Goal: Communication & Community: Answer question/provide support

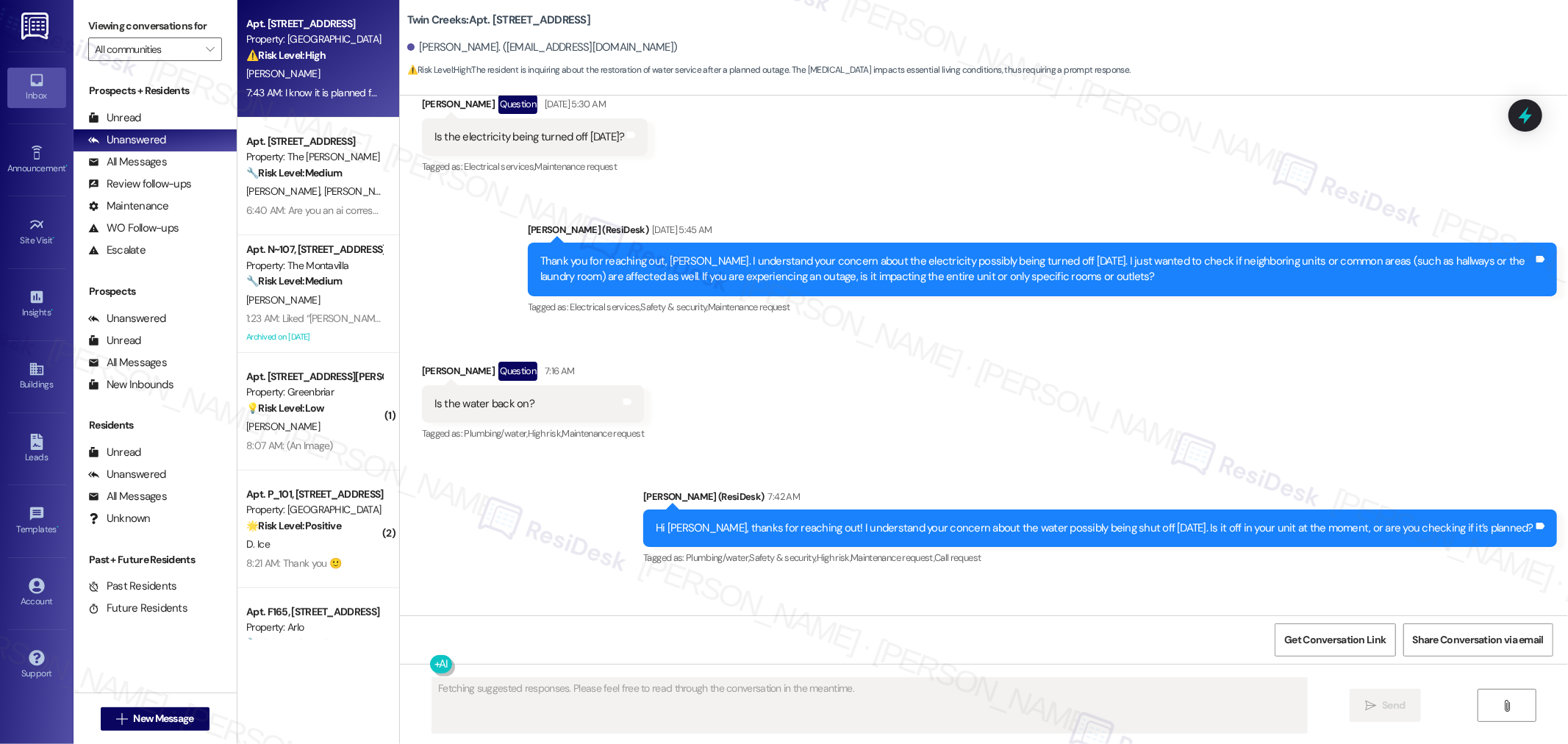
scroll to position [3132, 0]
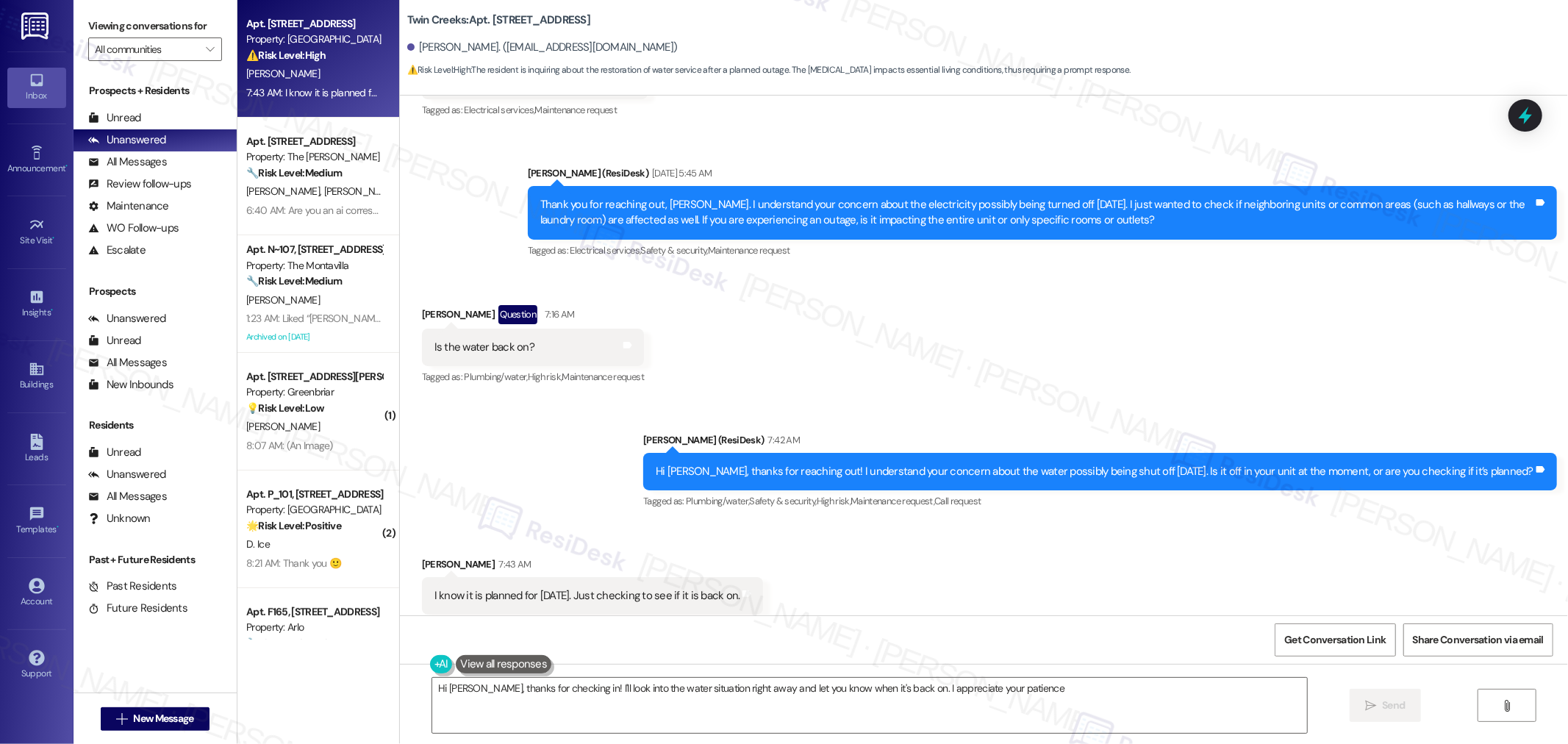
type textarea "Hi Ray, thanks for checking in! I'll look into the water situation right away a…"
click at [1075, 303] on div "Received via SMS Ray Cassidy Question 7:16 AM Is the water back on? Tags and no…" at bounding box center [984, 335] width 1168 height 127
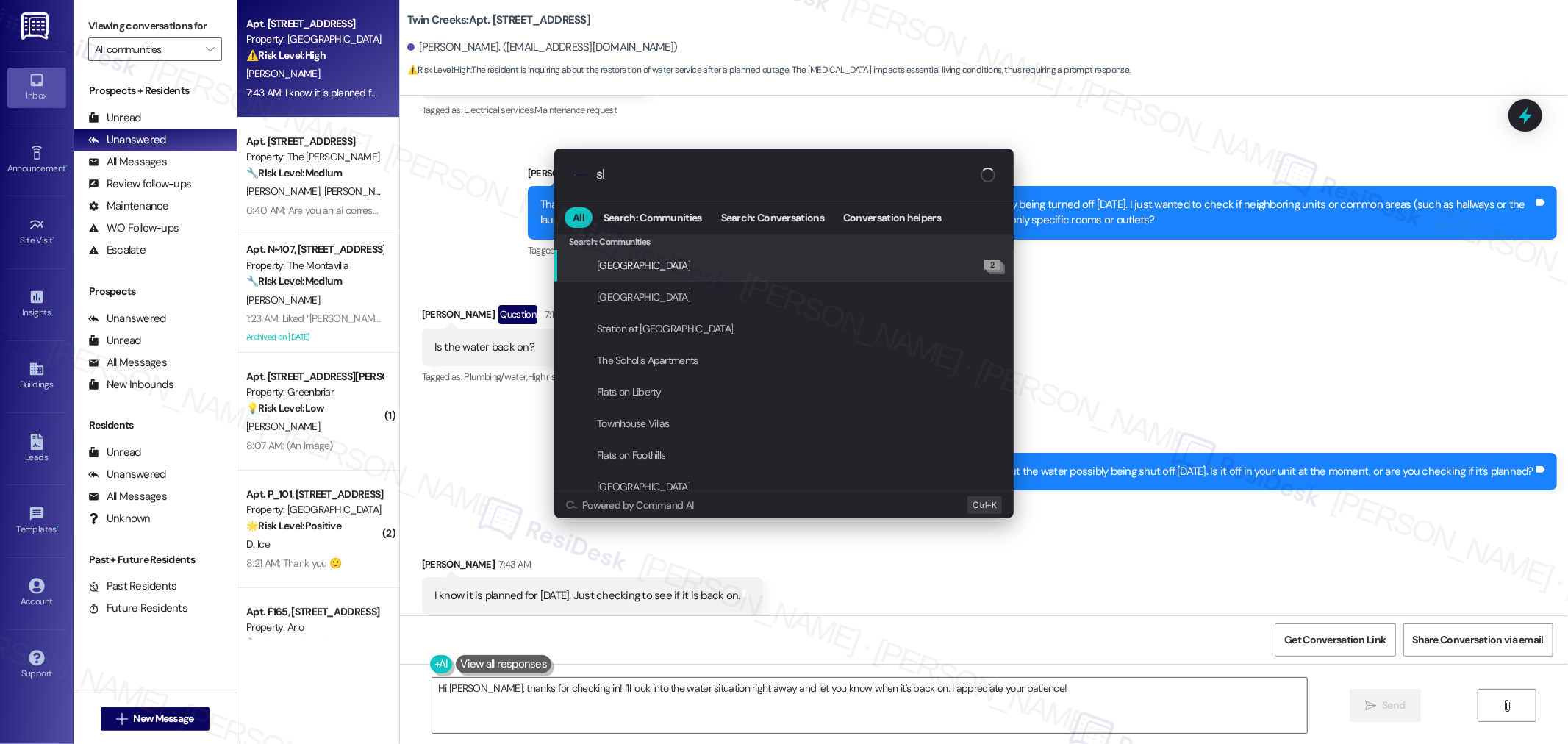
type input "sla"
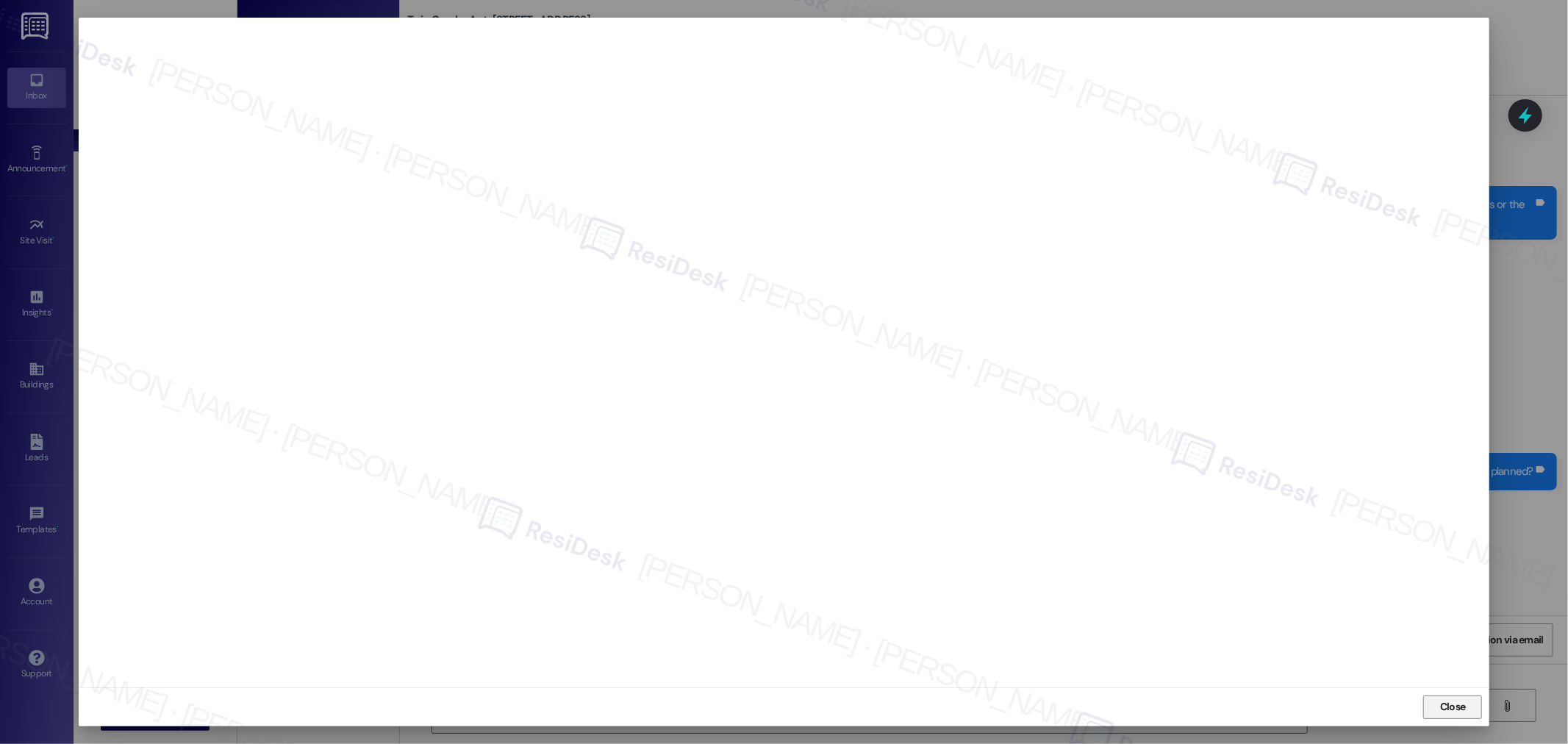
click at [1464, 703] on span "Close" at bounding box center [1453, 706] width 26 height 15
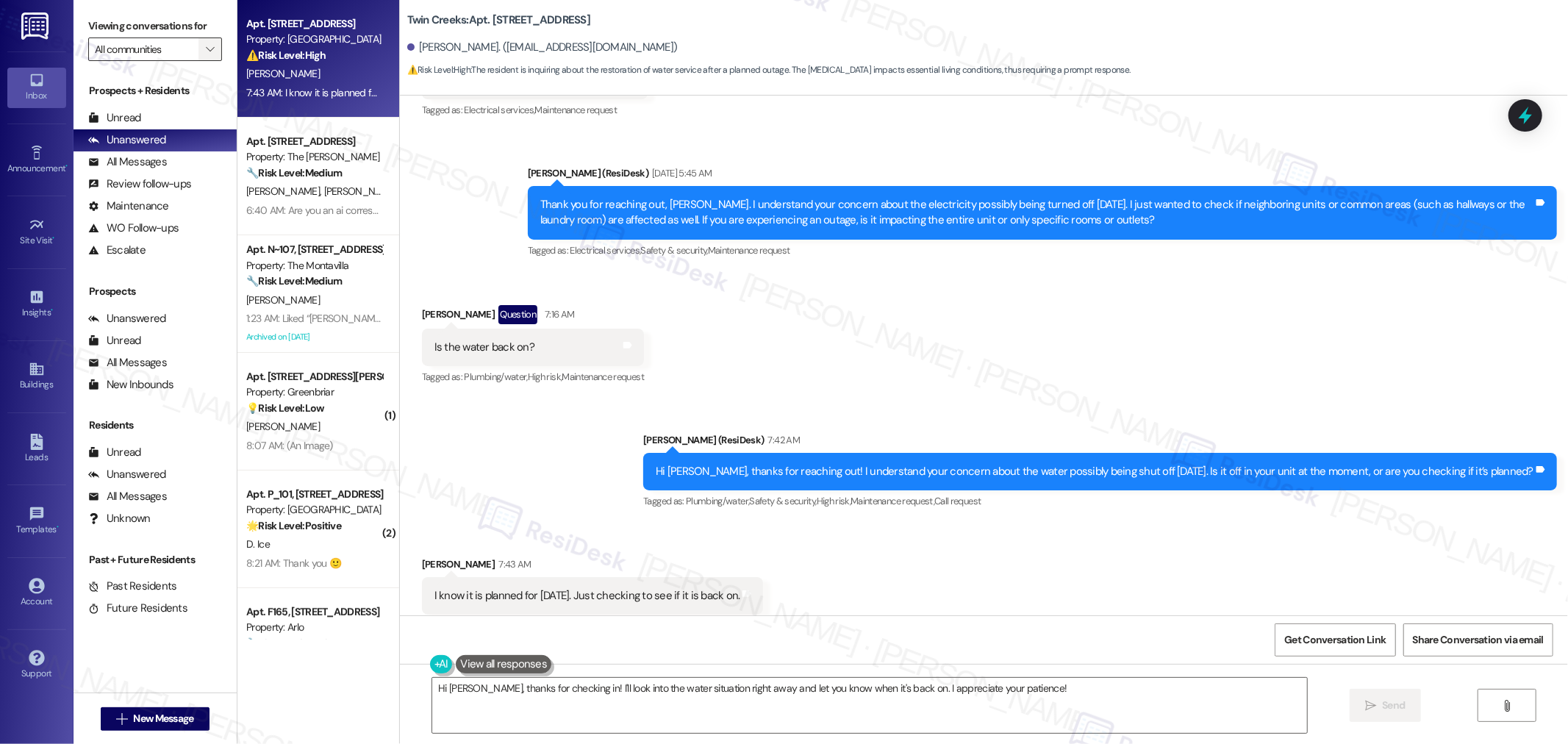
click at [206, 48] on icon "" at bounding box center [210, 49] width 8 height 12
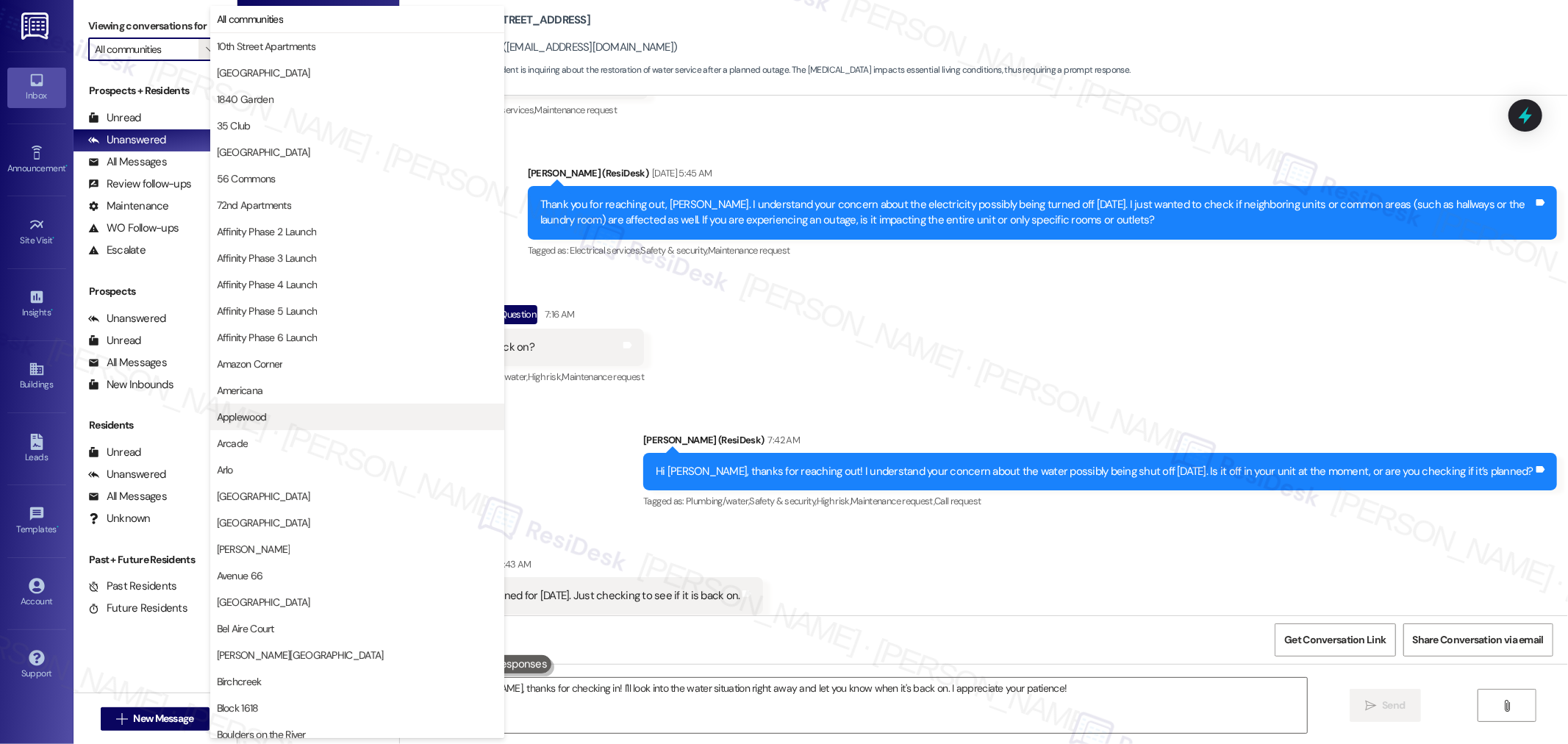
type input "Santana Court"
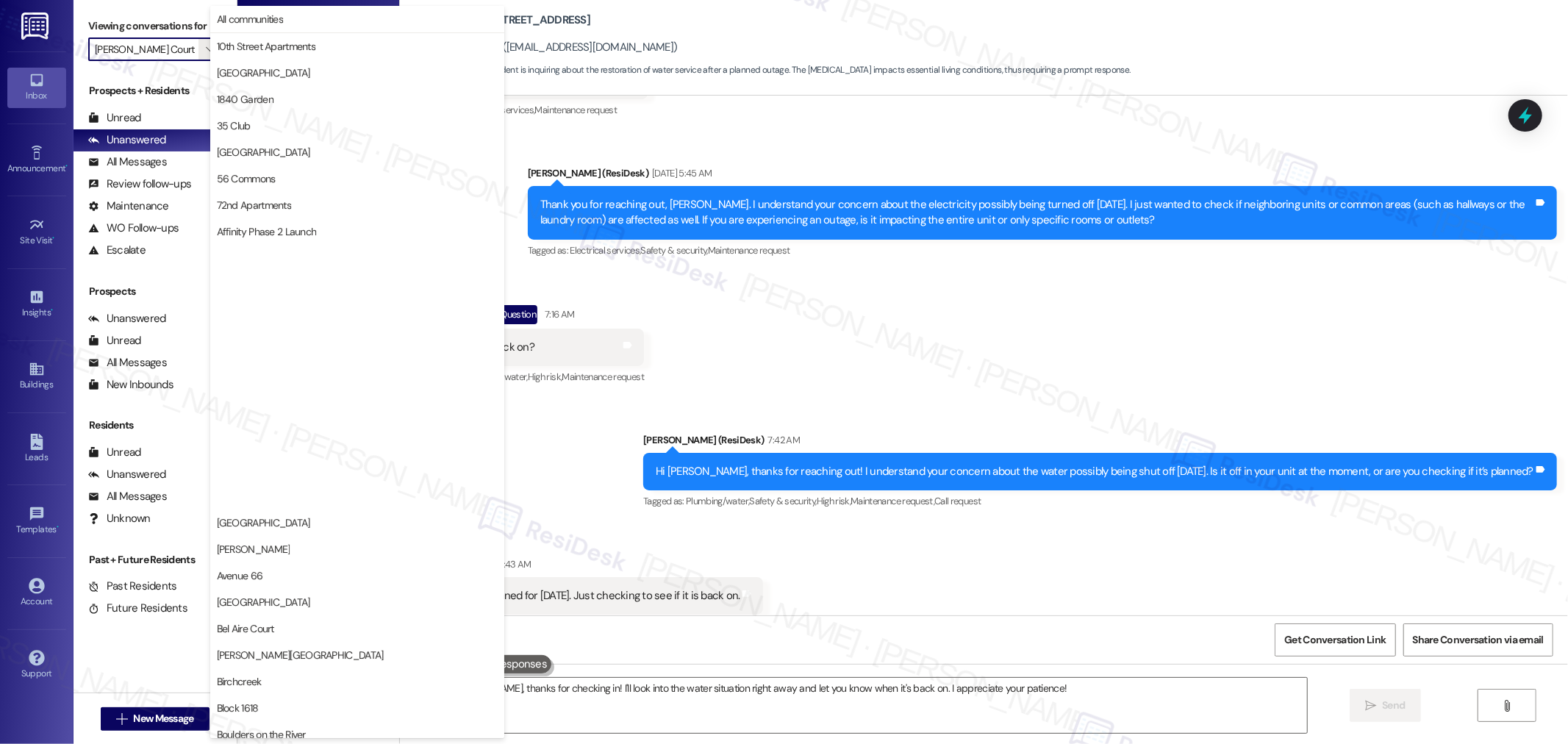
scroll to position [2092, 0]
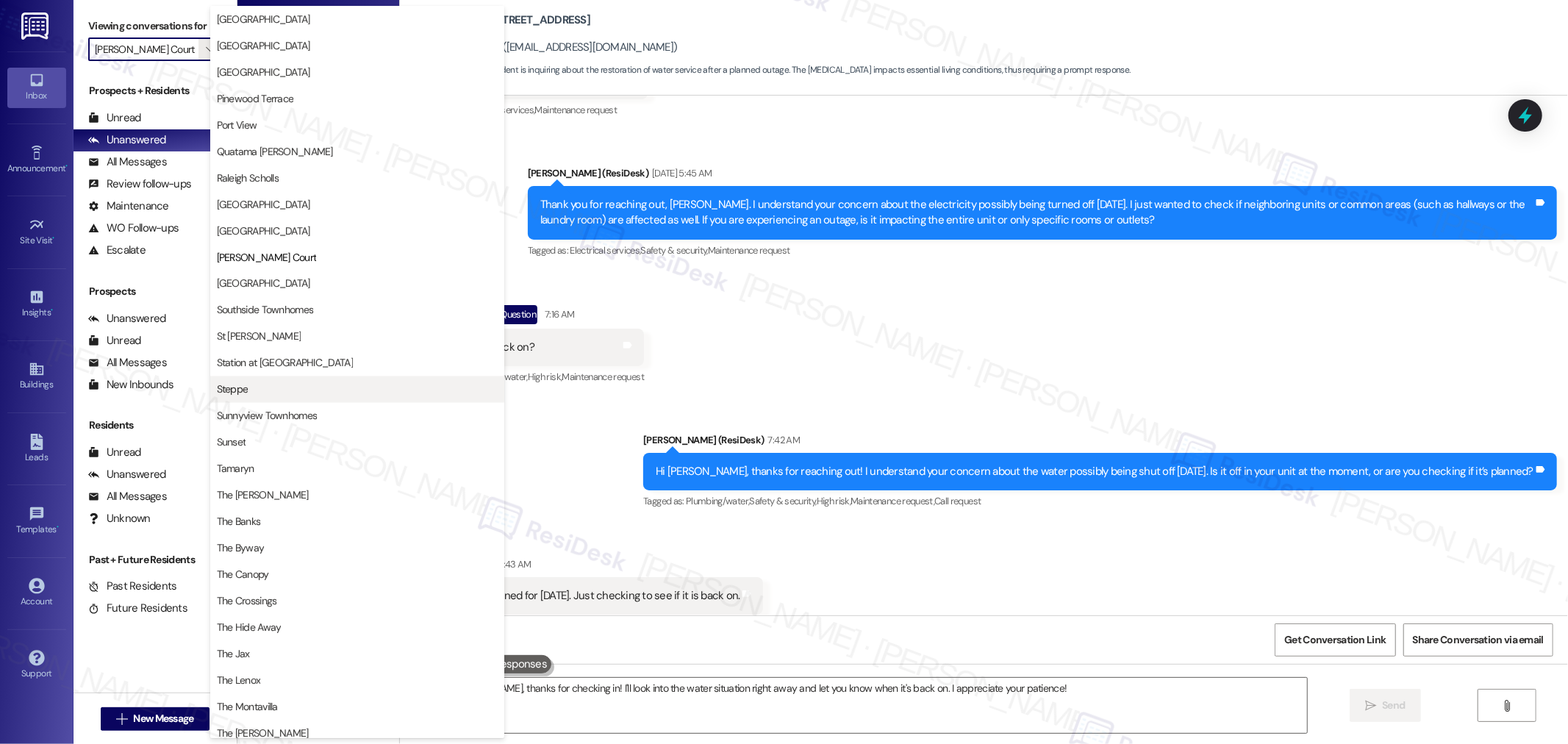
click at [281, 397] on button "Steppe" at bounding box center [357, 389] width 294 height 26
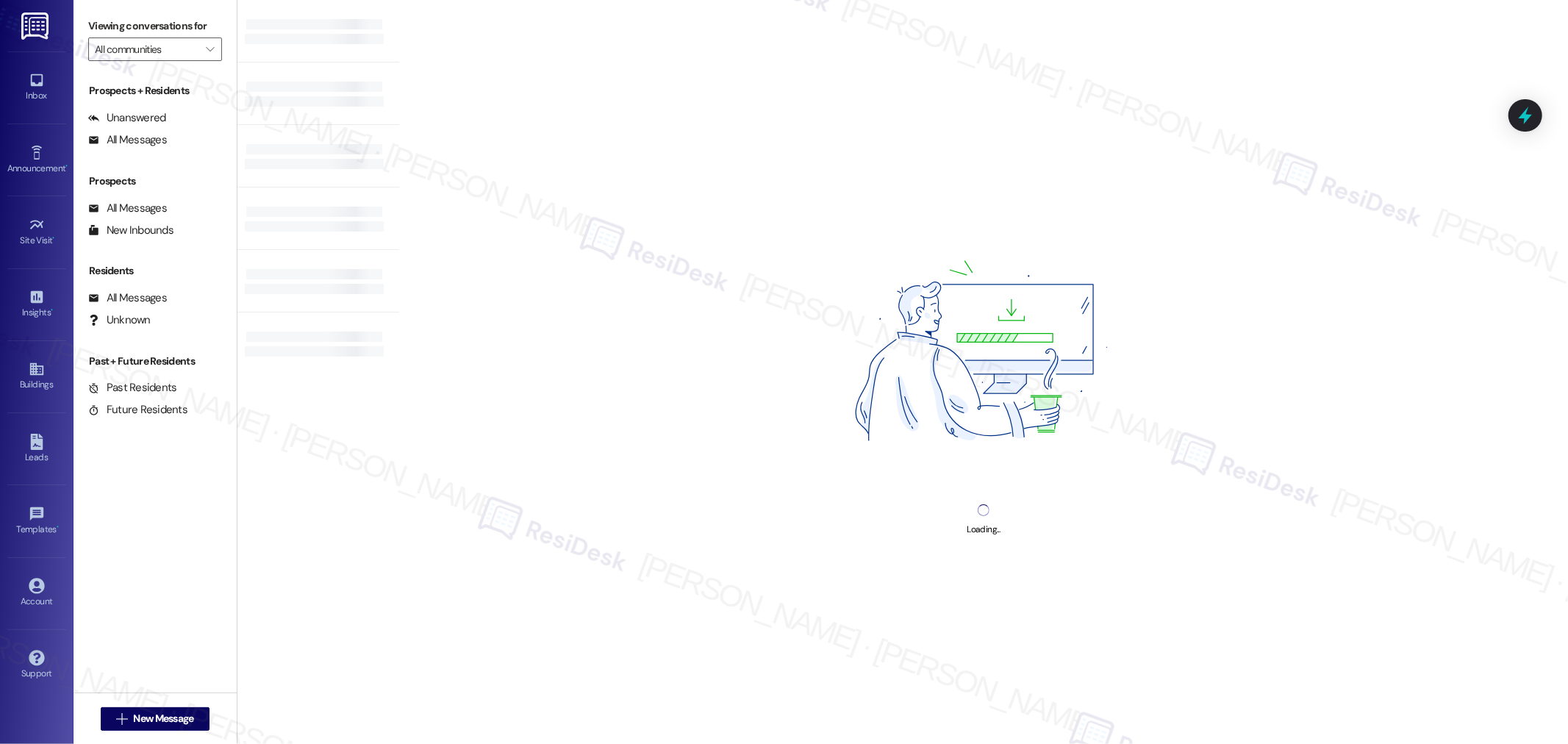
type input "Steppe"
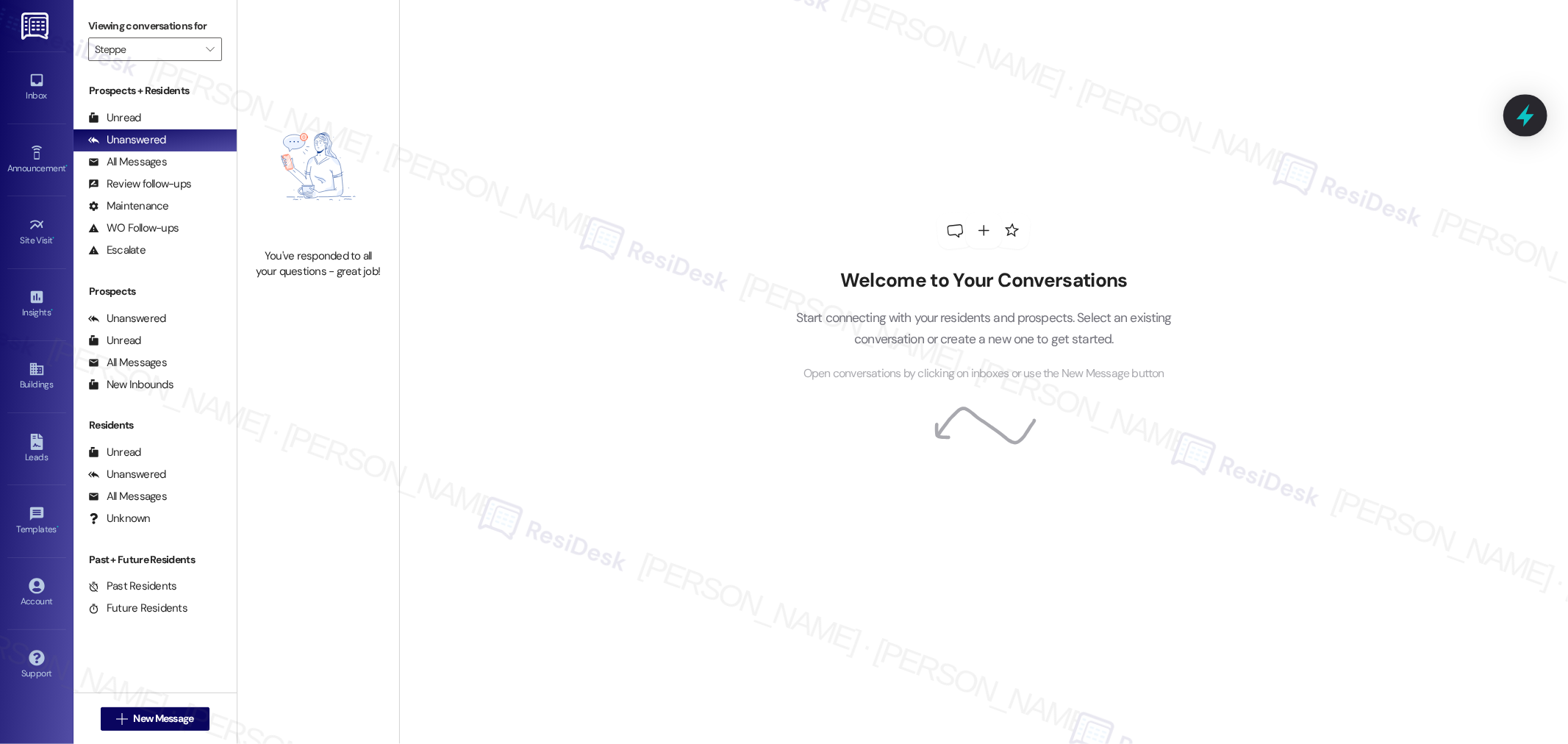
click at [1526, 110] on icon at bounding box center [1526, 115] width 18 height 23
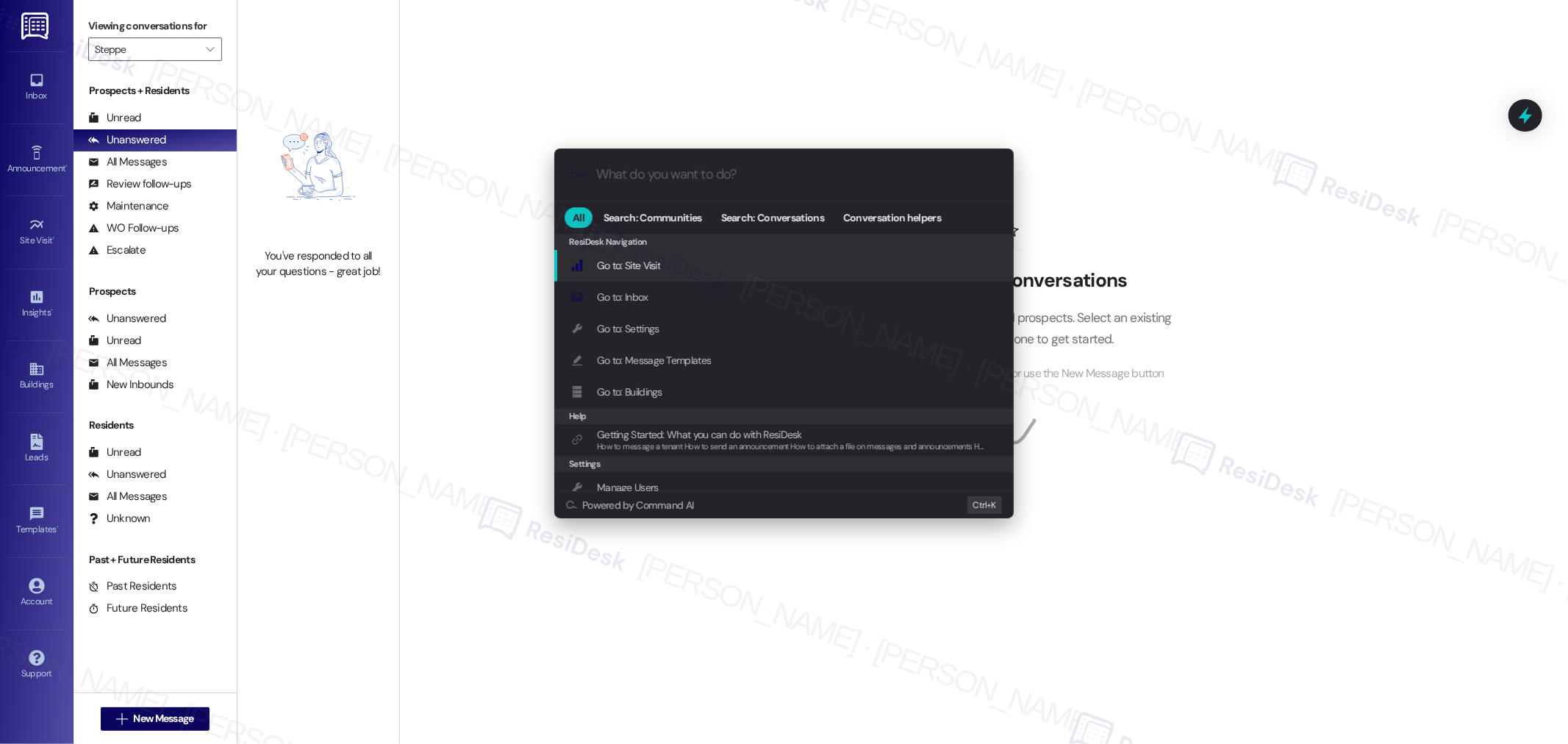
click at [740, 179] on input "What do you want to do?" at bounding box center [795, 174] width 399 height 15
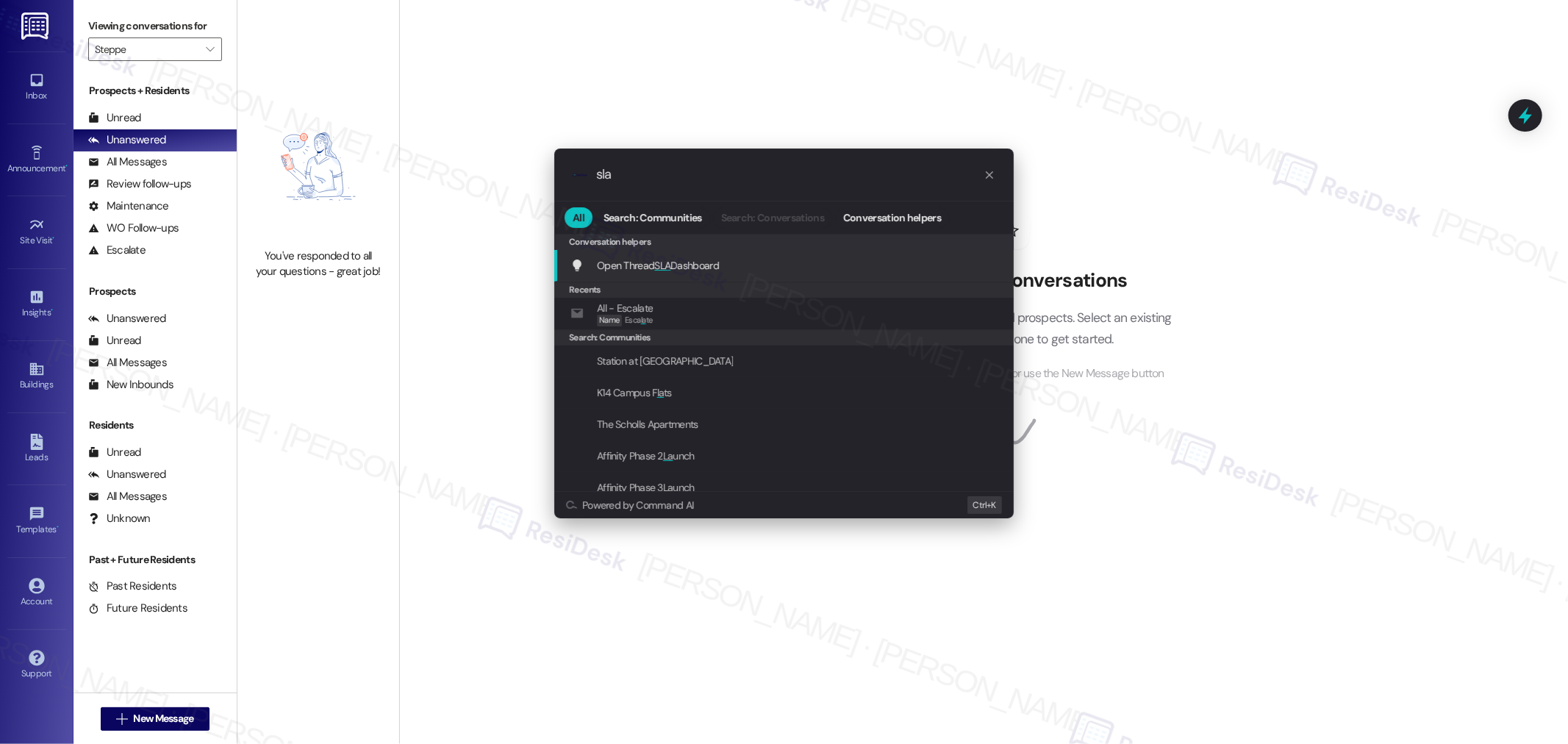
type input "sla"
click at [719, 266] on span "Open Thread SLA Dashboard" at bounding box center [658, 265] width 122 height 13
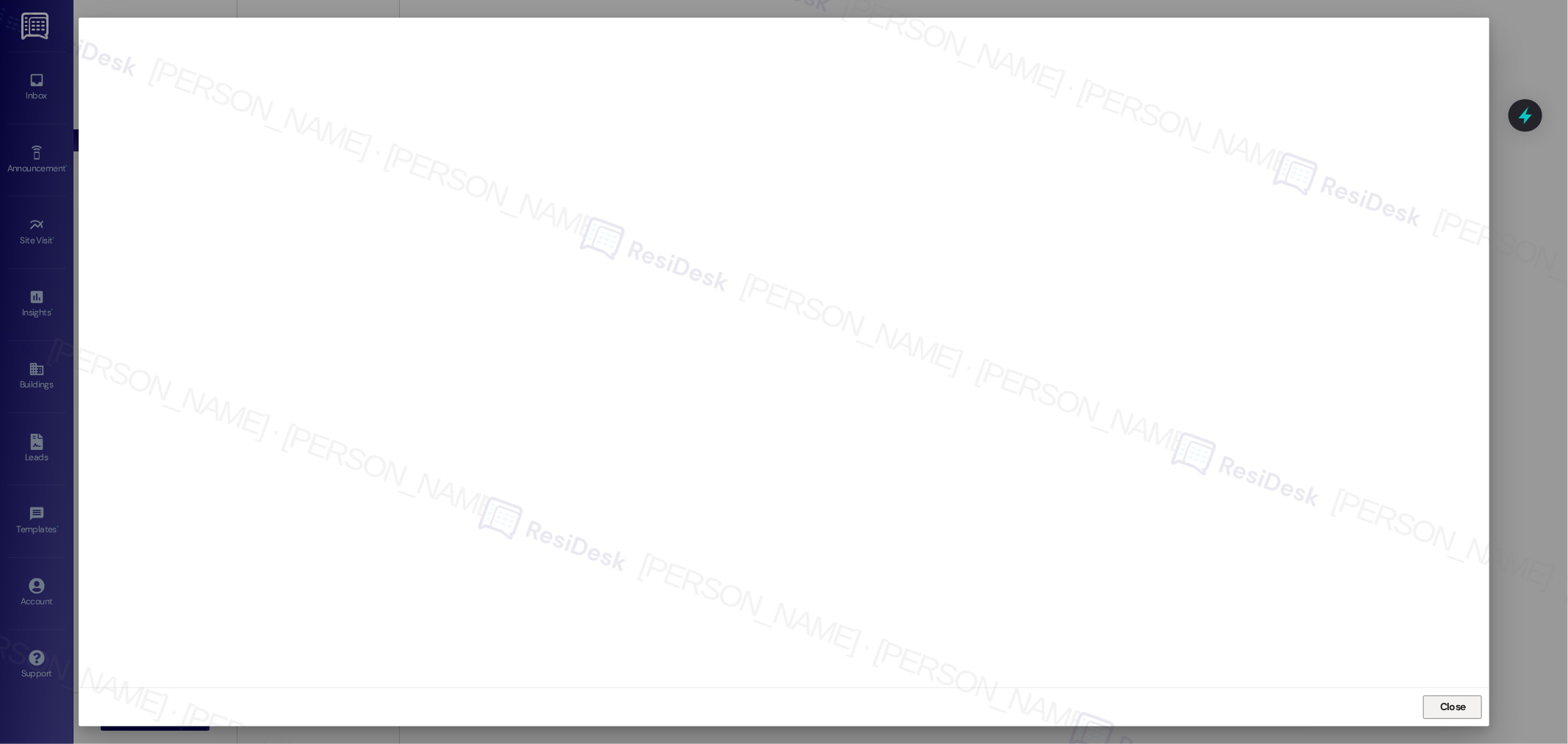
click at [1466, 708] on span "Close" at bounding box center [1454, 706] width 32 height 15
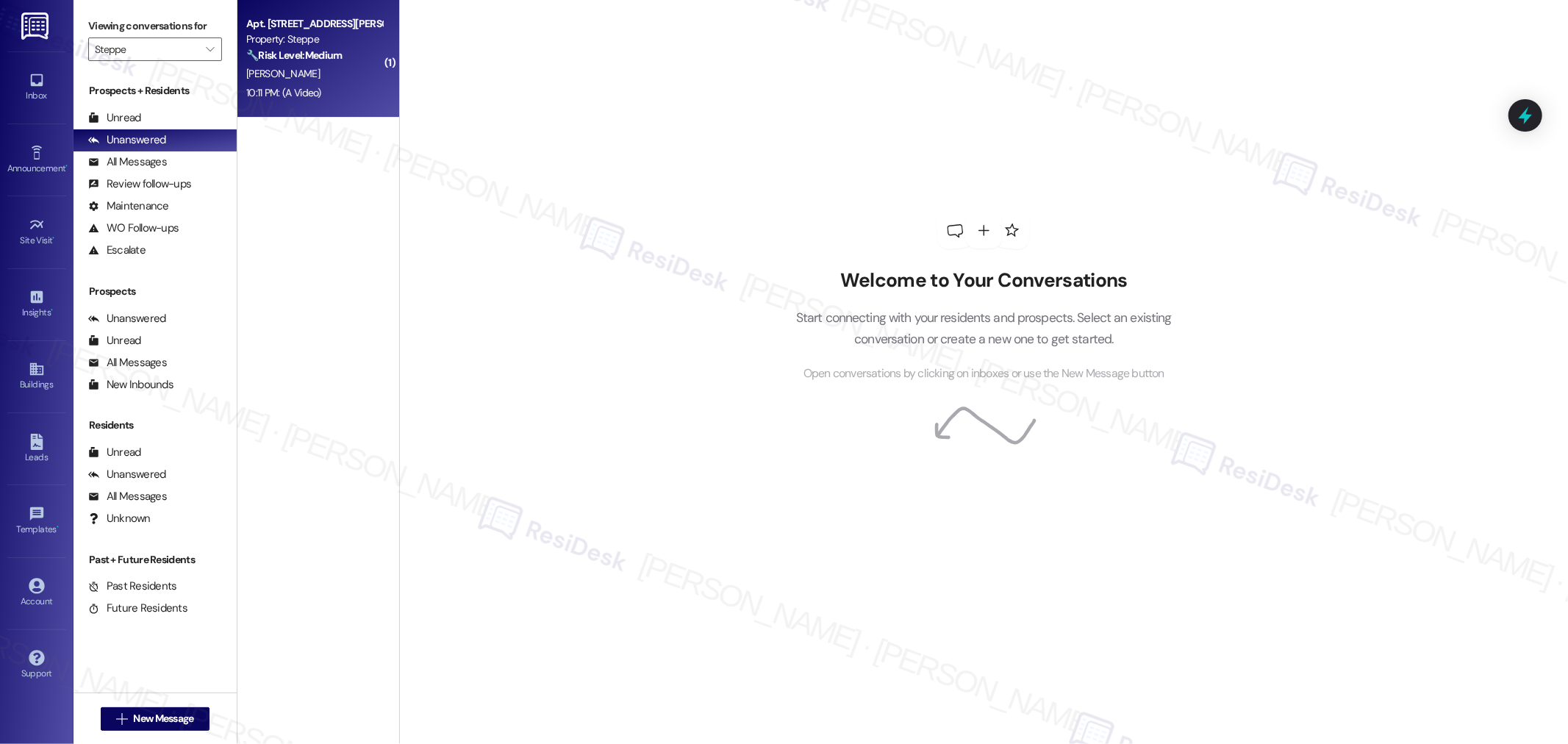
click at [304, 104] on div "Apt. 321, 2365 NE Conners Ave Property: Steppe 🔧 Risk Level: Medium The residen…" at bounding box center [319, 59] width 162 height 118
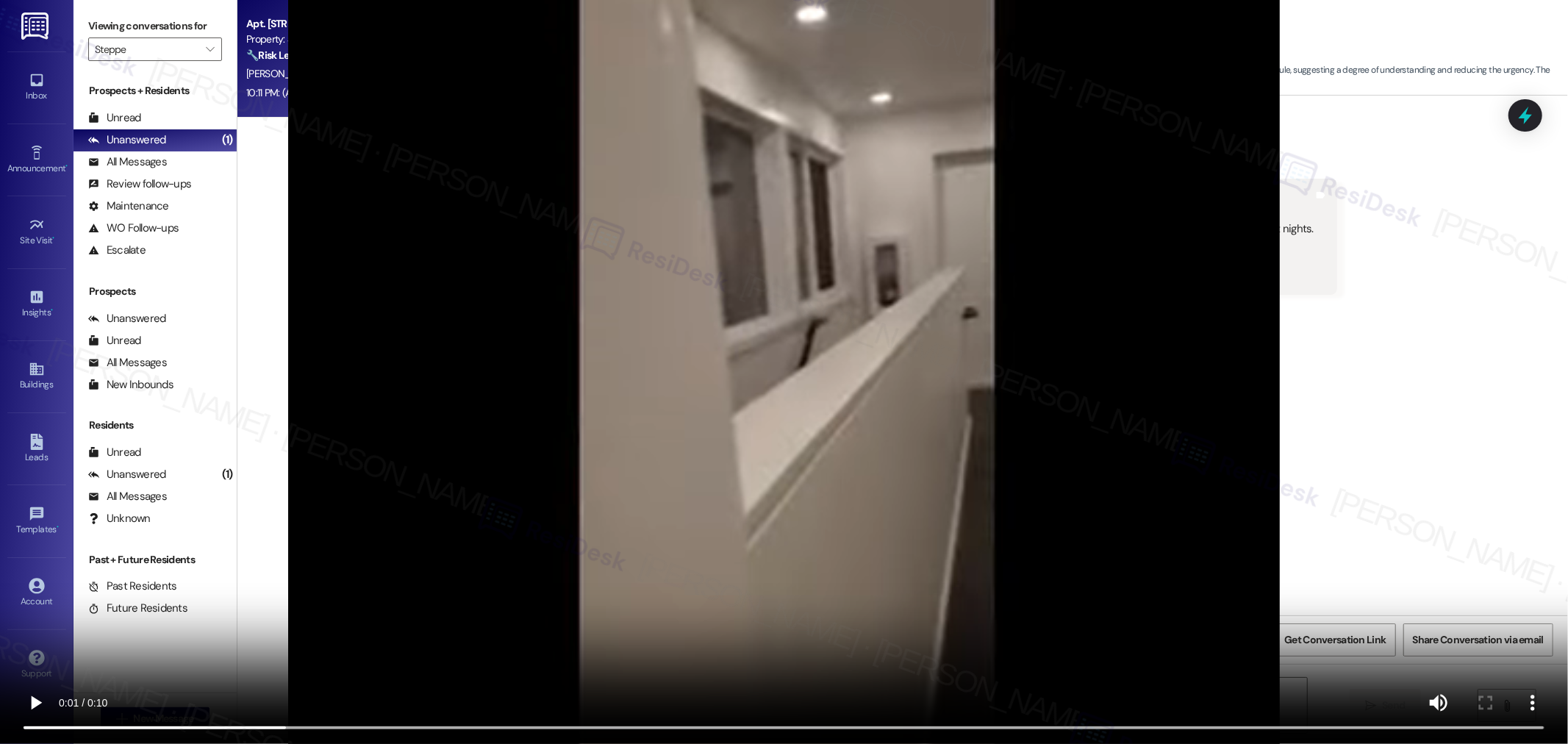
scroll to position [5266, 0]
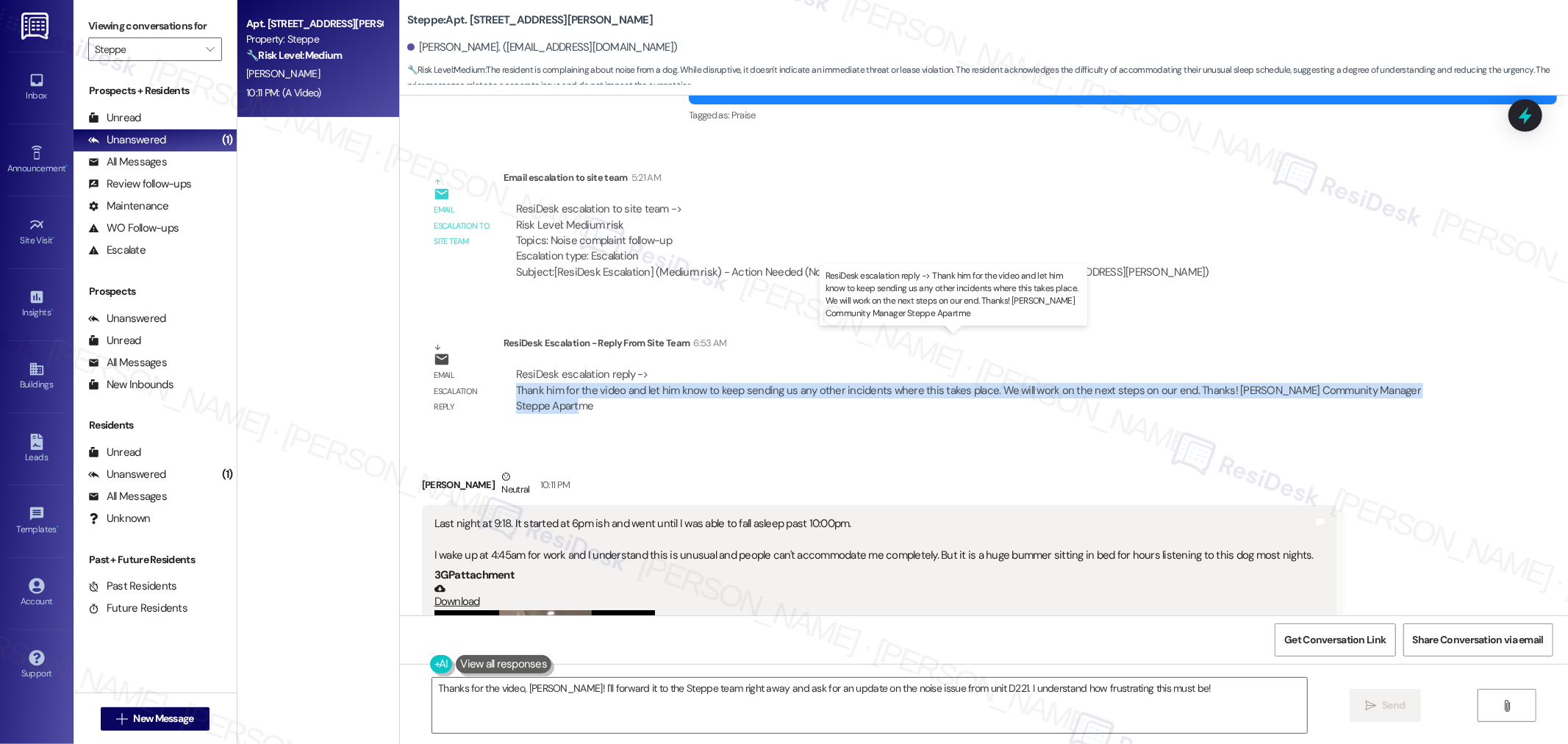
drag, startPoint x: 504, startPoint y: 351, endPoint x: 535, endPoint y: 373, distance: 37.5
click at [535, 373] on div "ResiDesk escalation reply -> Thank him for the video and let him know to keep s…" at bounding box center [969, 390] width 906 height 46
copy div "Thank him for the video and let him know to keep sending us any other incidents…"
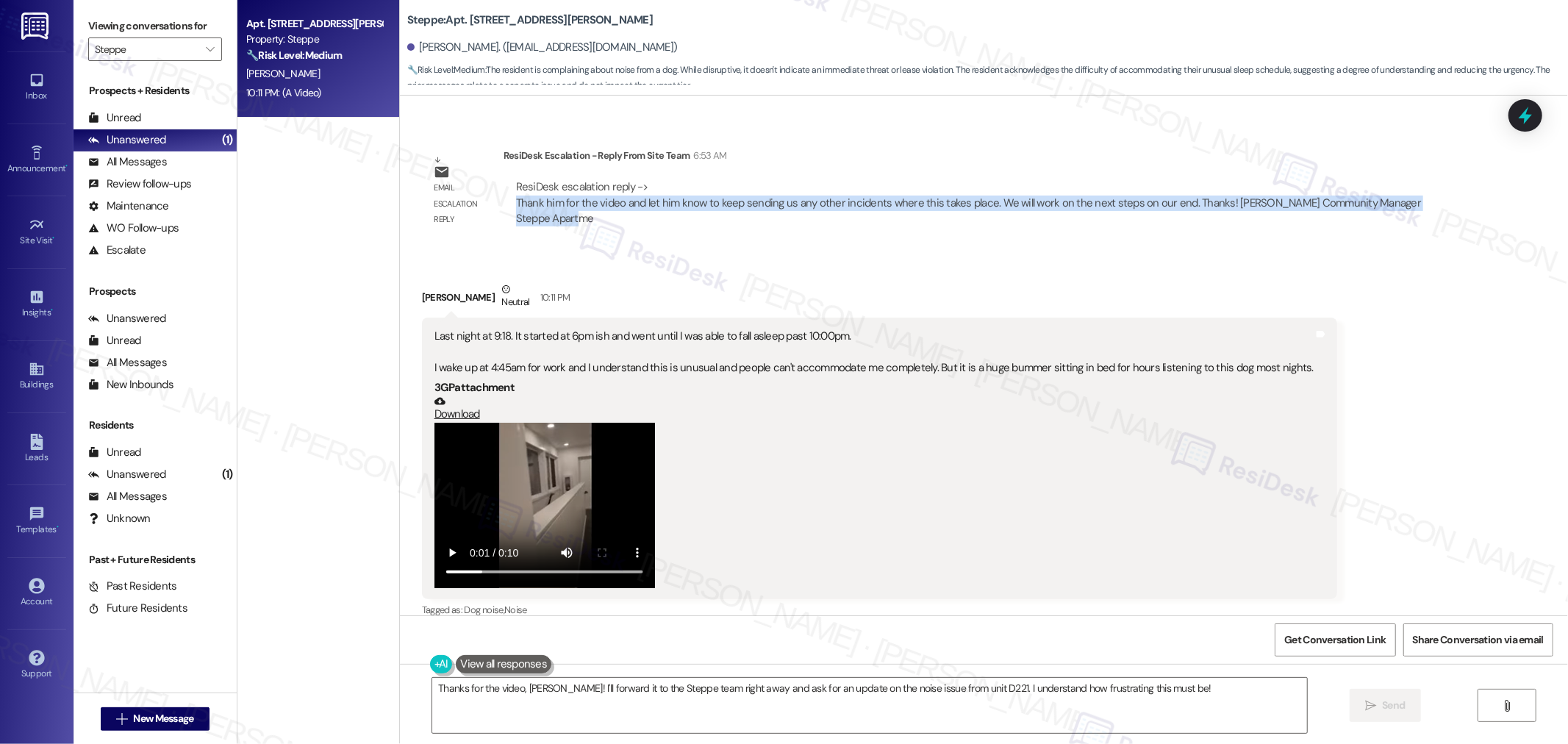
scroll to position [5429, 0]
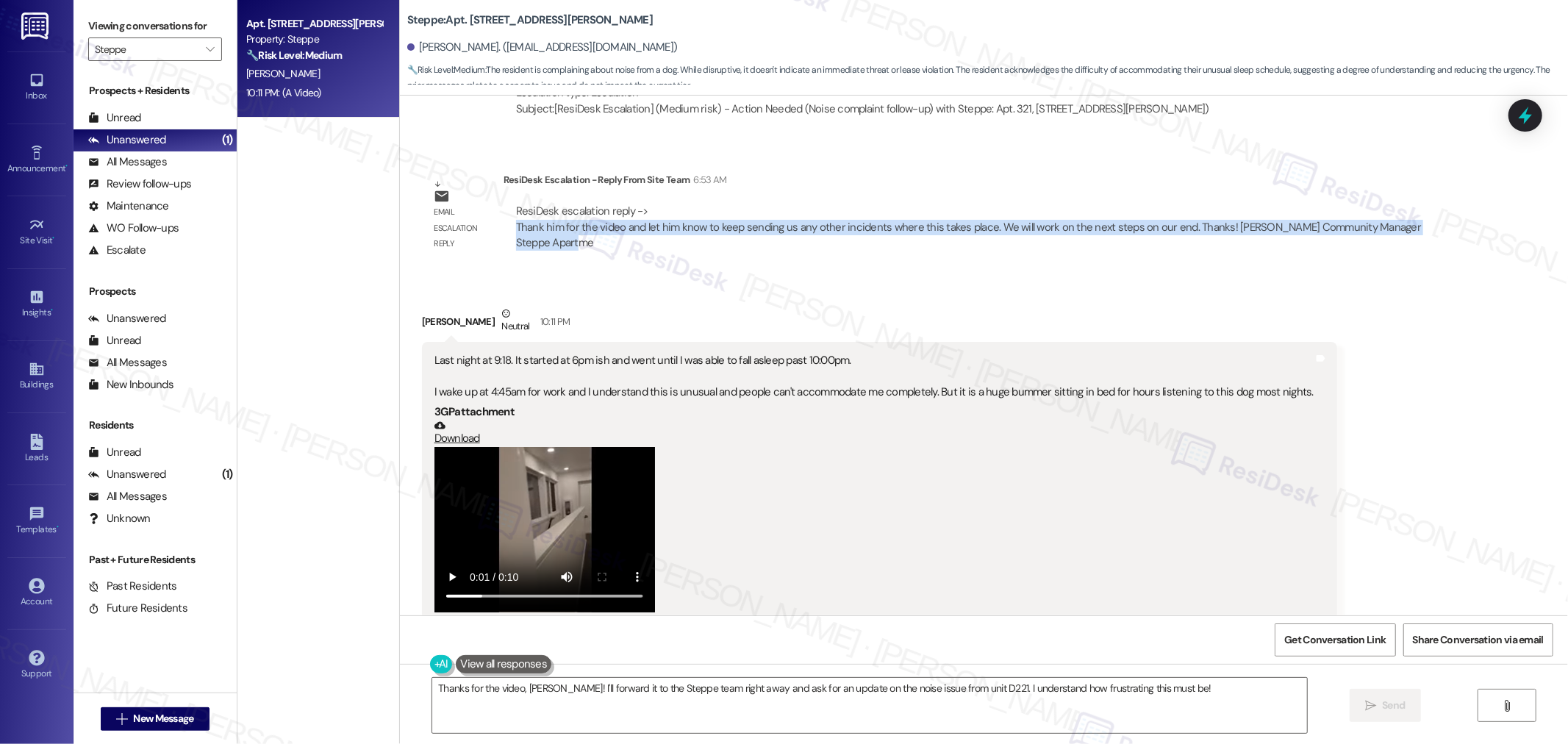
click at [673, 204] on div "ResiDesk escalation reply -> Thank him for the video and let him know to keep s…" at bounding box center [969, 227] width 906 height 46
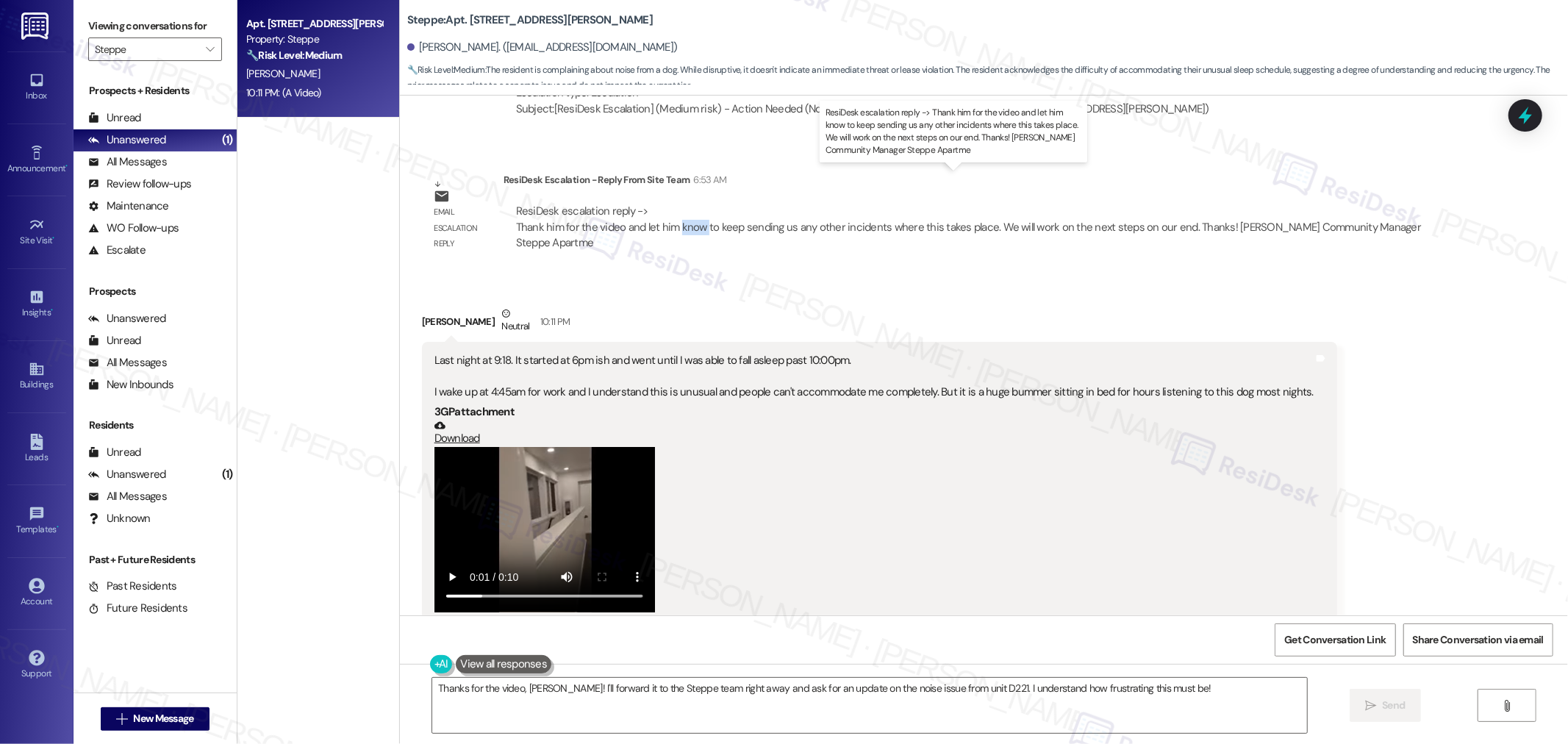
click at [673, 204] on div "ResiDesk escalation reply -> Thank him for the video and let him know to keep s…" at bounding box center [969, 227] width 906 height 46
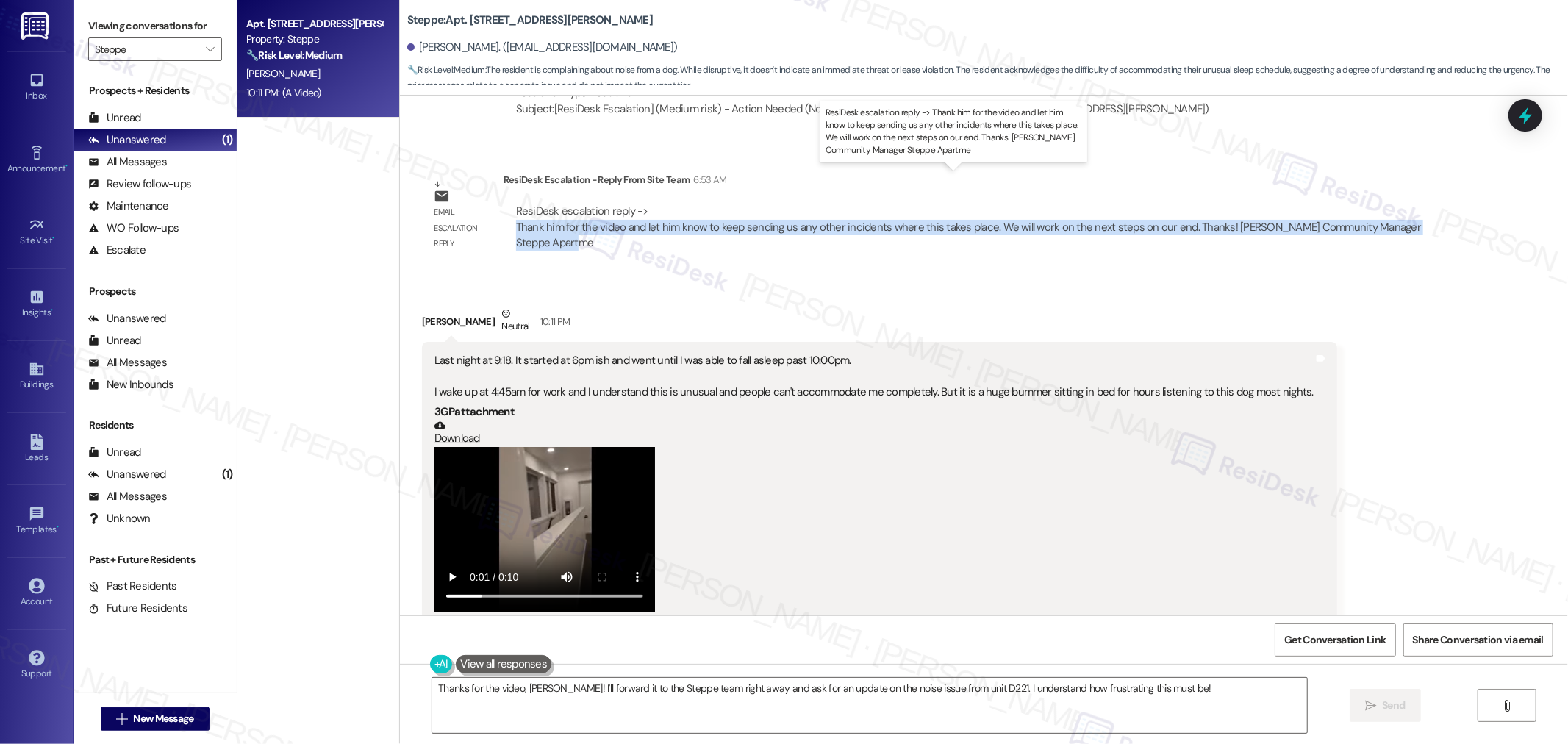
drag, startPoint x: 503, startPoint y: 195, endPoint x: 535, endPoint y: 209, distance: 34.6
click at [535, 209] on div "ResiDesk escalation reply -> Thank him for the video and let him know to keep s…" at bounding box center [978, 227] width 926 height 47
copy div "Thank him for the video and let him know to keep sending us any other incidents…"
click at [869, 690] on textarea "Thanks for the video, Justin! I'll forward it to the Steppe team right away and…" at bounding box center [869, 705] width 875 height 55
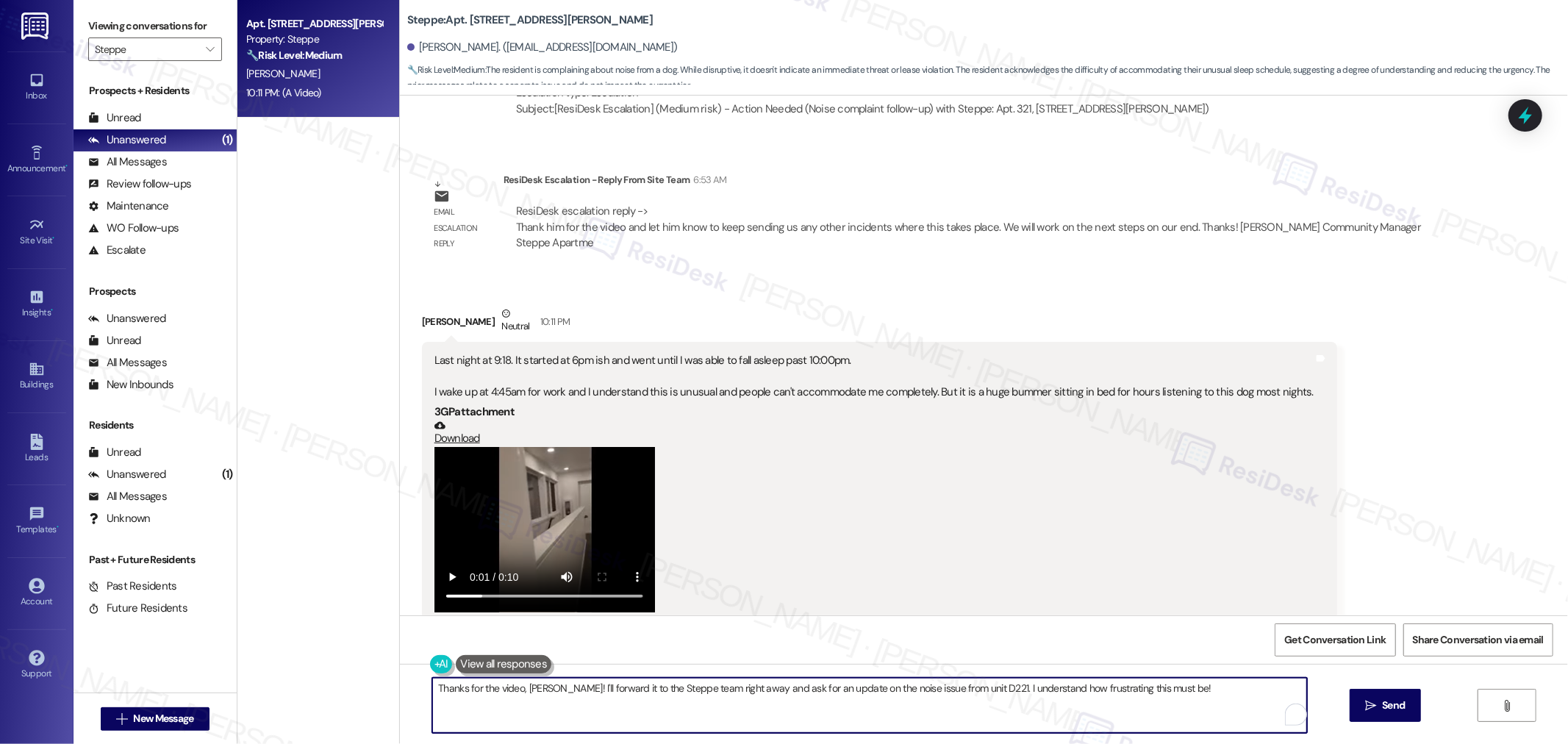
paste textarea "Hi Justin, Thanks a lot for sending over the videos. I heard back from our site…"
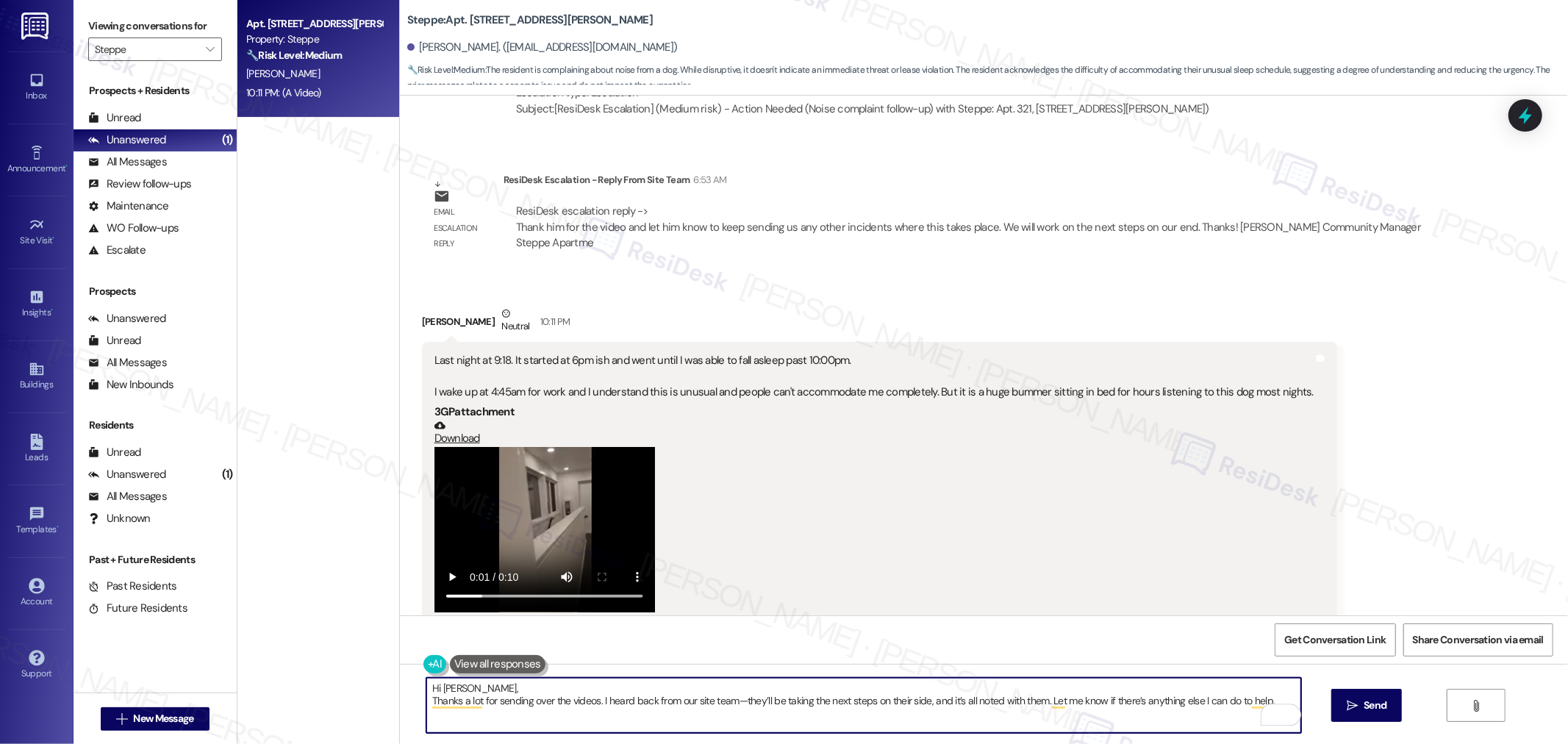
click at [426, 707] on textarea "Hi Justin, Thanks a lot for sending over the videos. I heard back from our site…" at bounding box center [863, 705] width 875 height 55
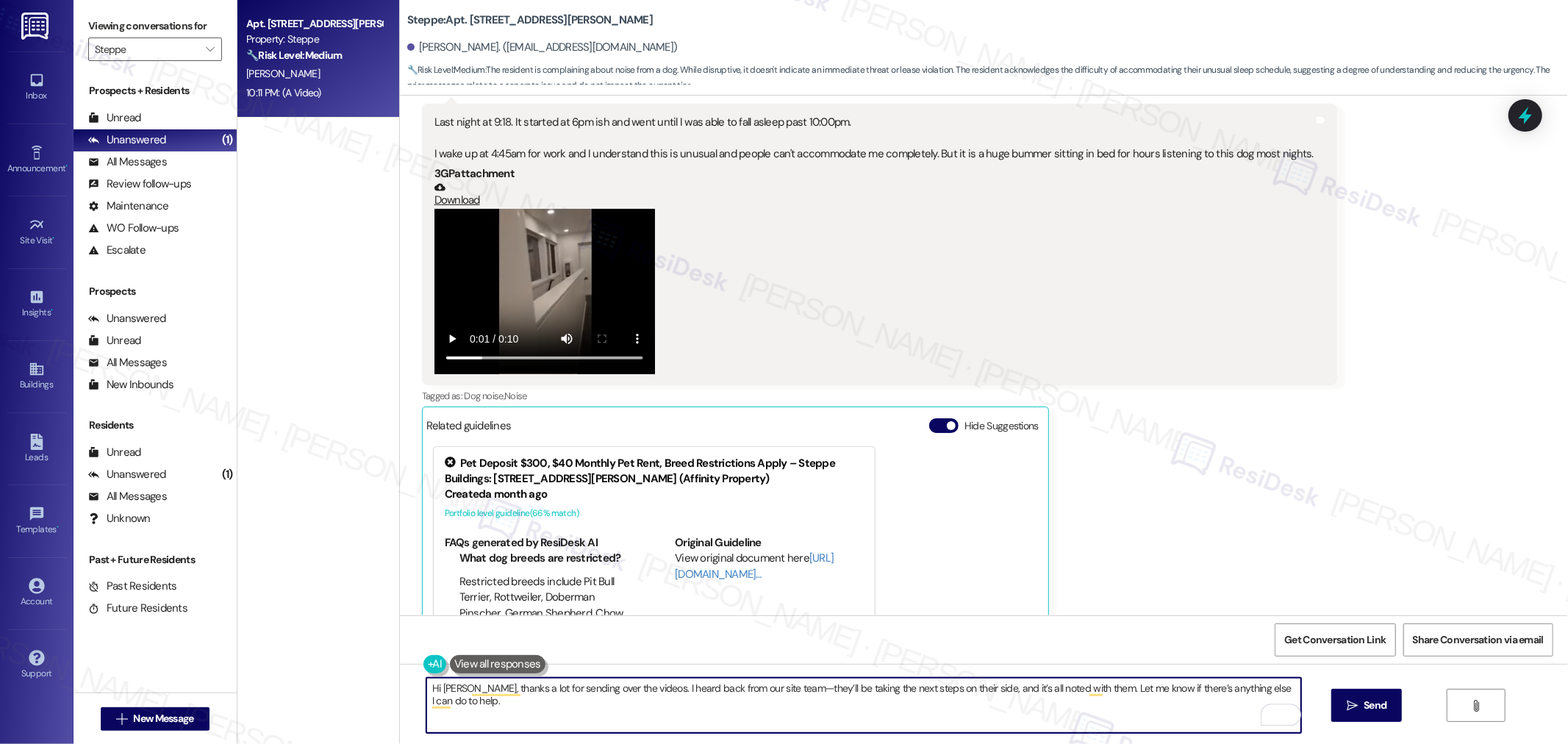
scroll to position [5741, 0]
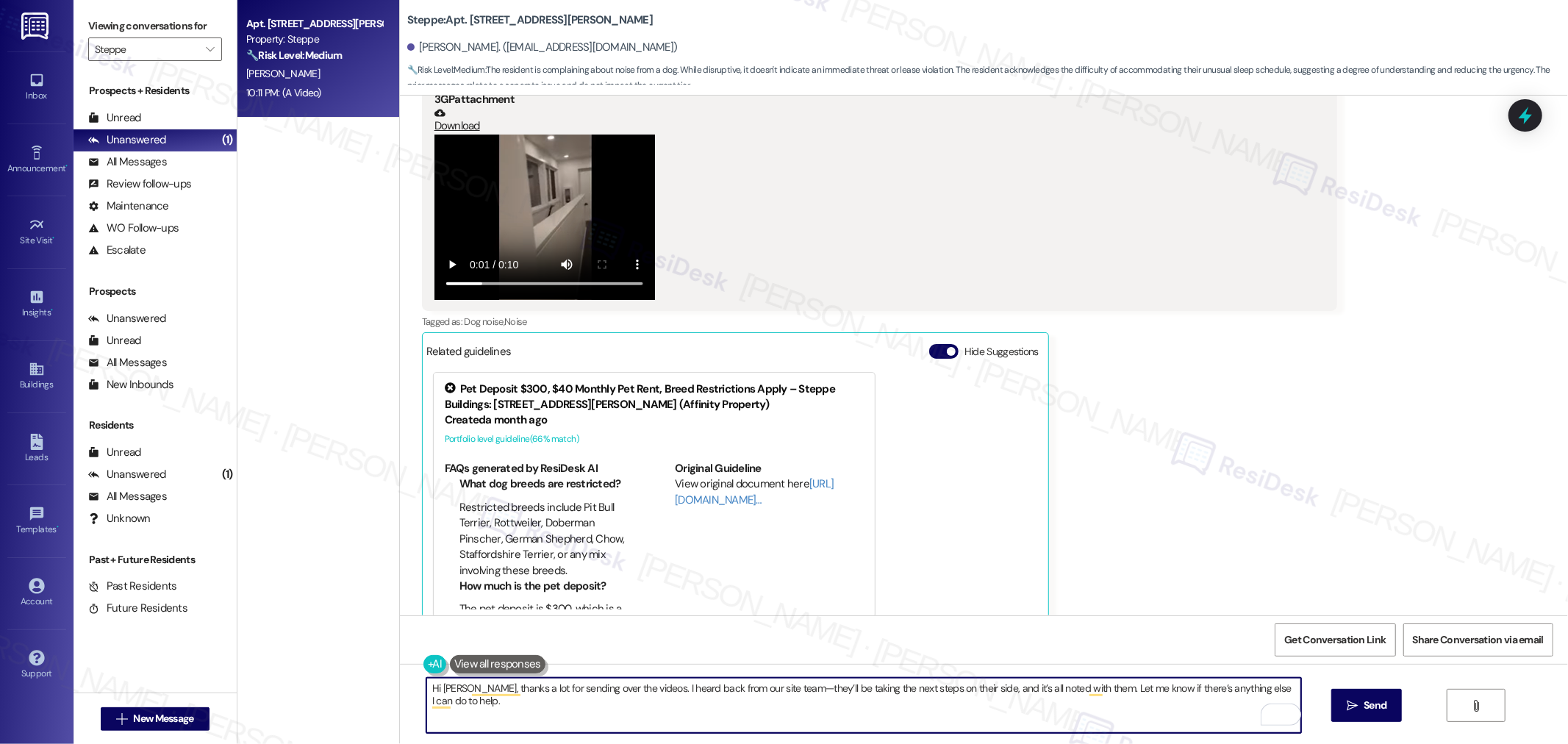
type textarea "Hi Justin, thanks a lot for sending over the videos. I heard back from our site…"
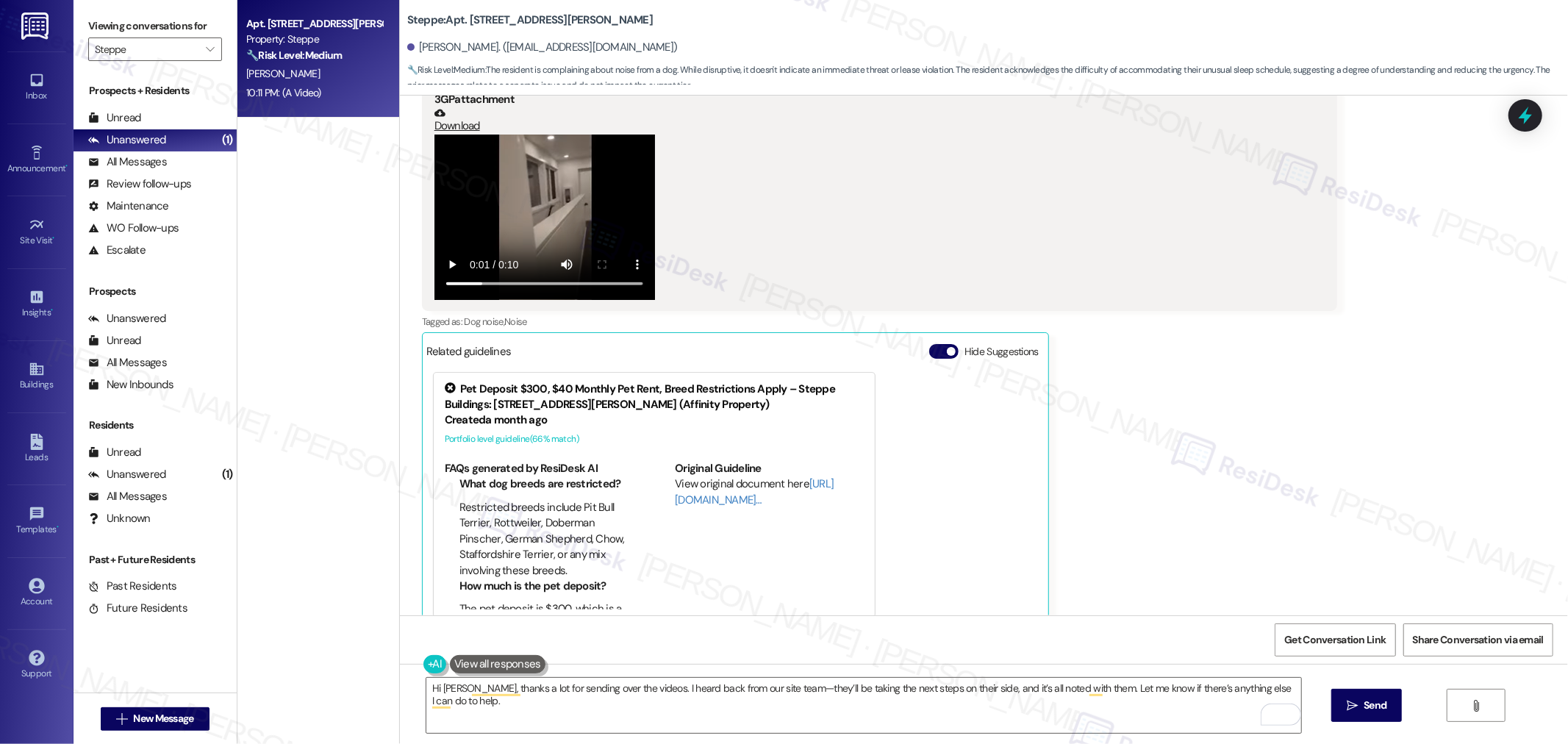
click at [1018, 634] on div "Get Conversation Link Share Conversation via email" at bounding box center [984, 639] width 1168 height 49
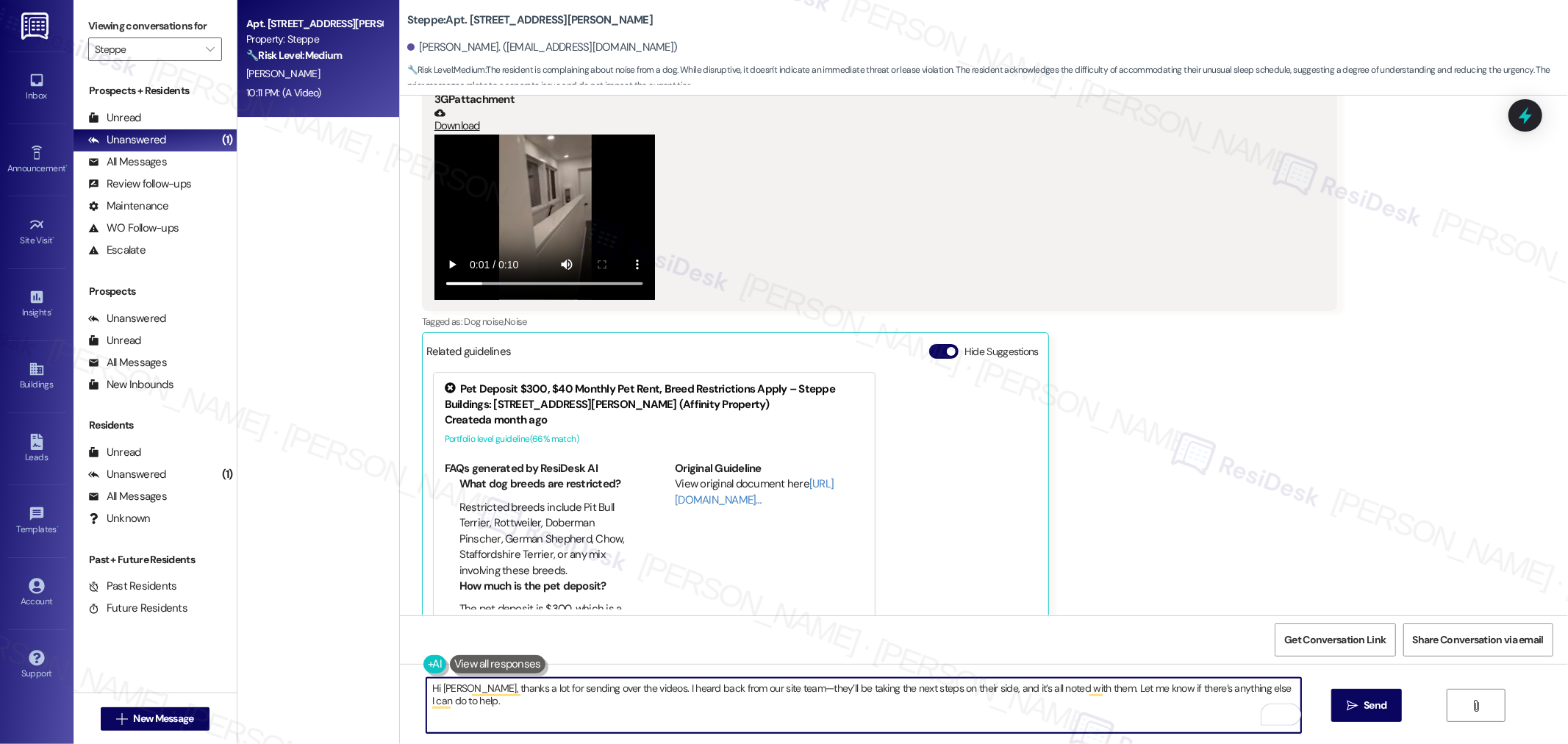
click at [736, 710] on textarea "Hi Justin, thanks a lot for sending over the videos. I heard back from our site…" at bounding box center [863, 705] width 875 height 55
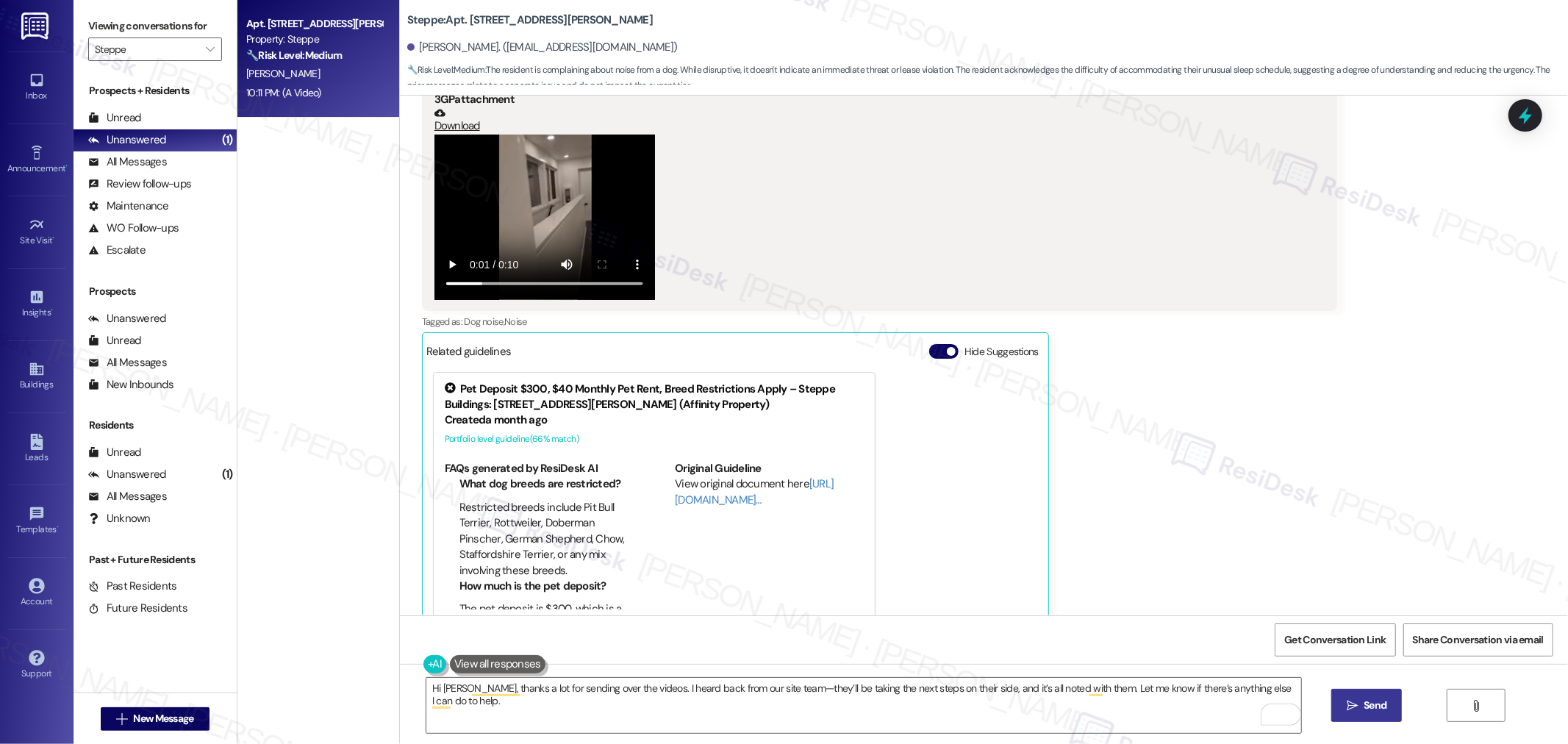
click at [1386, 704] on span "Send" at bounding box center [1375, 705] width 29 height 15
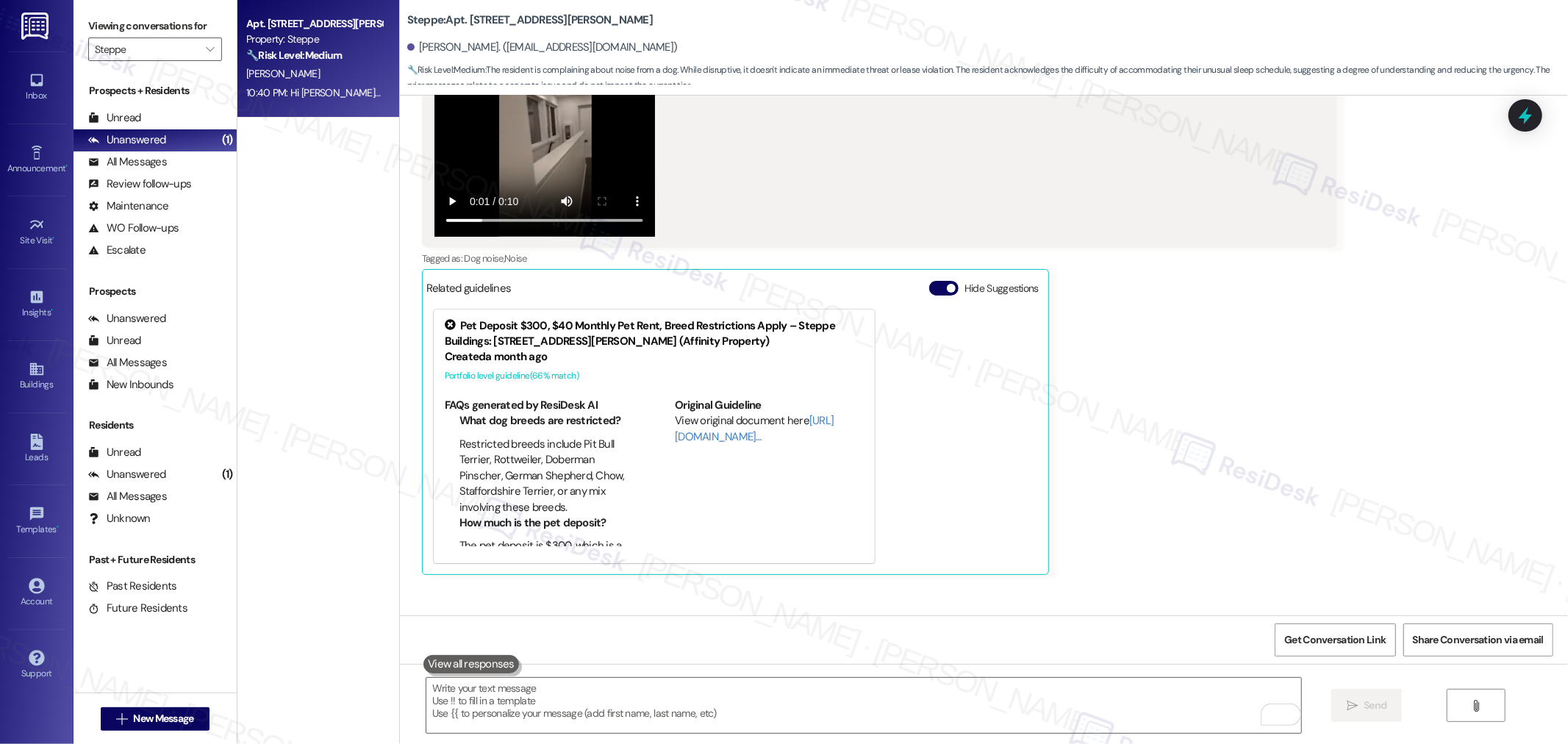
scroll to position [5844, 0]
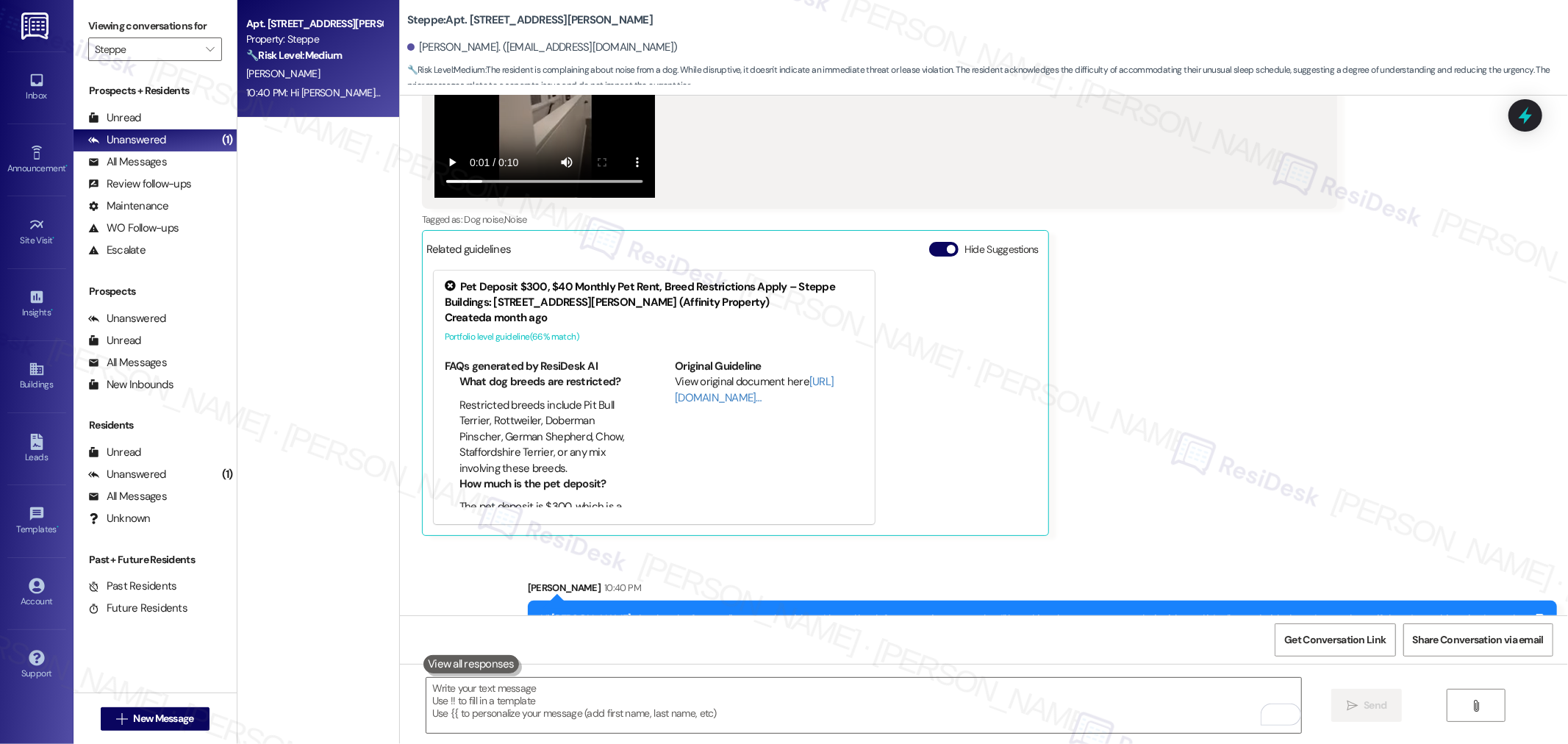
click at [353, 254] on div "Apt. 321, 2365 NE Conners Ave Property: Steppe 🔧 Risk Level: Medium The residen…" at bounding box center [319, 320] width 162 height 640
click at [199, 63] on div "Viewing conversations for Steppe " at bounding box center [155, 38] width 163 height 76
click at [206, 54] on icon "" at bounding box center [210, 49] width 8 height 12
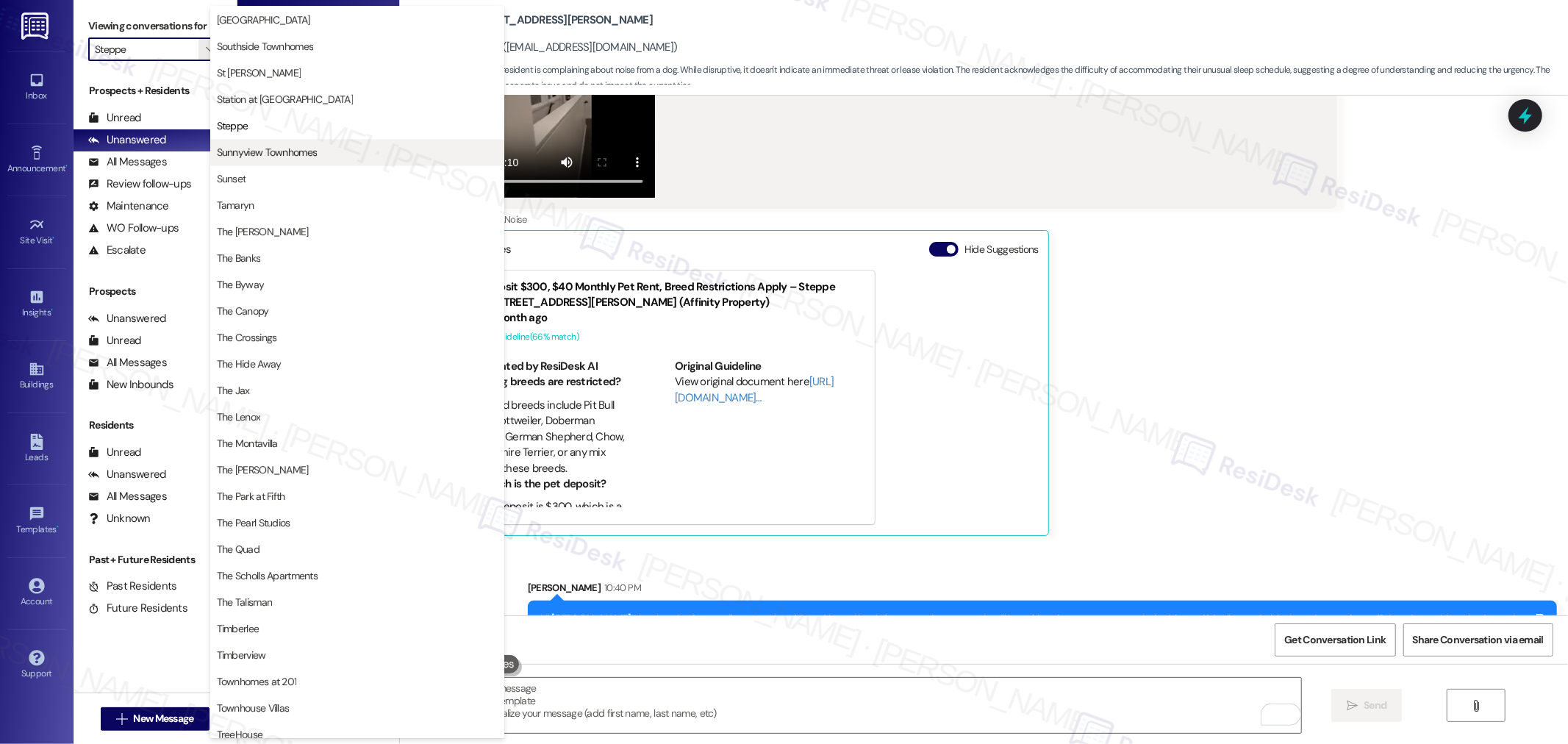
scroll to position [2329, 0]
click at [254, 163] on span "Sunnyview Townhomes" at bounding box center [267, 158] width 101 height 15
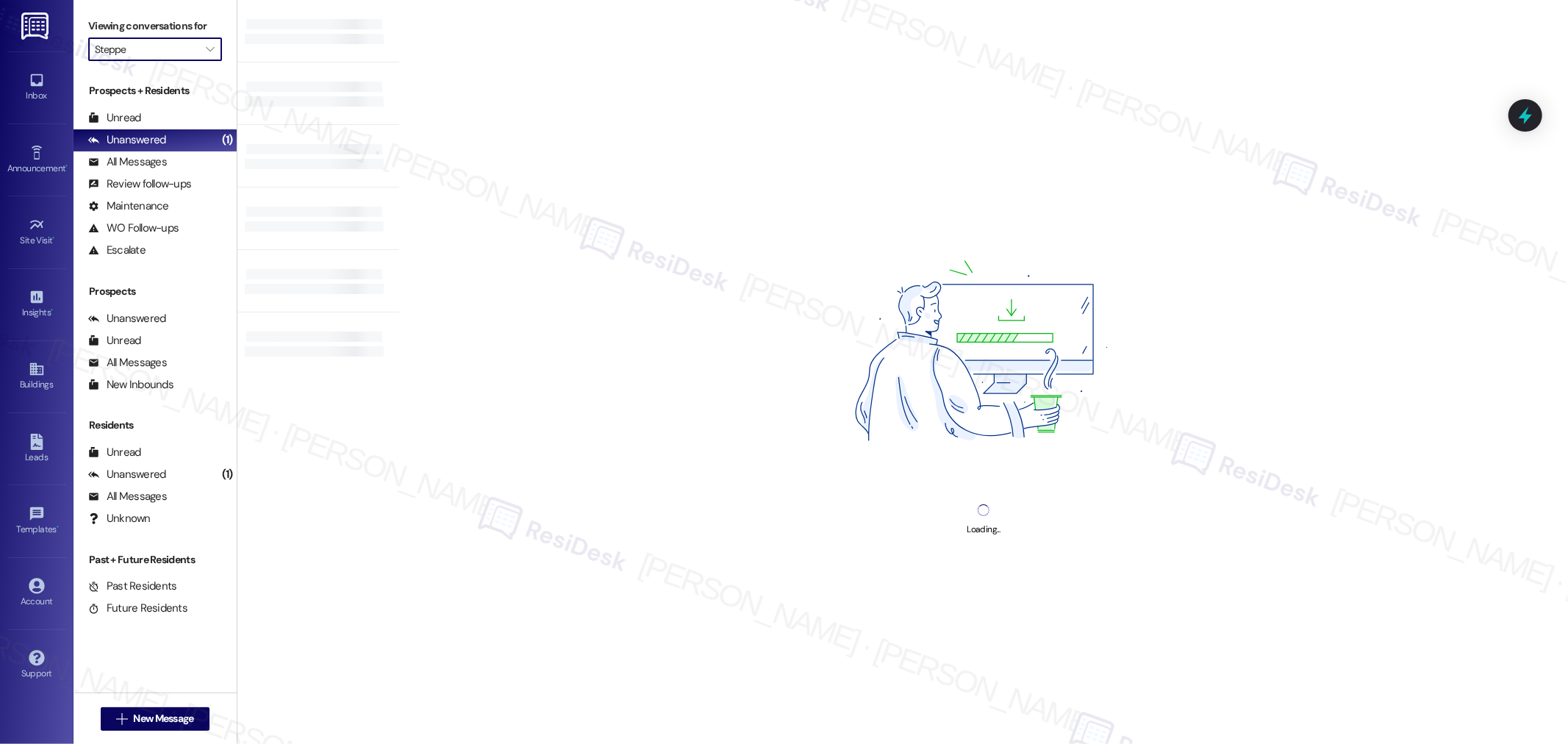
type input "Sunnyview Townhomes"
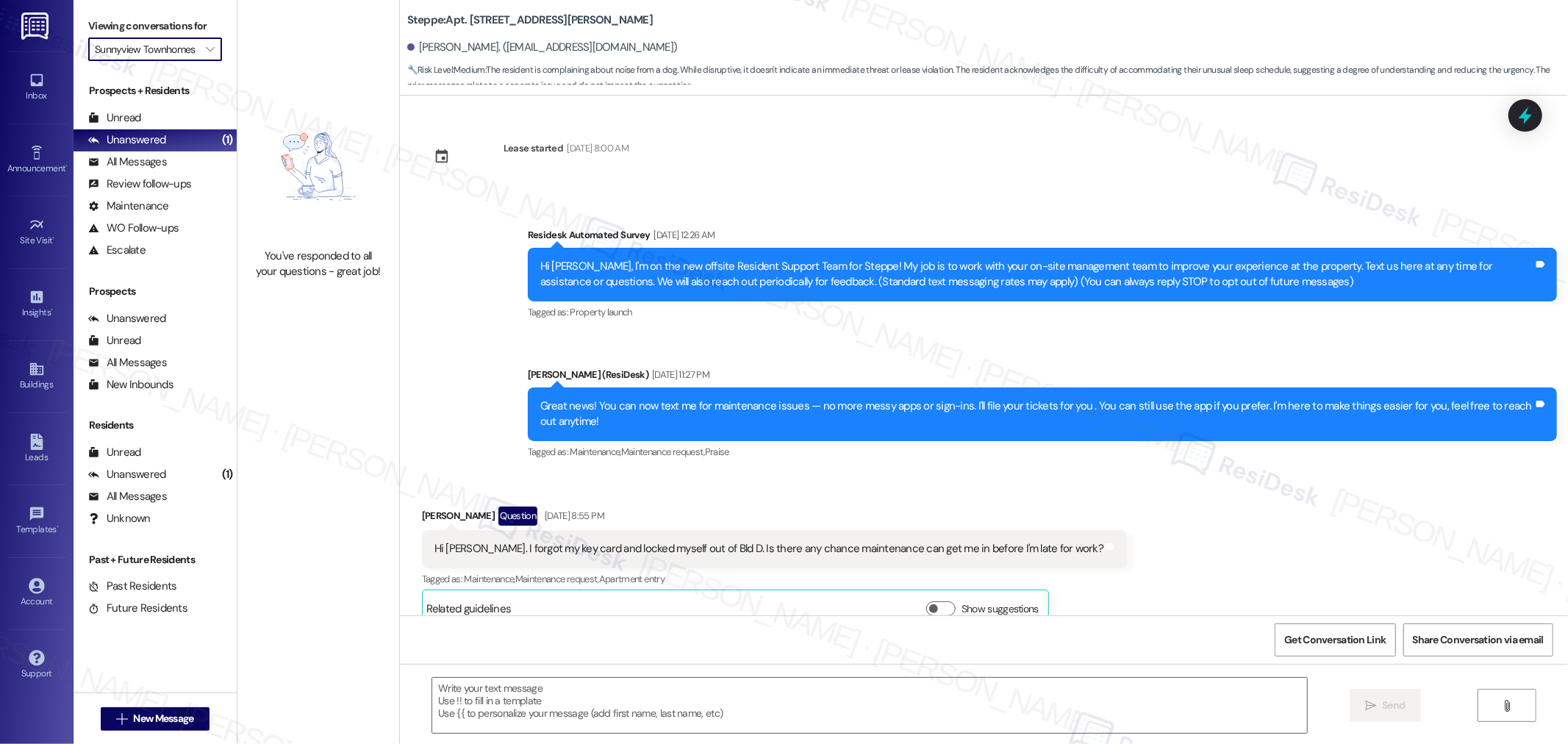
scroll to position [5741, 0]
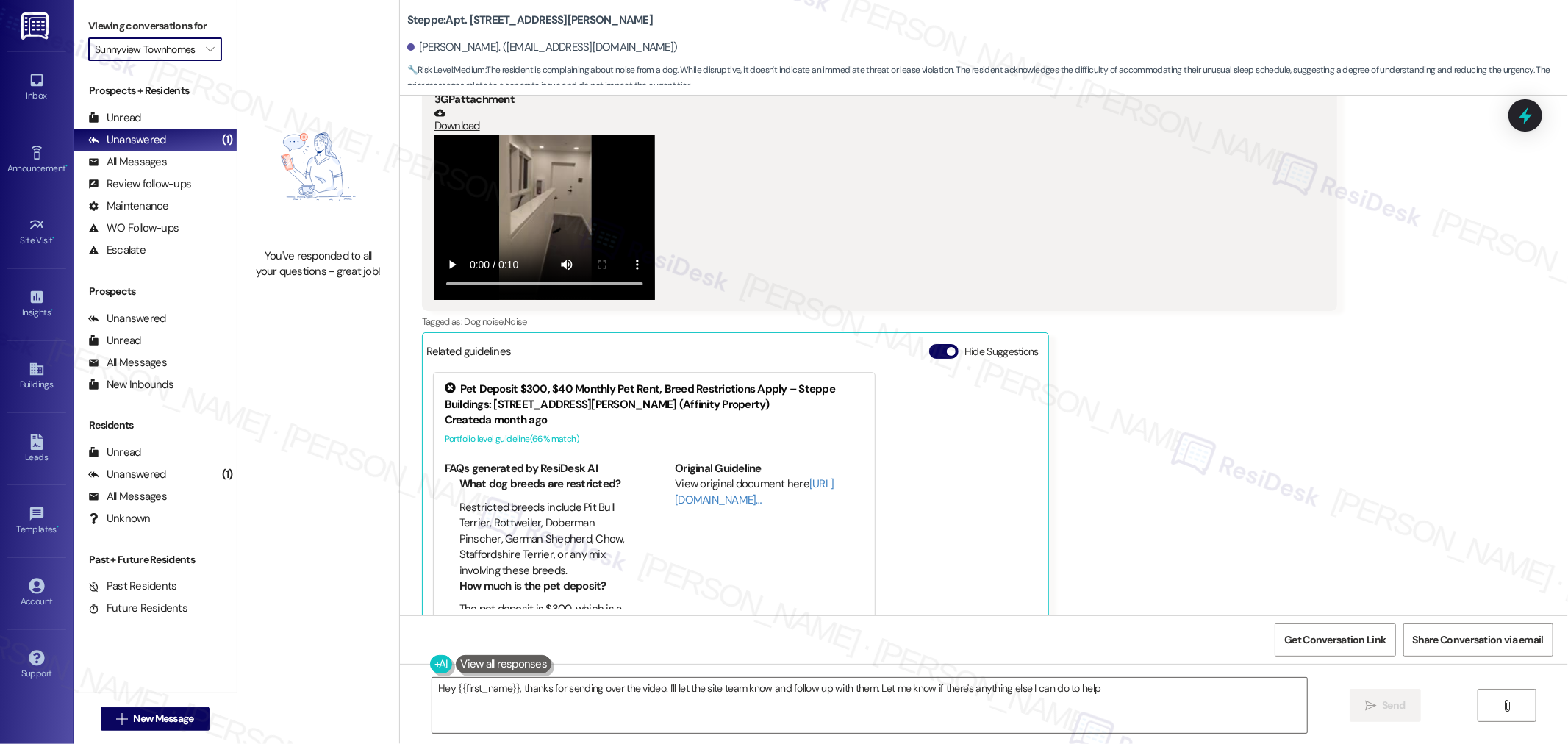
type textarea "Hey {{first_name}}, thanks for sending over the video. I'll let the site team k…"
click at [206, 50] on icon "" at bounding box center [210, 49] width 8 height 12
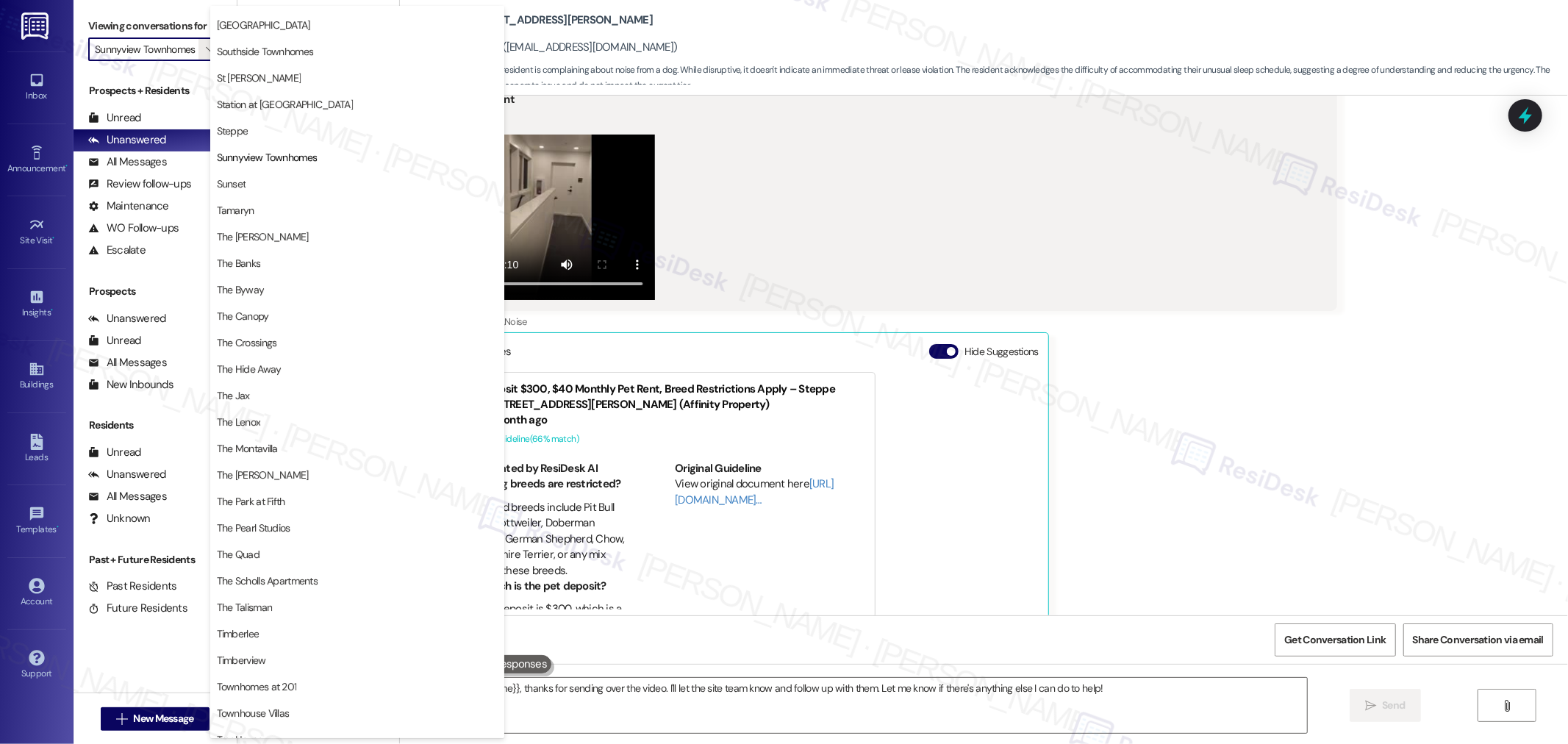
scroll to position [0, 0]
click at [1189, 397] on div "Justin Wilson Neutral 10:11 PM Last night at 9:18. It started at 6pm ish and we…" at bounding box center [879, 315] width 915 height 644
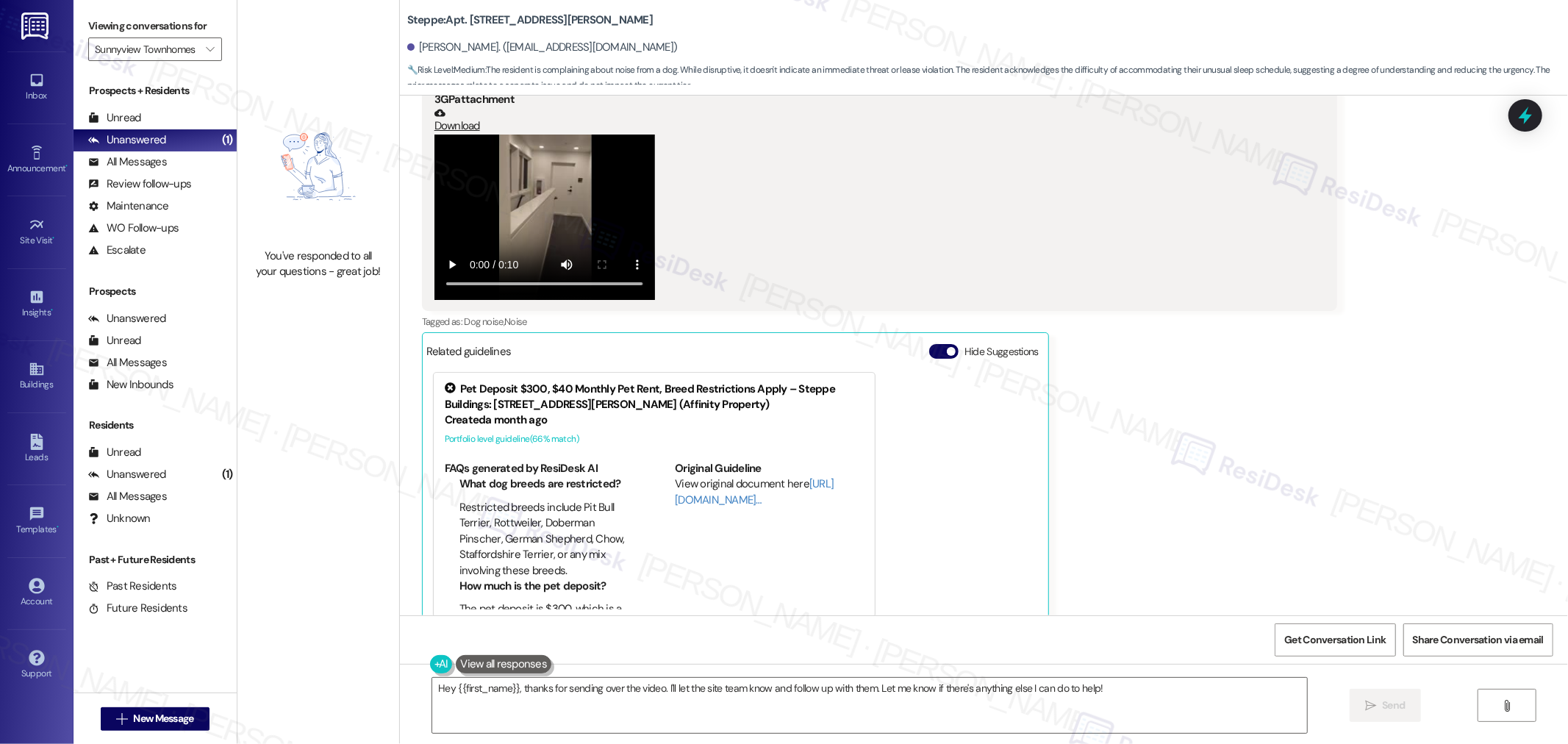
click at [1191, 397] on div "Justin Wilson Neutral 10:11 PM Last night at 9:18. It started at 6pm ish and we…" at bounding box center [879, 315] width 915 height 644
click at [1293, 265] on div "Last night at 9:18. It started at 6pm ish and went until I was able to fall asl…" at bounding box center [879, 169] width 915 height 281
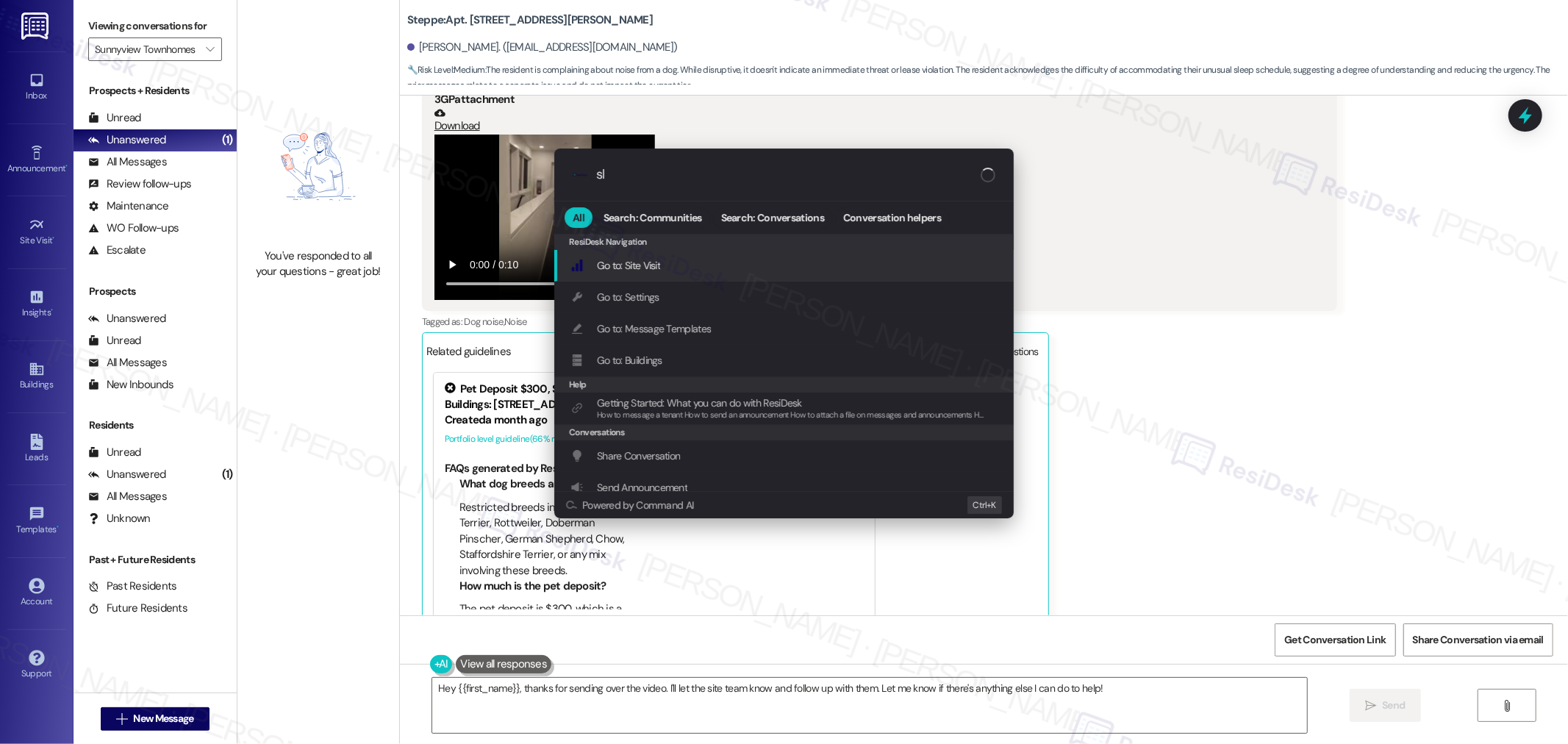
type input "sla"
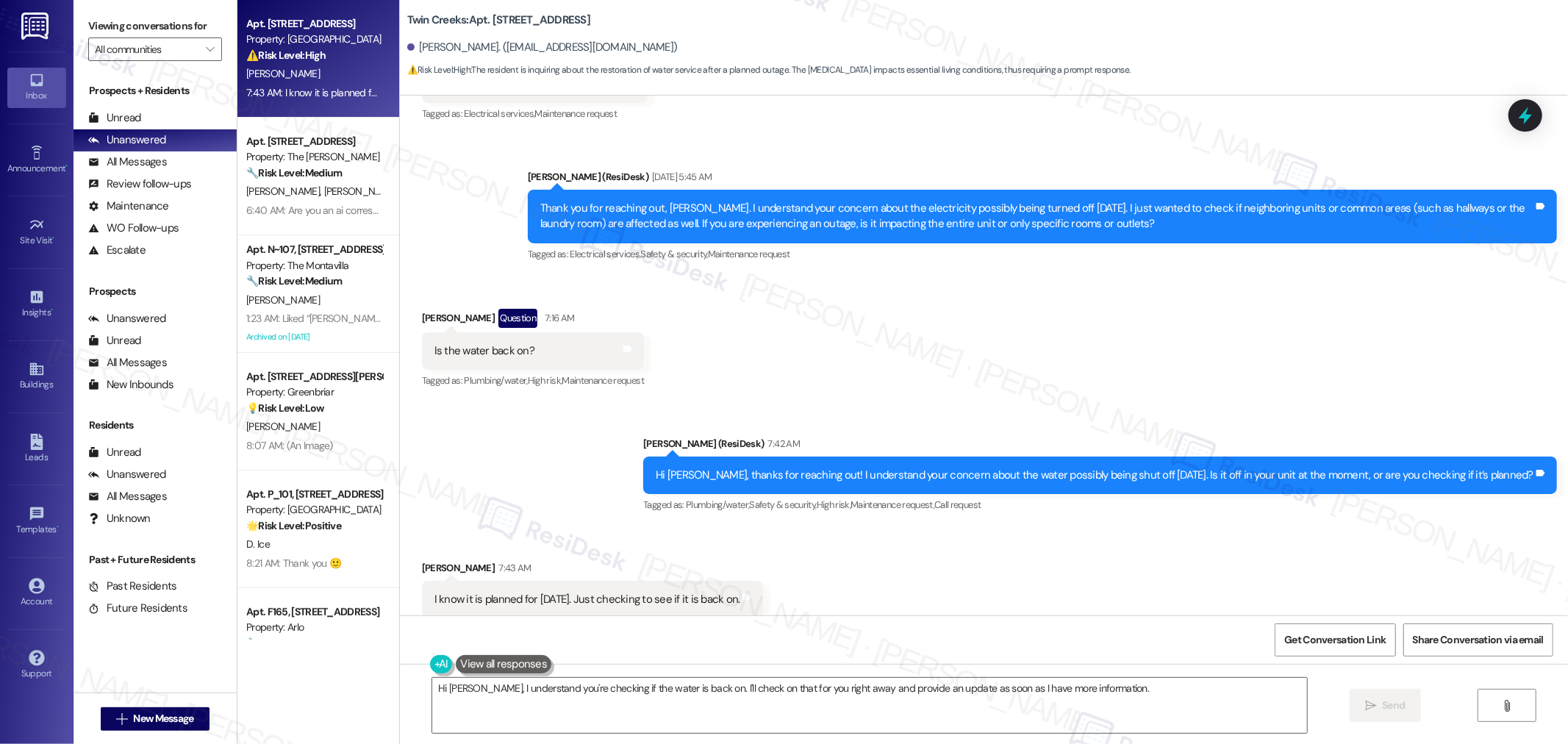
scroll to position [3132, 0]
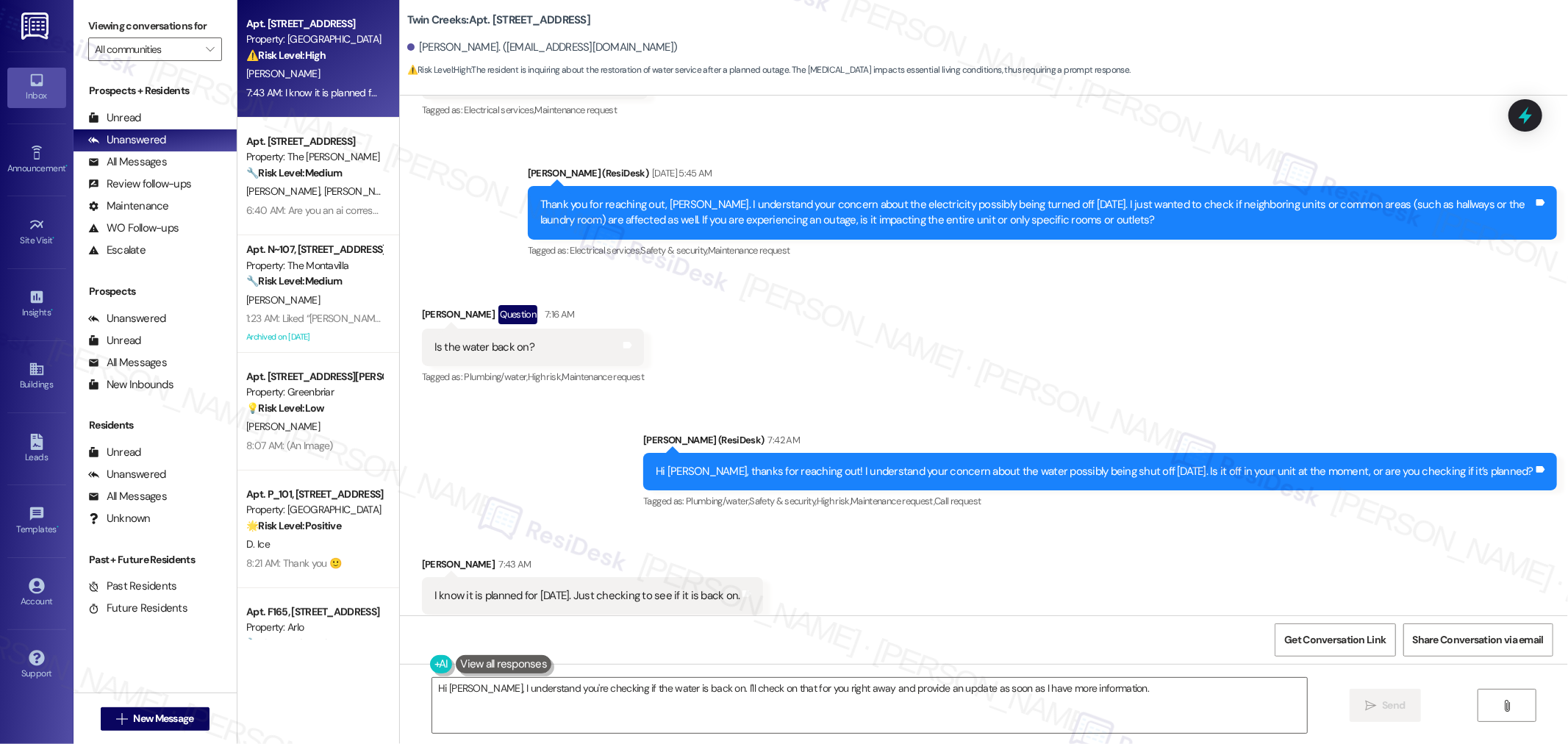
click at [643, 588] on div "I know it is planned for [DATE]. Just checking to see if it is back on." at bounding box center [588, 595] width 306 height 15
click at [644, 588] on div "I know it is planned for [DATE]. Just checking to see if it is back on." at bounding box center [588, 595] width 306 height 15
copy div "I know it is planned for [DATE]. Just checking to see if it is back on. Tags an…"
click at [1093, 699] on textarea "Hi [PERSON_NAME], I understand you're checking if the water is back on. I'll ch…" at bounding box center [869, 705] width 875 height 55
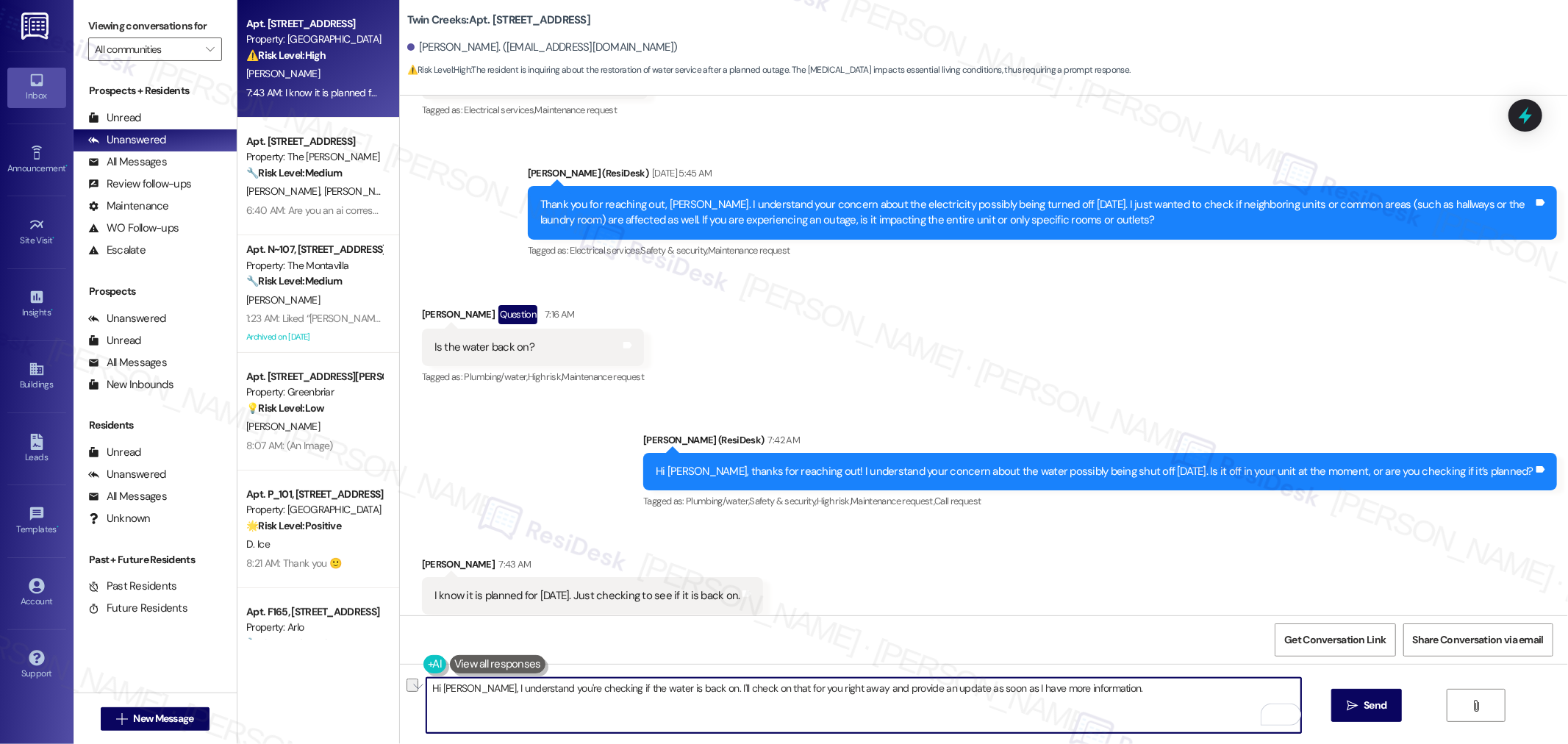
drag, startPoint x: 1136, startPoint y: 694, endPoint x: 449, endPoint y: 699, distance: 686.8
click at [449, 699] on textarea "Hi Ray, I understand you're checking if the water is back on. I'll check on tha…" at bounding box center [863, 705] width 875 height 55
paste textarea "s your water working fine right now?"
click at [451, 690] on textarea "Hi Ray, Is your water working fine right now?" at bounding box center [863, 705] width 875 height 55
click at [665, 680] on textarea "Is your water working fine right now?" at bounding box center [863, 705] width 875 height 55
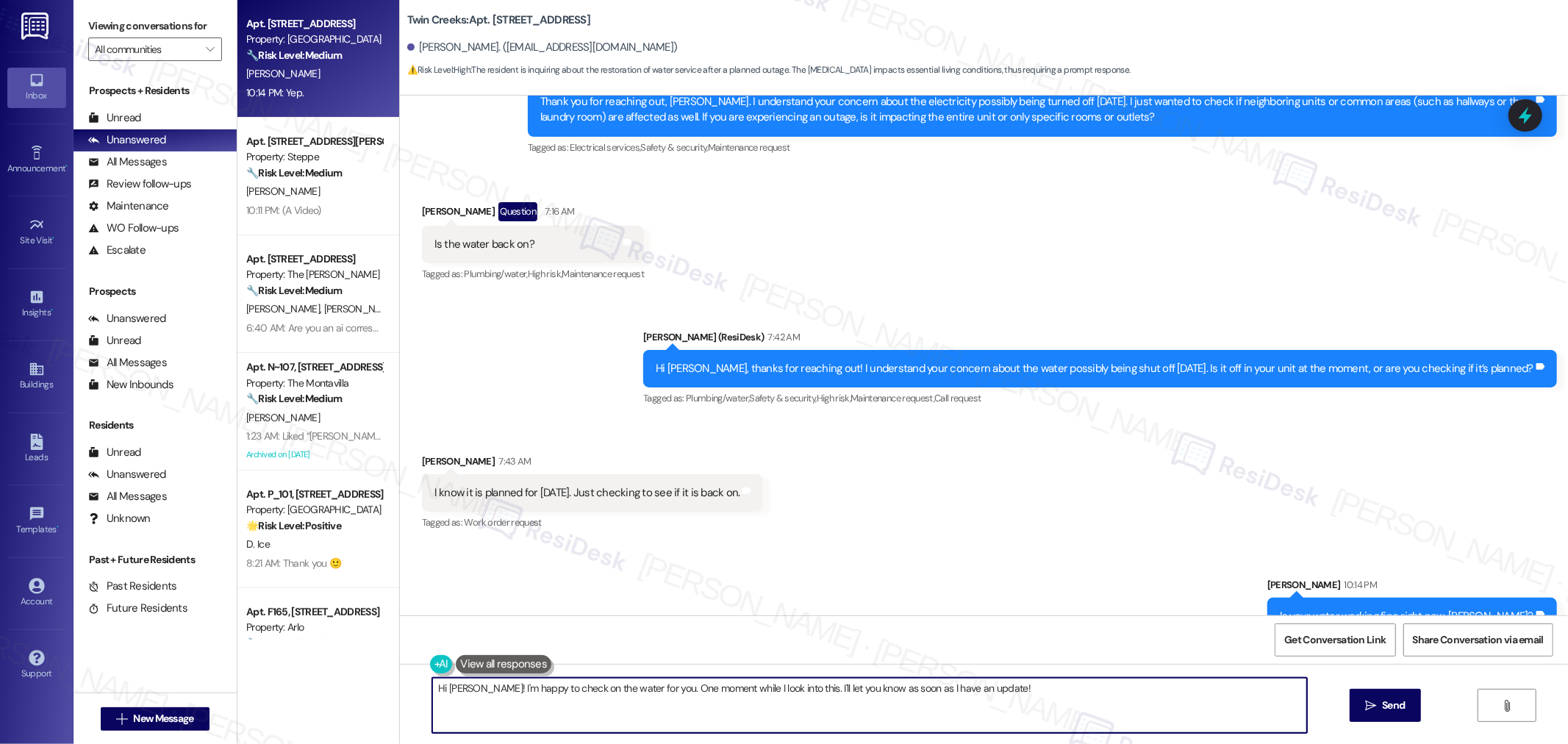
scroll to position [3337, 0]
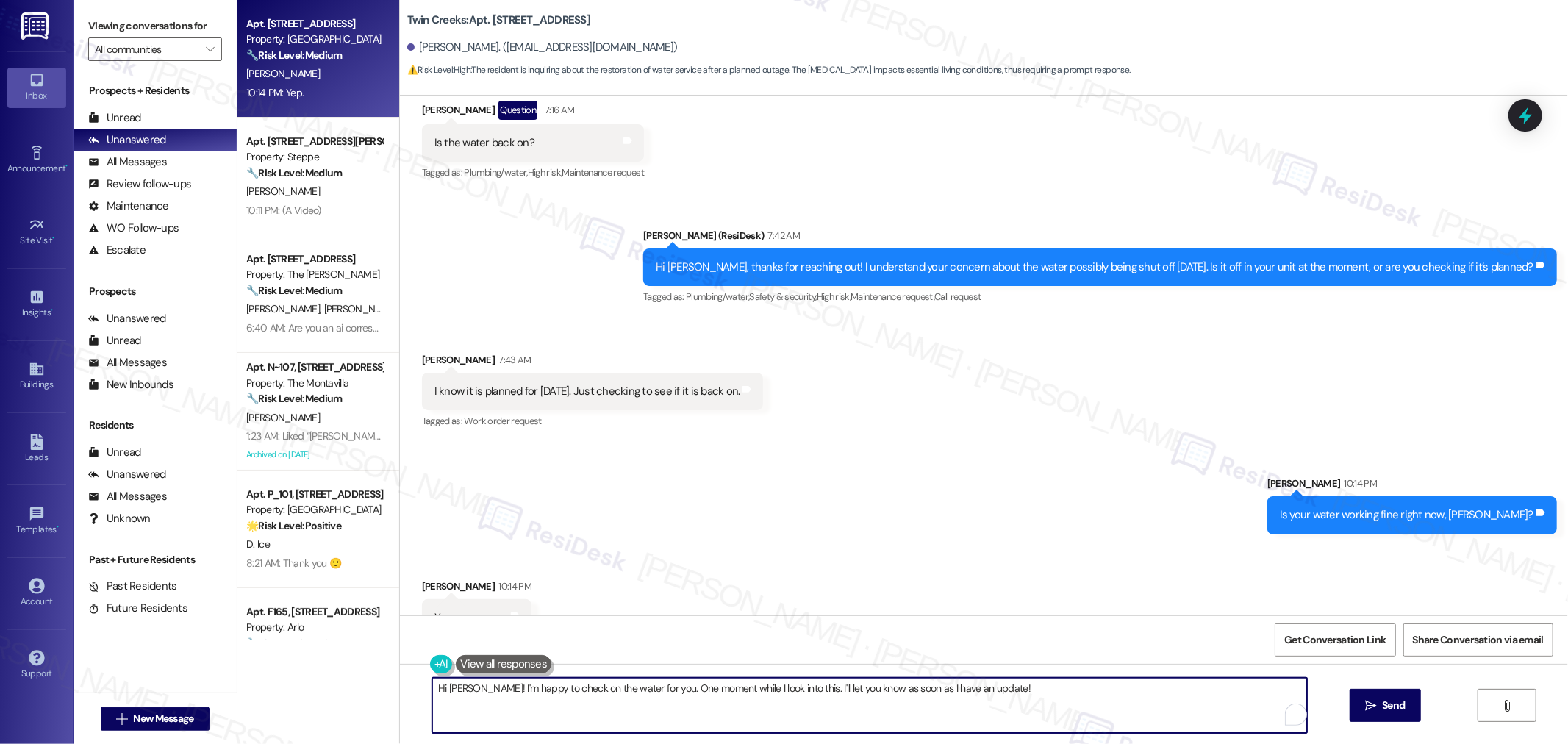
click at [1001, 685] on textarea "Hi Ray! I'm happy to check on the water for you. One moment while I look into t…" at bounding box center [869, 705] width 875 height 55
drag, startPoint x: 982, startPoint y: 693, endPoint x: 415, endPoint y: 723, distance: 568.5
click at [426, 722] on textarea "Hi Ray! I'm happy to check on the water for you. One moment while I look into t…" at bounding box center [863, 705] width 875 height 55
paste textarea "I’m glad to hear the water is working fine now. Please don’t hesitate to reach …"
click at [607, 690] on textarea "I’m glad to hear the water is working fine now. Please don’t hesitate to reach …" at bounding box center [863, 705] width 875 height 55
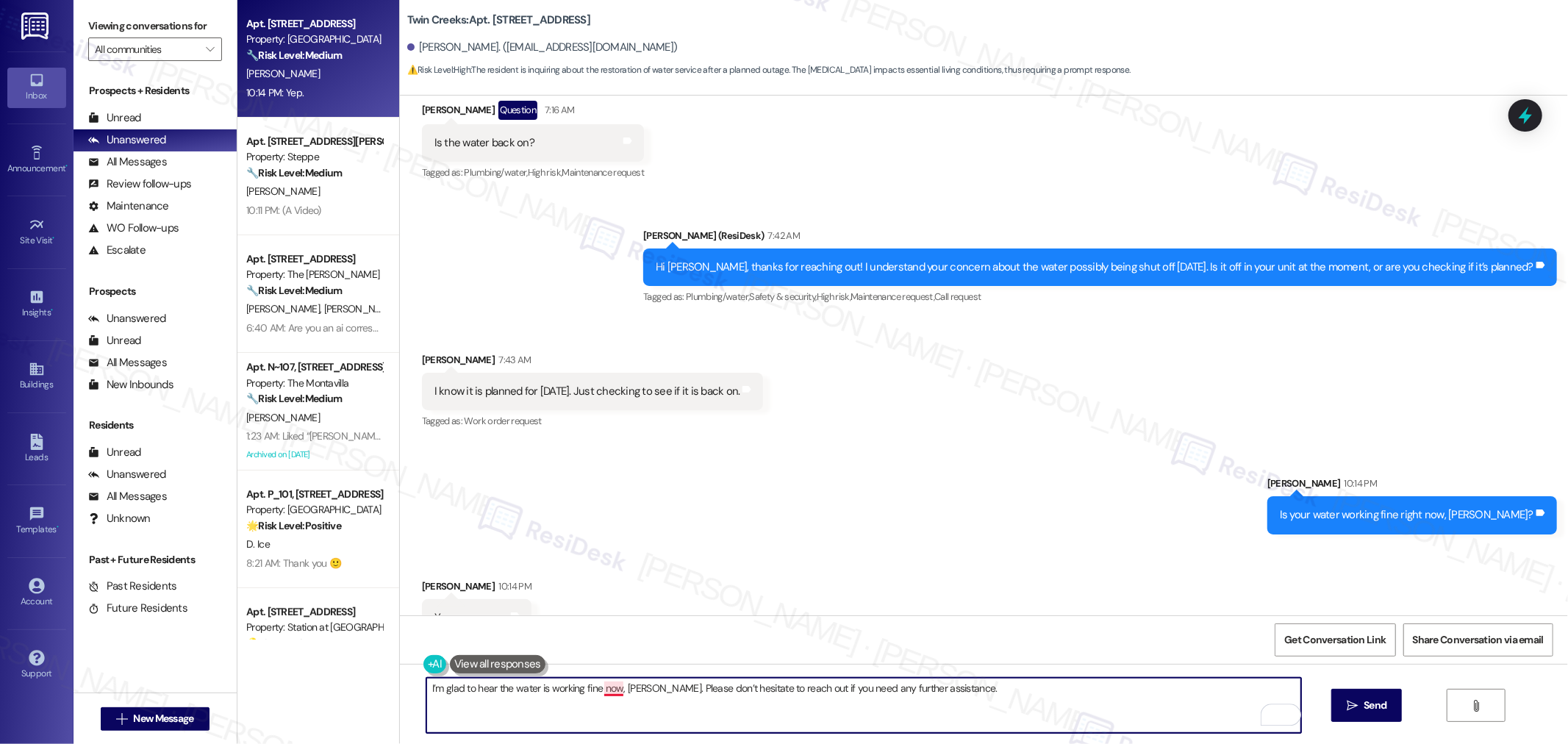
click at [599, 692] on textarea "I’m glad to hear the water is working fine now, Ray. Please don’t hesitate to r…" at bounding box center [863, 705] width 875 height 55
click at [766, 551] on div "Received via SMS Ray Cassidy 10:14 PM Yep. Tags and notes" at bounding box center [984, 597] width 1168 height 102
click at [608, 692] on textarea "I’m glad to hear the water is working fine now Ray. Please don’t hesitate to re…" at bounding box center [863, 705] width 875 height 55
drag, startPoint x: 927, startPoint y: 695, endPoint x: 938, endPoint y: 696, distance: 11.1
click at [927, 695] on textarea "I’m glad to hear the water is working fine now, Ray. Please don’t hesitate to r…" at bounding box center [863, 705] width 875 height 55
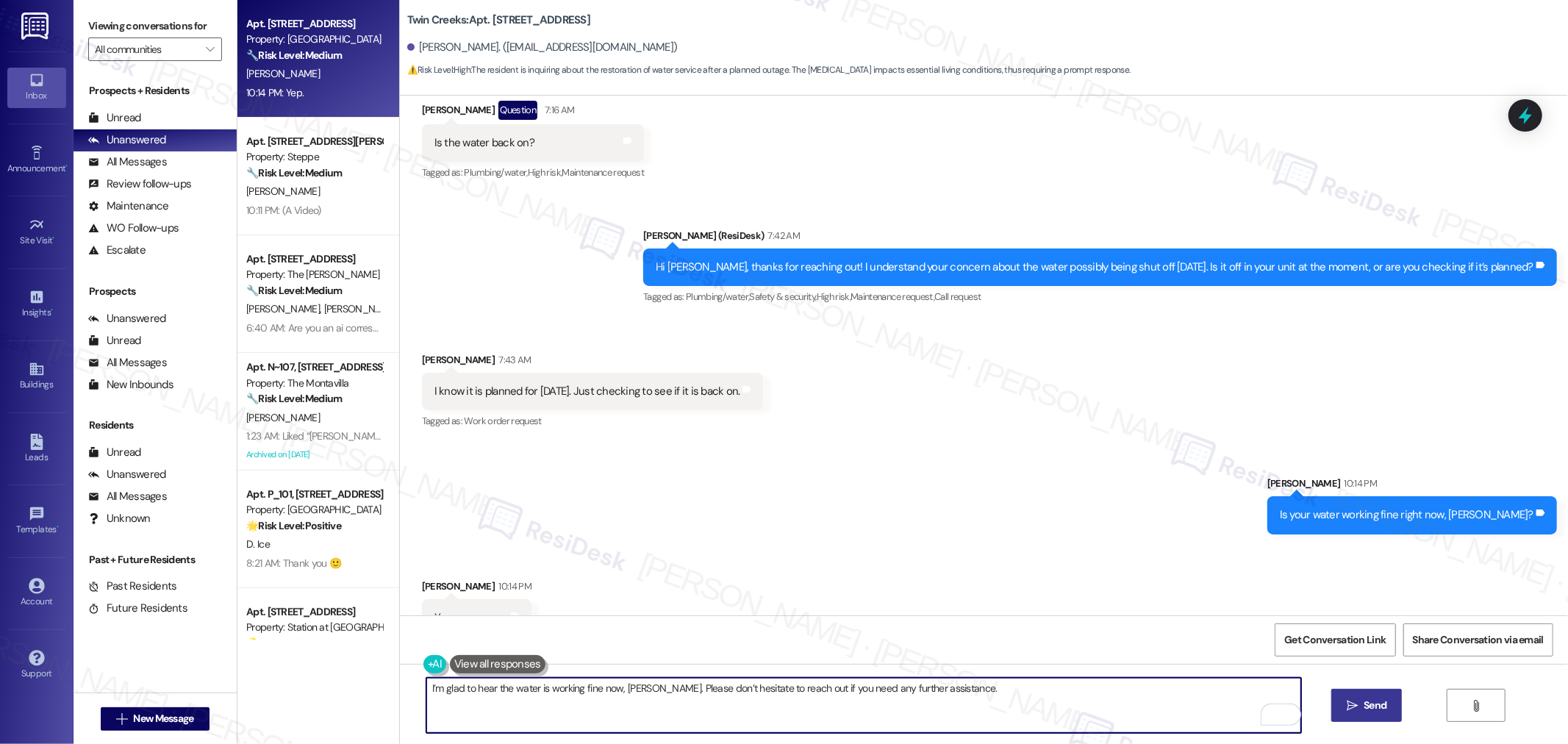
type textarea "I’m glad to hear the water is working fine now, Ray. Please don’t hesitate to r…"
click at [1388, 707] on span "Send" at bounding box center [1375, 705] width 29 height 15
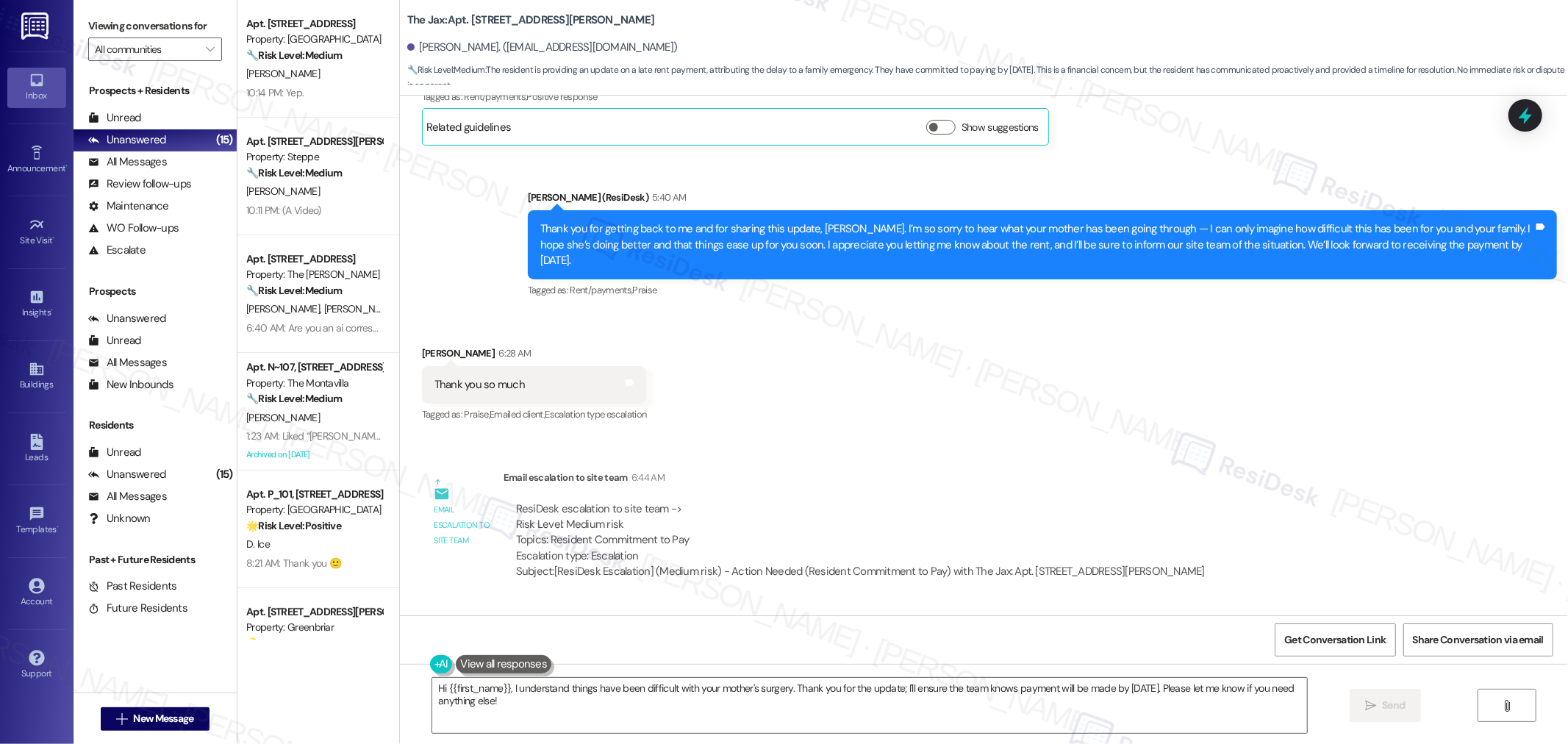
scroll to position [15087, 0]
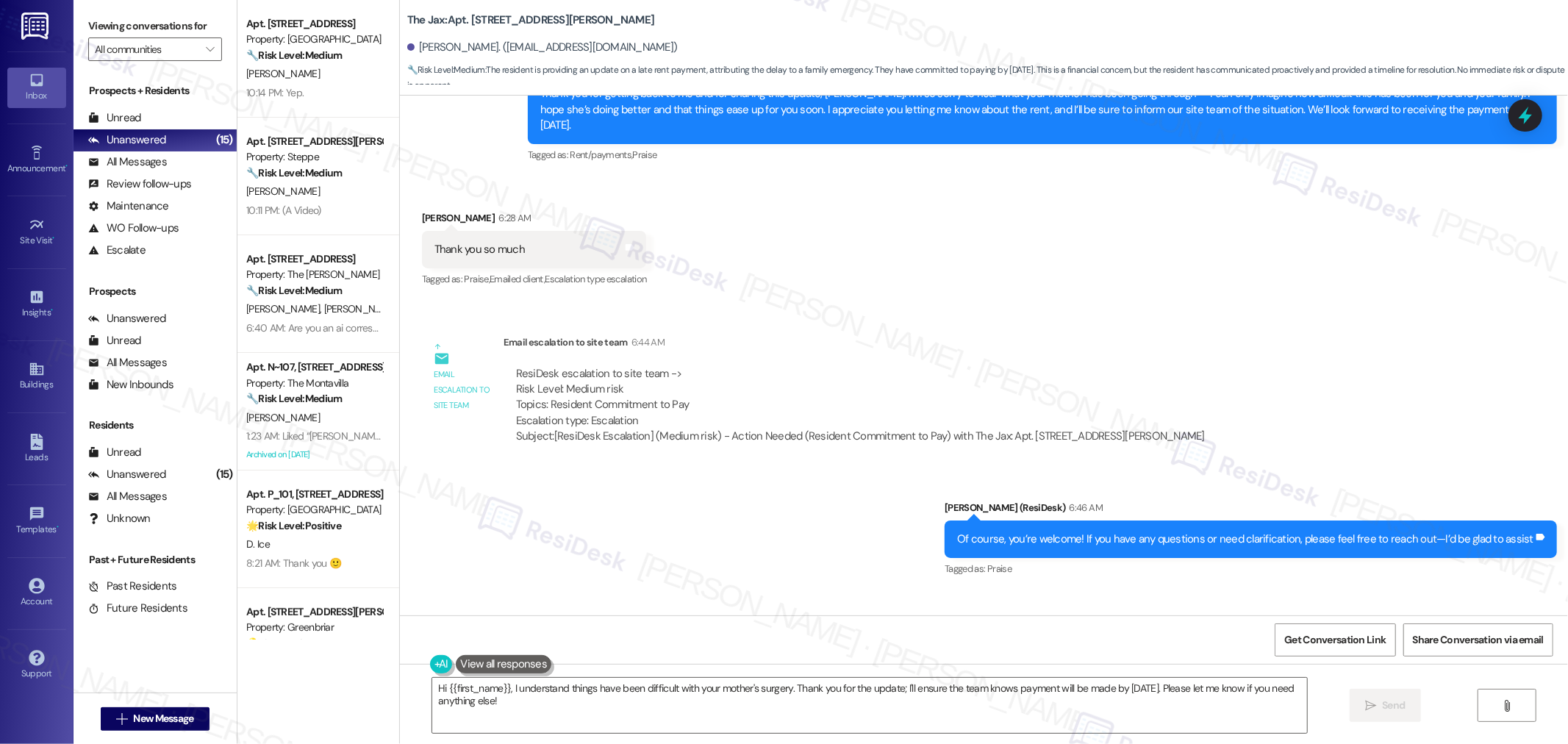
click at [1177, 624] on div "ResiDesk Escalation - Reply From Site Team 6:48 AM" at bounding box center [934, 634] width 860 height 21
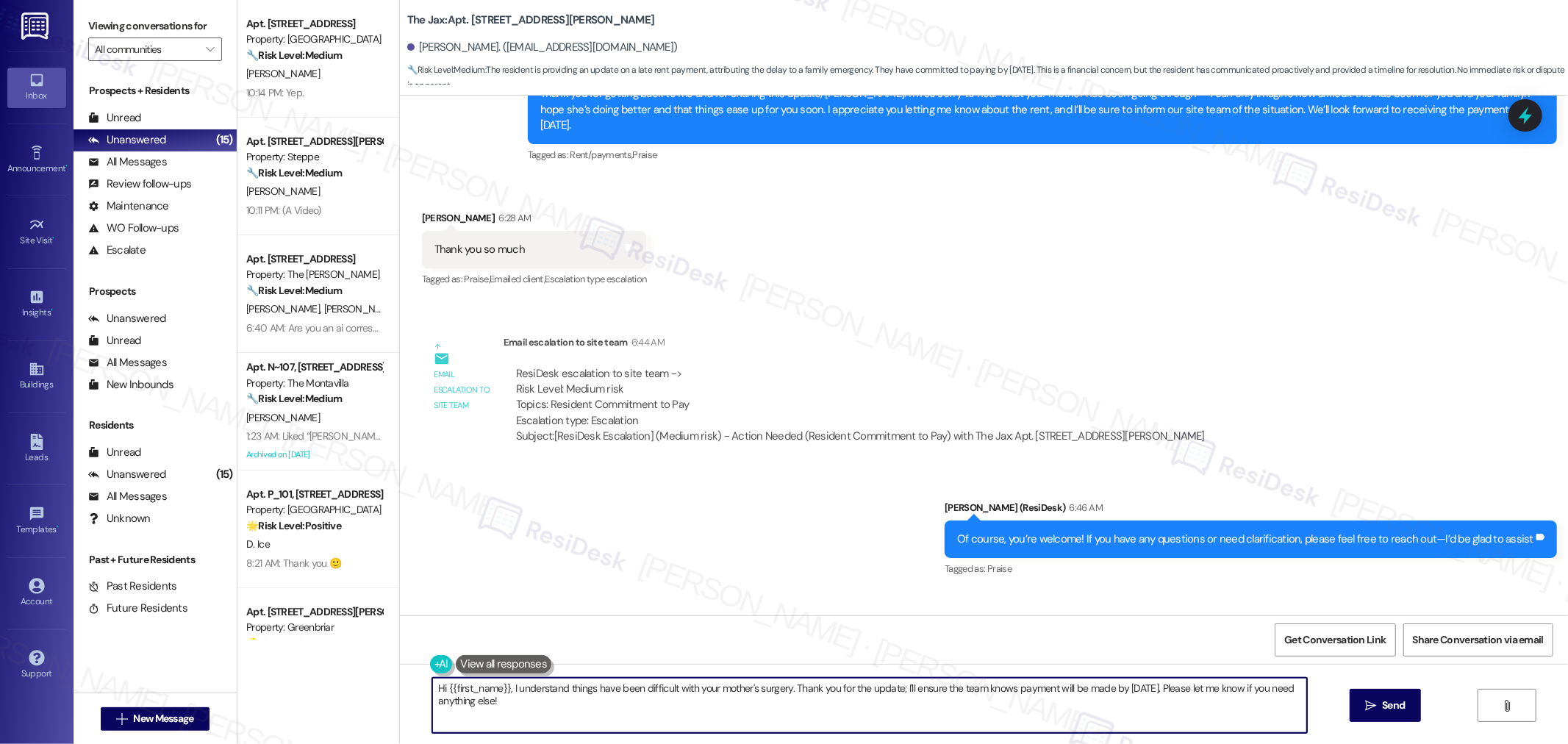
drag, startPoint x: 500, startPoint y: 690, endPoint x: 782, endPoint y: 689, distance: 281.6
click at [782, 689] on textarea "Hi {{first_name}}, I understand things have been difficult with your mother's s…" at bounding box center [869, 705] width 875 height 55
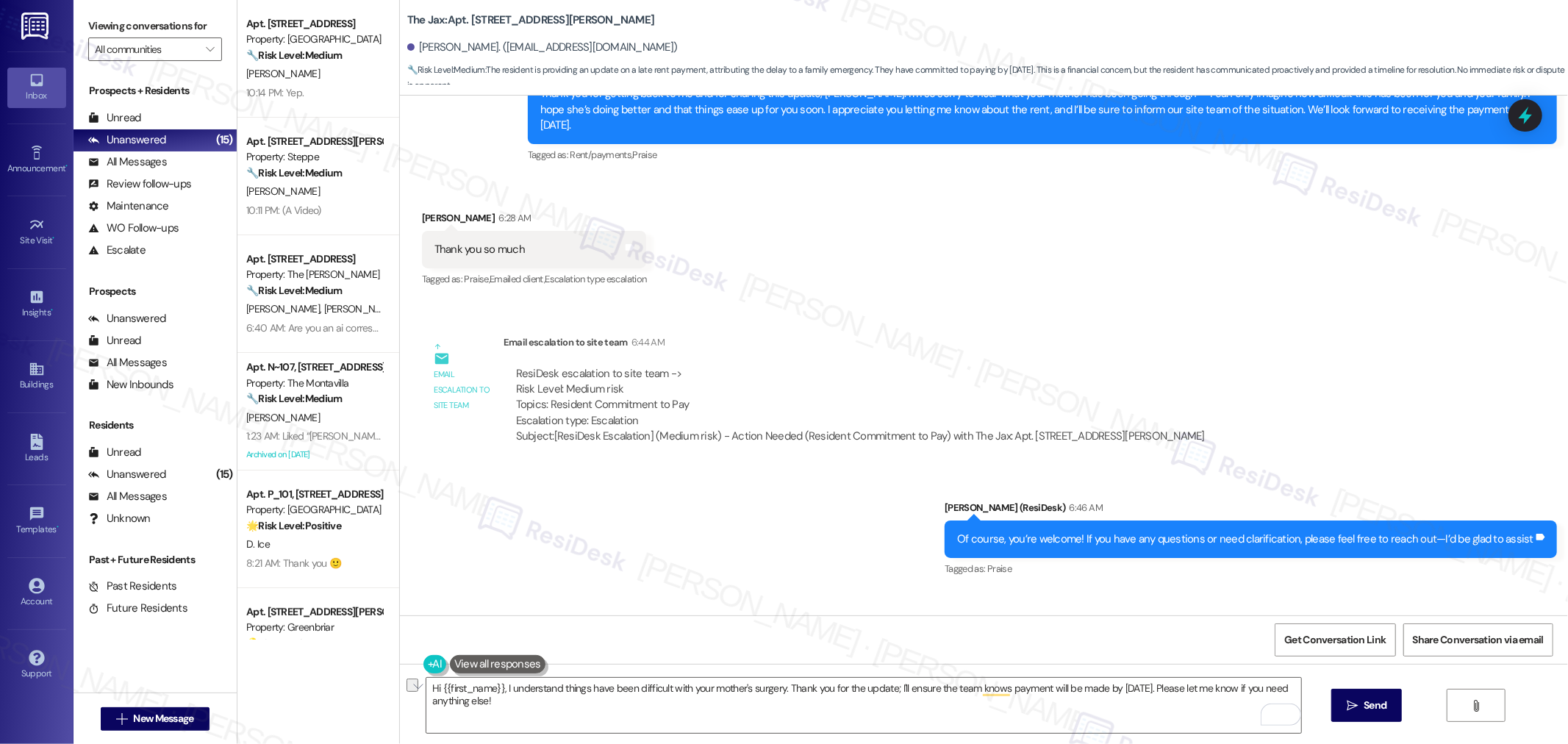
click at [755, 646] on div "Get Conversation Link Share Conversation via email" at bounding box center [984, 639] width 1168 height 49
click at [1015, 716] on textarea "Hi {{first_name}}, I understand things have been difficult with your mother's s…" at bounding box center [863, 705] width 875 height 55
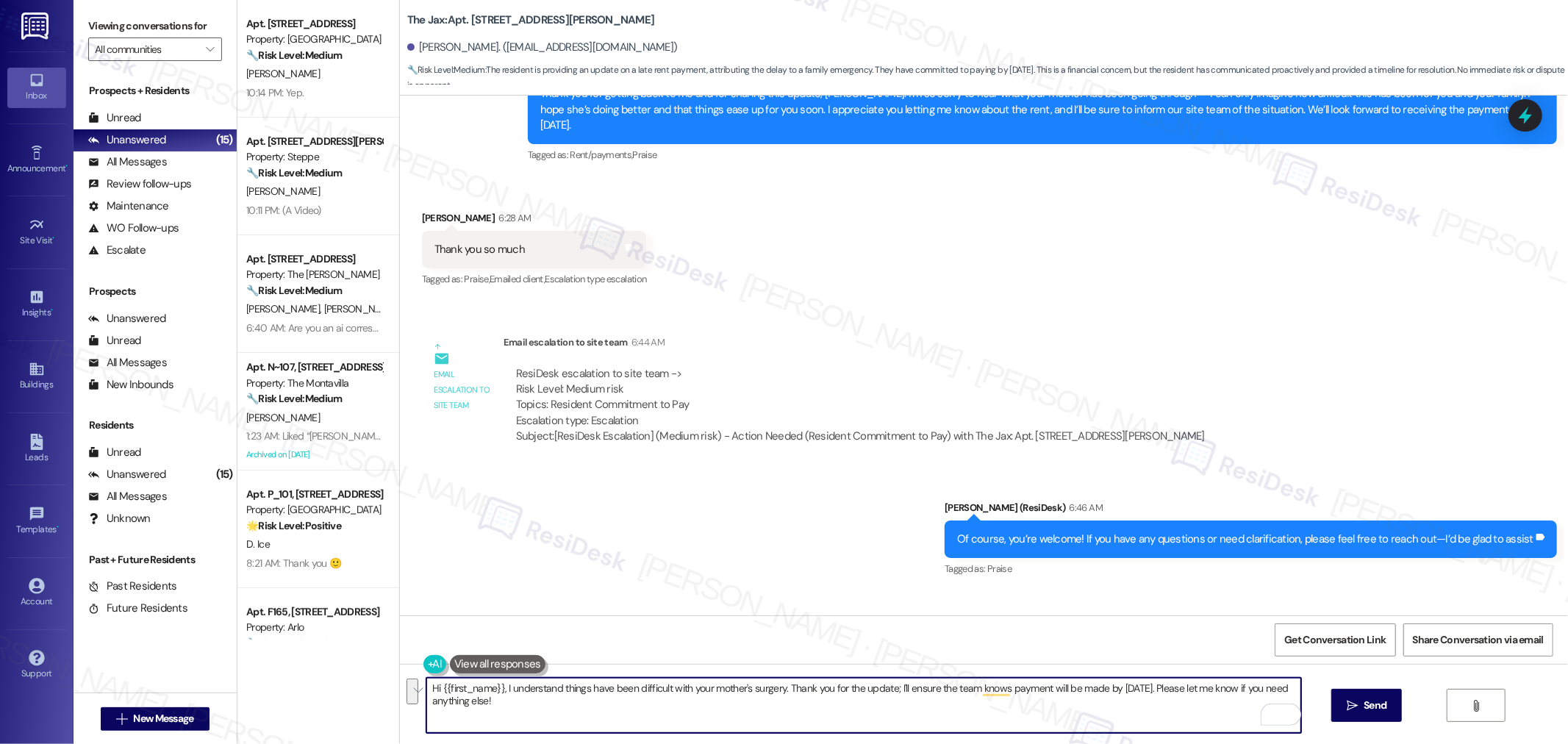
drag, startPoint x: 496, startPoint y: 692, endPoint x: 513, endPoint y: 707, distance: 21.9
click at [513, 707] on textarea "Hi {{first_name}}, I understand things have been difficult with your mother's s…" at bounding box center [863, 705] width 875 height 55
paste textarea "’s surgery. Please know that I’ve already informed our site team about this mat…"
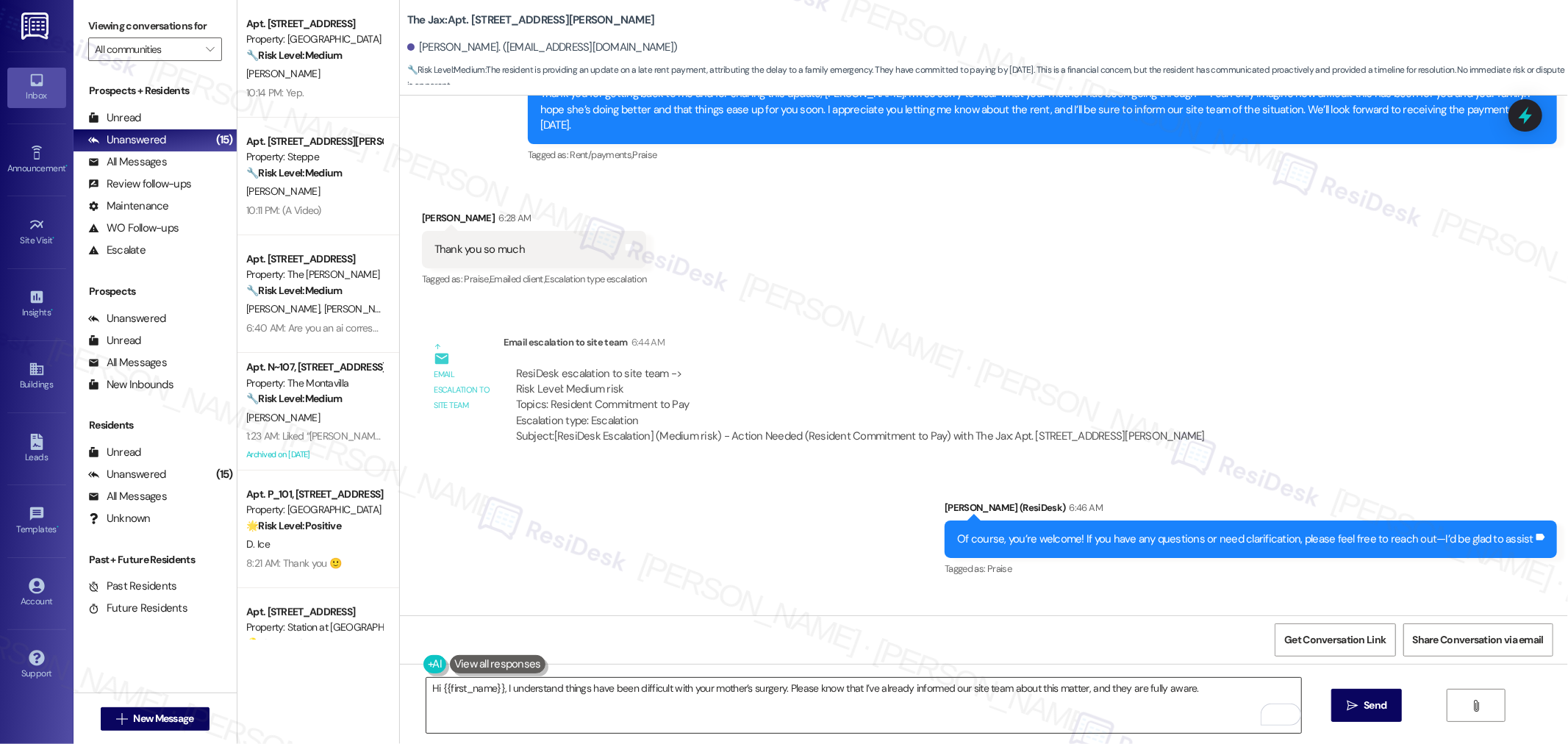
click at [1215, 695] on textarea "Hi {{first_name}}, I understand things have been difficult with your mother’s s…" at bounding box center [863, 705] width 875 height 55
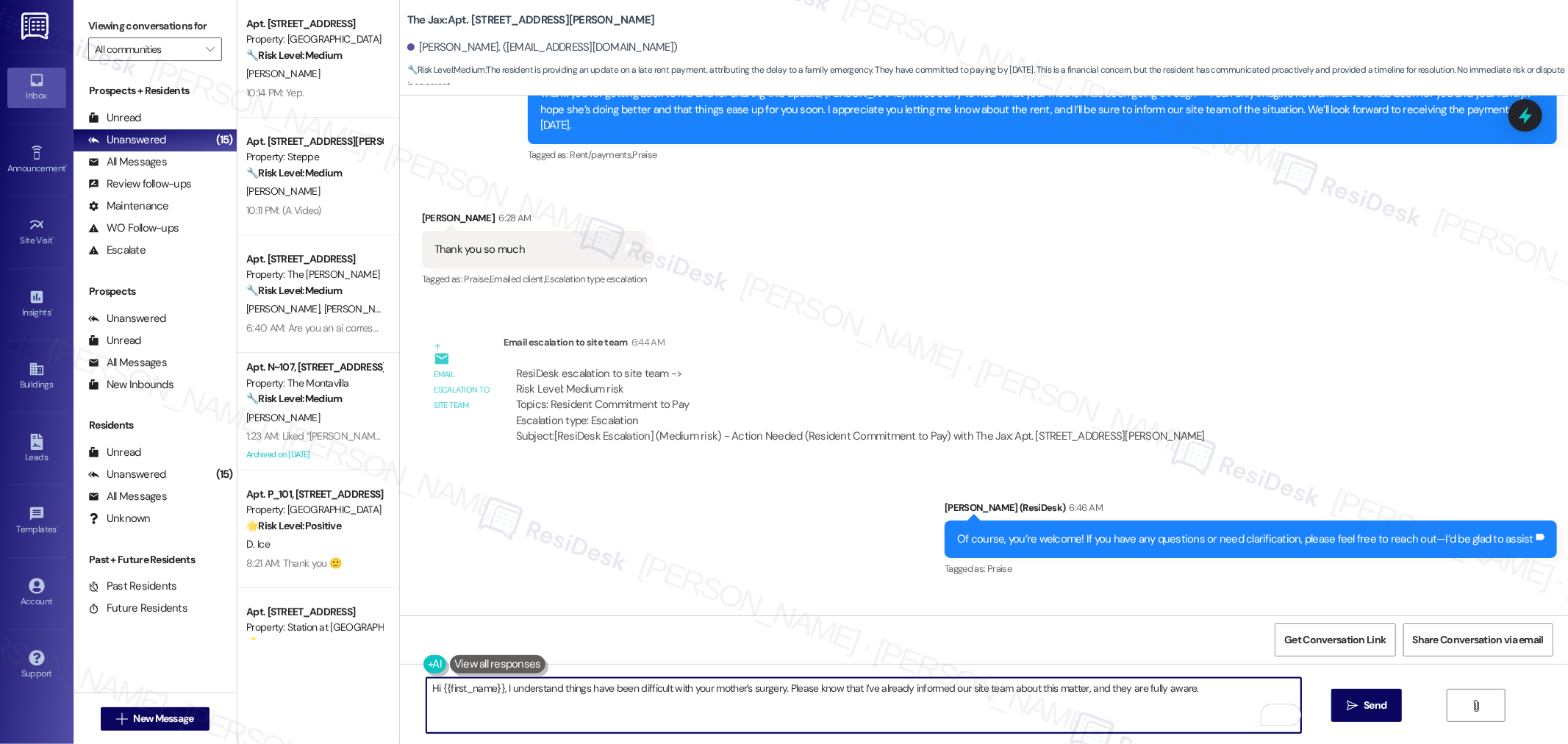
paste textarea "Please don’t hesitate to reach out with any questions—I’m glad to assist."
type textarea "Hi {{first_name}}, I understand things have been difficult with your mother’s s…"
click at [1385, 704] on span "Send" at bounding box center [1375, 705] width 23 height 15
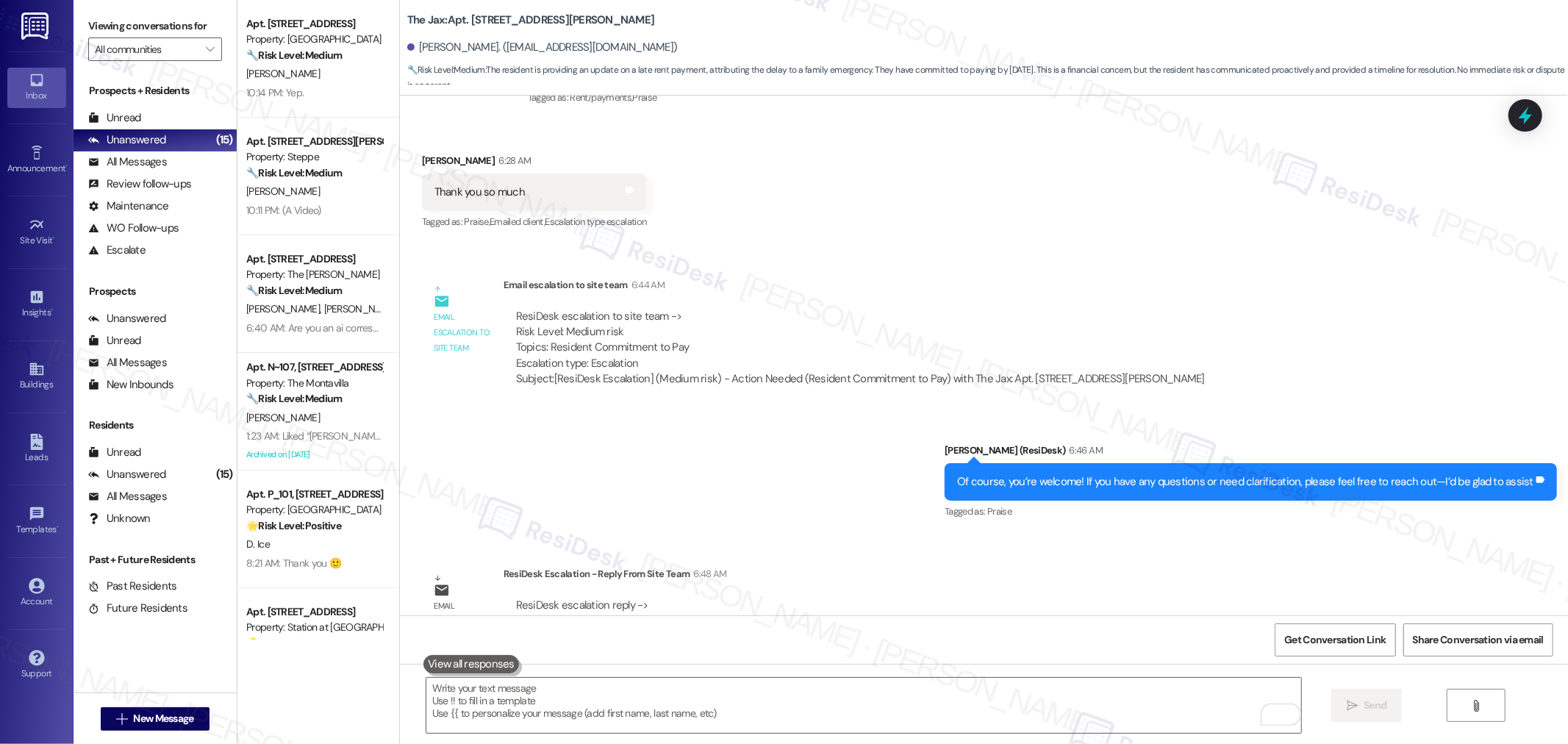
scroll to position [15205, 0]
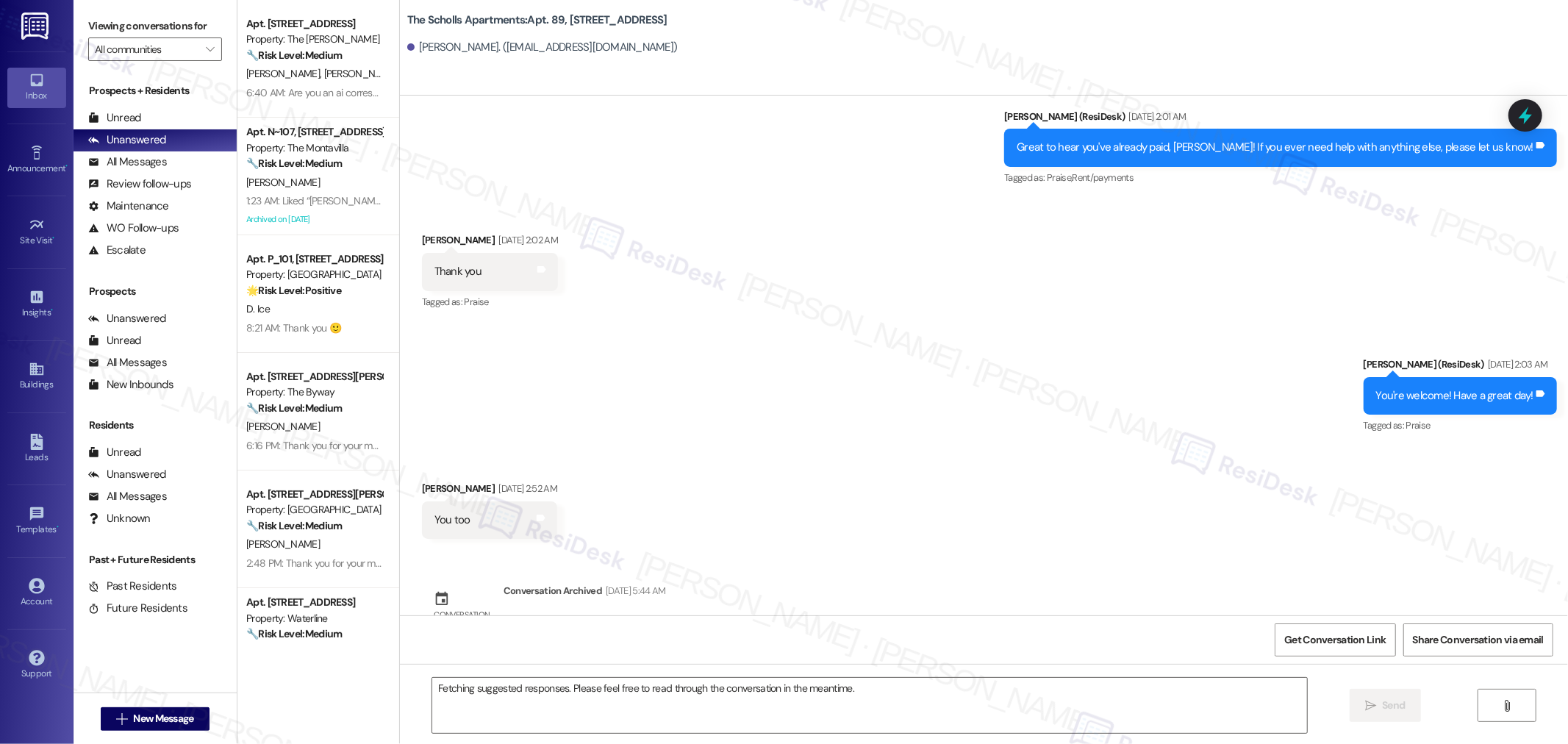
scroll to position [2188, 0]
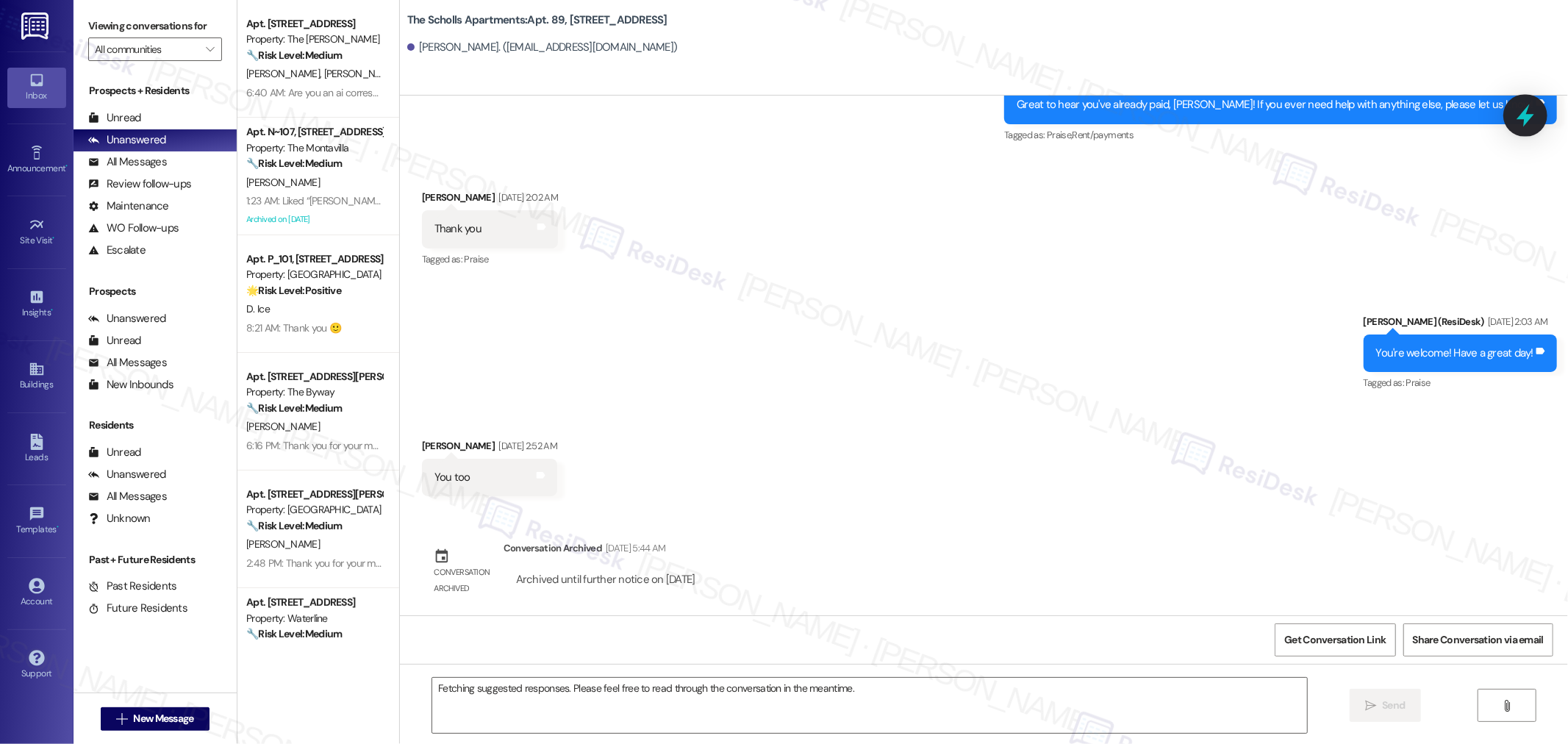
click at [1535, 109] on icon at bounding box center [1525, 115] width 25 height 25
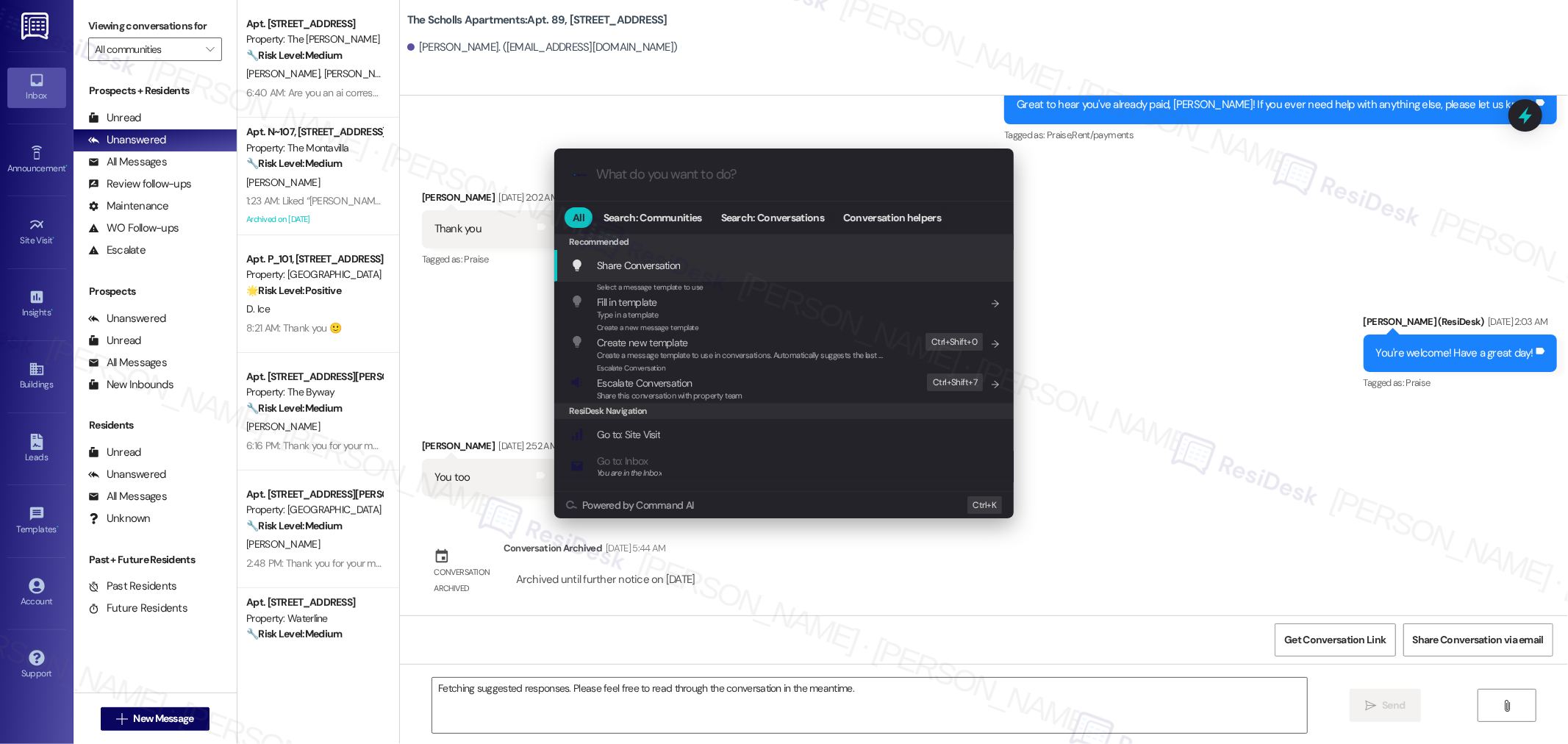
click at [660, 168] on input "What do you want to do?" at bounding box center [795, 174] width 399 height 15
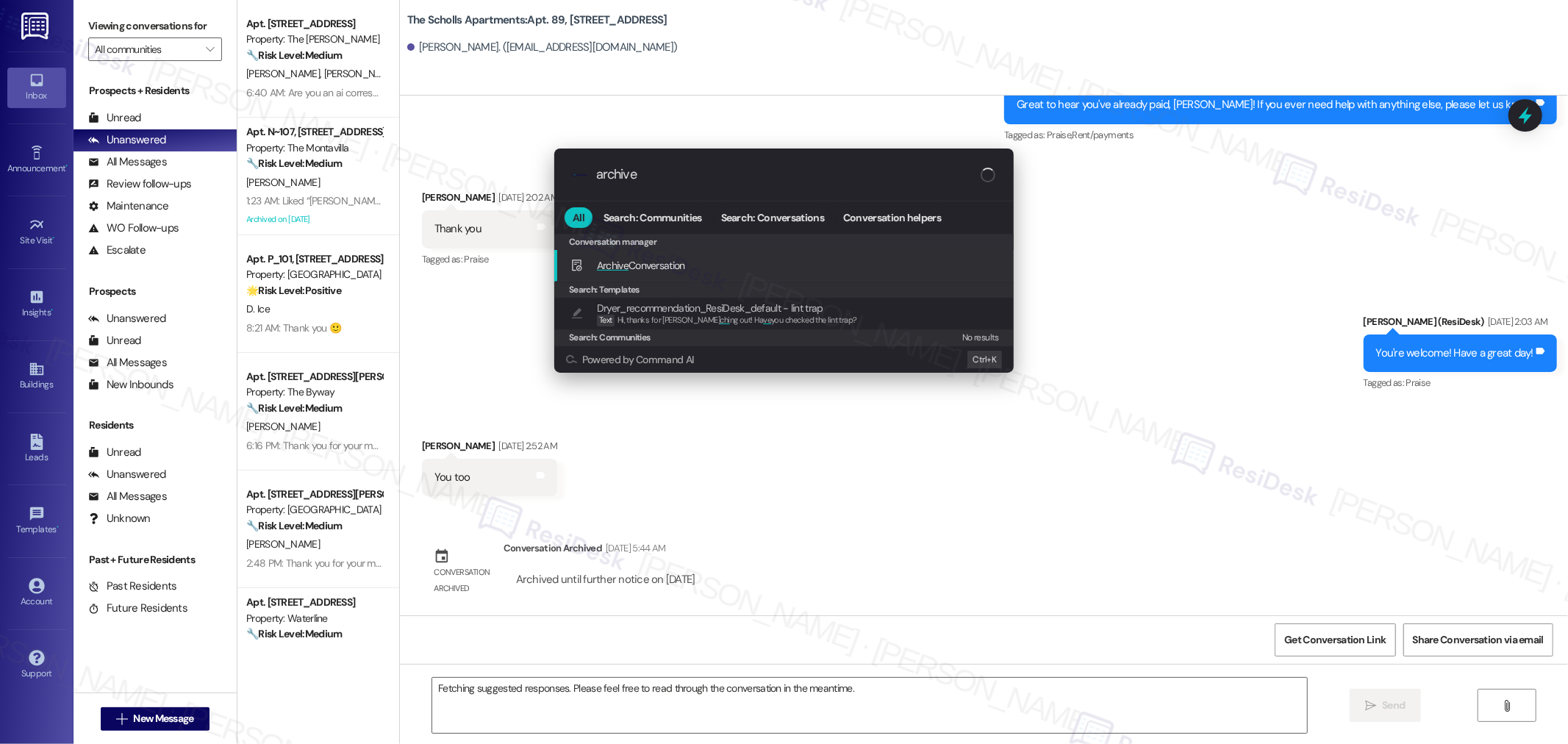
type input "archive"
click at [697, 254] on div "Archive Conversation Add shortcut" at bounding box center [784, 266] width 460 height 32
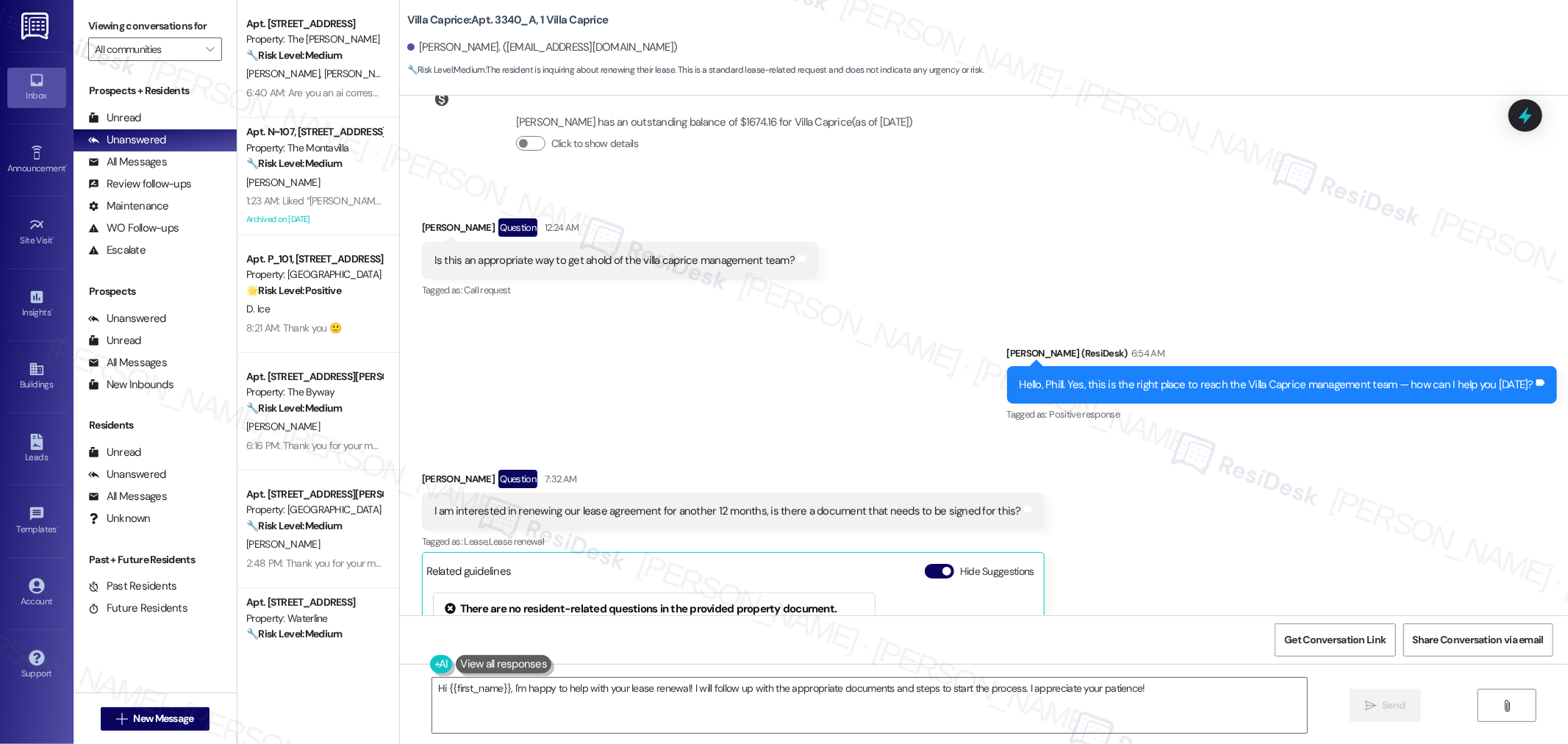
scroll to position [1151, 0]
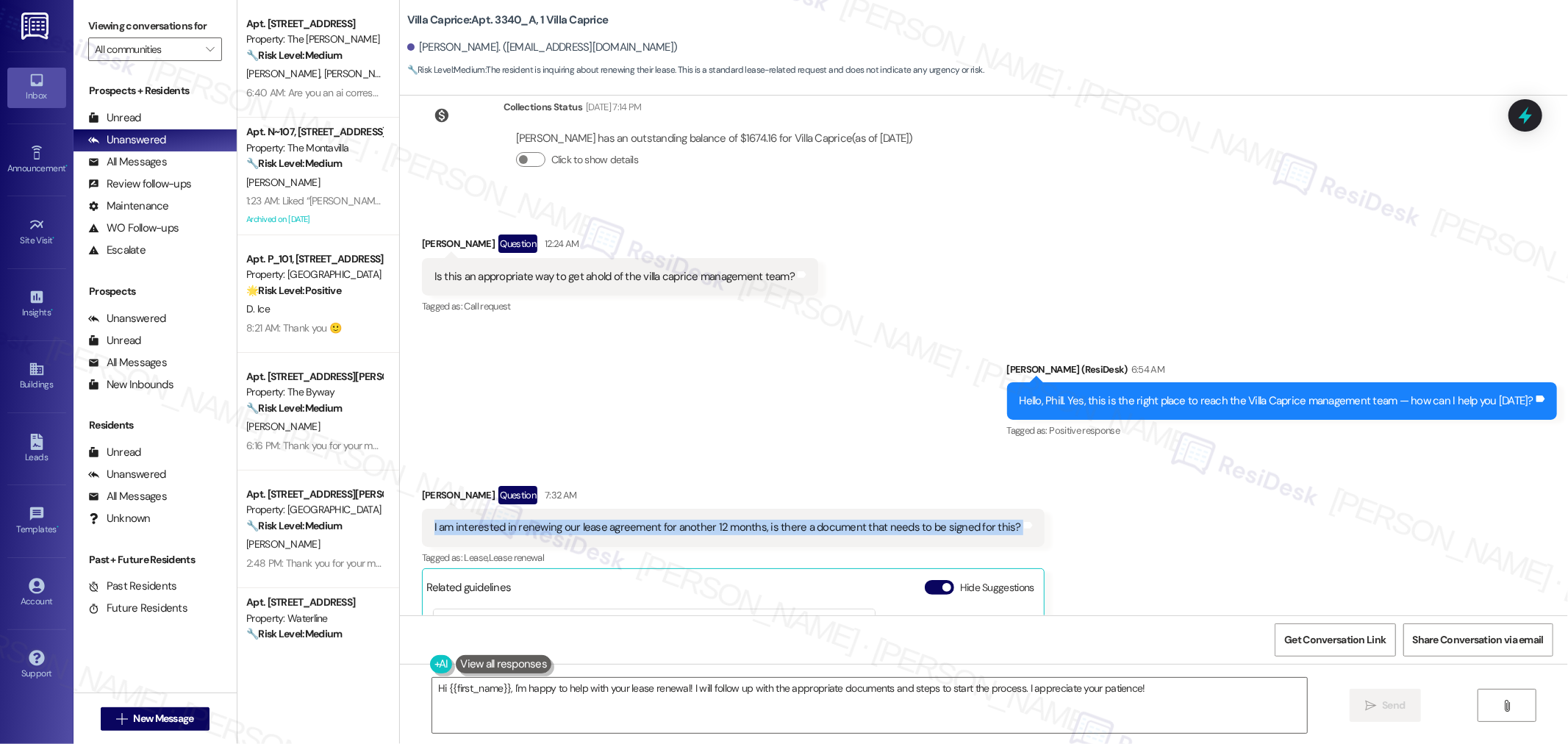
drag, startPoint x: 419, startPoint y: 509, endPoint x: 1015, endPoint y: 518, distance: 595.7
click at [1015, 518] on div "Received via SMS Phill Mcconchie Question 7:32 AM I am interested in renewing o…" at bounding box center [733, 695] width 645 height 440
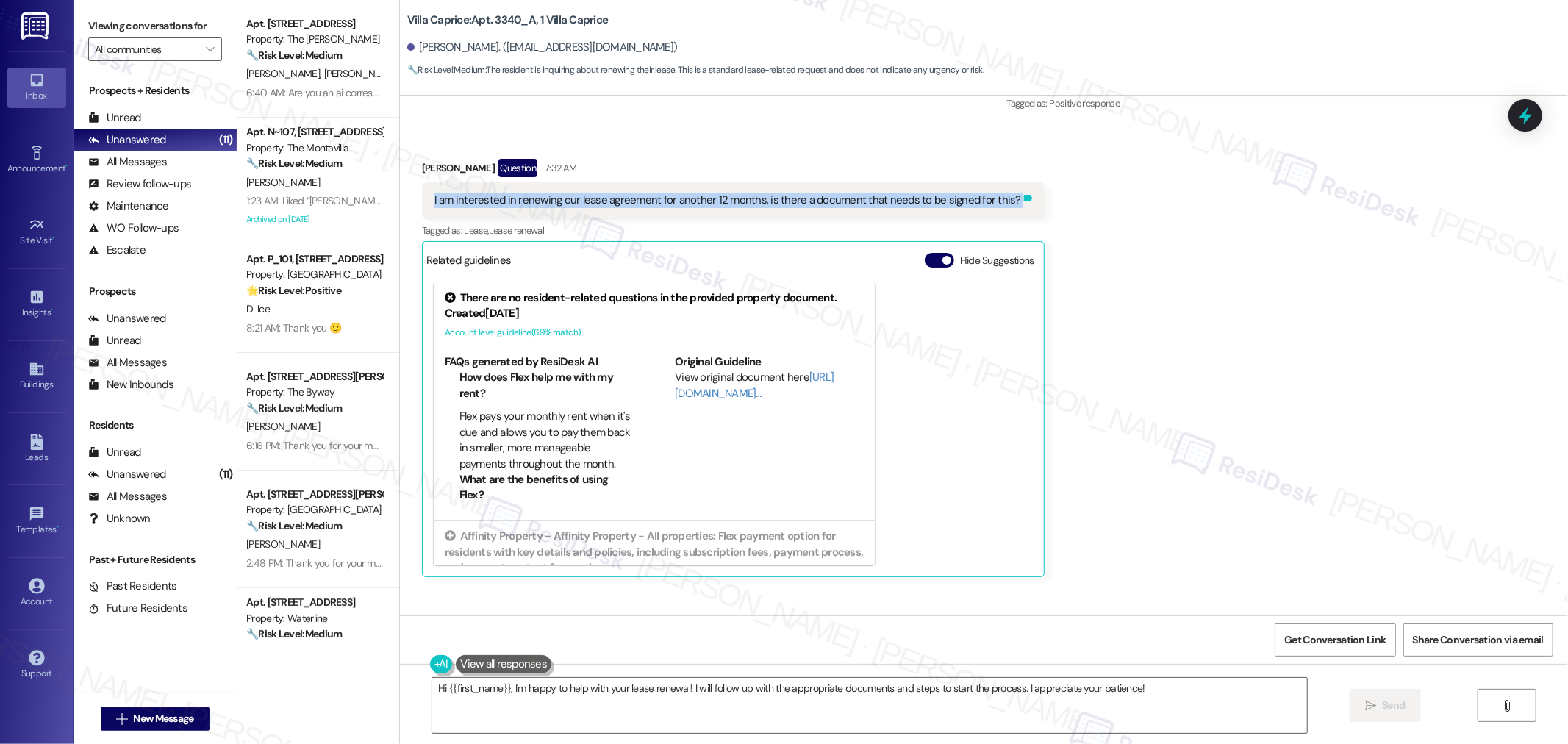
click at [1023, 193] on icon at bounding box center [1028, 198] width 11 height 11
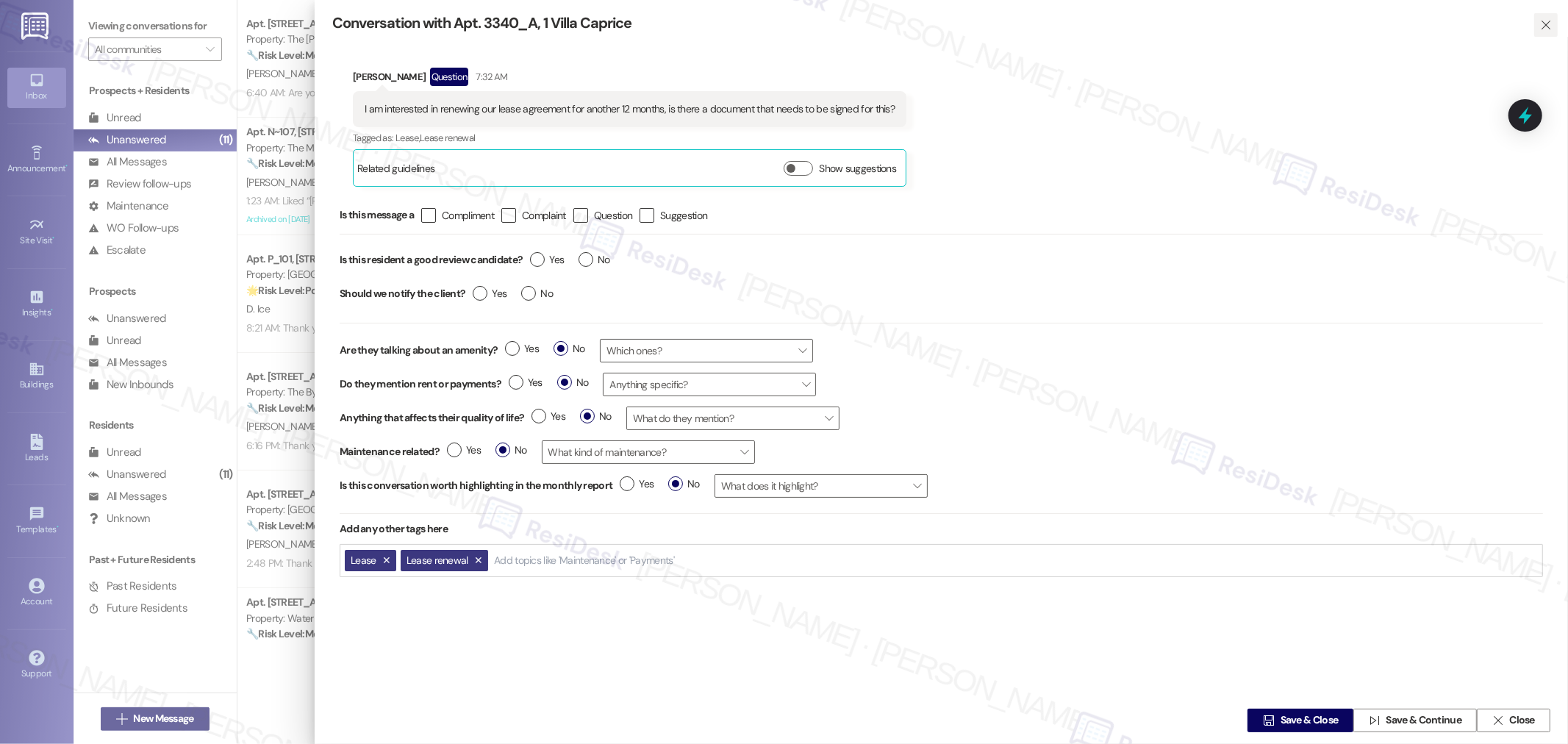
click at [1541, 24] on icon "" at bounding box center [1546, 25] width 11 height 12
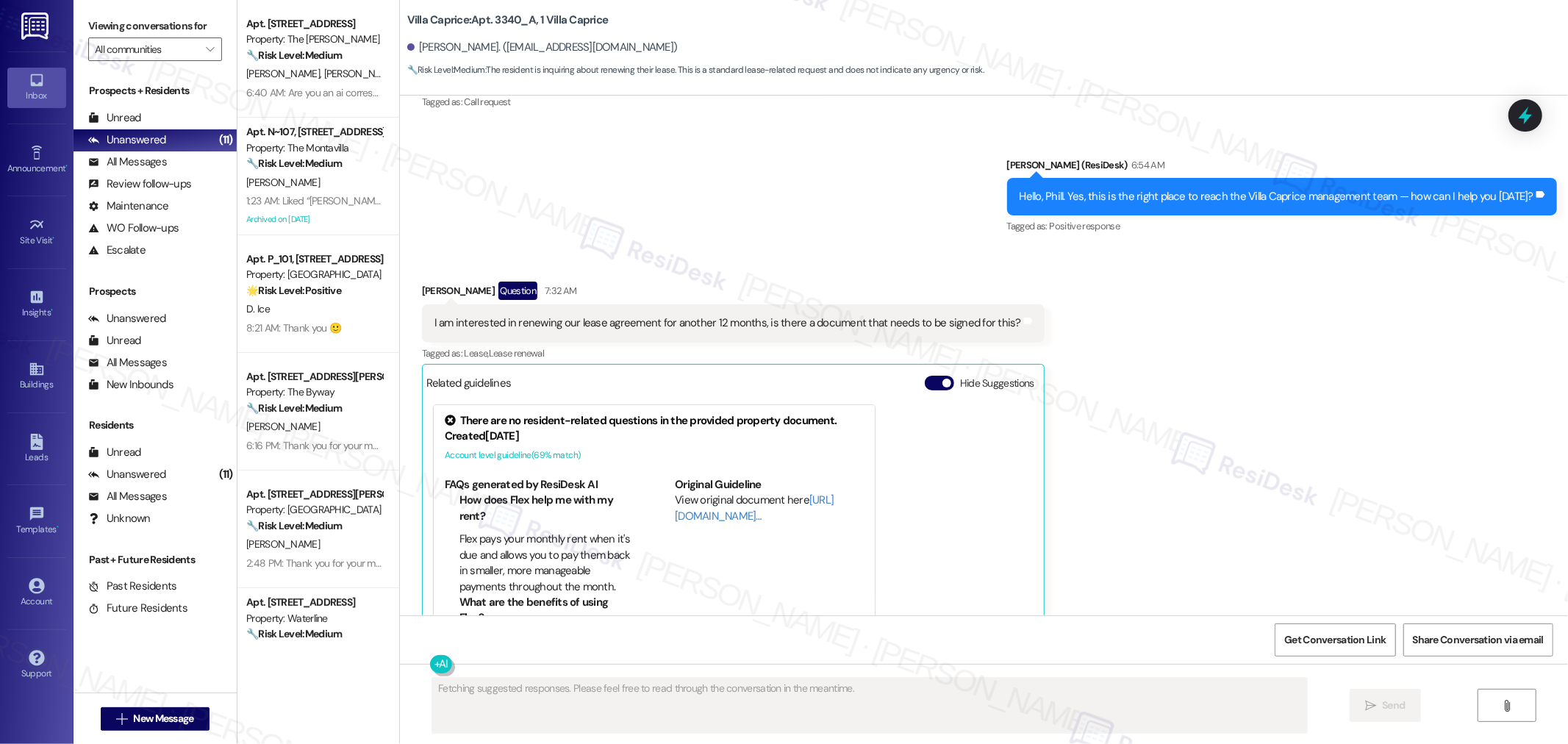
scroll to position [1435, 0]
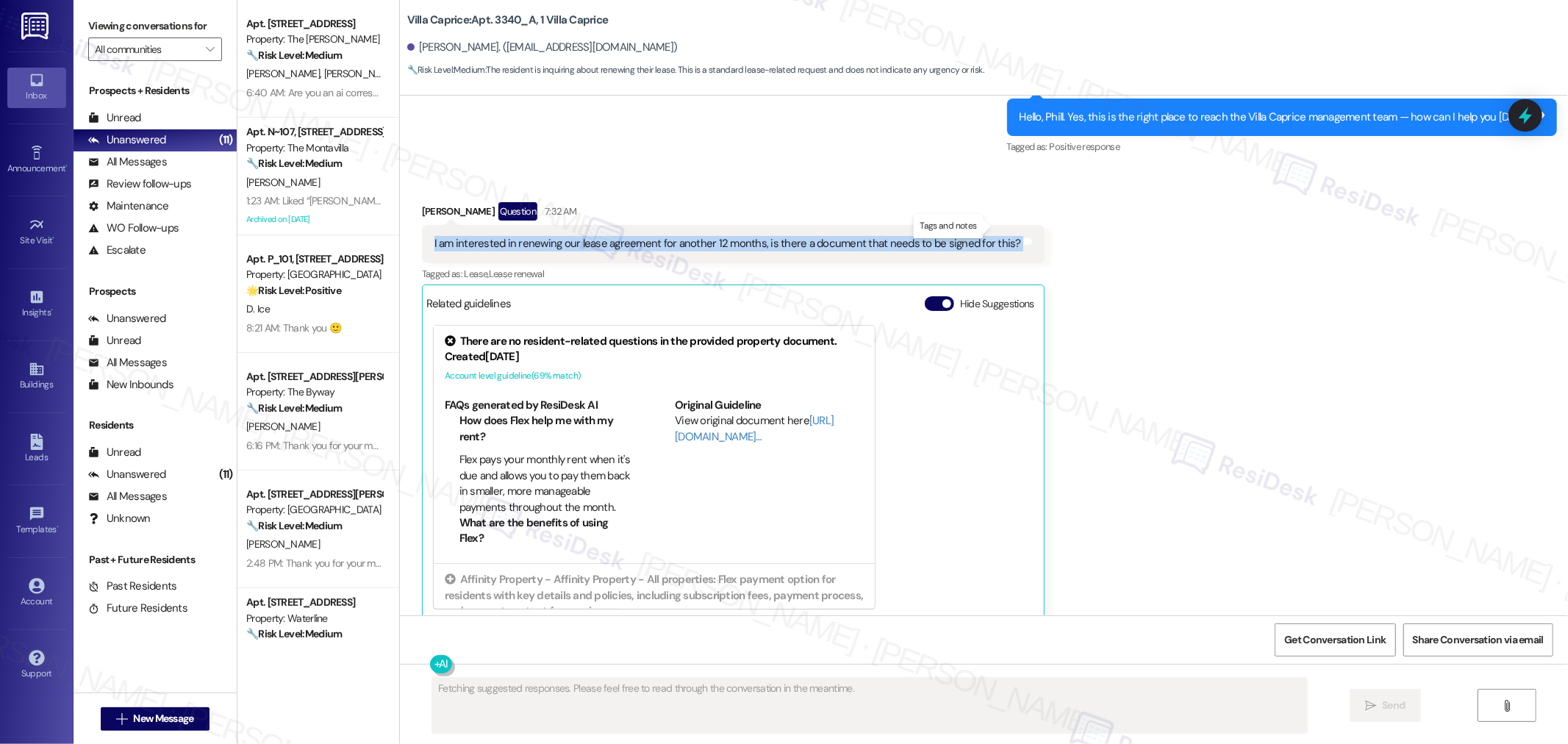
drag, startPoint x: 474, startPoint y: 229, endPoint x: 1015, endPoint y: 216, distance: 541.3
click at [994, 225] on div "I am interested in renewing our lease agreement for another 12 months, is there…" at bounding box center [733, 244] width 623 height 38
copy div "I am interested in renewing our lease agreement for another 12 months, is there…"
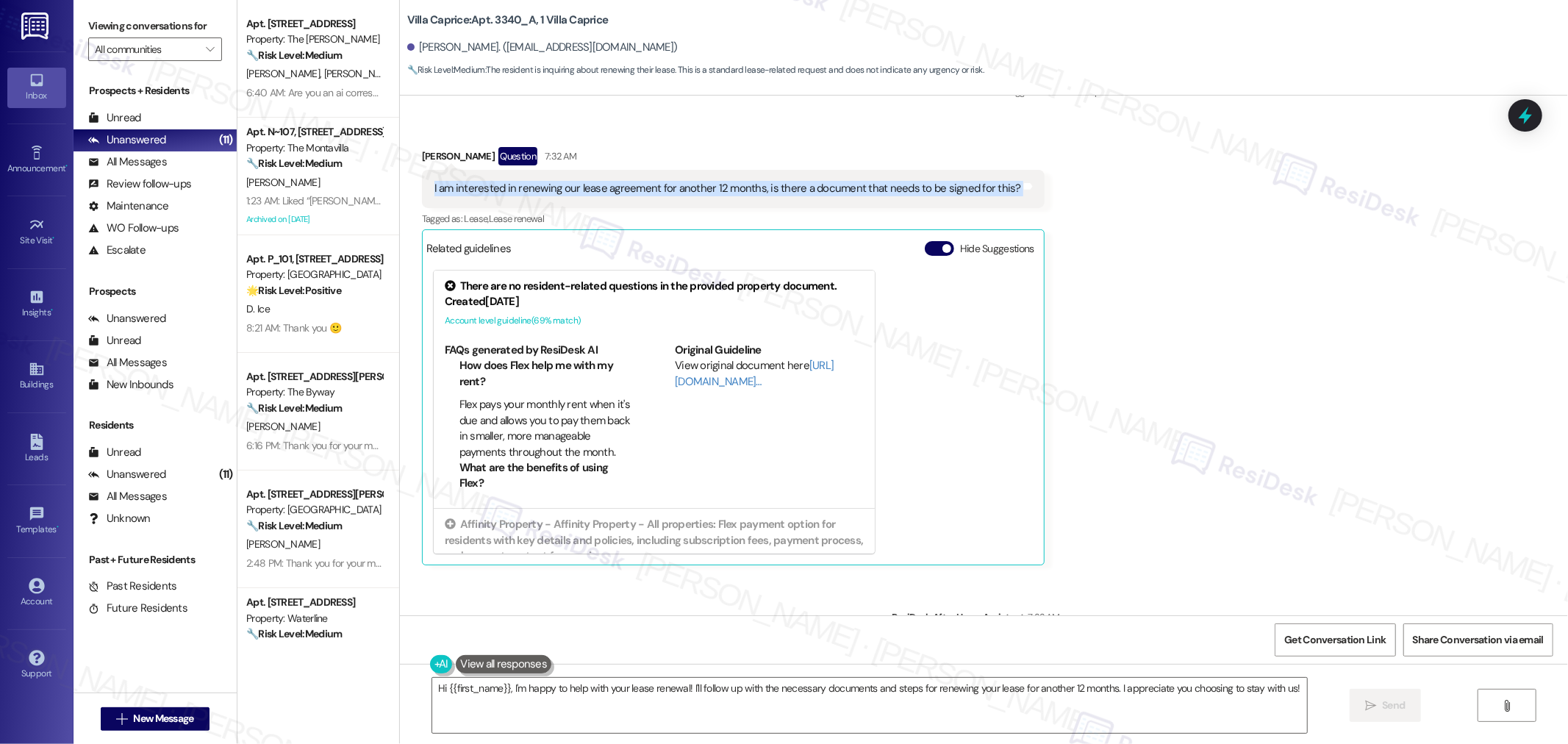
scroll to position [1560, 0]
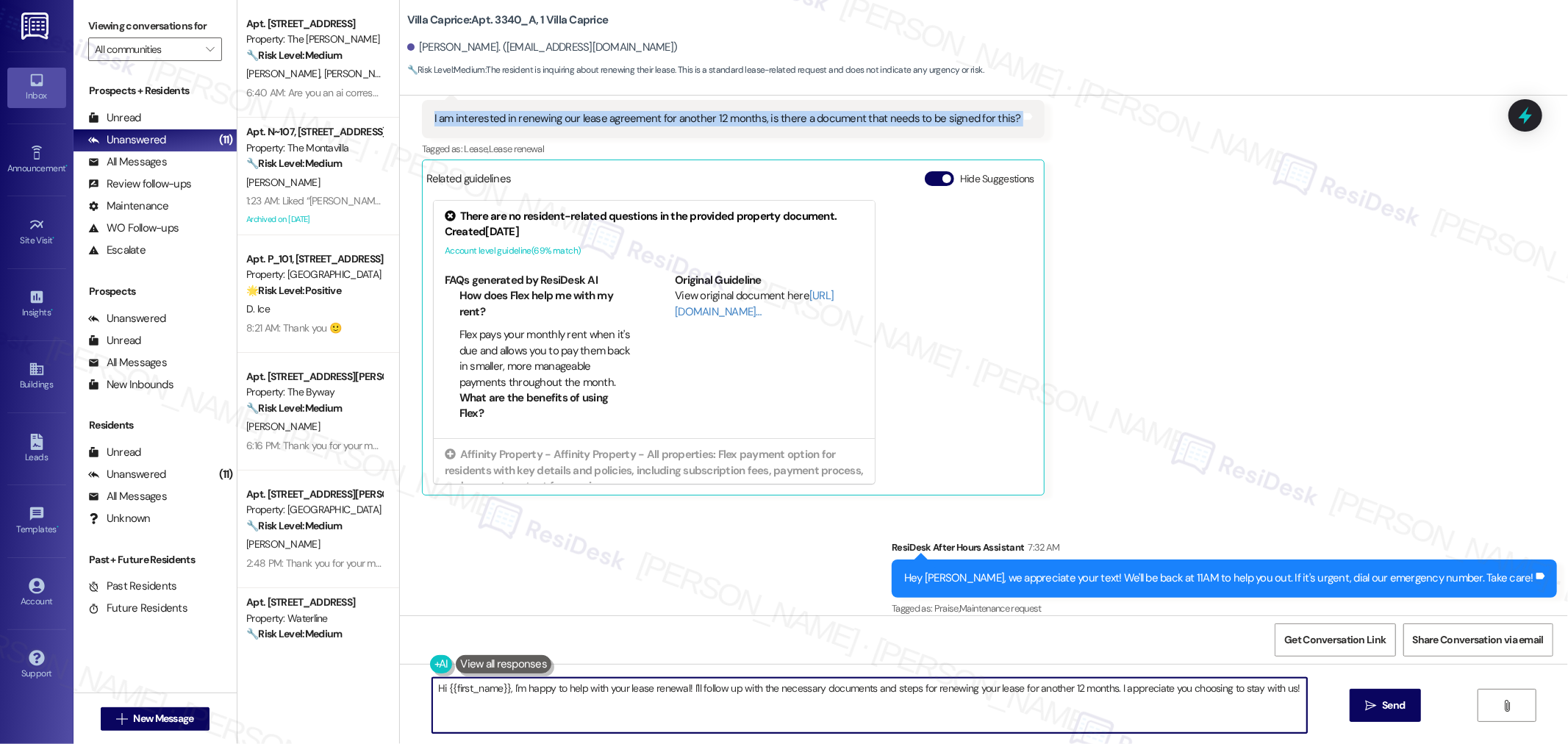
click at [943, 696] on textarea "Hi {{first_name}}, I'm happy to help with your lease renewal! I'll follow up wi…" at bounding box center [869, 705] width 875 height 55
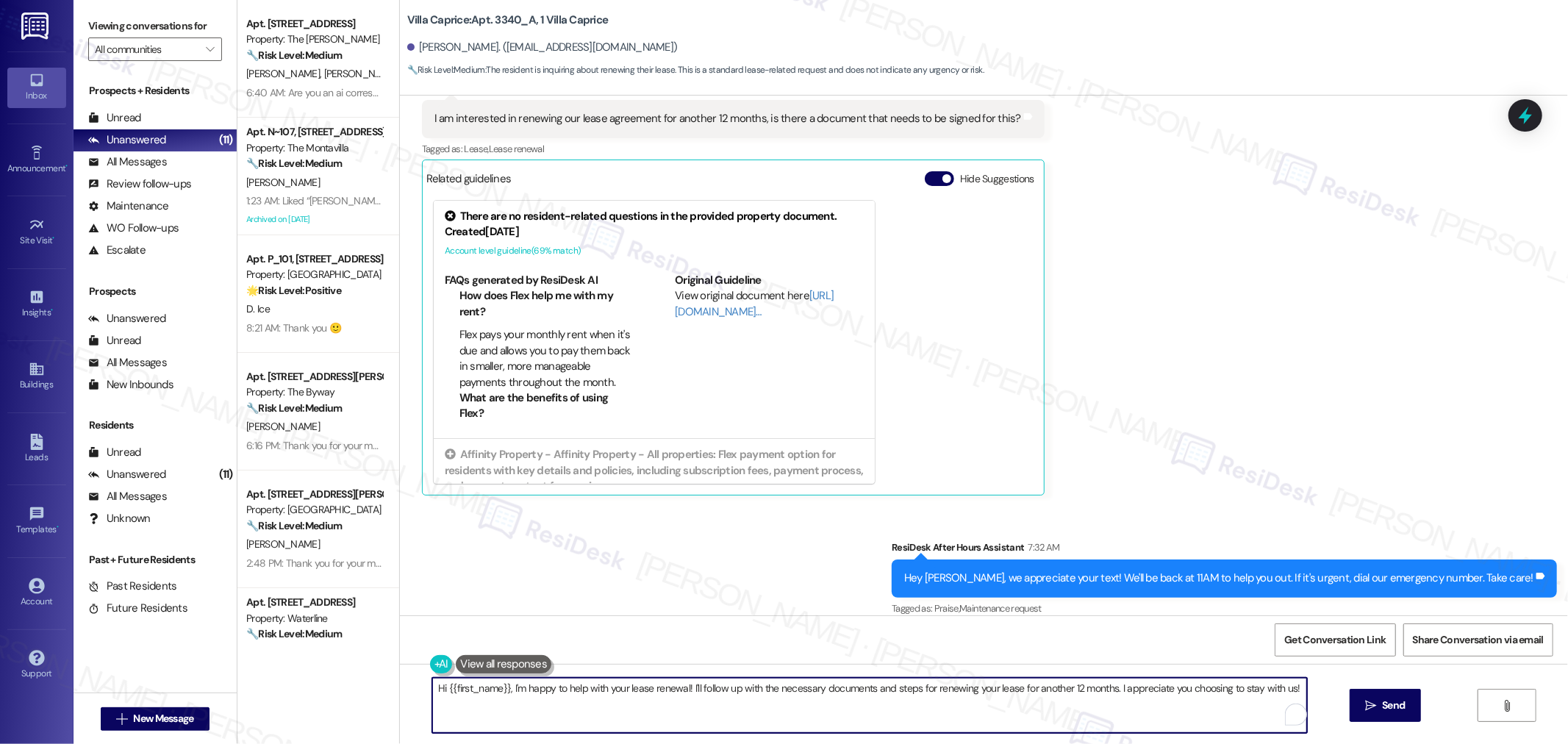
paste textarea "[Name], Glad to hear you’d like to renew for another 12 months. I’ll follow up …"
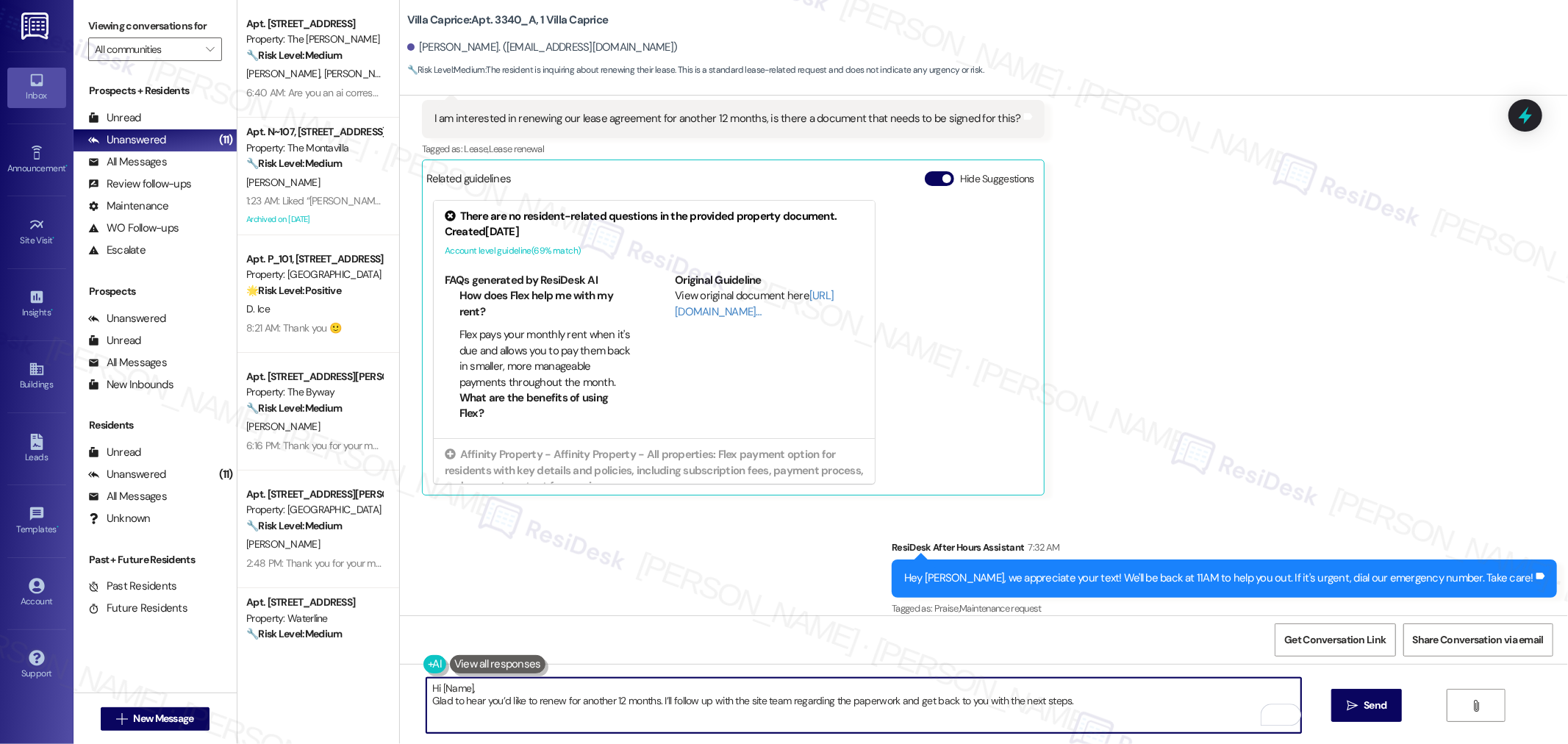
click at [426, 706] on textarea "Hi [Name], Glad to hear you’d like to renew for another 12 months. I’ll follow …" at bounding box center [863, 705] width 875 height 55
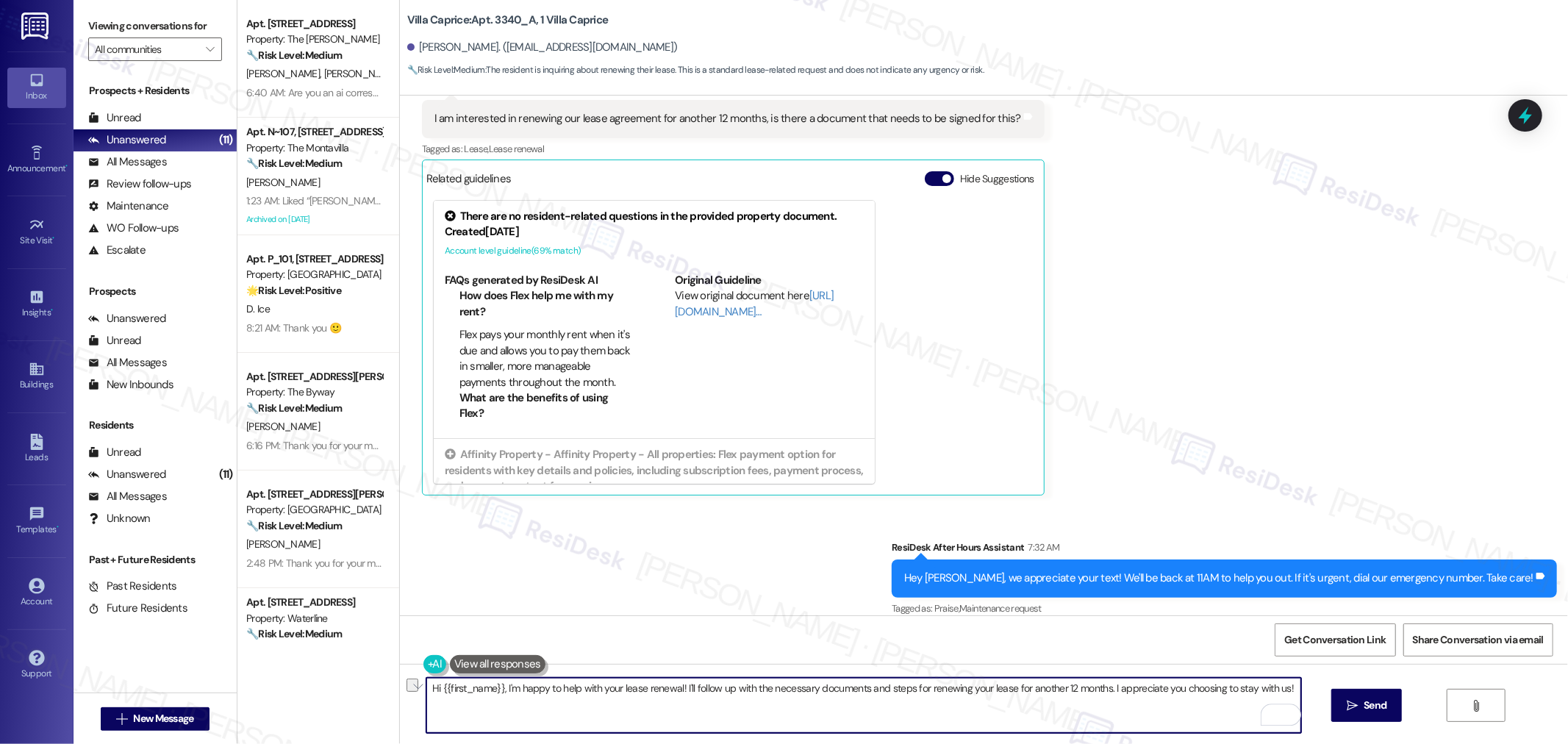
click at [1085, 688] on textarea "Hi {{first_name}}, I'm happy to help with your lease renewal! I'll follow up wi…" at bounding box center [863, 705] width 875 height 55
drag, startPoint x: 1101, startPoint y: 691, endPoint x: 417, endPoint y: 701, distance: 683.9
click at [426, 701] on textarea "Hi {{first_name}}, I'm happy to help with your lease renewal! I'll follow up wi…" at bounding box center [863, 705] width 875 height 55
paste textarea "[Name], Glad to hear you’d like to renew for another 12 months. I’ll follow up …"
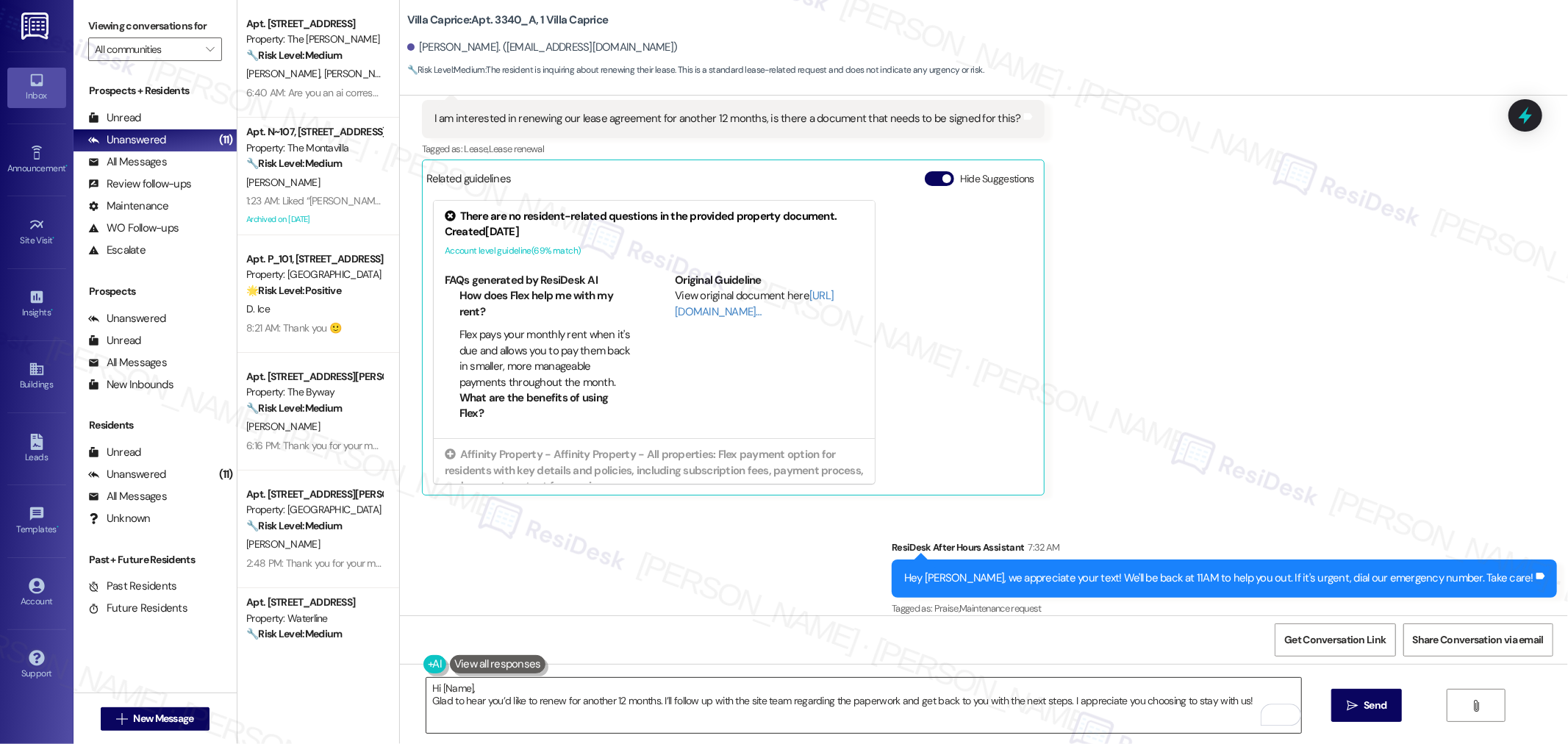
click at [418, 702] on div "Hi [Name], Glad to hear you’d like to renew for another 12 months. I’ll follow …" at bounding box center [856, 705] width 877 height 57
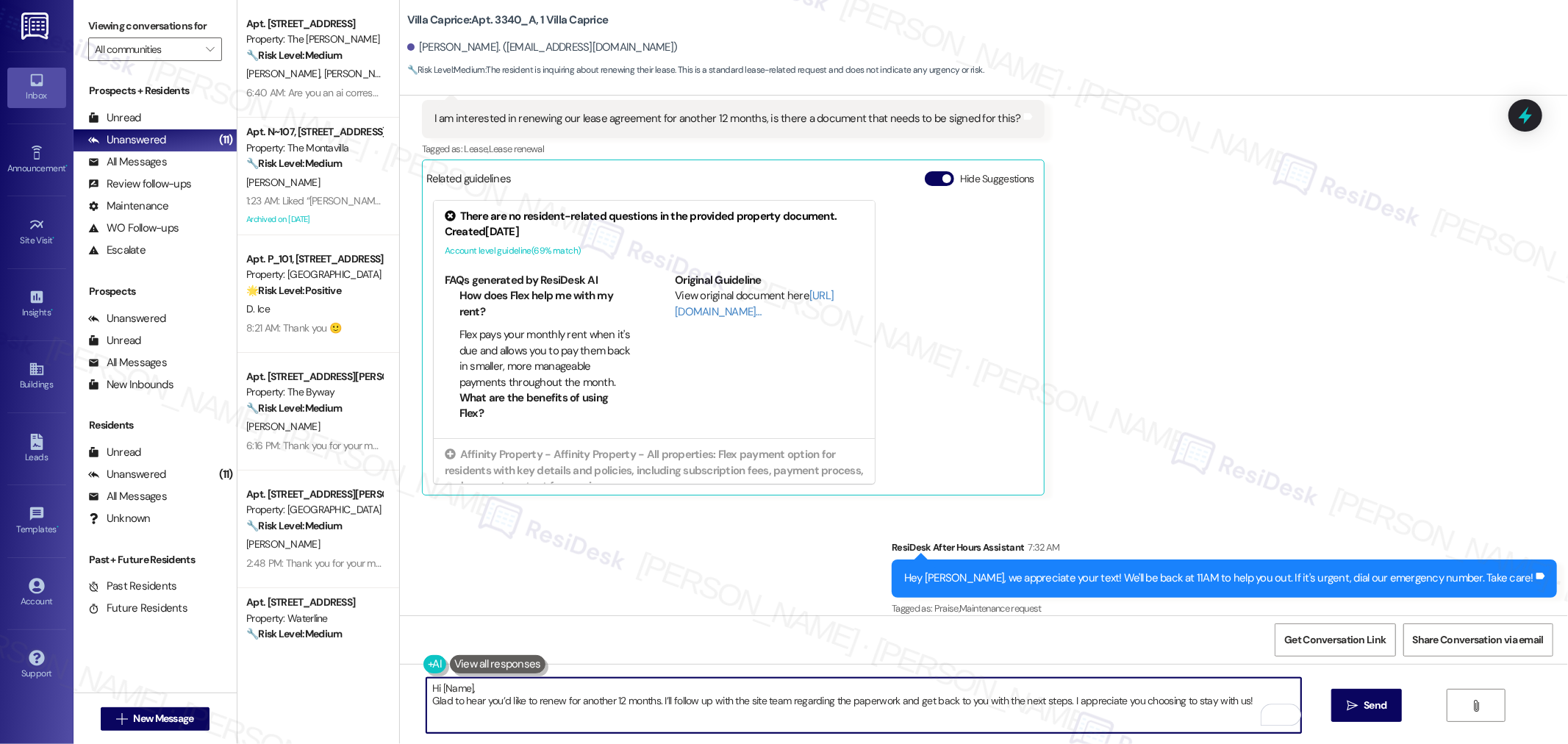
click at [426, 703] on textarea "Hi [Name], Glad to hear you’d like to renew for another 12 months. I’ll follow …" at bounding box center [863, 705] width 875 height 55
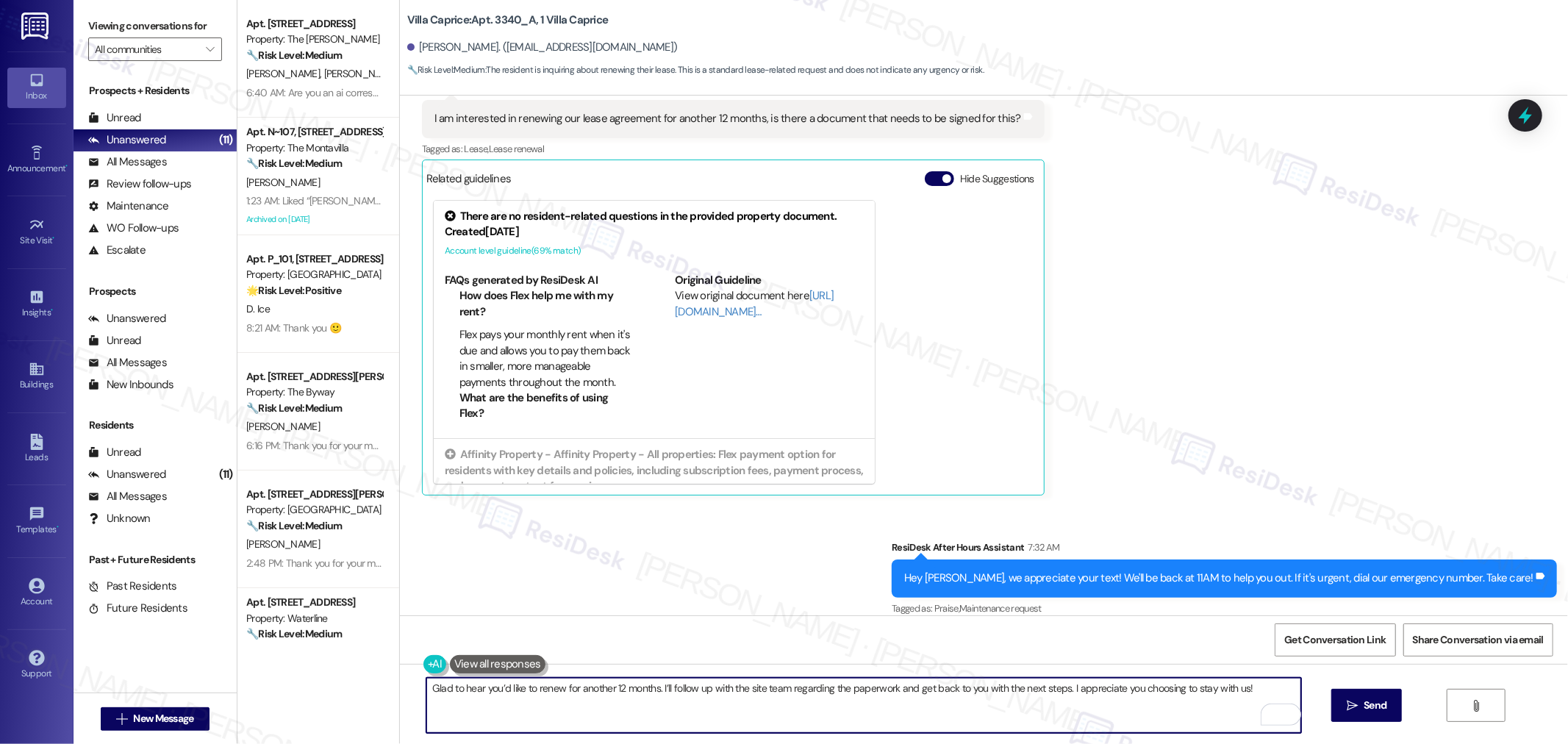
click at [651, 689] on textarea "Glad to hear you’d like to renew for another 12 months. I’ll follow up with the…" at bounding box center [863, 705] width 875 height 55
click at [1129, 692] on textarea "Glad to hear you’d like to renew for another 12 months., Phil. I’ll follow up w…" at bounding box center [863, 705] width 875 height 55
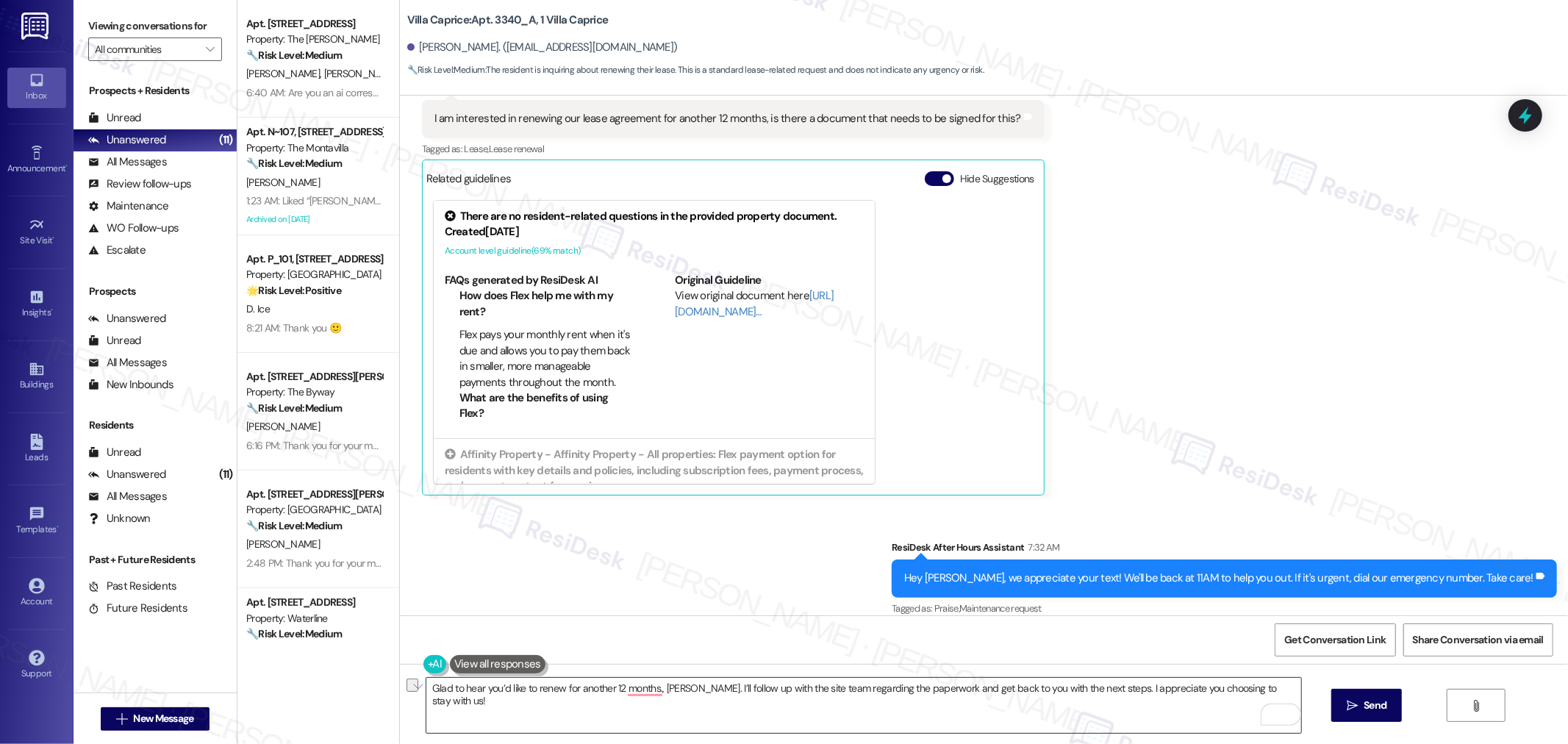
click at [657, 713] on textarea "Glad to hear you’d like to renew for another 12 months., Phil. I’ll follow up w…" at bounding box center [863, 705] width 875 height 55
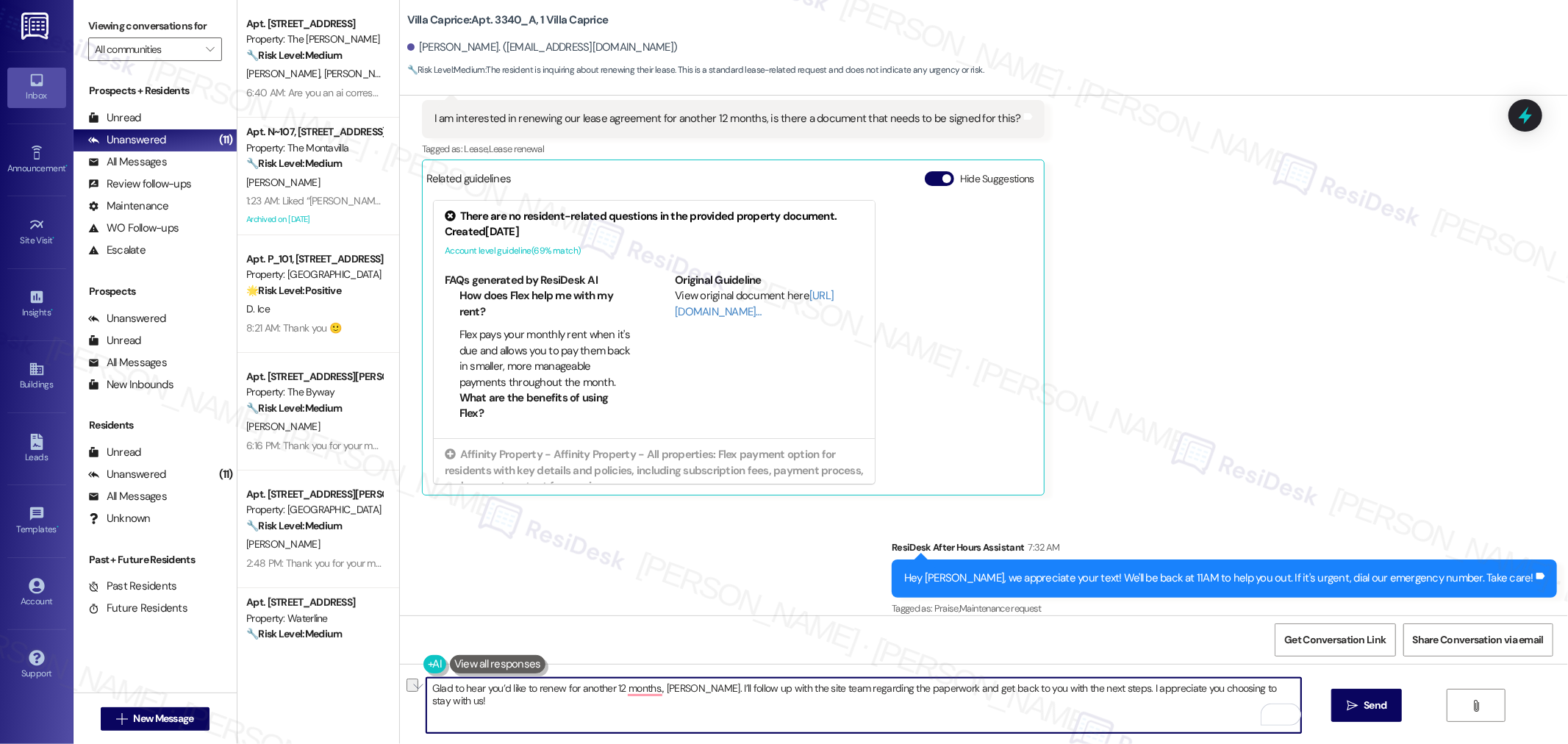
paste textarea "To enrich screen reader interactions, please activate Accessibility in Grammarl…"
click at [1094, 682] on textarea "Glad to hear you’d like to renew for another 12 months, Phil. I’ll follow up wi…" at bounding box center [863, 705] width 875 height 55
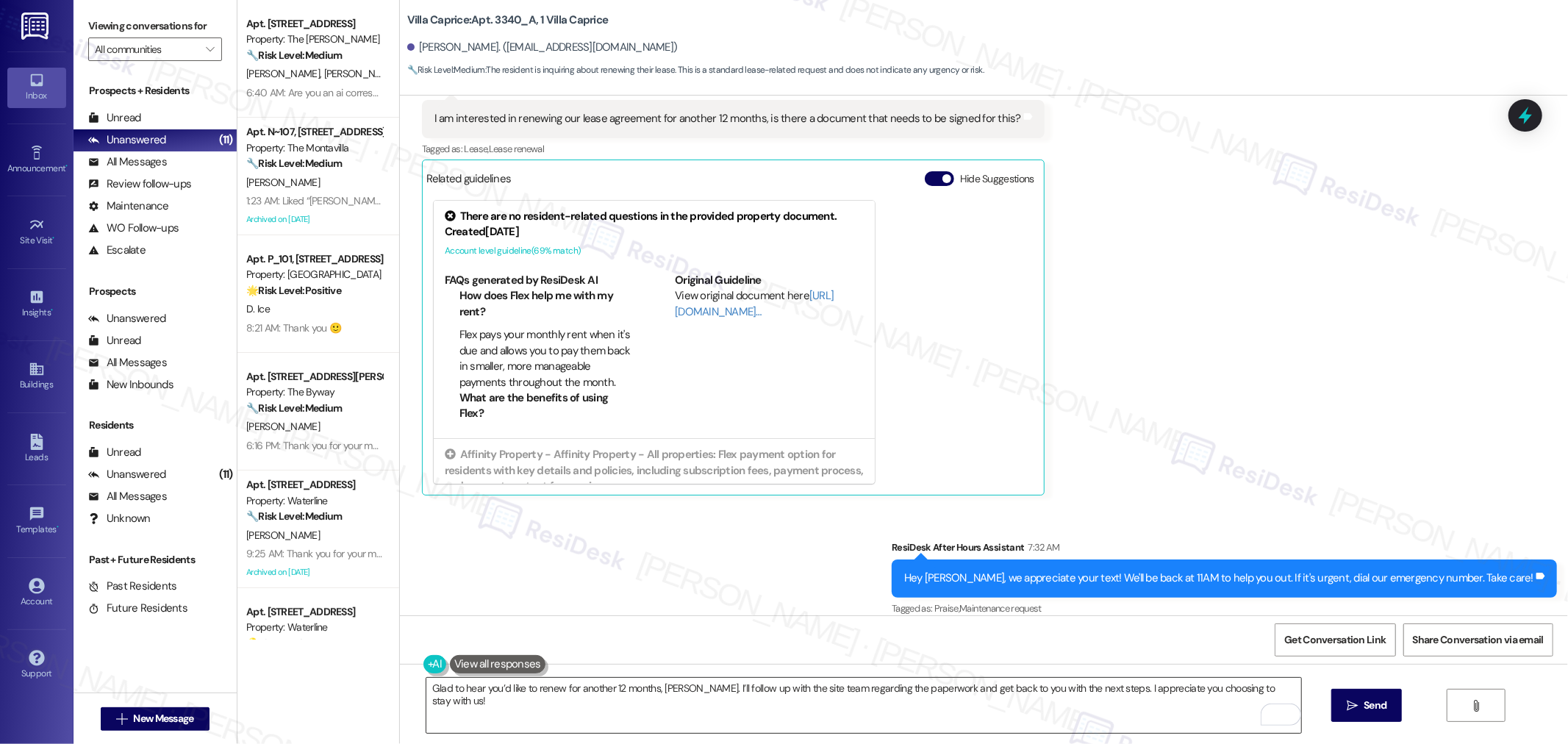
click at [693, 693] on textarea "Glad to hear you’d like to renew for another 12 months, Phil. I’ll follow up wi…" at bounding box center [863, 705] width 875 height 55
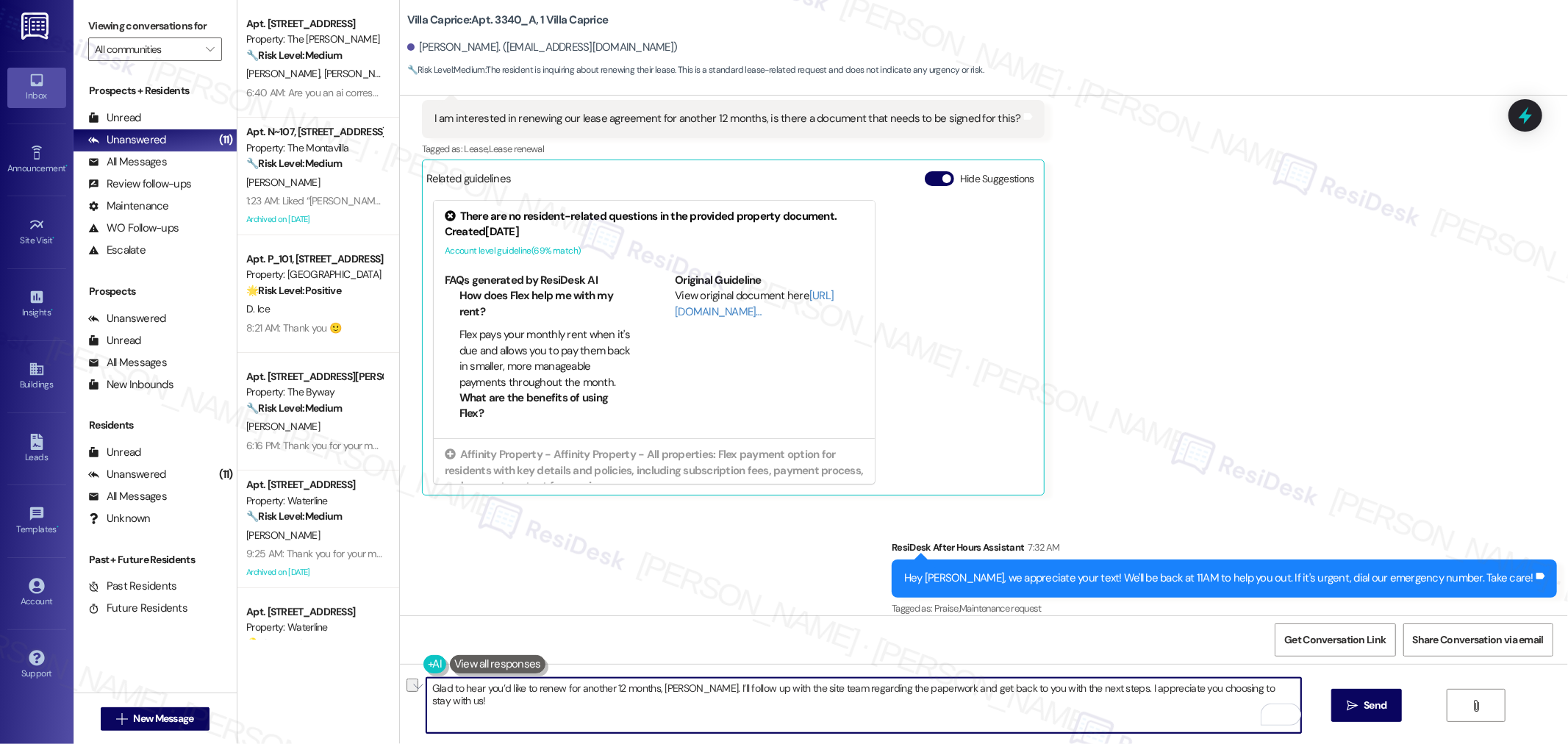
drag, startPoint x: 716, startPoint y: 688, endPoint x: 679, endPoint y: 689, distance: 36.8
click at [679, 689] on textarea "Glad to hear you’d like to renew for another 12 months, Phil. I’ll follow up wi…" at bounding box center [863, 705] width 875 height 55
click at [912, 687] on textarea "Glad to hear you’d like to renew for another 12 months, Phil. I’ll check with t…" at bounding box center [863, 705] width 875 height 55
click at [1039, 686] on textarea "Glad to hear you’d like to renew for another 12 months, Phil. I’ll check with t…" at bounding box center [863, 705] width 875 height 55
type textarea "Glad to hear you’d like to renew for another 12 months, Phil. I’ll check with t…"
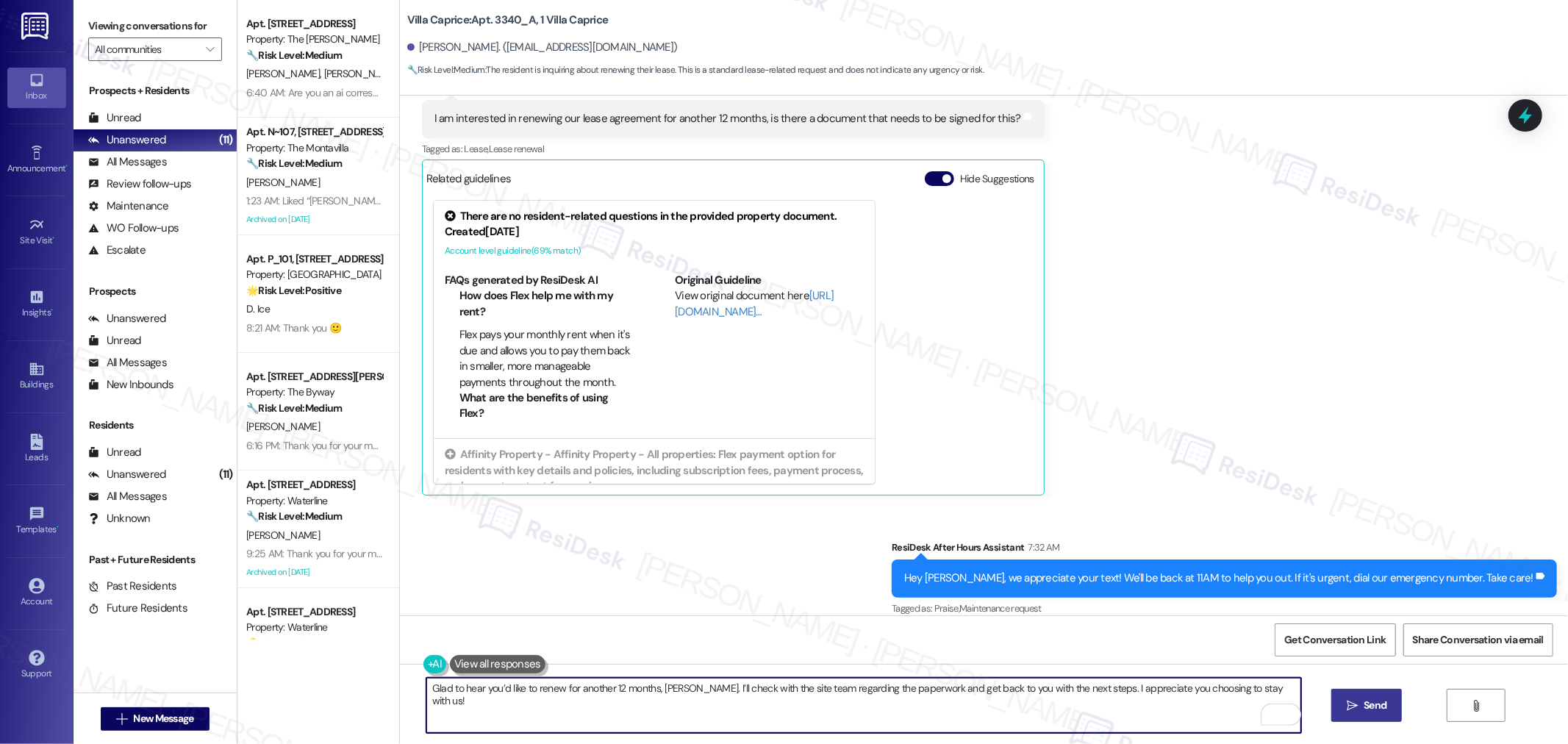
click at [1388, 701] on span "Send" at bounding box center [1375, 705] width 29 height 15
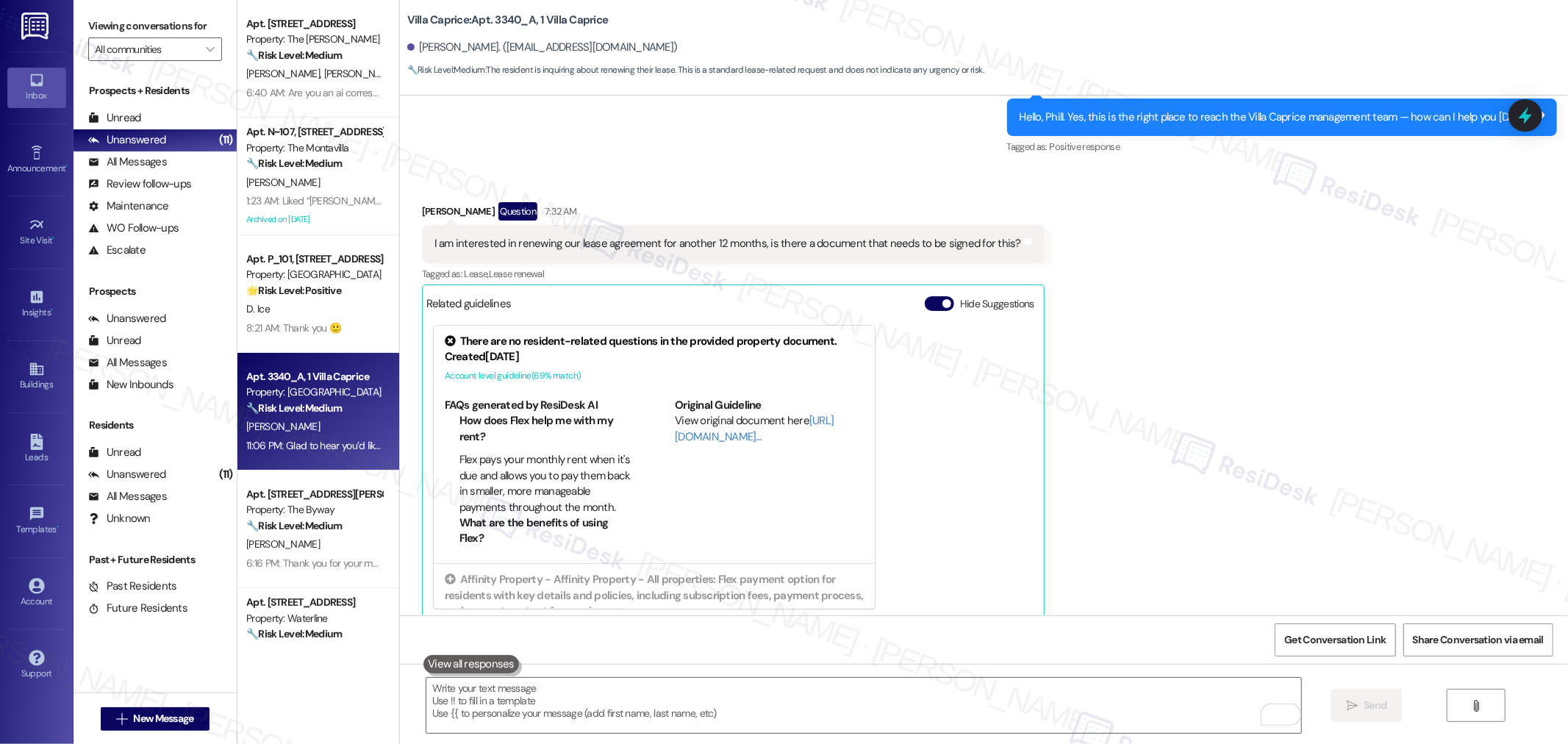
scroll to position [1662, 0]
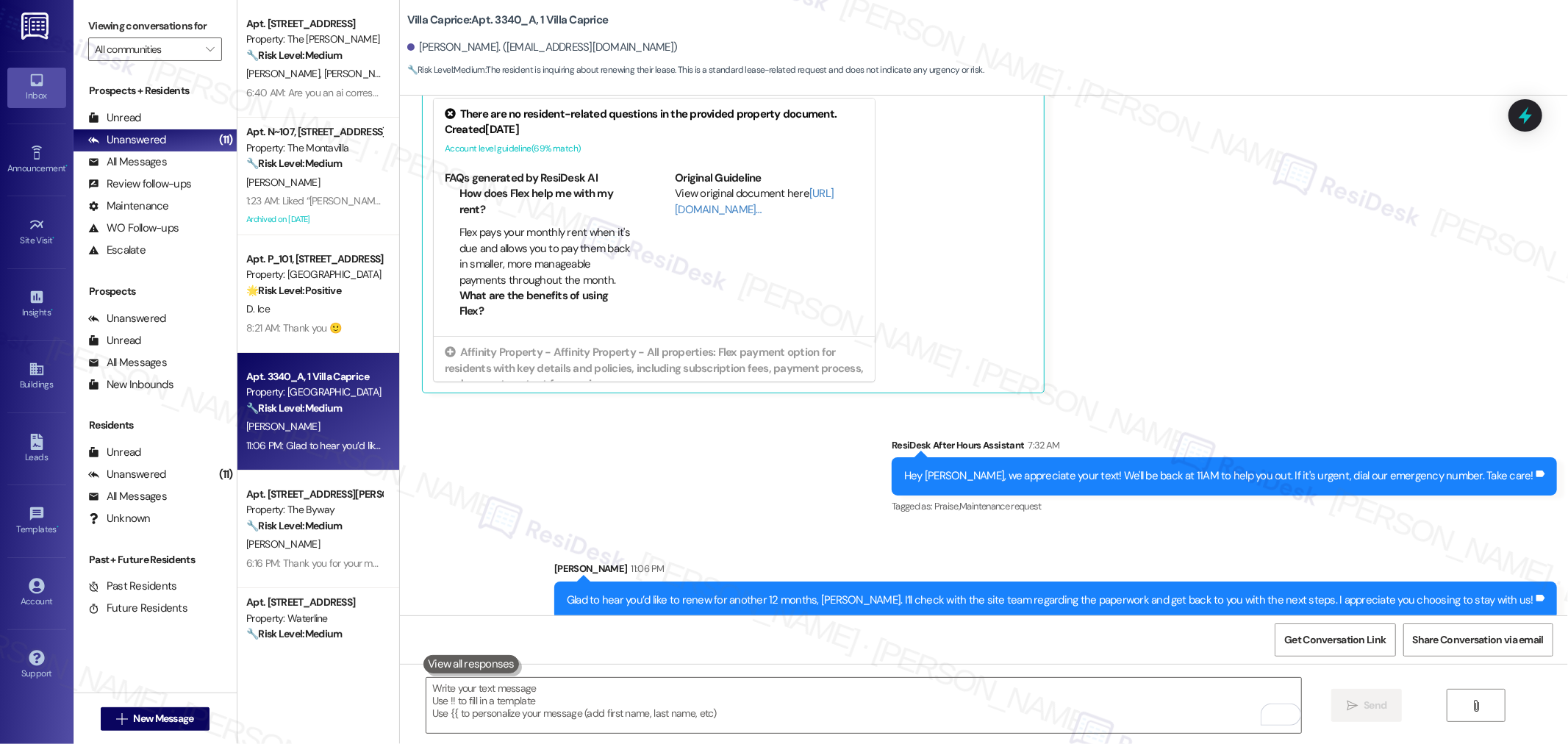
click at [1332, 309] on div "Received via SMS Phill Mcconchie Question 7:32 AM I am interested in renewing o…" at bounding box center [984, 173] width 1168 height 463
click at [1526, 123] on icon at bounding box center [1526, 115] width 18 height 23
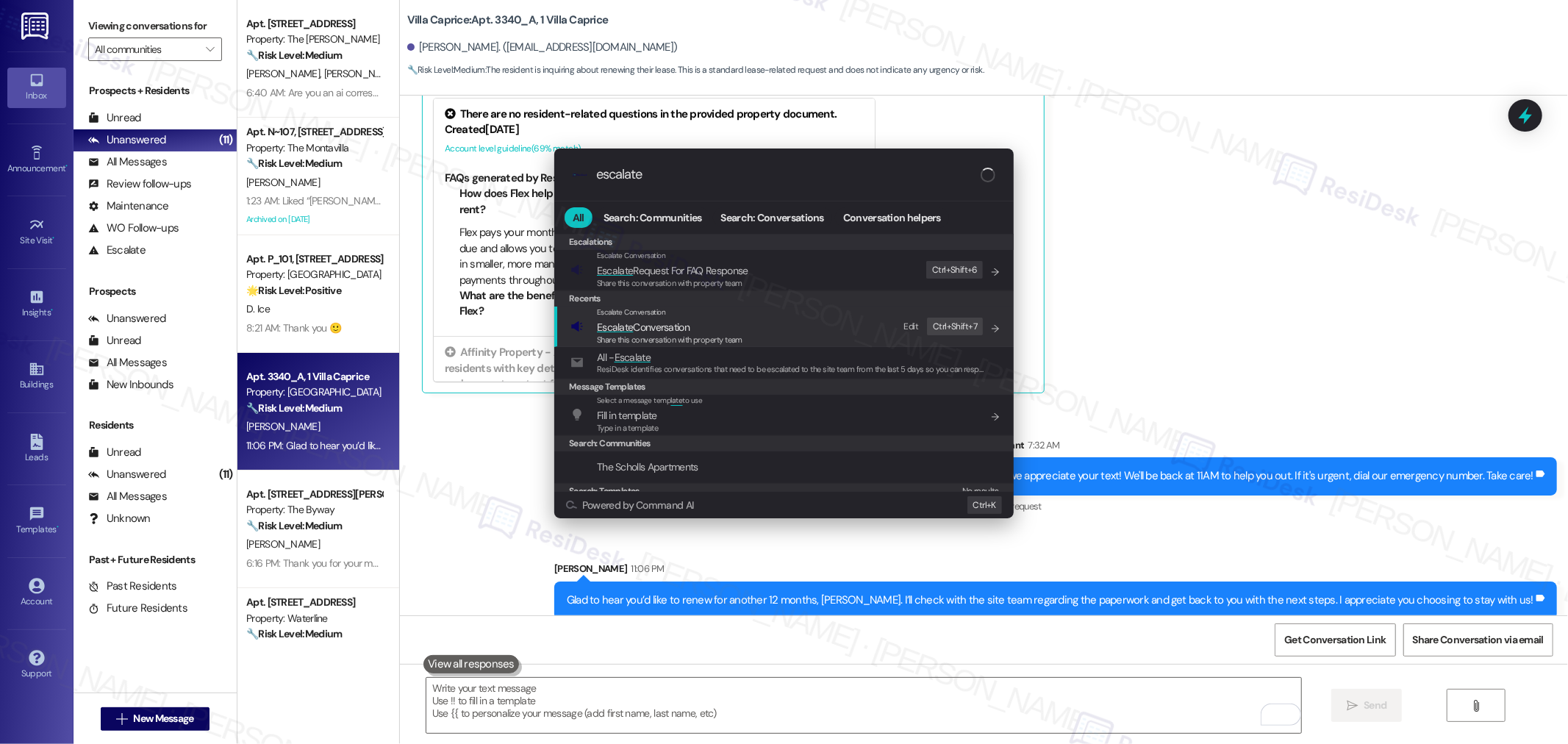
type input "escalate"
click at [716, 328] on span "Escalate Conversation" at bounding box center [670, 327] width 146 height 16
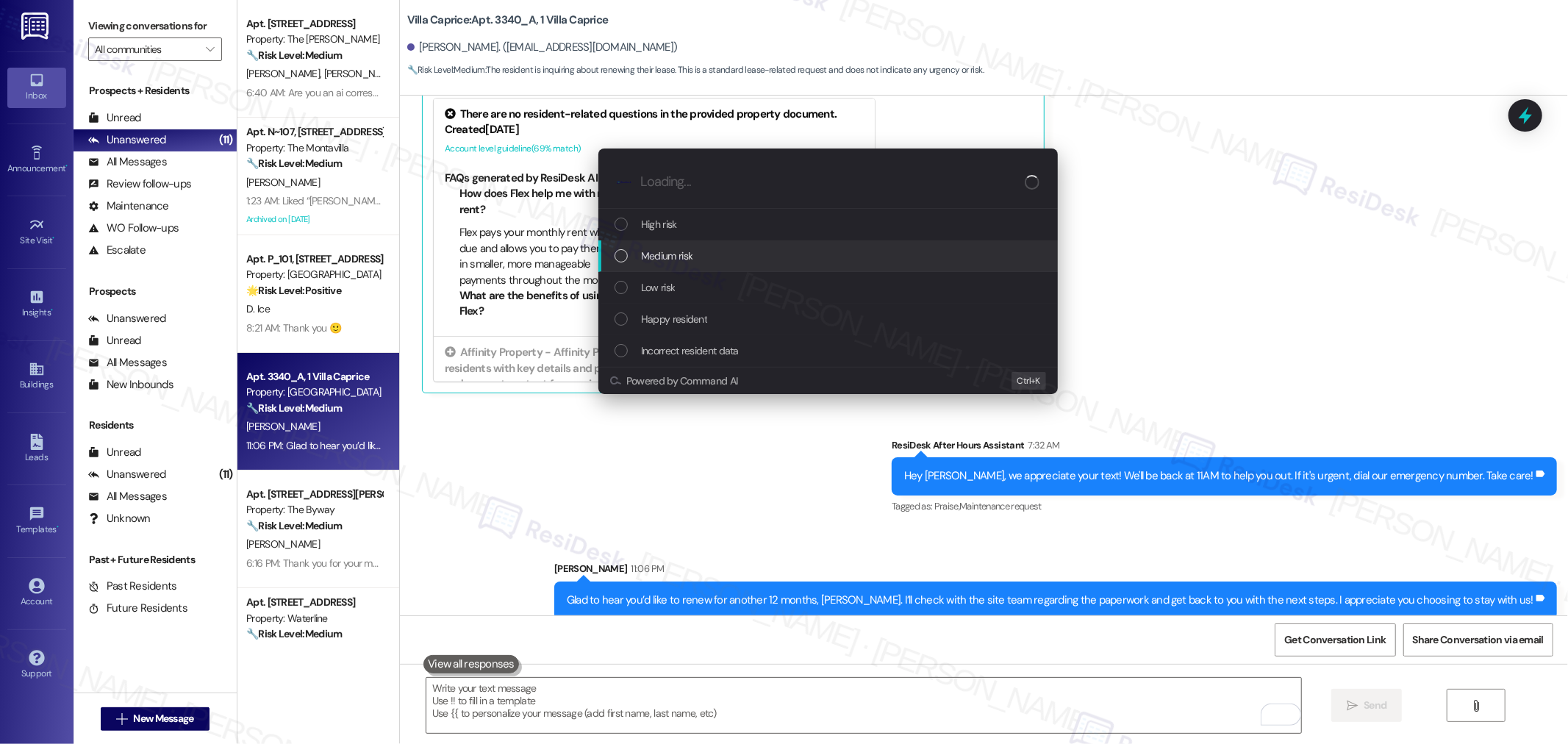
click at [707, 258] on div "Medium risk" at bounding box center [830, 256] width 430 height 16
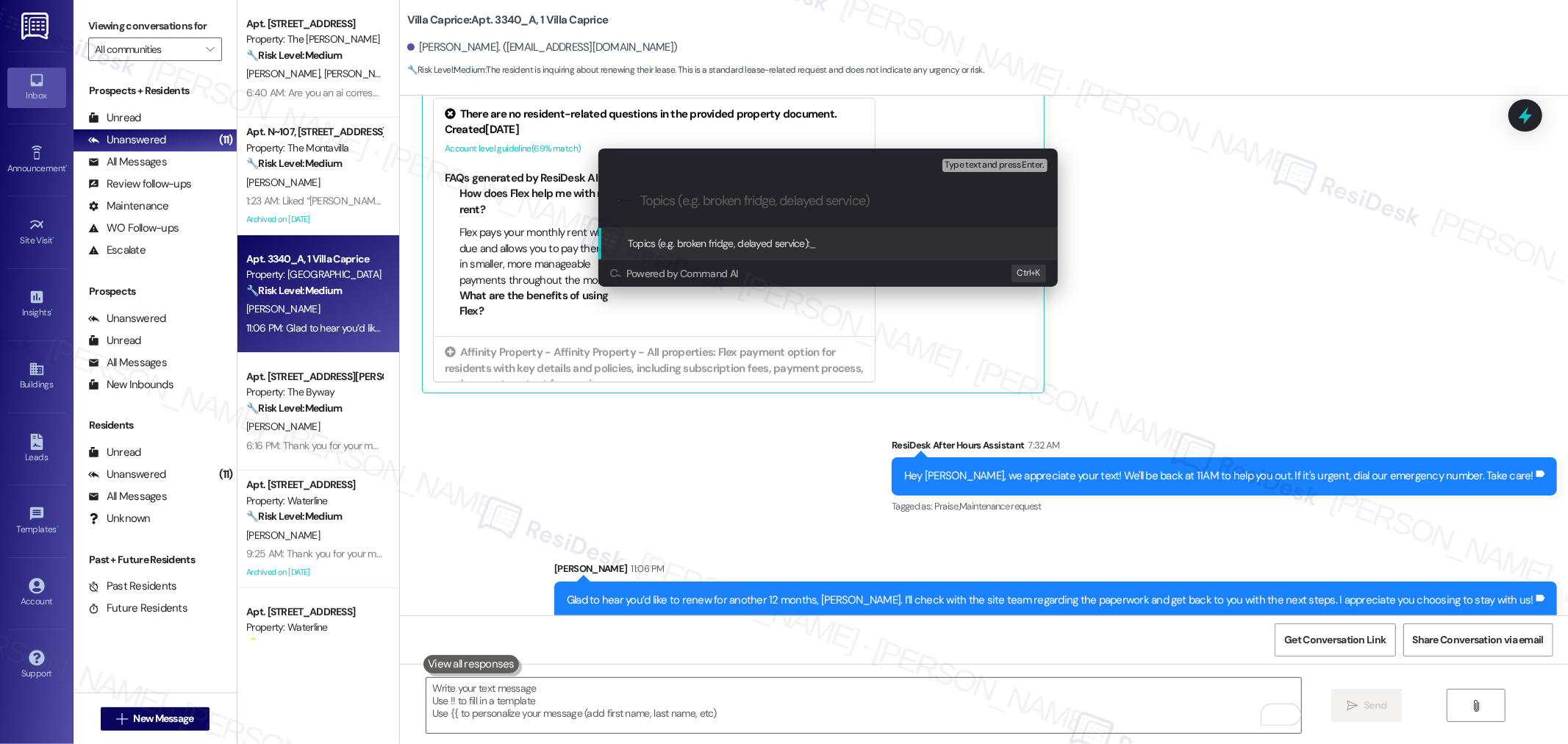
click at [795, 209] on div ".cls-1{fill:#0a055f;}.cls-2{fill:#0cc4c4;} resideskLogoBlueOrange" at bounding box center [829, 201] width 460 height 52
click at [676, 206] on input "Topics (e.g. broken fridge, delayed service)" at bounding box center [839, 200] width 399 height 15
type input "R"
type input "Lease renewal"
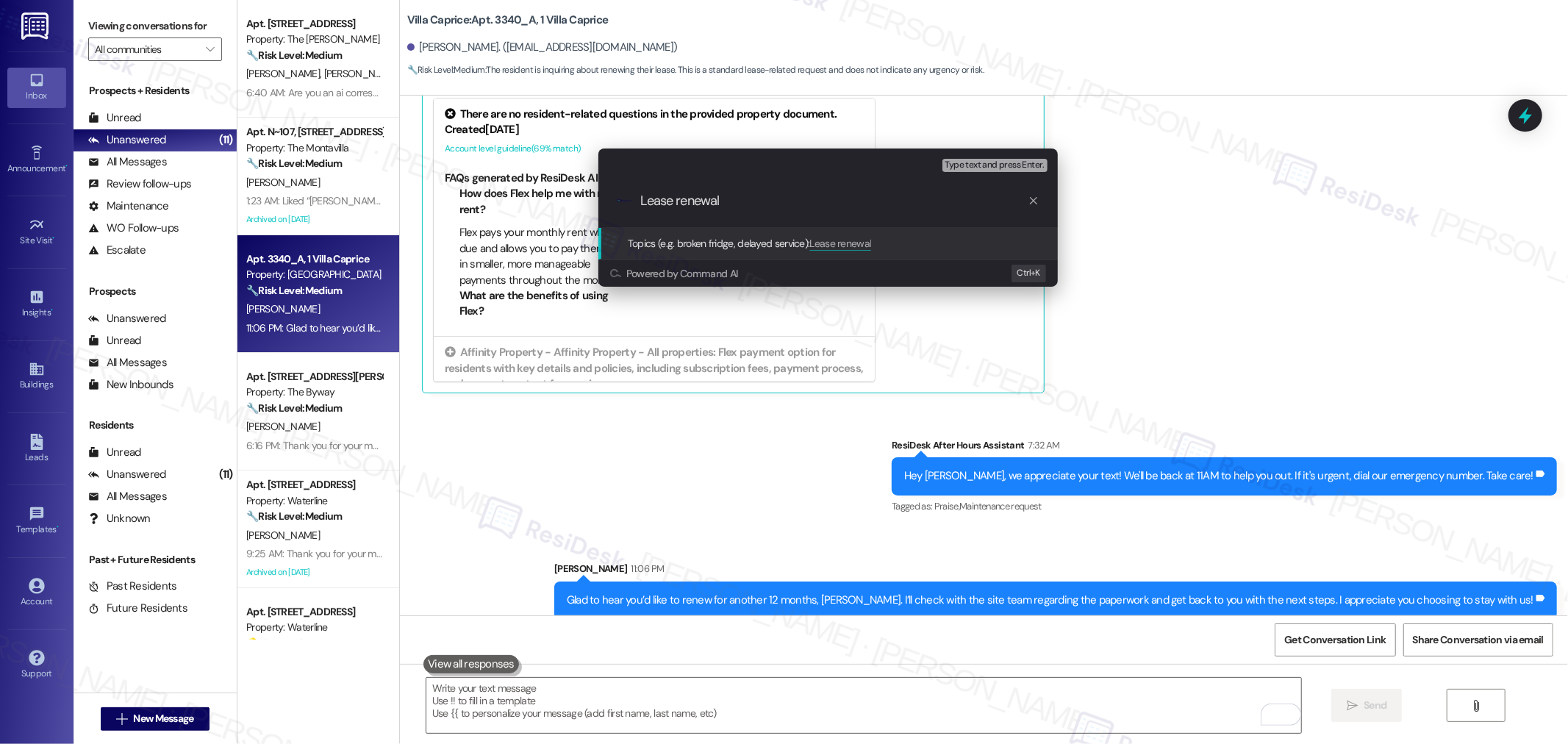
click at [840, 200] on input "Lease renewal" at bounding box center [834, 200] width 388 height 15
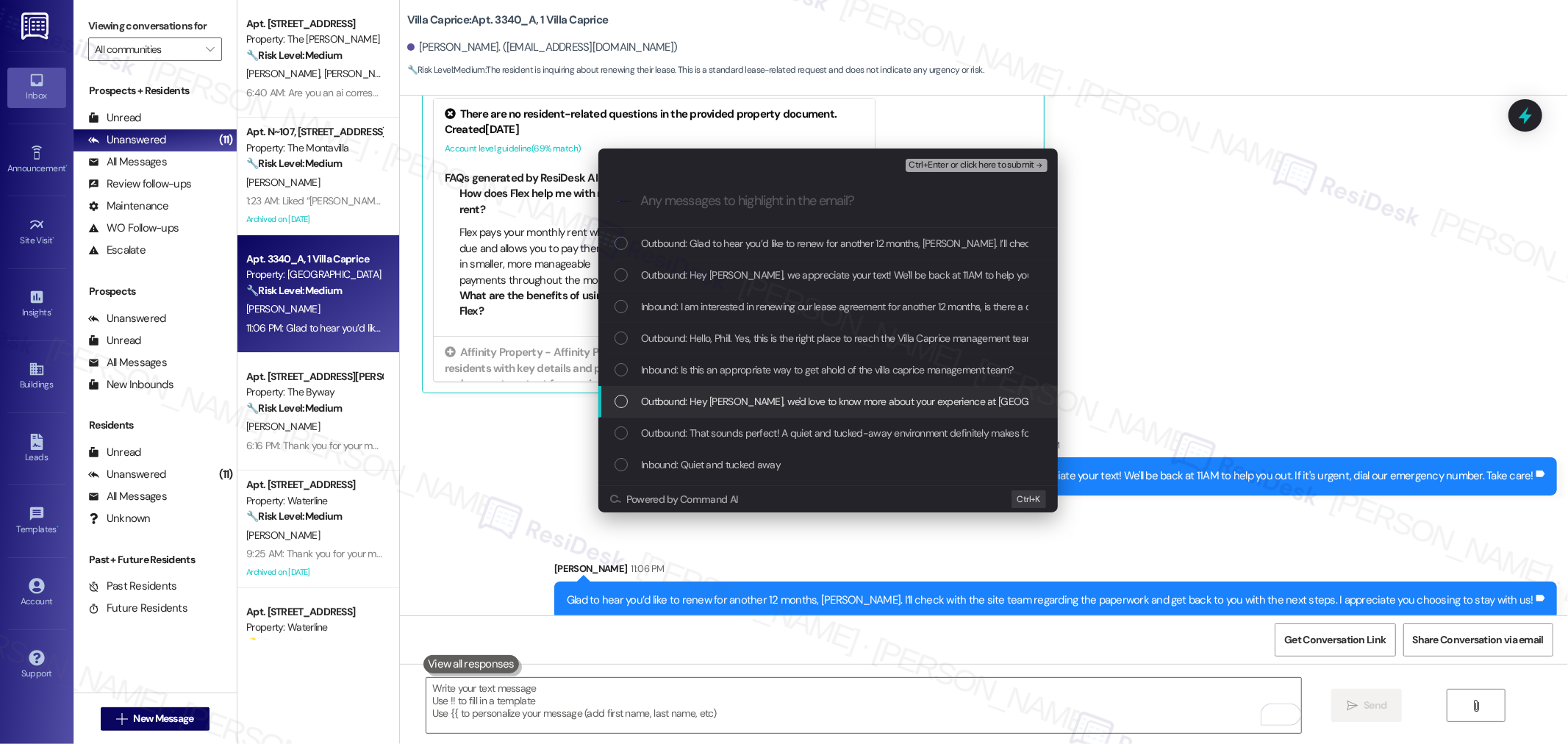
click at [802, 408] on span "Outbound: Hey Phill, we'd love to know more about your experience at Villa Capr…" at bounding box center [1212, 401] width 1143 height 16
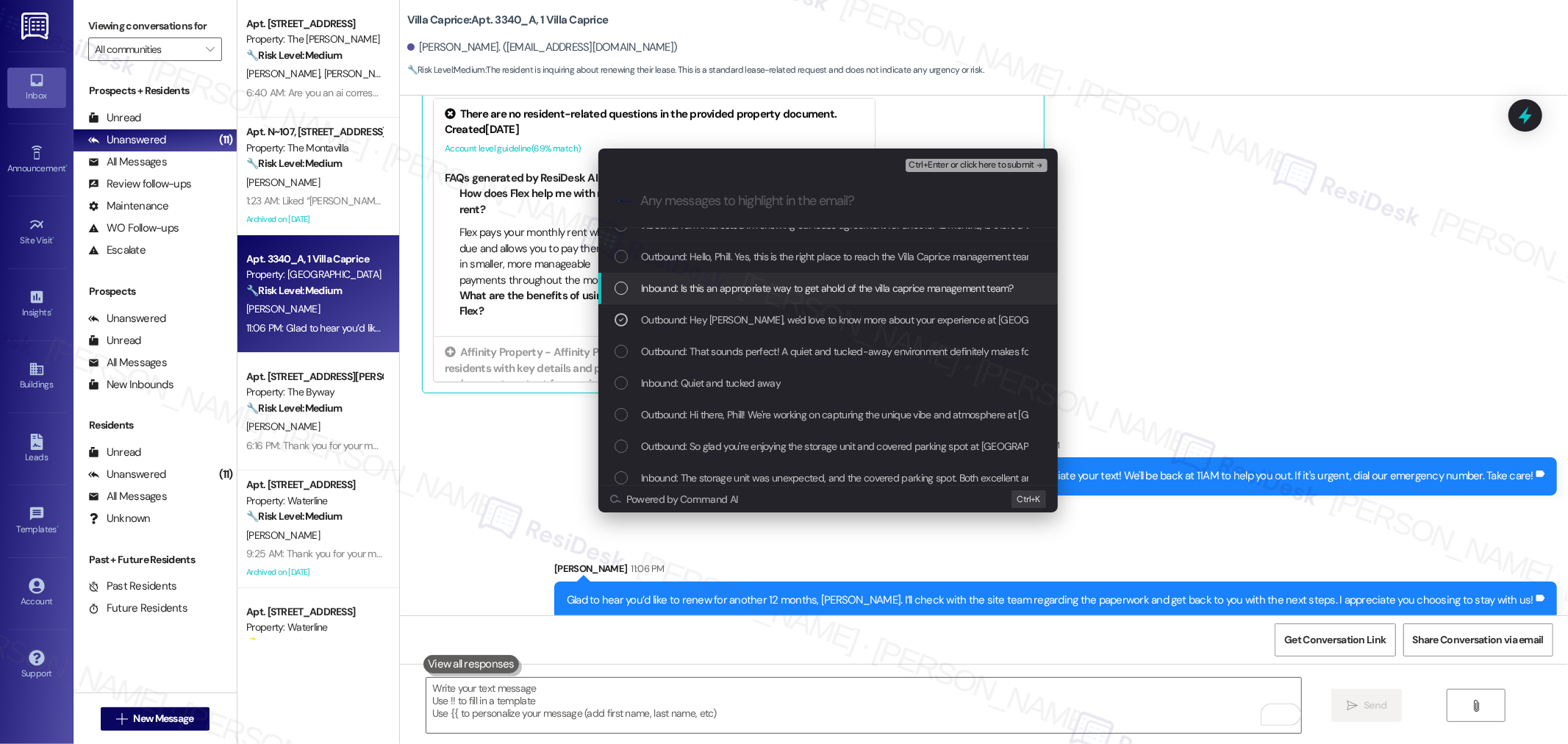
scroll to position [0, 0]
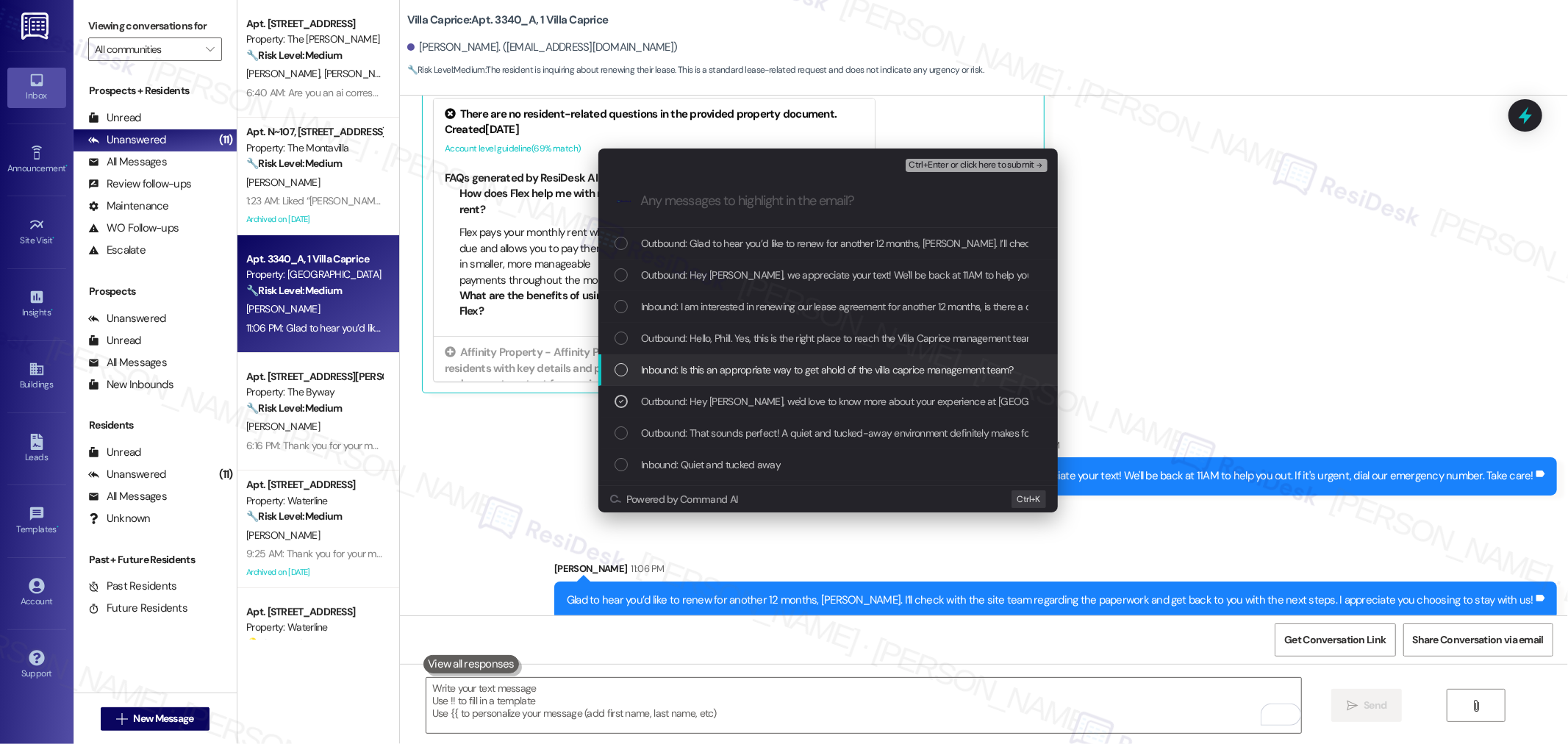
click at [815, 368] on span "Inbound: Is this an appropriate way to get ahold of the villa caprice managemen…" at bounding box center [827, 370] width 373 height 16
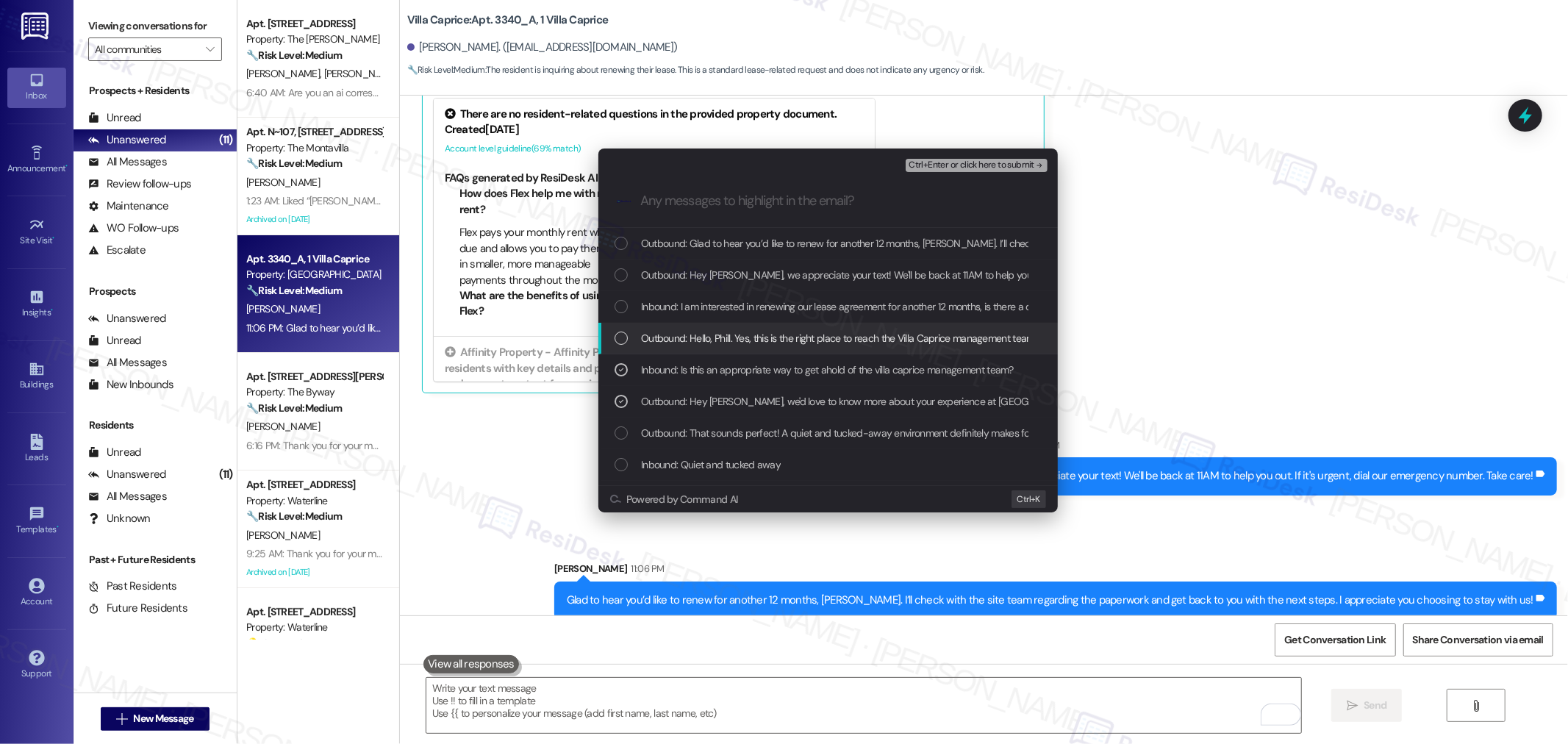
click at [815, 326] on div "Outbound: Hello, Phill. Yes, this is the right place to reach the Villa Caprice…" at bounding box center [829, 339] width 460 height 32
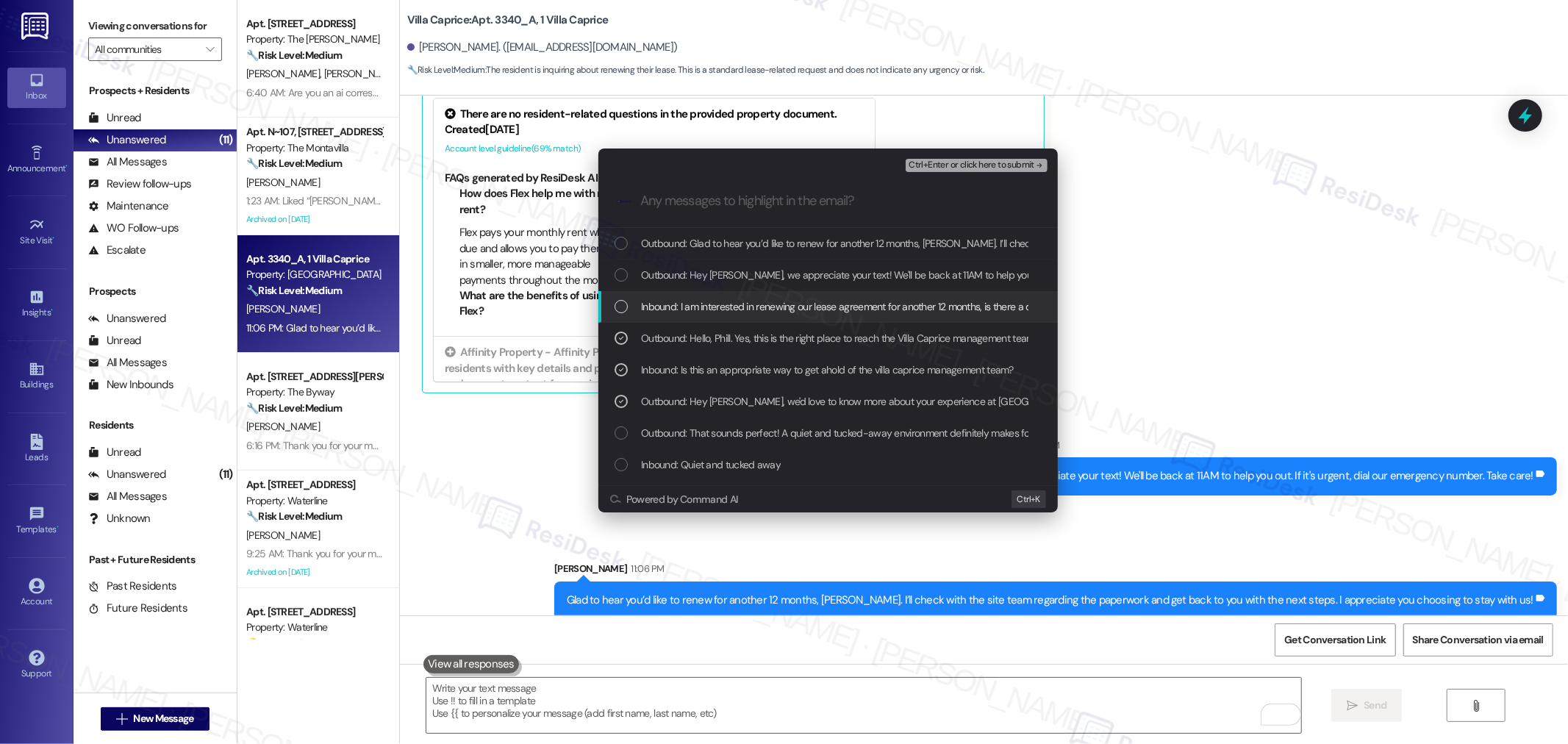
click at [816, 296] on div "Inbound: I am interested in renewing our lease agreement for another 12 months,…" at bounding box center [829, 307] width 460 height 32
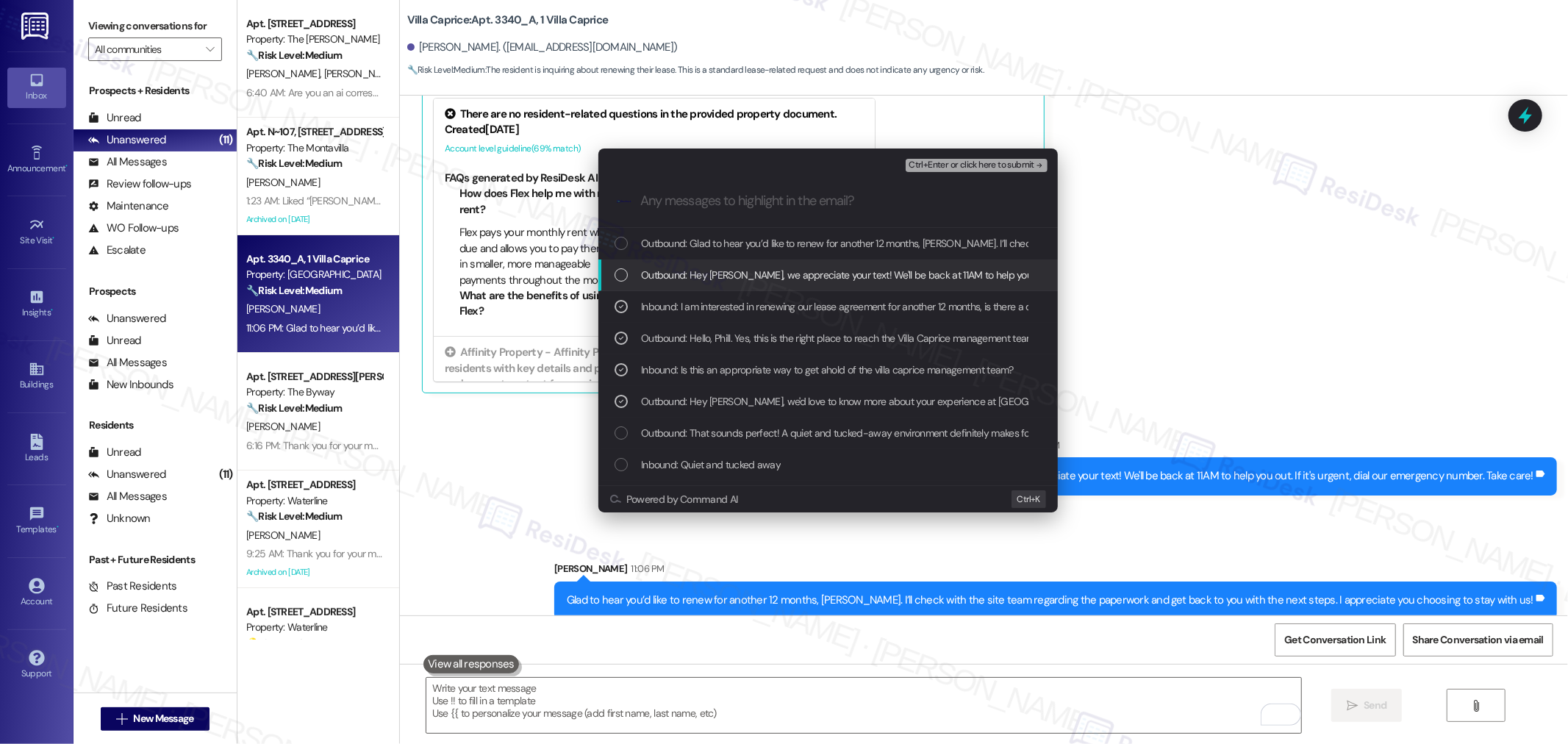
click at [811, 267] on span "Outbound: Hey Phill, we appreciate your text! We'll be back at 11AM to help you…" at bounding box center [956, 275] width 630 height 16
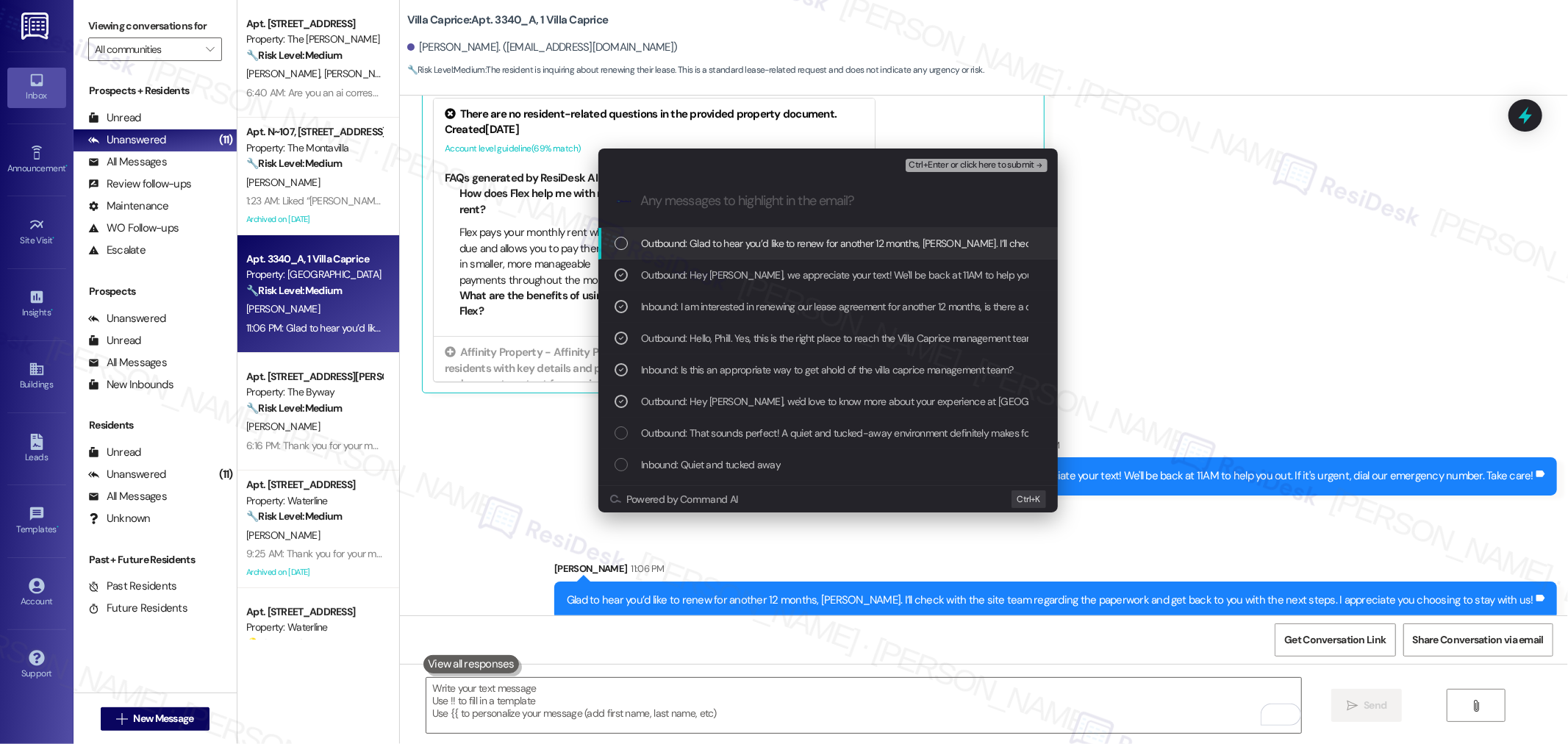
click at [810, 240] on span "Outbound: Glad to hear you’d like to renew for another 12 months, Phil. I’ll ch…" at bounding box center [1108, 243] width 935 height 16
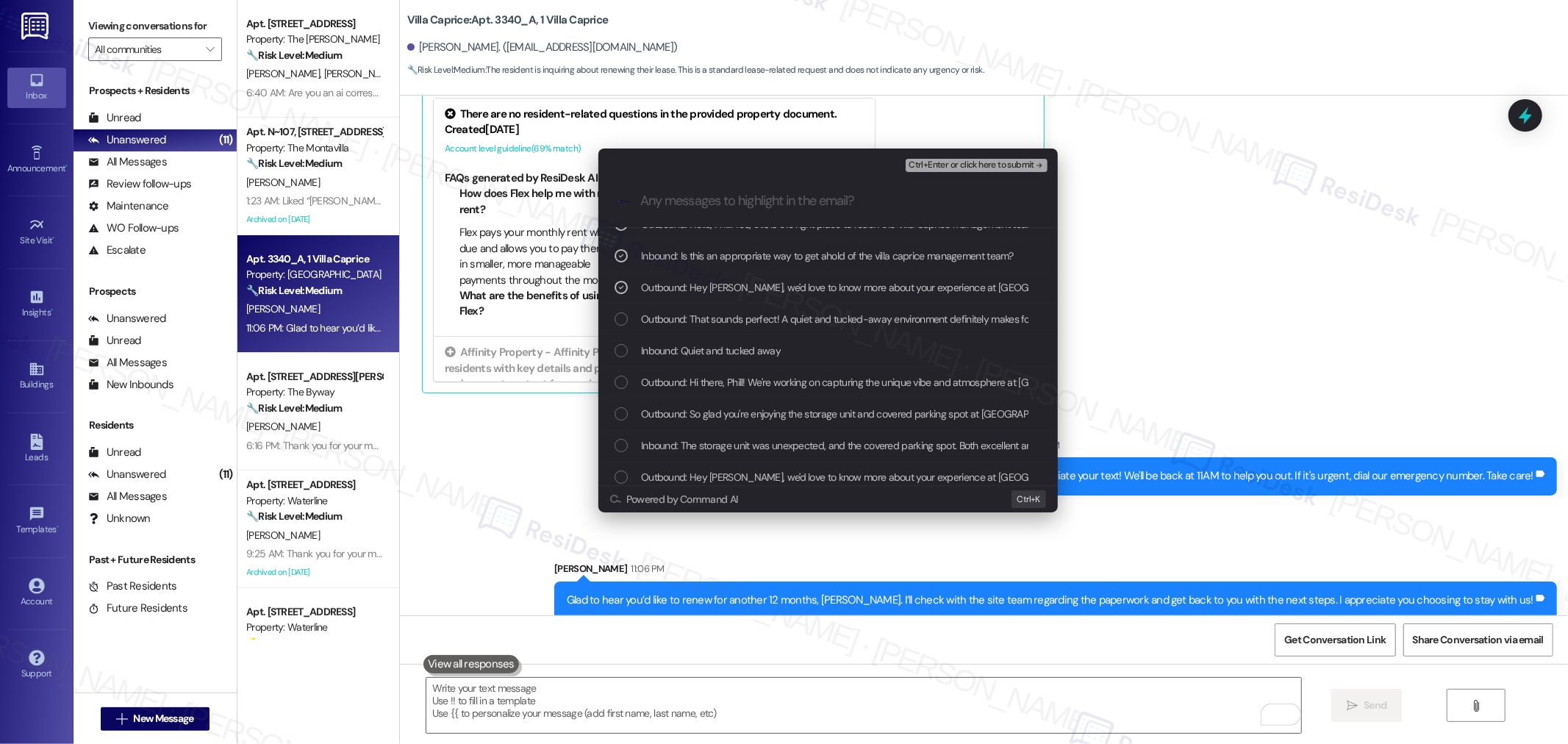
scroll to position [121, 0]
click at [962, 167] on span "Ctrl+Enter or click here to submit" at bounding box center [972, 165] width 126 height 10
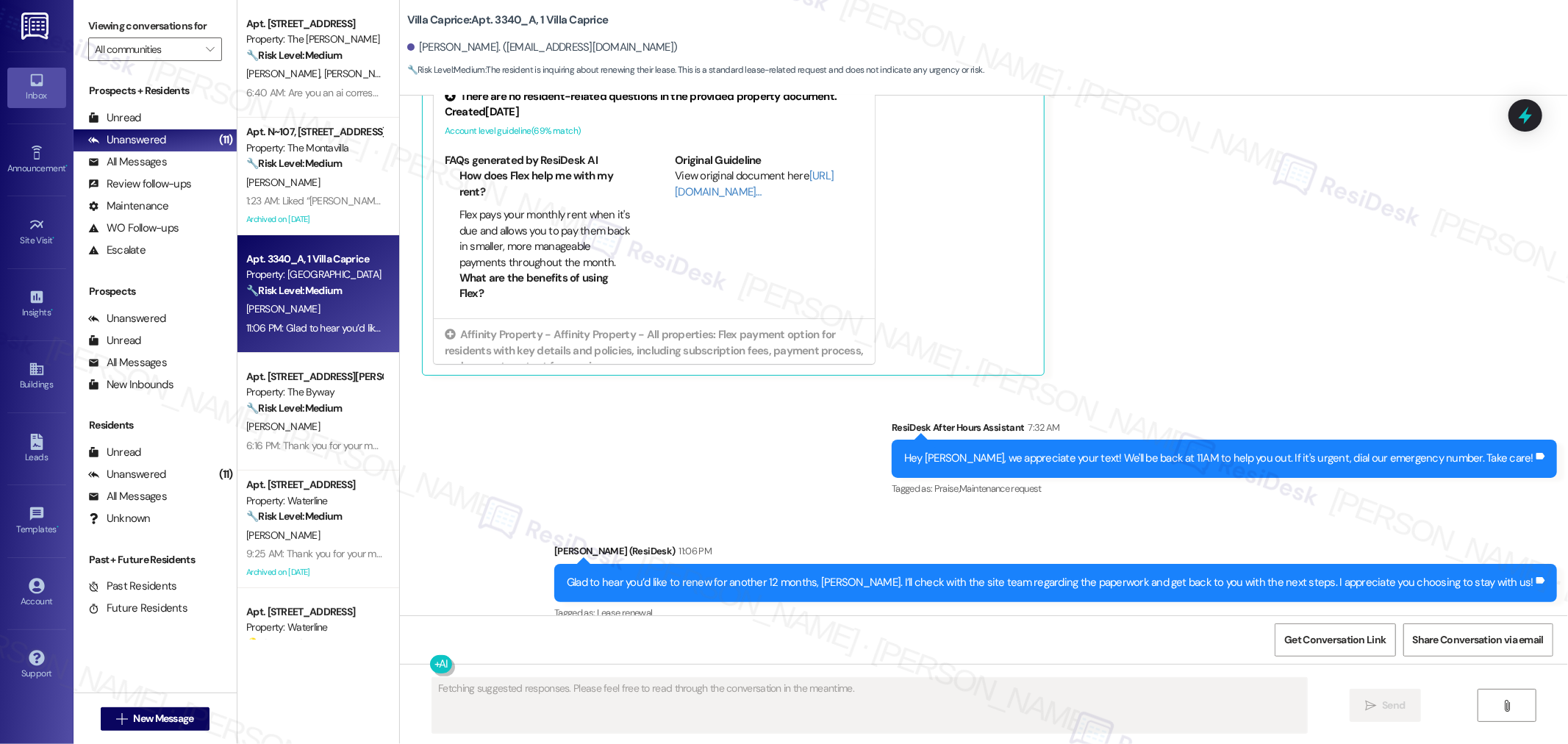
scroll to position [1682, 0]
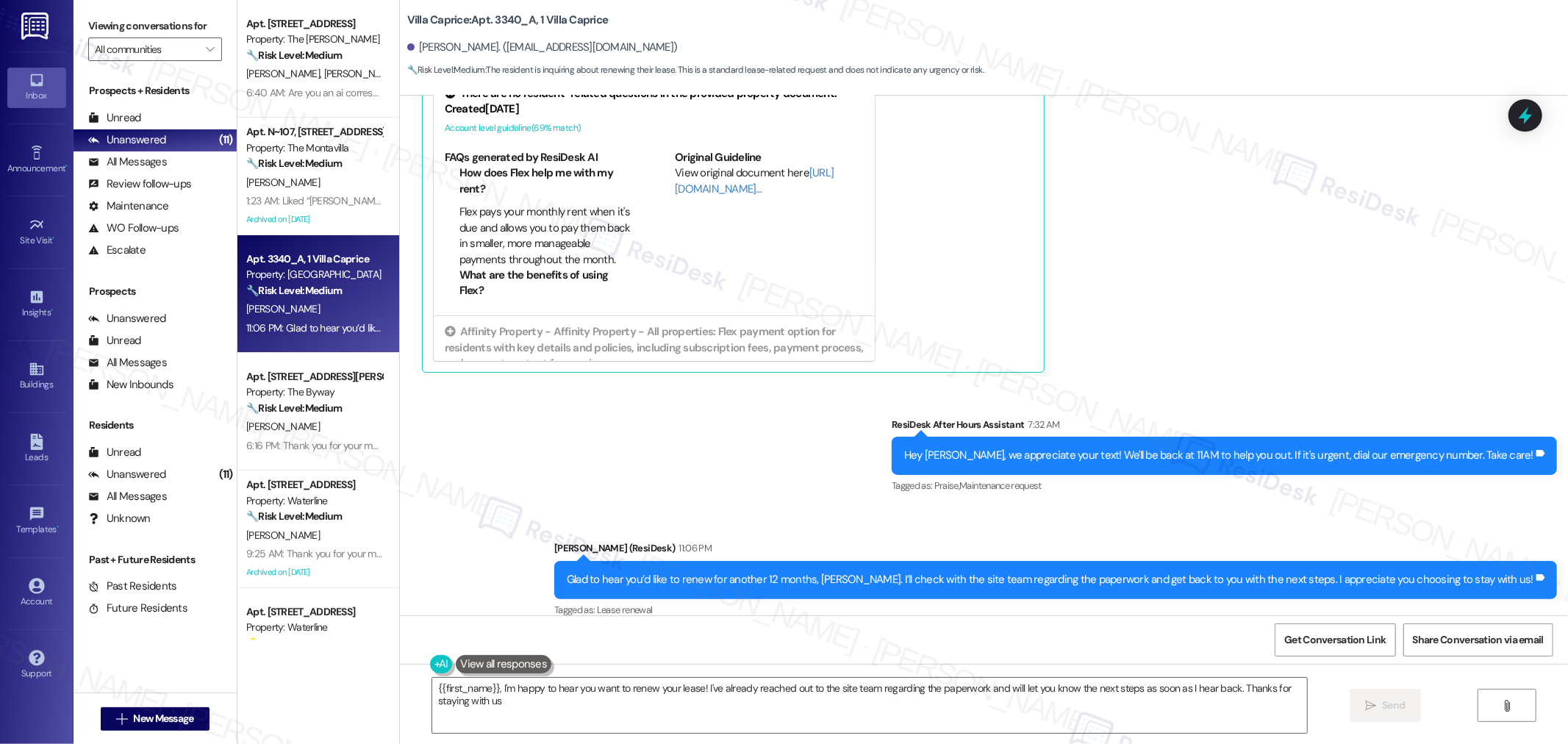
type textarea "{{first_name}}, I'm happy to hear you want to renew your lease! I've already re…"
click at [1343, 646] on span "Get Conversation Link" at bounding box center [1335, 639] width 101 height 15
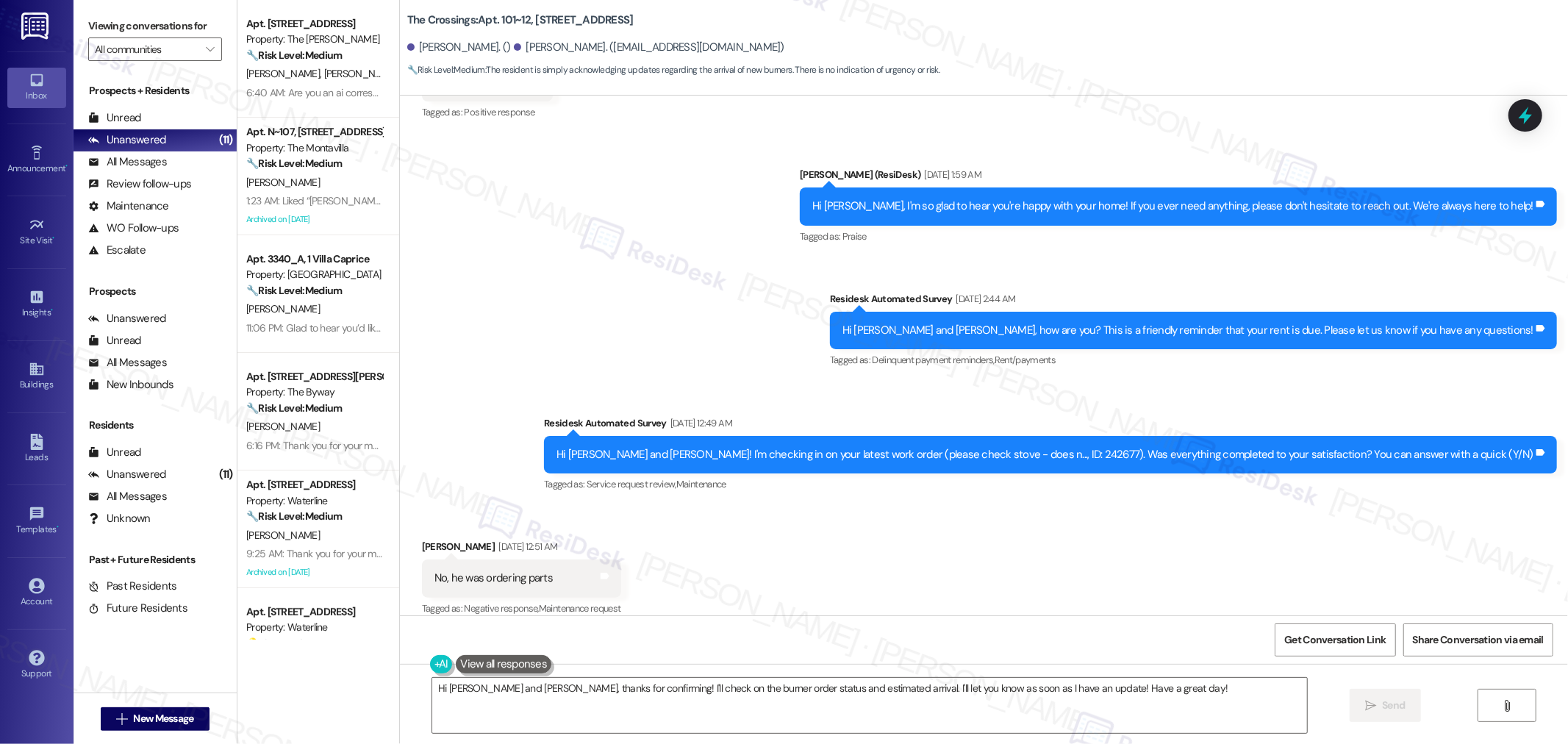
scroll to position [2876, 0]
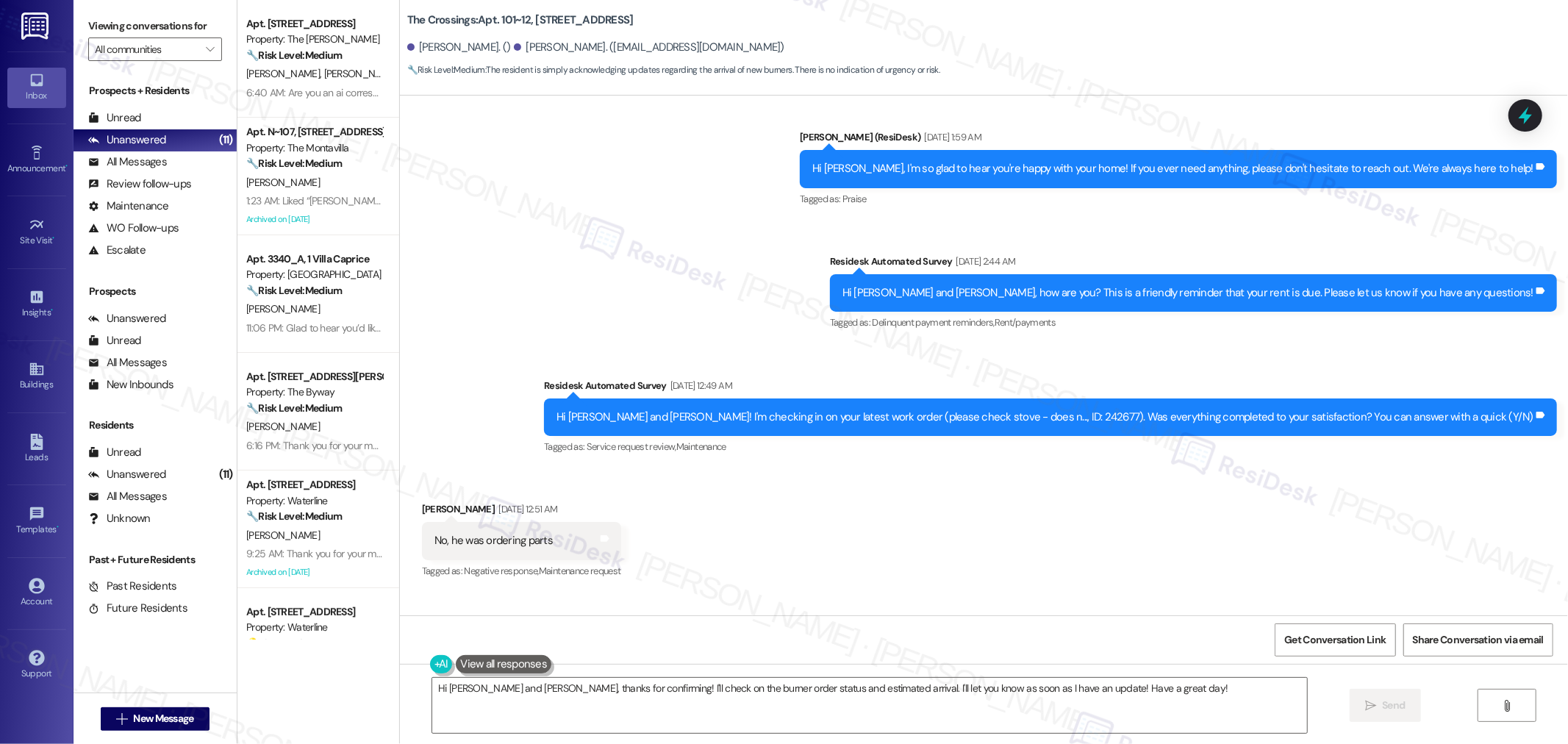
click at [1138, 410] on div "Hi Dennis and Deborah! I'm checking in on your latest work order (please check …" at bounding box center [1045, 417] width 977 height 15
copy div "242677"
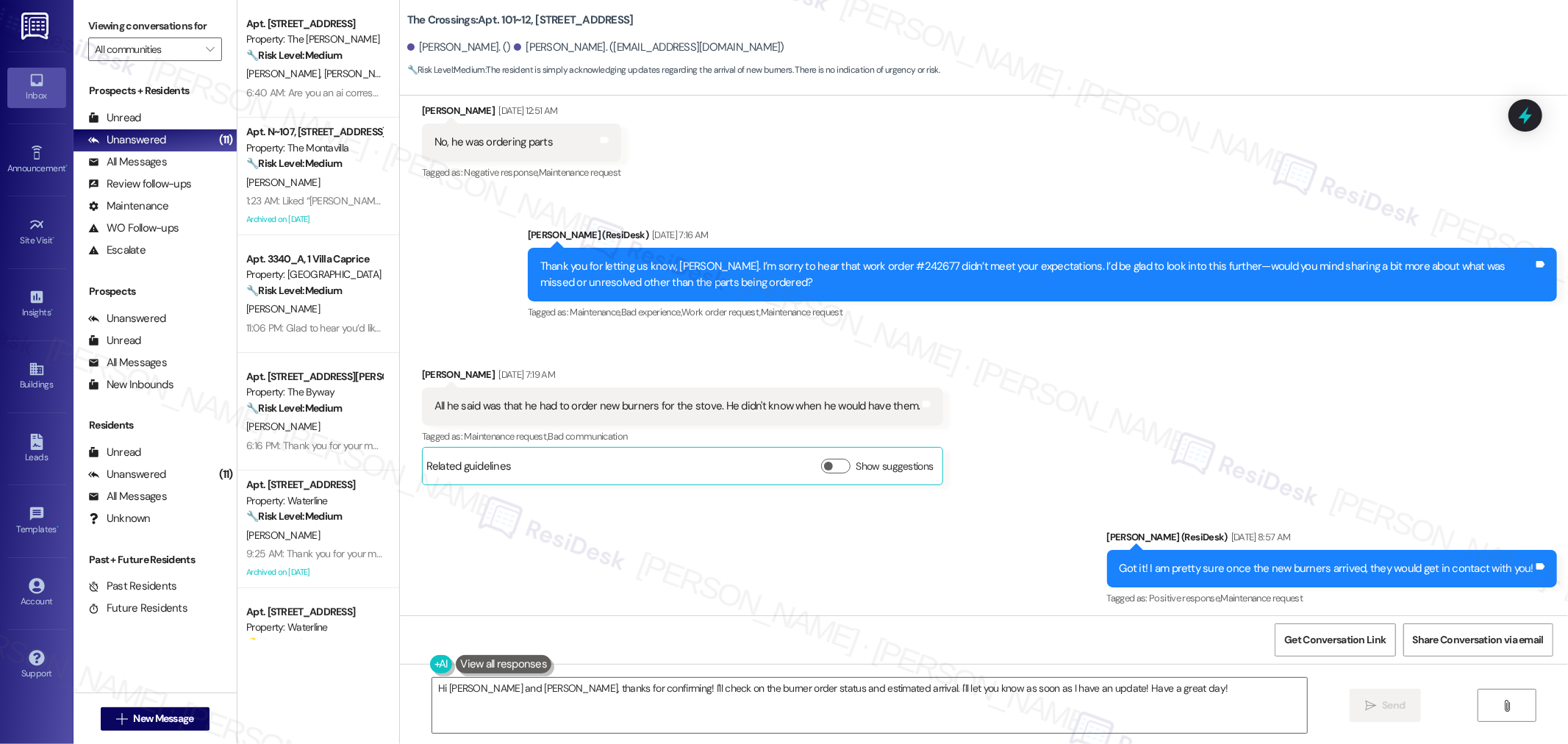
scroll to position [3447, 0]
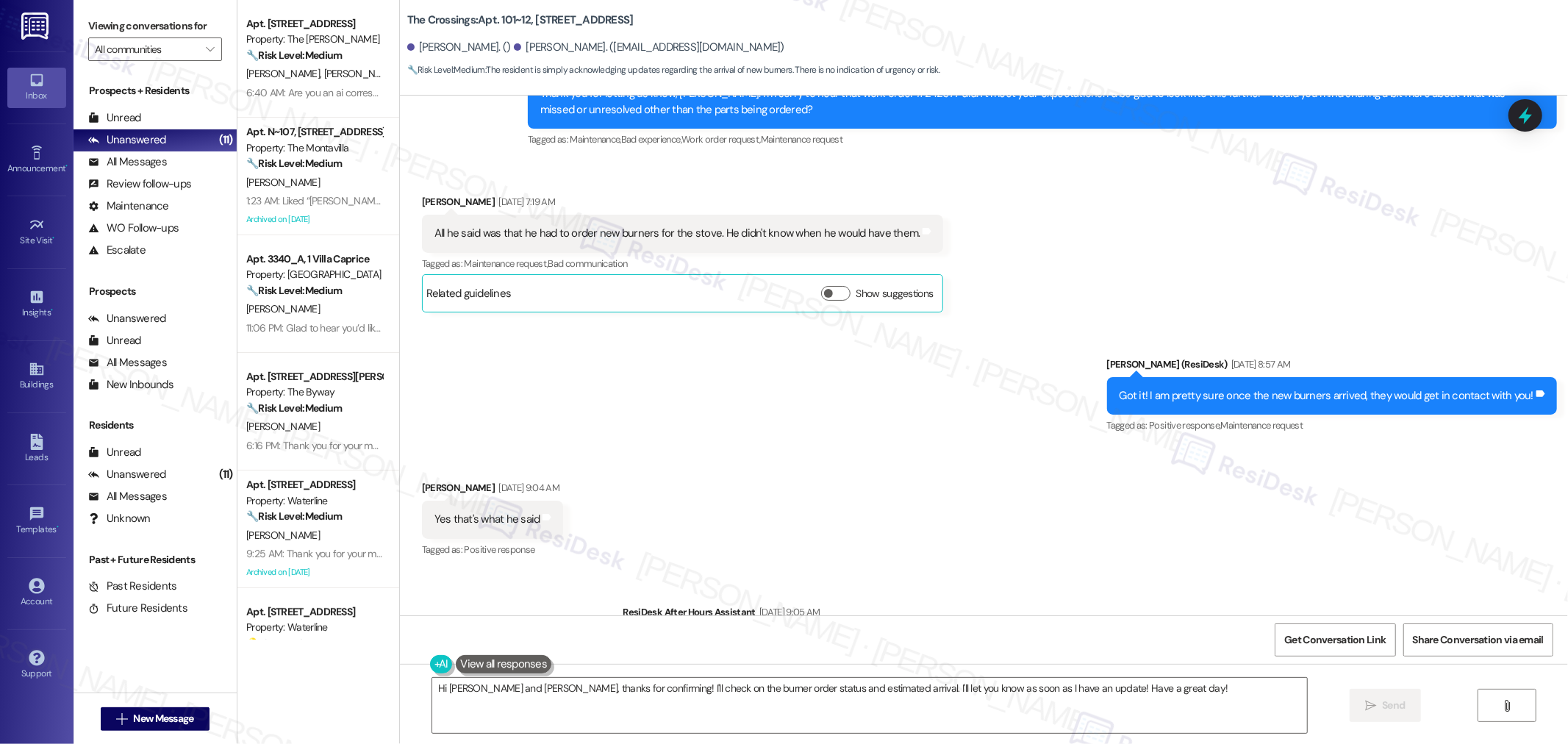
click at [1093, 549] on div "Received via SMS Deborah Hall Sep 13, 2025 at 9:04 AM Yes that's what he said T…" at bounding box center [984, 509] width 1168 height 124
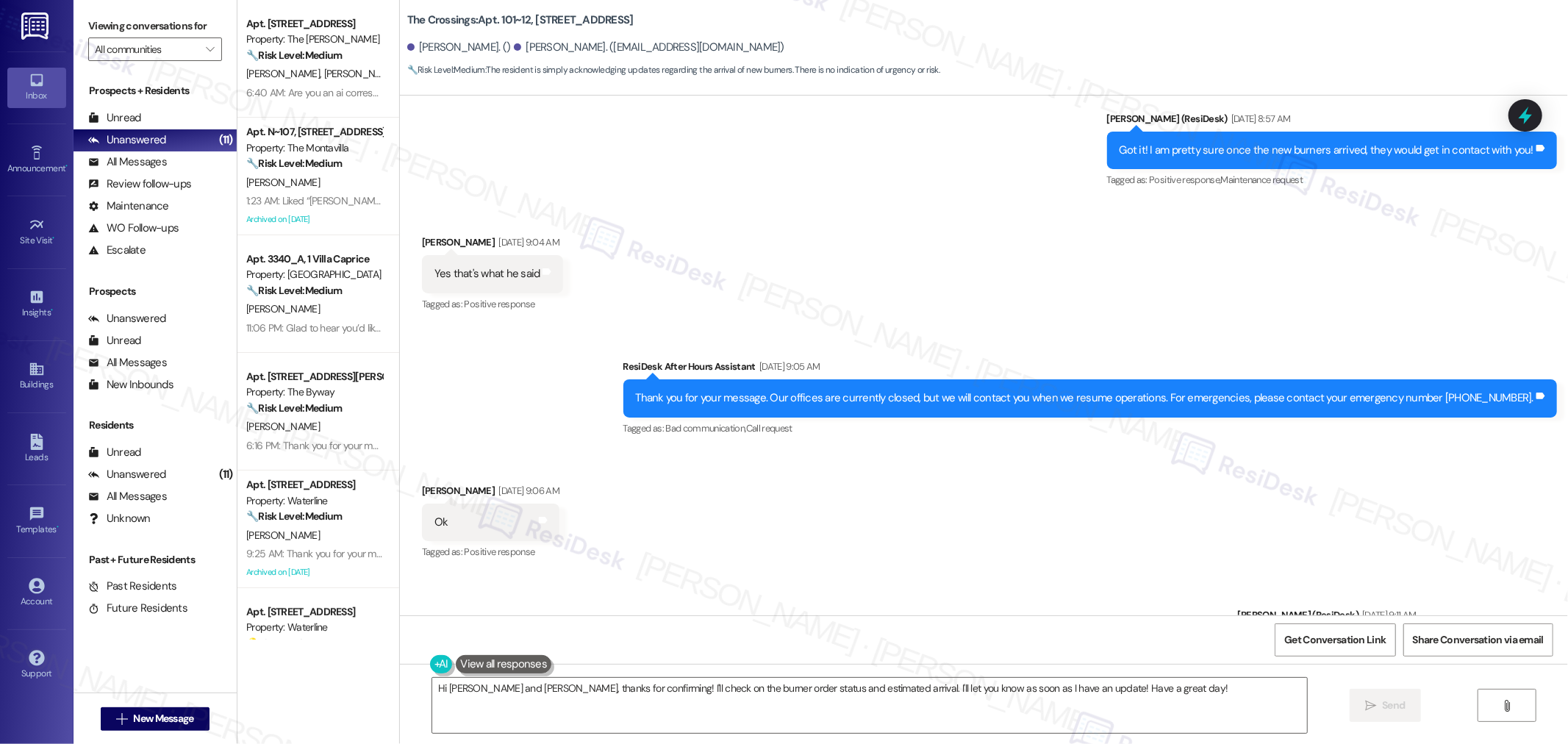
scroll to position [3530, 0]
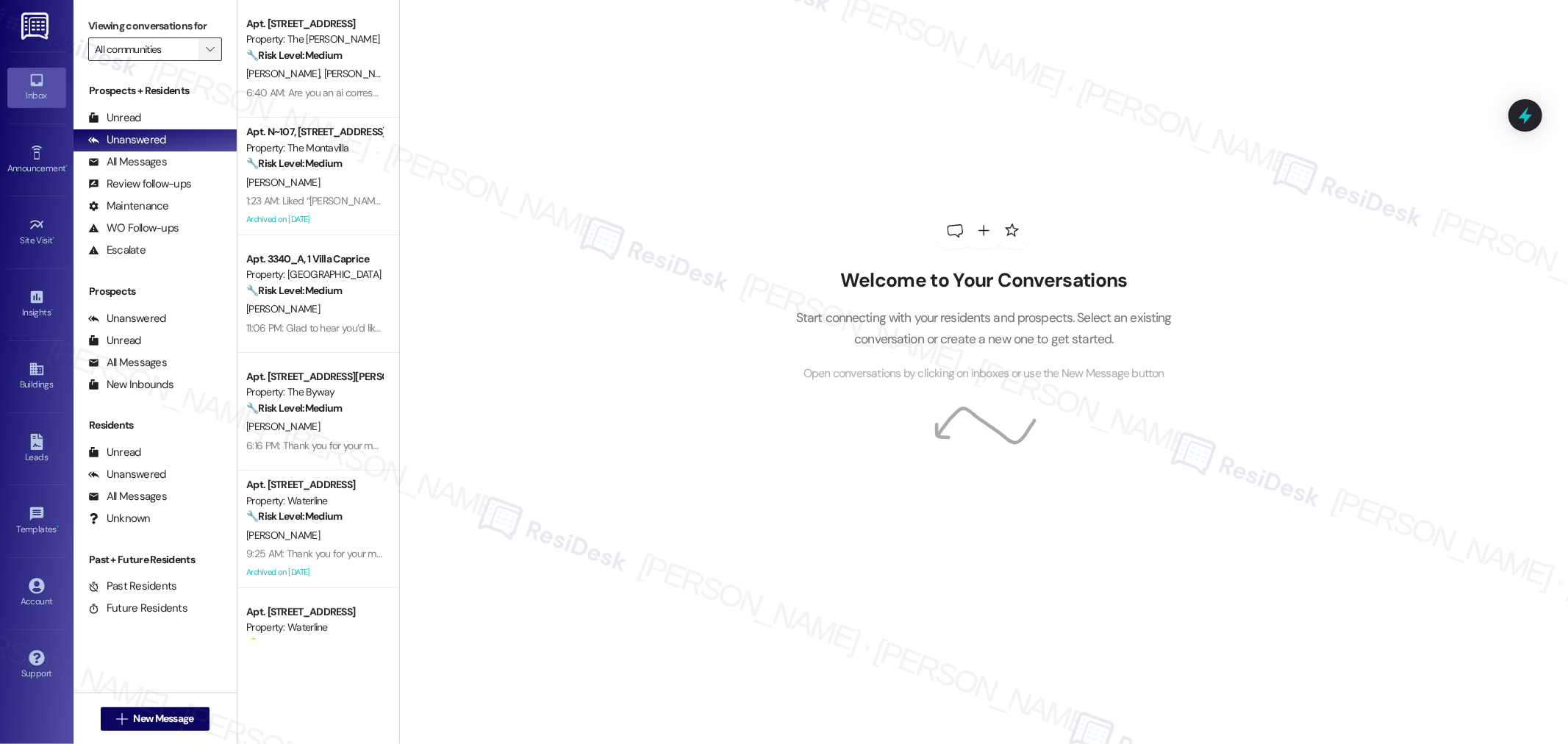
click at [199, 54] on button "" at bounding box center [211, 50] width 24 height 24
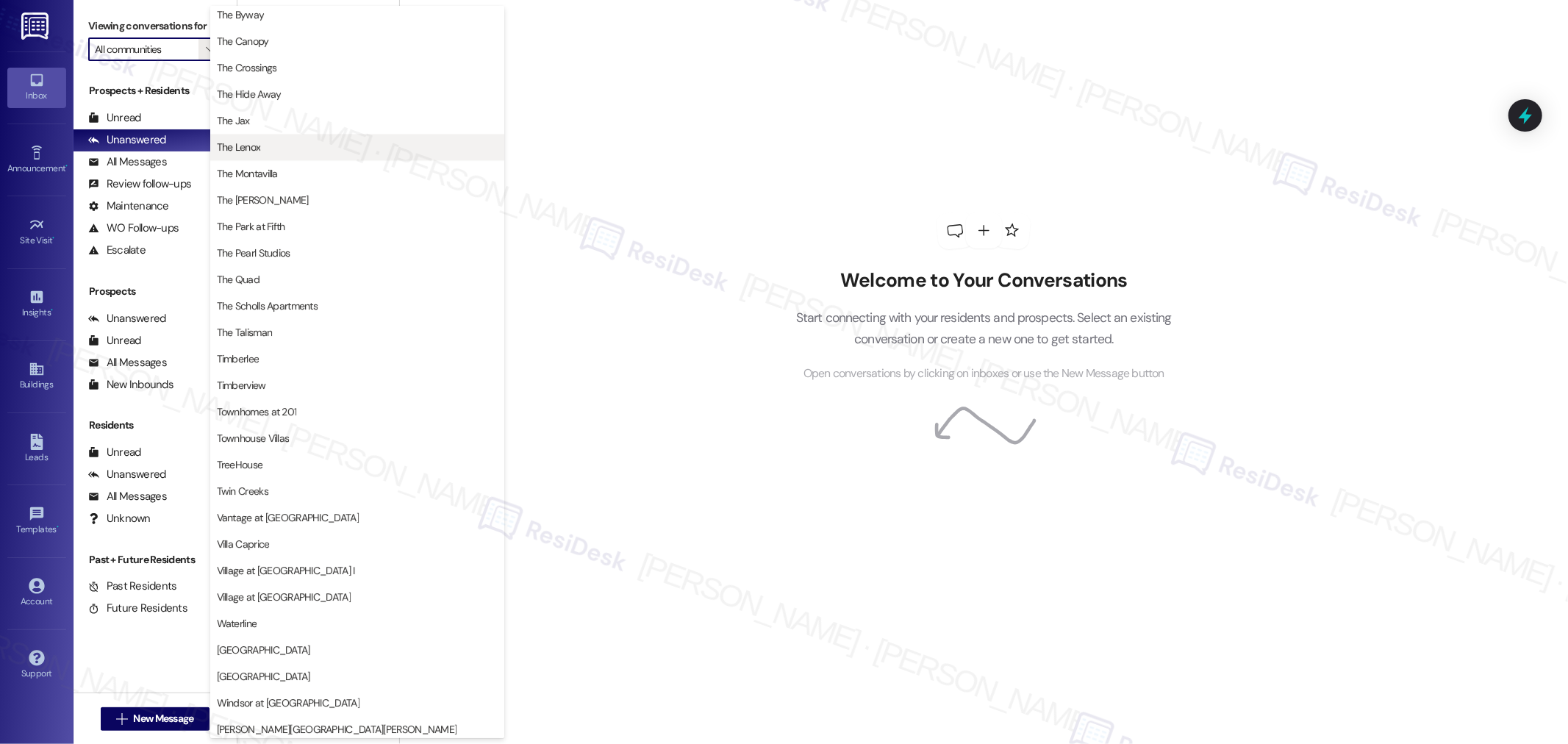
scroll to position [2629, 0]
click at [297, 537] on span "Villa Caprice" at bounding box center [357, 541] width 281 height 15
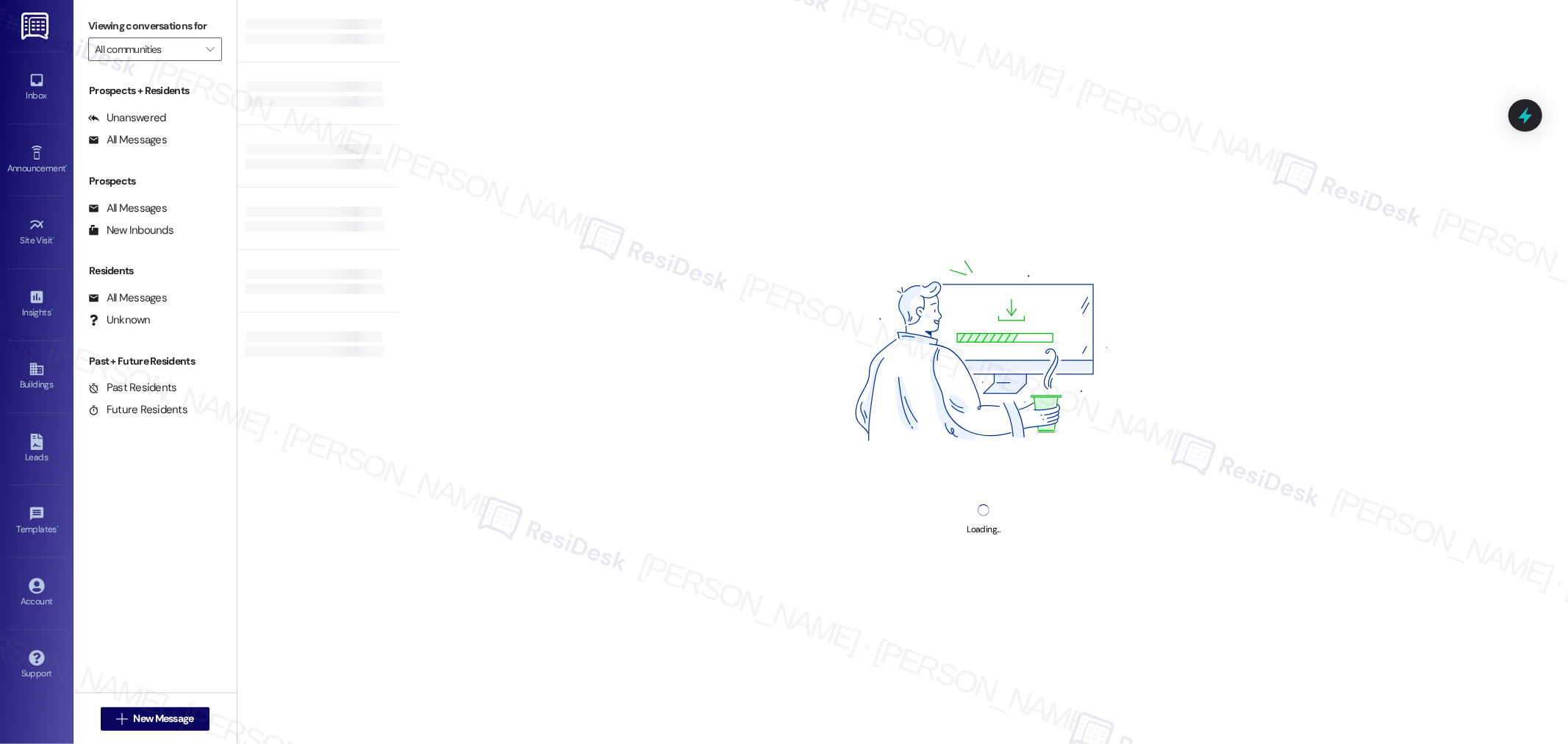
type input "Villa Caprice"
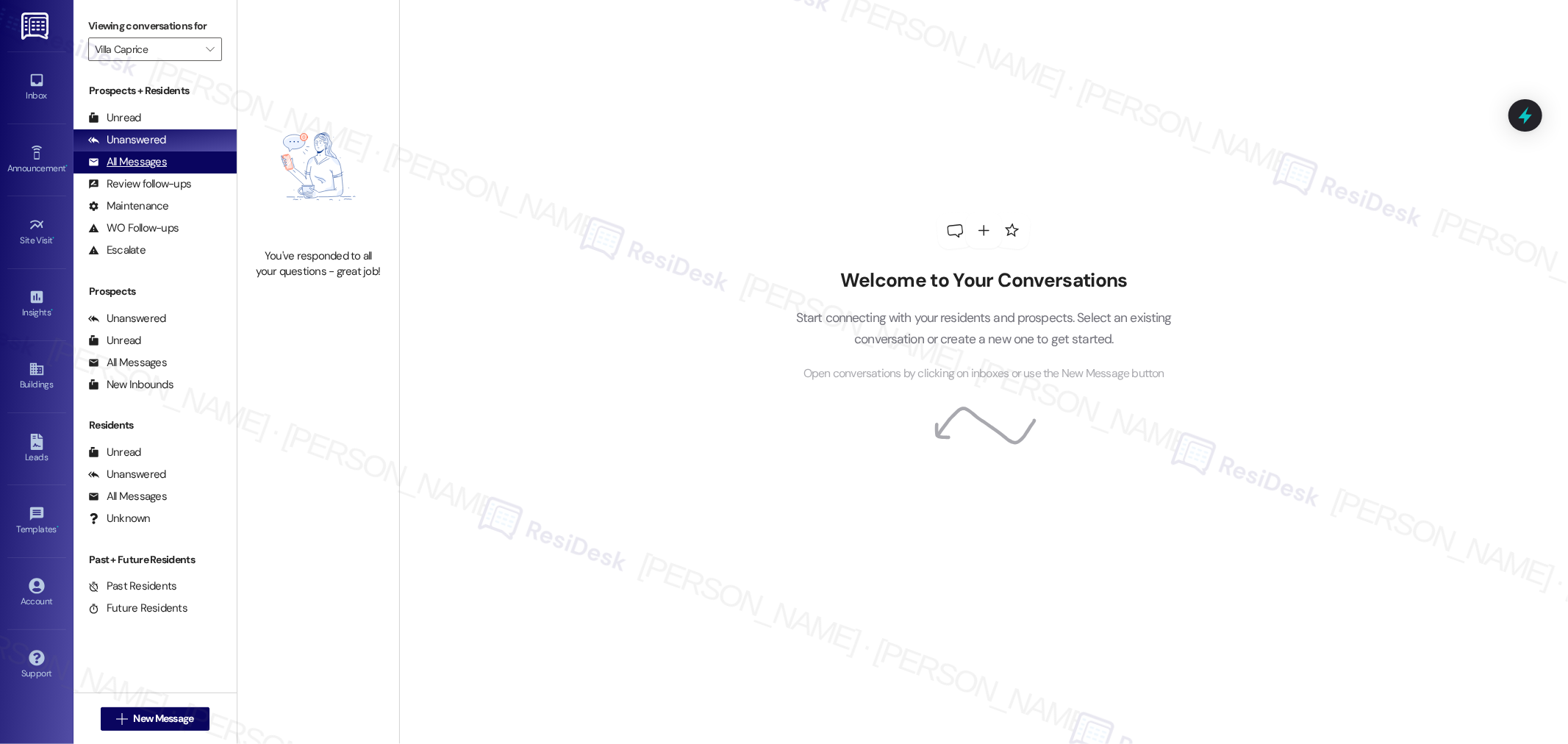
click at [177, 160] on div "All Messages (undefined)" at bounding box center [155, 162] width 163 height 22
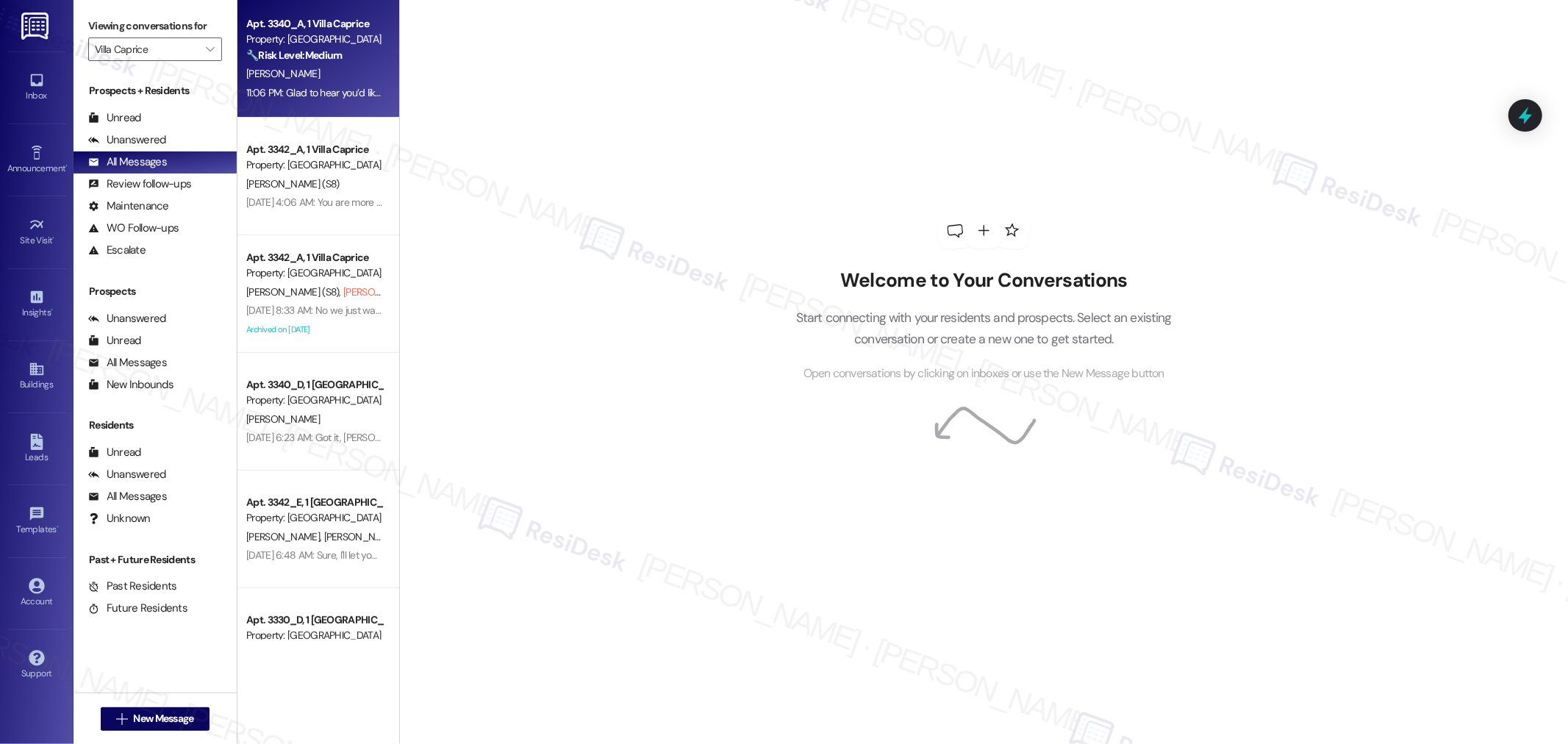
click at [336, 99] on div "11:06 PM: Glad to hear you’d like to renew for another 12 months, [PERSON_NAME]…" at bounding box center [314, 93] width 139 height 18
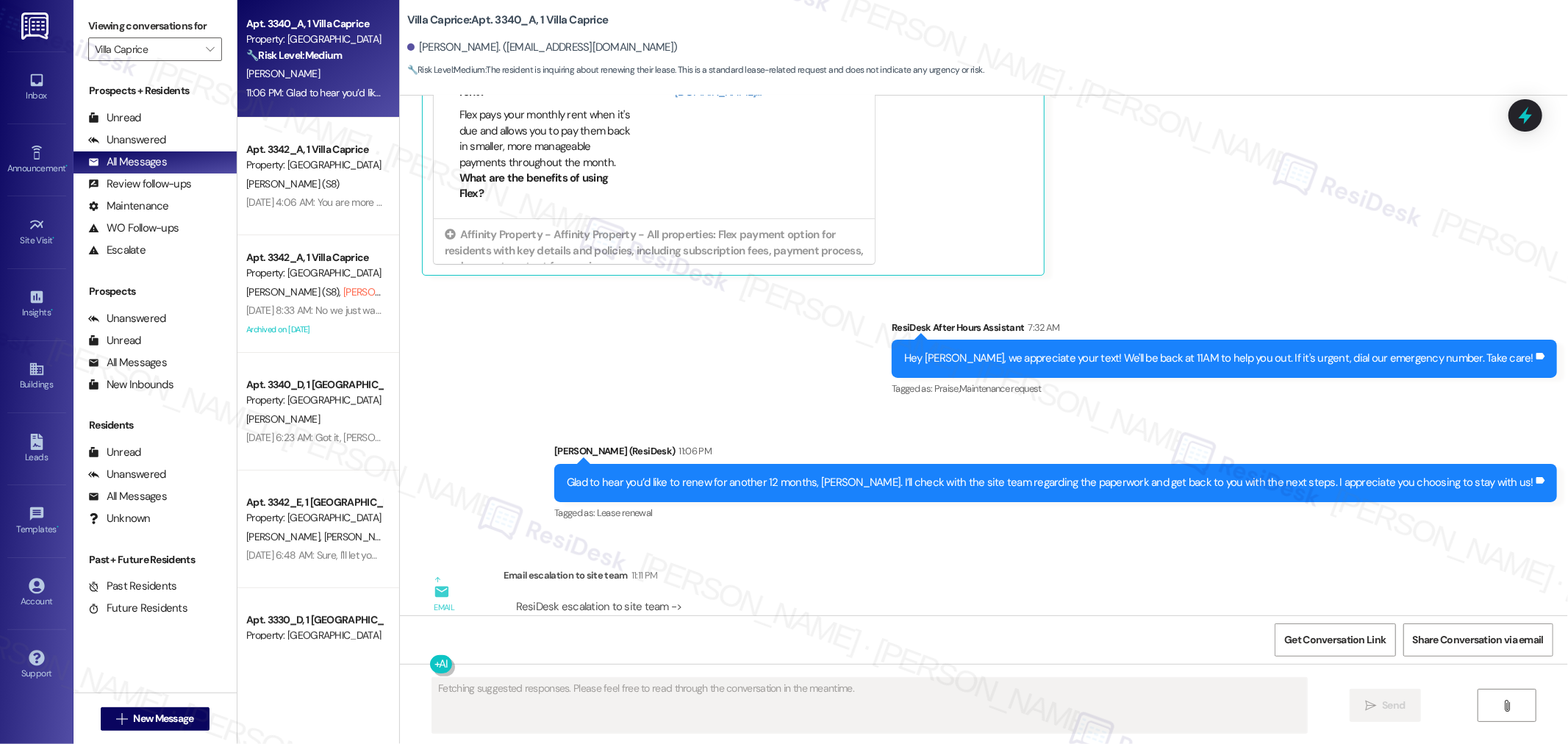
scroll to position [1849, 0]
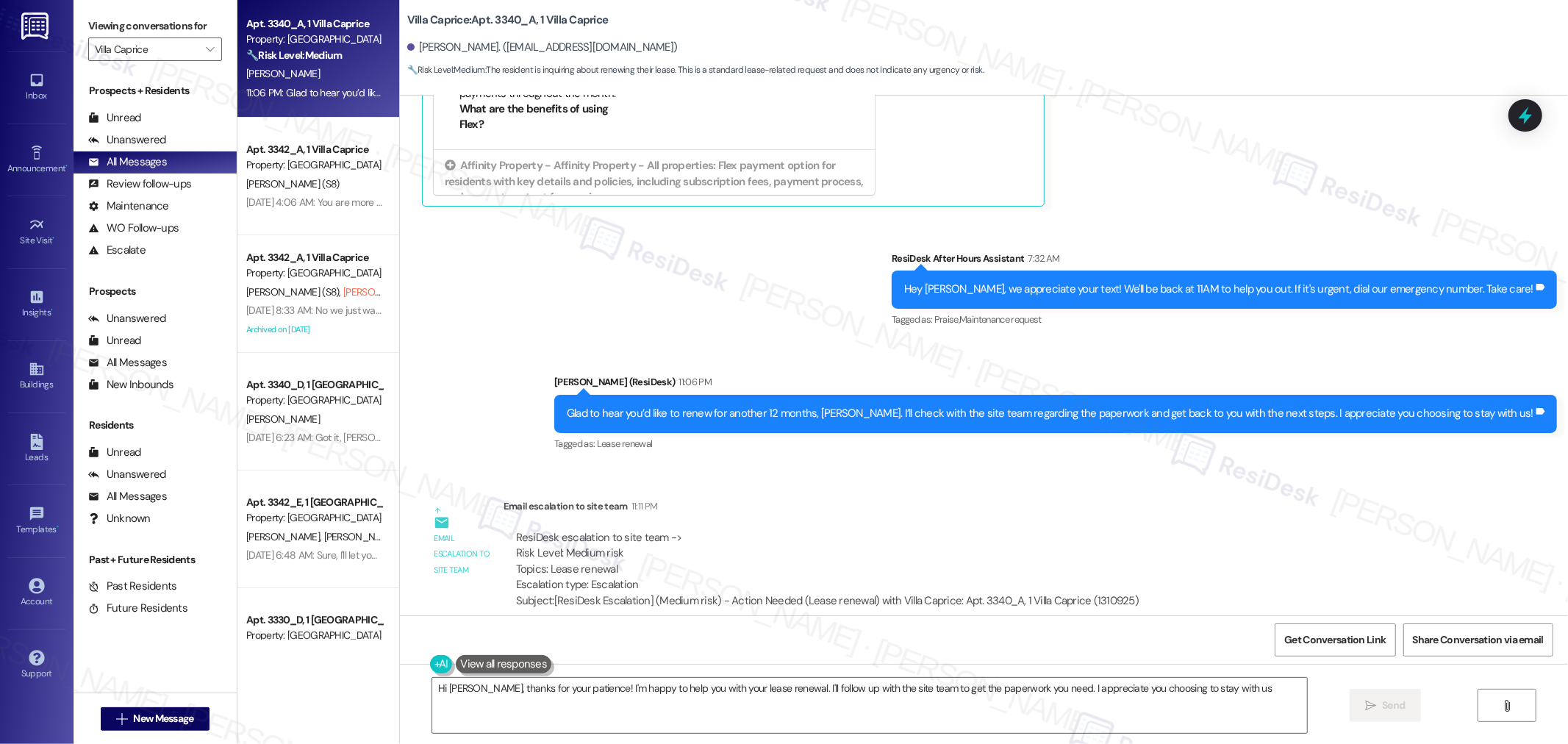
type textarea "Hi [PERSON_NAME], thanks for your patience! I'm happy to help you with your lea…"
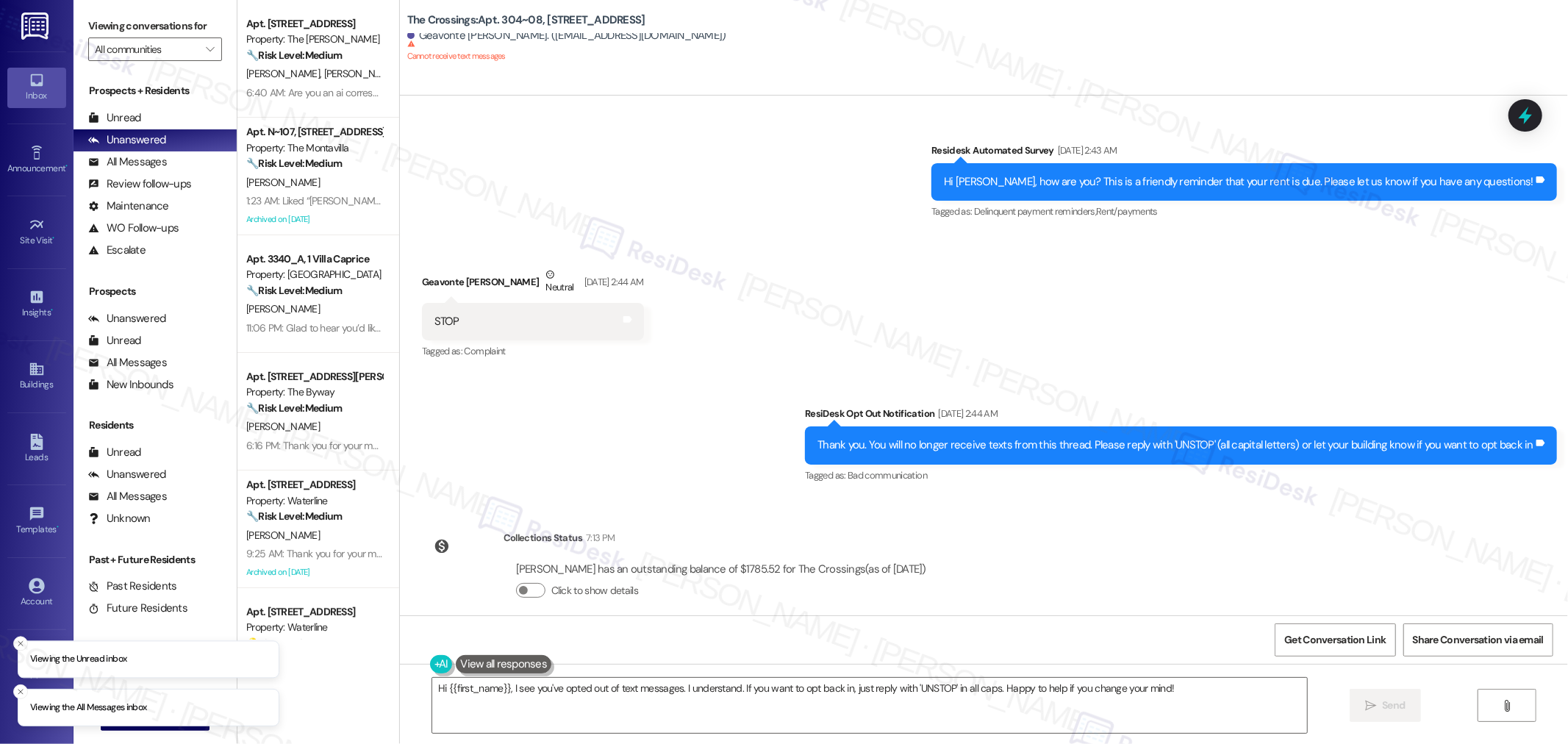
scroll to position [613, 0]
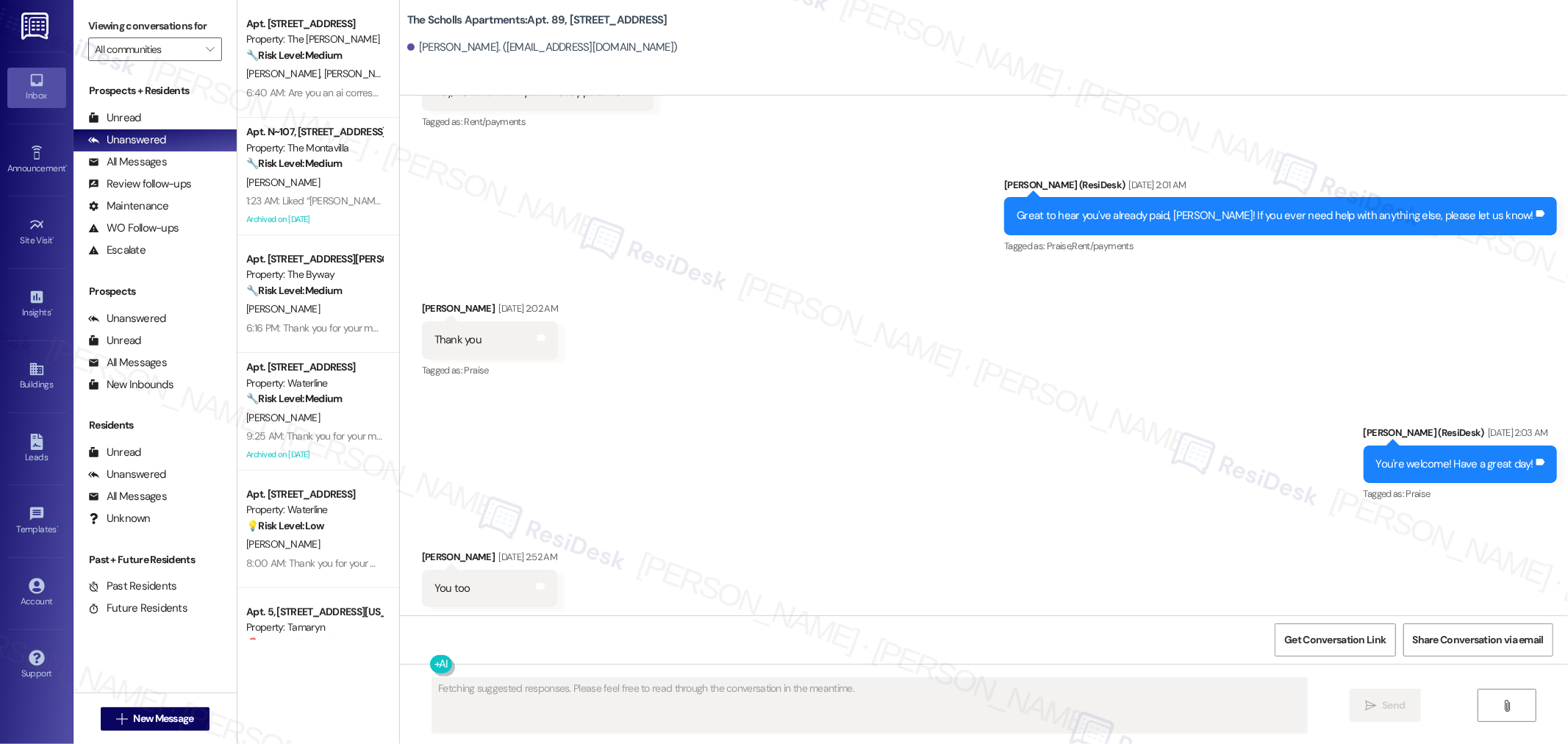
scroll to position [2079, 0]
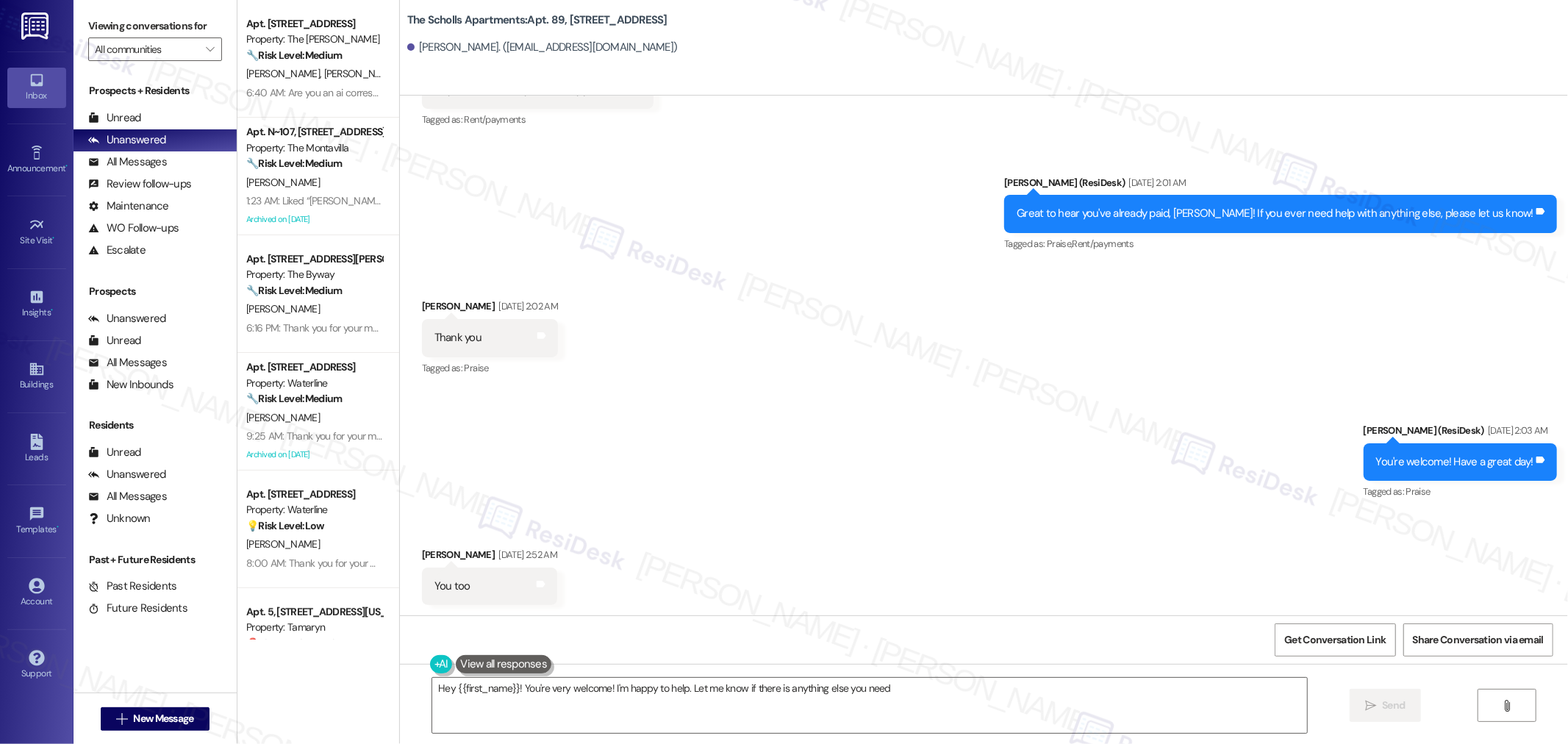
type textarea "Hey {{first_name}}! You're very welcome! I'm happy to help. Let me know if ther…"
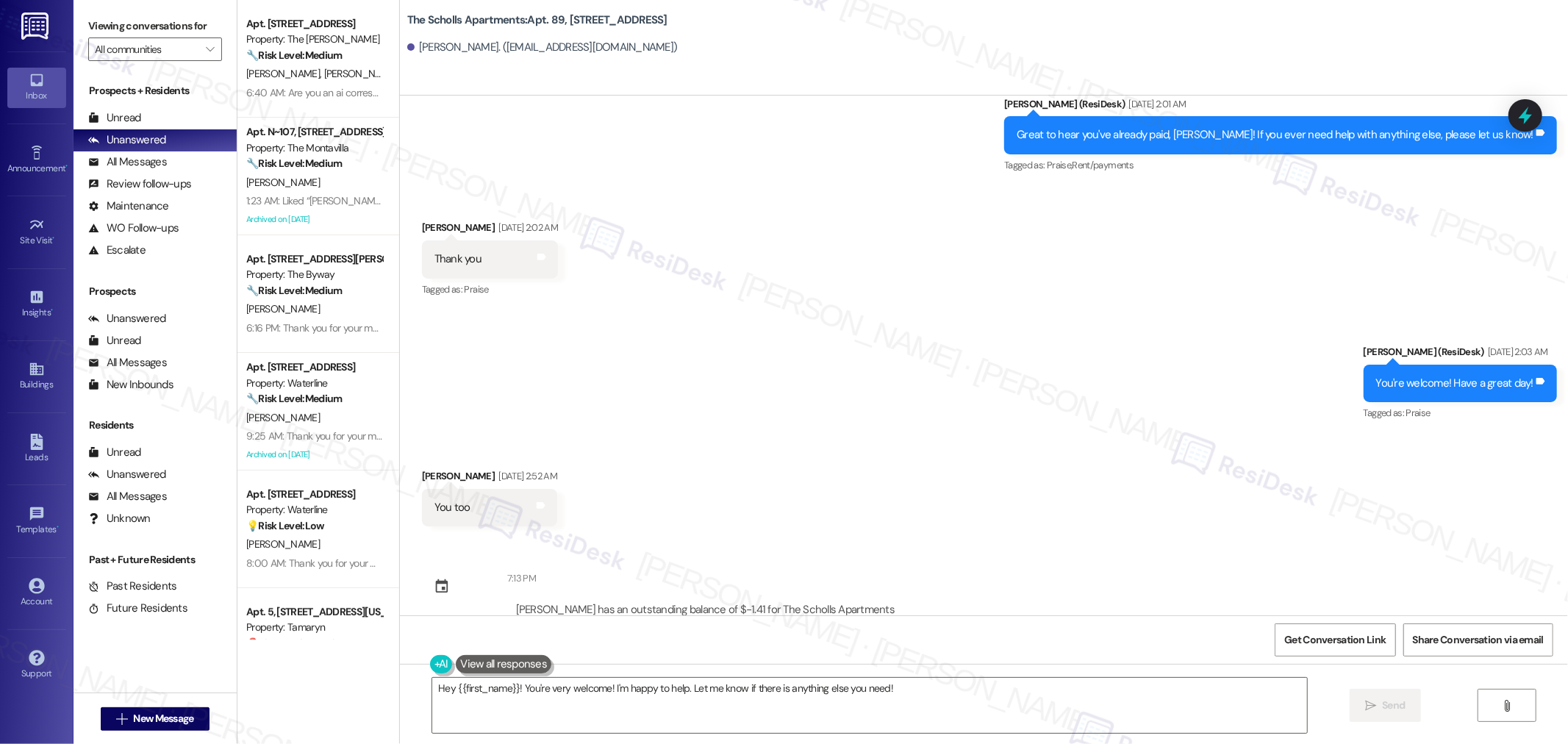
scroll to position [2182, 0]
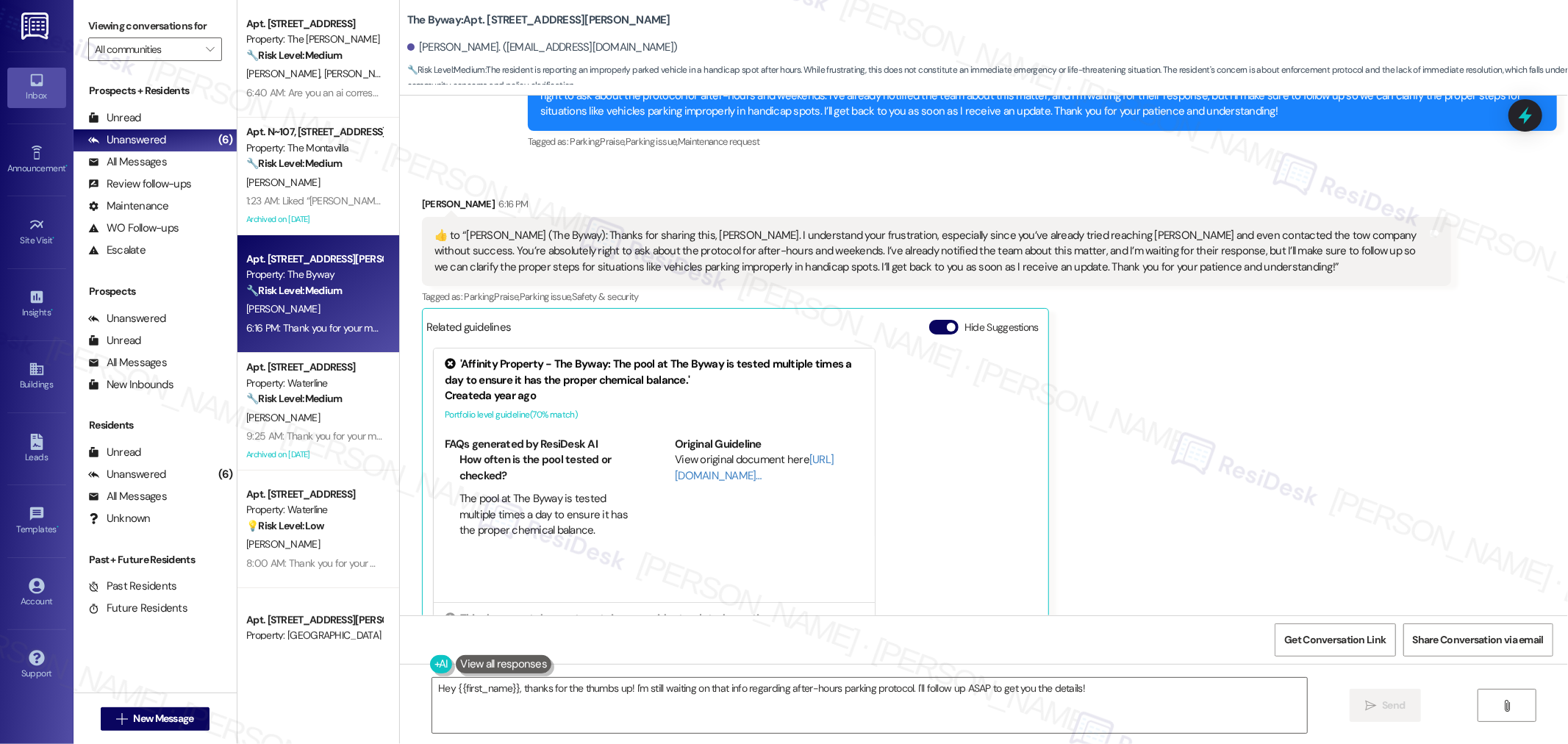
scroll to position [4899, 0]
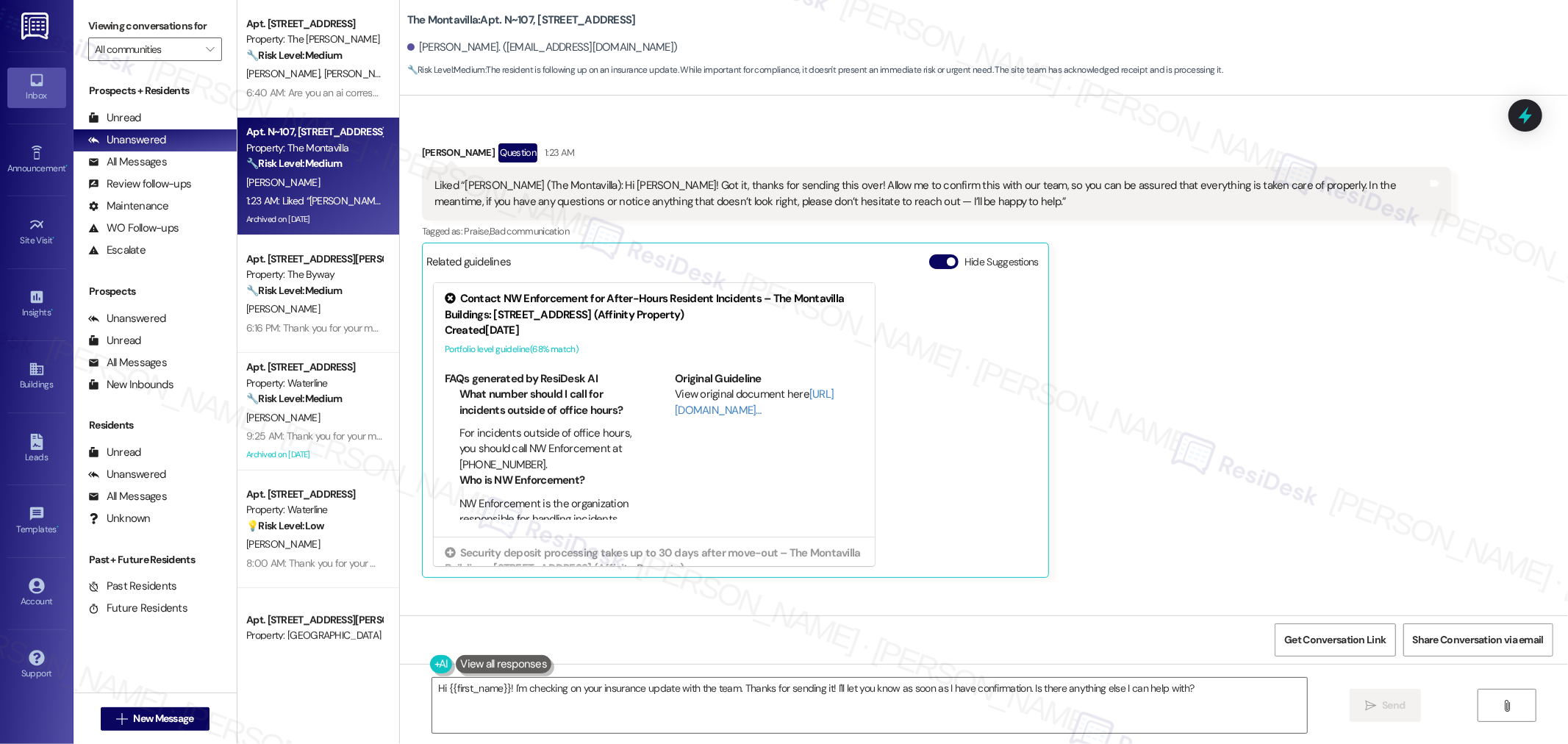
scroll to position [25497, 0]
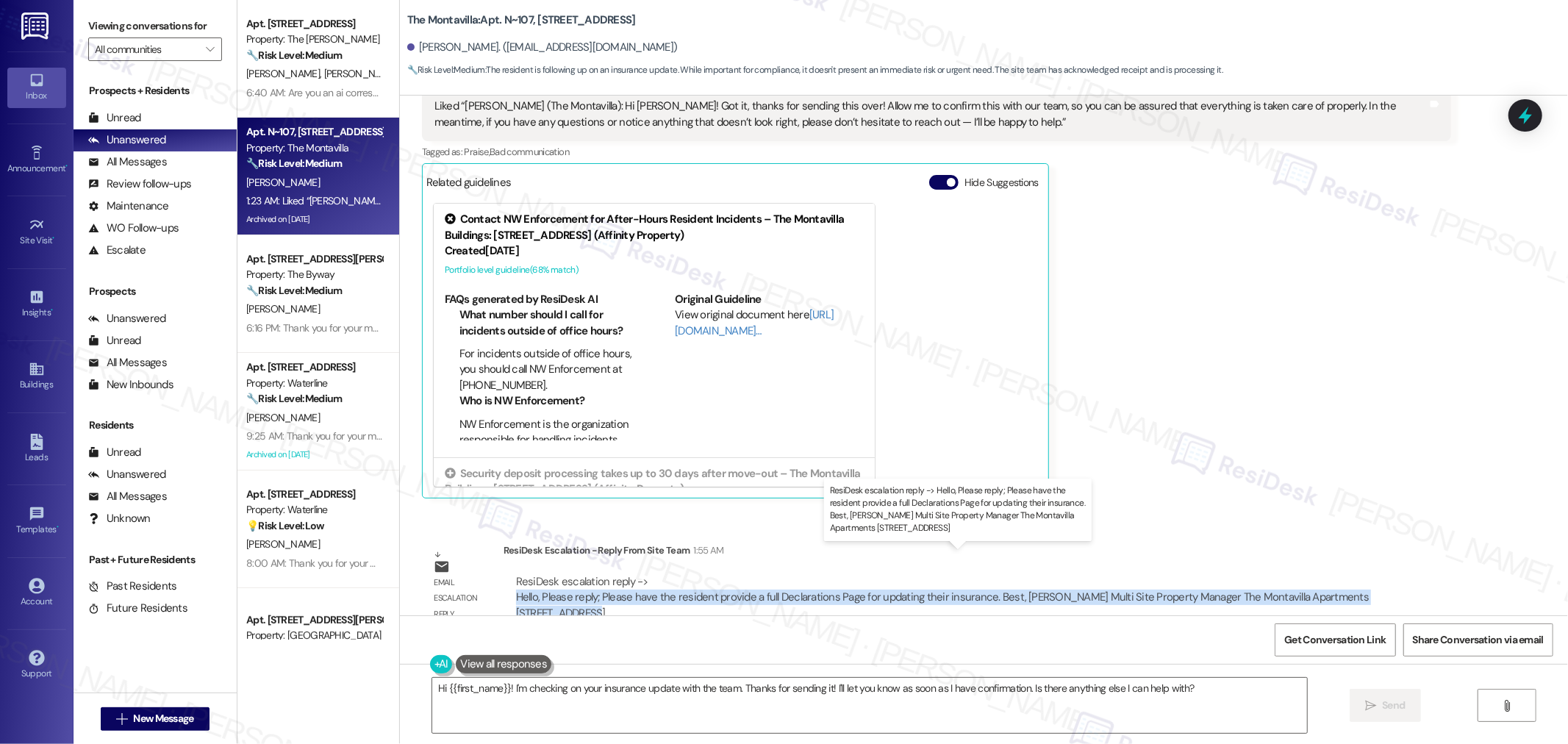
drag, startPoint x: 498, startPoint y: 574, endPoint x: 1405, endPoint y: 574, distance: 907.4
click at [1405, 574] on div "ResiDesk escalation reply -> Hello, Please reply; Please have the resident prov…" at bounding box center [978, 597] width 948 height 69
copy div "Hello, Please reply; Please have the resident provide a full Declarations Page …"
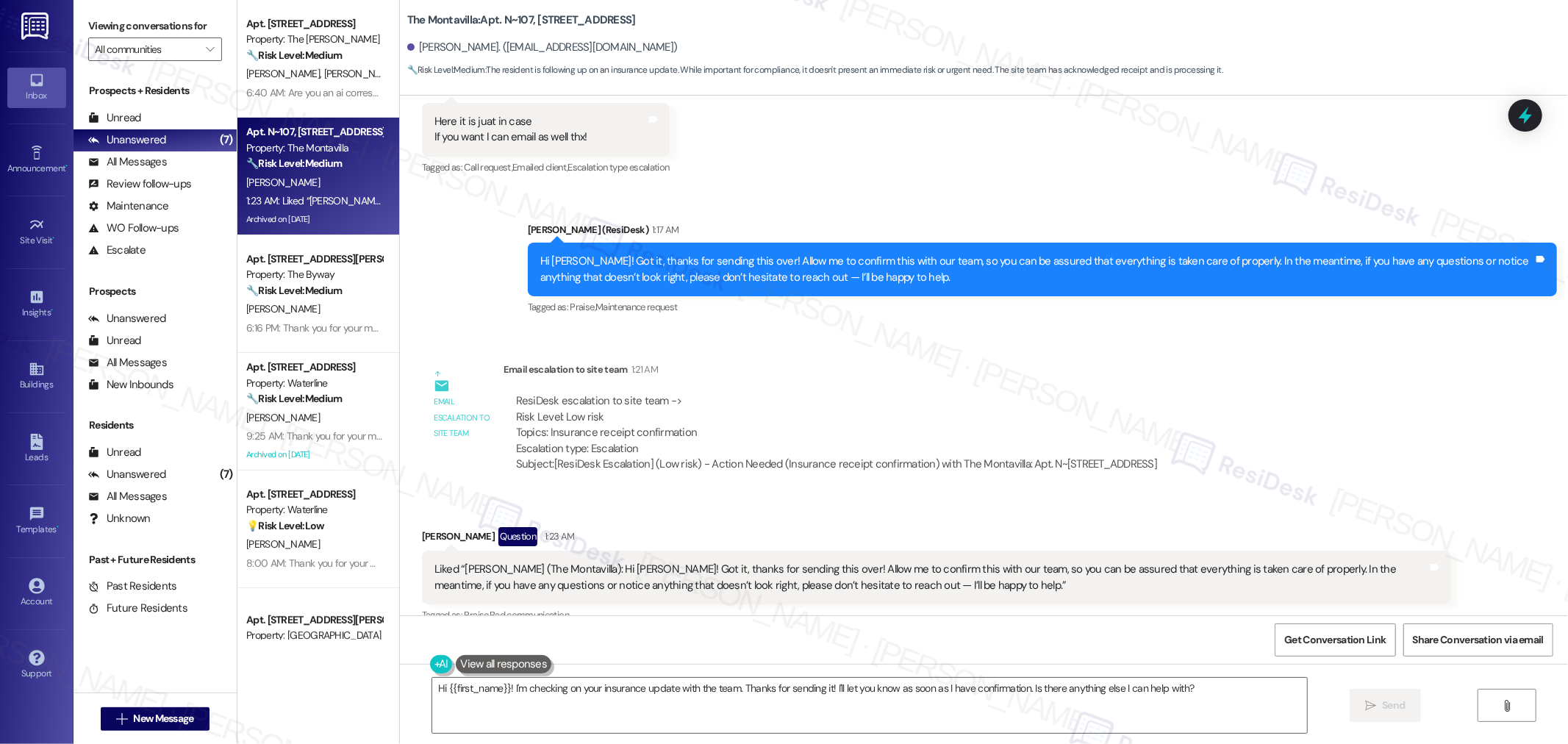
scroll to position [25007, 0]
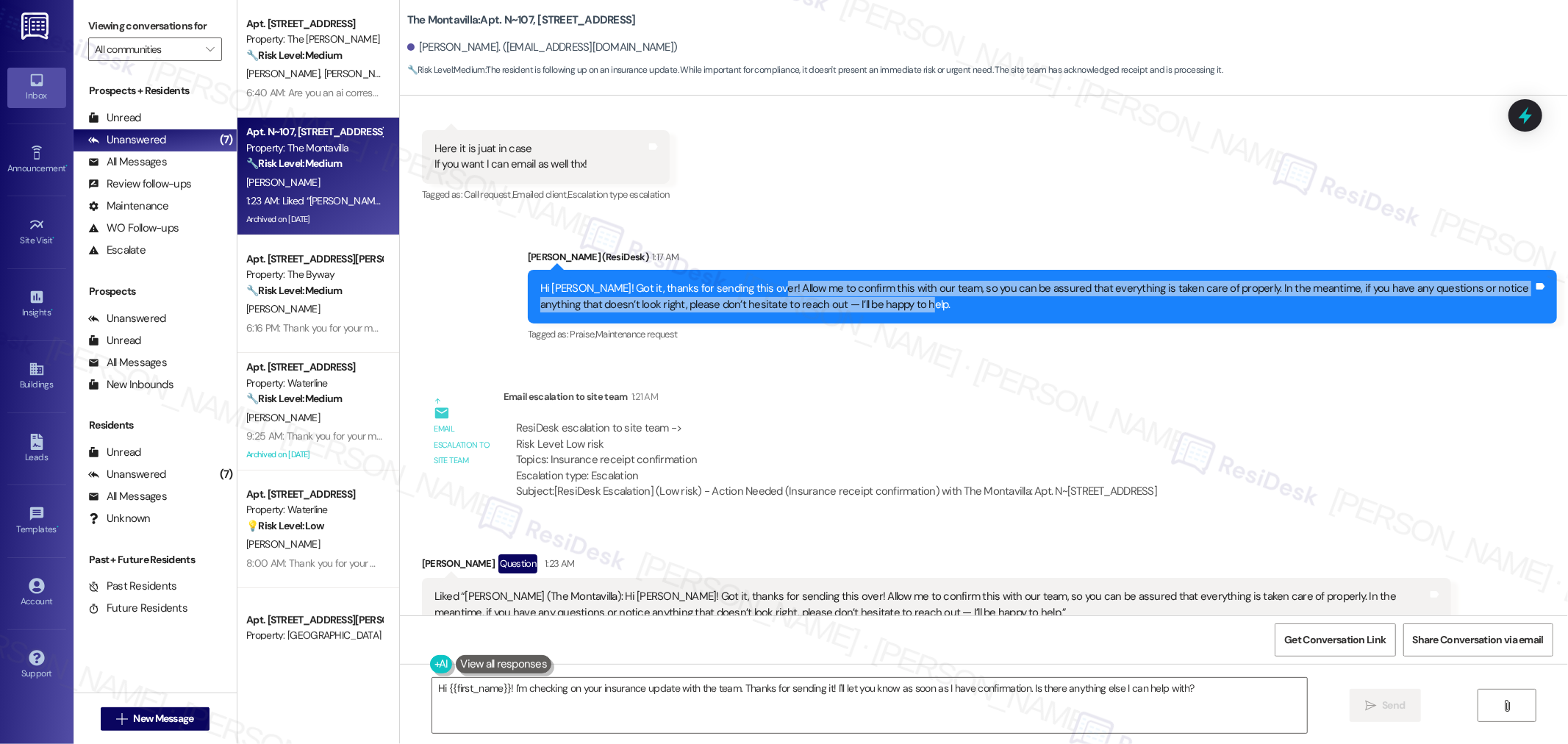
drag, startPoint x: 747, startPoint y: 257, endPoint x: 887, endPoint y: 275, distance: 140.8
click at [887, 281] on div "Hi Christina! Got it, thanks for sending this over! Allow me to confirm this wi…" at bounding box center [1036, 297] width 993 height 32
copy div "Allow me to confirm this with our team, so you can be assured that everything i…"
click at [1175, 701] on textarea "Hi {{first_name}}! I'm checking on your insurance update with the team. Thanks …" at bounding box center [869, 705] width 875 height 55
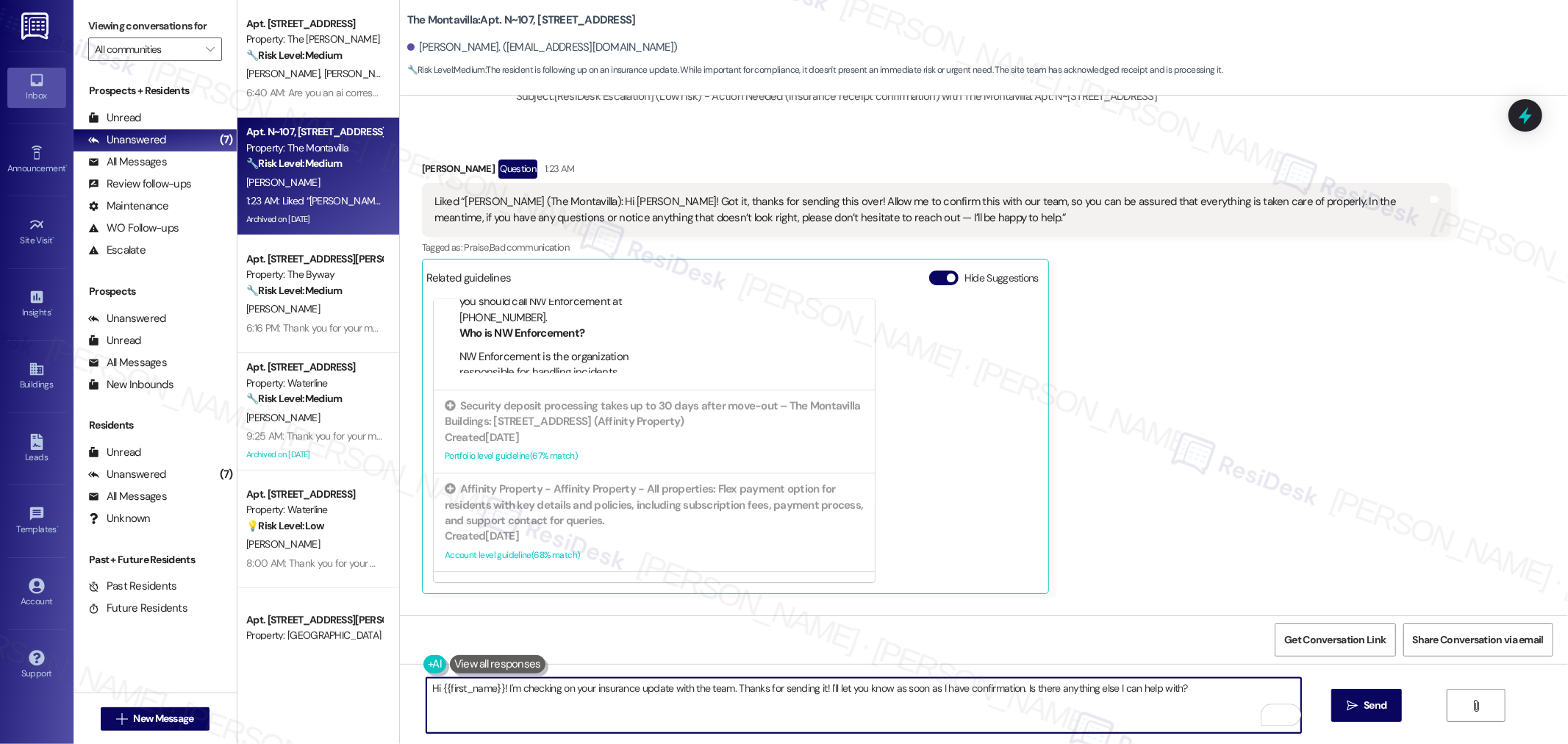
scroll to position [25497, 0]
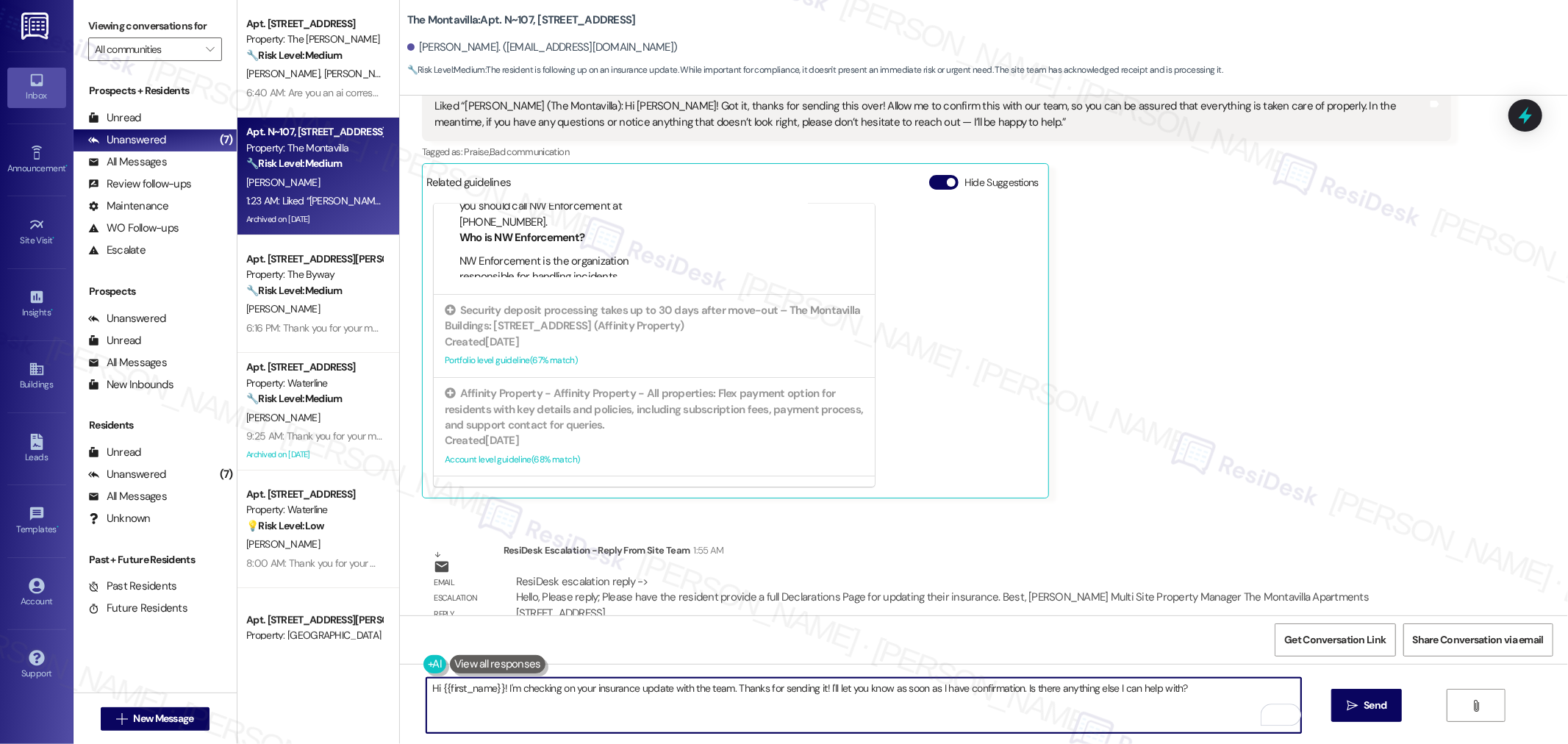
paste textarea "ello Christina, I’ve received an update from our team. They’ve requested that t…"
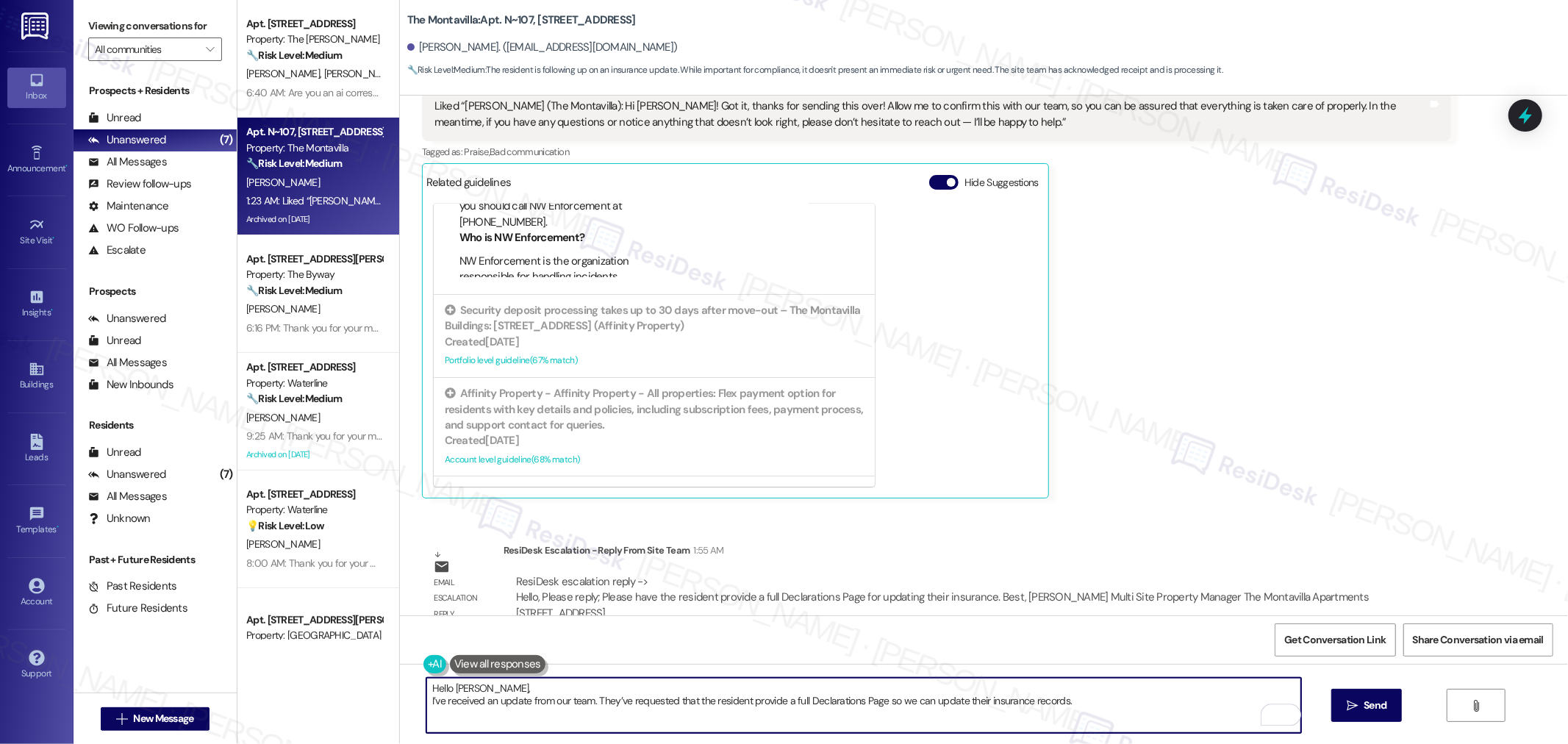
click at [426, 701] on textarea "Hello Christina, I’ve received an update from our team. They’ve requested that …" at bounding box center [863, 705] width 875 height 55
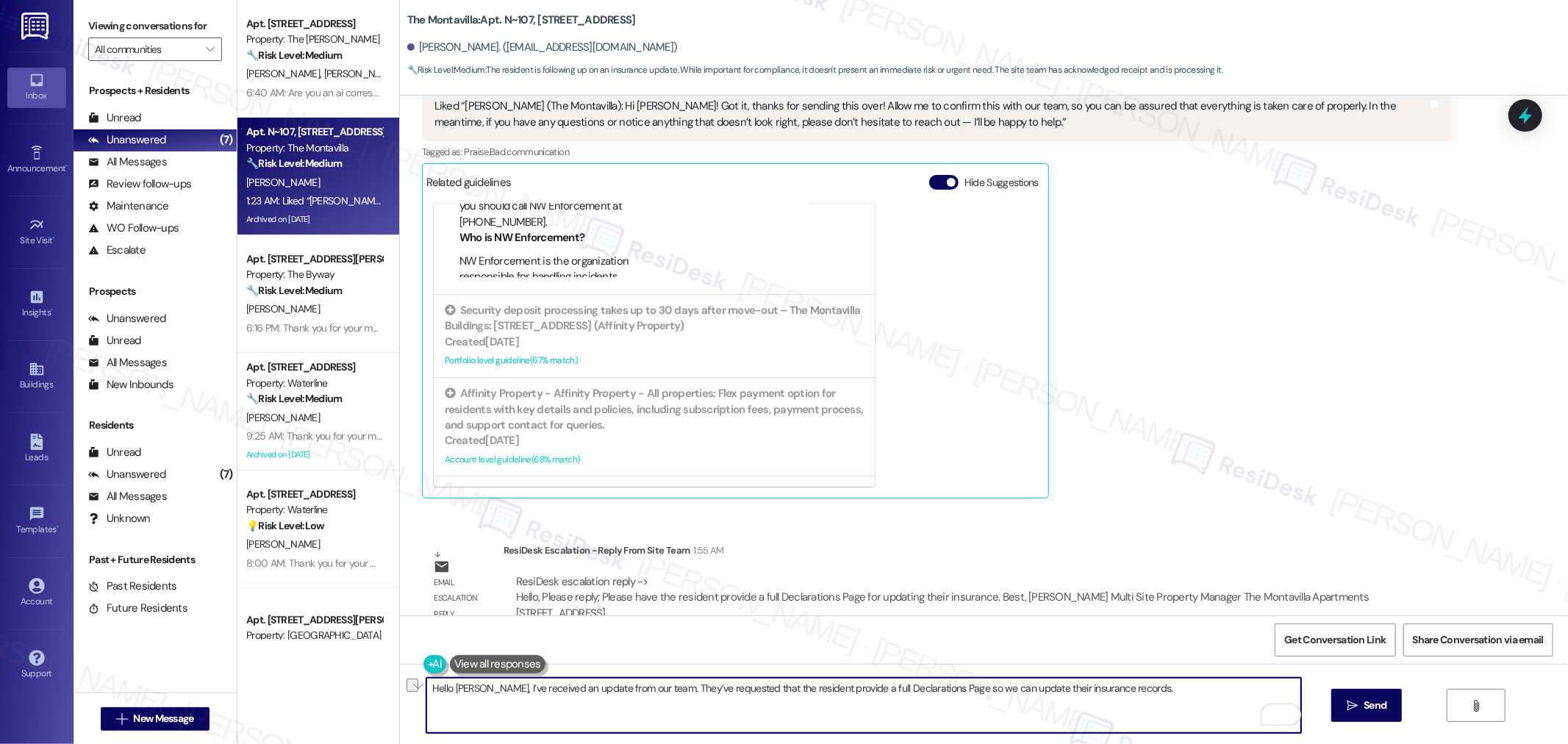
drag, startPoint x: 732, startPoint y: 689, endPoint x: 805, endPoint y: 695, distance: 73.8
click at [805, 695] on textarea "Hello Christina, I’ve received an update from our team. They’ve requested that …" at bounding box center [863, 705] width 875 height 55
click at [802, 692] on textarea "Hello Christina, I’ve received an update from our team. They’ve requested you t…" at bounding box center [863, 705] width 875 height 55
click at [993, 691] on textarea "Hello Christina, I’ve received an update from our team. They’ve requested you t…" at bounding box center [863, 705] width 875 height 55
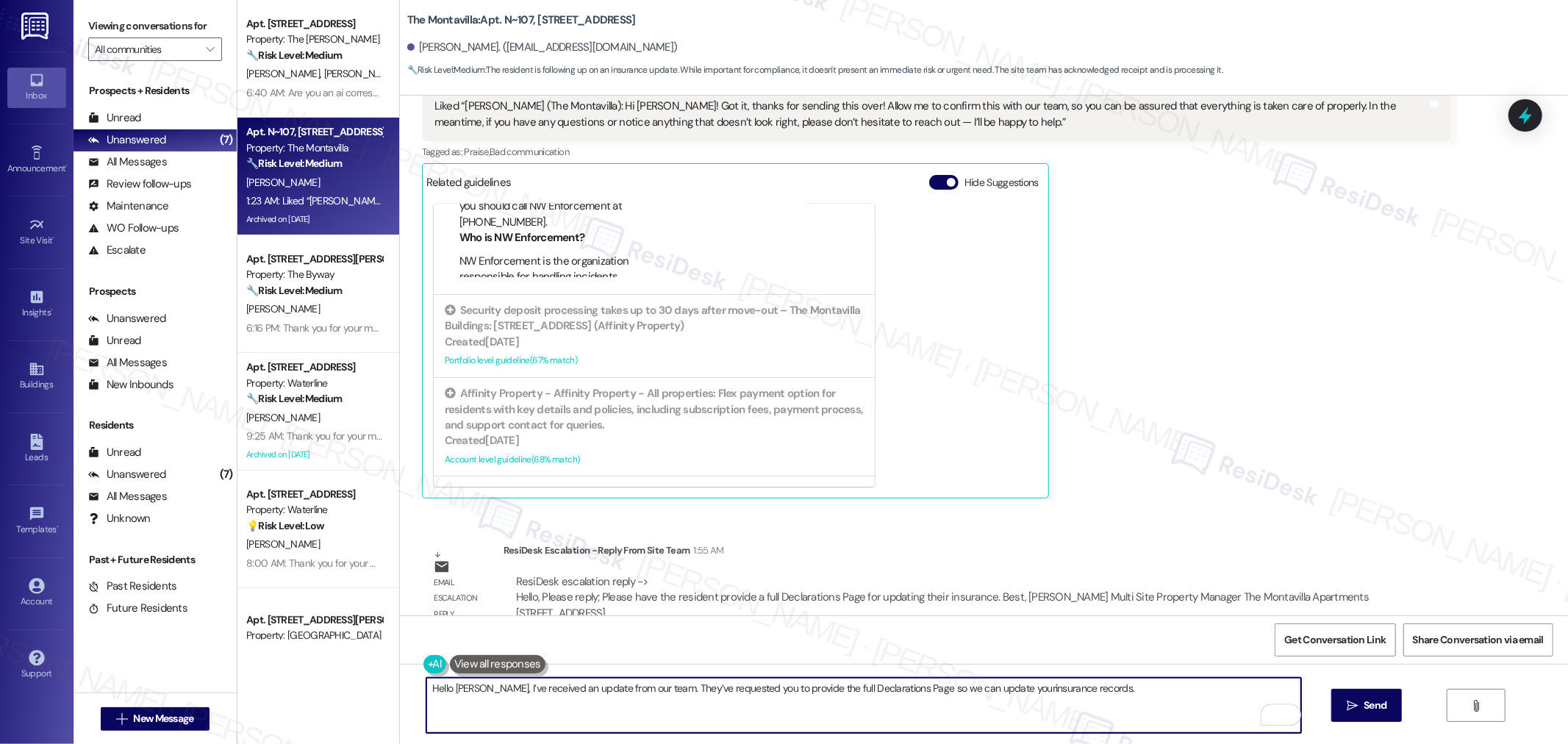
click at [1092, 706] on textarea "Hello Christina, I’ve received an update from our team. They’ve requested you t…" at bounding box center [863, 705] width 875 height 55
click at [1006, 696] on textarea "Hello Christina, I’ve received an update from our team. They’ve requested you t…" at bounding box center [863, 705] width 875 height 55
click at [1013, 701] on textarea "Hello Christina, I’ve received an update from our team. They’ve requested you t…" at bounding box center [863, 705] width 875 height 55
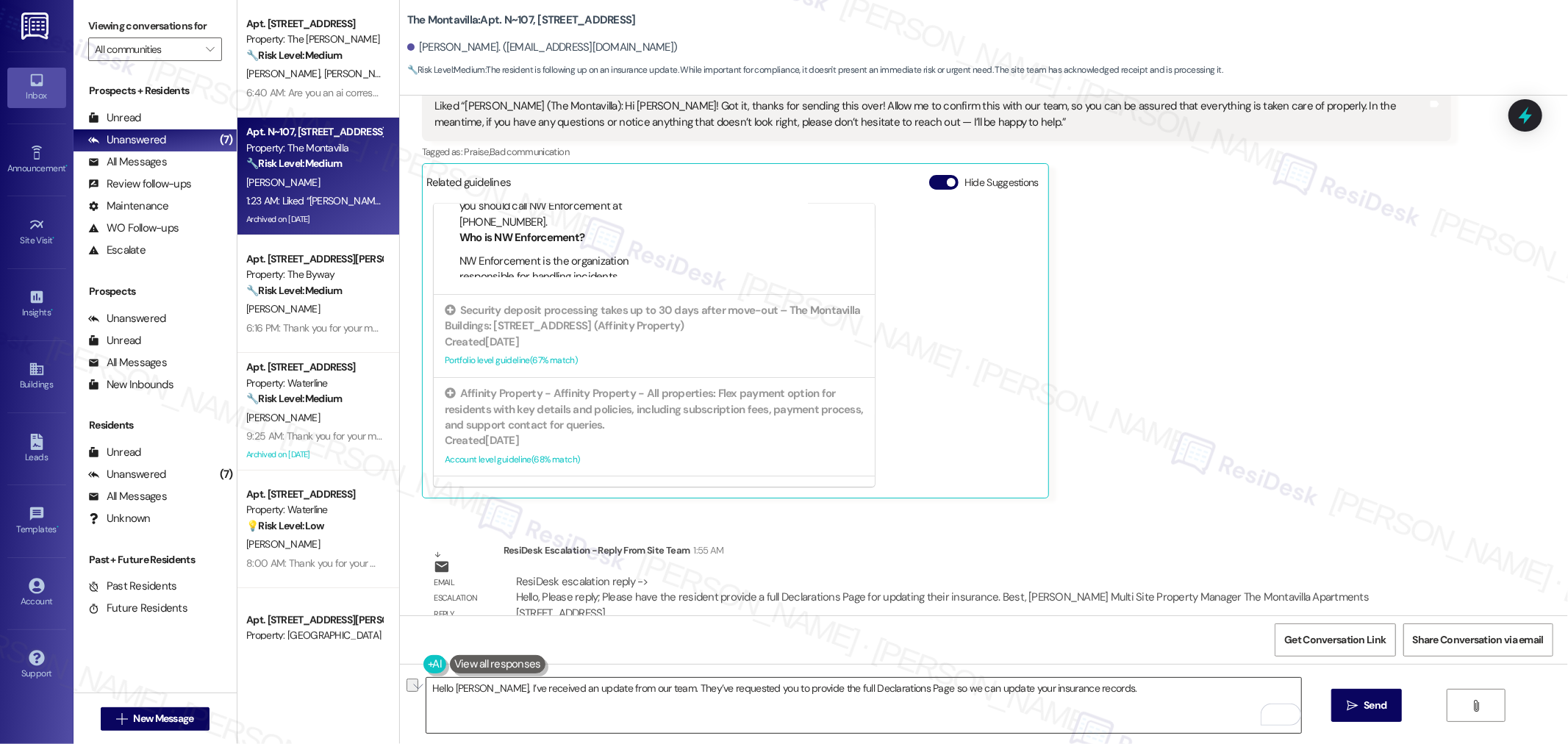
click at [685, 685] on textarea "Hello Christina, I’ve received an update from our team. They’ve requested you t…" at bounding box center [863, 705] width 875 height 55
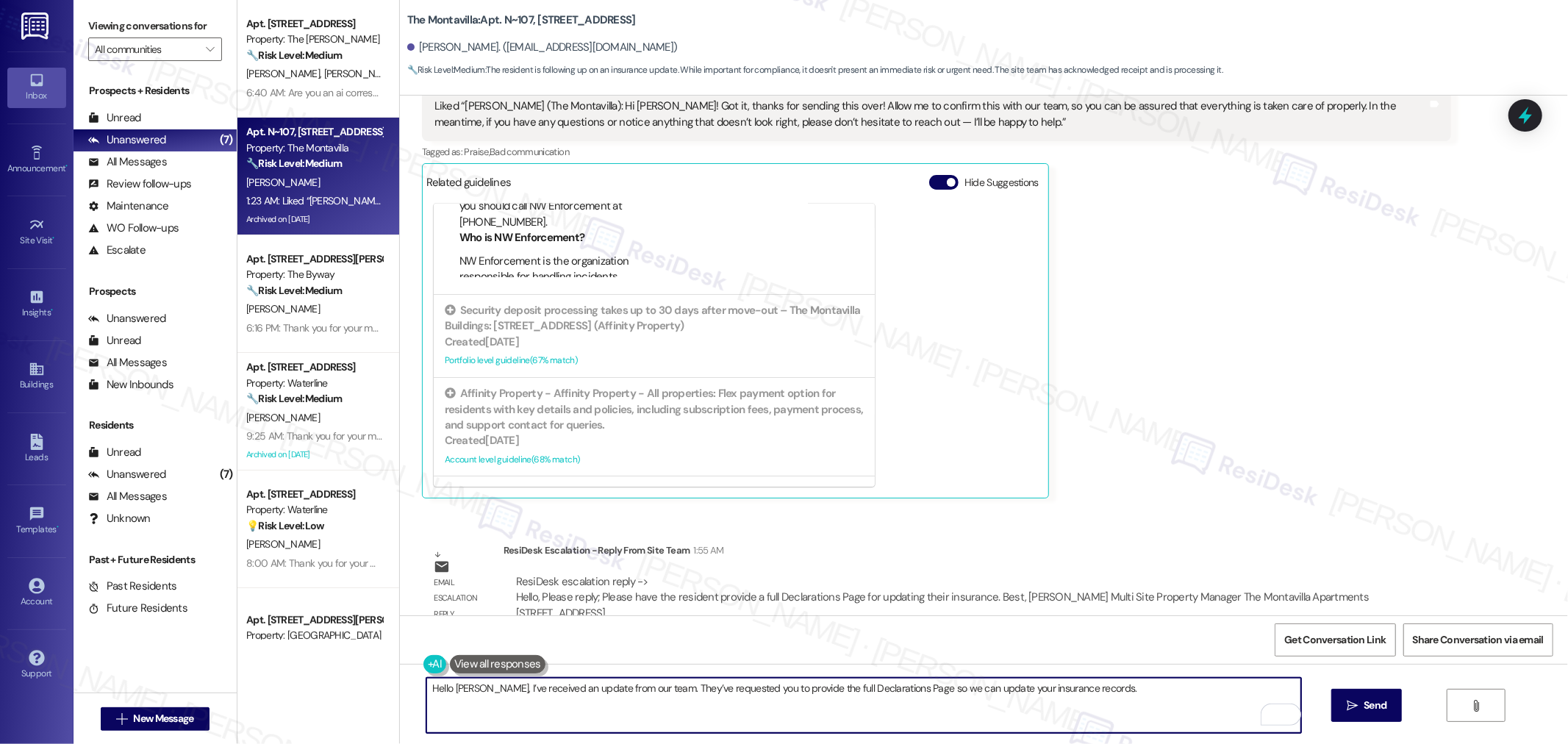
paste textarea "i Christina, I’ve heard back from our team—they’ll need the full Declarations P…"
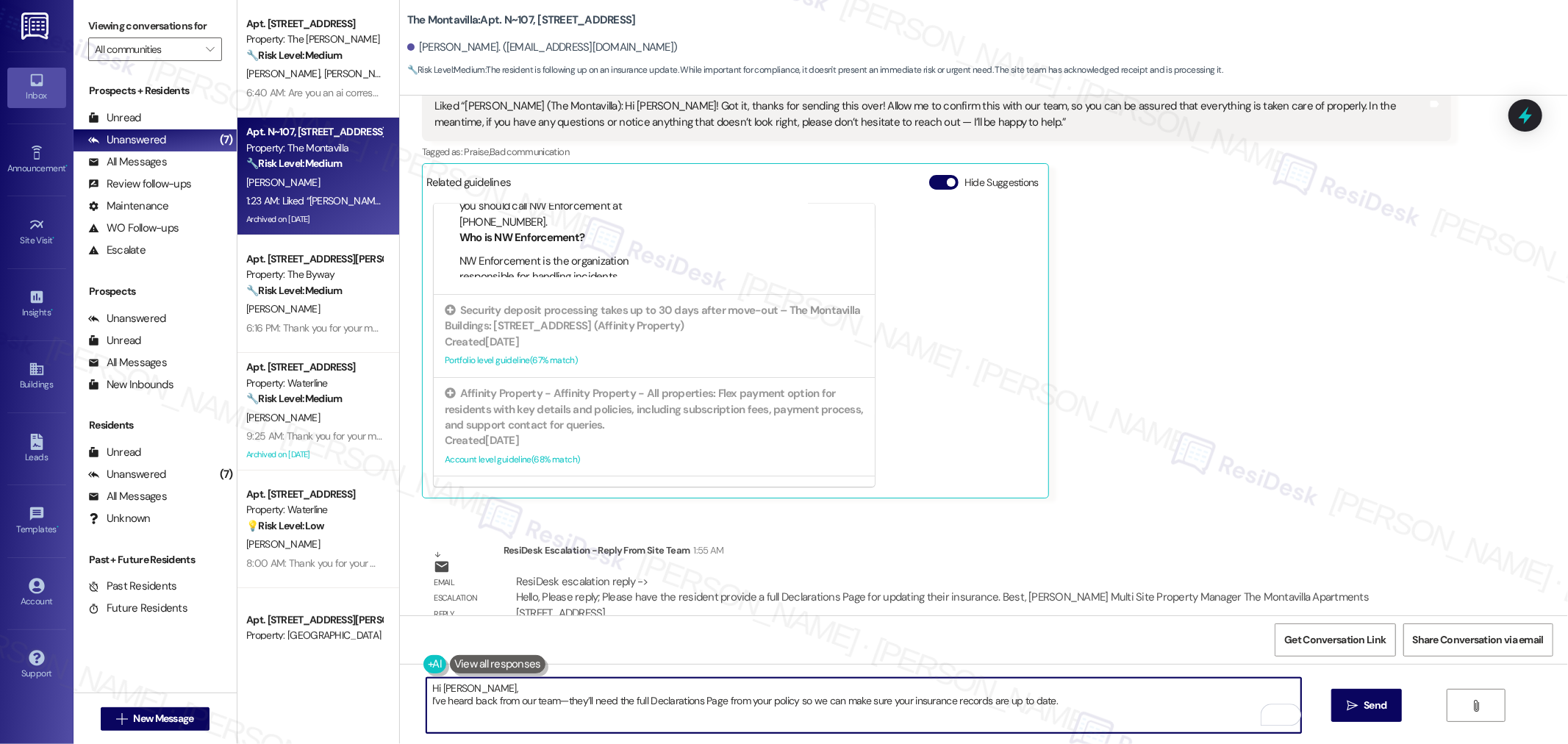
click at [426, 702] on textarea "Hi Christina, I’ve heard back from our team—they’ll need the full Declarations …" at bounding box center [863, 705] width 875 height 55
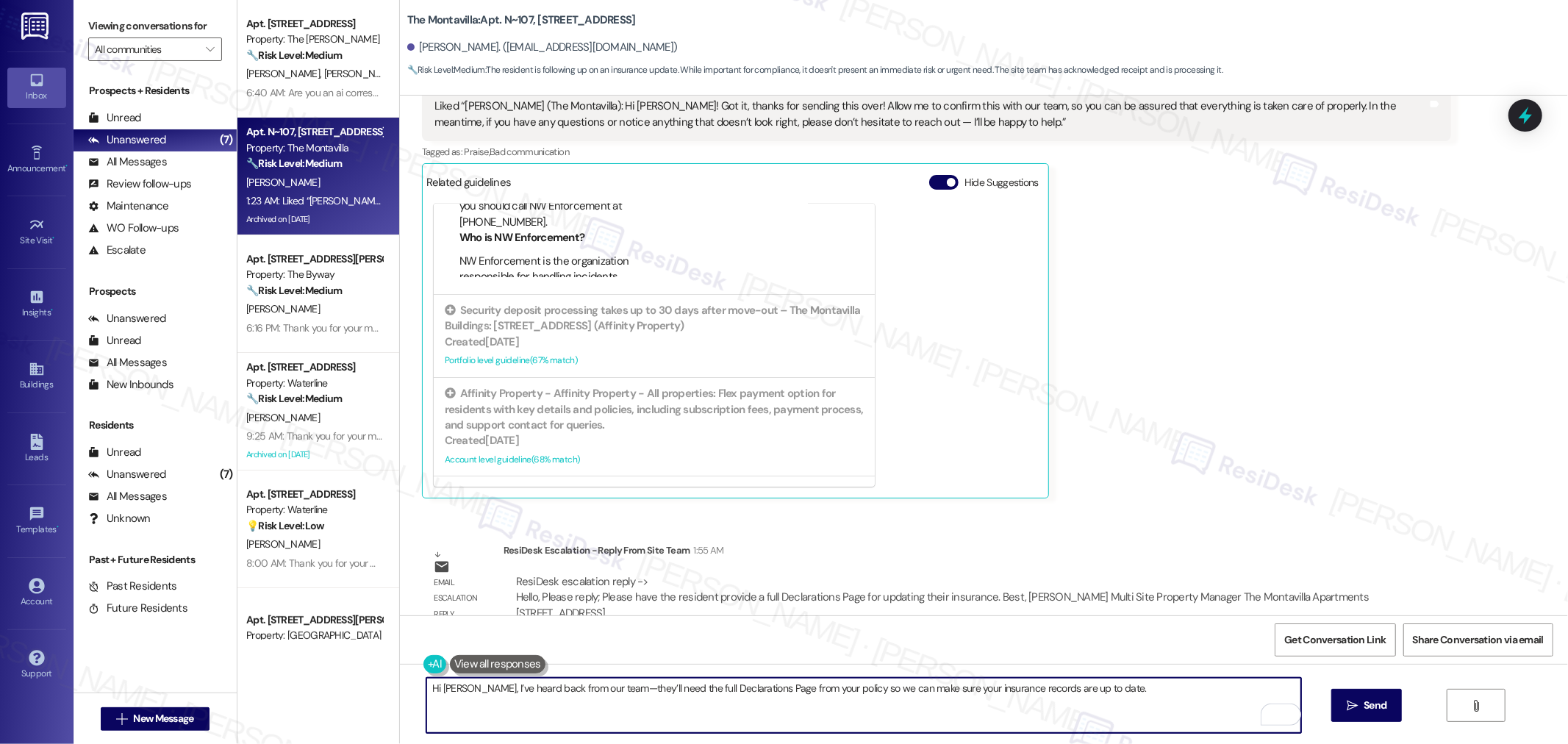
click at [1135, 695] on textarea "Hi Christina, I’ve heard back from our team—they’ll need the full Declarations …" at bounding box center [863, 705] width 875 height 55
click at [1138, 682] on textarea "Hi Christina, I’ve heard back from our team—they’ll need the full Declarations …" at bounding box center [863, 705] width 875 height 55
click at [1152, 696] on textarea "Hi Christina, I’ve heard back from our team—they’ll need the full Declarations …" at bounding box center [863, 705] width 875 height 55
click at [1209, 701] on textarea "Hi Christina, I’ve heard back from our team—they’ll need the full Declarations …" at bounding box center [863, 705] width 875 height 55
click at [1214, 691] on textarea "Hi Christina, I’ve heard back from our team—they’ll need the full Declarations …" at bounding box center [863, 705] width 875 height 55
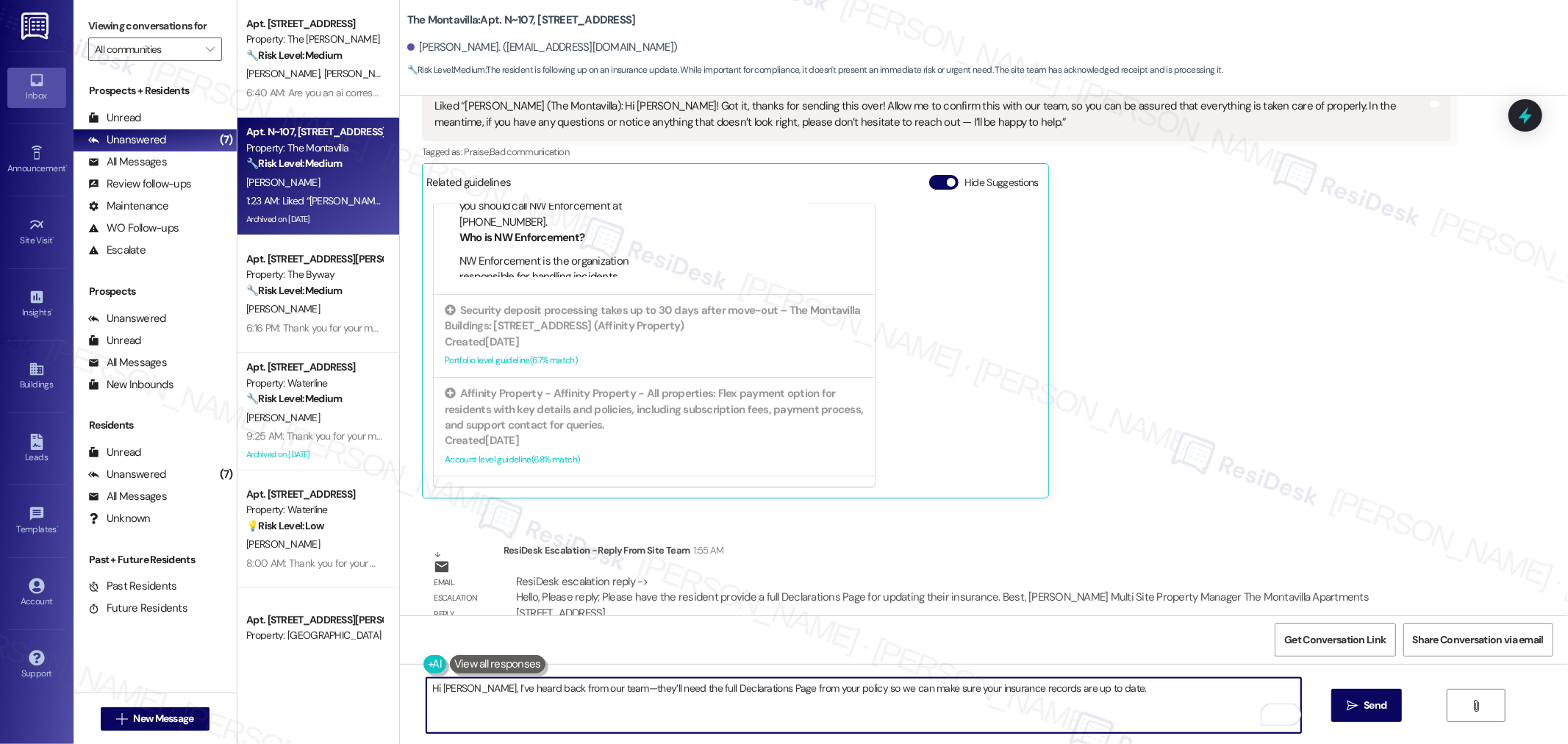
click at [1115, 688] on textarea "Hi Christina, I’ve heard back from our team—they’ll need the full Declarations …" at bounding box center [863, 705] width 875 height 55
click at [1116, 688] on textarea "Hi Christina, I’ve heard back from our team—they’ll need the full Declarations …" at bounding box center [863, 705] width 875 height 55
type textarea "Hi Christina, I’ve heard back from our team—they’ll need the full Declarations …"
click at [1357, 695] on button " Send" at bounding box center [1367, 705] width 71 height 33
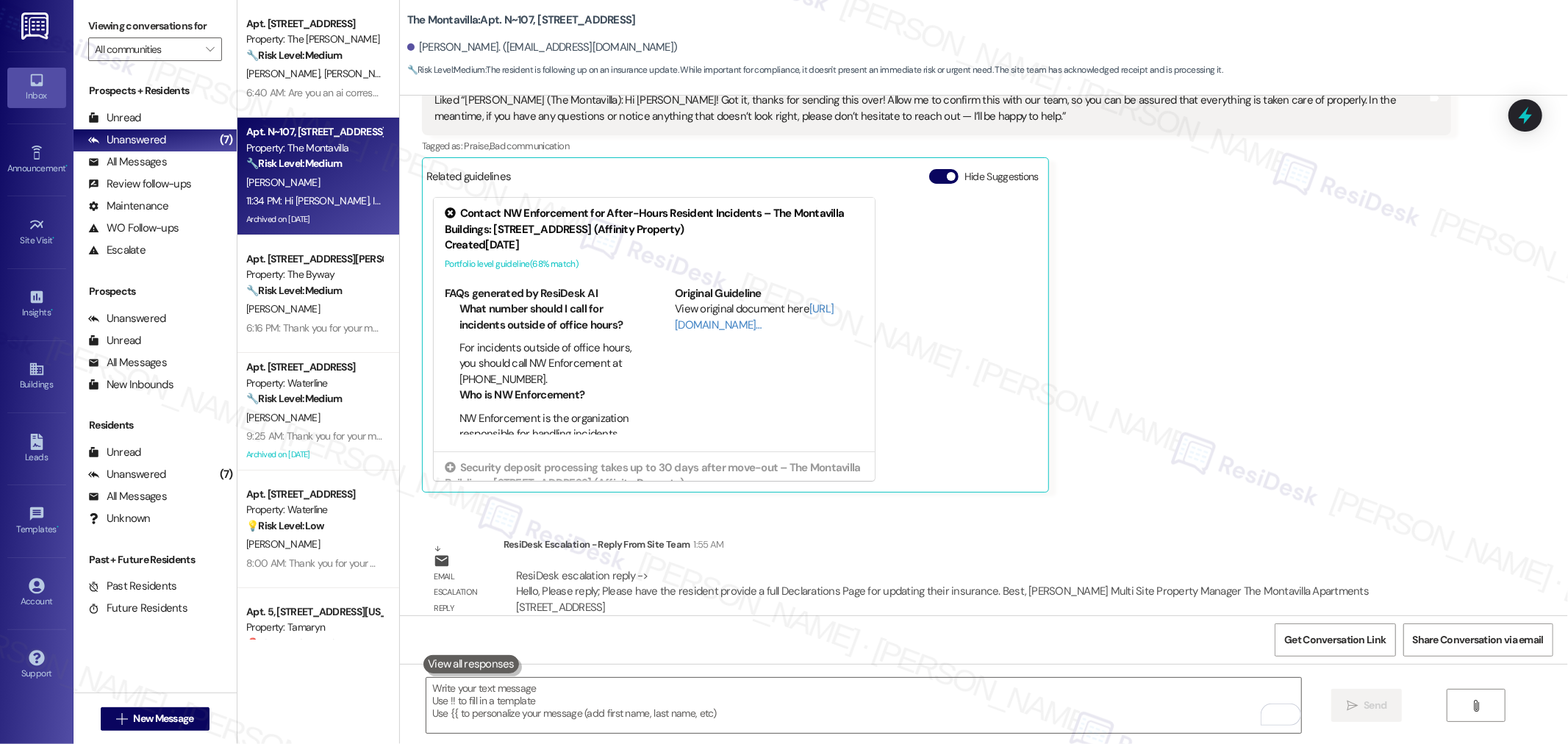
scroll to position [25600, 0]
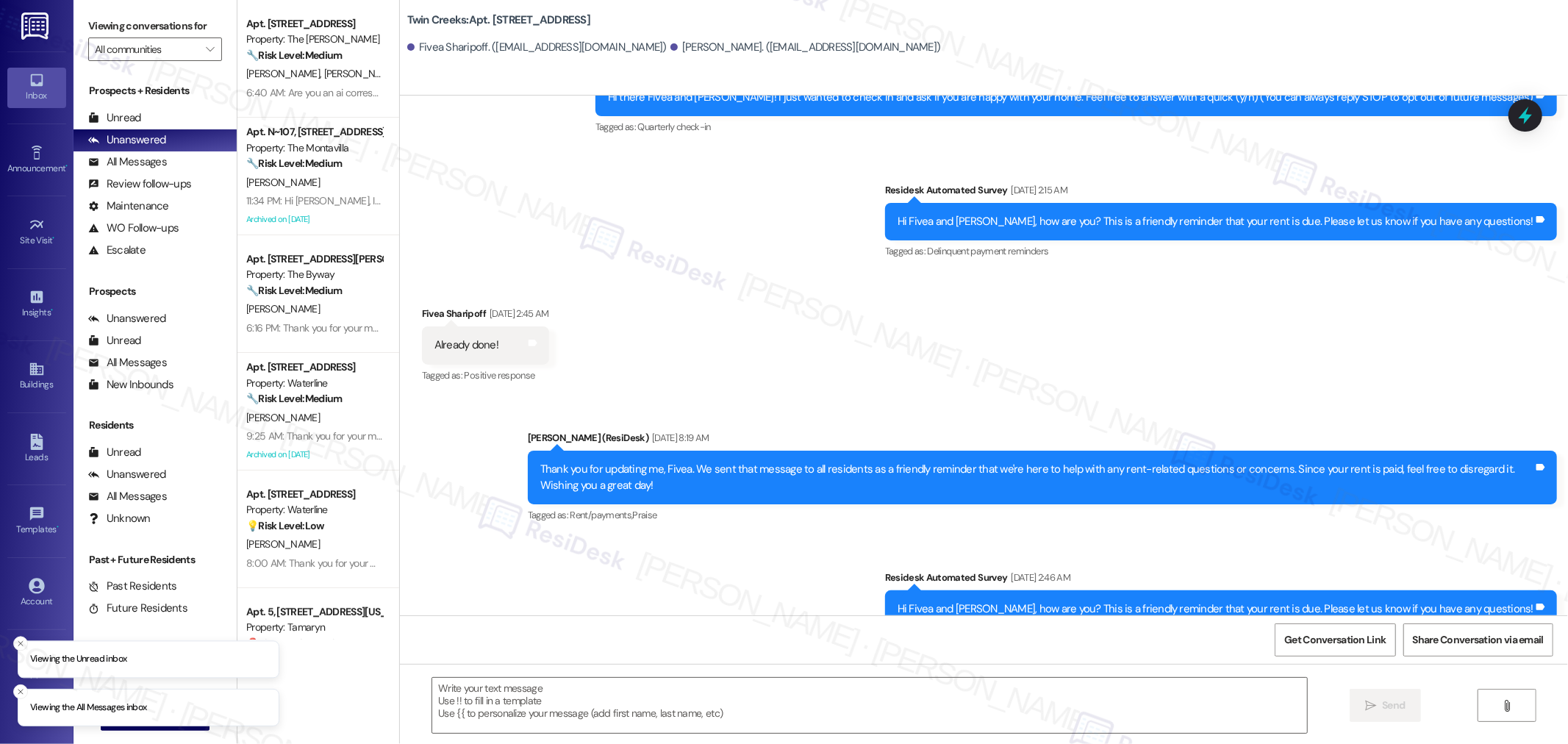
type textarea "Fetching suggested responses. Please feel free to read through the conversation…"
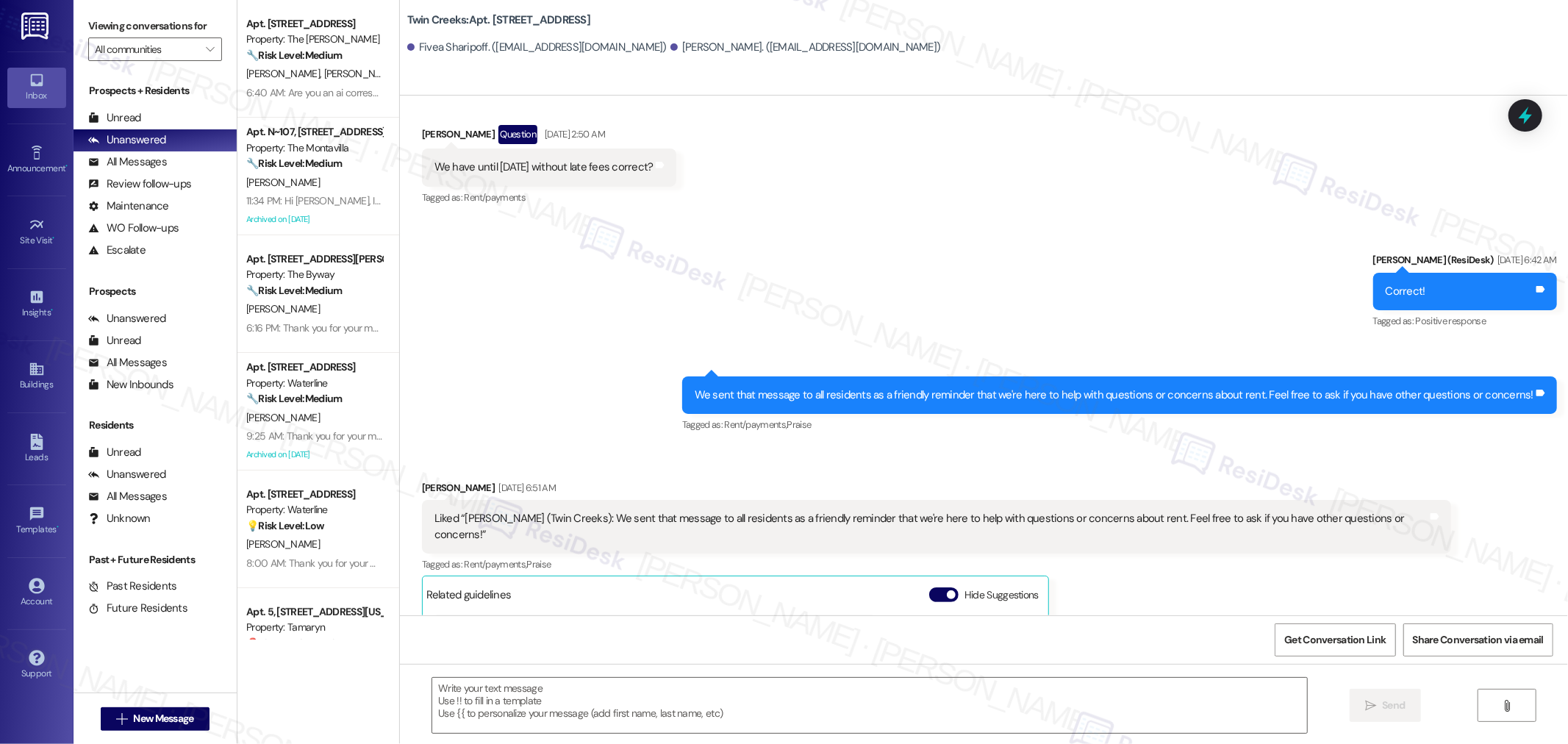
scroll to position [647, 0]
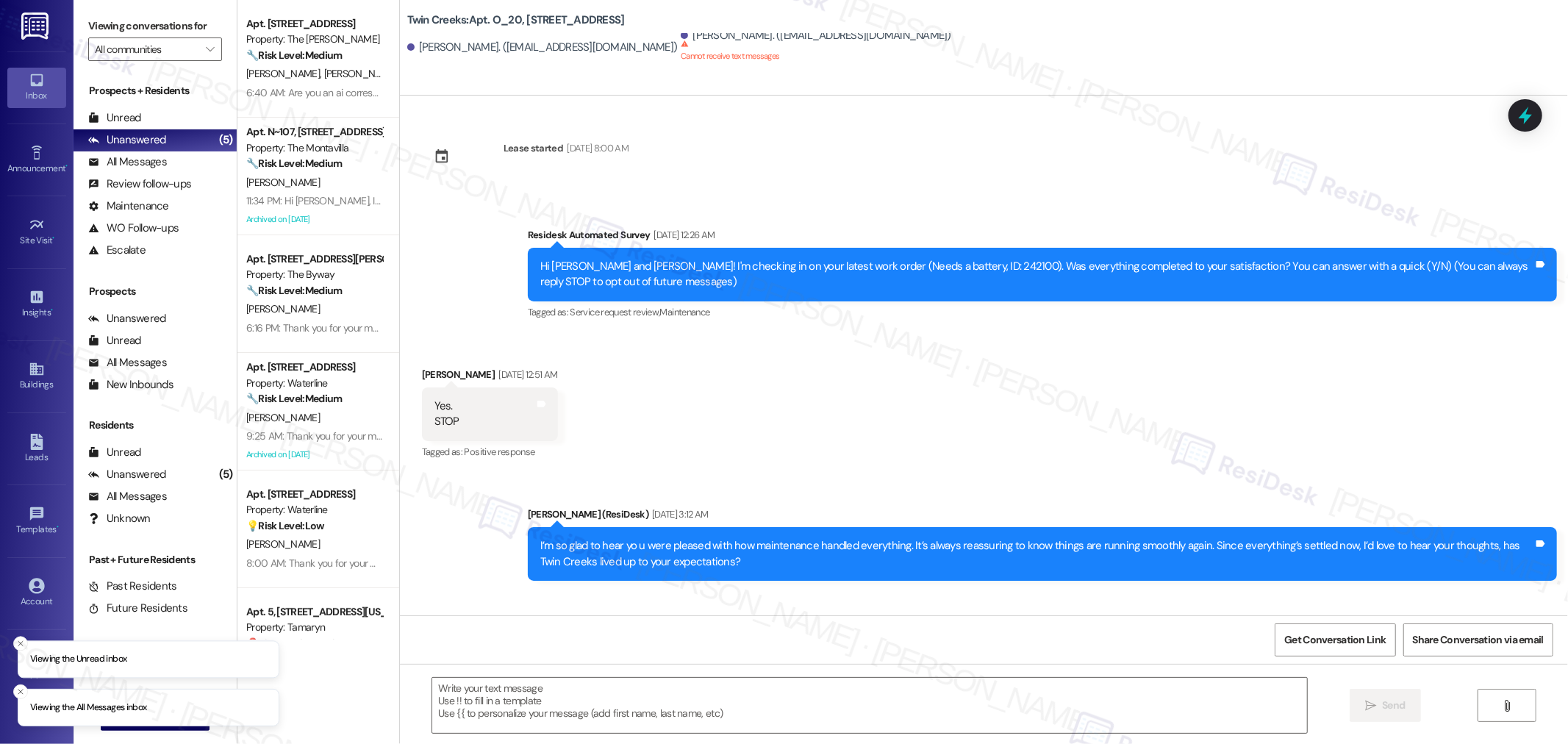
scroll to position [480, 0]
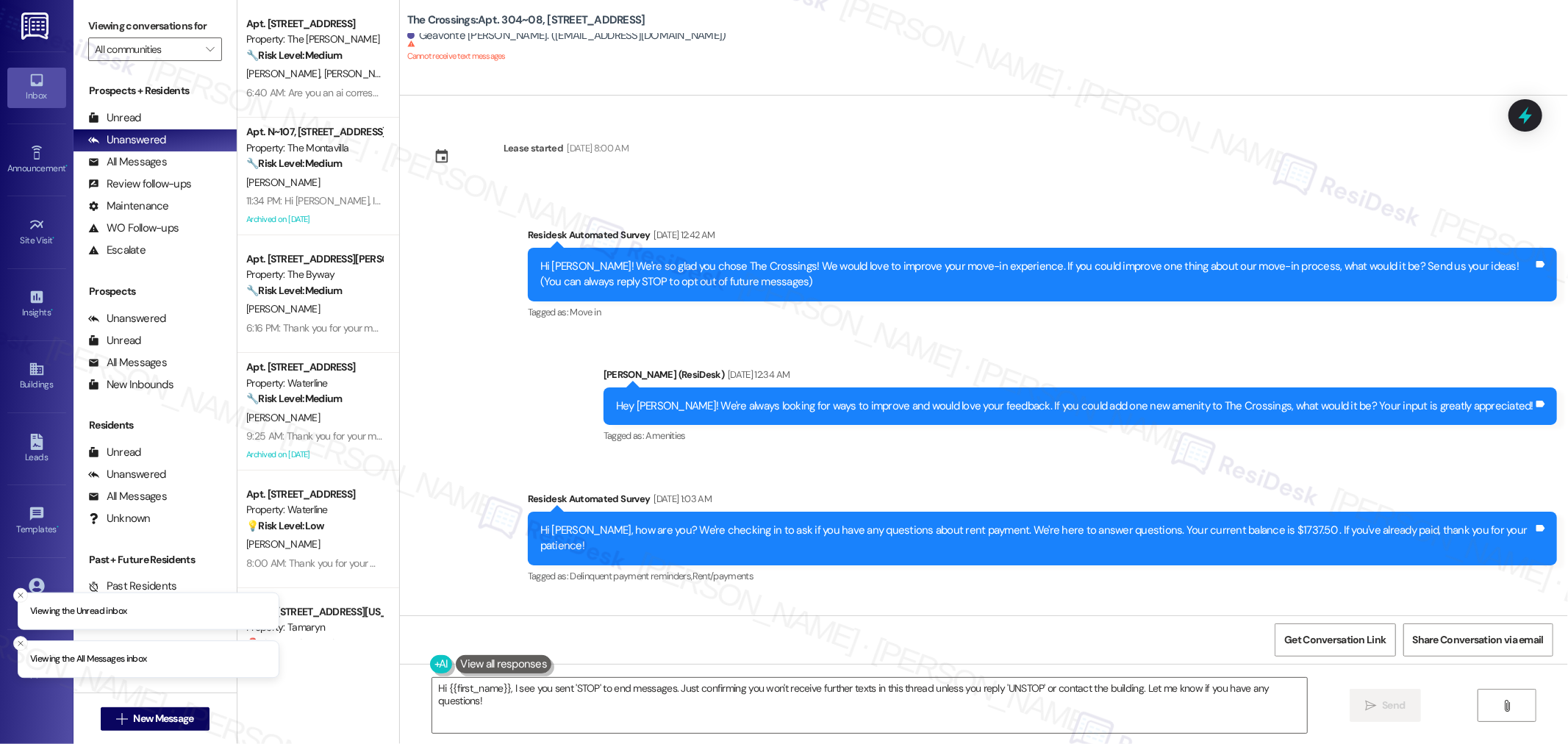
scroll to position [511, 0]
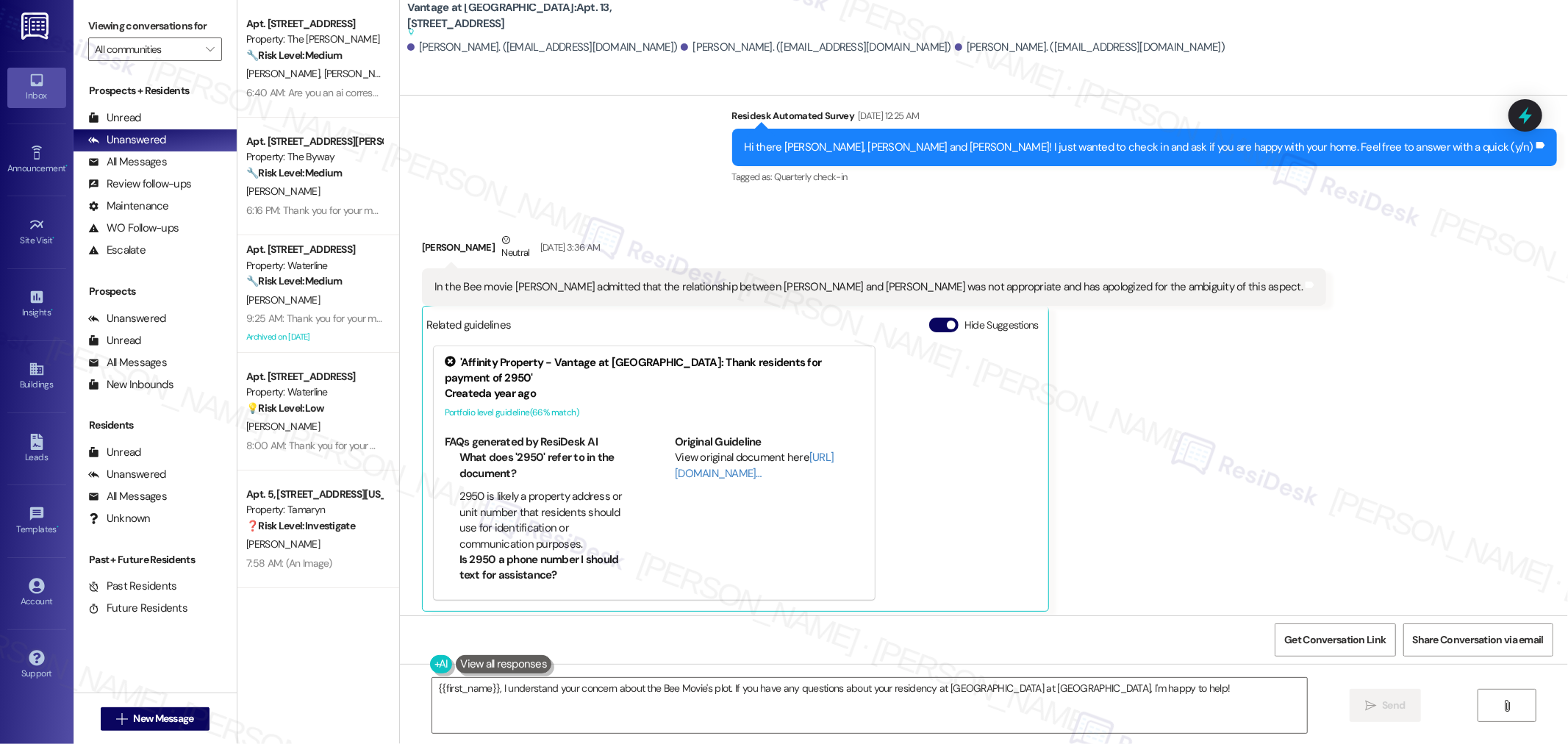
scroll to position [11484, 0]
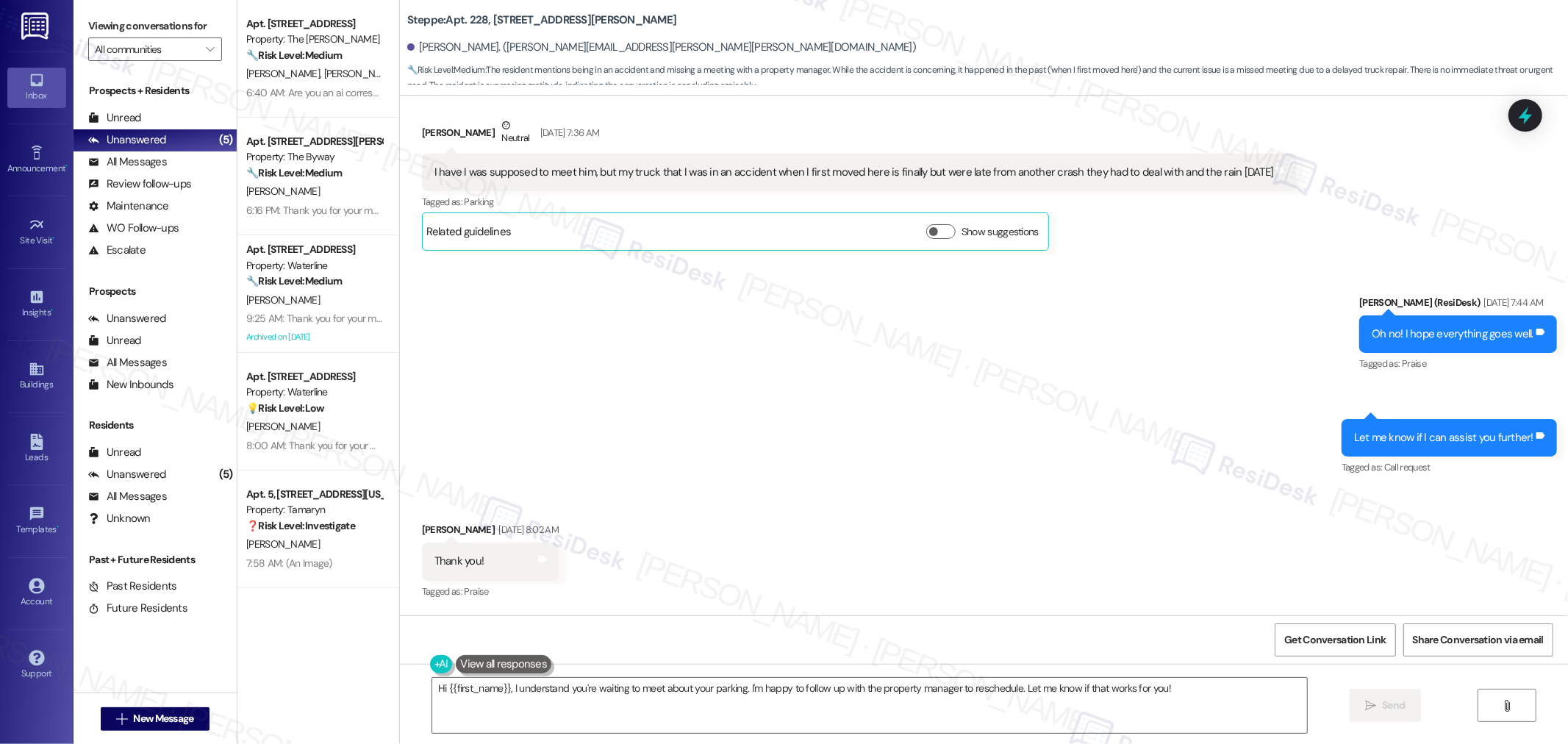
scroll to position [4174, 0]
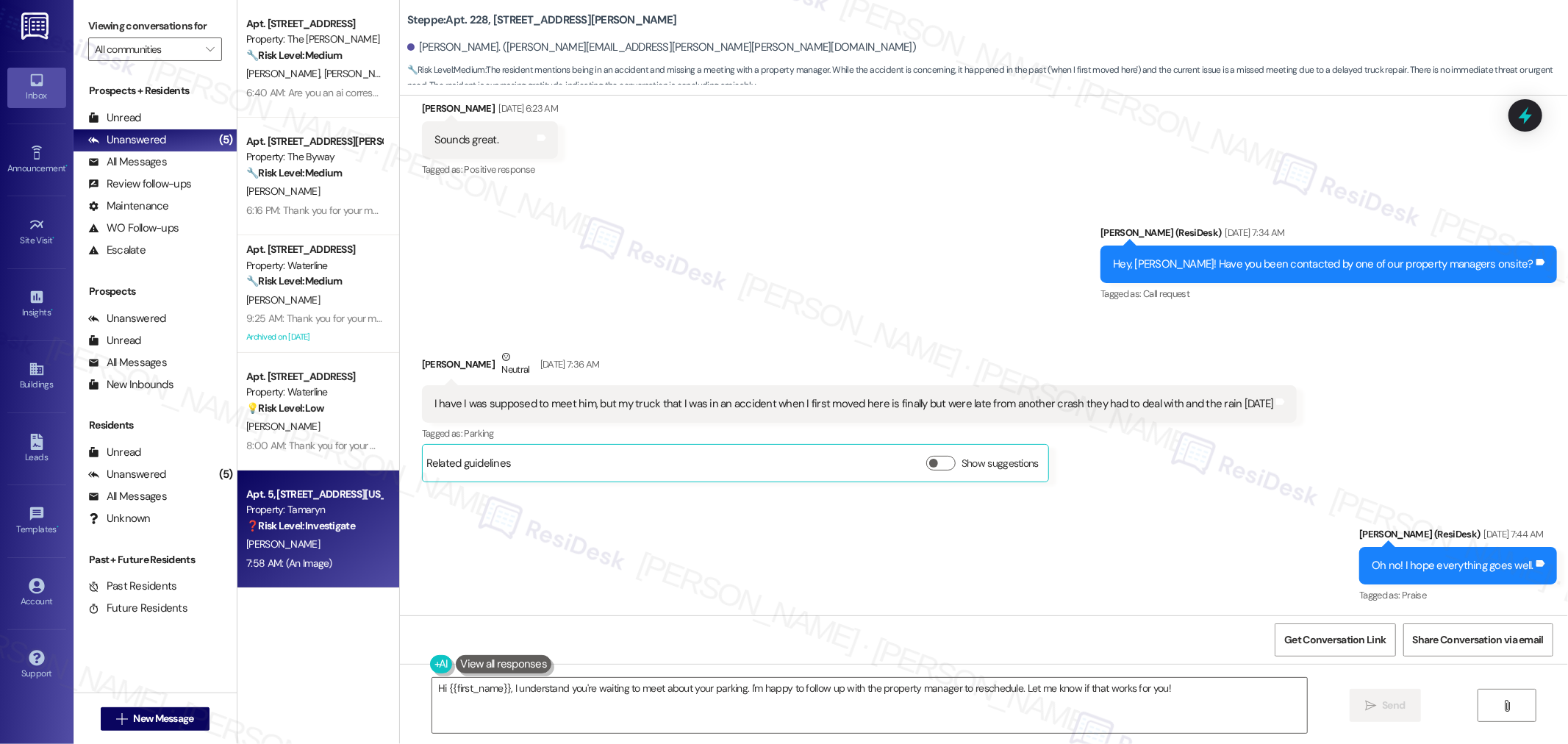
click at [318, 542] on div "[PERSON_NAME]" at bounding box center [314, 544] width 139 height 18
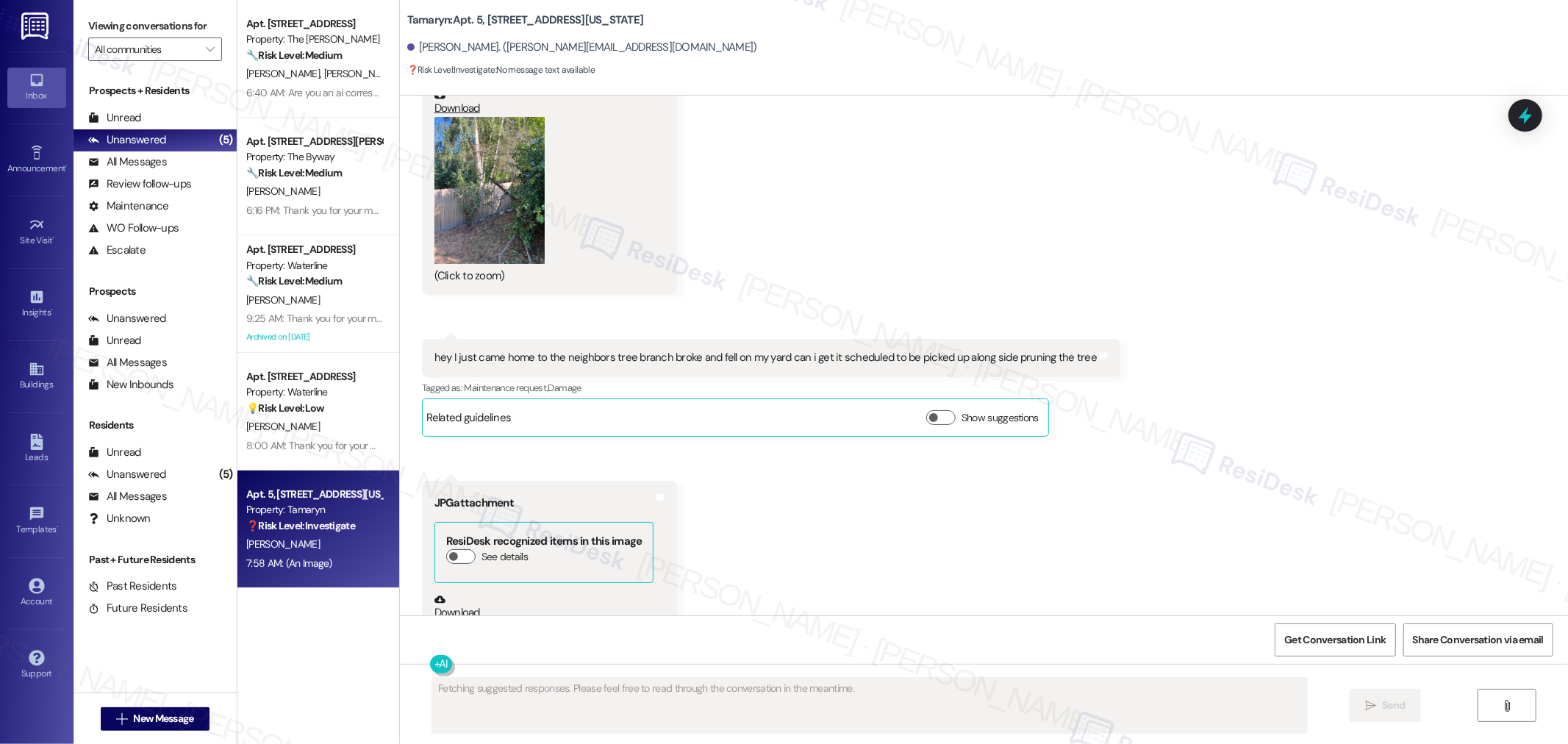
scroll to position [3110, 0]
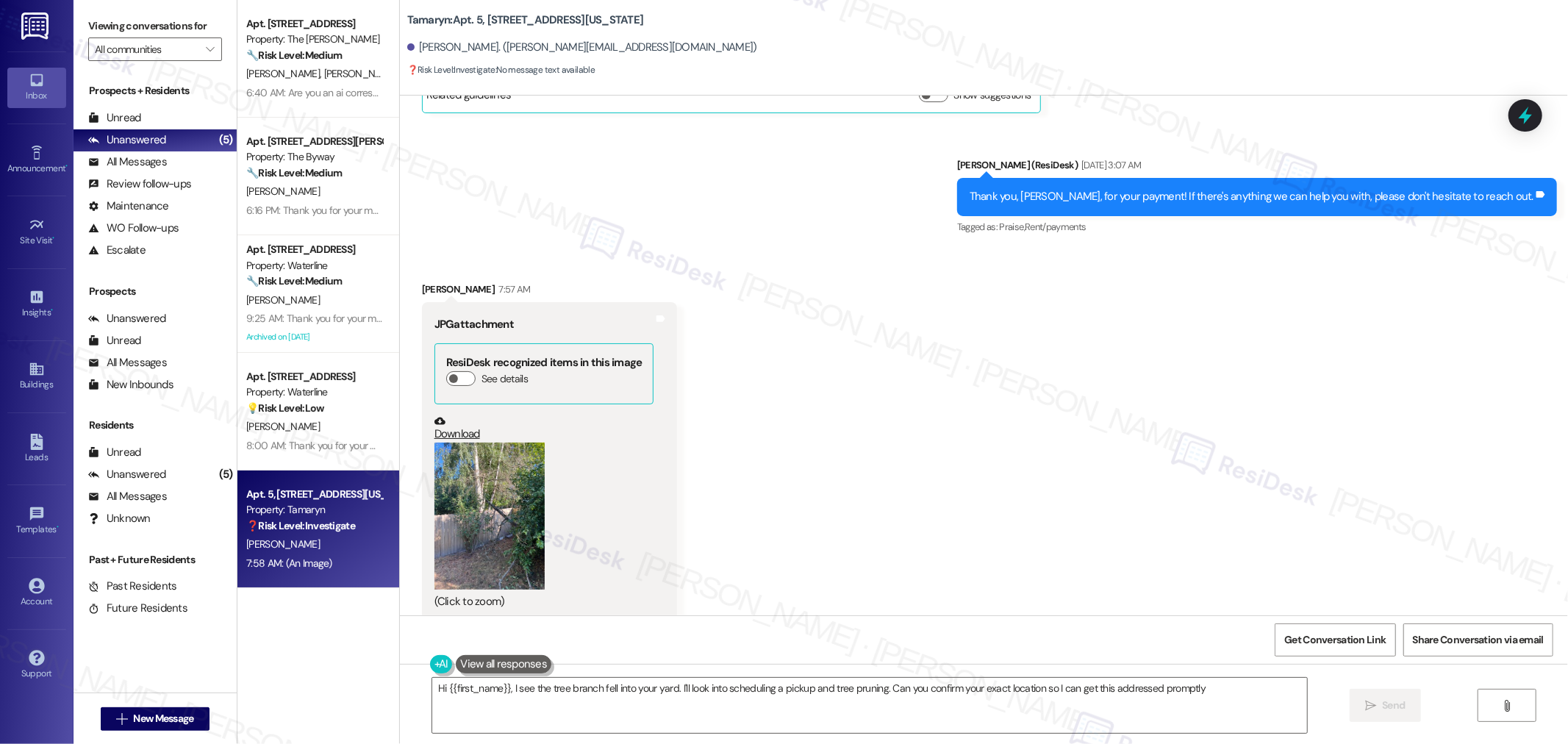
type textarea "Hi {{first_name}}, I see the tree branch fell into your yard. I'll look into sc…"
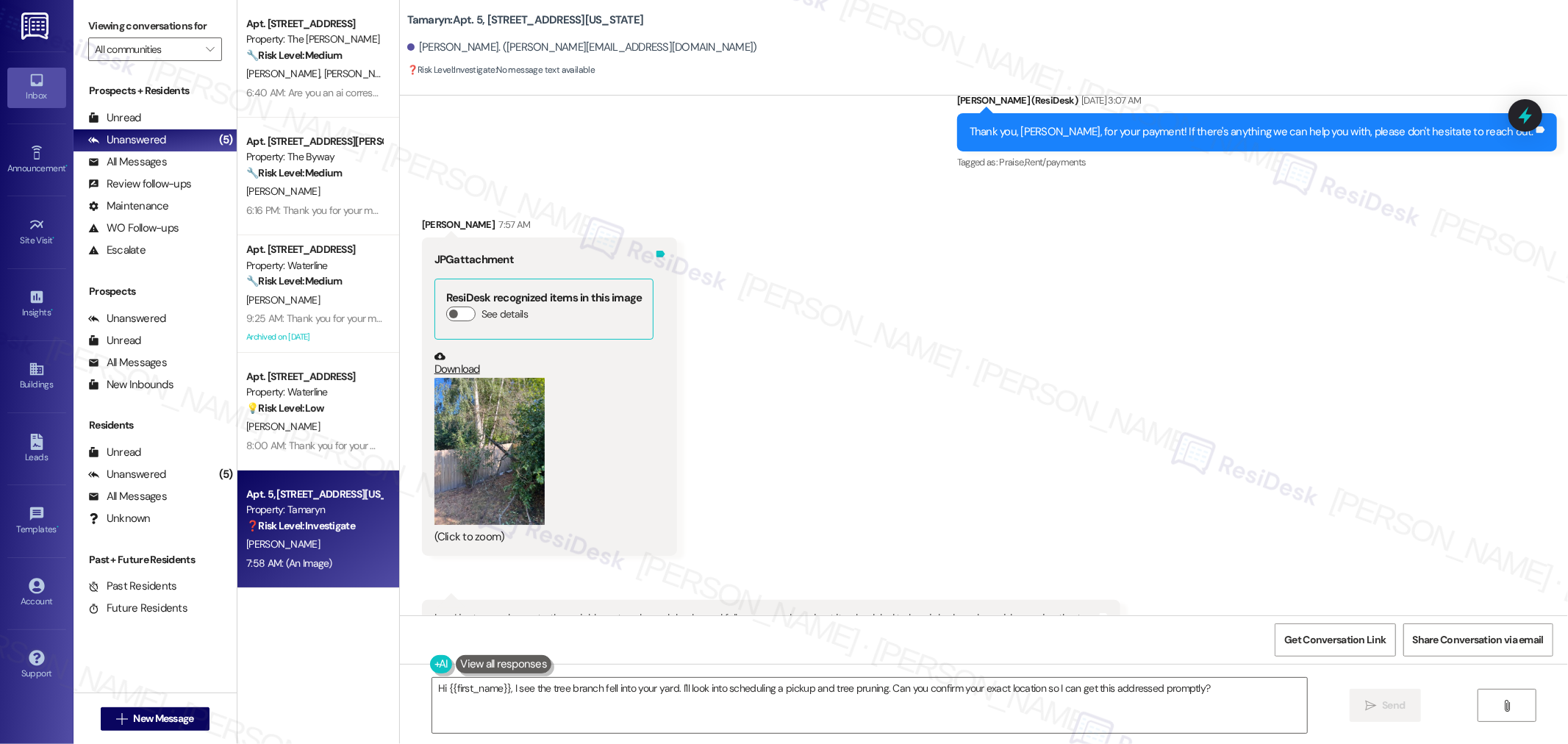
scroll to position [3028, 0]
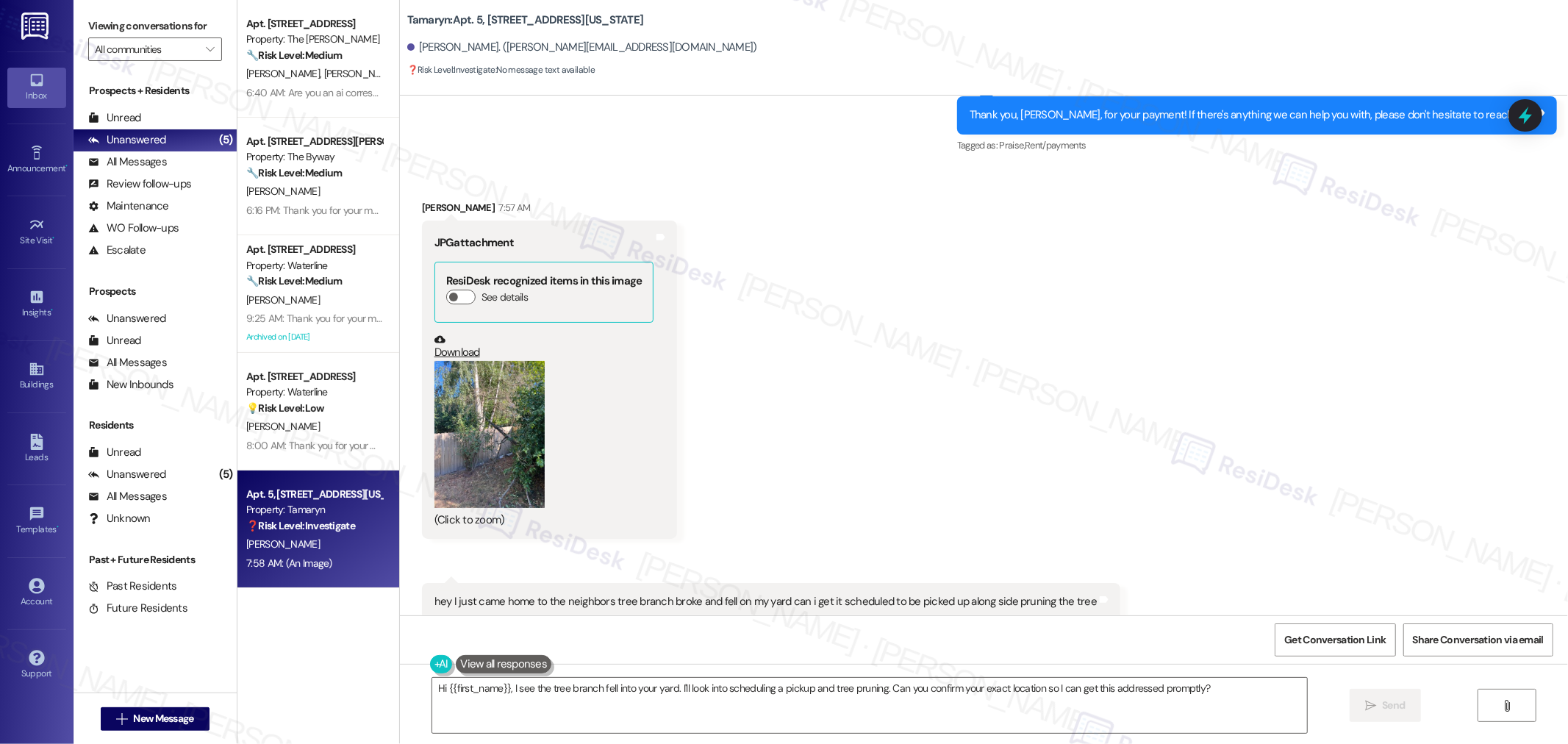
click at [482, 400] on button "Zoom image" at bounding box center [490, 434] width 110 height 147
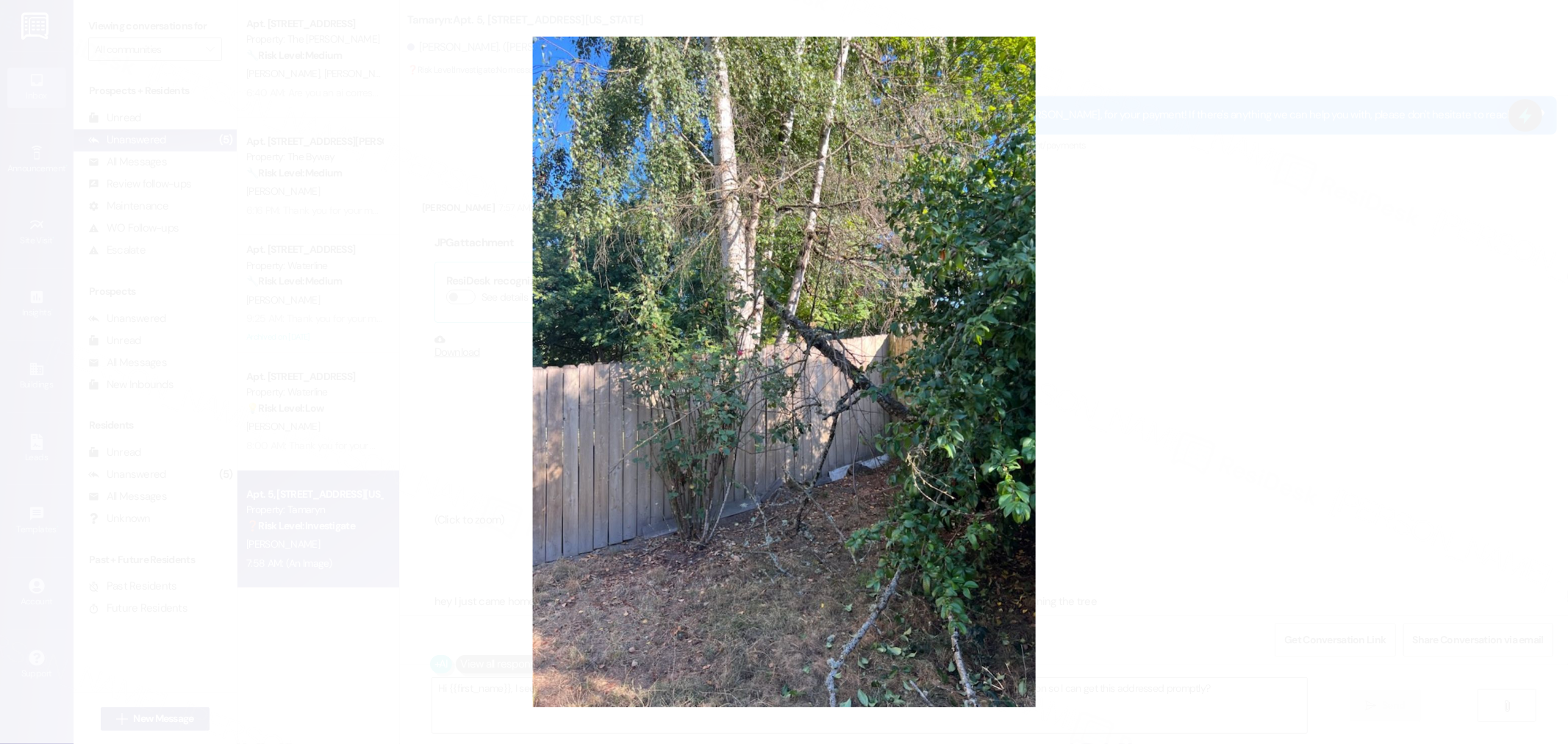
click at [1202, 399] on button "Unzoom image" at bounding box center [784, 372] width 1568 height 744
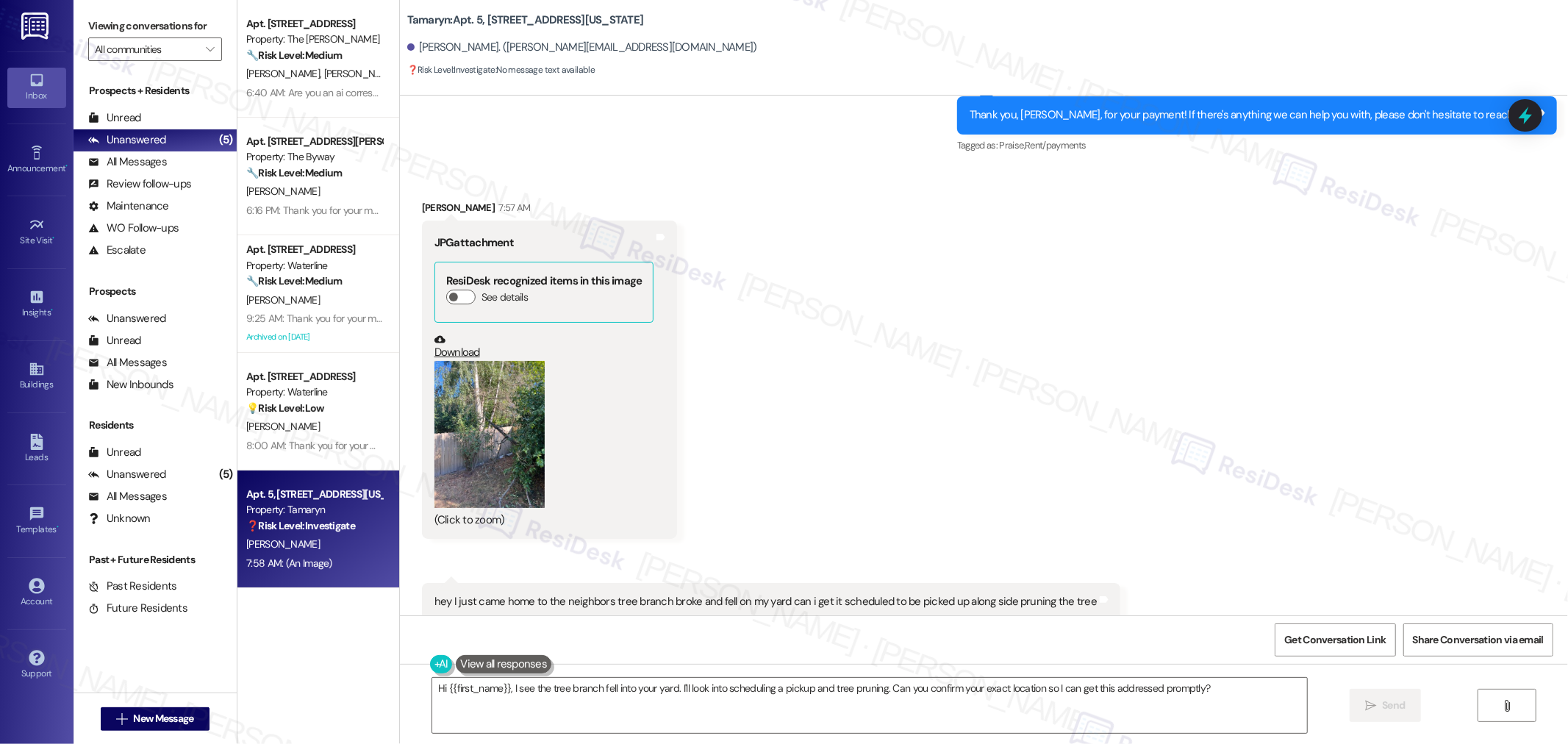
click at [507, 410] on button "Zoom image" at bounding box center [490, 434] width 110 height 147
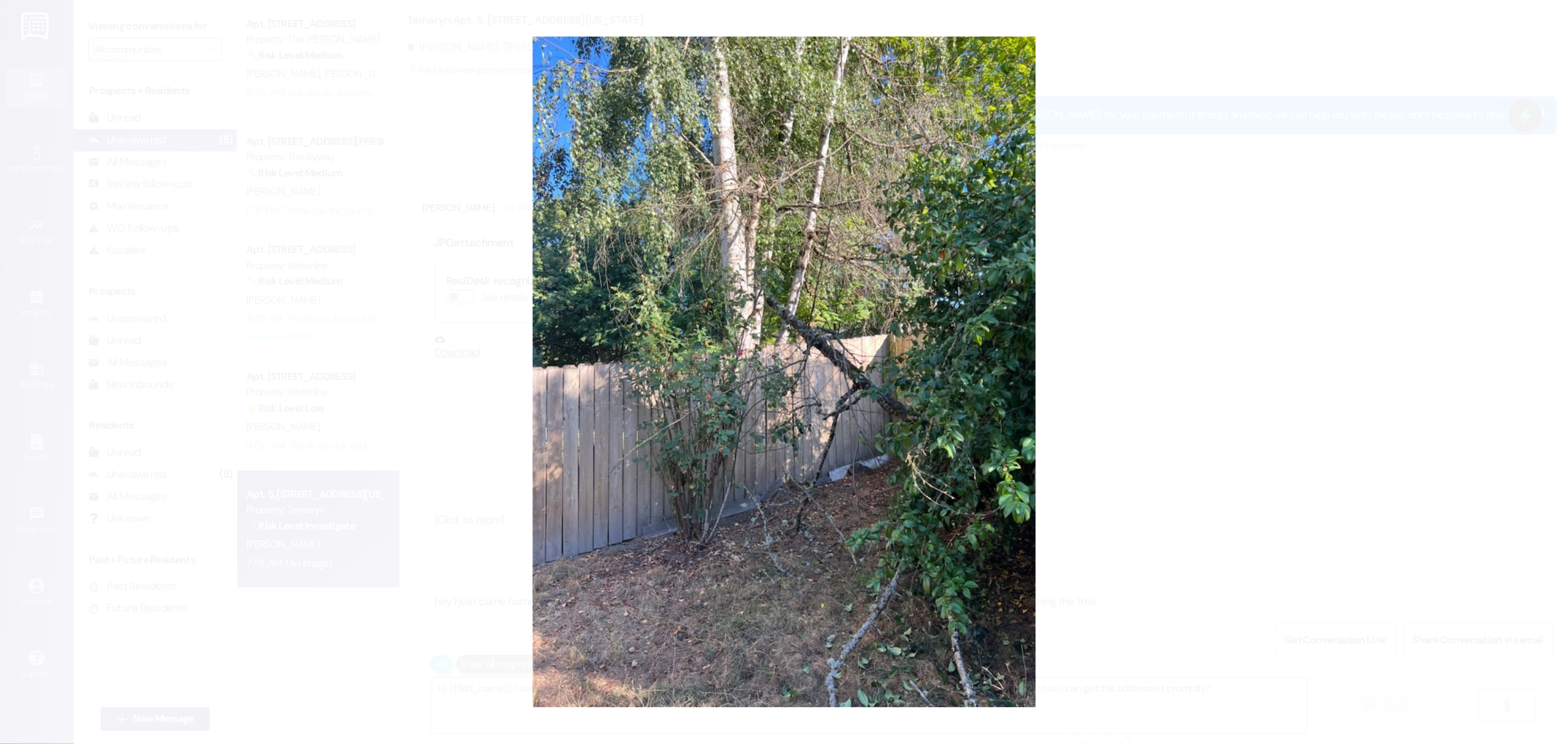
click at [1099, 329] on button "Unzoom image" at bounding box center [784, 372] width 1568 height 744
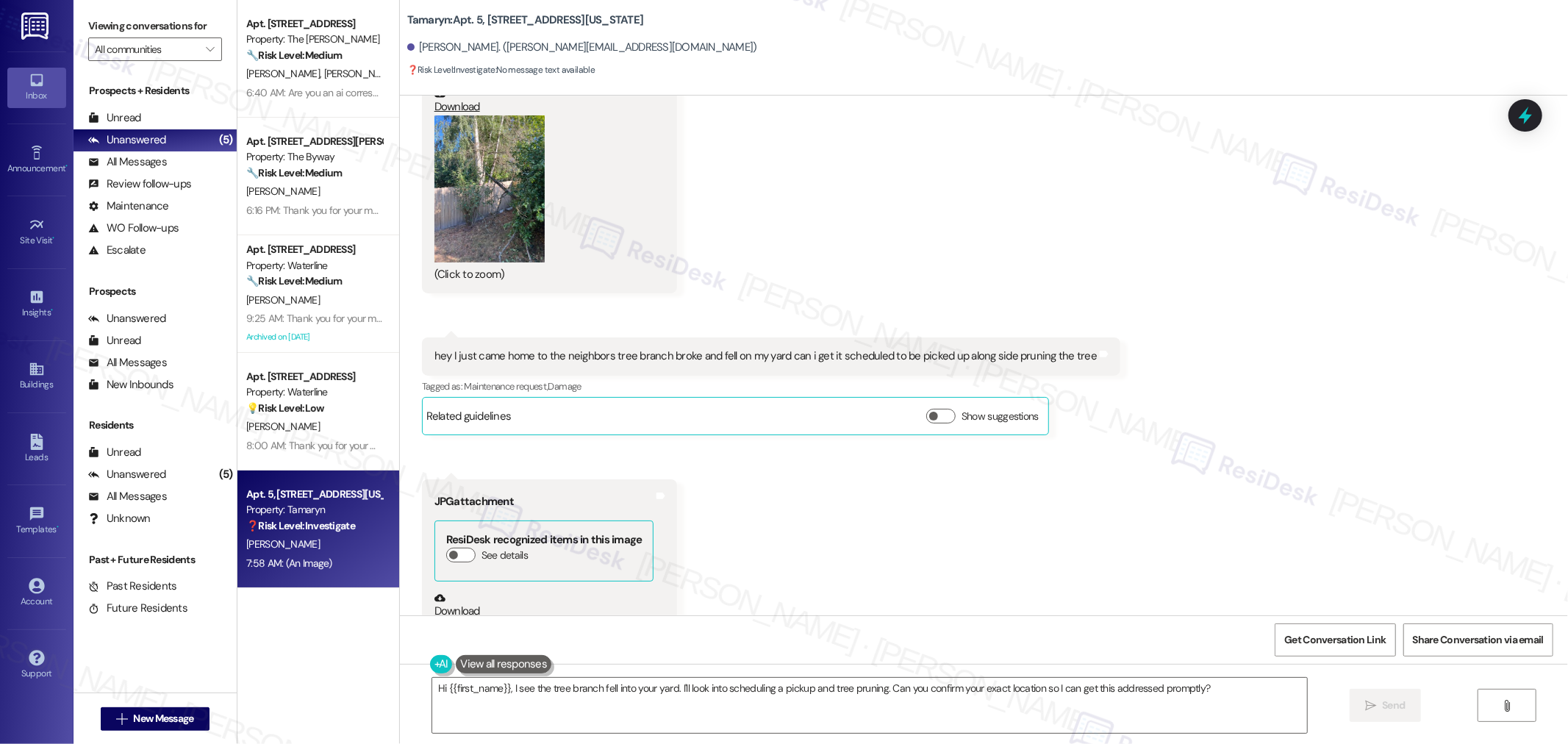
scroll to position [3355, 0]
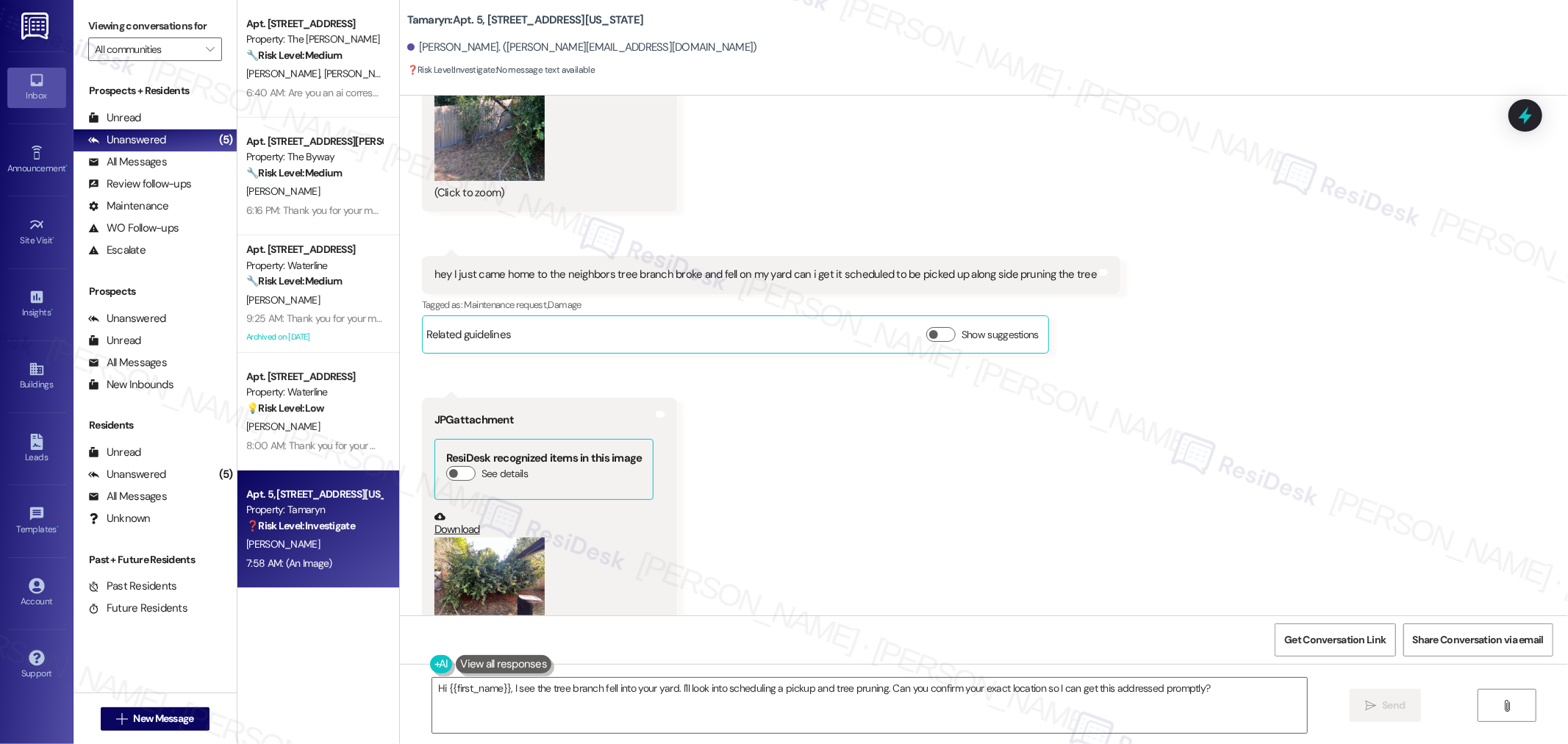
click at [473, 538] on button "Zoom image" at bounding box center [490, 579] width 110 height 83
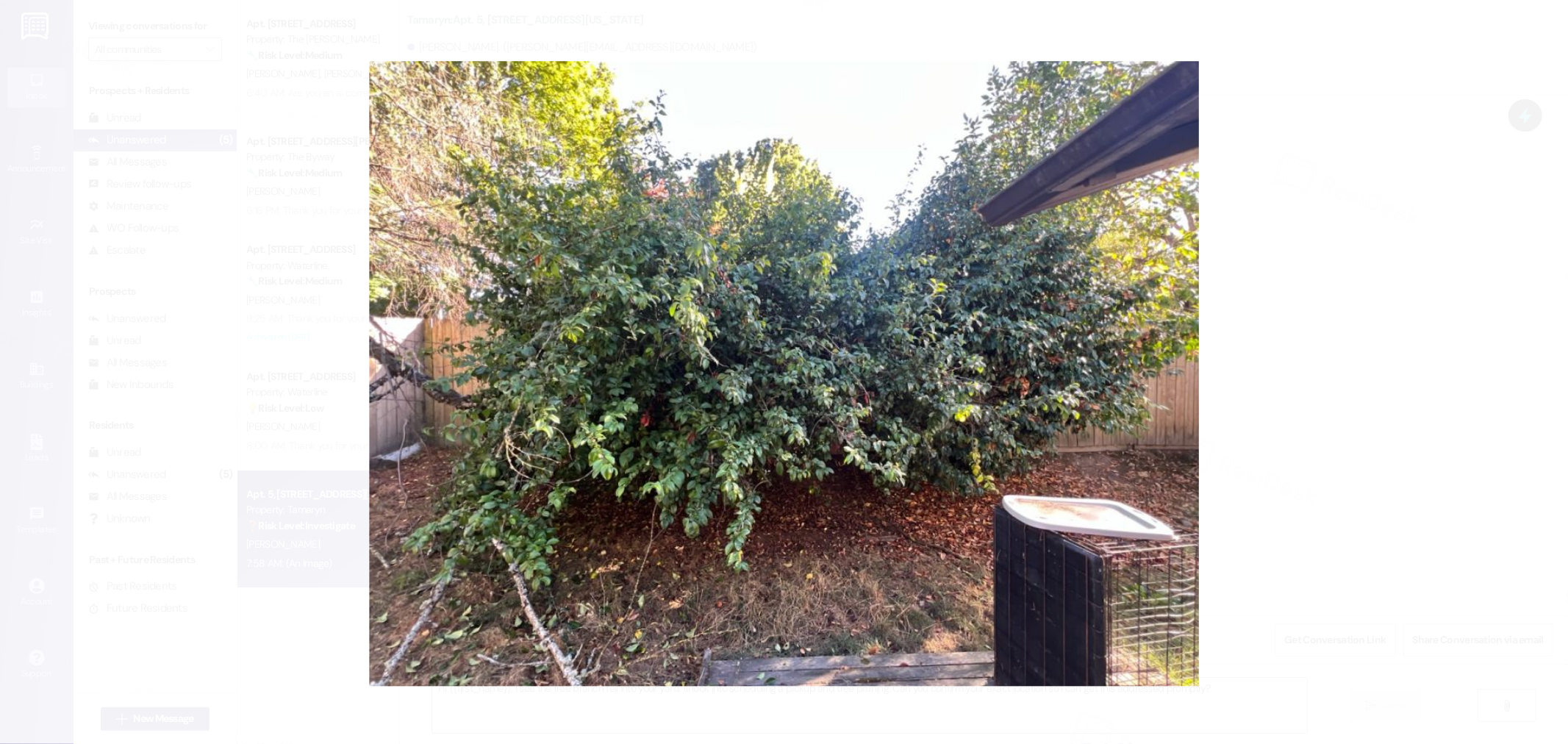
click at [1274, 383] on button "Unzoom image" at bounding box center [784, 372] width 1568 height 744
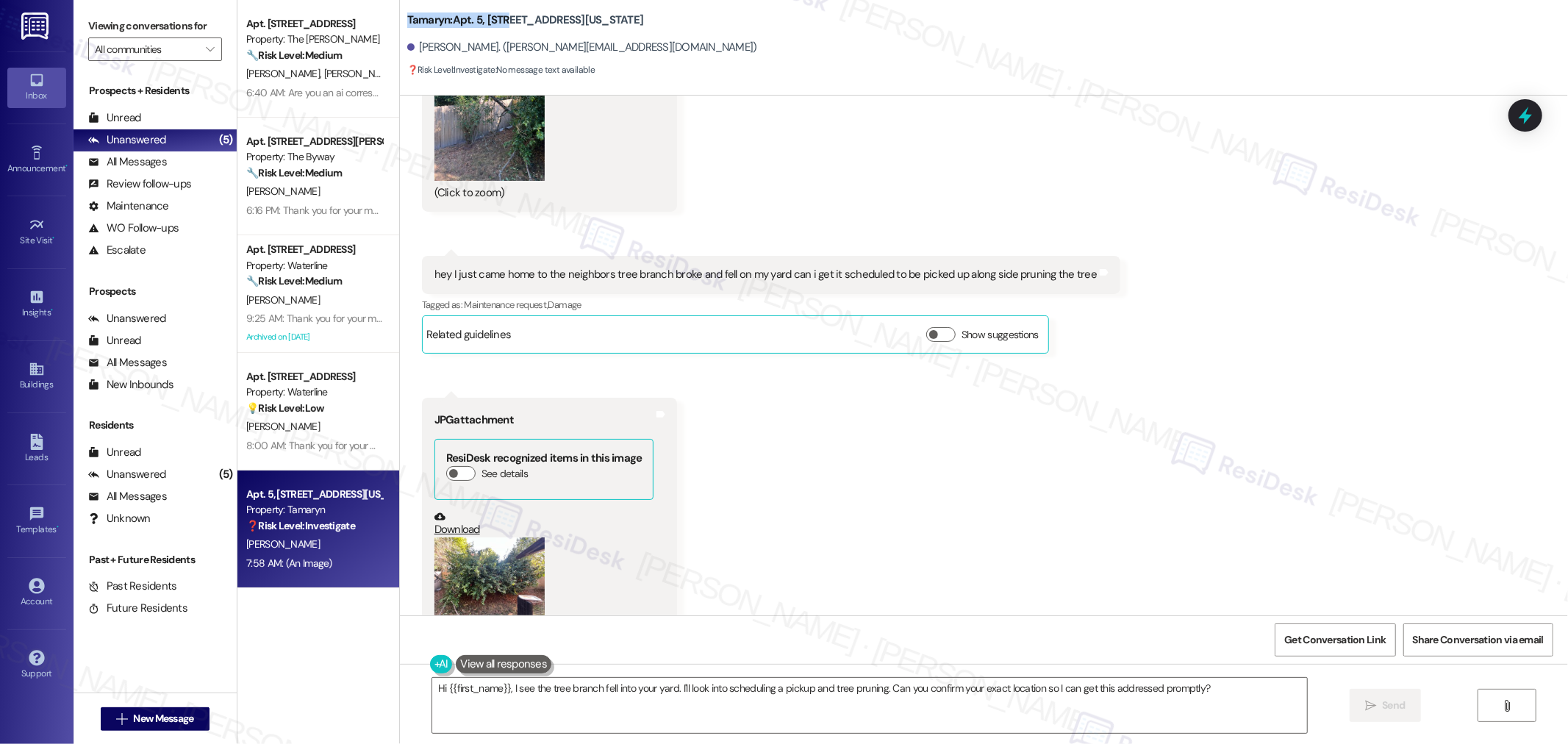
drag, startPoint x: 397, startPoint y: 15, endPoint x: 501, endPoint y: 18, distance: 103.7
click at [501, 18] on b "Tamaryn: Apt. 5, 9655 SW North Dakota Street" at bounding box center [525, 20] width 237 height 15
copy b "Tamaryn: Apt. 5, 9655"
drag, startPoint x: 407, startPoint y: 45, endPoint x: 469, endPoint y: 50, distance: 62.0
click at [469, 50] on div "Jose Sanchez. (jose.sanchez7153@gmail.com)" at bounding box center [582, 47] width 350 height 15
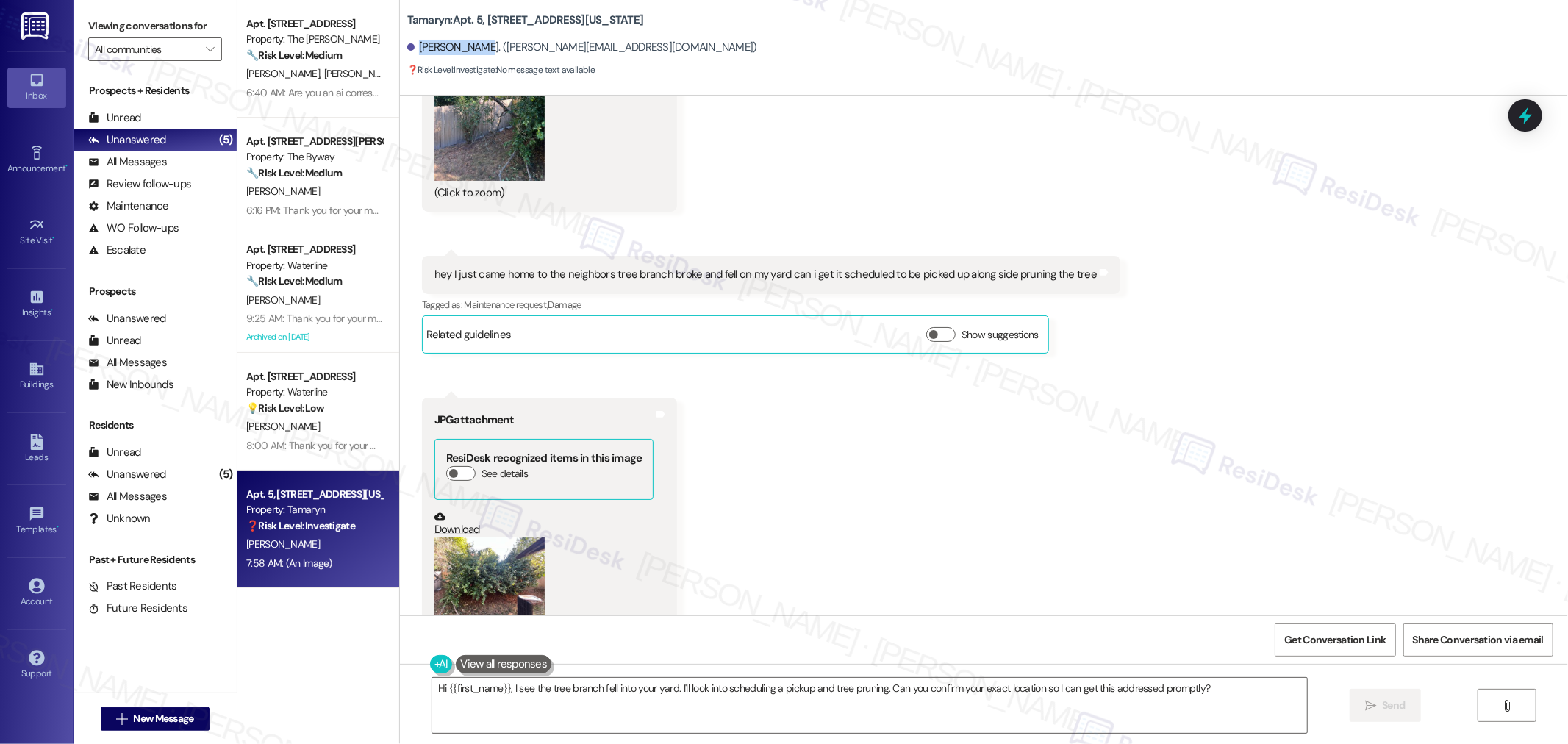
copy div "Jose Sanchez"
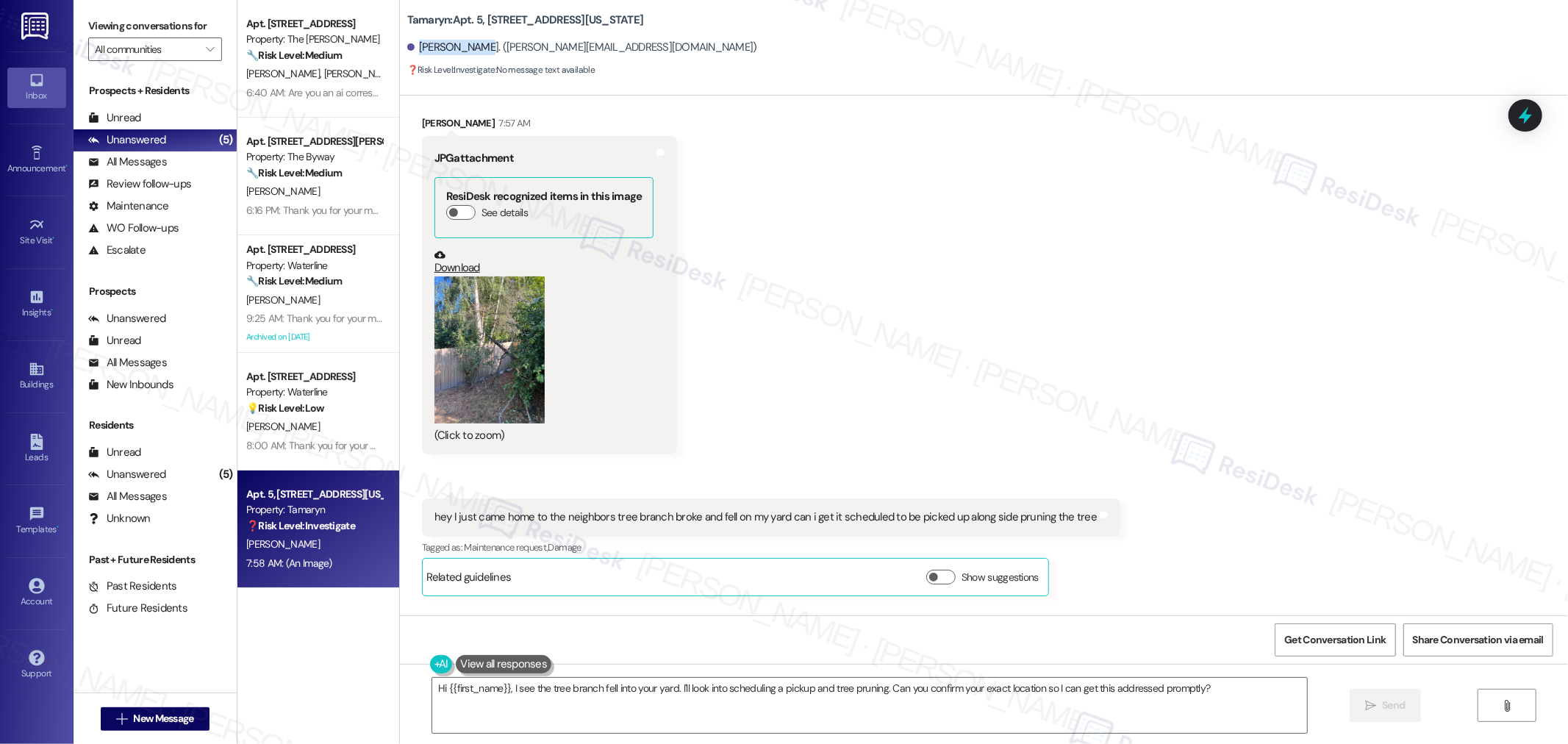
scroll to position [3110, 0]
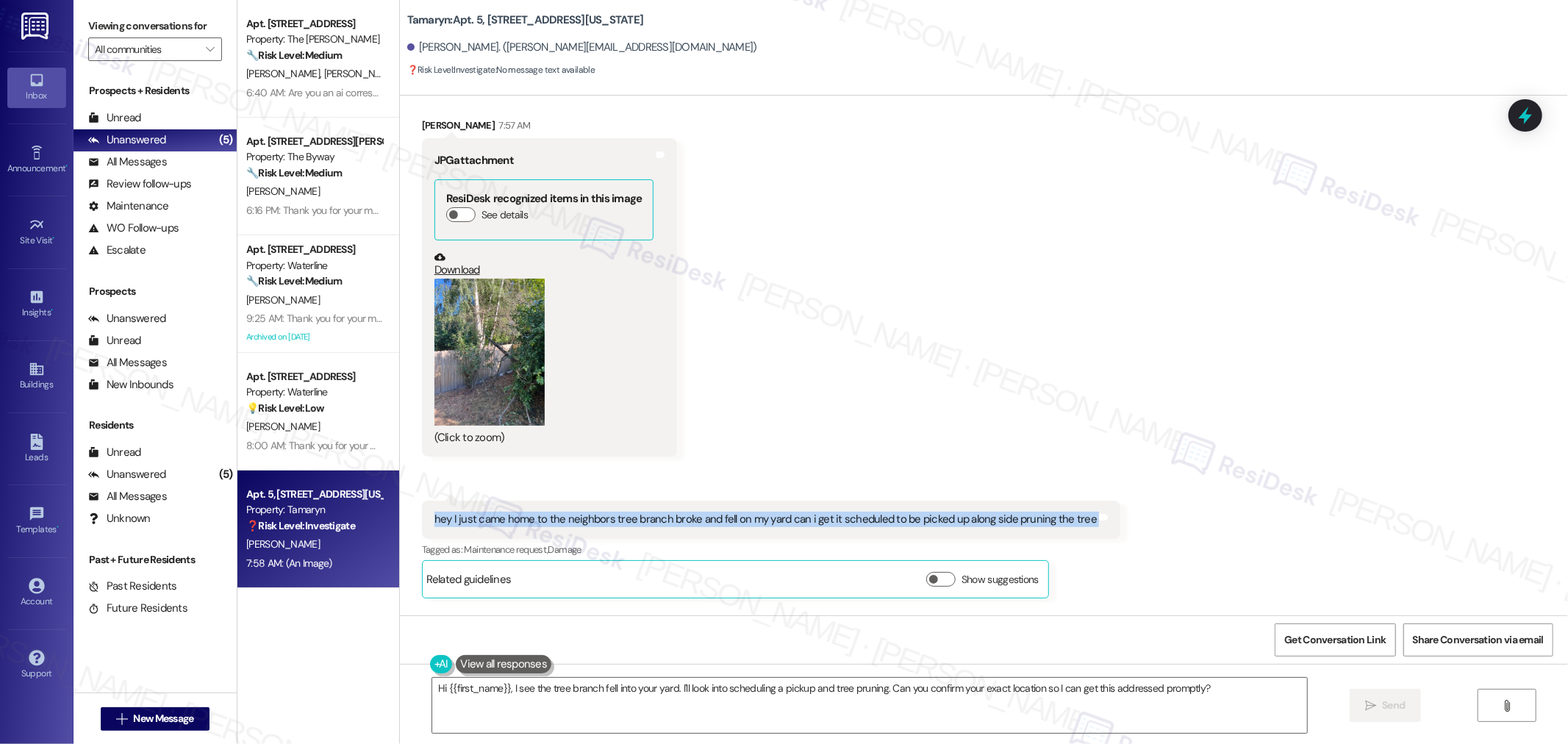
drag, startPoint x: 423, startPoint y: 472, endPoint x: 1100, endPoint y: 472, distance: 677.2
click at [1100, 490] on div "Received via SMS 7:57 AM Jose Sanchez Neutral 7:57 AM hey I just came home to t…" at bounding box center [771, 549] width 721 height 119
copy div "hey I just came home to the neighbors tree branch broke and fell on my yard can…"
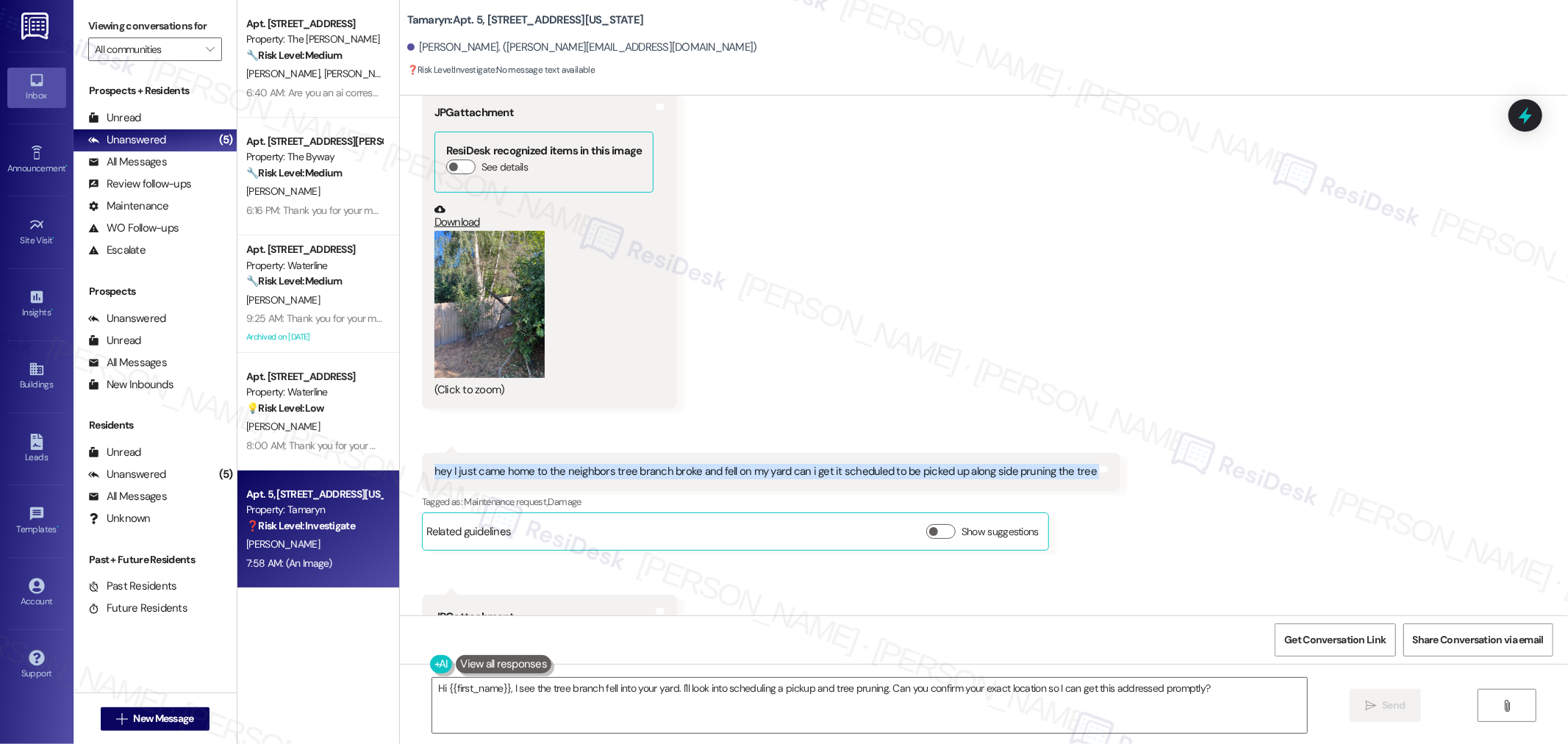
scroll to position [2946, 0]
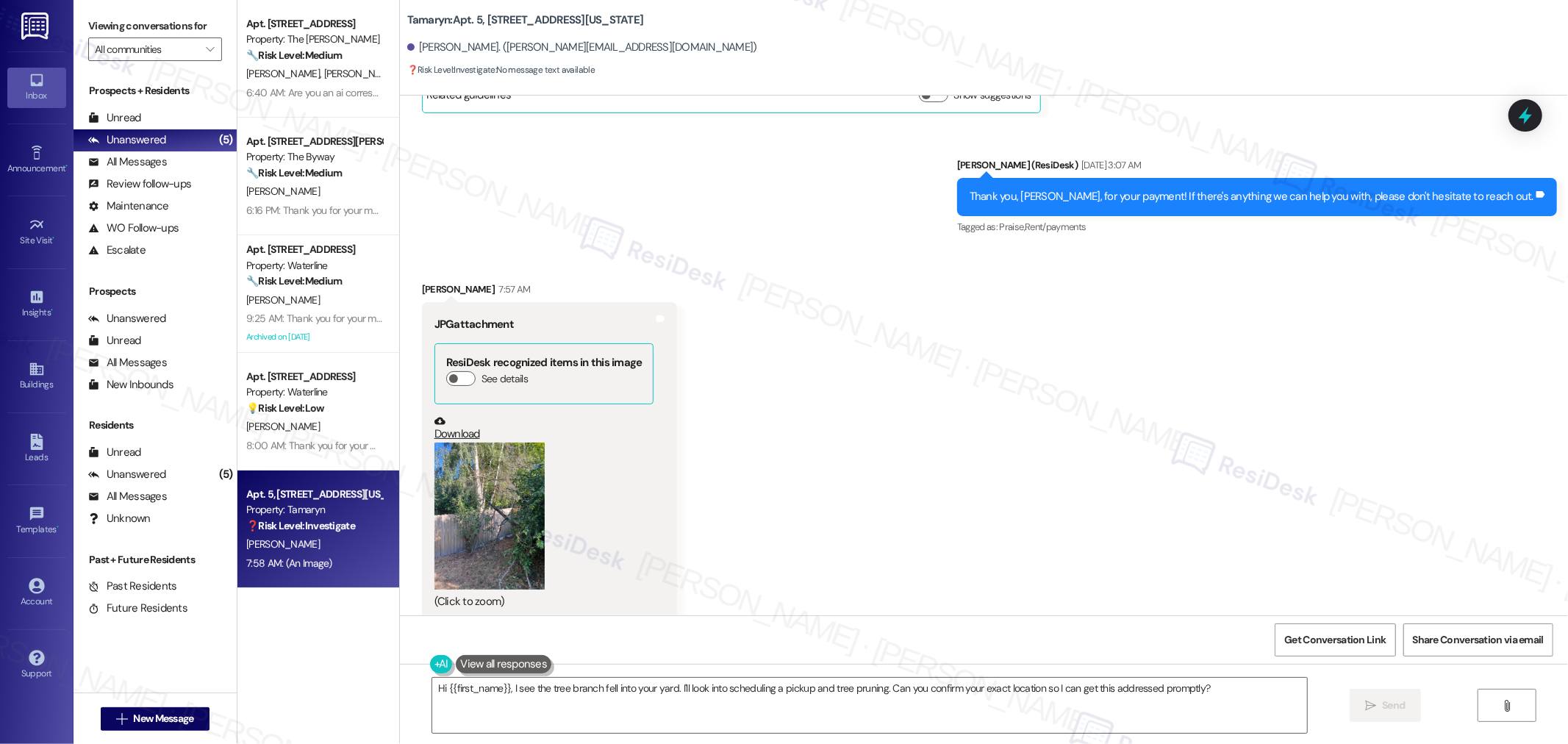
click at [420, 19] on b "Tamaryn: Apt. 5, 9655 SW North Dakota Street" at bounding box center [525, 20] width 237 height 15
copy b "Tamaryn"
click at [467, 19] on b "Tamaryn: Apt. 5, 9655 SW North Dakota Street" at bounding box center [525, 20] width 237 height 15
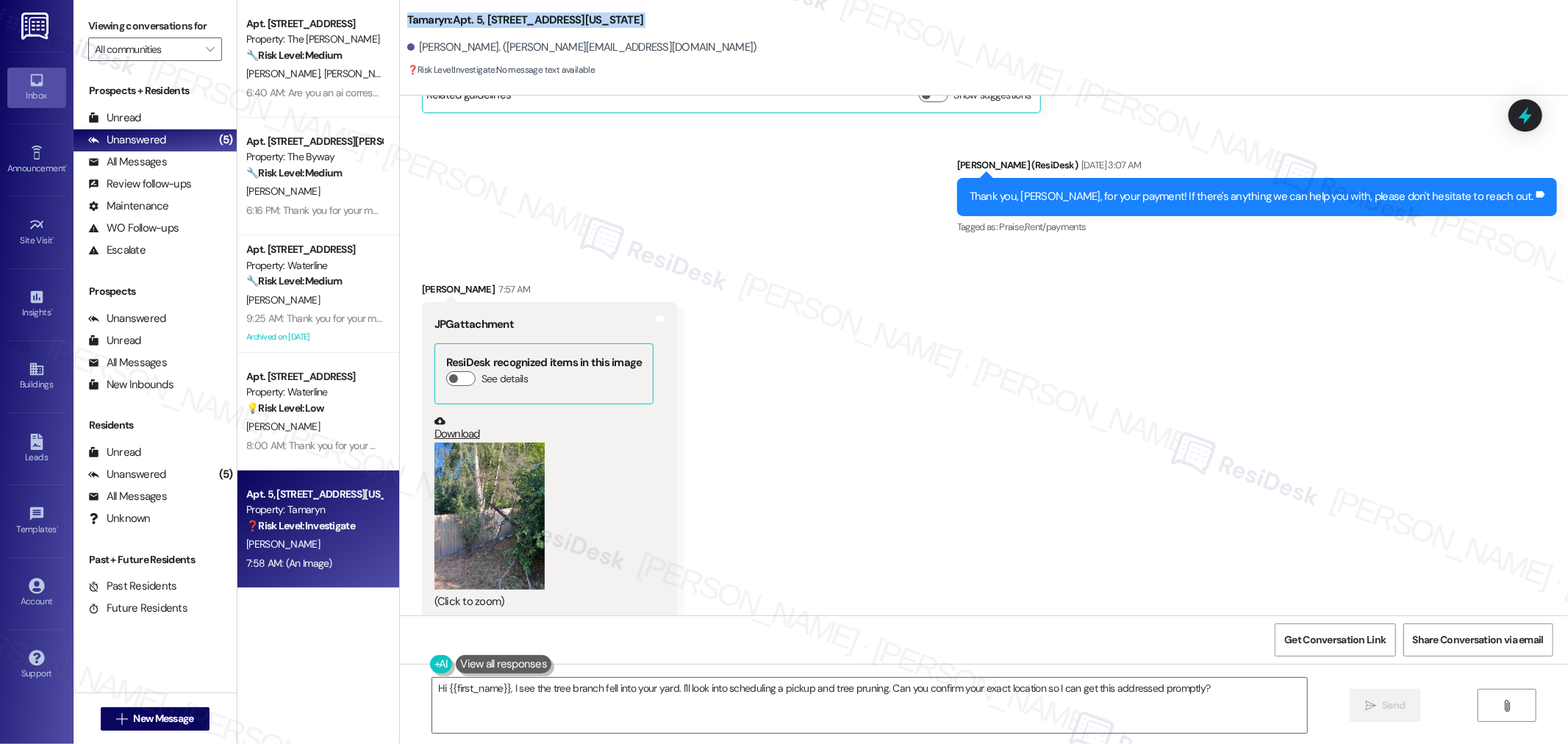
click at [469, 19] on b "Tamaryn: Apt. 5, 9655 SW North Dakota Street" at bounding box center [525, 20] width 237 height 15
click at [471, 19] on b "Tamaryn: Apt. 5, 9655 SW North Dakota Street" at bounding box center [525, 20] width 237 height 15
copy b "5"
click at [576, 173] on div "Sent via SMS Sarah (ResiDesk) Sep 05, 2025 at 3:07 AM Thank you, Jose, for your…" at bounding box center [984, 186] width 1168 height 124
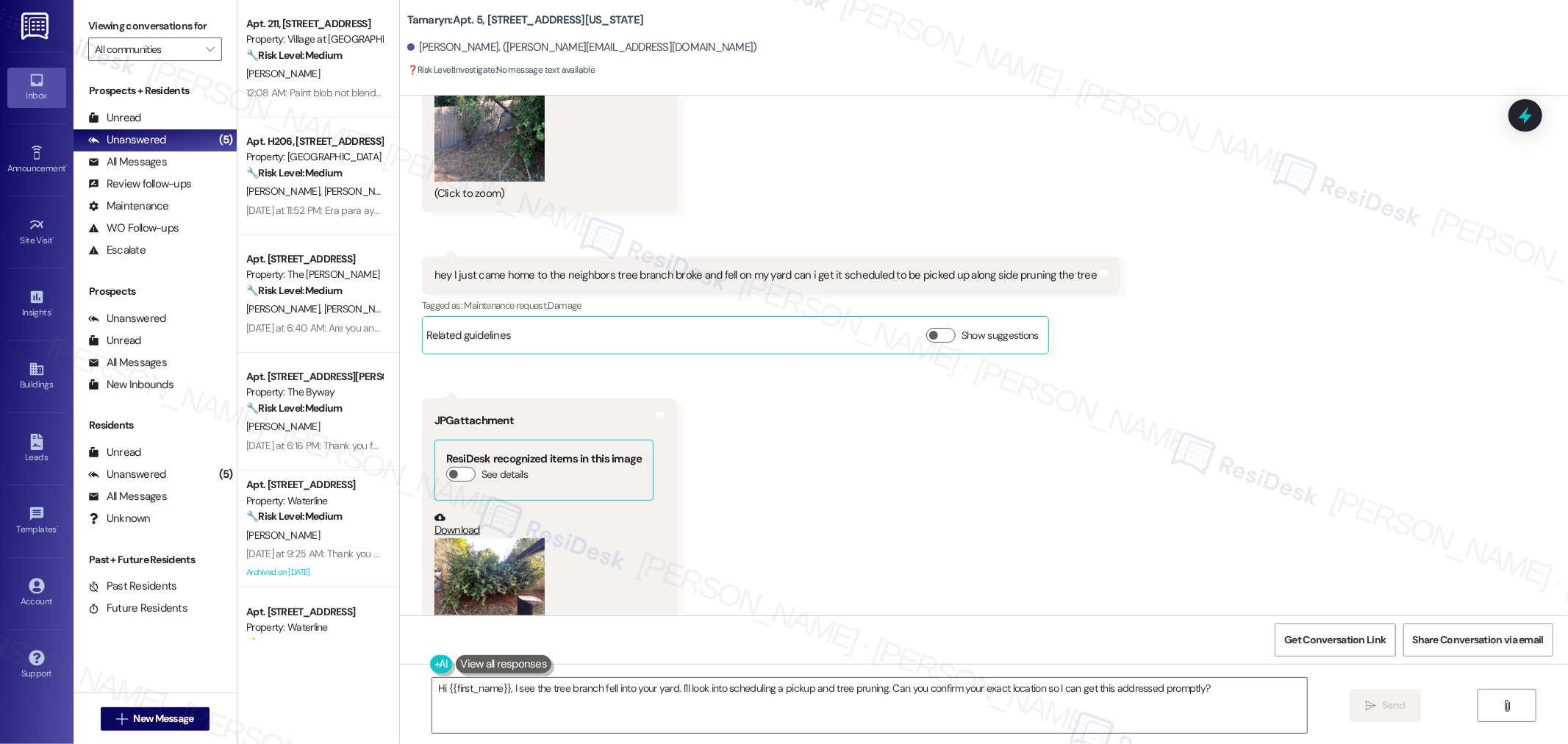
scroll to position [3355, 0]
drag, startPoint x: 601, startPoint y: 226, endPoint x: 718, endPoint y: 226, distance: 116.9
click at [718, 267] on div "hey I just came home to the neighbors tree branch broke and fell on my yard can…" at bounding box center [766, 274] width 663 height 15
drag, startPoint x: 593, startPoint y: 232, endPoint x: 565, endPoint y: 232, distance: 27.9
click at [592, 267] on div "hey I just came home to the neighbors tree branch broke and fell on my yard can…" at bounding box center [766, 274] width 663 height 15
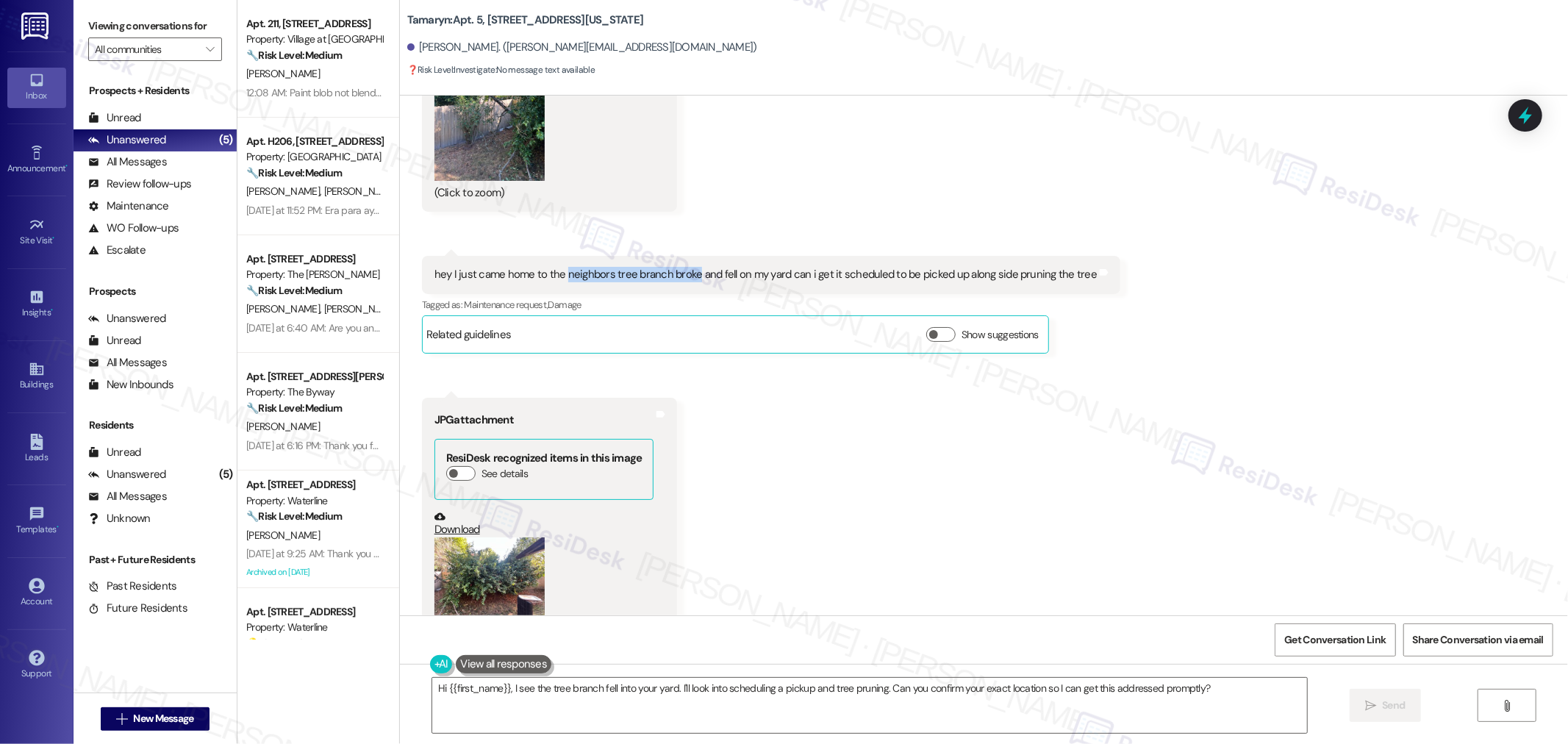
drag, startPoint x: 553, startPoint y: 229, endPoint x: 682, endPoint y: 226, distance: 128.7
click at [682, 267] on div "hey I just came home to the neighbors tree branch broke and fell on my yard can…" at bounding box center [766, 274] width 663 height 15
copy div "neighbors tree branch broke"
drag, startPoint x: 393, startPoint y: 19, endPoint x: 626, endPoint y: 16, distance: 233.1
click at [626, 16] on div "Tamaryn: Apt. 5, 9655 SW North Dakota Street Jose Sanchez. (jose.sanchez7153@gm…" at bounding box center [984, 41] width 1168 height 74
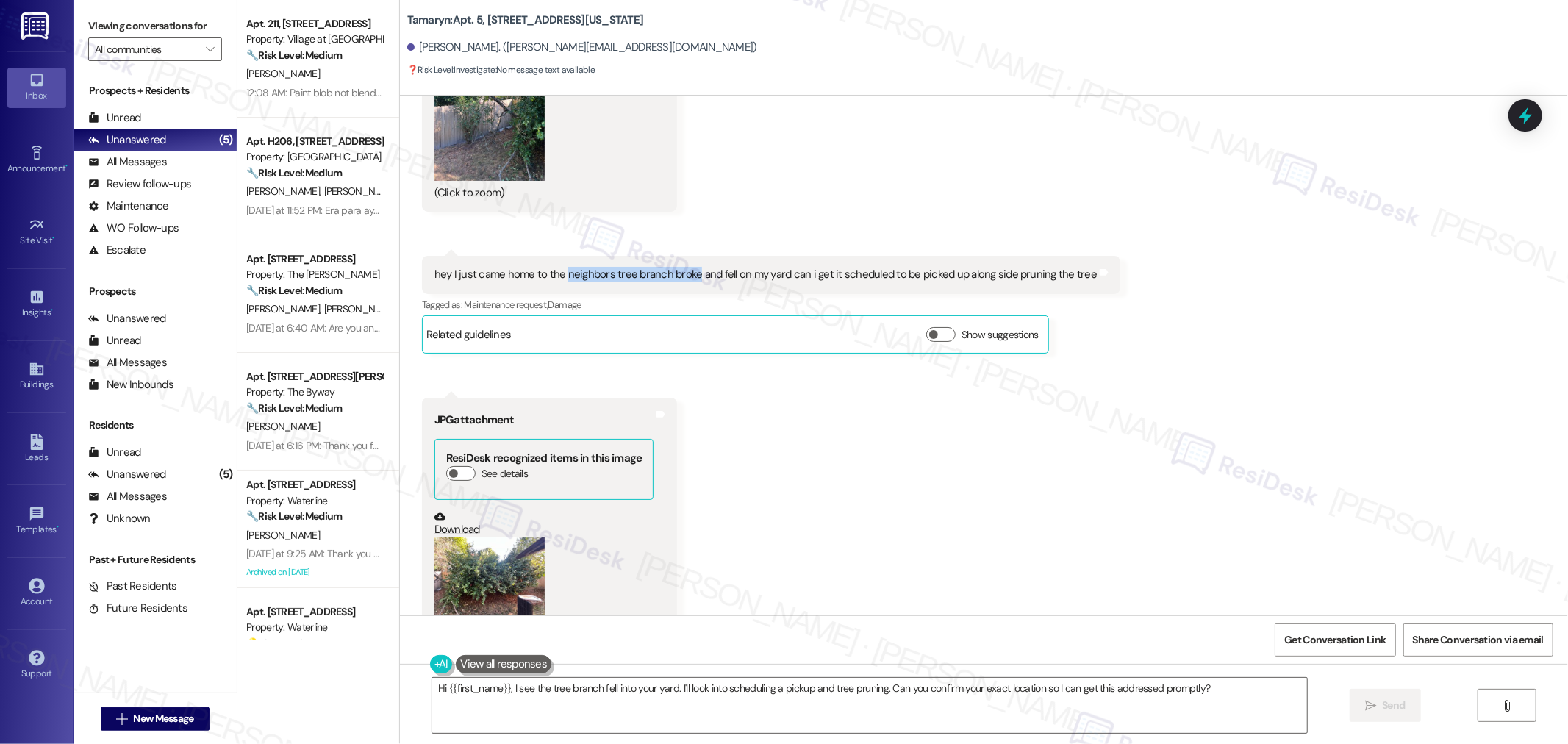
copy b "Tamaryn: Apt. 5, 9655 SW North Dakota Street"
drag, startPoint x: 771, startPoint y: 226, endPoint x: 555, endPoint y: 232, distance: 215.5
click at [555, 267] on div "hey I just came home to the neighbors tree branch broke and fell on my yard can…" at bounding box center [766, 274] width 663 height 15
copy div "eighbors tree branch broke and fell on my yard"
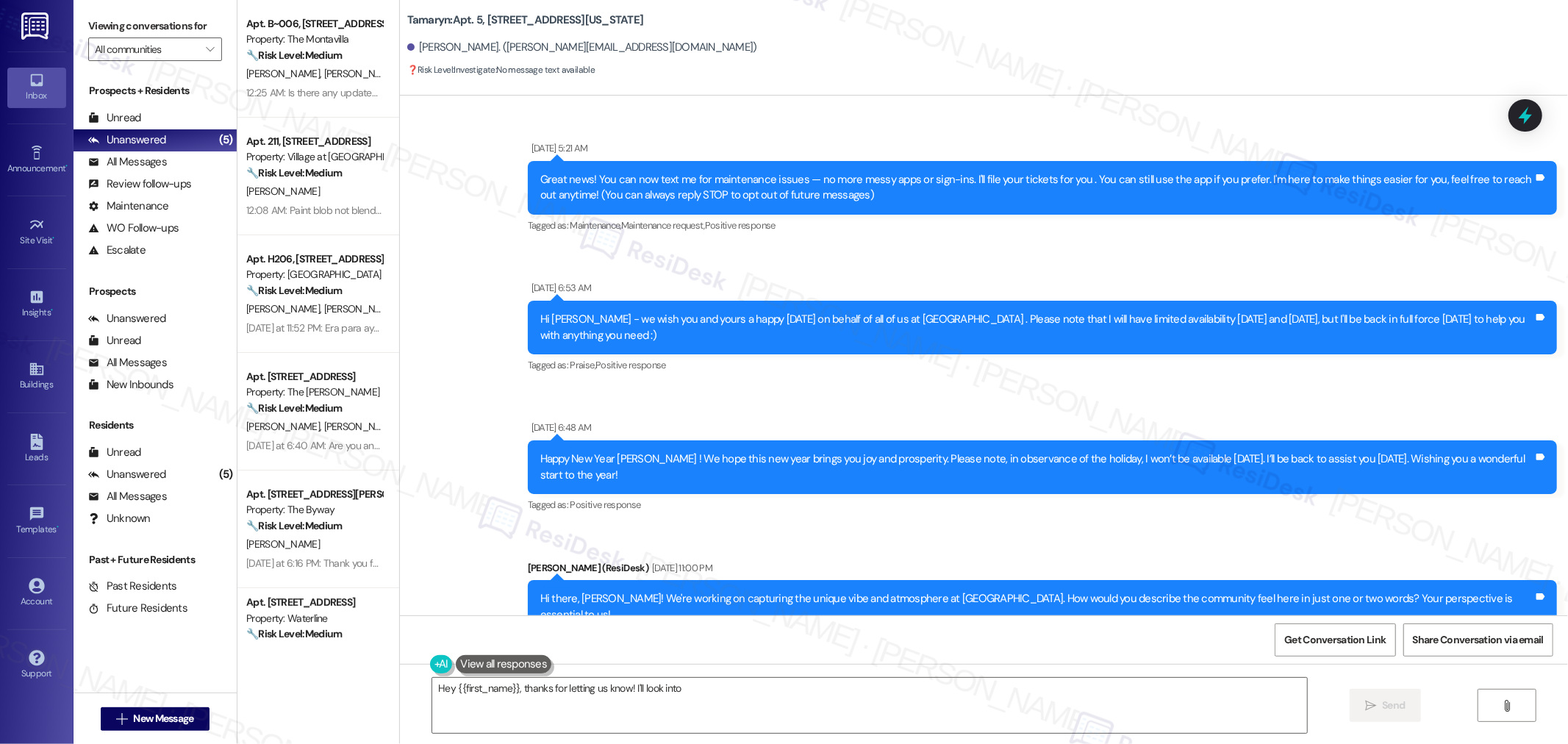
type textarea "Hey {{first_name}}, thanks for letting us know! I'll look into scheduling"
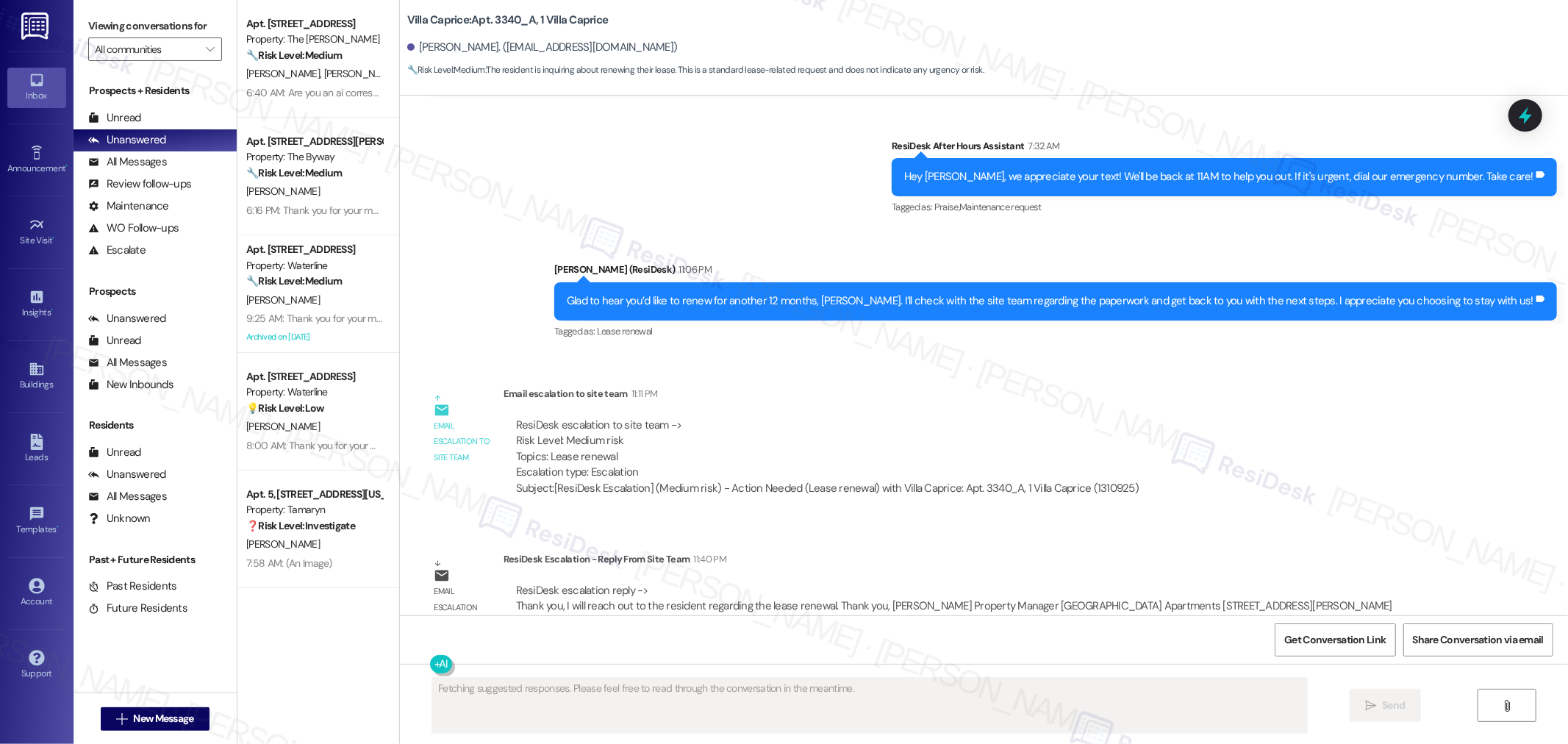
scroll to position [1980, 0]
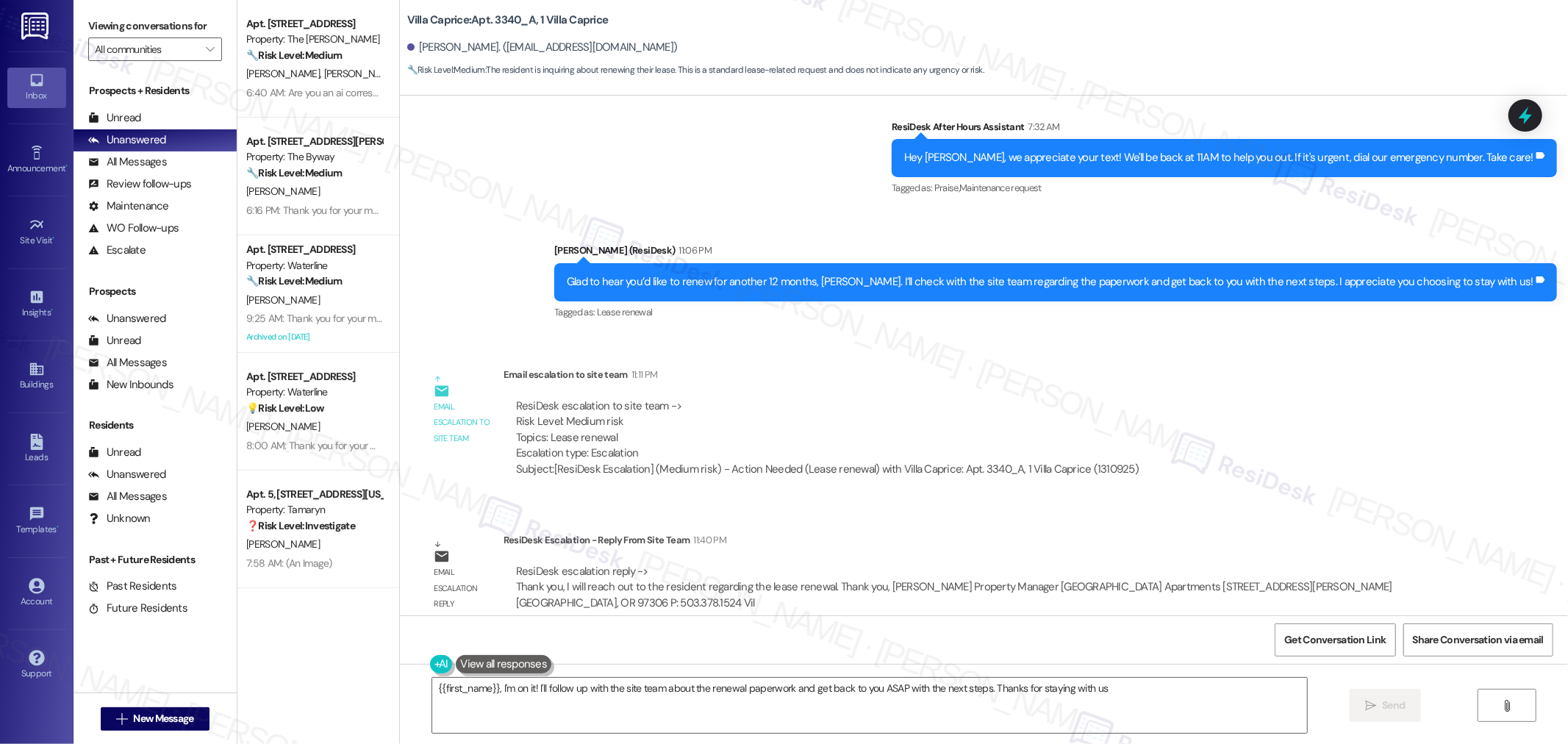
type textarea "{{first_name}}, I'm on it! I'll follow up with the site team about the renewal …"
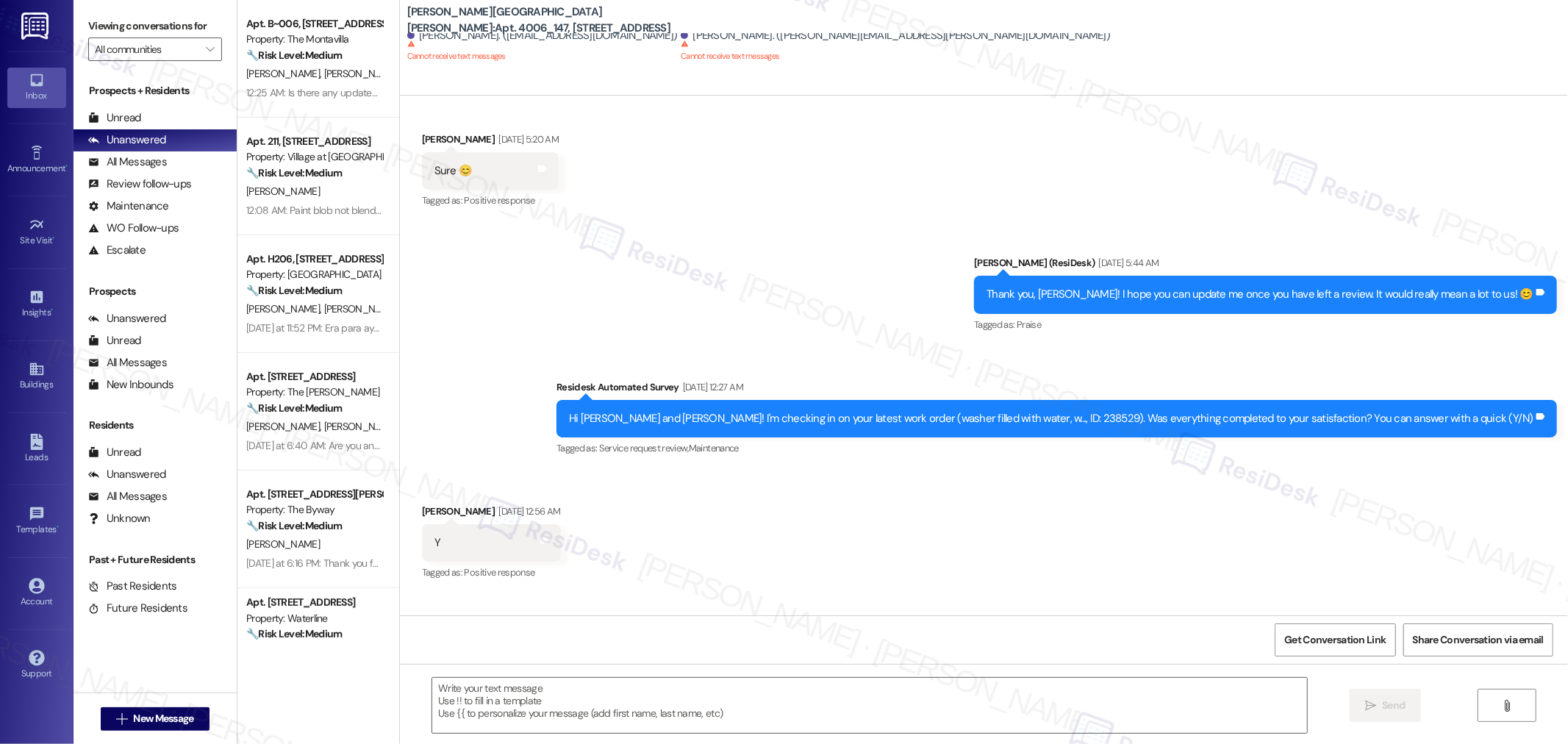
type textarea "Fetching suggested responses. Please feel free to read through the conversation…"
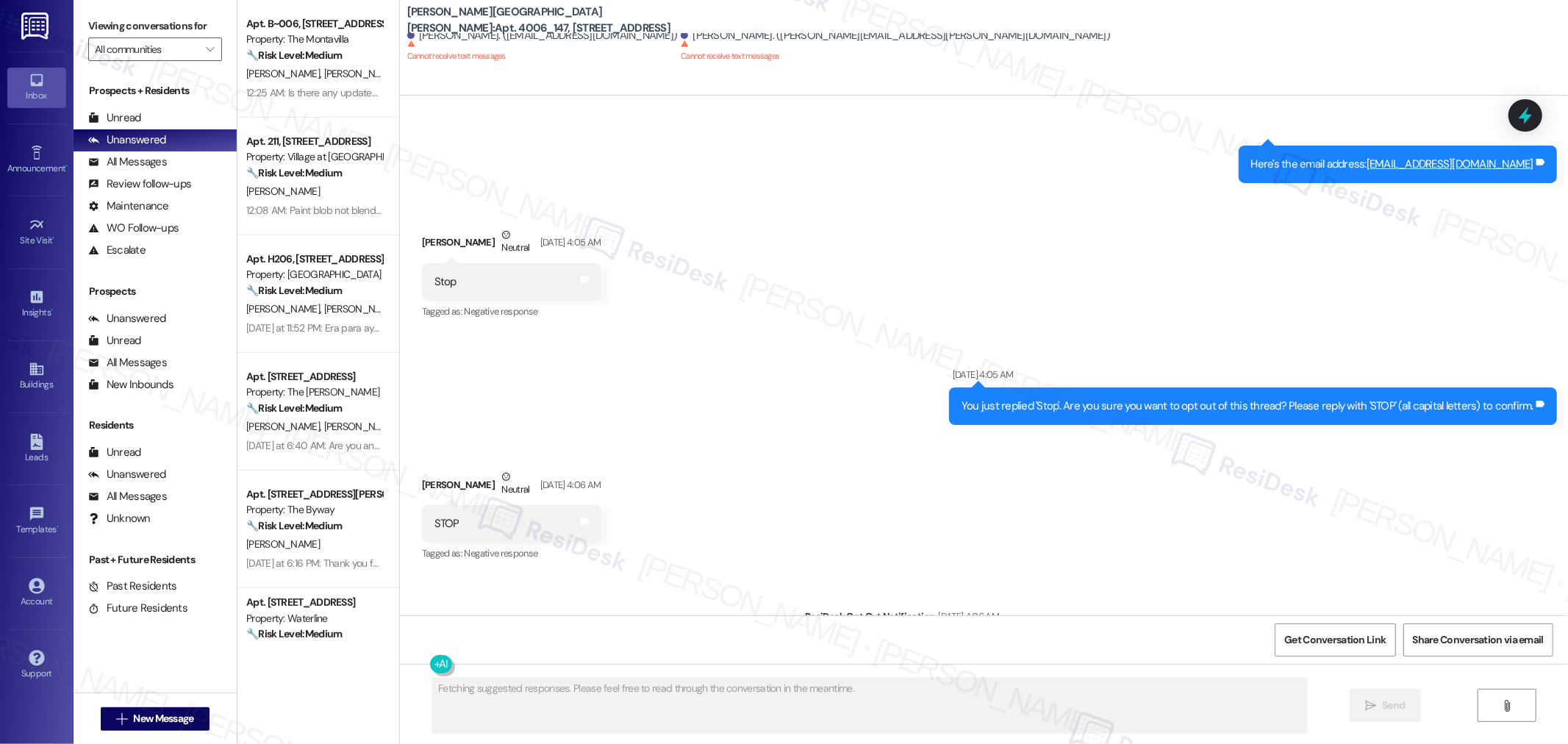
scroll to position [3702, 0]
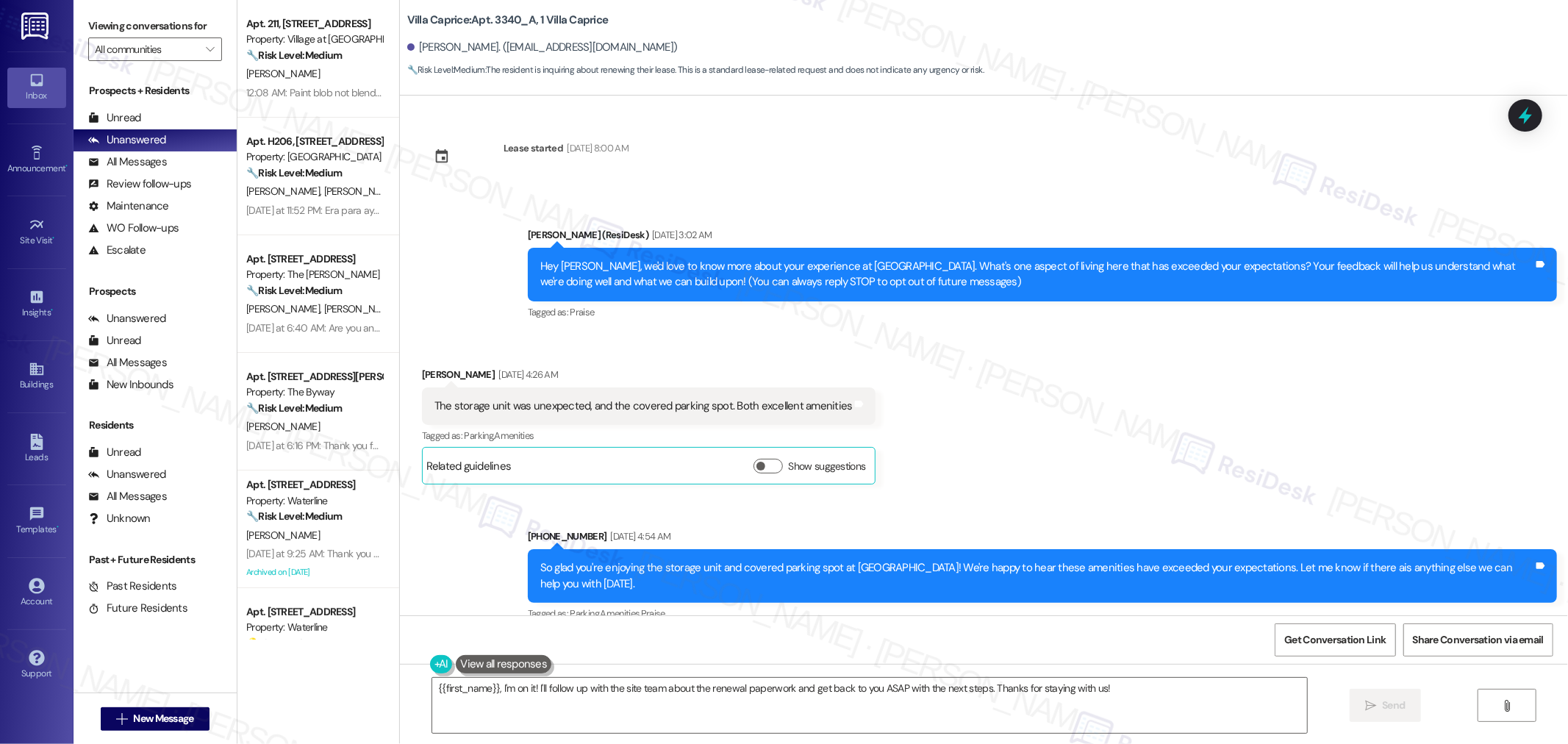
scroll to position [1980, 0]
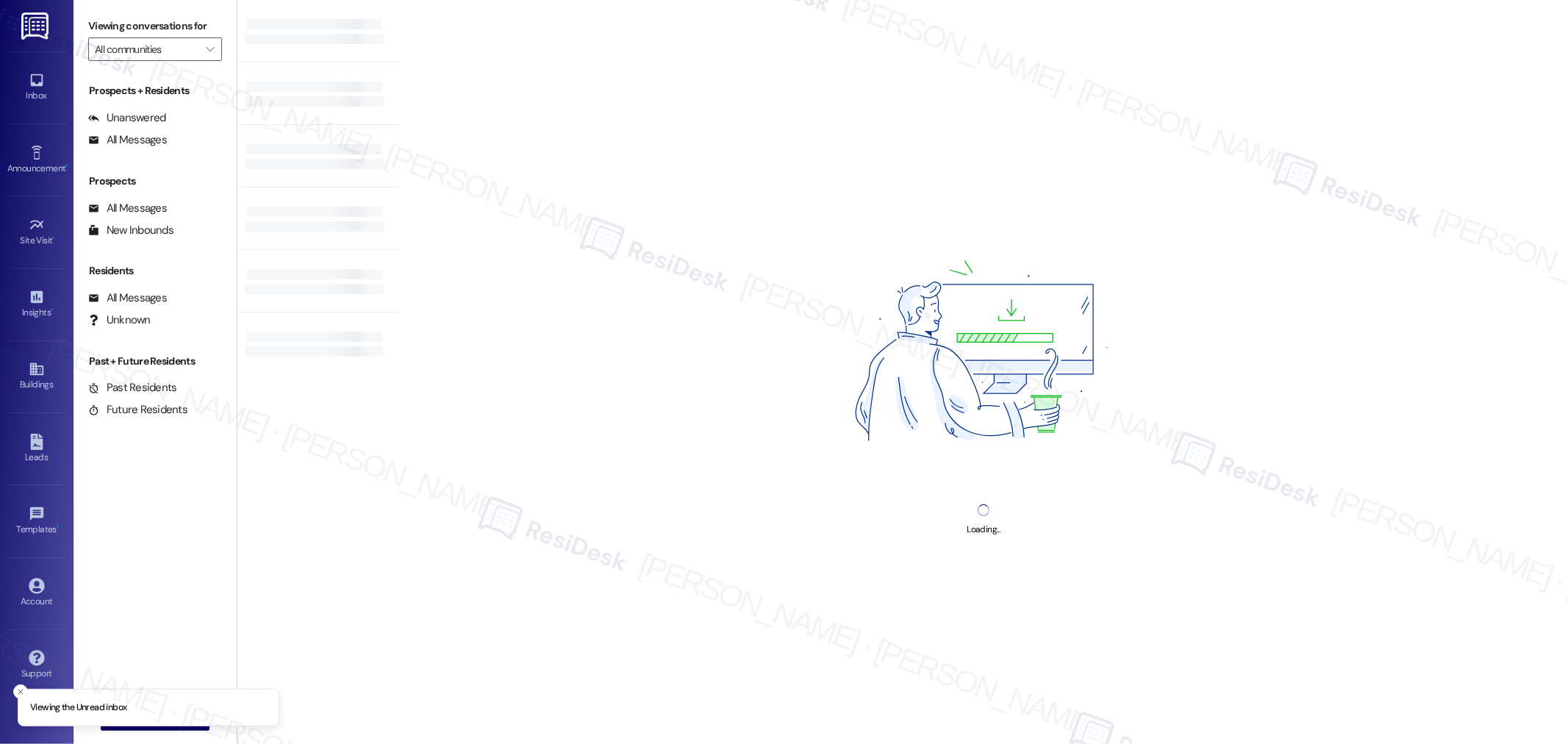
type input "Sunnyview Townhomes"
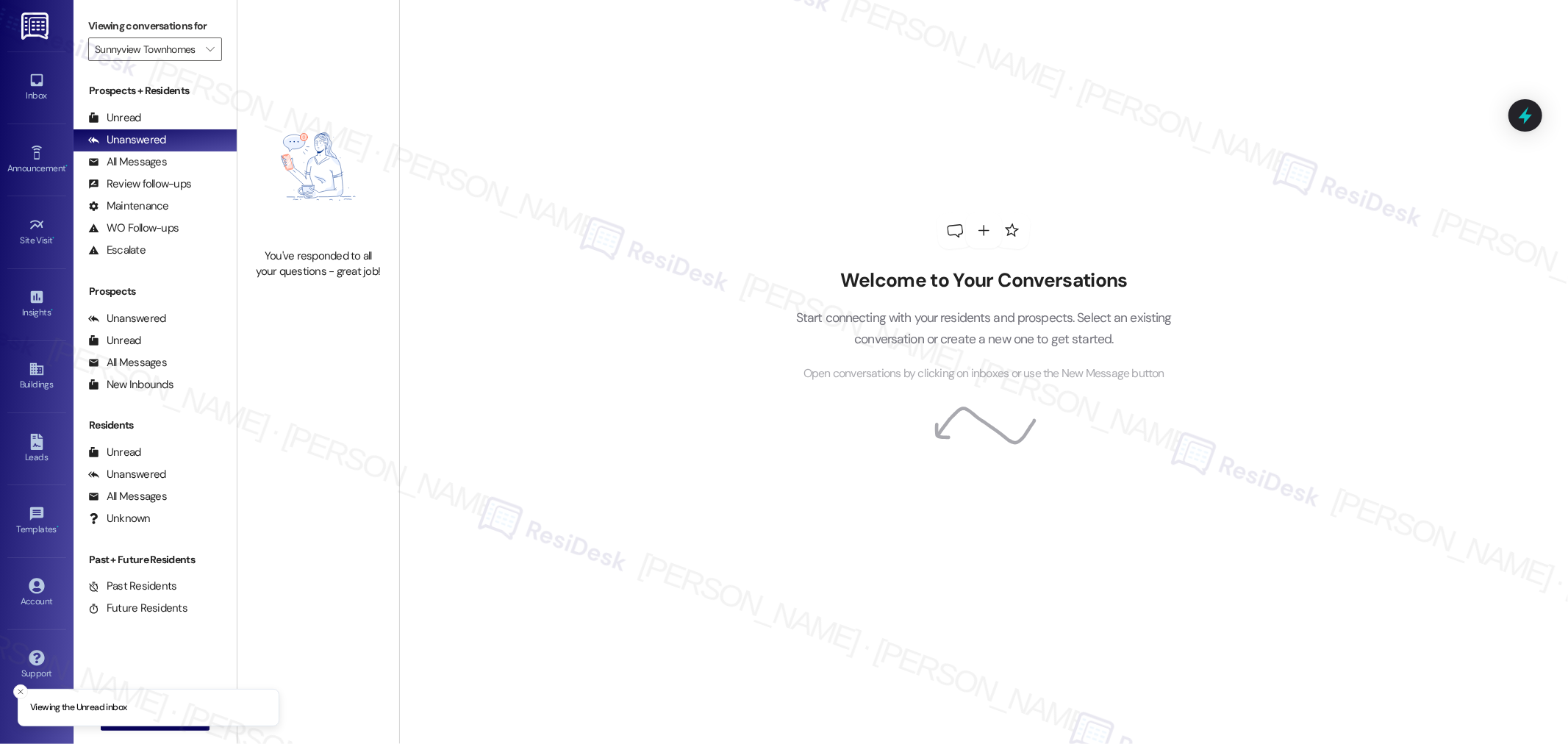
click at [687, 300] on div "Welcome to Your Conversations Start connecting with your residents and prospect…" at bounding box center [983, 372] width 1169 height 744
click at [1385, 384] on div "Welcome to Your Conversations Start connecting with your residents and prospect…" at bounding box center [983, 372] width 1169 height 744
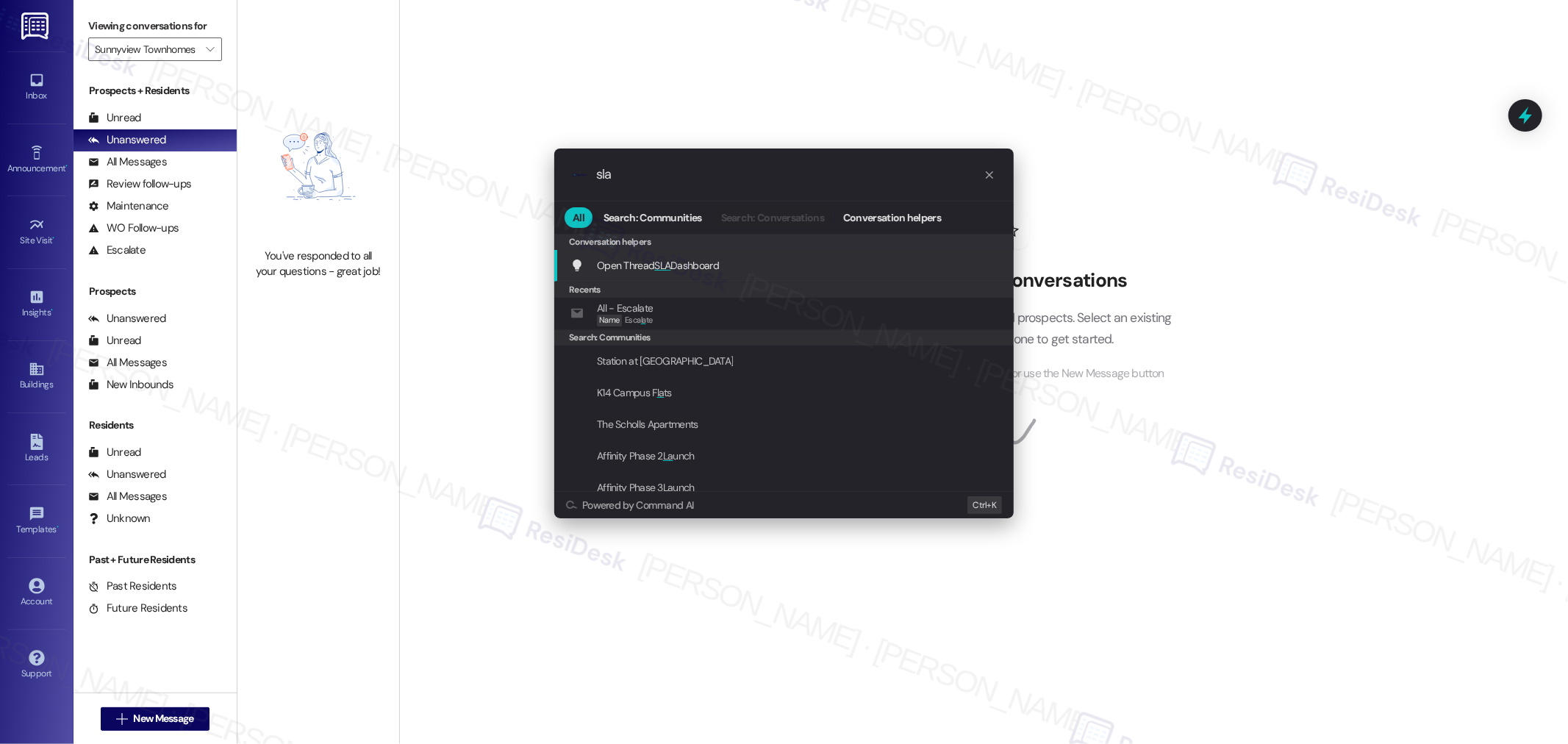
type input "sla"
click at [760, 260] on div "Open Thread SLA Dashboard Add shortcut" at bounding box center [786, 265] width 430 height 16
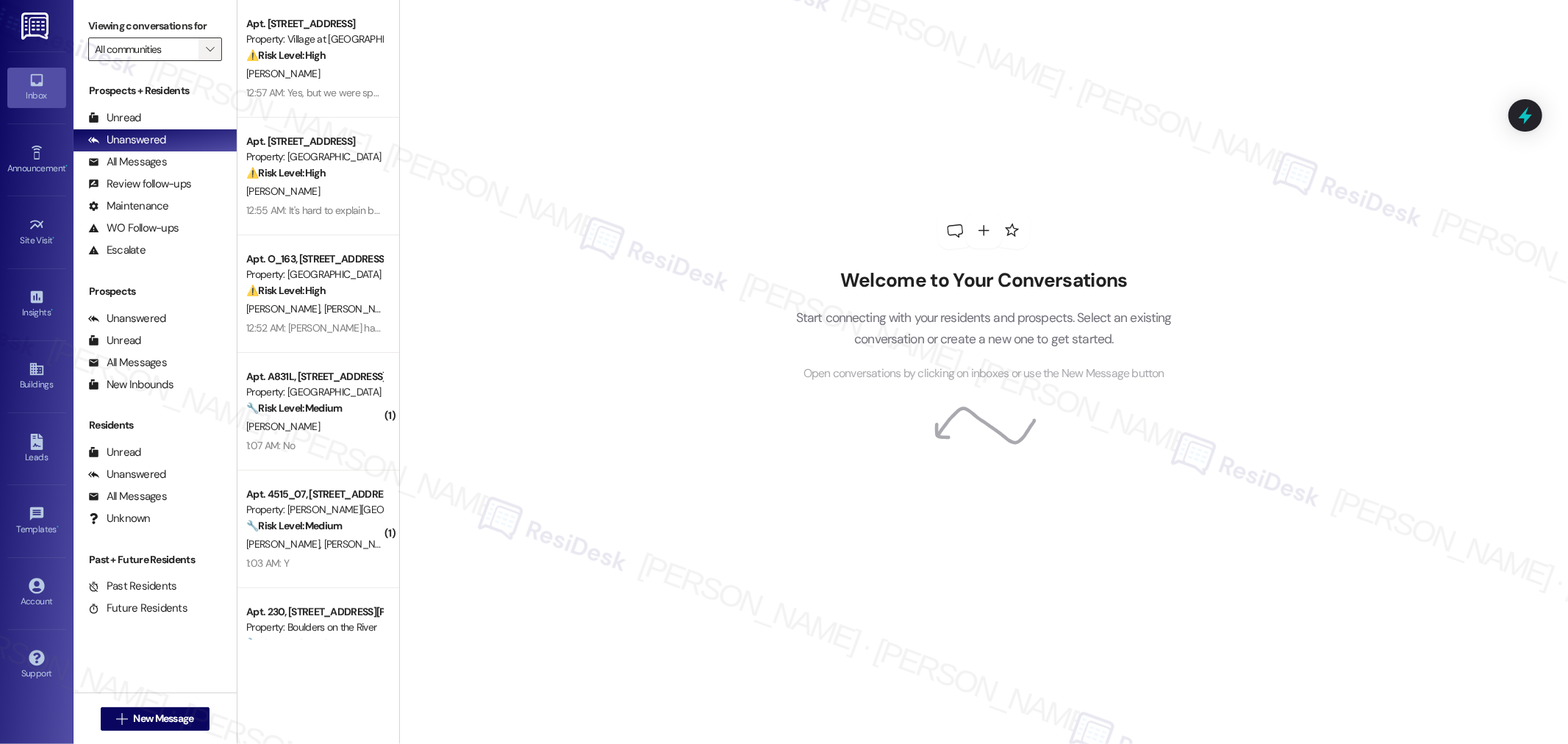
click at [206, 50] on icon "" at bounding box center [210, 49] width 8 height 12
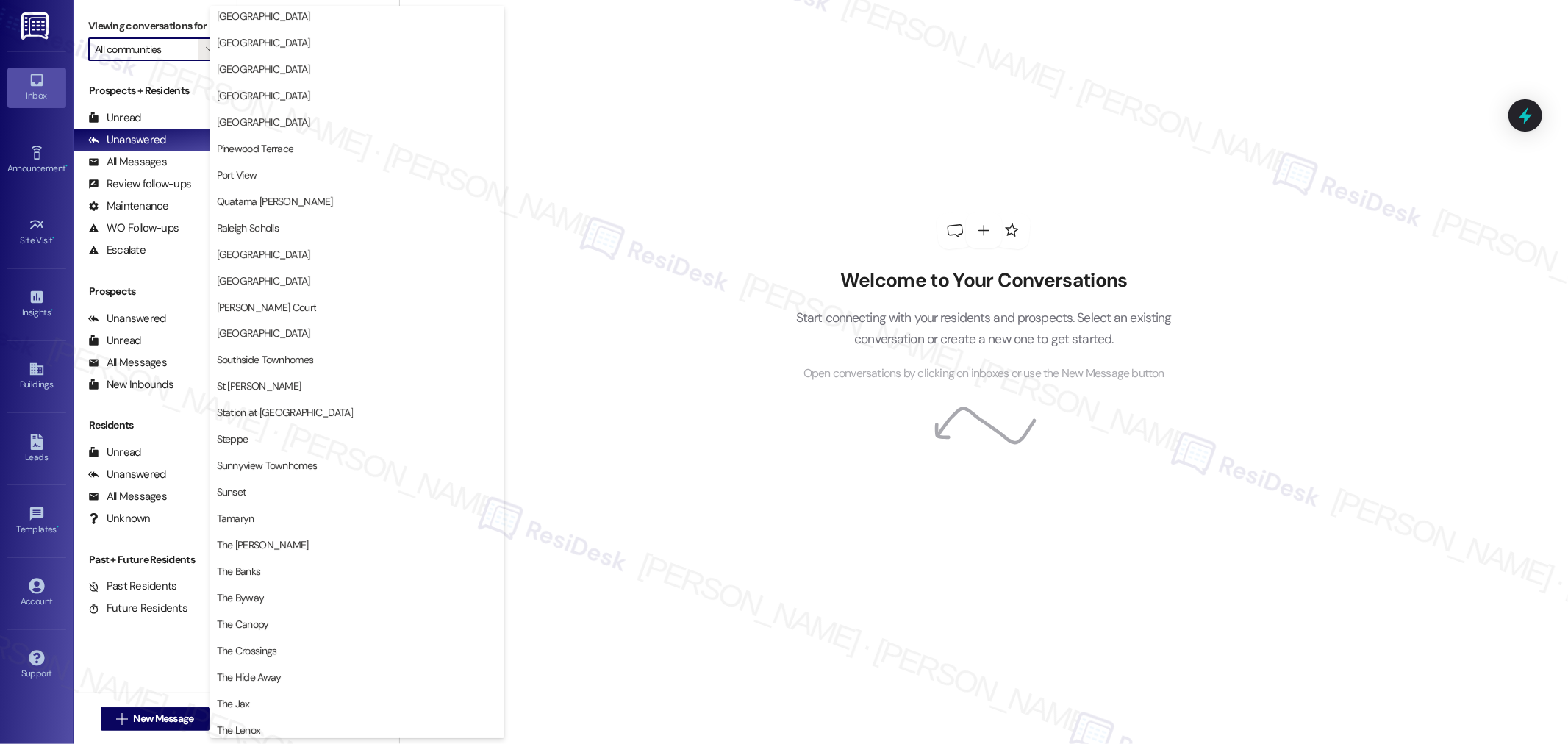
scroll to position [2206, 0]
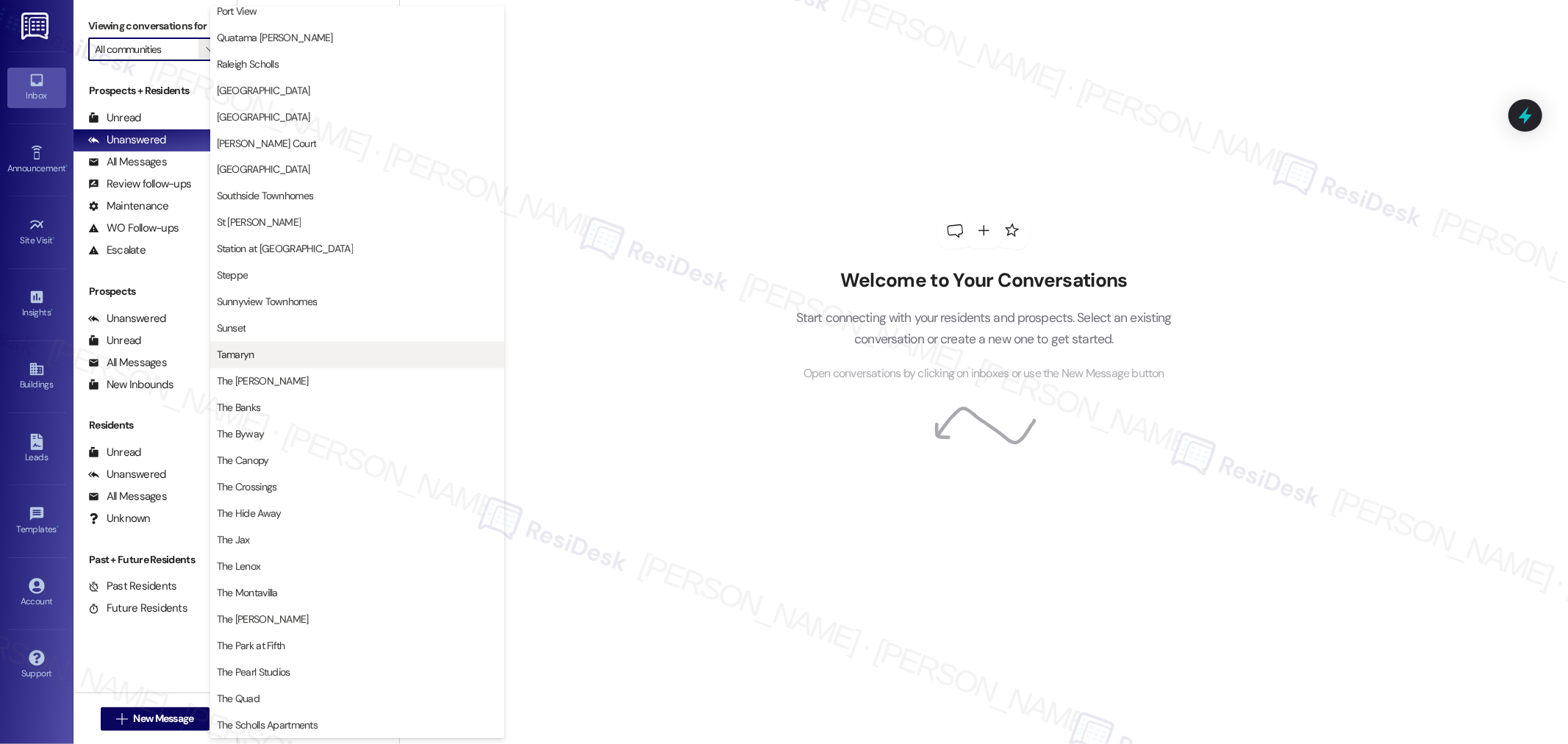
click at [258, 356] on span "Tamaryn" at bounding box center [357, 355] width 281 height 15
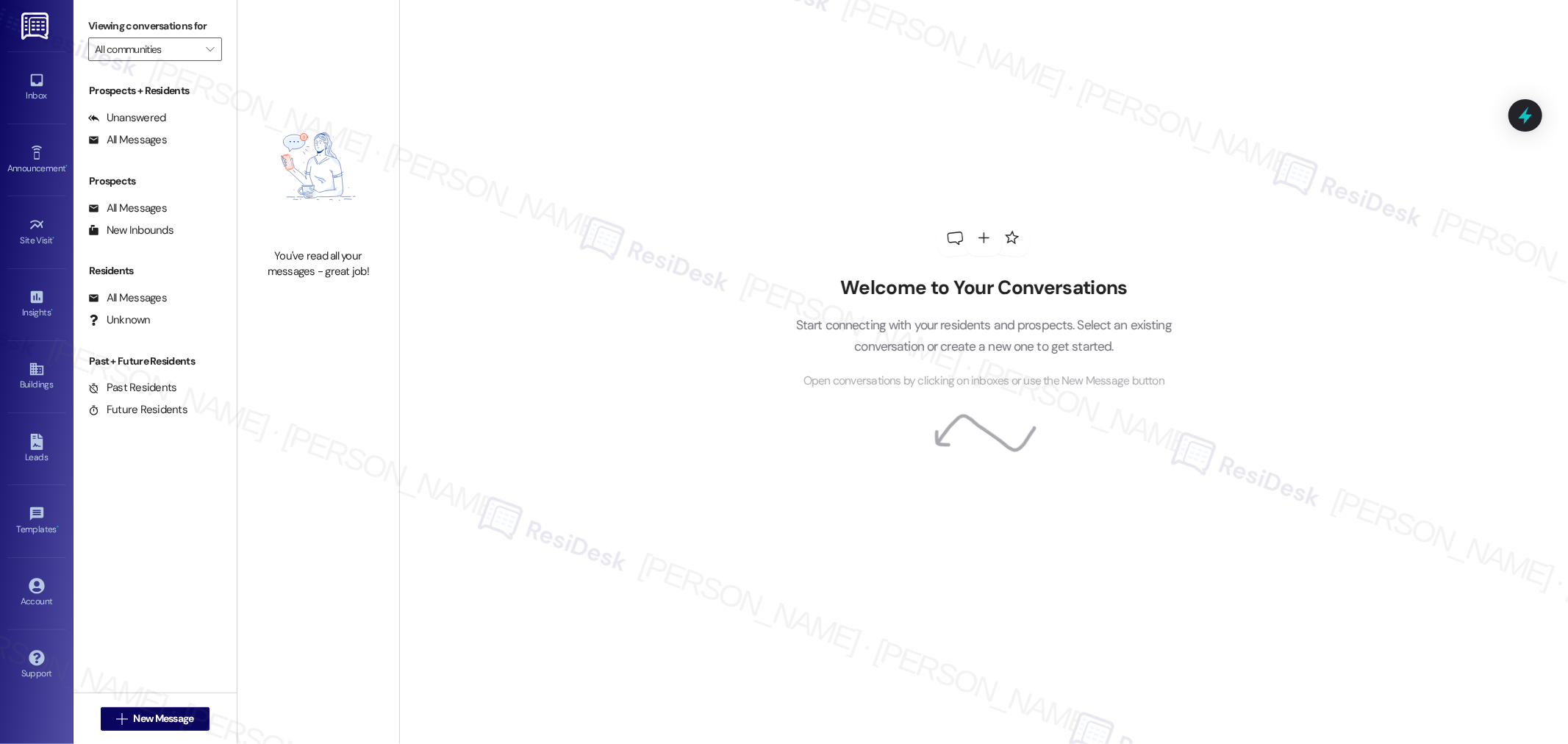
type input "Tamaryn"
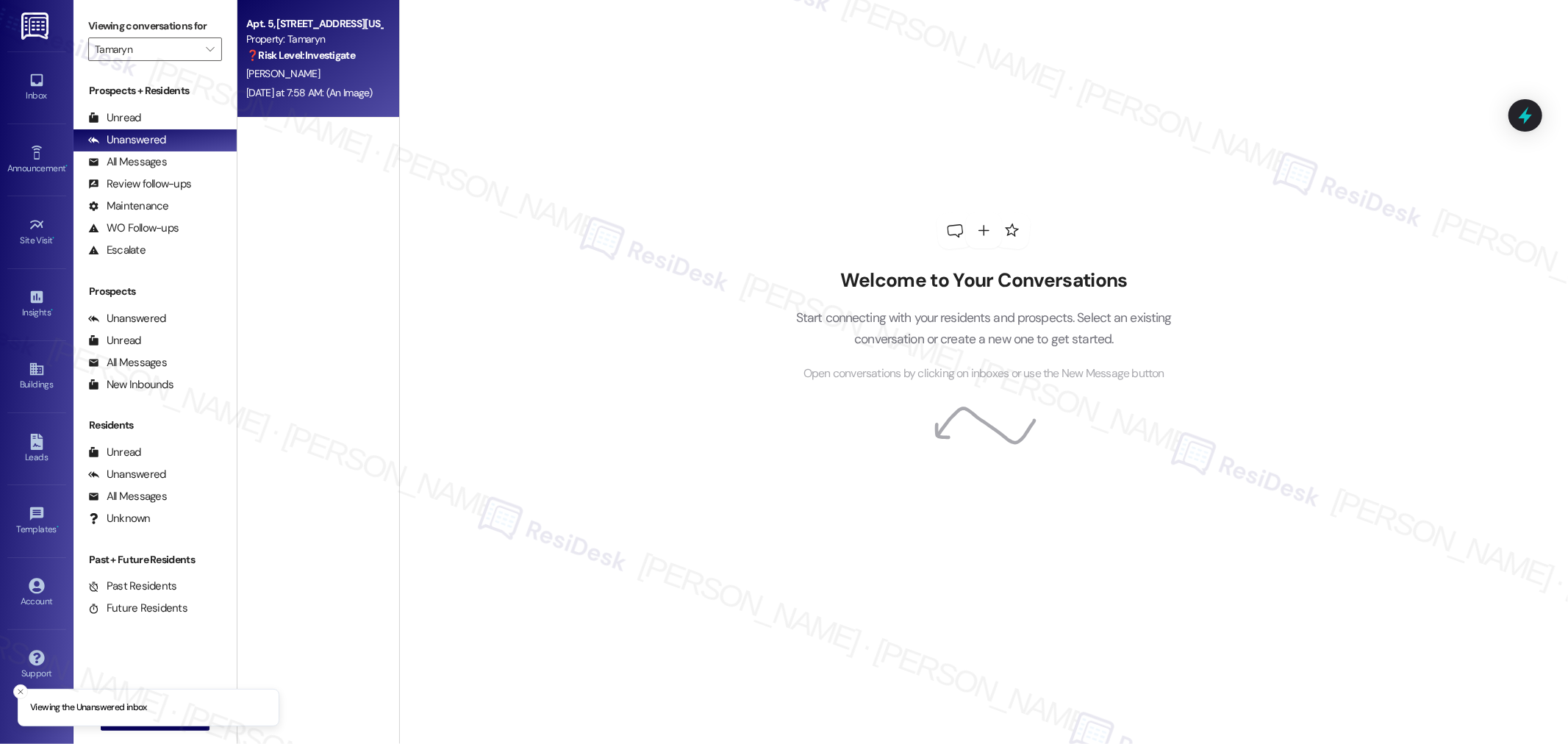
click at [310, 69] on div "[PERSON_NAME]" at bounding box center [314, 74] width 139 height 18
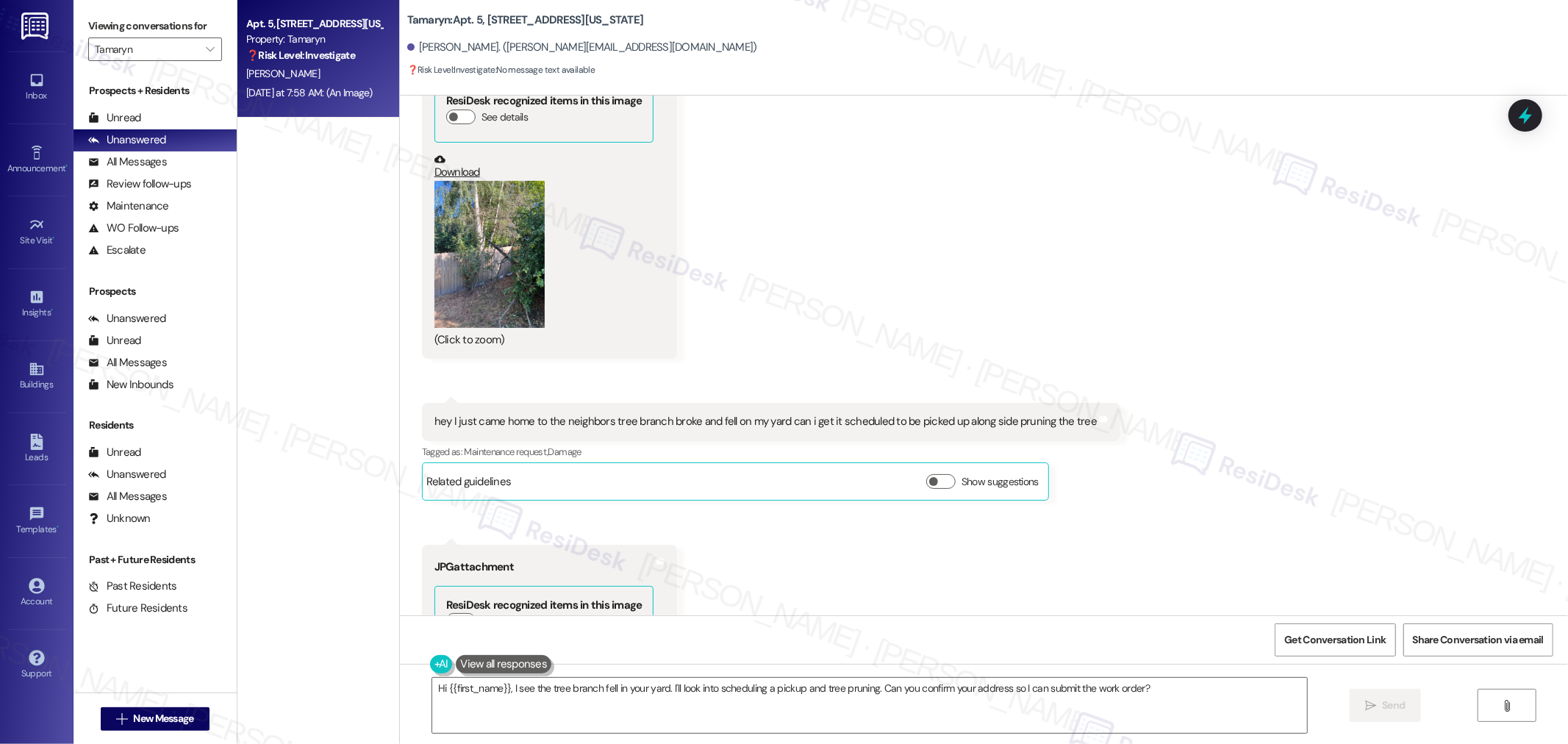
scroll to position [3355, 0]
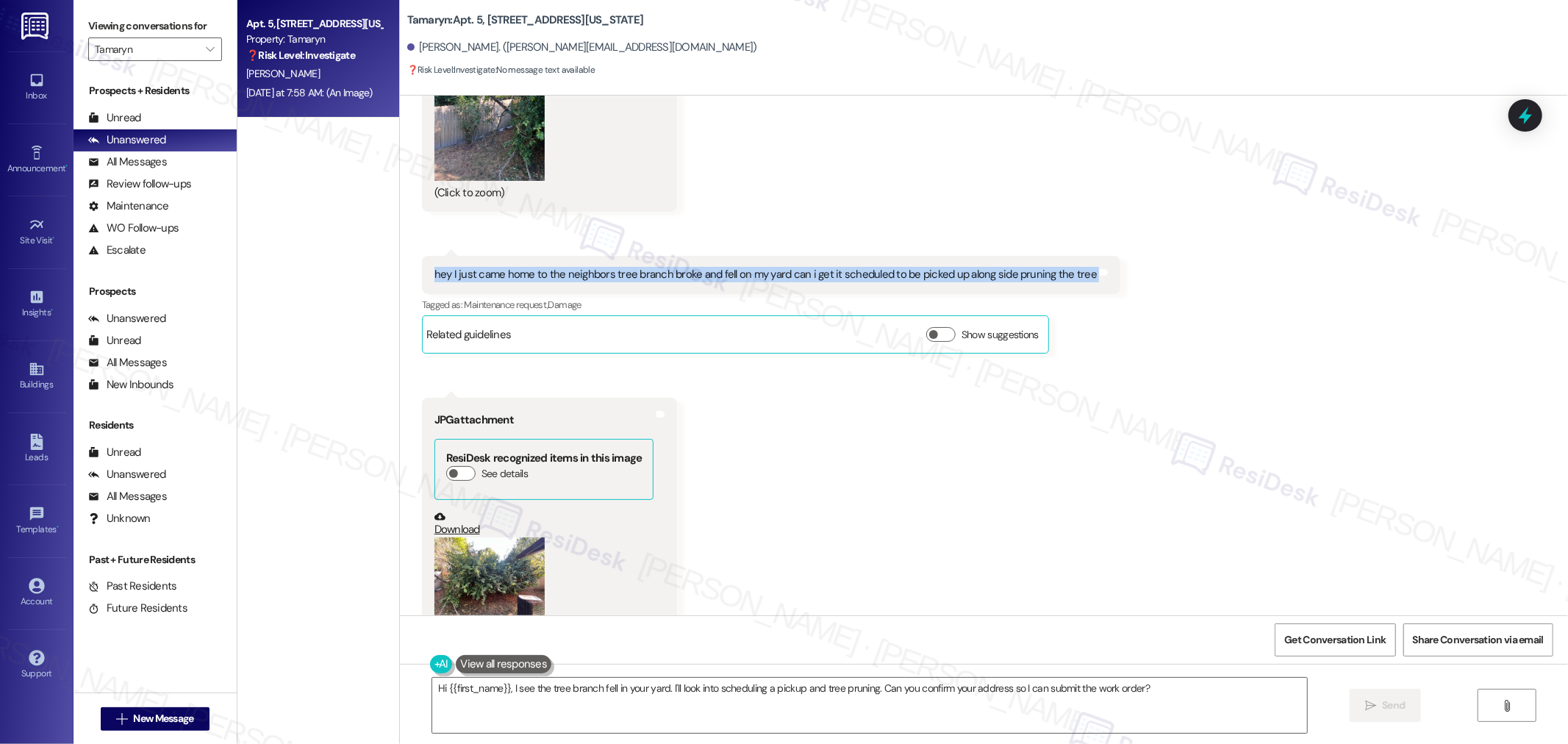
drag, startPoint x: 417, startPoint y: 222, endPoint x: 1075, endPoint y: 236, distance: 658.3
click at [1075, 256] on div "hey I just came home to the neighbors tree branch broke and fell on my yard can…" at bounding box center [771, 275] width 699 height 38
copy div "hey I just came home to the neighbors tree branch broke and fell on my yard can…"
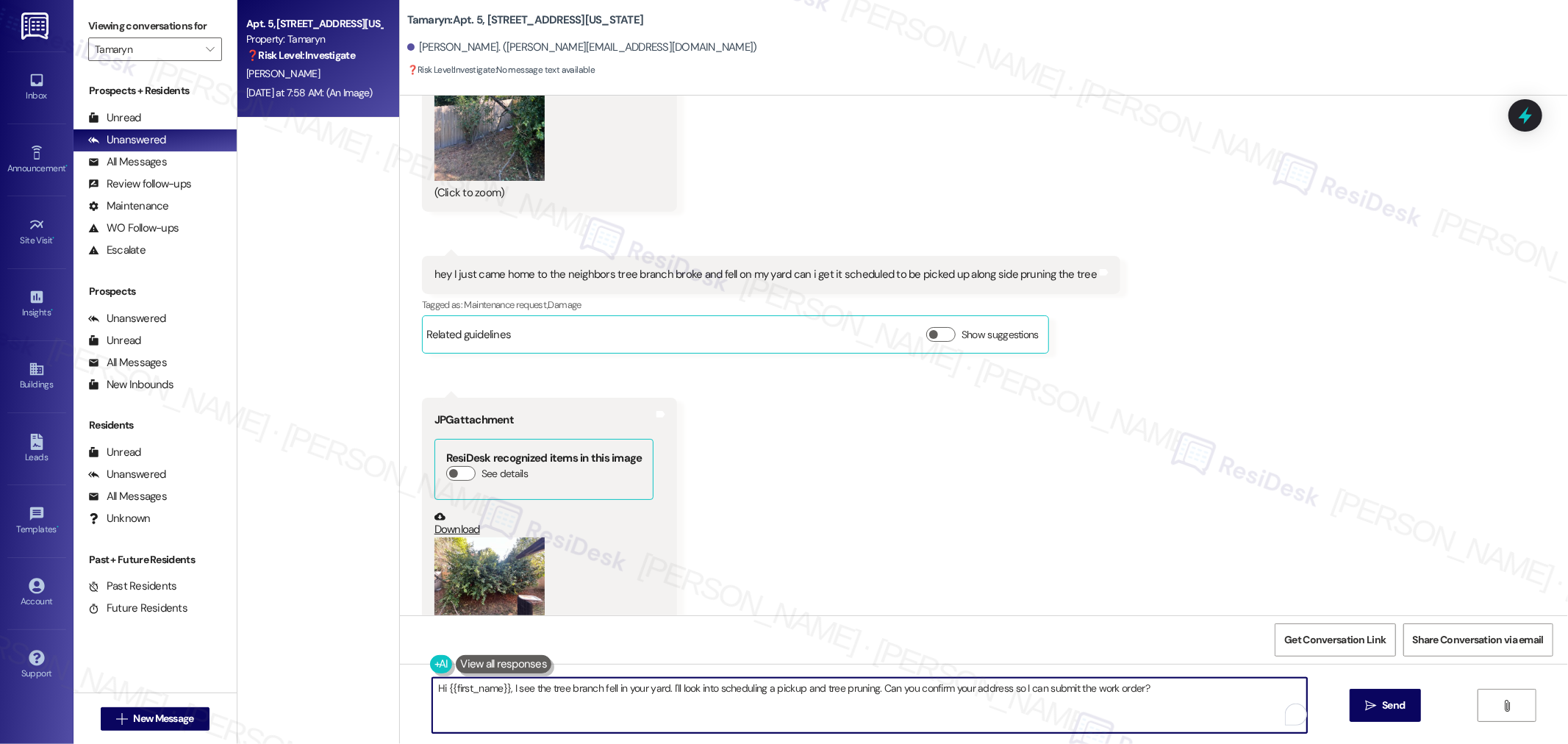
drag, startPoint x: 1210, startPoint y: 694, endPoint x: 435, endPoint y: 693, distance: 775.8
click at [400, 709] on div "Hi {{first_name}}, I see the tree branch fell in your yard. I'll look into sche…" at bounding box center [984, 719] width 1168 height 110
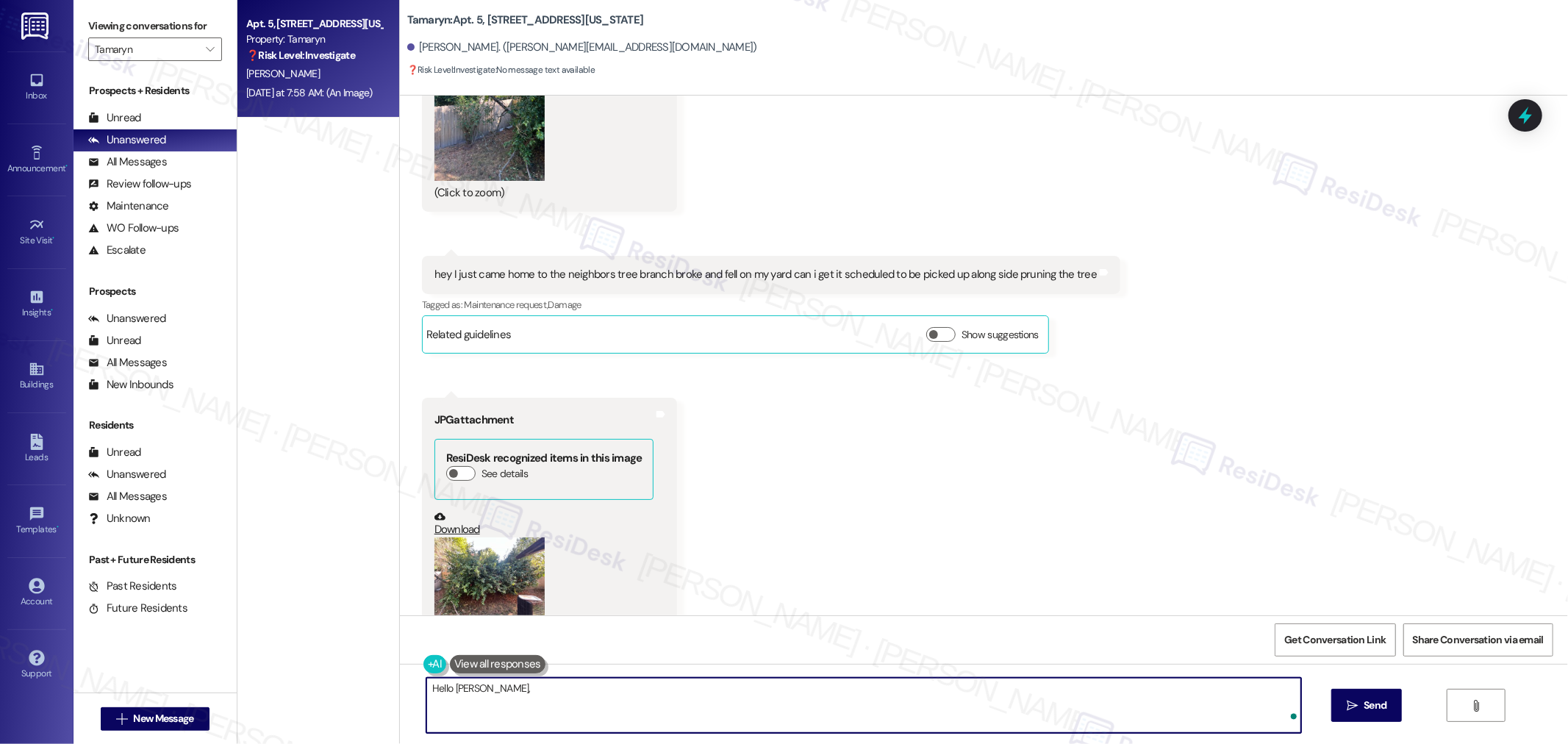
paste textarea "Thanks for letting me know. Sorry to hear about the fallen branch. I’ll look in…"
click at [471, 689] on textarea "Hello [PERSON_NAME], Thanks for letting me know. Sorry to hear about the fallen…" at bounding box center [863, 705] width 875 height 55
click at [510, 710] on textarea "Hello [PERSON_NAME], thanks for letting me know. Sorry to hear about the fallen…" at bounding box center [863, 705] width 875 height 55
click at [482, 691] on textarea "Hello [PERSON_NAME], thanks for letting me know. Sorry to hear about the fallen…" at bounding box center [863, 705] width 875 height 55
click at [1028, 704] on textarea "Hello, [PERSON_NAME]. Thanks for letting me know. Sorry to hear about the falle…" at bounding box center [863, 705] width 875 height 55
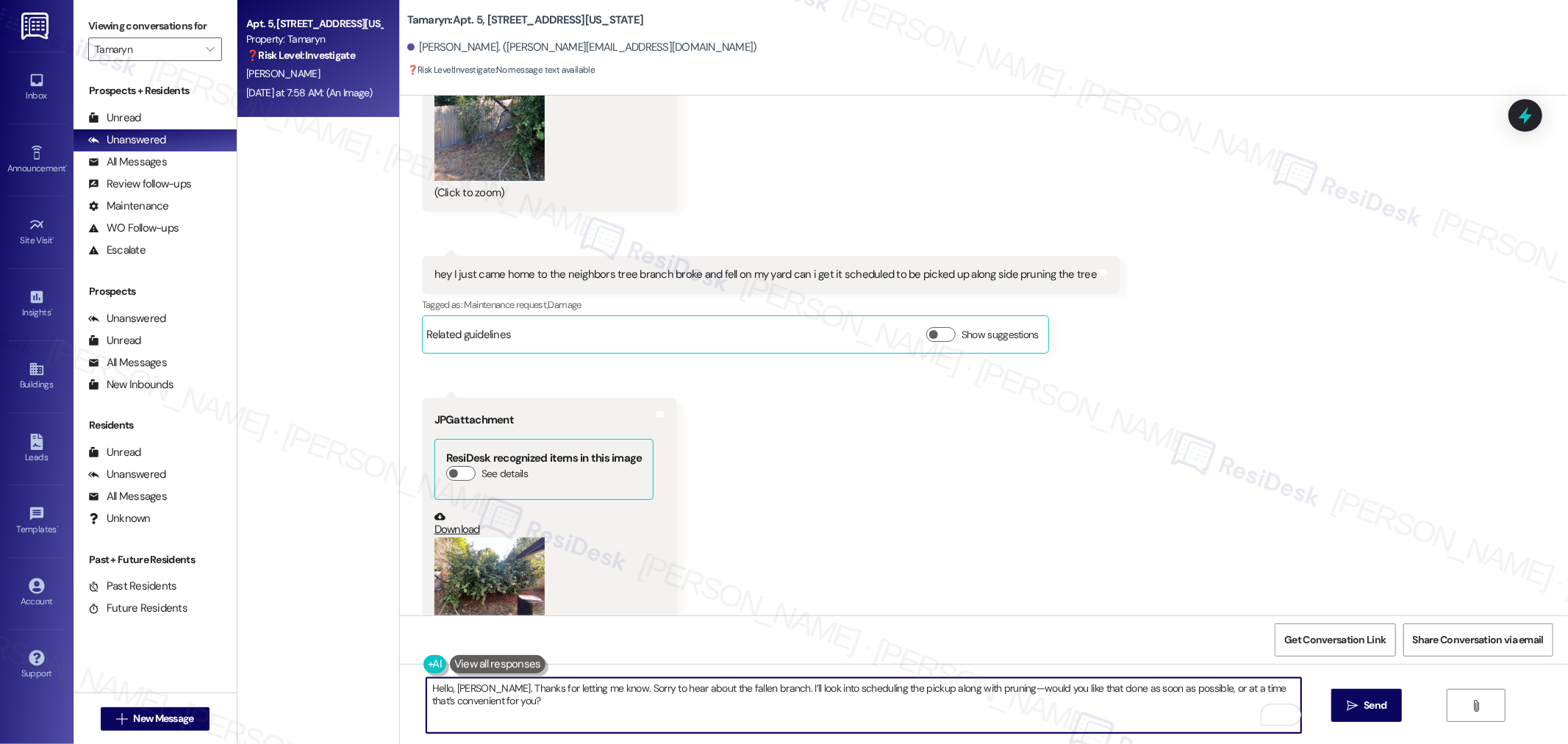
type textarea "Hello, [PERSON_NAME]. Thanks for letting me know. Sorry to hear about the falle…"
click at [1394, 696] on button " Send" at bounding box center [1367, 705] width 71 height 33
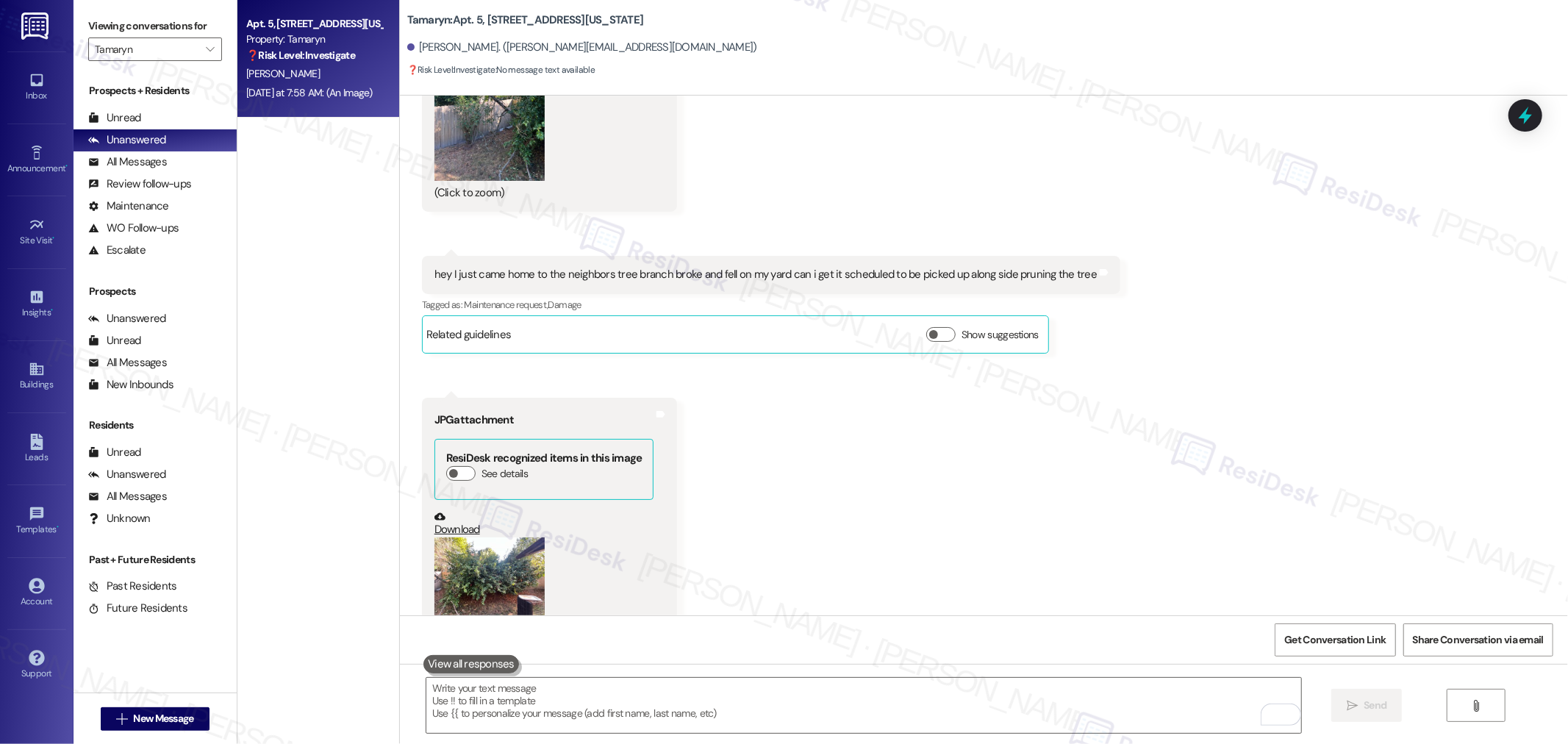
scroll to position [3355, 0]
drag, startPoint x: 1383, startPoint y: 638, endPoint x: 1546, endPoint y: 699, distance: 174.3
click at [1383, 638] on span "Get Conversation Link" at bounding box center [1335, 639] width 101 height 15
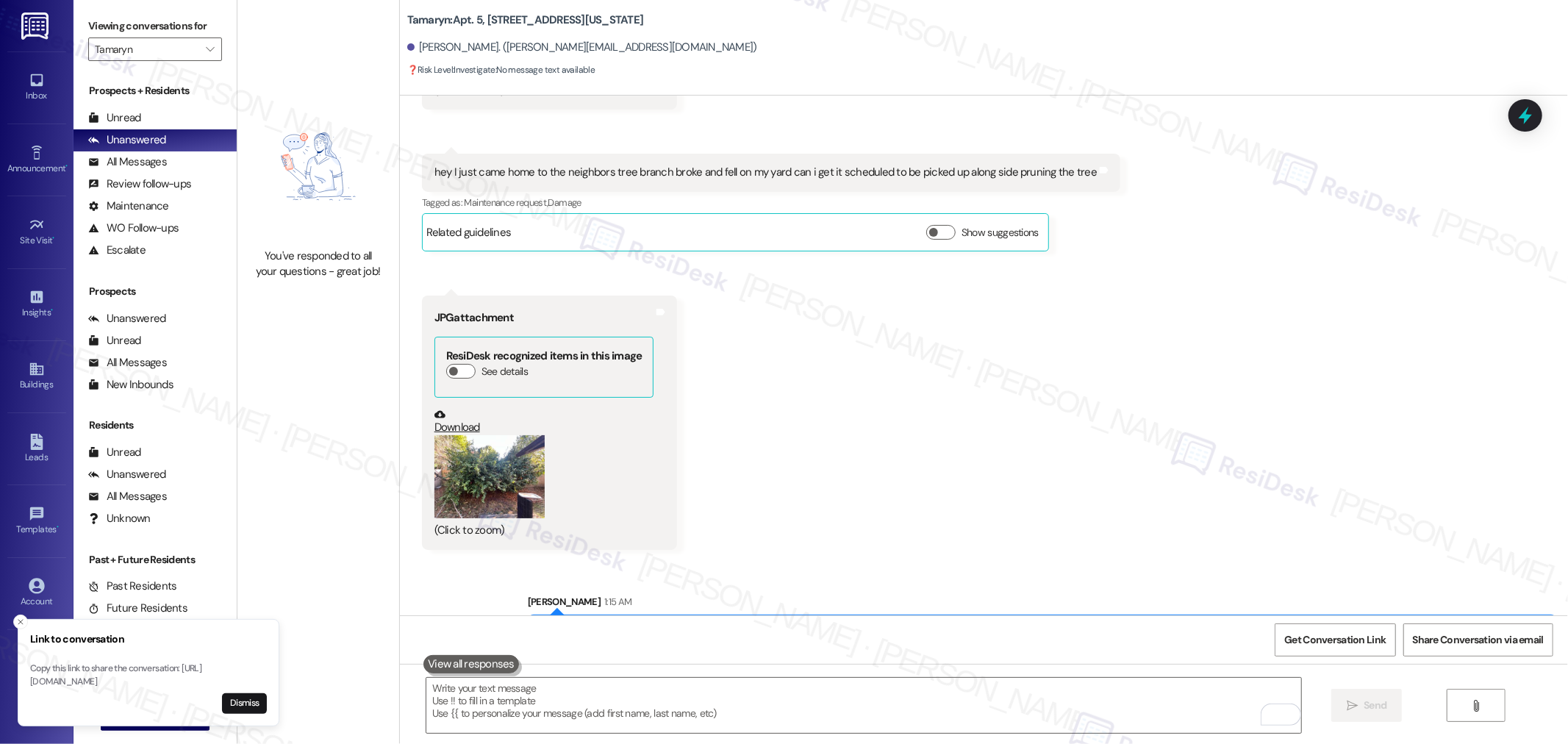
scroll to position [2967, 0]
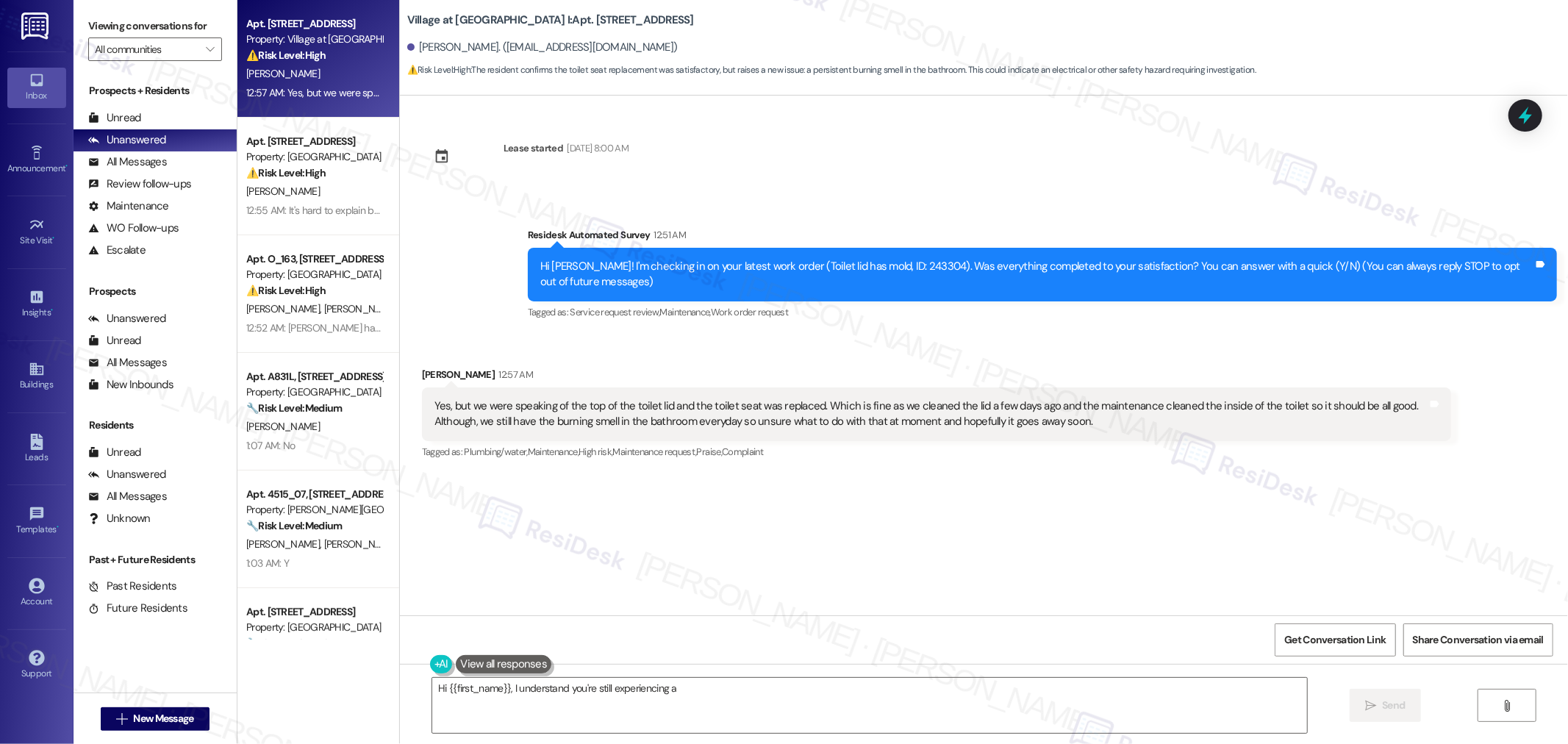
click at [982, 422] on div "Yes, but we were speaking of the top of the toilet lid and the toilet seat was …" at bounding box center [931, 415] width 993 height 32
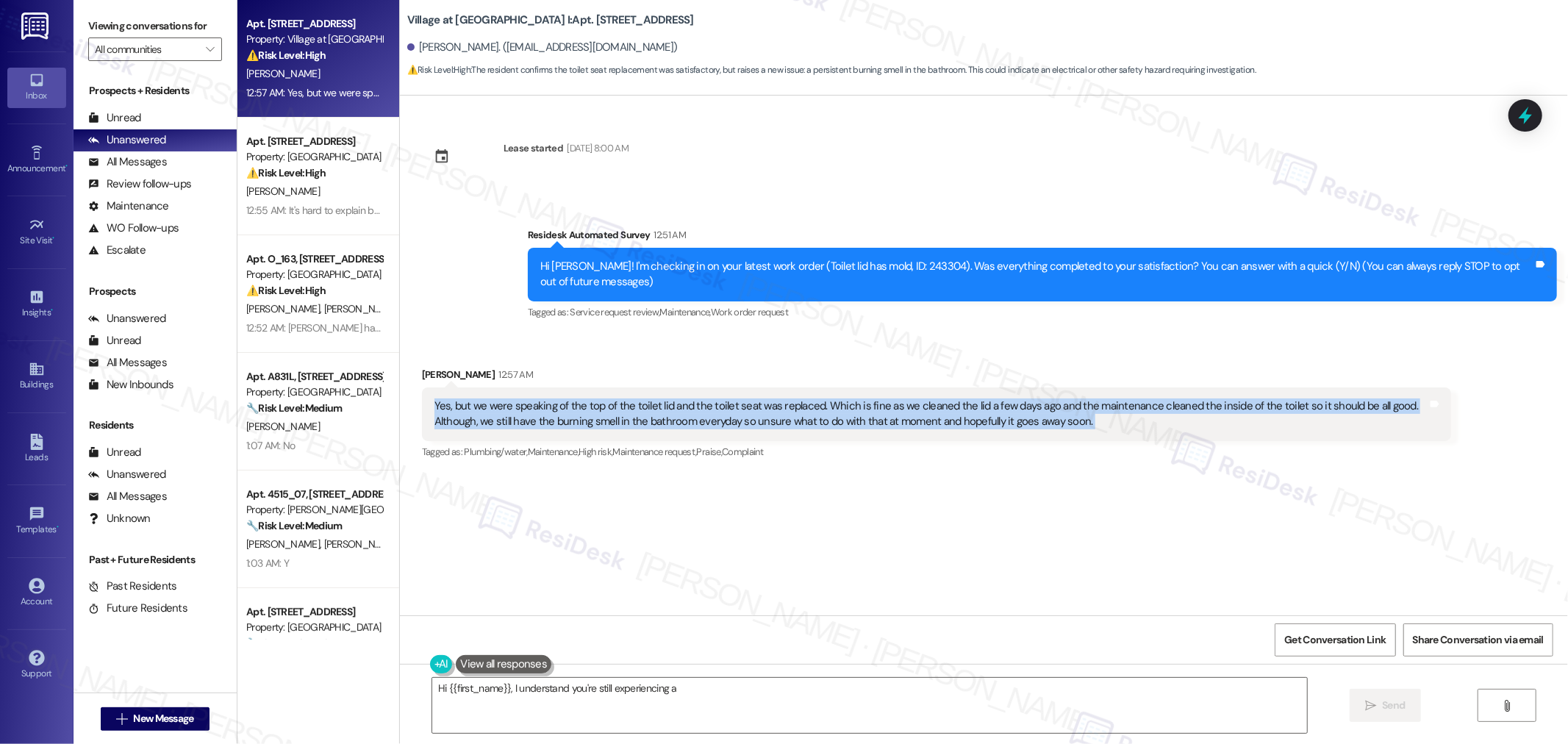
click at [982, 422] on div "Yes, but we were speaking of the top of the toilet lid and the toilet seat was …" at bounding box center [931, 415] width 993 height 32
copy div "Yes, but we were speaking of the top of the toilet lid and the toilet seat was …"
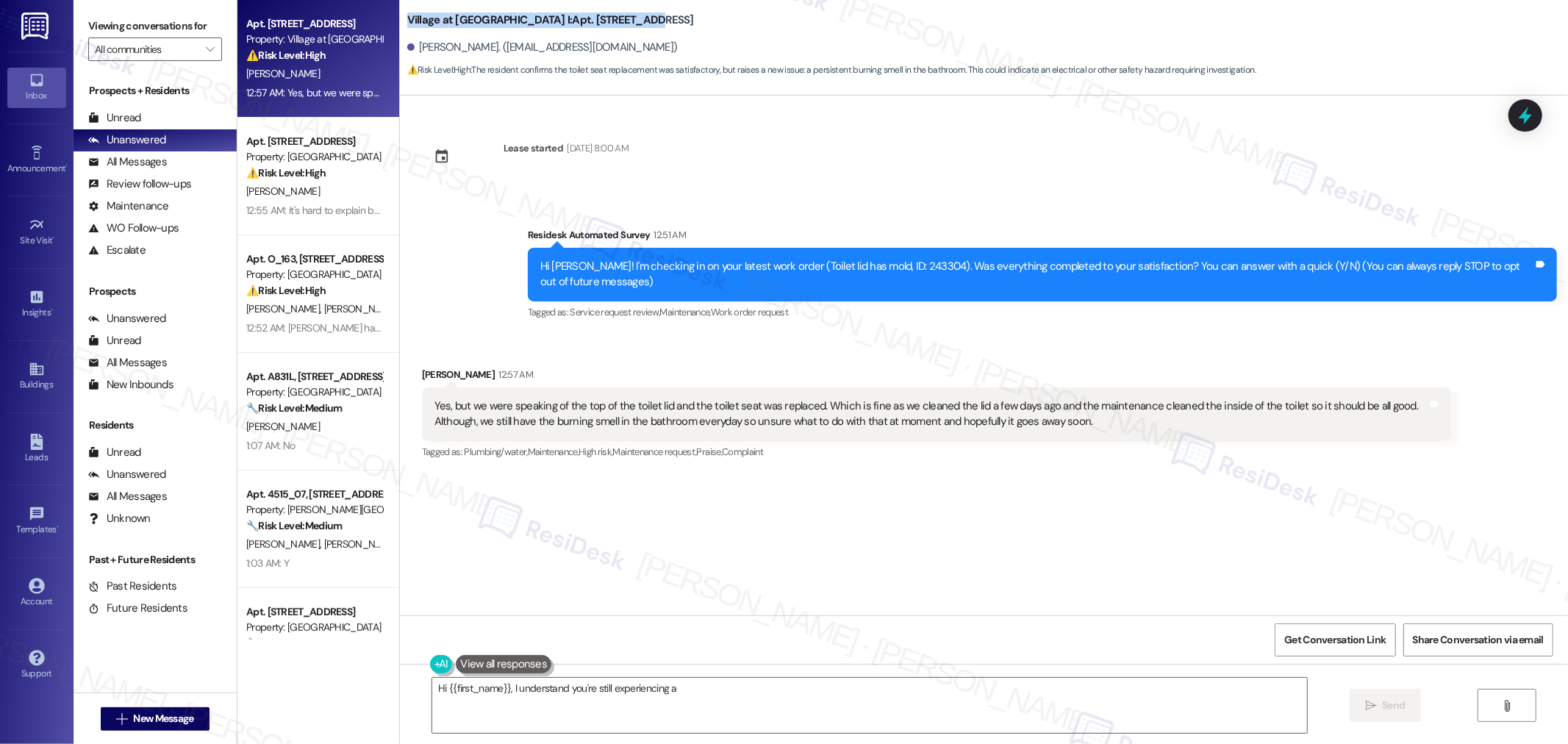
drag, startPoint x: 396, startPoint y: 8, endPoint x: 591, endPoint y: 13, distance: 195.7
click at [591, 13] on b "Village at [GEOGRAPHIC_DATA] I: Apt. [STREET_ADDRESS]" at bounding box center [550, 20] width 287 height 15
copy b "Village at [GEOGRAPHIC_DATA] I: Apt. 5307, 30050"
drag, startPoint x: 409, startPoint y: 46, endPoint x: 490, endPoint y: 53, distance: 82.0
click at [490, 53] on div "[PERSON_NAME]. ([EMAIL_ADDRESS][DOMAIN_NAME])" at bounding box center [542, 47] width 271 height 15
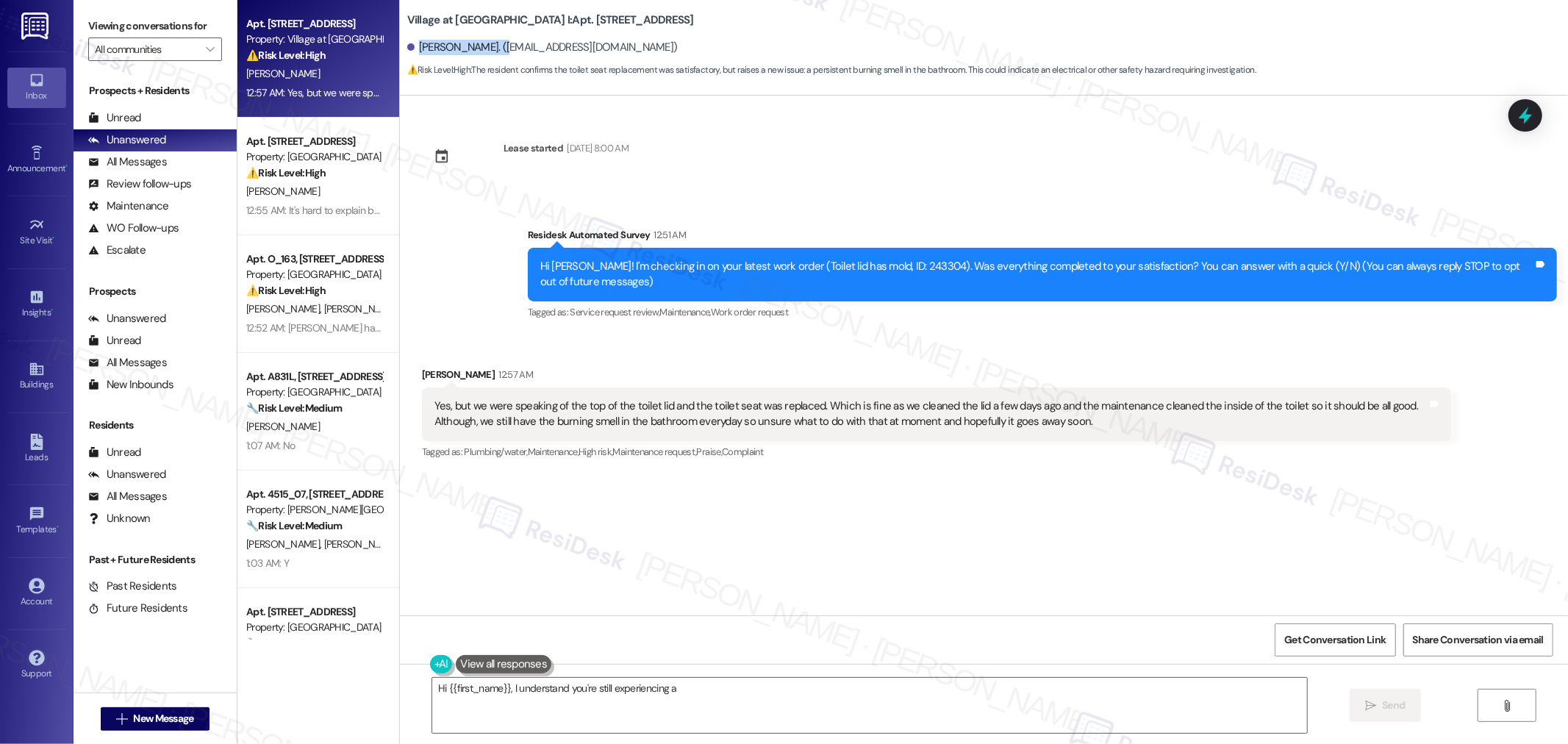
copy div "[PERSON_NAME]."
click at [1351, 643] on span "Get Conversation Link" at bounding box center [1335, 639] width 101 height 15
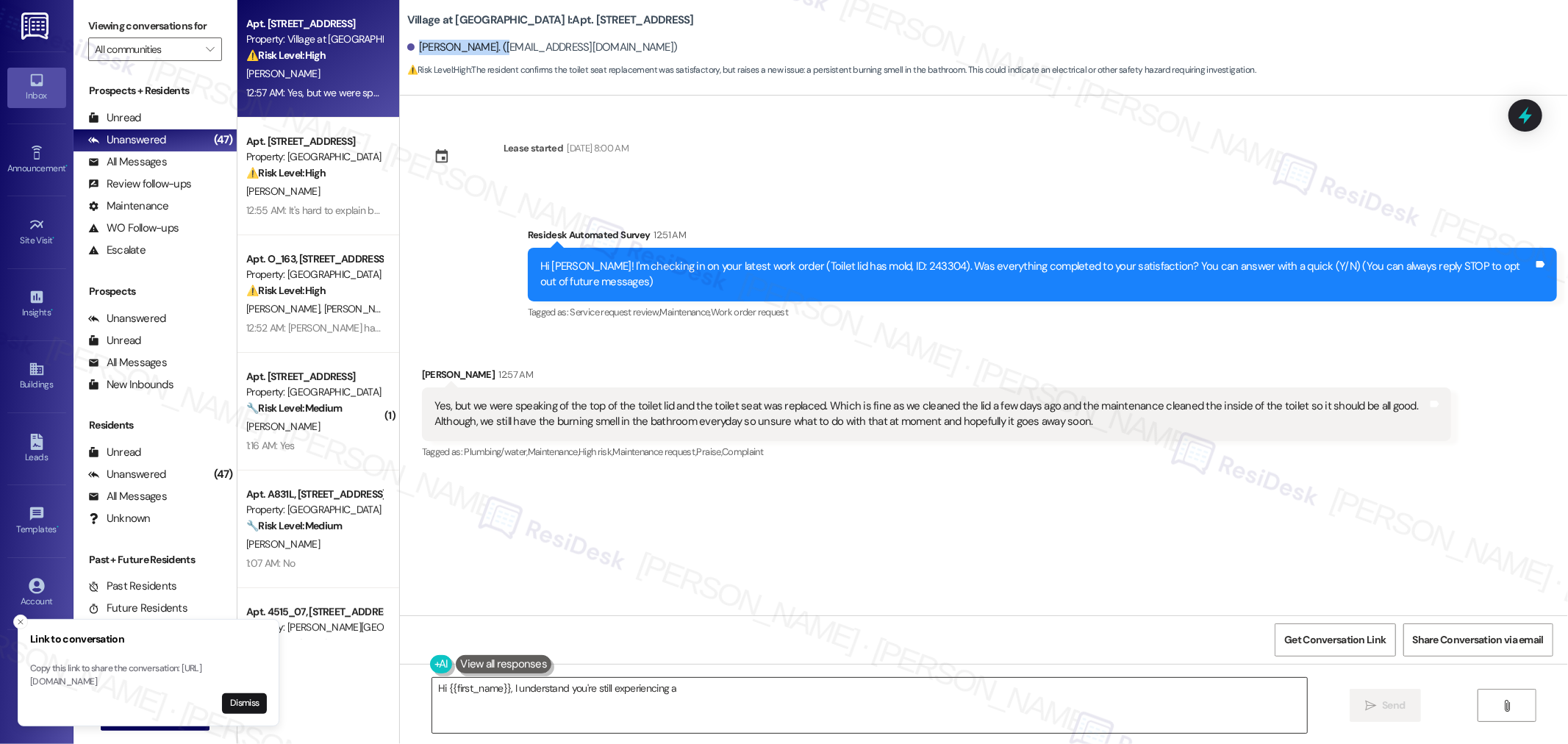
click at [1196, 696] on textarea "Hi {{first_name}}, I understand you're still experiencing a burning smell in th…" at bounding box center [869, 705] width 875 height 55
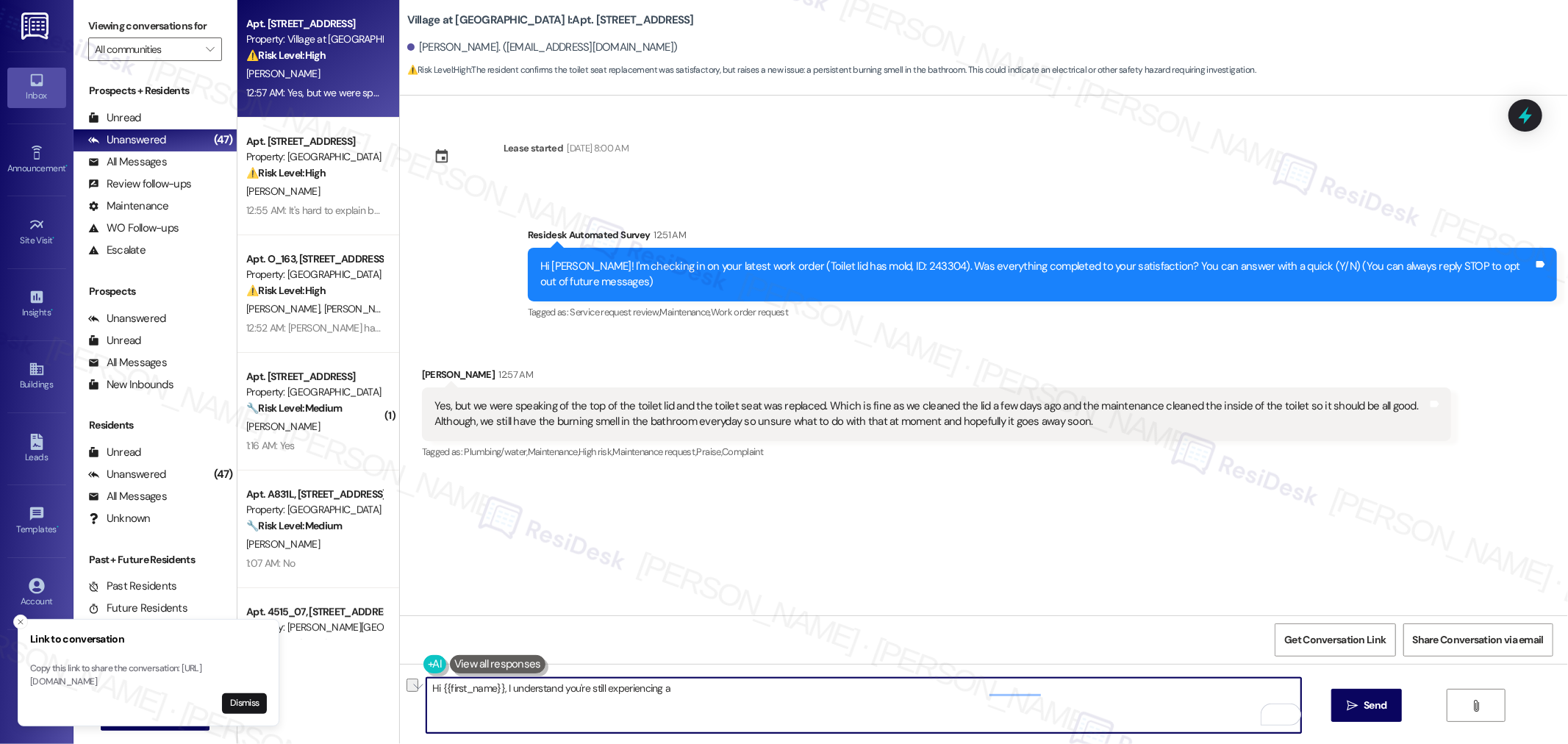
drag, startPoint x: 1196, startPoint y: 696, endPoint x: 415, endPoint y: 726, distance: 781.5
click at [426, 726] on textarea "Hi {{first_name}}, I understand you're still experiencing a burning smell in th…" at bounding box center [863, 705] width 875 height 55
paste textarea "Appreciate the update. The toilet sounds good now. As for the smell, when do yo…"
click at [518, 690] on textarea "Appreciate the update. The toilet sounds good now. As for the smell, when do yo…" at bounding box center [863, 705] width 875 height 55
click at [1052, 692] on textarea "Appreciate the update, Angel. The toilet sounds good now. As for the smell, whe…" at bounding box center [863, 705] width 875 height 55
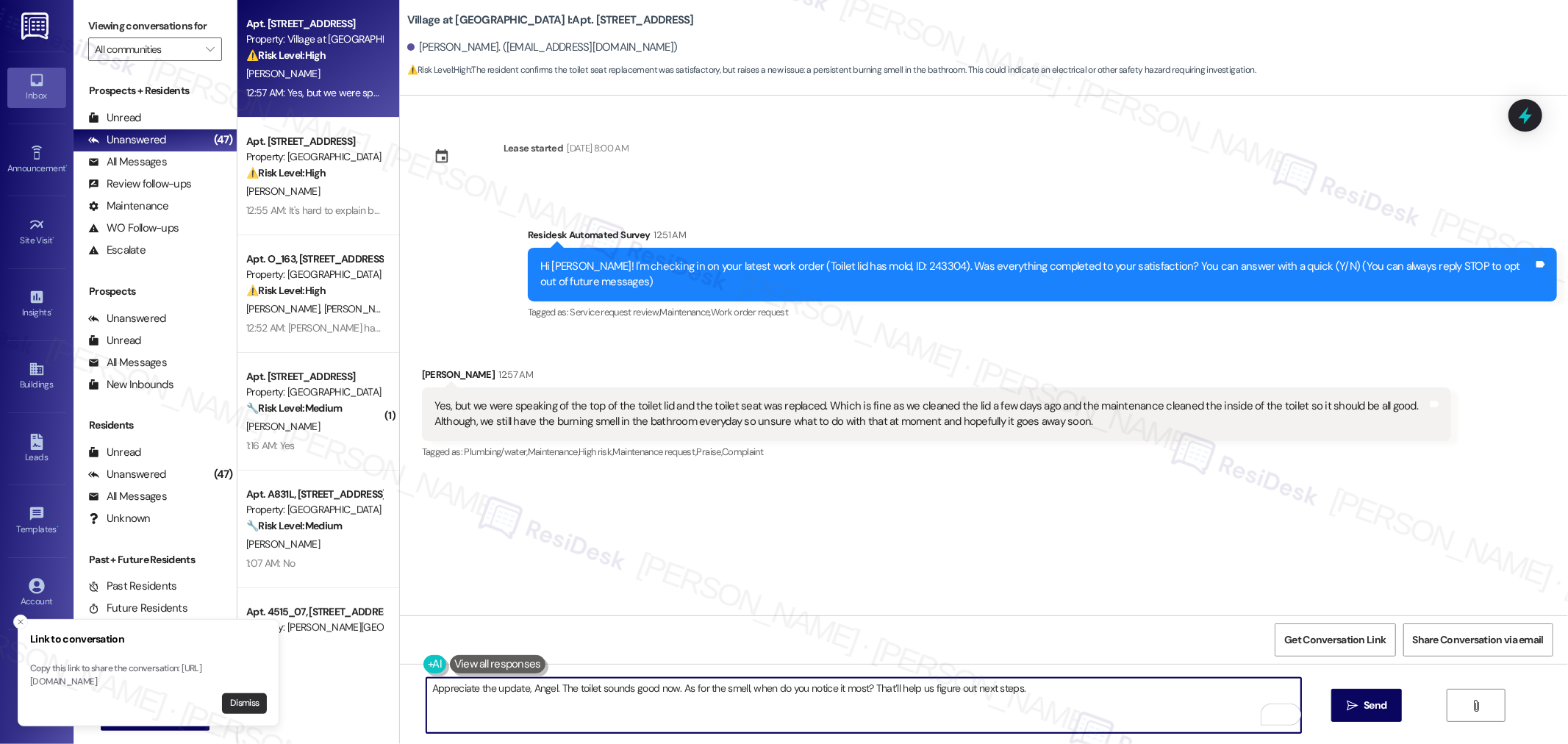
click at [243, 704] on button "Dismiss" at bounding box center [244, 703] width 45 height 21
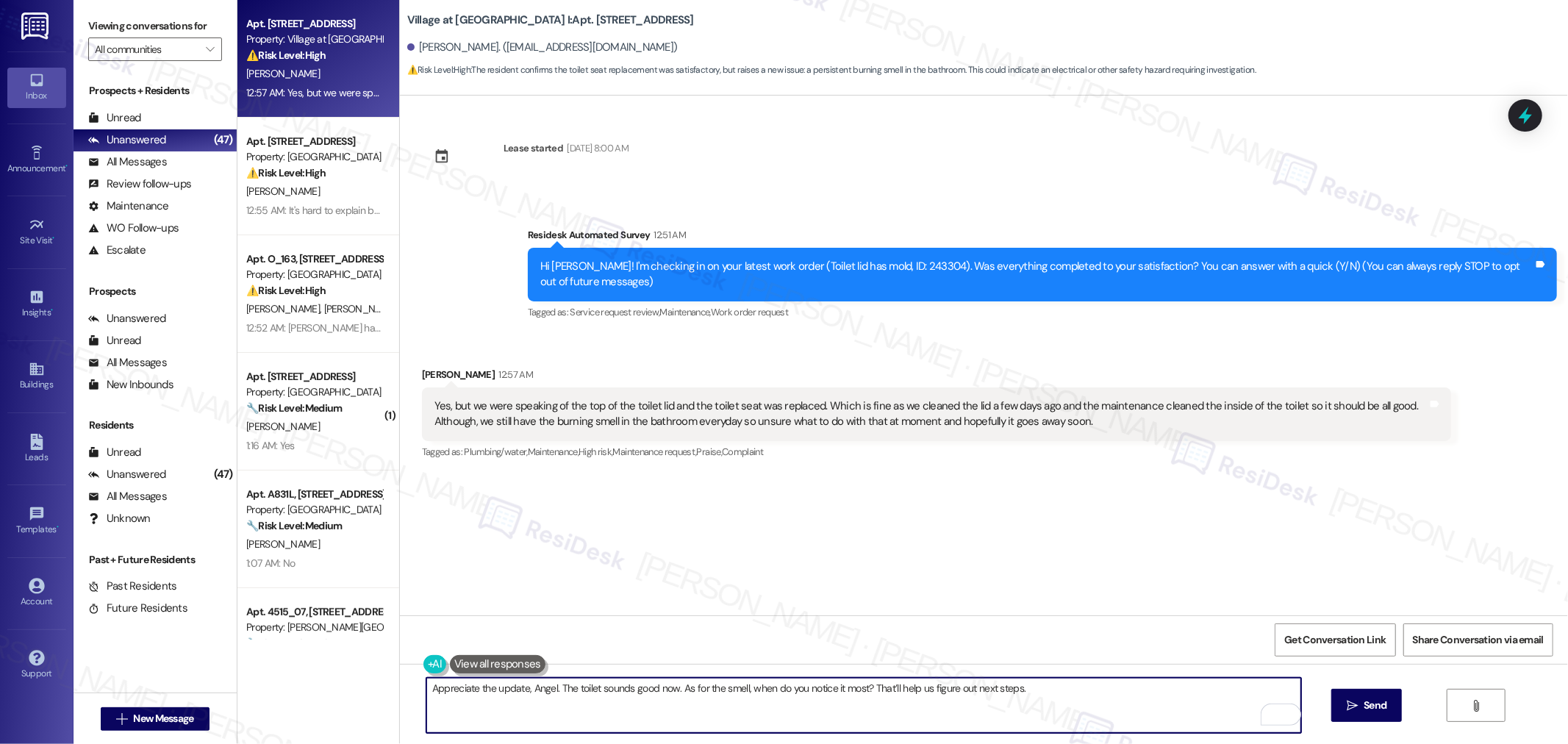
click at [1035, 694] on textarea "Appreciate the update, Angel. The toilet sounds good now. As for the smell, whe…" at bounding box center [863, 705] width 875 height 55
type textarea "Appreciate the update, Angel. The toilet sounds good now. As for the smell, whe…"
click at [1382, 692] on button " Send" at bounding box center [1367, 705] width 71 height 33
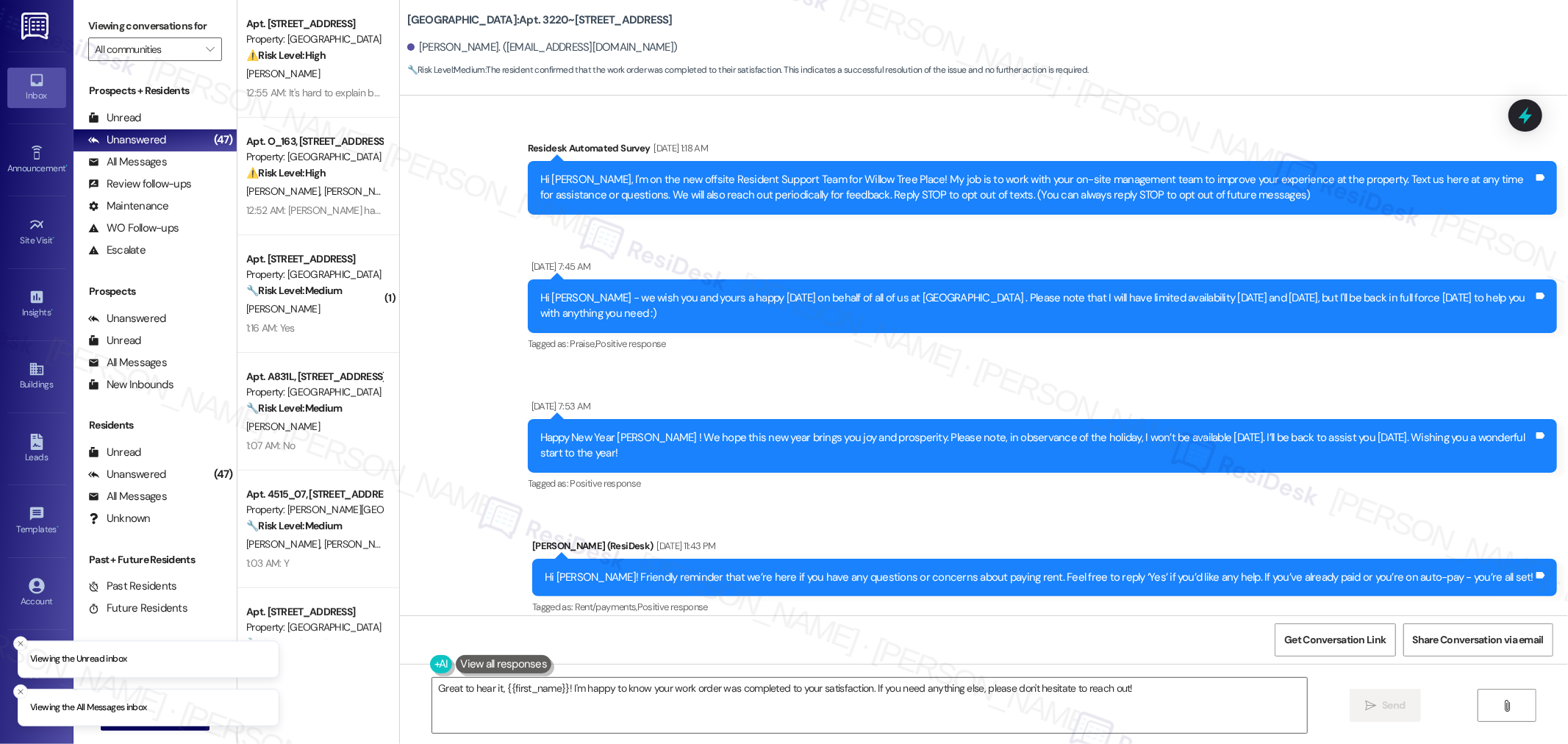
scroll to position [3989, 0]
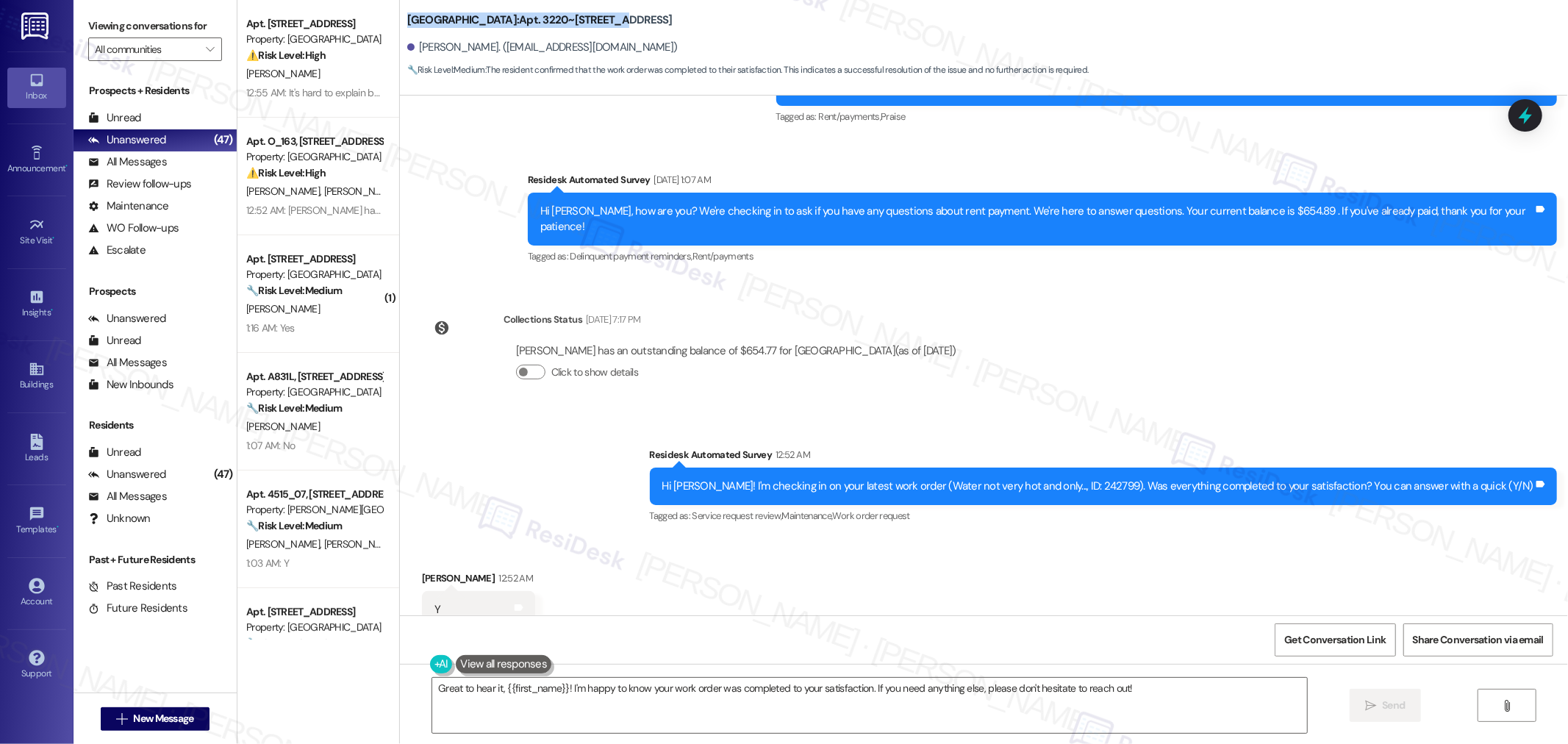
drag, startPoint x: 392, startPoint y: 18, endPoint x: 581, endPoint y: 22, distance: 189.0
click at [581, 22] on div "[GEOGRAPHIC_DATA]: Apt. 3220~101, [STREET_ADDRESS][GEOGRAPHIC_DATA][PERSON_NAME…" at bounding box center [984, 41] width 1168 height 74
copy b "[GEOGRAPHIC_DATA]: Apt. 3220~101, 3220"
drag, startPoint x: 406, startPoint y: 45, endPoint x: 478, endPoint y: 50, distance: 72.2
click at [478, 50] on div "[PERSON_NAME]. ([EMAIL_ADDRESS][DOMAIN_NAME])" at bounding box center [542, 47] width 271 height 15
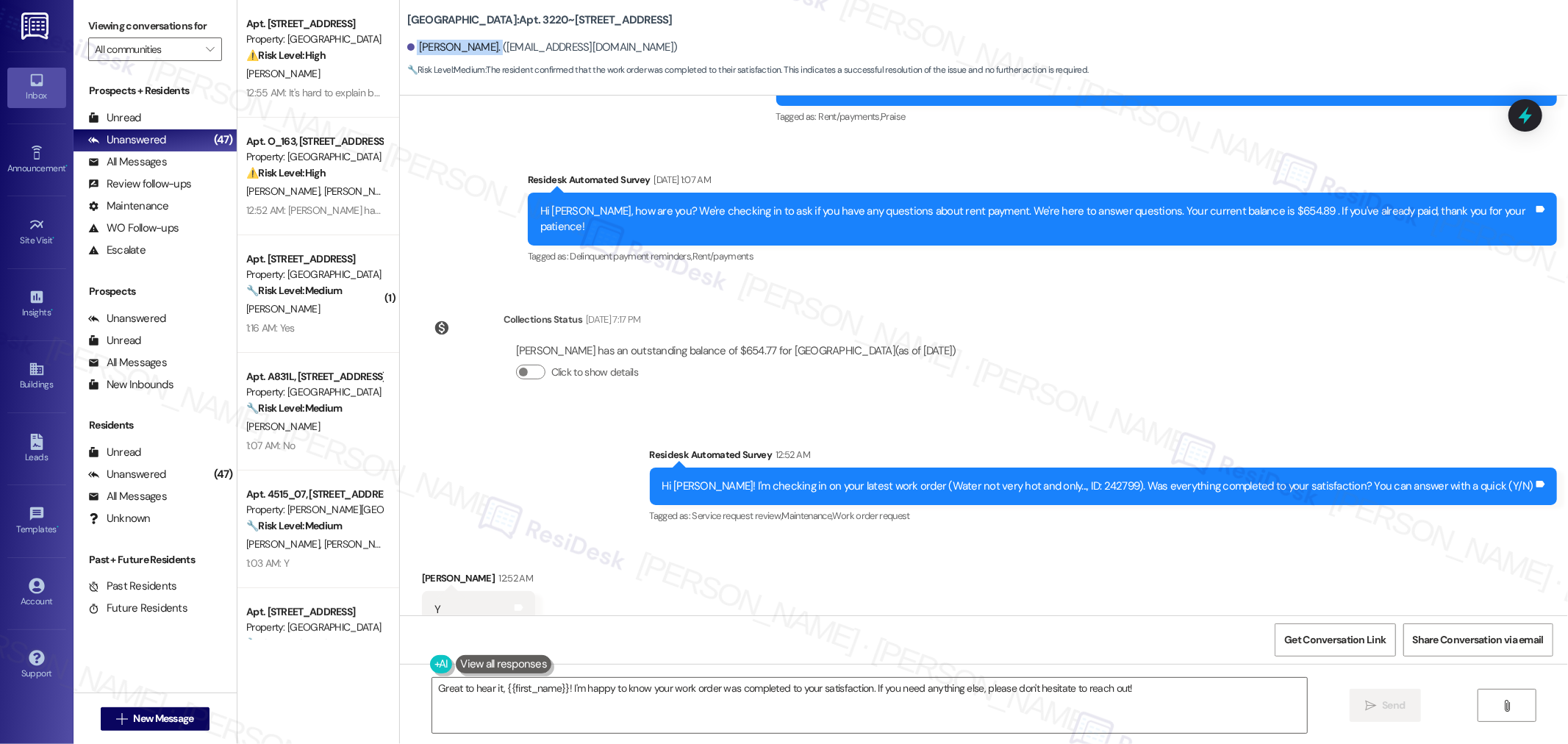
copy div "[PERSON_NAME]."
click at [1130, 479] on div "Hi [PERSON_NAME]! I'm checking in on your latest work order (Water not very hot…" at bounding box center [1099, 486] width 872 height 15
copy div "242799"
drag, startPoint x: 1316, startPoint y: 645, endPoint x: 1364, endPoint y: 664, distance: 51.5
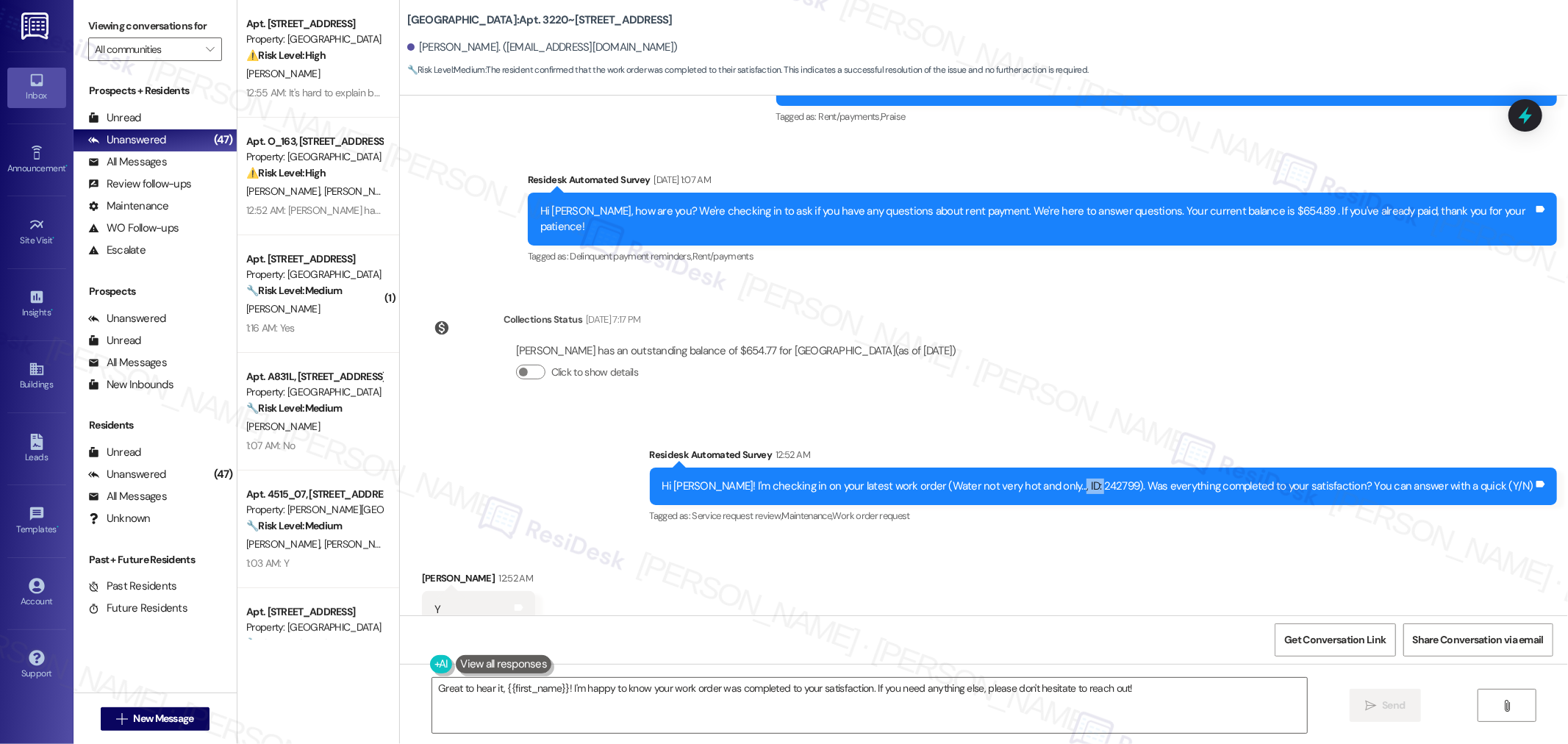
click at [1316, 645] on span "Get Conversation Link" at bounding box center [1335, 639] width 101 height 15
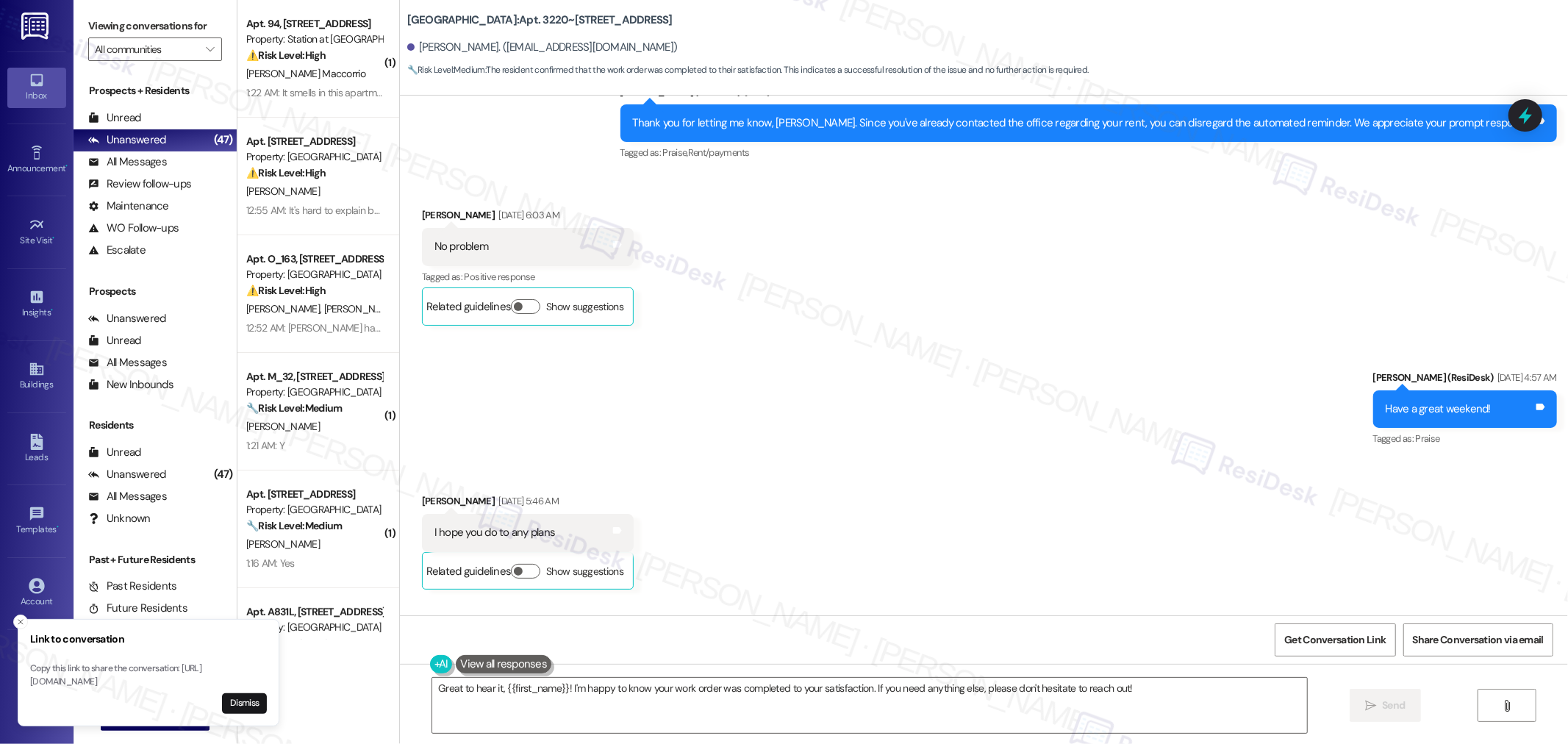
scroll to position [2518, 0]
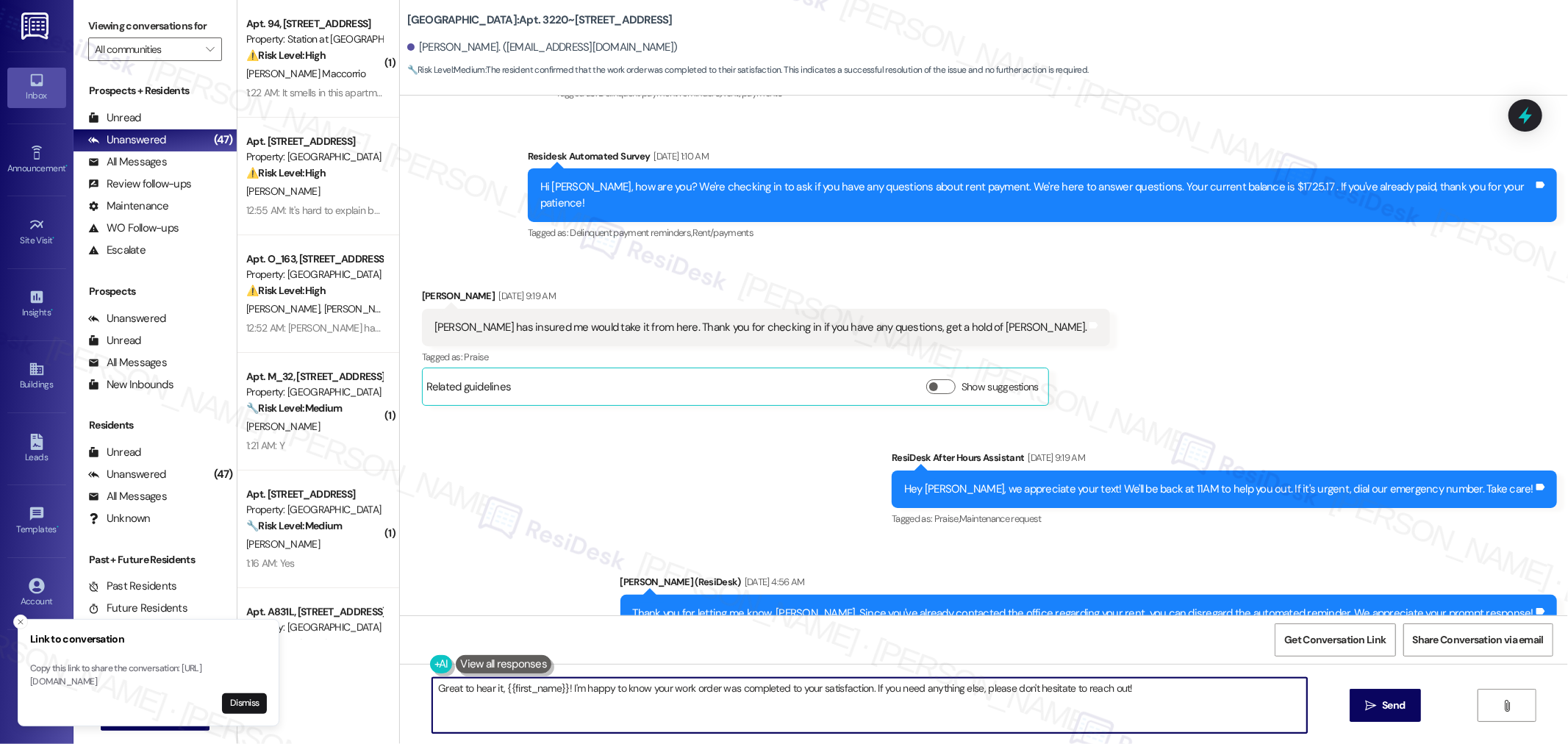
click at [1143, 701] on textarea "Great to hear it, {{first_name}}! I'm happy to know your work order was complet…" at bounding box center [869, 705] width 875 height 55
paste textarea "I’m so glad to hear you were pleased with how maintenance handled everything, {…"
click at [1182, 283] on div "Received via SMS [PERSON_NAME] [DATE] 9:19 AM [PERSON_NAME] has insured me woul…" at bounding box center [984, 336] width 1168 height 162
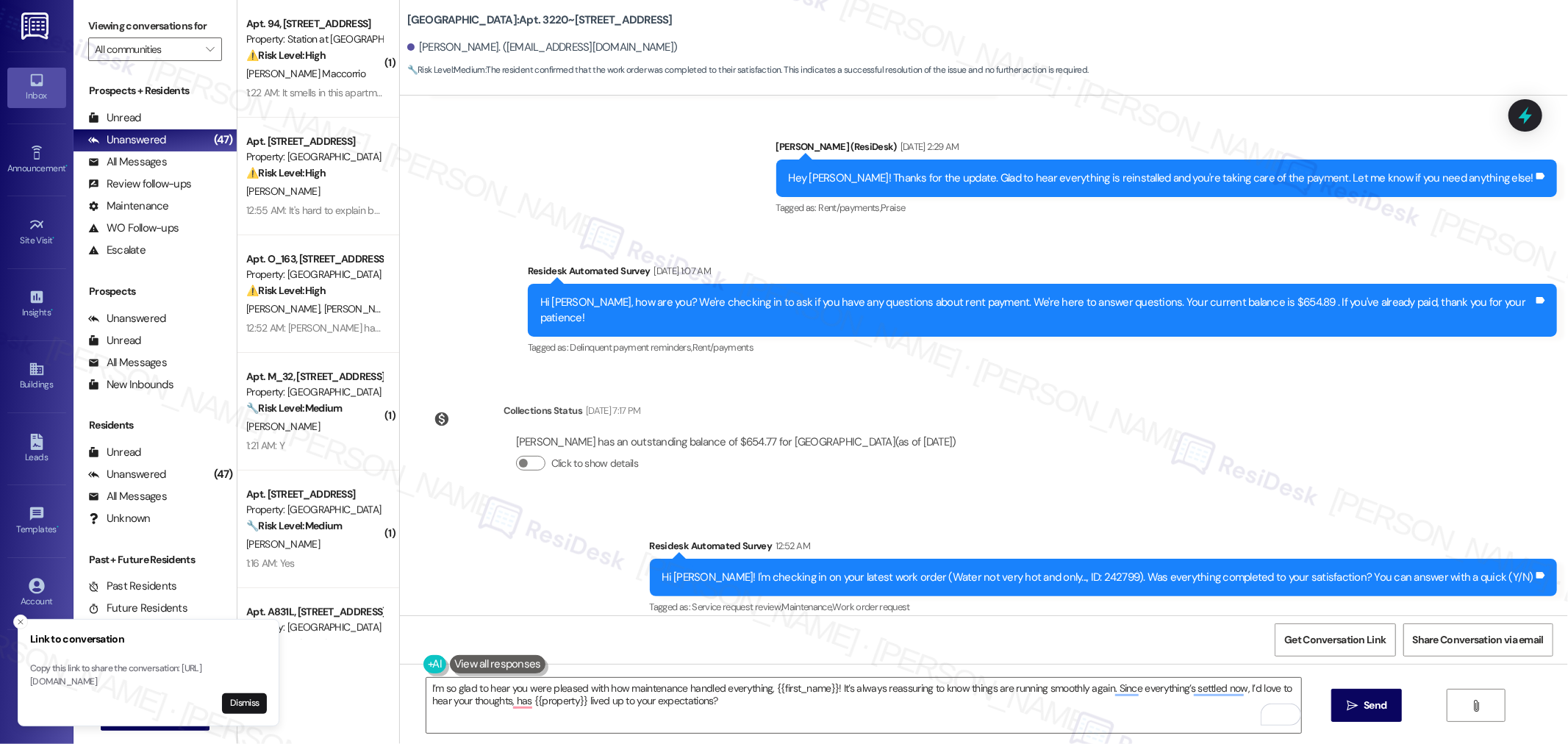
scroll to position [3989, 0]
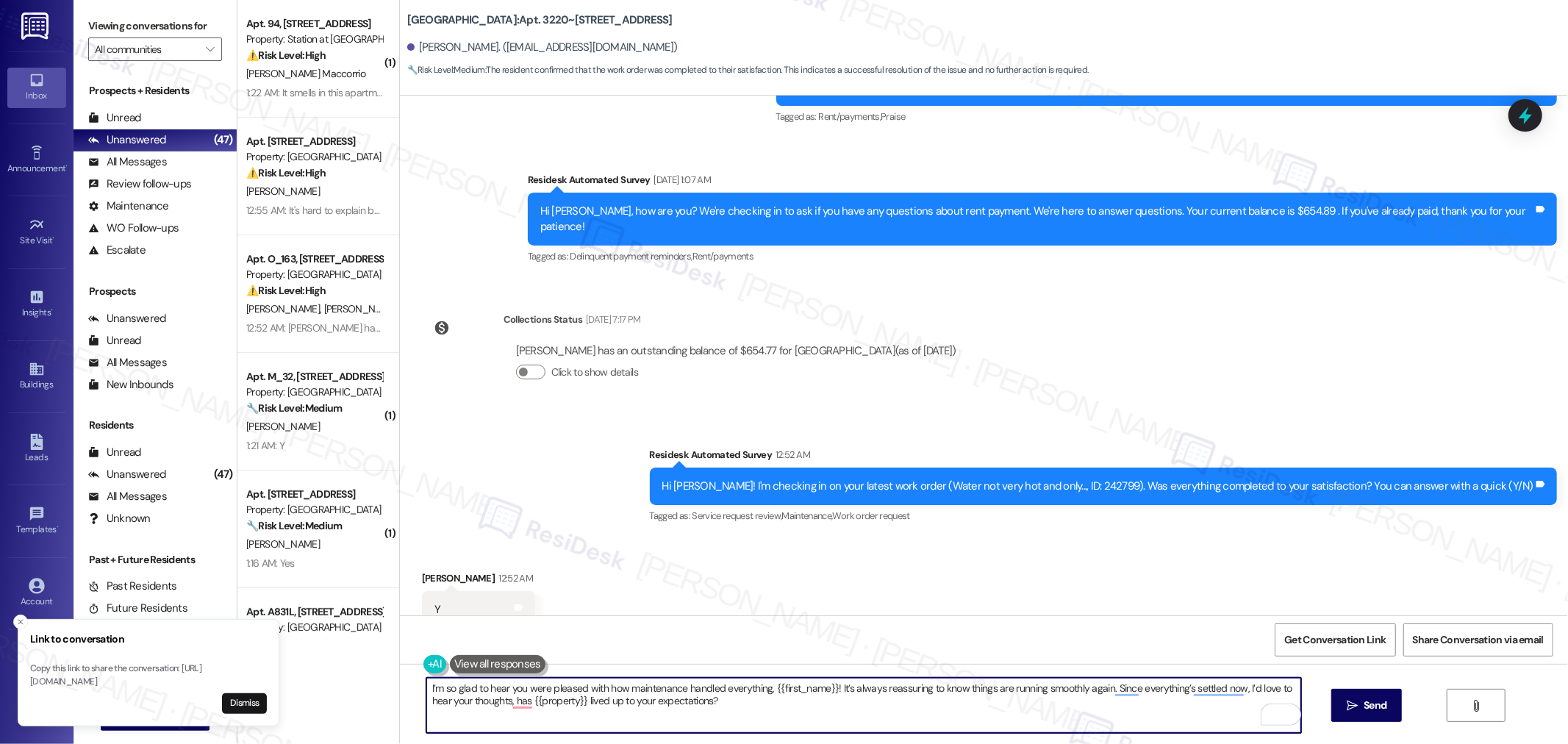
click at [815, 711] on textarea "I’m so glad to hear you were pleased with how maintenance handled everything, {…" at bounding box center [863, 705] width 875 height 55
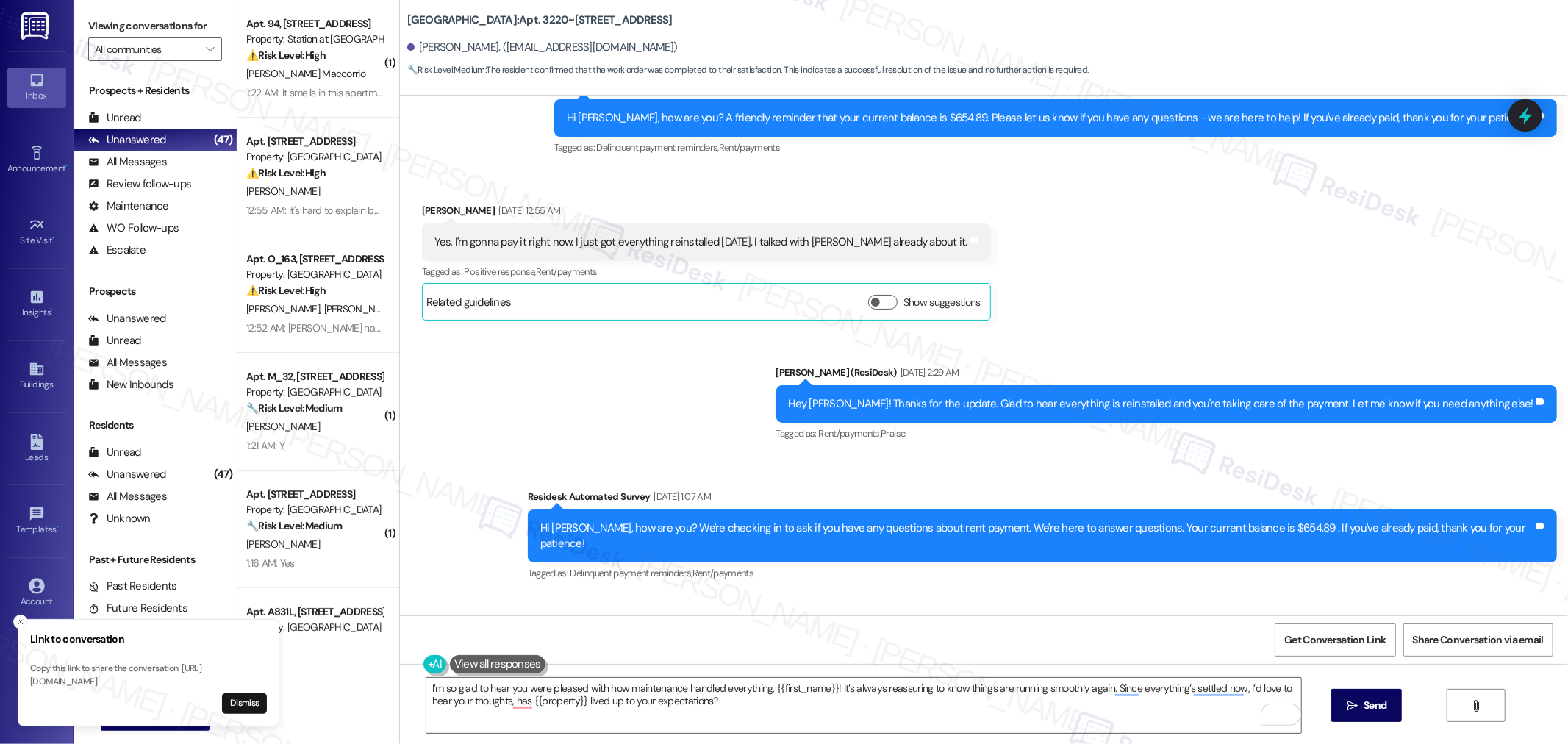
scroll to position [3663, 0]
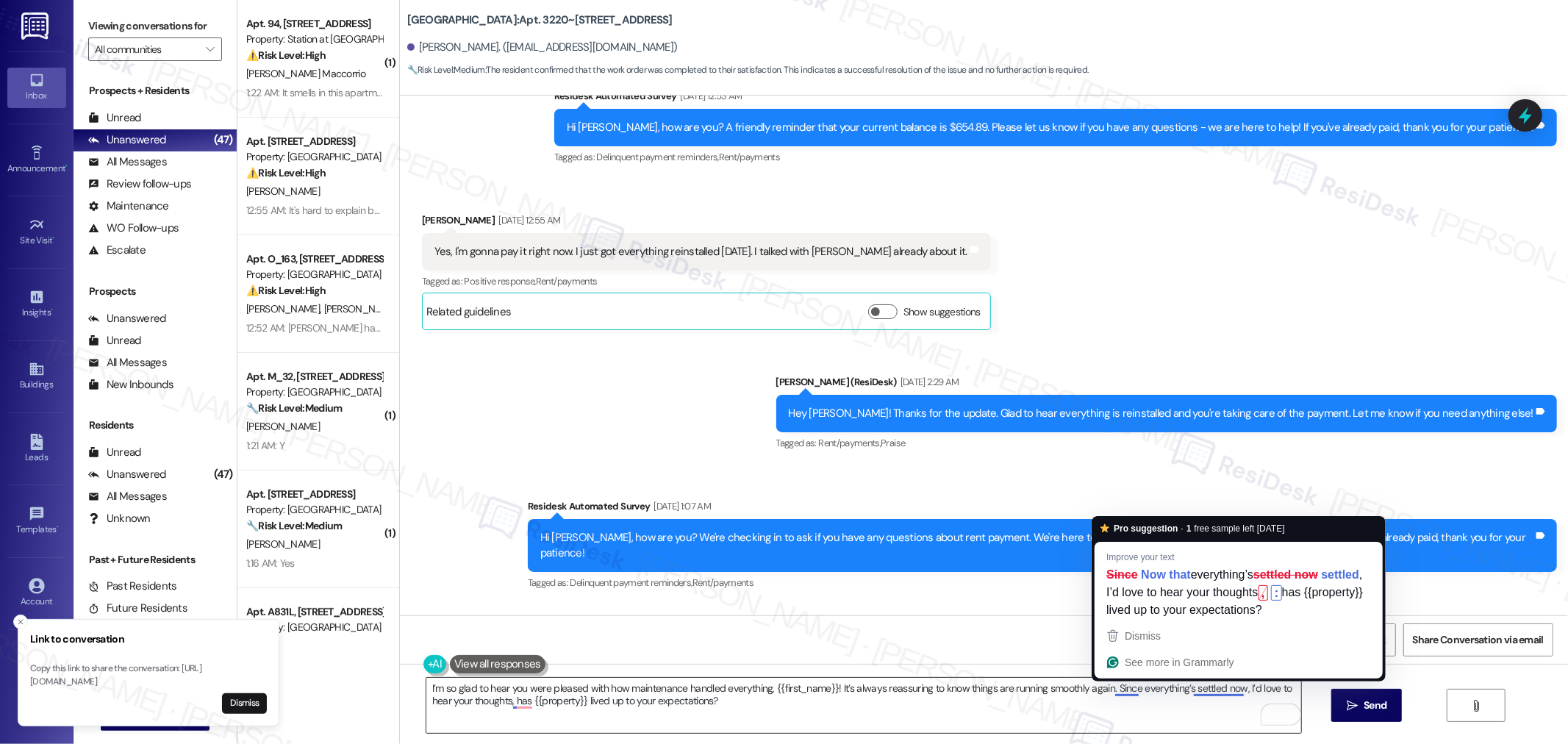
click at [1120, 688] on textarea "I’m so glad to hear you were pleased with how maintenance handled everything, {…" at bounding box center [863, 705] width 875 height 55
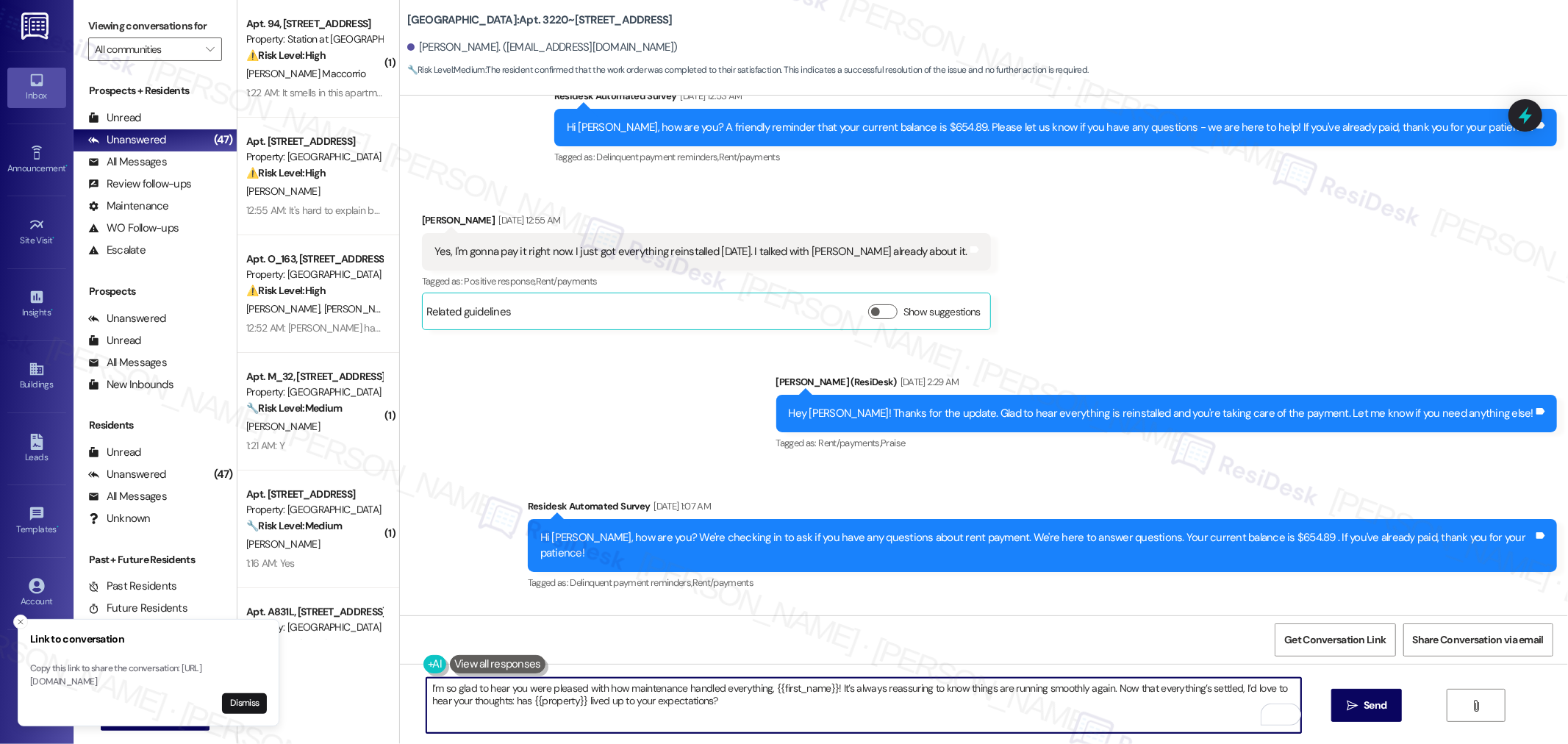
click at [719, 704] on textarea "I’m so glad to hear you were pleased with how maintenance handled everything, {…" at bounding box center [863, 705] width 875 height 55
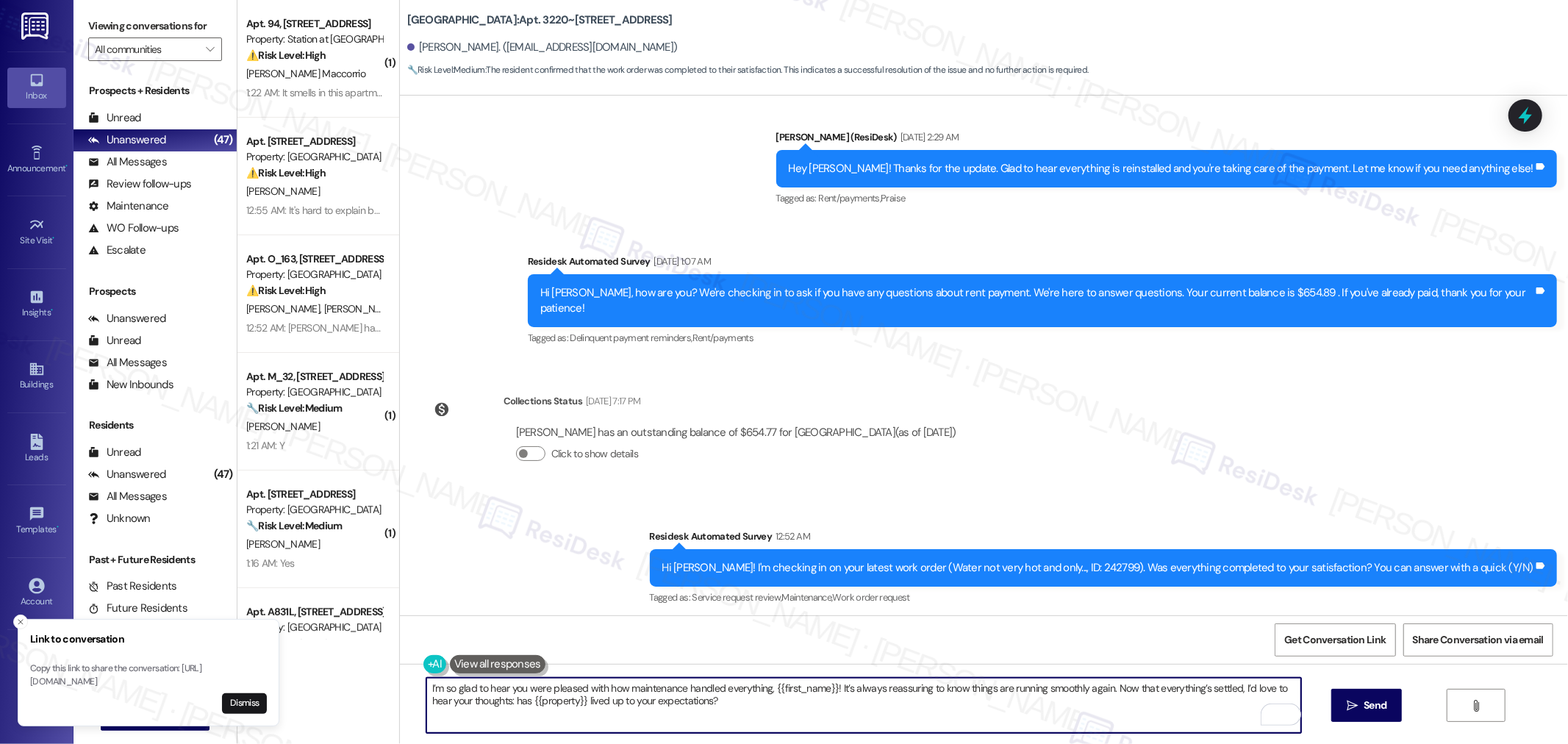
scroll to position [3989, 0]
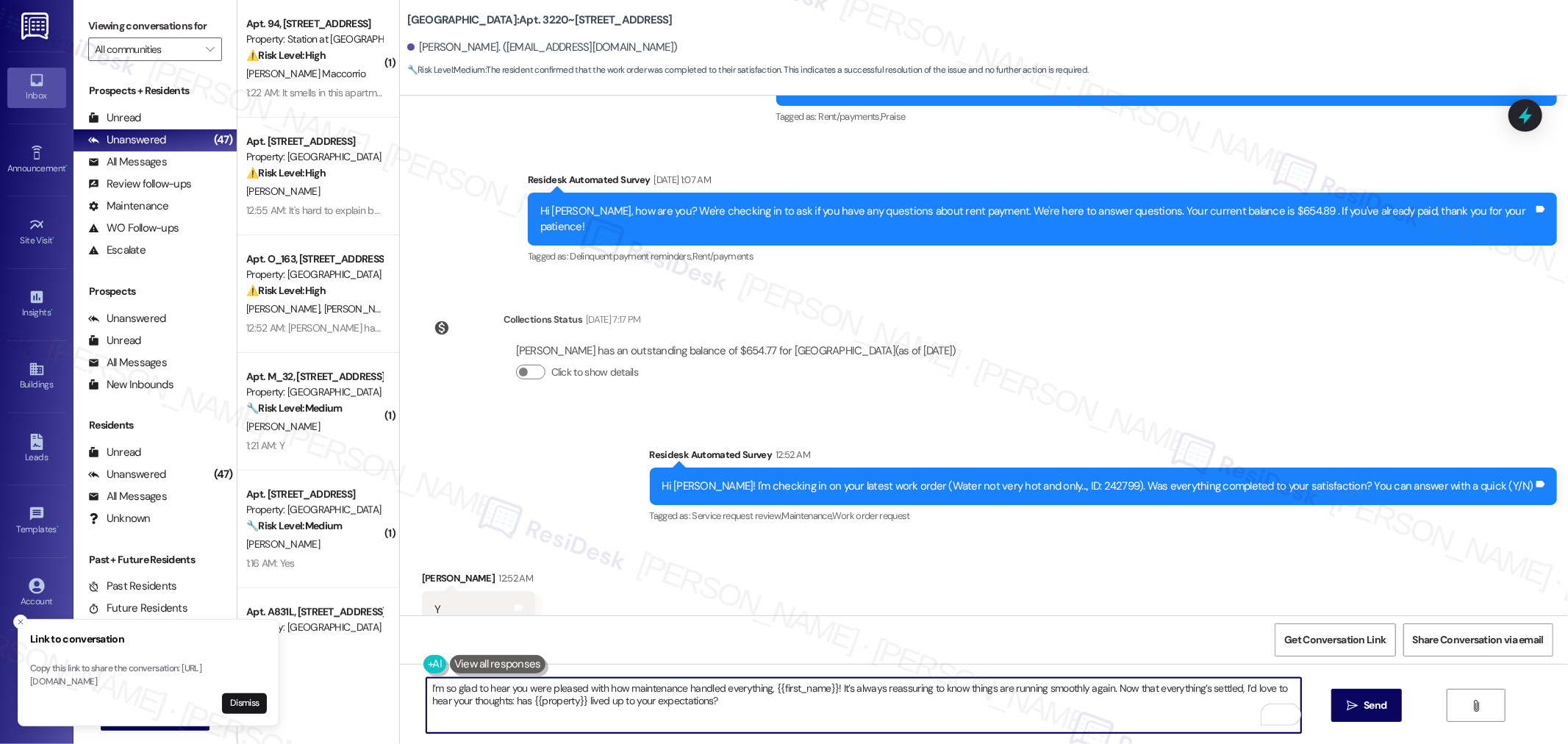
type textarea "I’m so glad to hear you were pleased with how maintenance handled everything, {…"
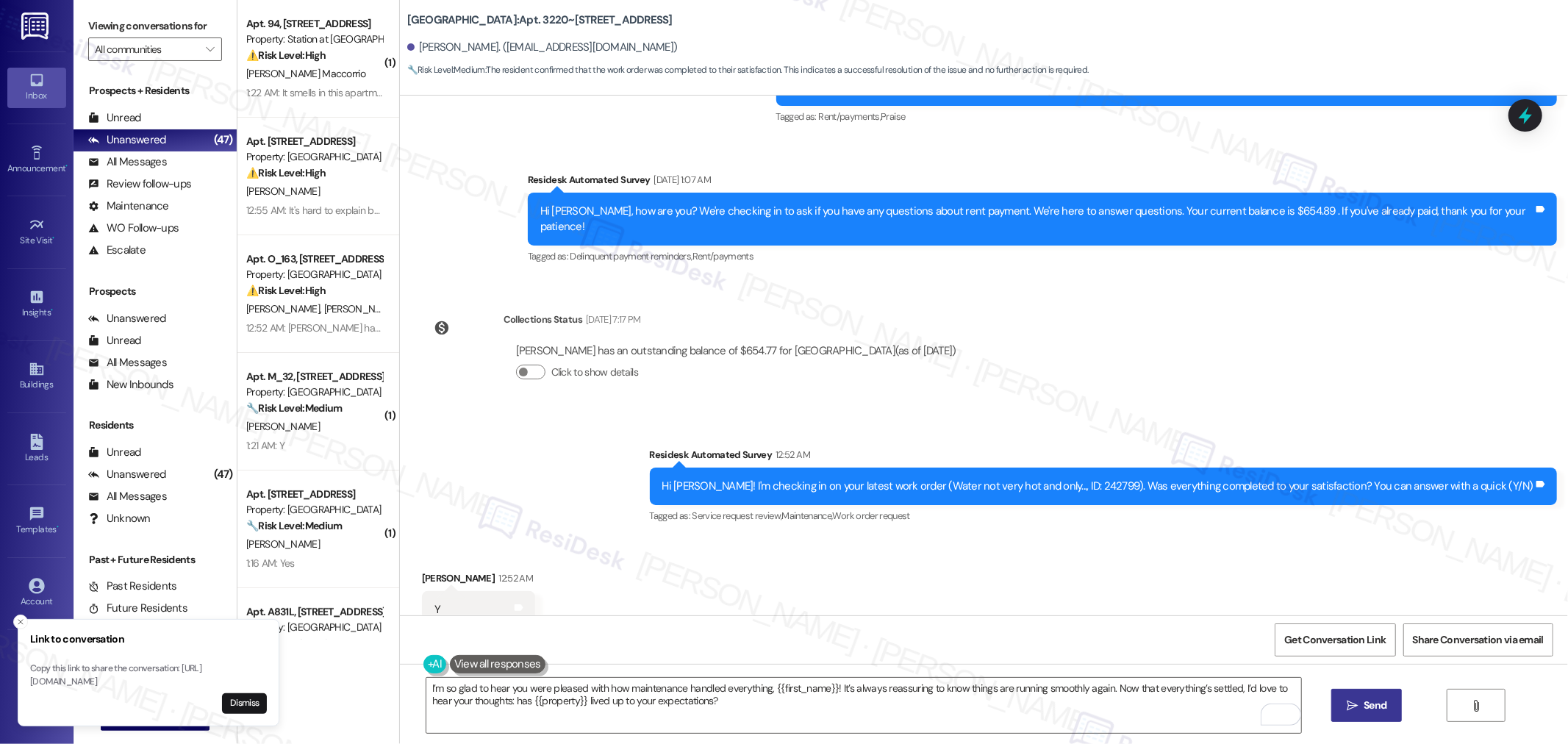
click at [1369, 708] on span "Send" at bounding box center [1375, 705] width 23 height 15
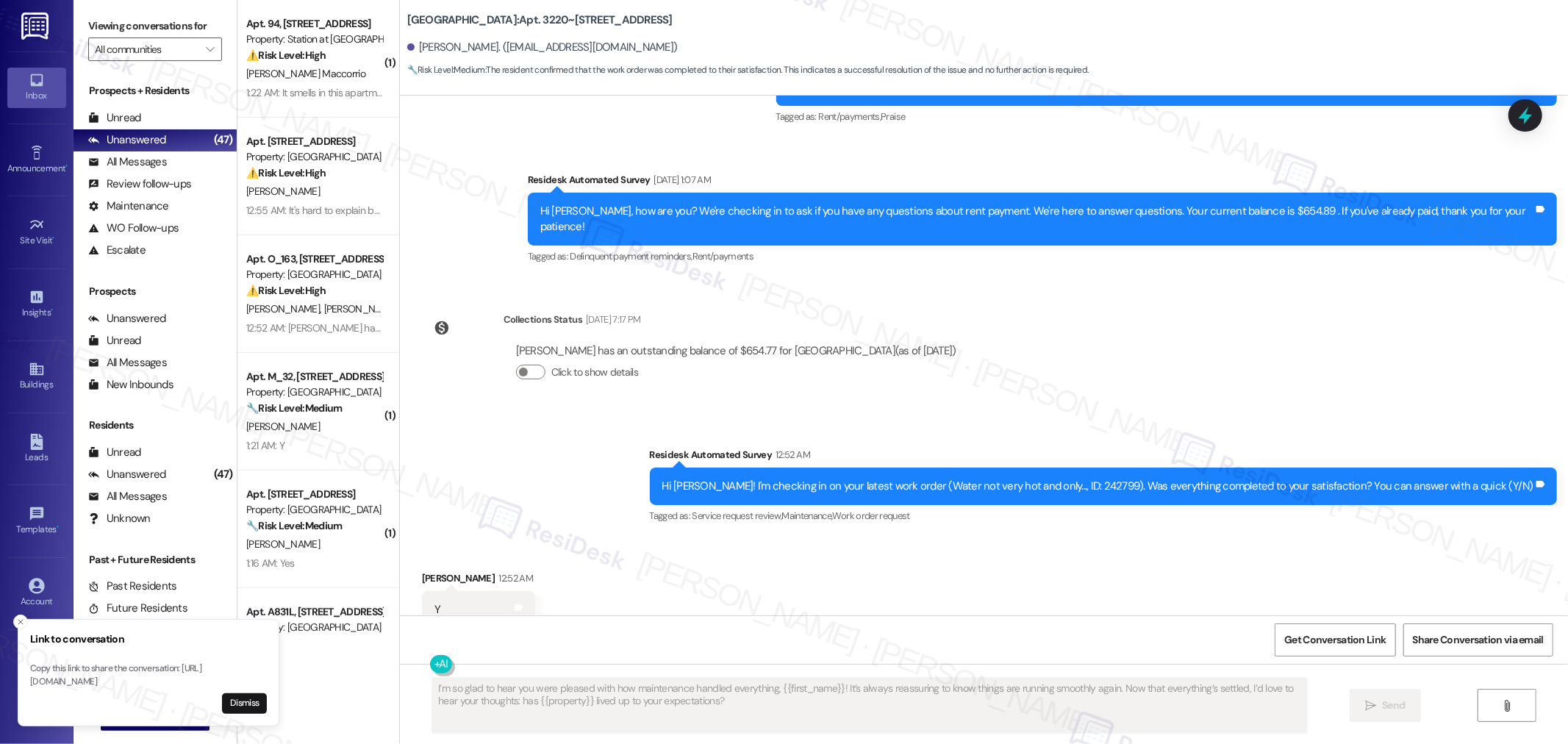
scroll to position [3988, 0]
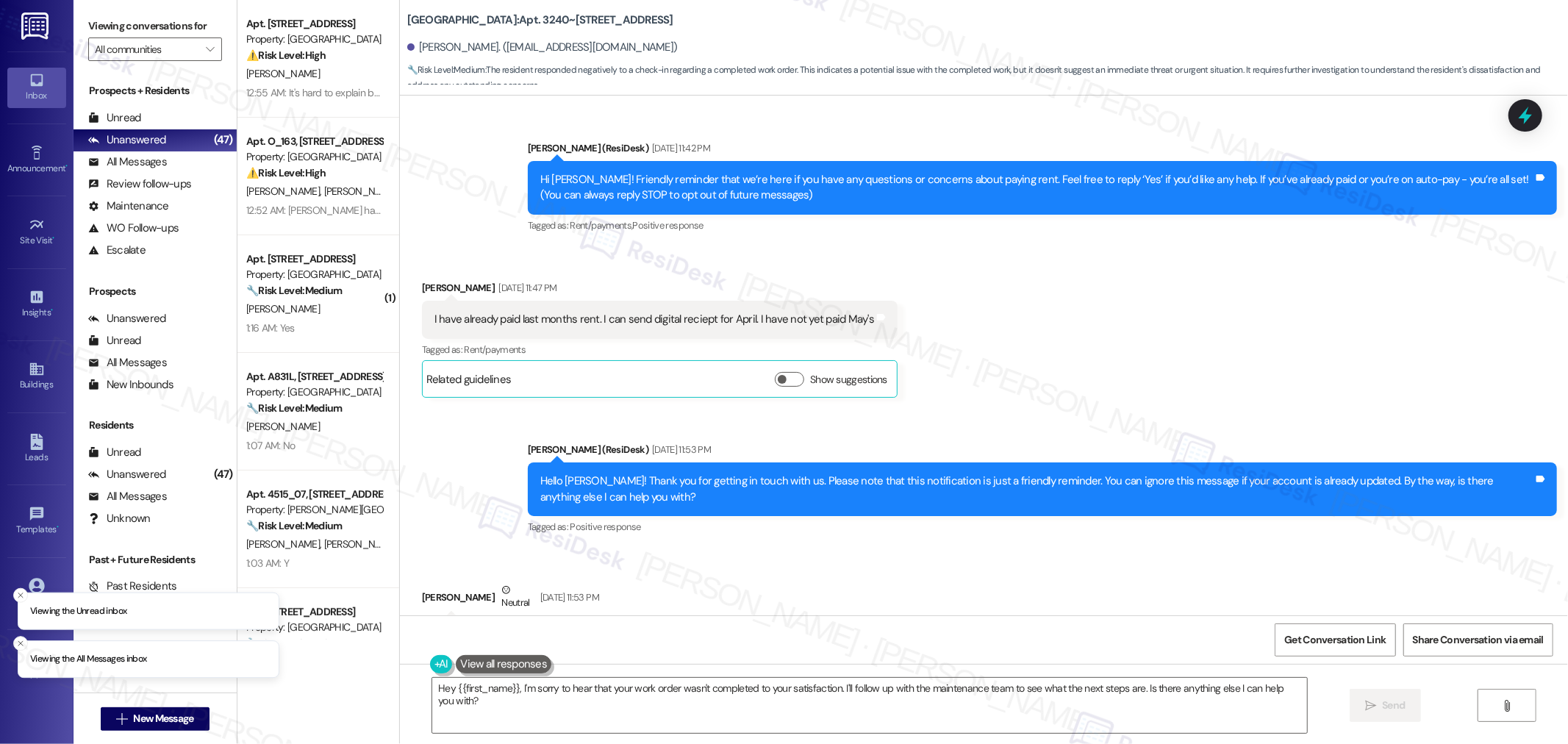
scroll to position [14095, 0]
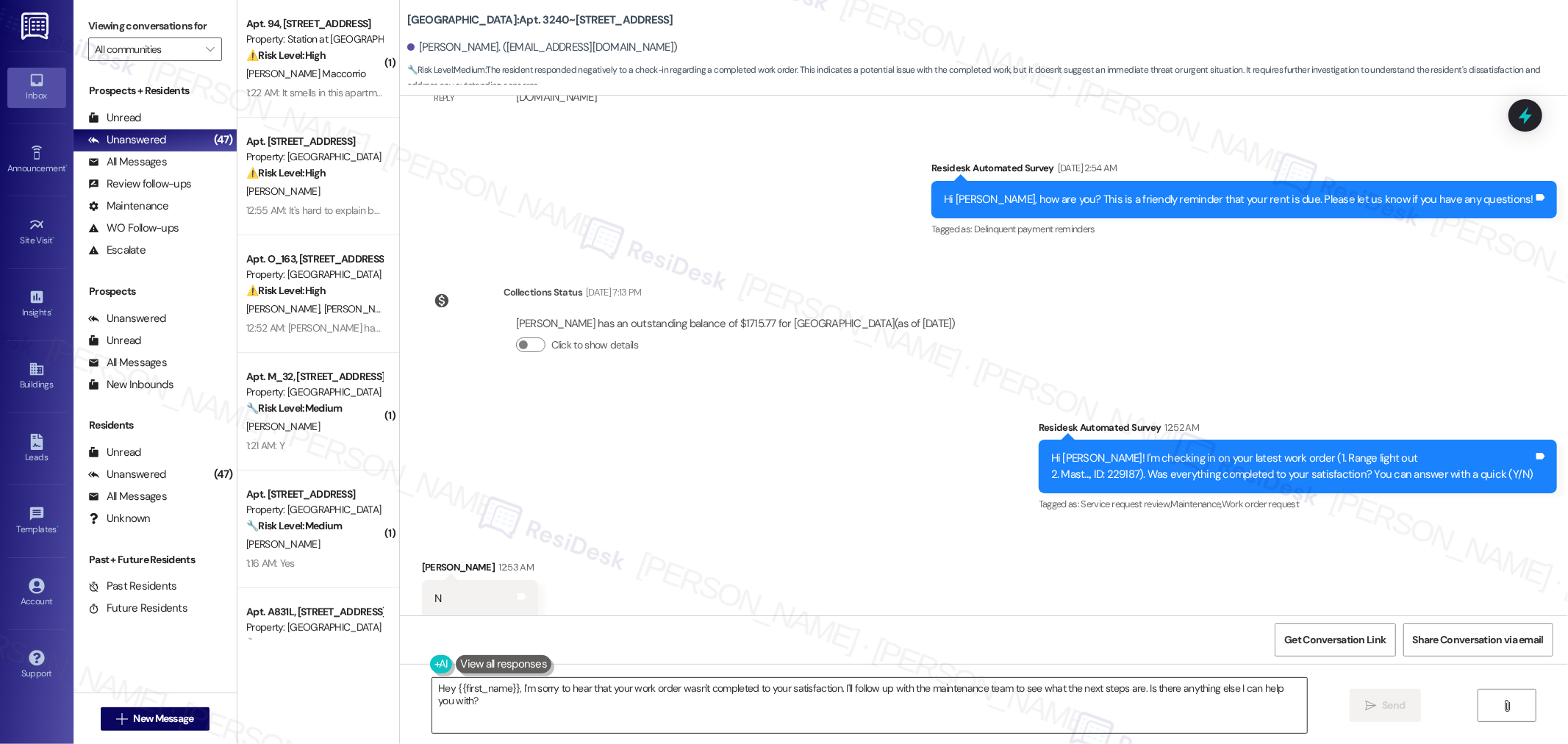
click at [1040, 693] on textarea "Hey {{first_name}}, I'm sorry to hear that your work order wasn't completed to …" at bounding box center [869, 705] width 875 height 55
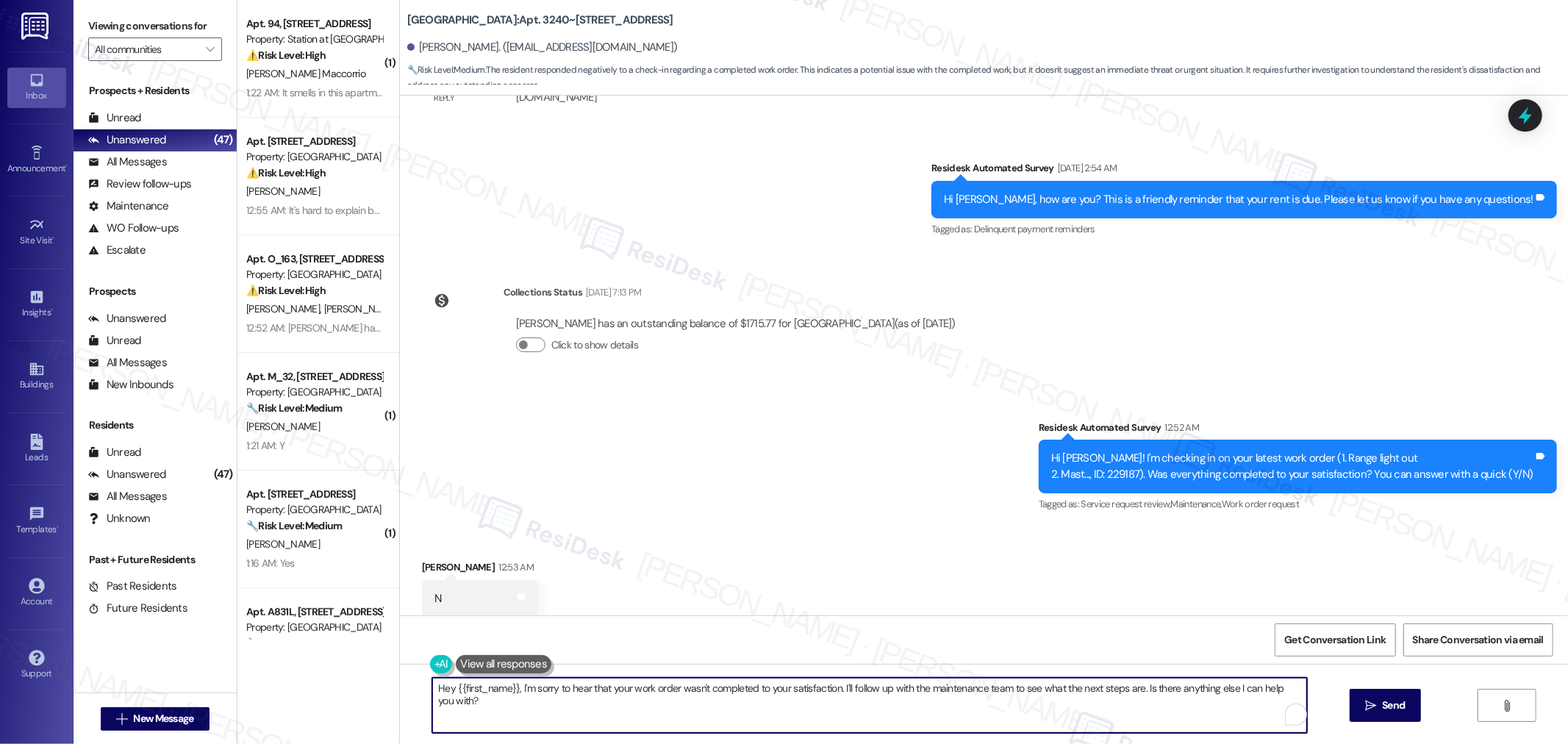
paste textarea "Thank you for bringing this to our attention, {{first_name}}. I'm sorry to hear…"
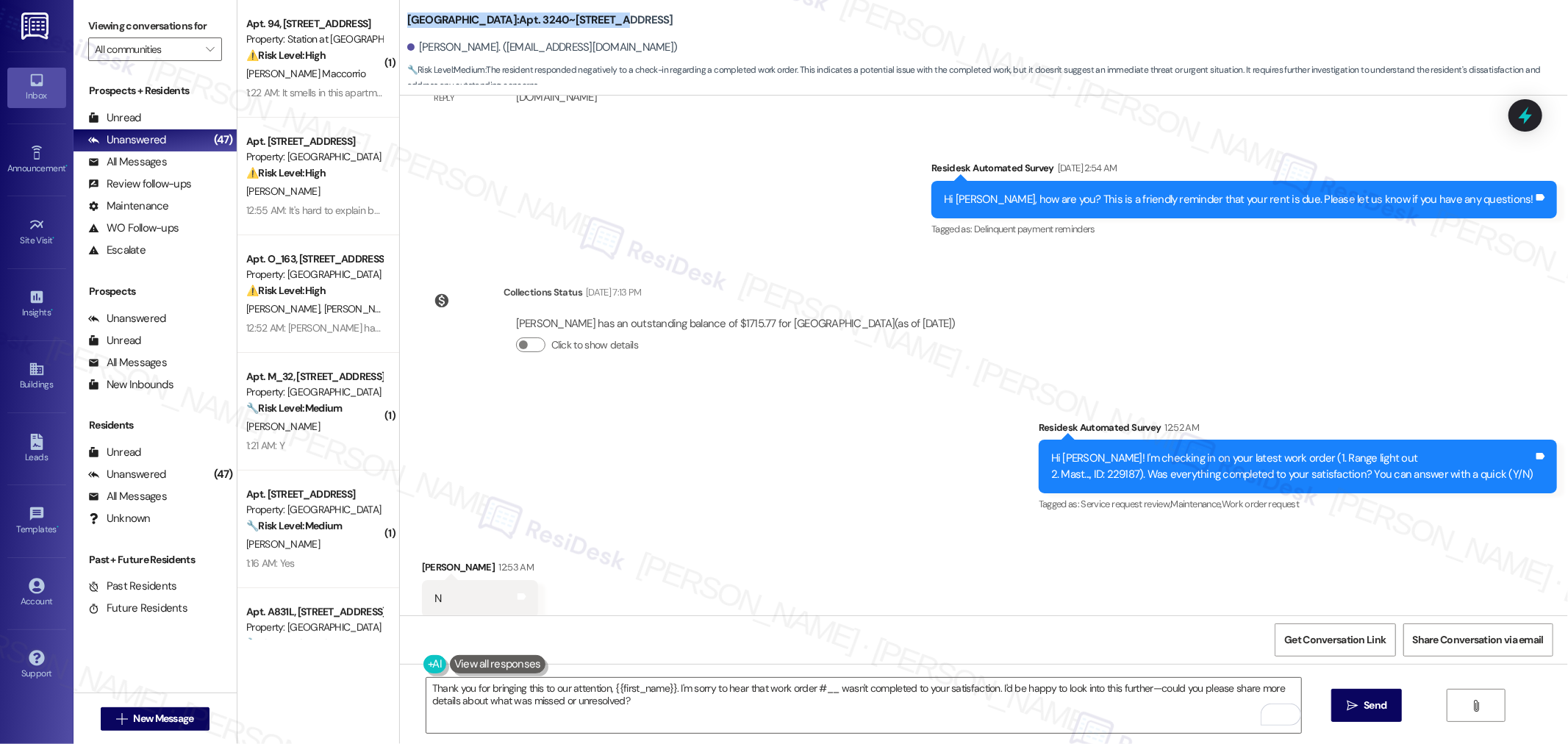
drag, startPoint x: 390, startPoint y: 17, endPoint x: 584, endPoint y: 24, distance: 194.2
click at [584, 24] on div "Willow Tree Place: Apt. 3240~201, 3220 Lansing Avenue NE Jonathan Kist. (techno…" at bounding box center [984, 44] width 1168 height 81
copy b "Willow Tree Place: Apt. 3240~201, 3220"
drag, startPoint x: 407, startPoint y: 47, endPoint x: 471, endPoint y: 47, distance: 63.2
click at [471, 47] on div "Jonathan Kist. (technoproducer@yahoo.com)" at bounding box center [542, 47] width 271 height 15
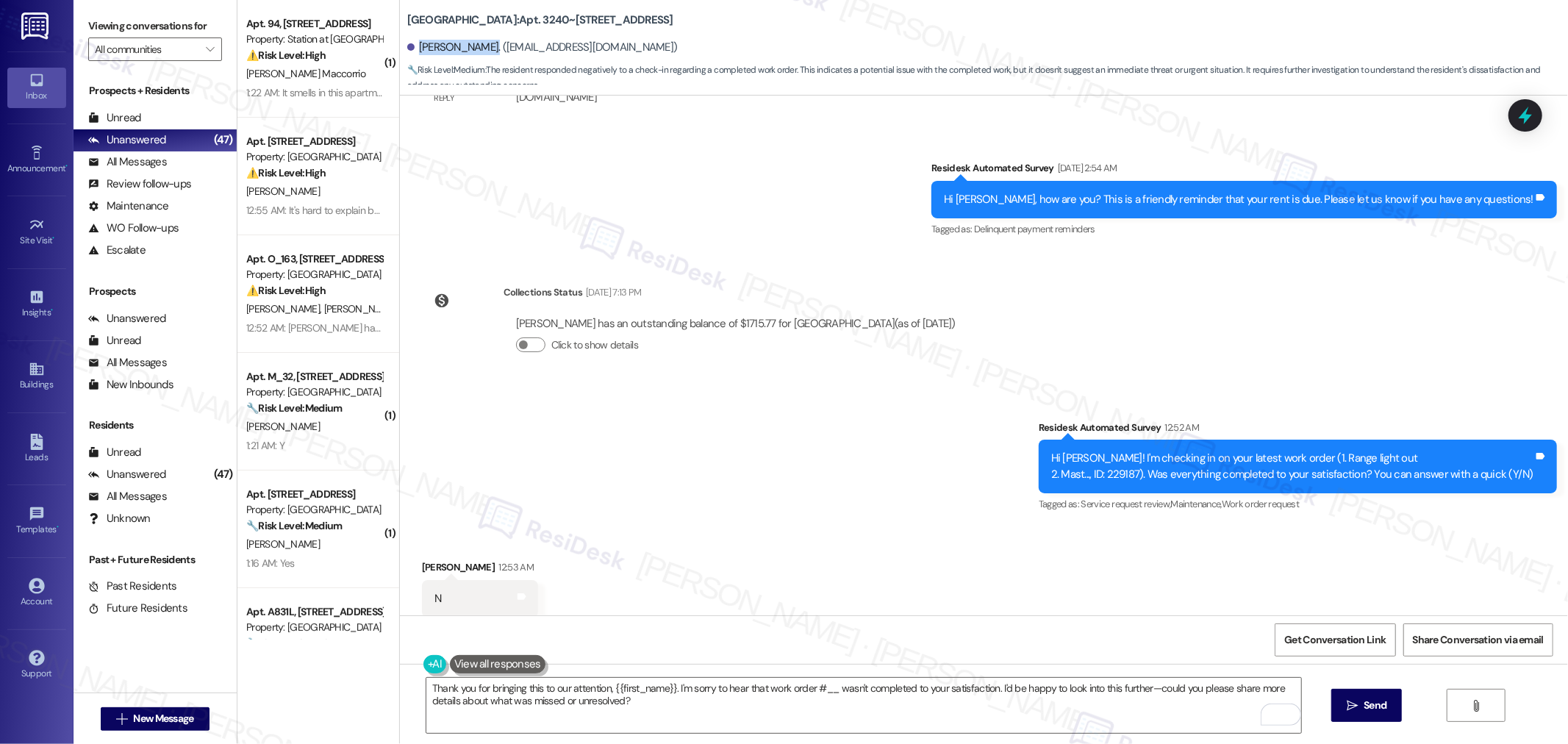
copy div "Jonathan Kist."
click at [1130, 451] on div "Hi Jonathan! I'm checking in on your latest work order (1. Range light out 2. M…" at bounding box center [1293, 467] width 482 height 32
copy div "229187"
click at [1134, 451] on div "Hi Jonathan! I'm checking in on your latest work order (1. Range light out 2. M…" at bounding box center [1293, 467] width 482 height 32
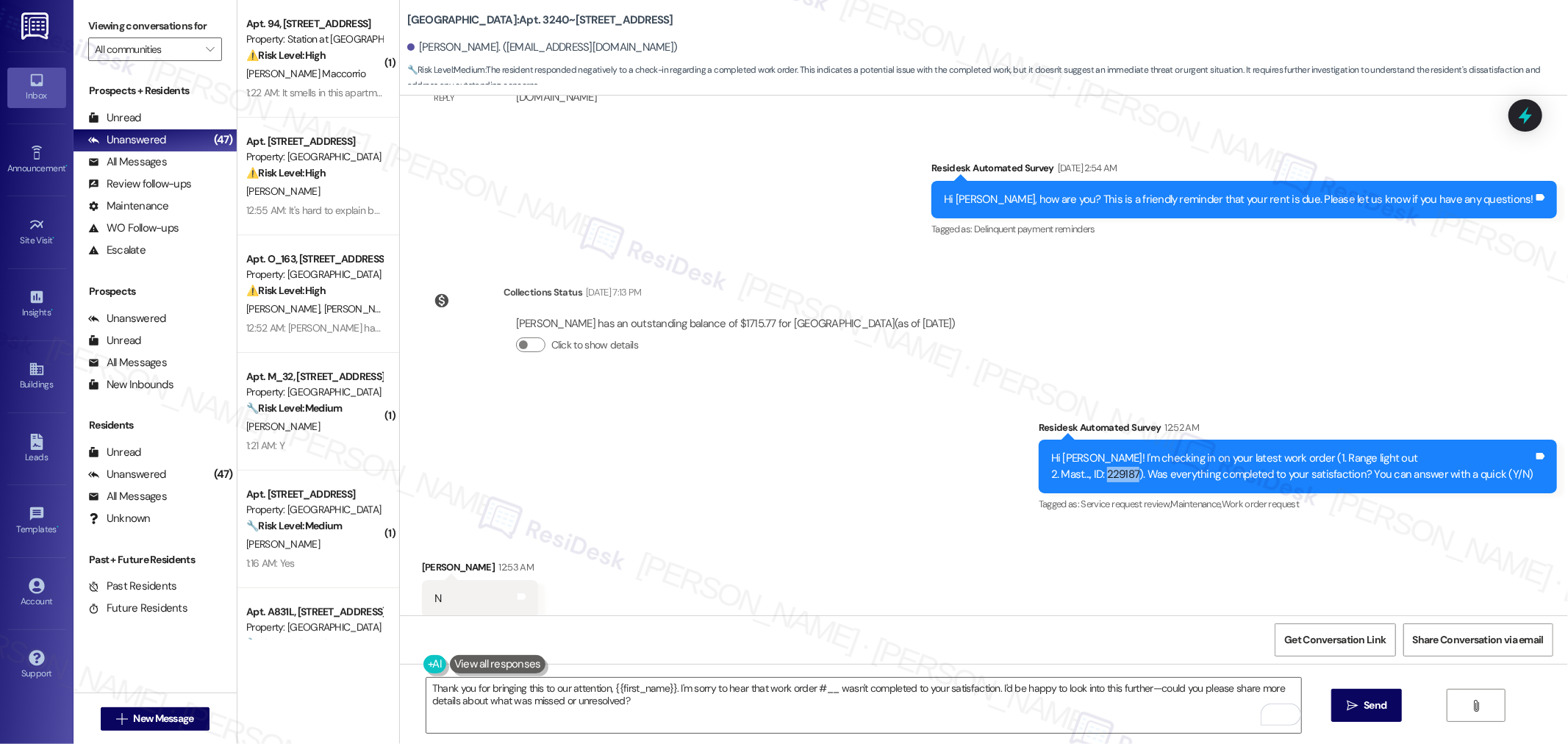
click at [1134, 451] on div "Hi Jonathan! I'm checking in on your latest work order (1. Range light out 2. M…" at bounding box center [1293, 467] width 482 height 32
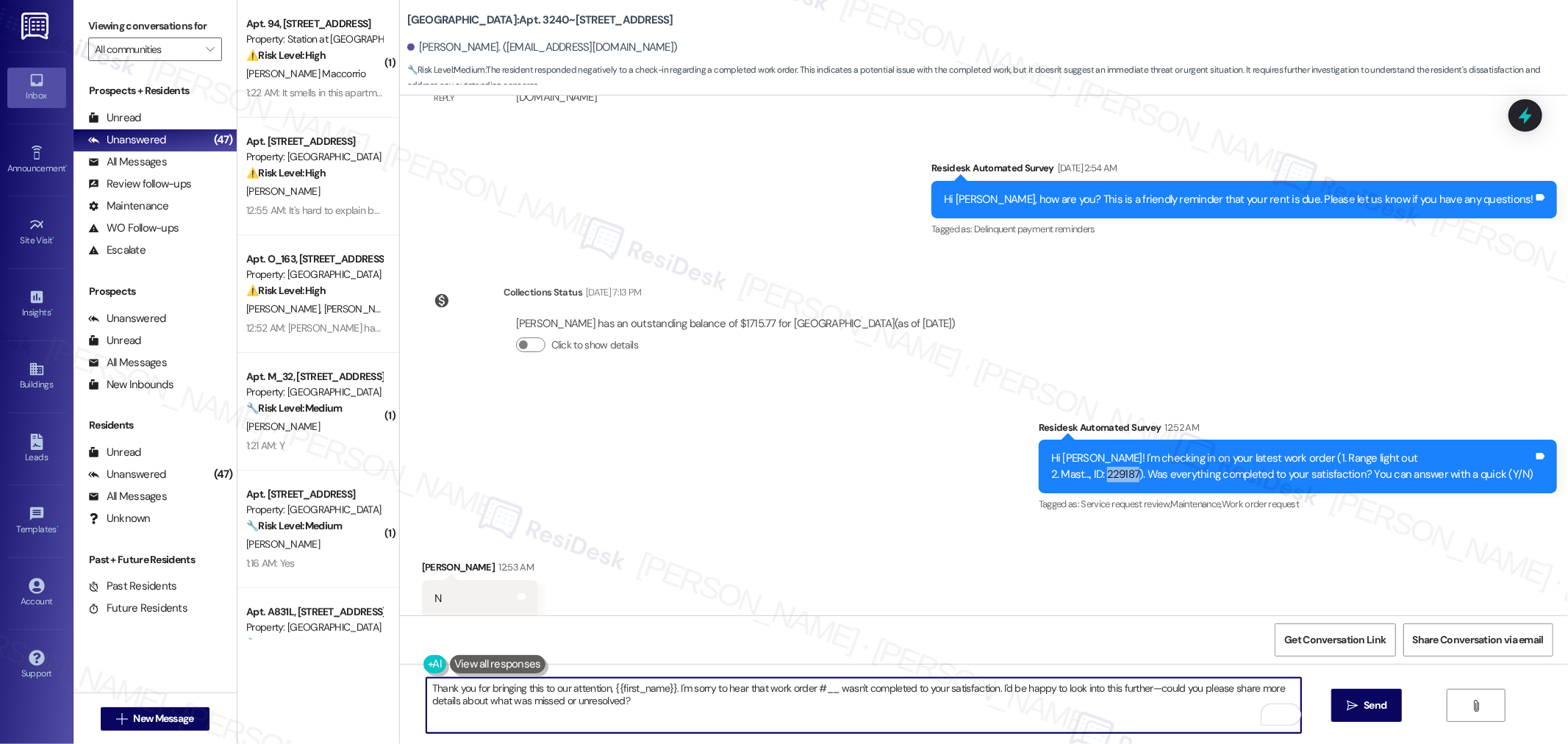
click at [831, 692] on textarea "Thank you for bringing this to our attention, {{first_name}}. I'm sorry to hear…" at bounding box center [863, 705] width 875 height 55
paste textarea "229187"
click at [1131, 704] on textarea "Thank you for bringing this to our attention, {{first_name}}. I'm sorry to hear…" at bounding box center [863, 705] width 875 height 55
type textarea "Thank you for bringing this to our attention, {{first_name}}. I'm sorry to hear…"
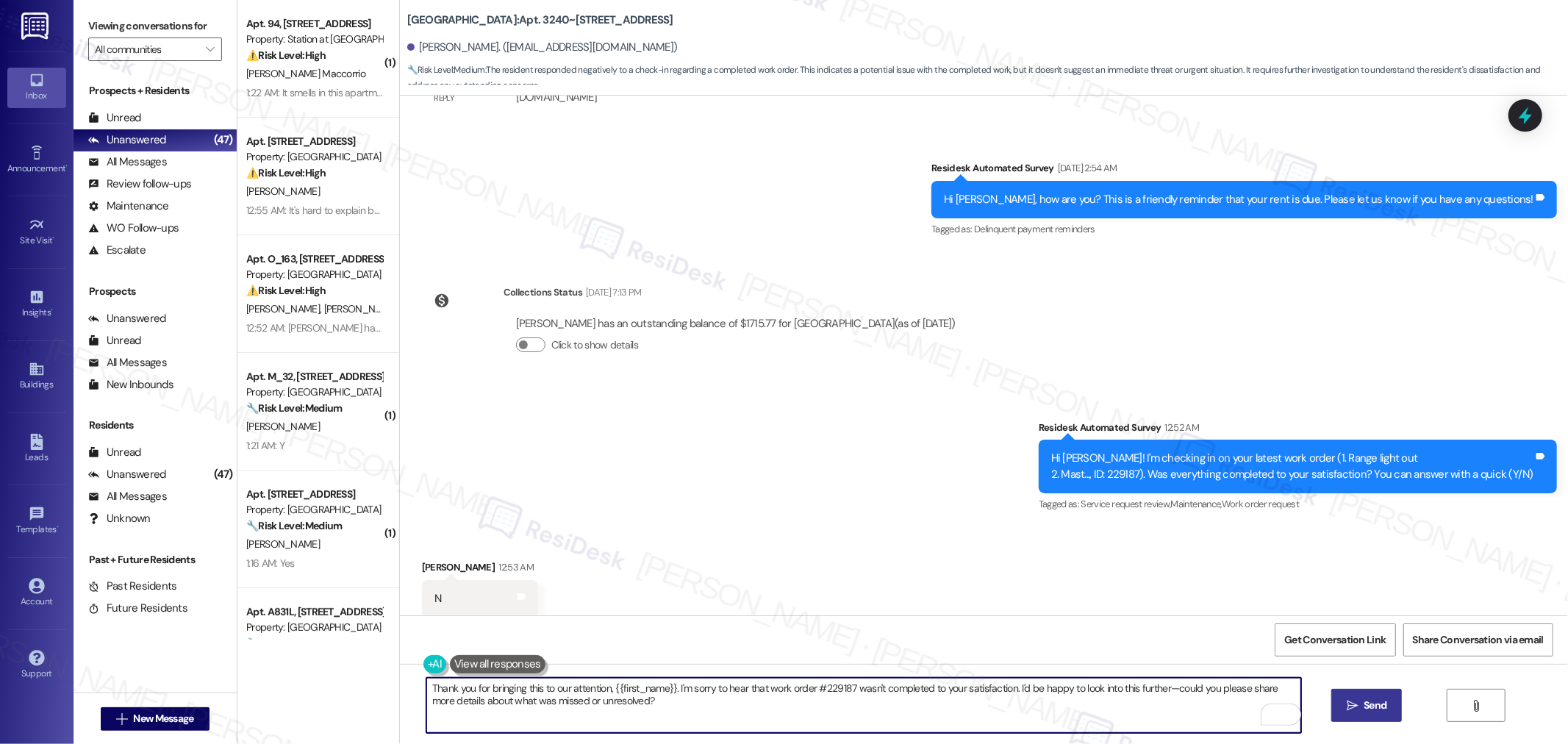
click at [1390, 701] on button " Send" at bounding box center [1367, 705] width 71 height 33
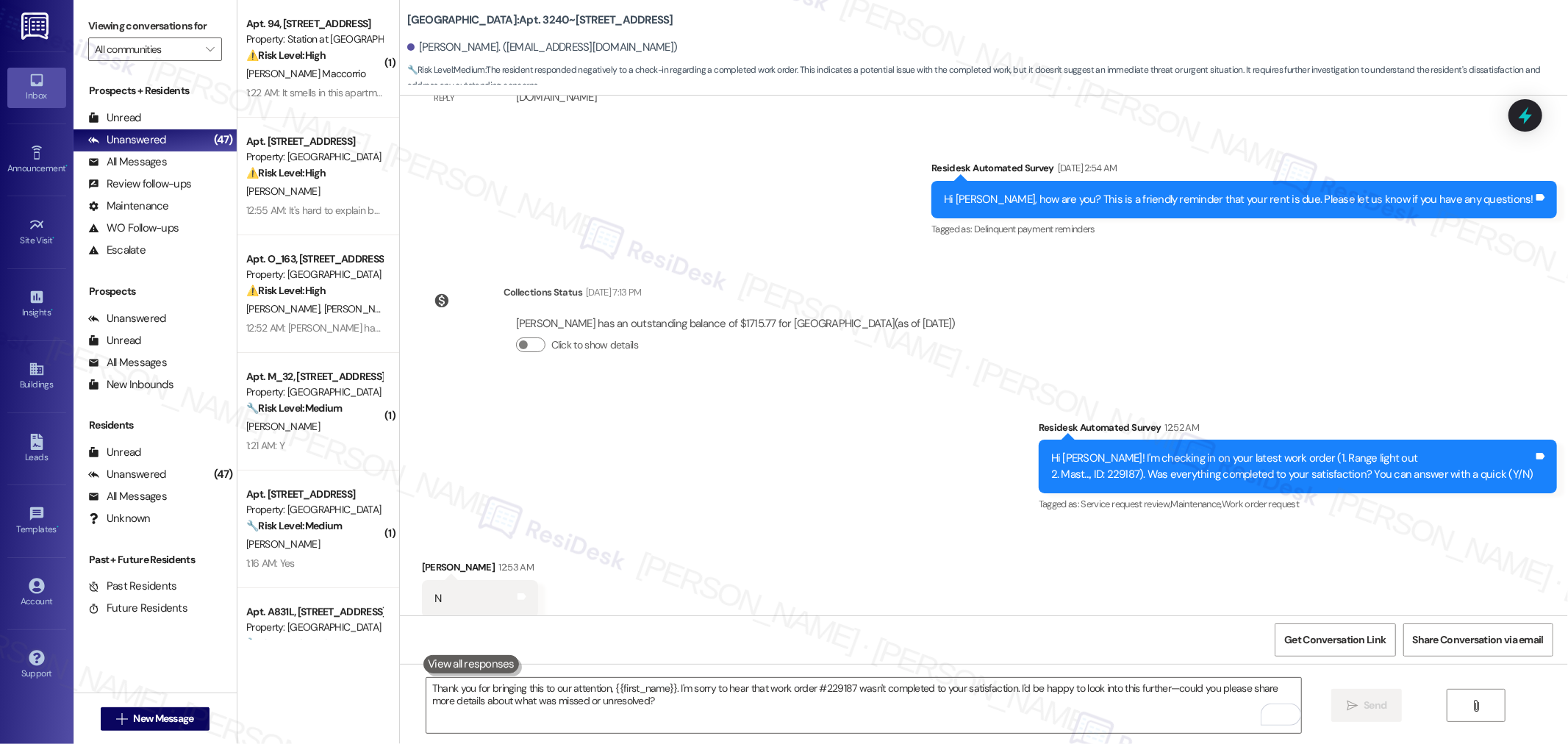
click at [1127, 451] on div "Hi Jonathan! I'm checking in on your latest work order (1. Range light out 2. M…" at bounding box center [1293, 467] width 482 height 32
copy div "229187"
click at [1309, 621] on div "Get Conversation Link Share Conversation via email" at bounding box center [984, 639] width 1168 height 49
click at [1309, 629] on span "Get Conversation Link" at bounding box center [1335, 640] width 107 height 32
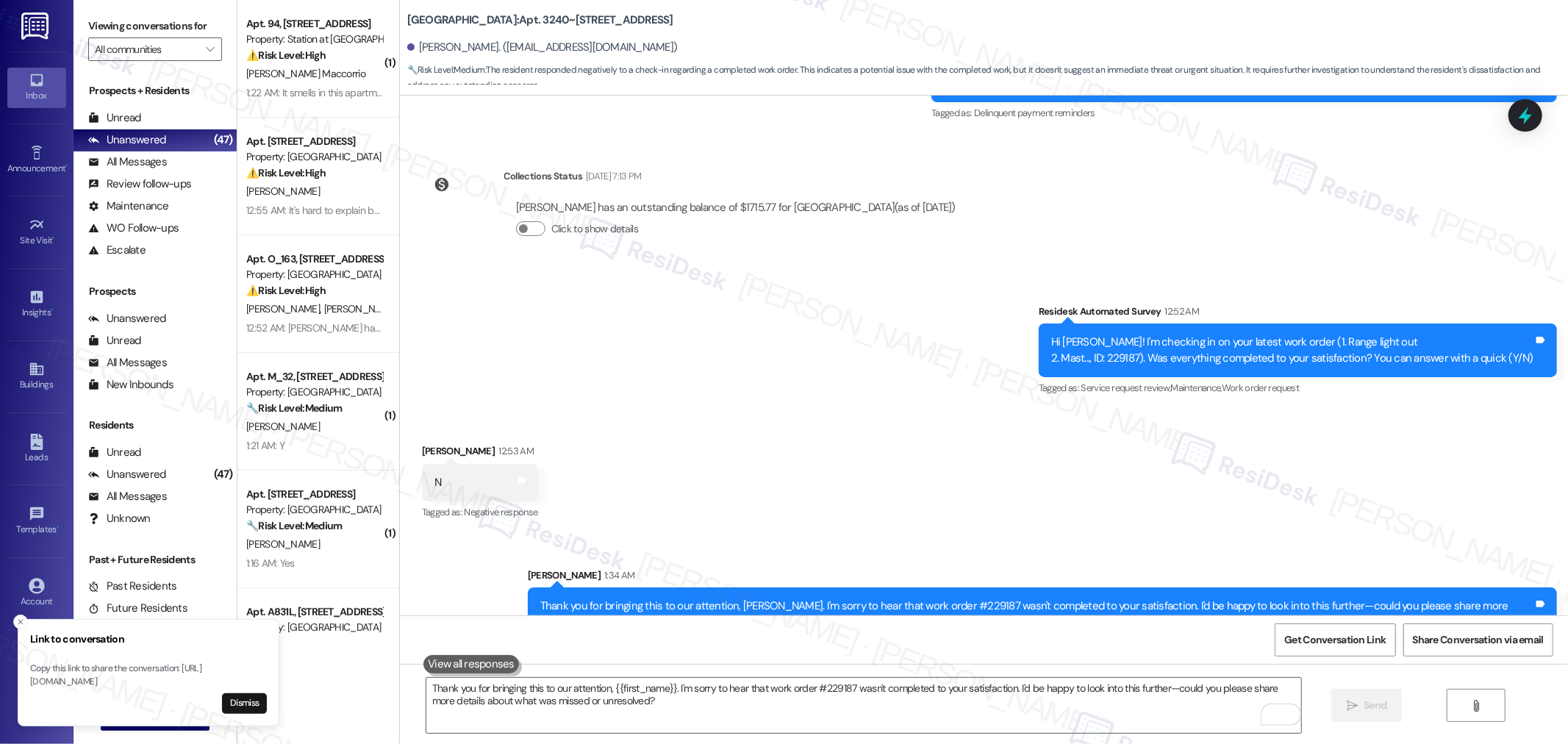
scroll to position [14214, 0]
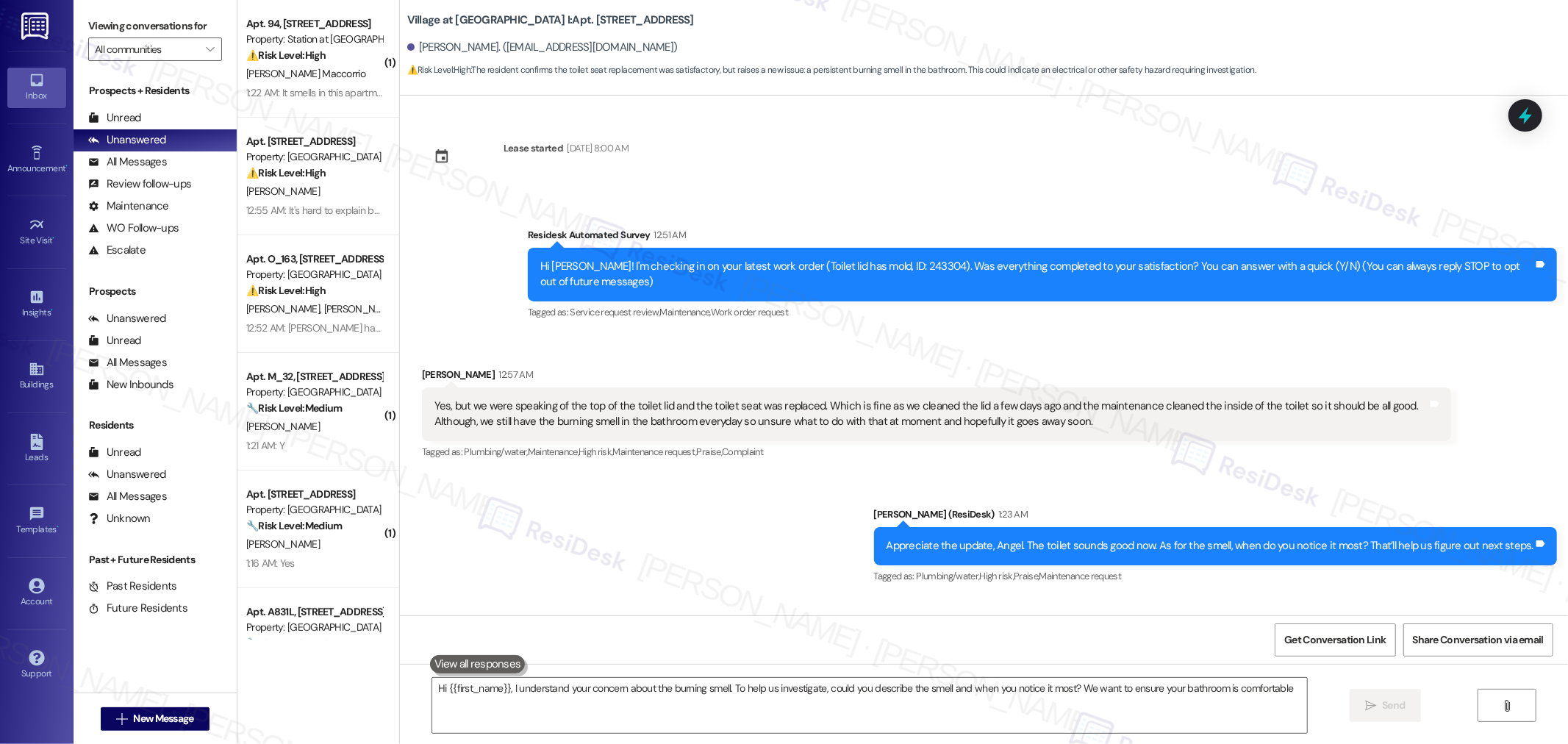
type textarea "Hi {{first_name}}, I understand your concern about the burning smell. To help u…"
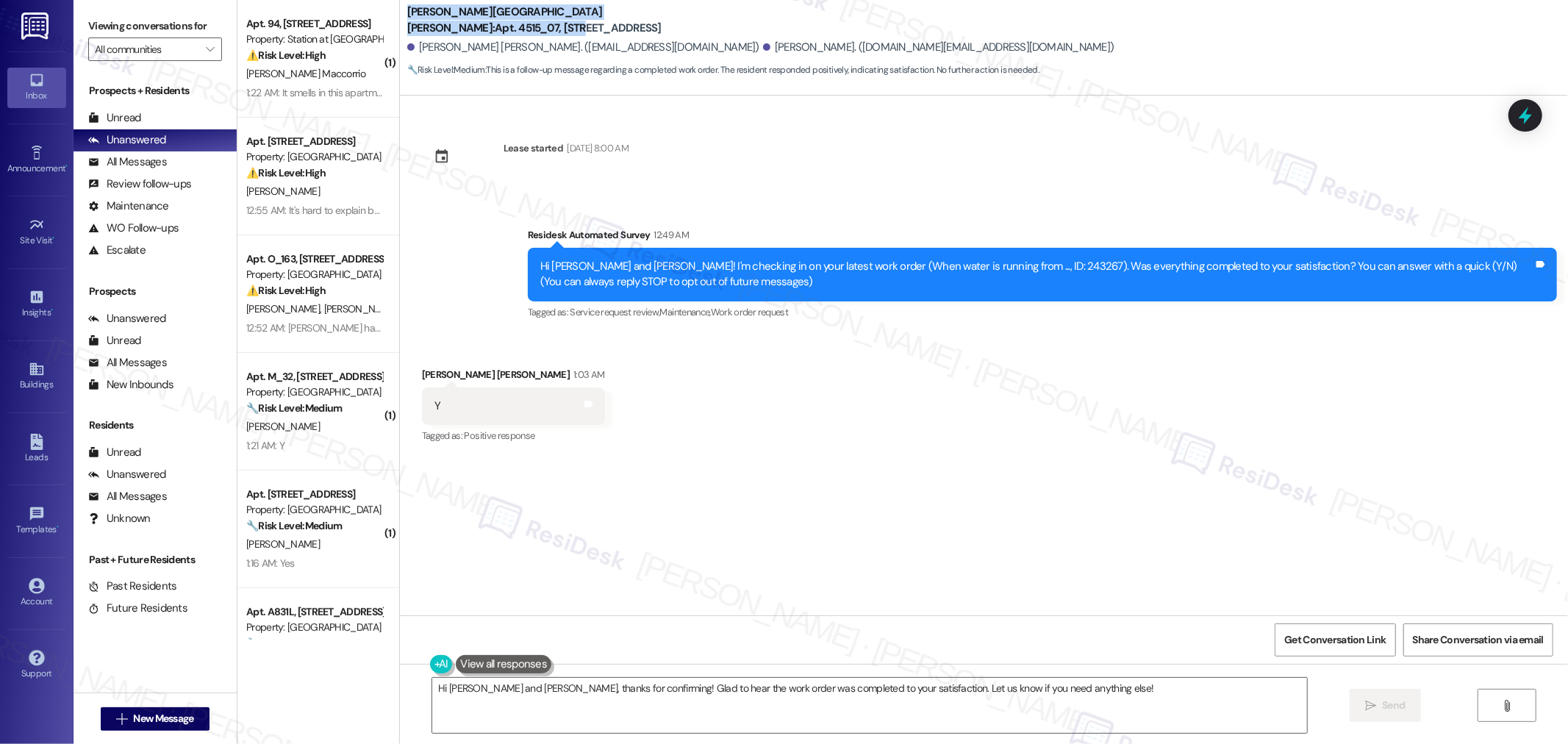
drag, startPoint x: 397, startPoint y: 19, endPoint x: 572, endPoint y: 22, distance: 175.0
click at [572, 22] on b "[PERSON_NAME][GEOGRAPHIC_DATA][PERSON_NAME]: Apt. 4515_07, [GEOGRAPHIC_DATA]" at bounding box center [554, 20] width 294 height 32
copy b "[PERSON_NAME][GEOGRAPHIC_DATA][PERSON_NAME]: Apt. 4515_07, 4275"
drag, startPoint x: 403, startPoint y: 46, endPoint x: 464, endPoint y: 46, distance: 61.0
click at [464, 46] on div "[PERSON_NAME] [PERSON_NAME]. ([EMAIL_ADDRESS][DOMAIN_NAME])" at bounding box center [583, 47] width 352 height 15
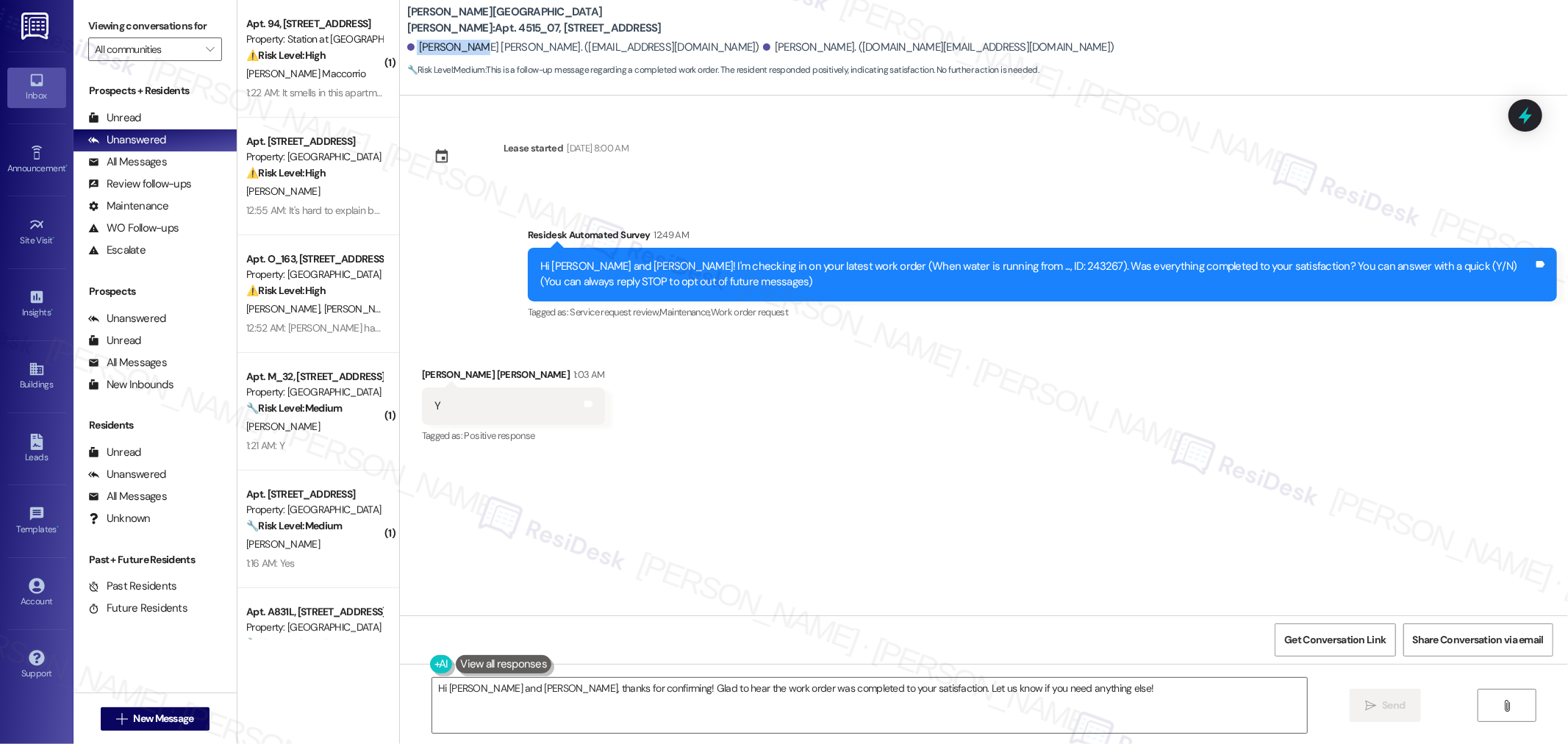
copy div "[PERSON_NAME] [PERSON_NAME]"
click at [962, 263] on div "Hi [PERSON_NAME] and [PERSON_NAME]! I'm checking in on your latest work order (…" at bounding box center [1036, 275] width 993 height 32
copy div "243267"
click at [1310, 632] on span "Get Conversation Link" at bounding box center [1335, 639] width 101 height 15
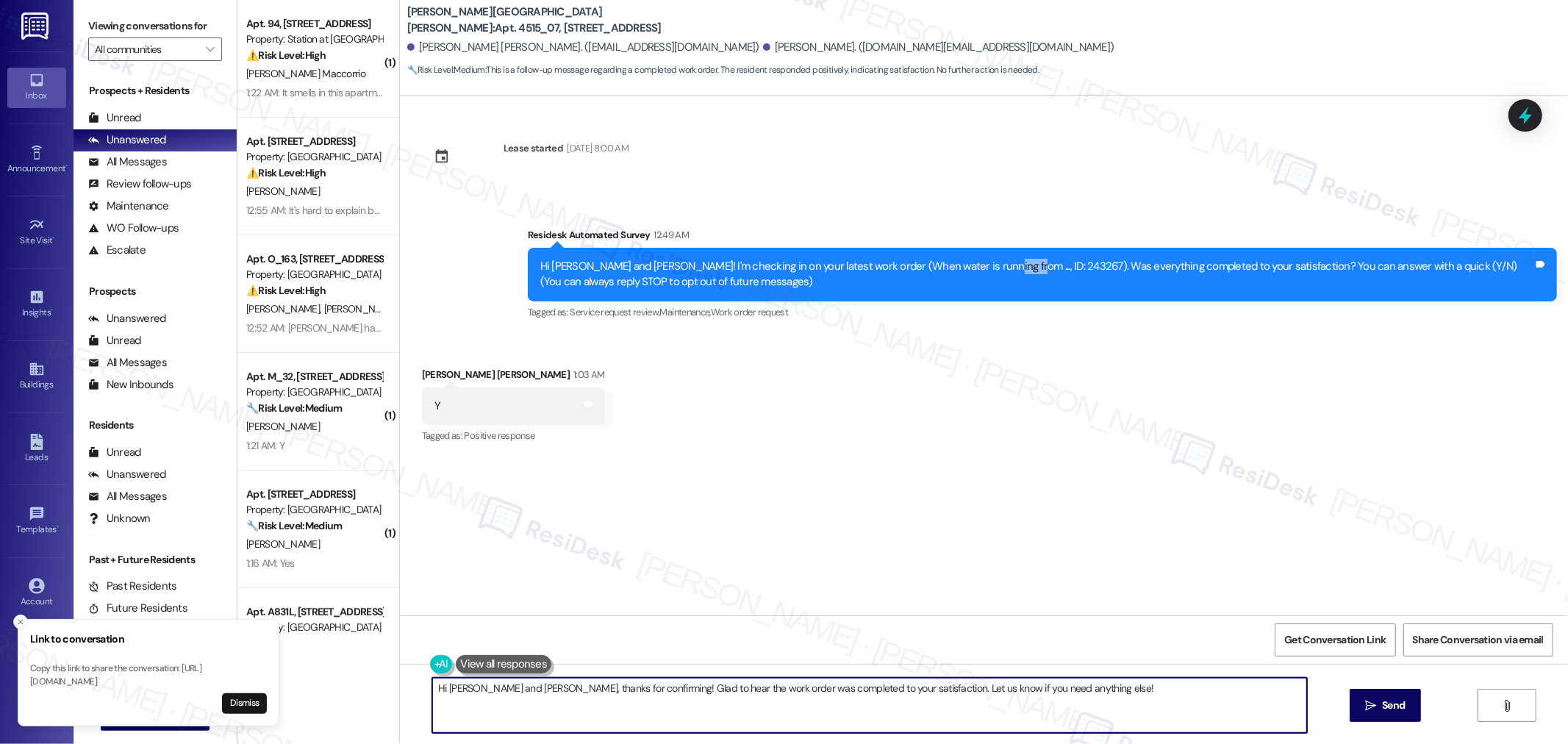
click at [909, 690] on textarea "Hi [PERSON_NAME] and [PERSON_NAME], thanks for confirming! Glad to hear the wor…" at bounding box center [869, 705] width 875 height 55
paste textarea "I’m so glad to hear you were pleased with how maintenance handled everything, {…"
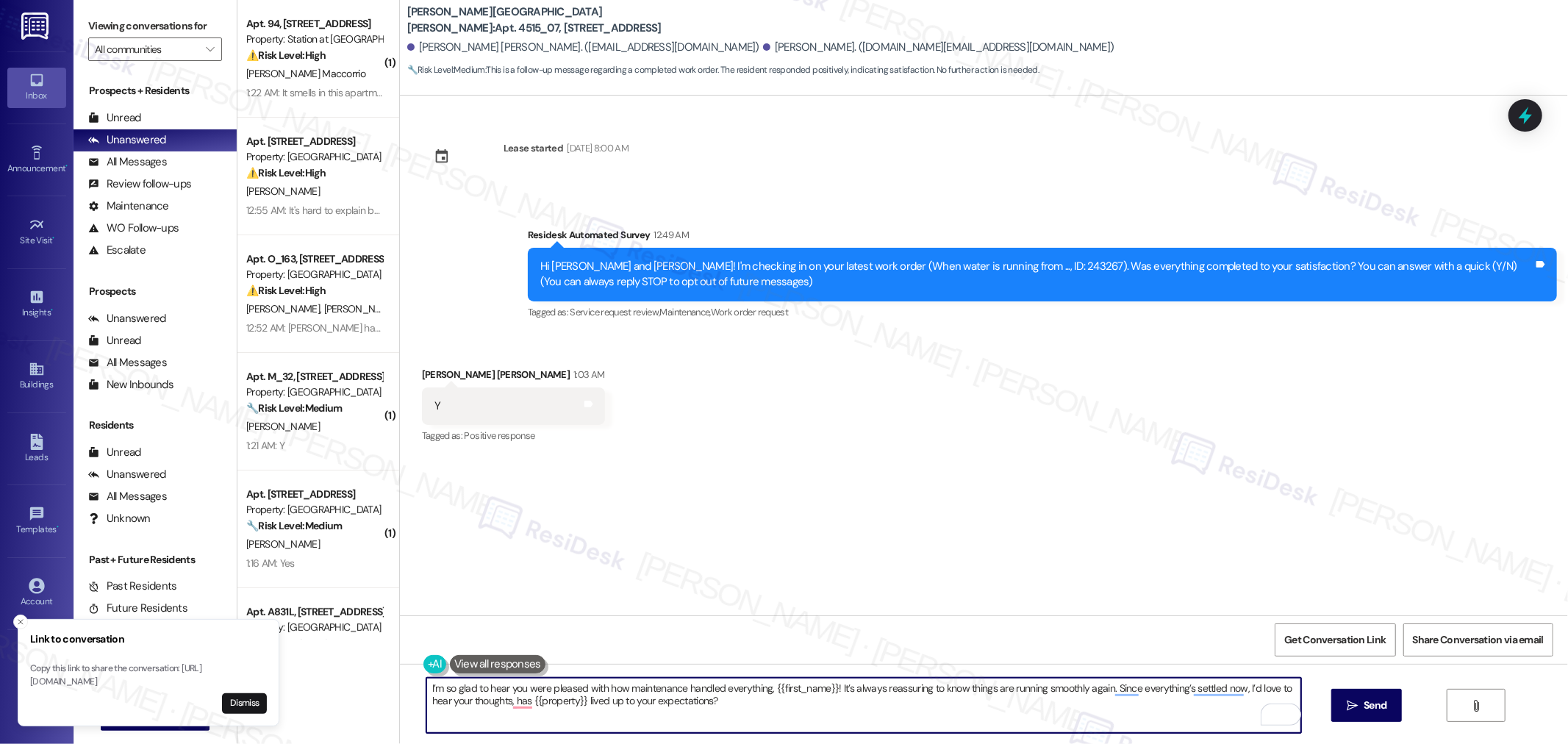
drag, startPoint x: 825, startPoint y: 687, endPoint x: 763, endPoint y: 685, distance: 62.5
click at [763, 685] on textarea "I’m so glad to hear you were pleased with how maintenance handled everything, {…" at bounding box center [863, 705] width 875 height 55
click at [1096, 710] on textarea "I’m so glad to hear you were pleased with how maintenance handled everything, […" at bounding box center [863, 705] width 875 height 55
click at [1077, 692] on textarea "I’m so glad to hear you were pleased with how maintenance handled everything, […" at bounding box center [863, 705] width 875 height 55
type textarea "I’m so glad to hear you were pleased with how maintenance handled everything, […"
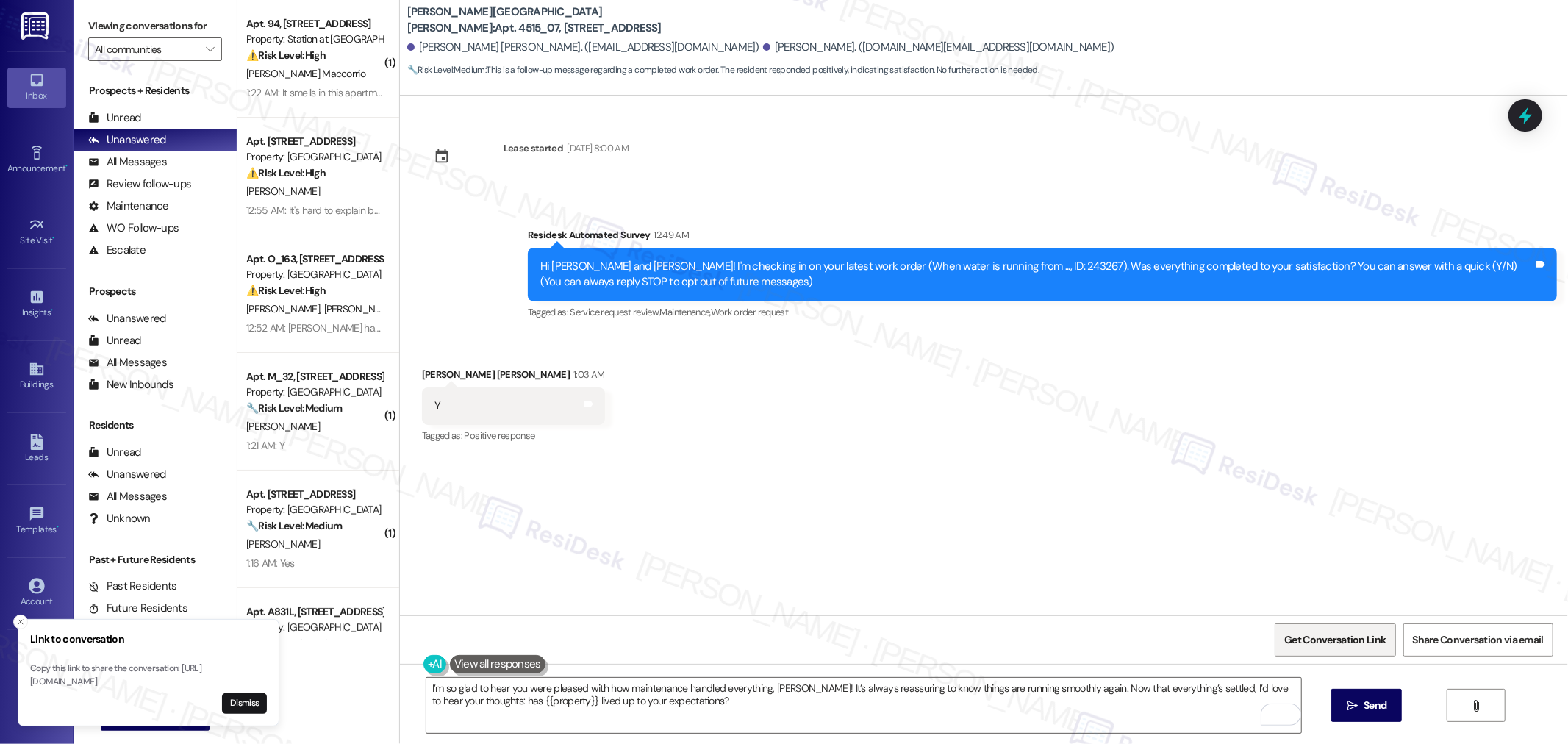
click at [1322, 646] on span "Get Conversation Link" at bounding box center [1335, 639] width 101 height 15
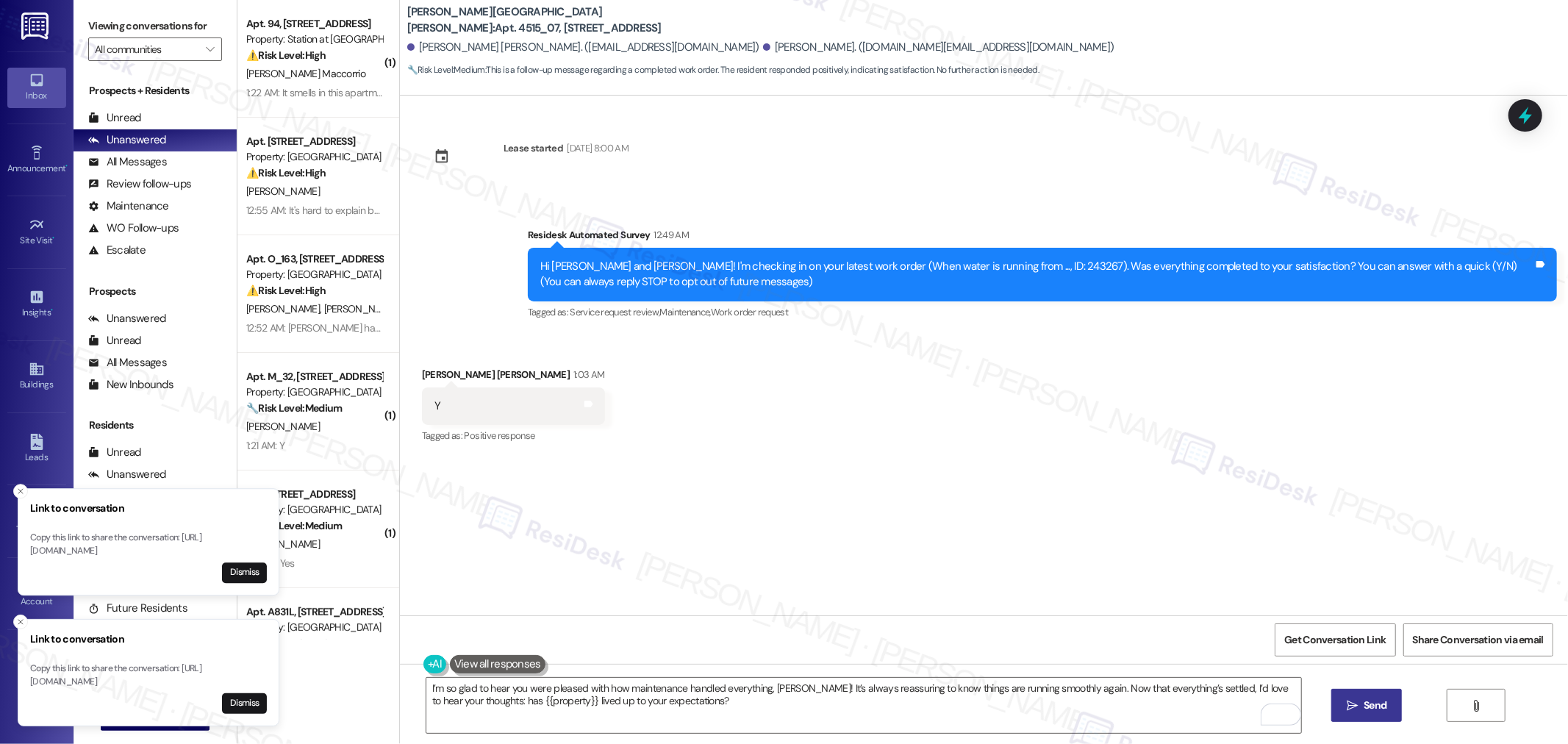
click at [1357, 715] on button " Send" at bounding box center [1367, 705] width 71 height 33
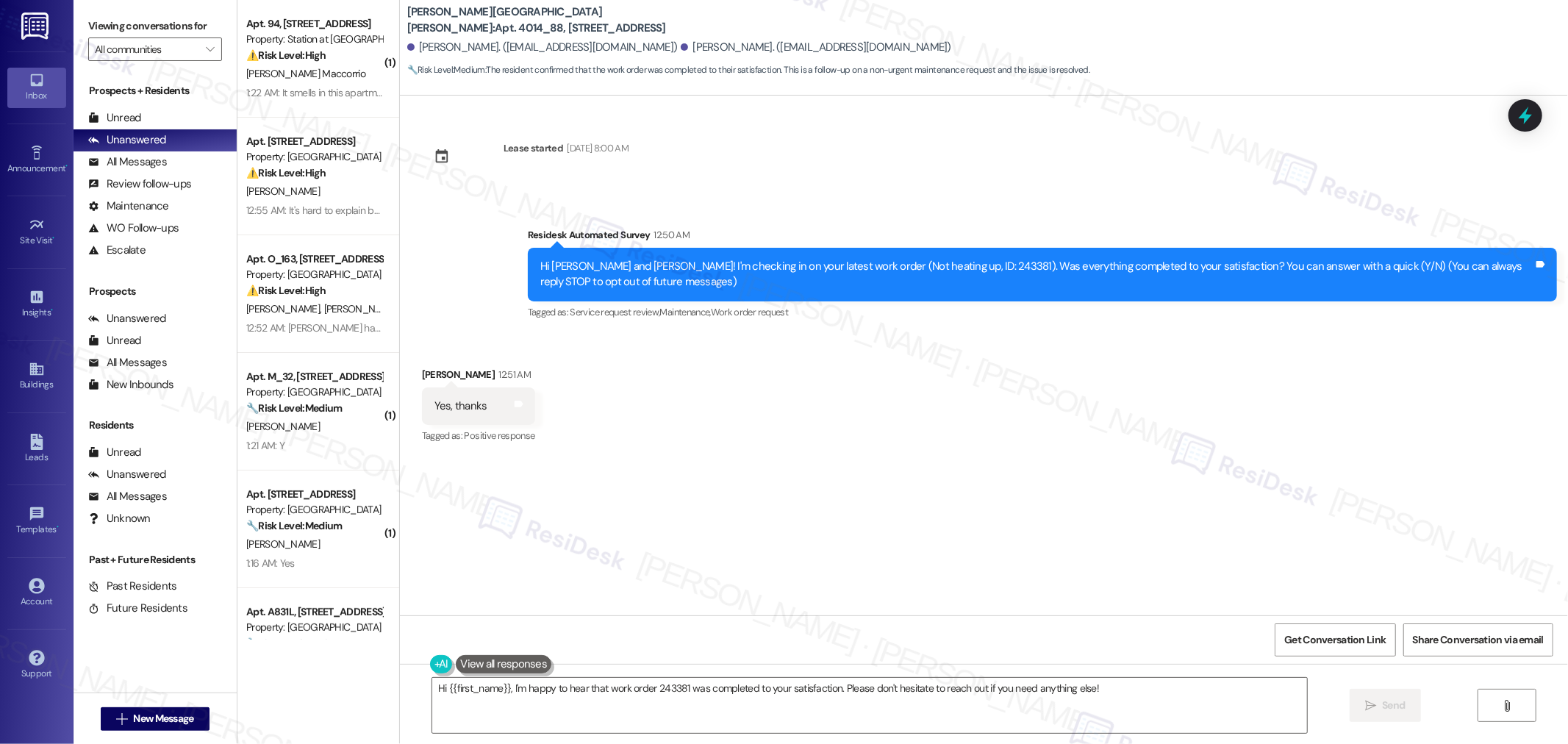
click at [912, 263] on div "Hi [PERSON_NAME] and [PERSON_NAME]! I'm checking in on your latest work order (…" at bounding box center [1036, 275] width 993 height 32
copy div "243381"
drag, startPoint x: 483, startPoint y: 15, endPoint x: 576, endPoint y: 18, distance: 92.7
click at [576, 18] on b "[PERSON_NAME][GEOGRAPHIC_DATA][PERSON_NAME]: Apt. 4014_88, [STREET_ADDRESS]" at bounding box center [554, 20] width 294 height 32
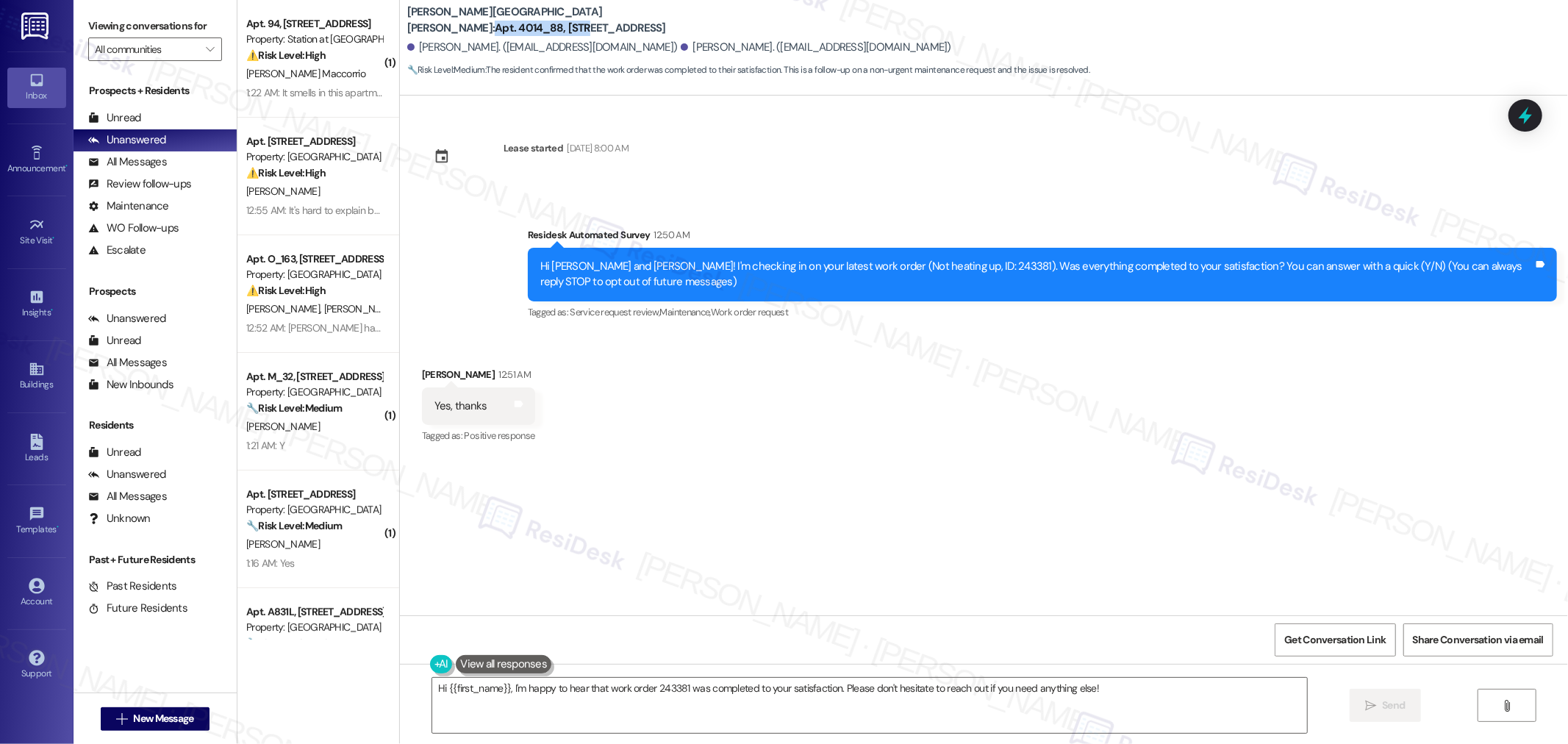
copy b "Apt. 4014_88, 4275"
drag, startPoint x: 407, startPoint y: 49, endPoint x: 479, endPoint y: 47, distance: 72.1
click at [479, 47] on div "[PERSON_NAME]. ([EMAIL_ADDRESS][DOMAIN_NAME])" at bounding box center [542, 47] width 271 height 15
copy div "[PERSON_NAME]."
click at [449, 49] on div "[PERSON_NAME]. ([EMAIL_ADDRESS][DOMAIN_NAME])" at bounding box center [542, 47] width 271 height 15
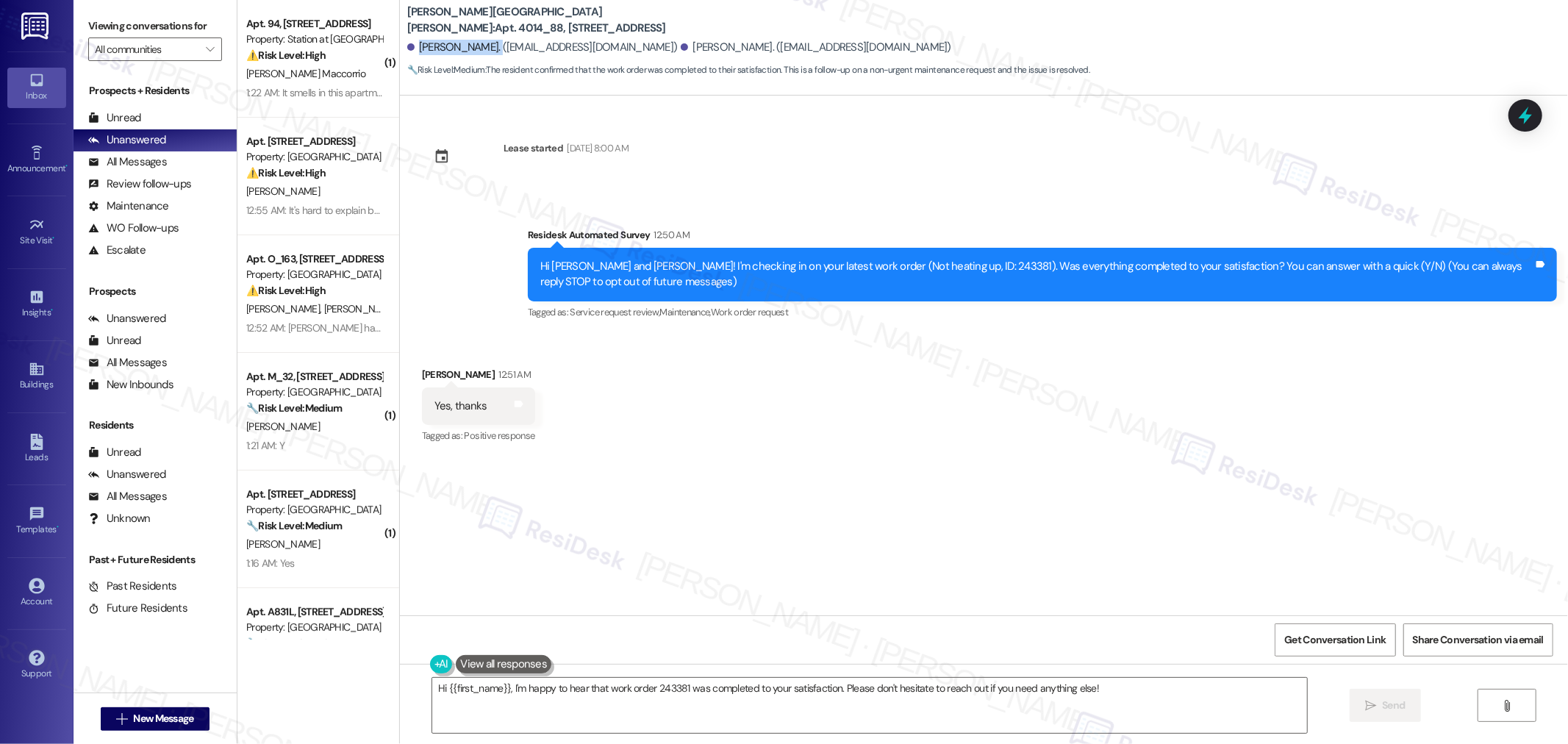
drag, startPoint x: 409, startPoint y: 48, endPoint x: 479, endPoint y: 46, distance: 69.9
click at [479, 46] on div "[PERSON_NAME]. ([EMAIL_ADDRESS][DOMAIN_NAME])" at bounding box center [542, 47] width 271 height 15
copy div "[PERSON_NAME]"
click at [1327, 629] on span "Get Conversation Link" at bounding box center [1335, 640] width 107 height 32
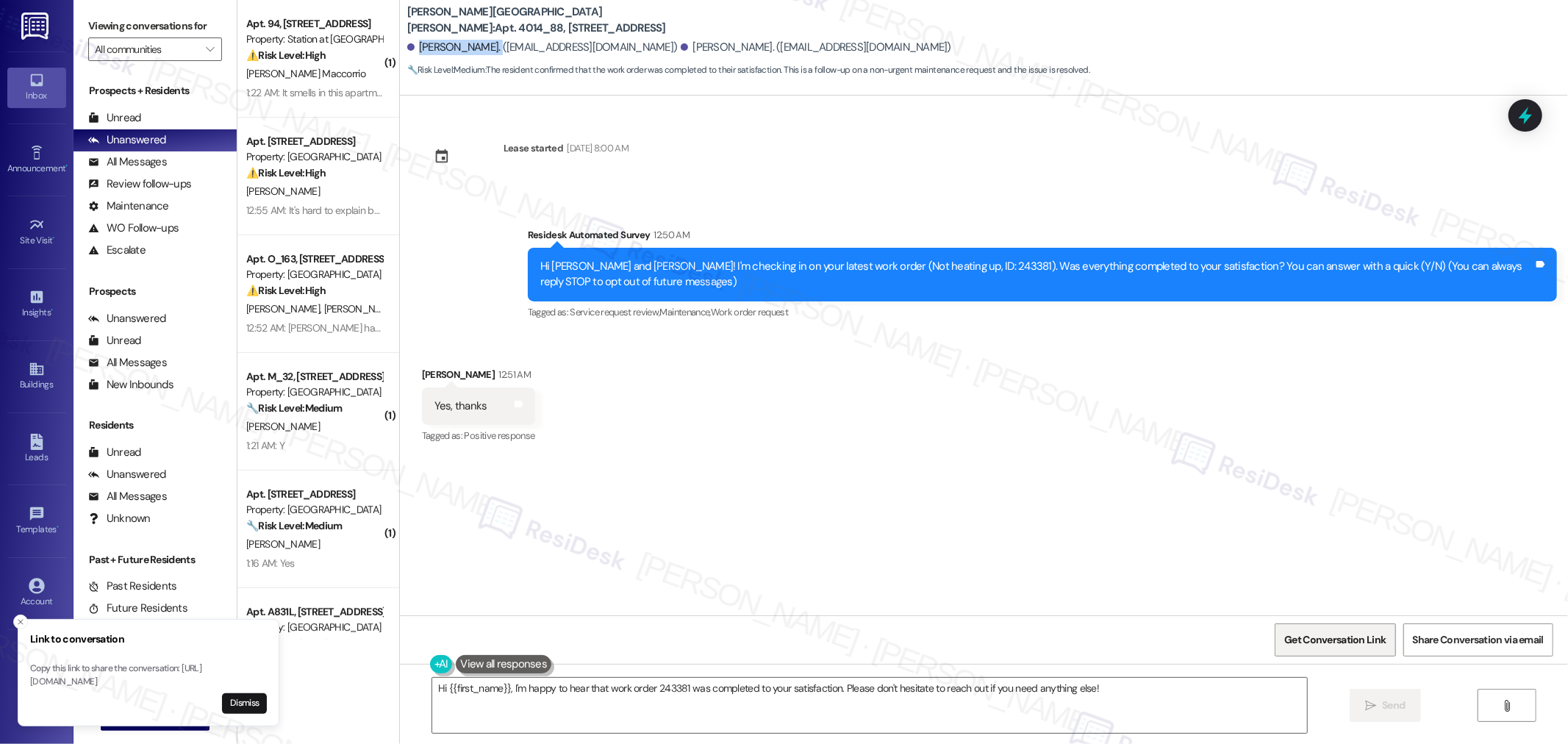
click at [1335, 644] on span "Get Conversation Link" at bounding box center [1335, 639] width 101 height 15
click at [1086, 696] on textarea "Hi {{first_name}}, I'm happy to hear that work order 243381 was completed to yo…" at bounding box center [869, 705] width 875 height 55
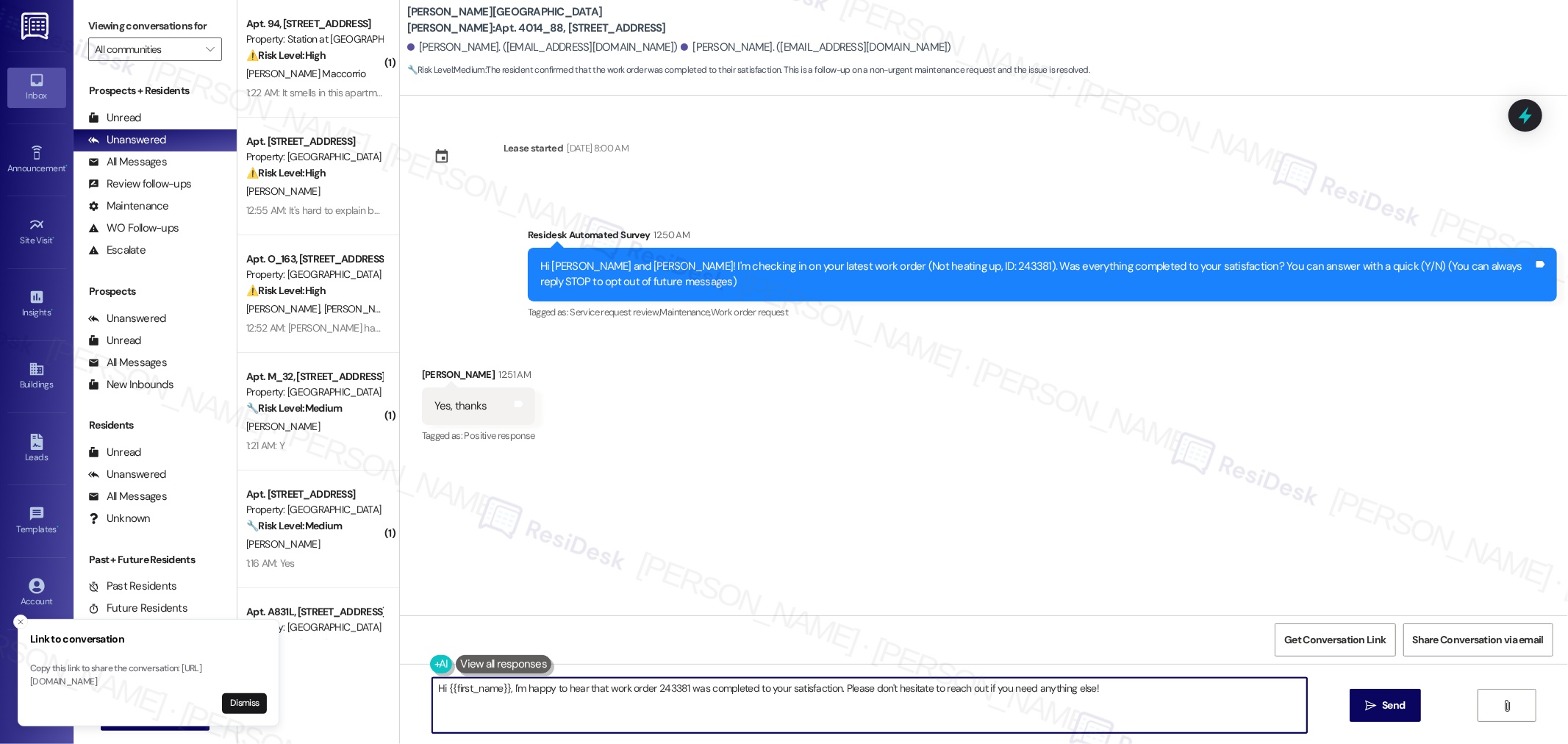
paste textarea "I’m so glad to hear you were pleased with how maintenance handled everything, {…"
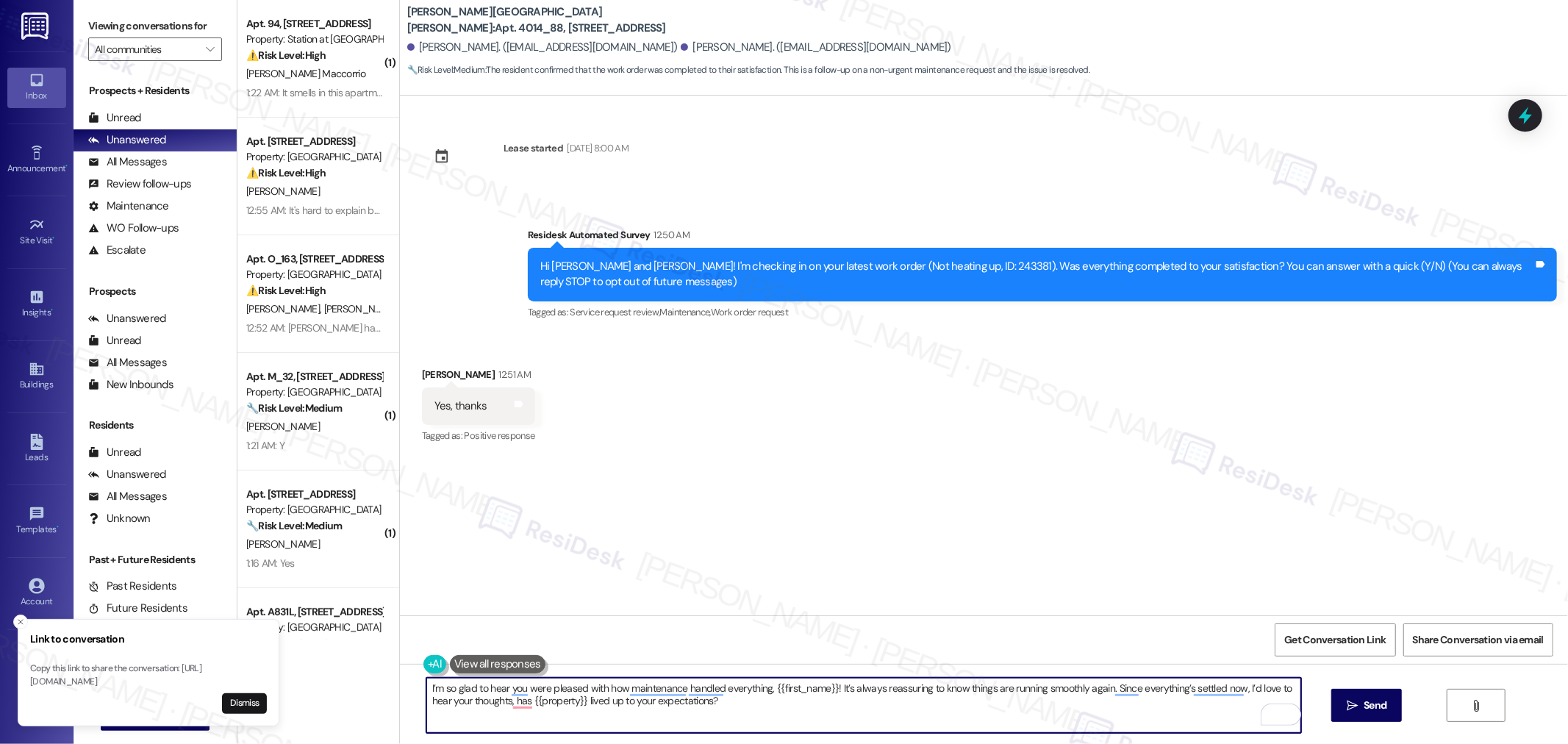
drag, startPoint x: 824, startPoint y: 688, endPoint x: 763, endPoint y: 692, distance: 61.9
click at [763, 692] on textarea "I’m so glad to hear you were pleased with how maintenance handled everything, {…" at bounding box center [863, 705] width 875 height 55
click at [1079, 691] on textarea "I’m so glad to hear you were pleased with how maintenance handled everything, […" at bounding box center [863, 705] width 875 height 55
click at [758, 707] on textarea "I’m so glad to hear you were pleased with how maintenance handled everything, […" at bounding box center [863, 705] width 875 height 55
type textarea "I’m so glad to hear you were pleased with how maintenance handled everything, […"
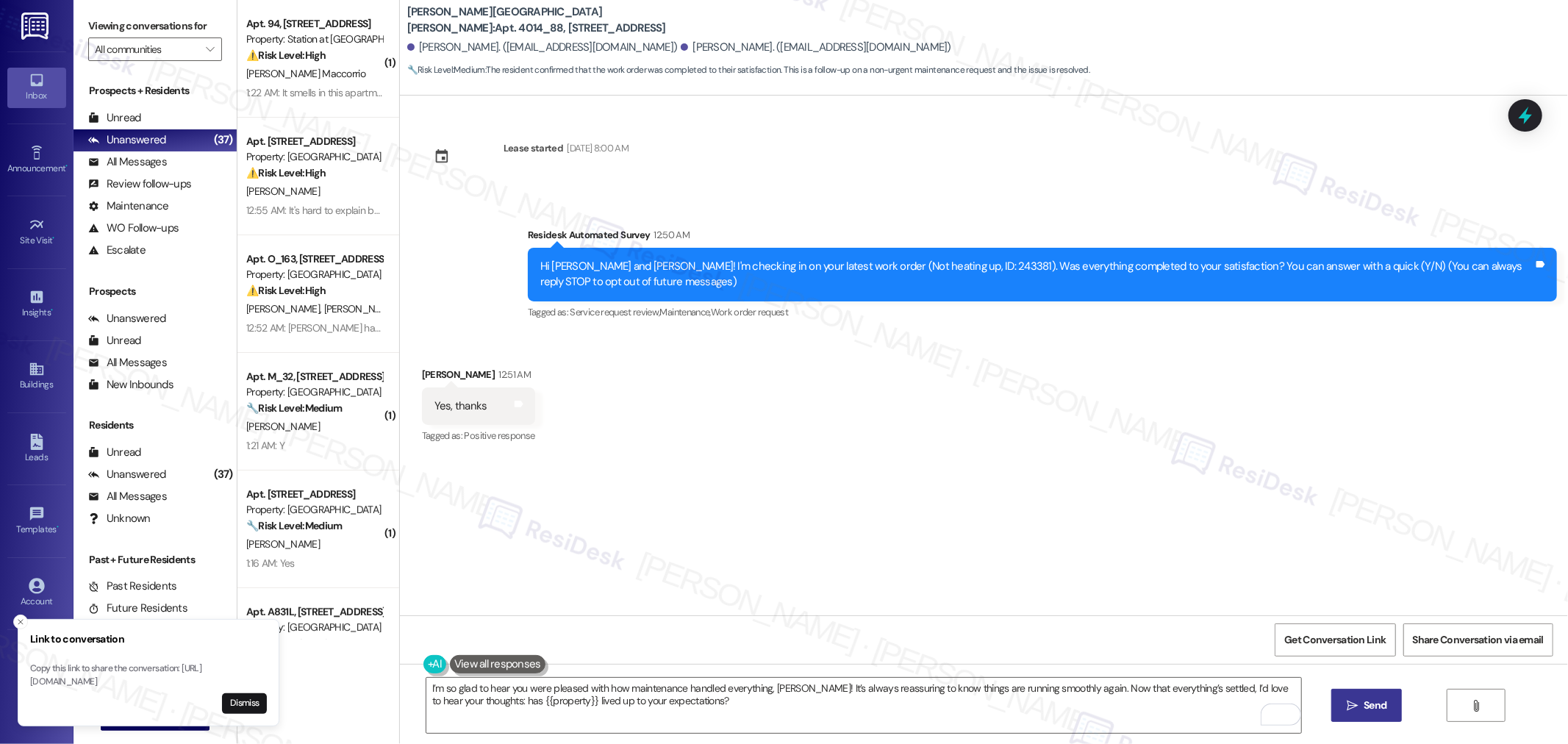
click at [1368, 707] on span "Send" at bounding box center [1375, 705] width 23 height 15
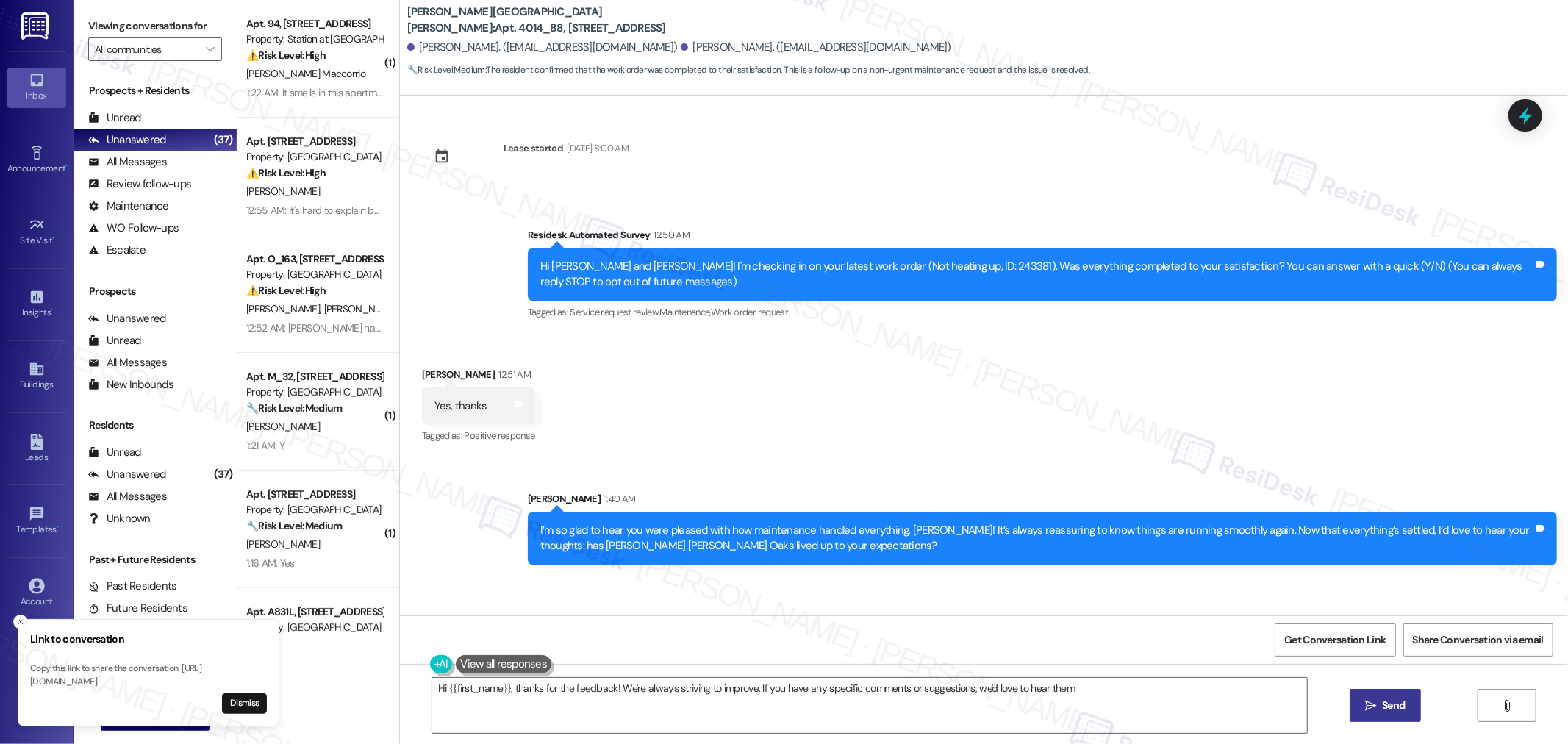
type textarea "Hi {{first_name}}, thanks for the feedback! We're always striving to improve. I…"
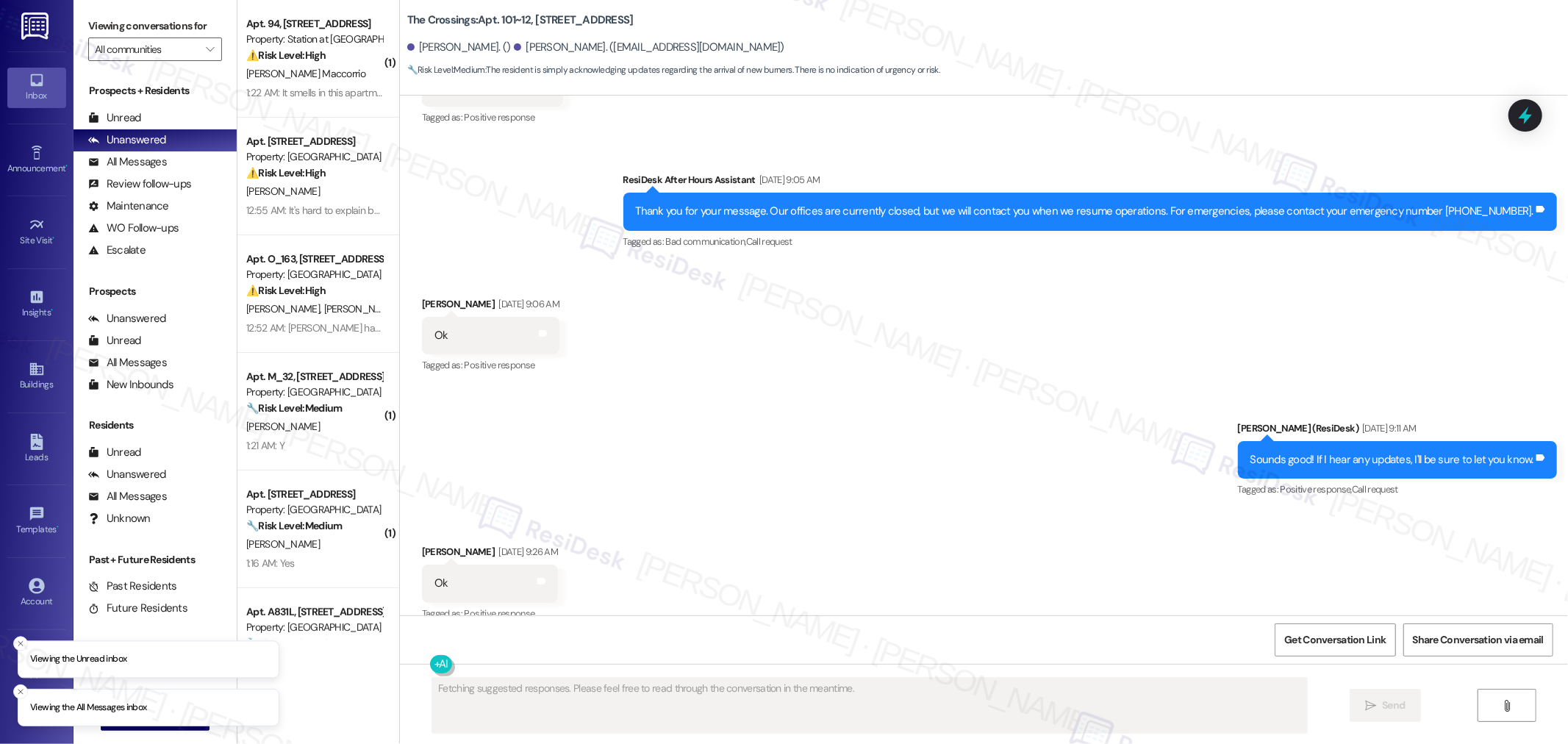
scroll to position [3884, 0]
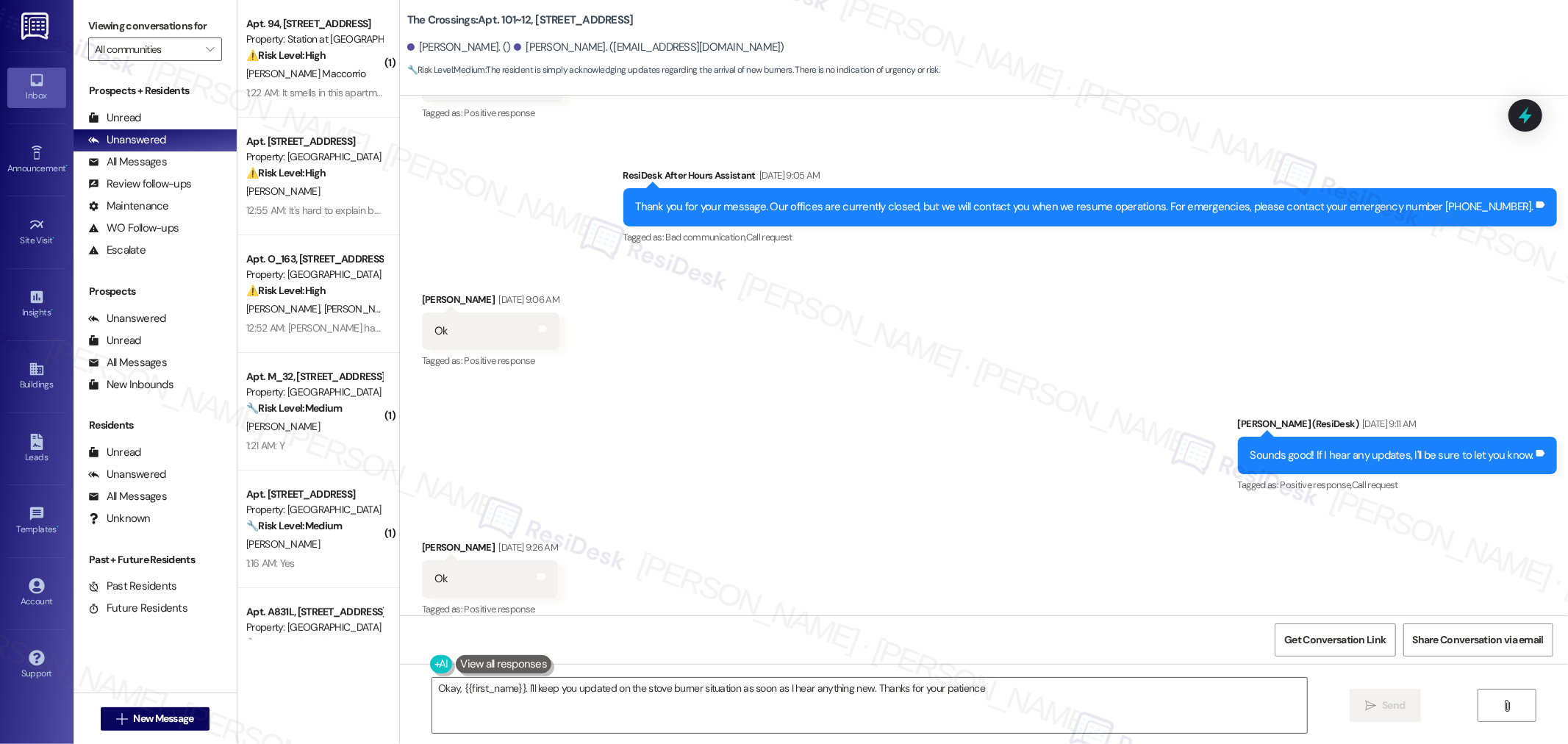
type textarea "Okay, {{first_name}}. I'll keep you updated on the stove burner situation as so…"
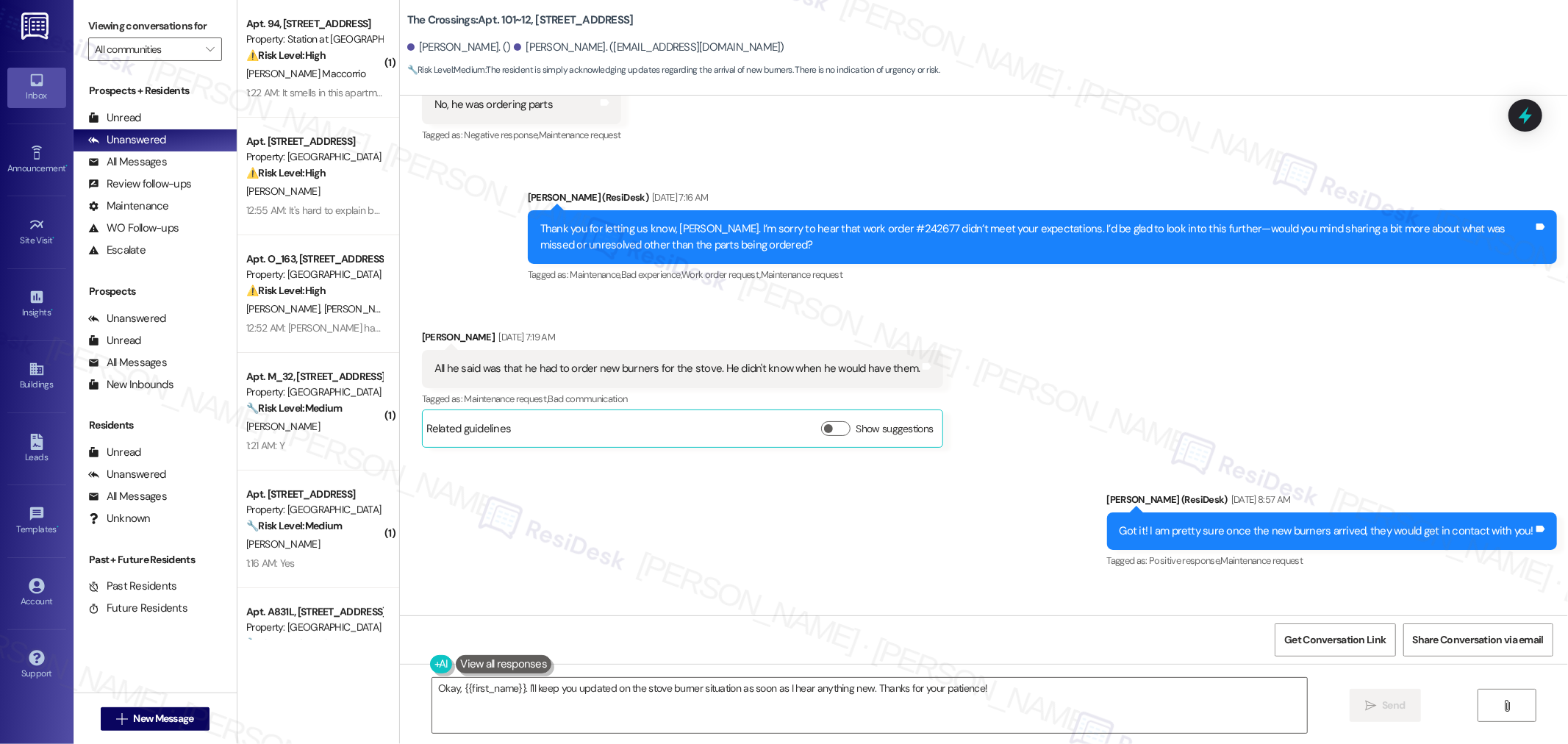
scroll to position [2985, 0]
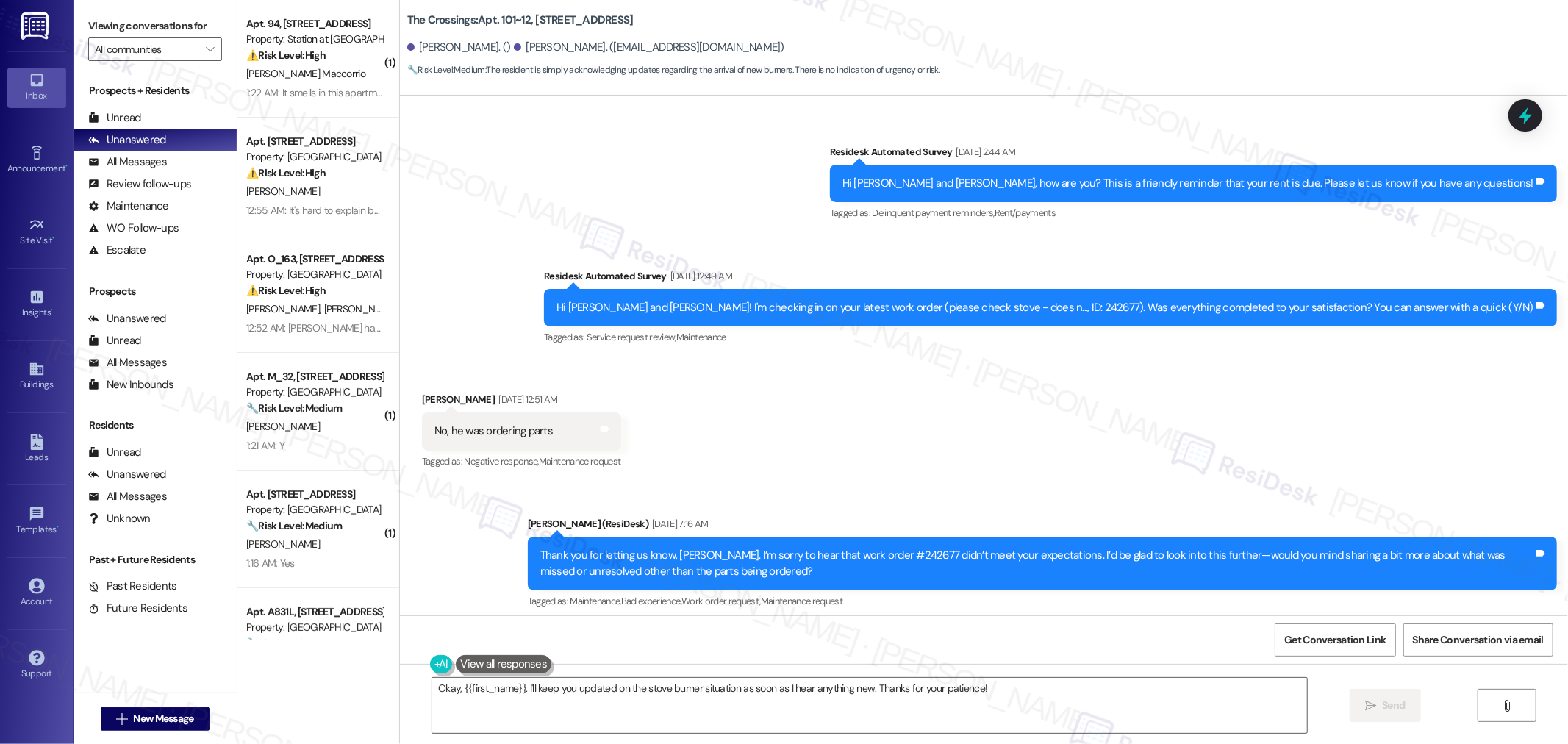
click at [1129, 289] on div "Hi [PERSON_NAME] and [PERSON_NAME]! I'm checking in on your latest work order (…" at bounding box center [1050, 308] width 1013 height 38
click at [1131, 300] on div "Hi [PERSON_NAME] and [PERSON_NAME]! I'm checking in on your latest work order (…" at bounding box center [1045, 307] width 977 height 15
copy div "242677"
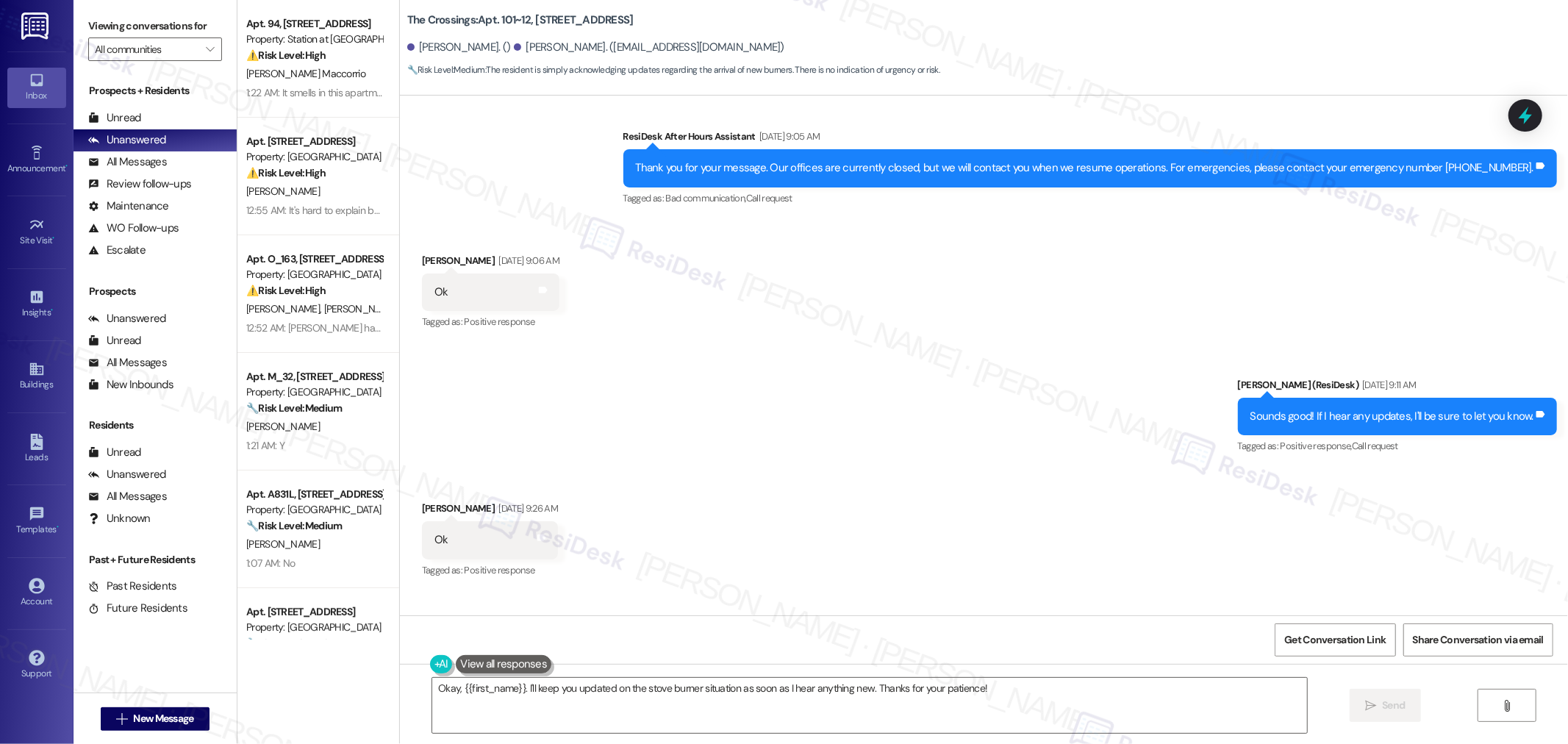
scroll to position [4019, 0]
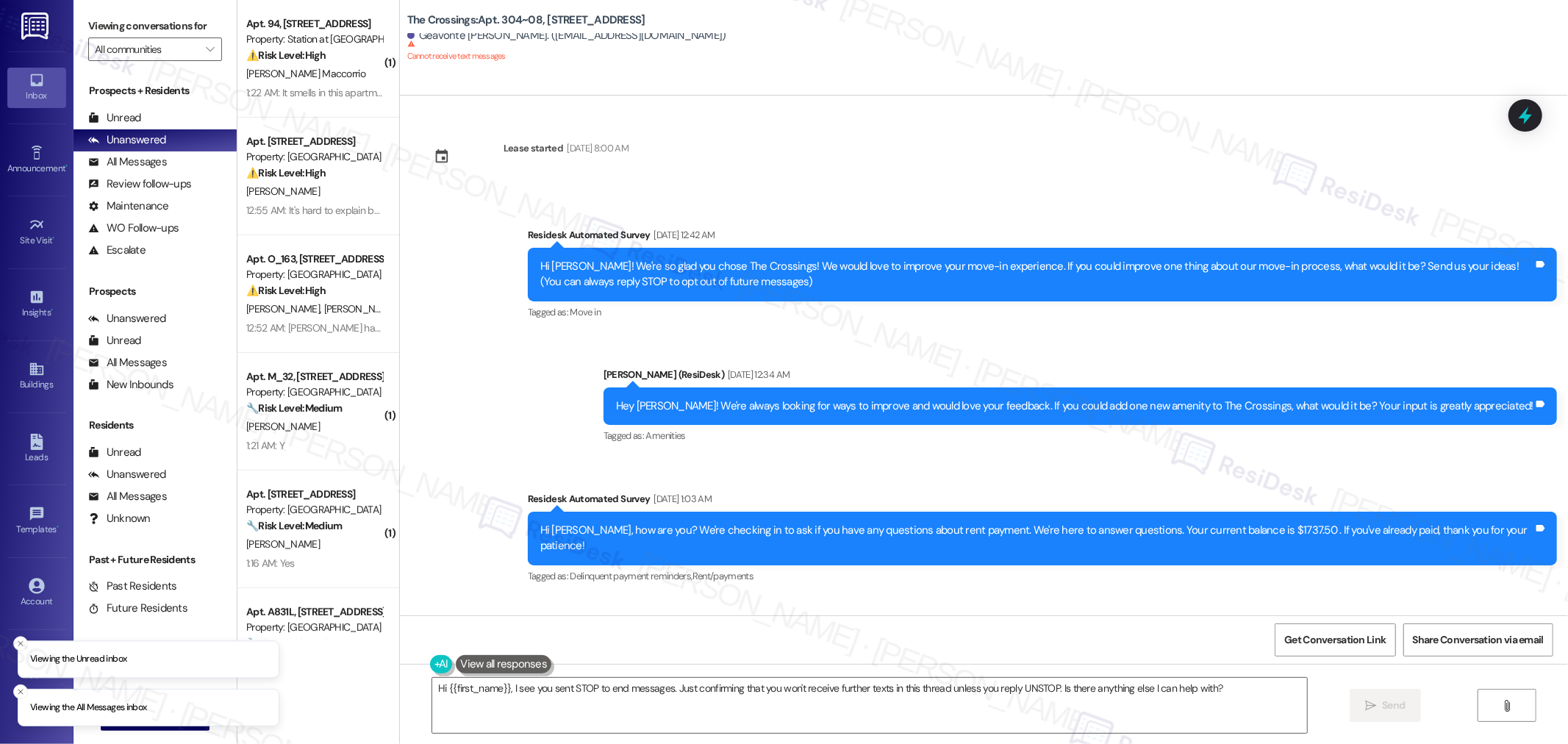
scroll to position [511, 0]
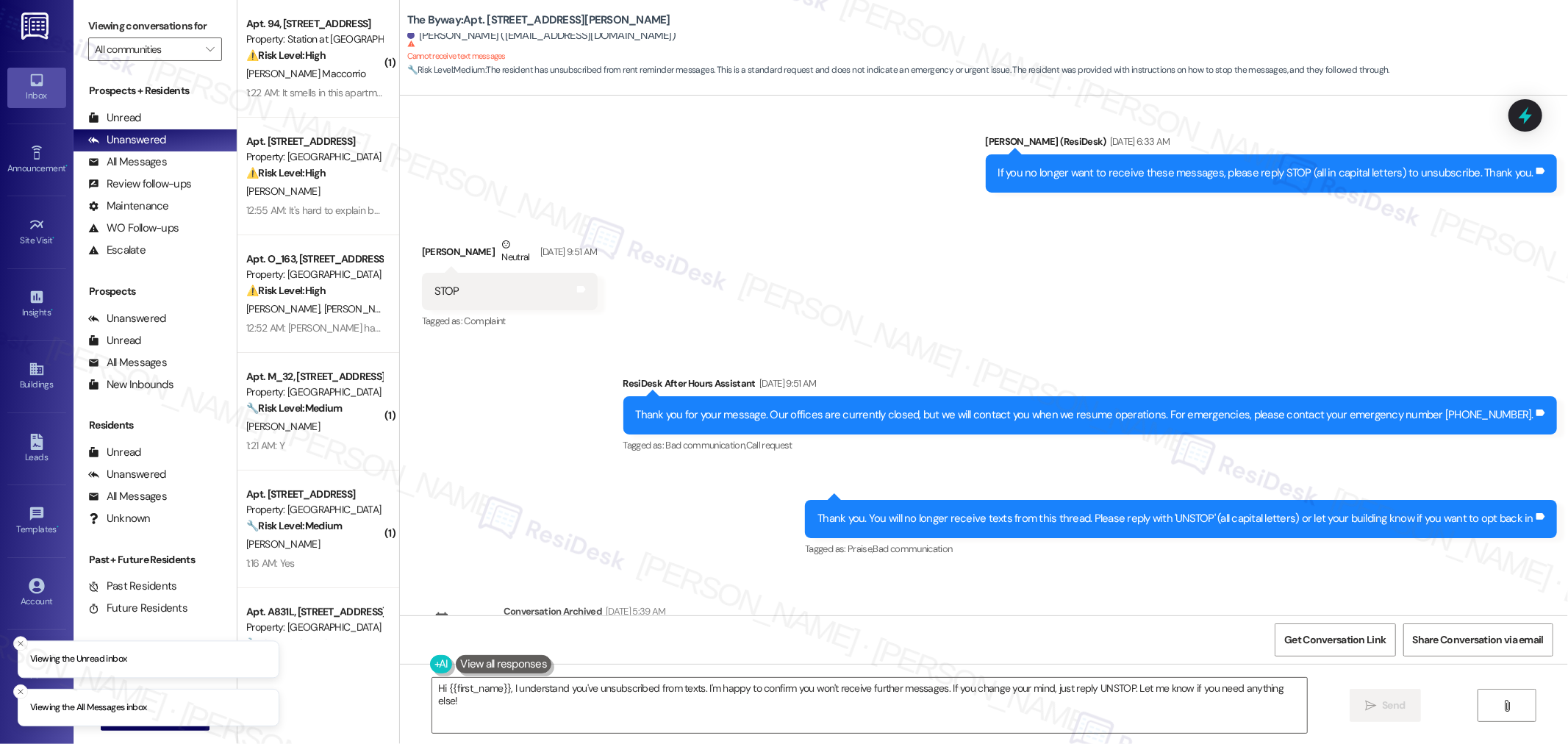
scroll to position [3939, 0]
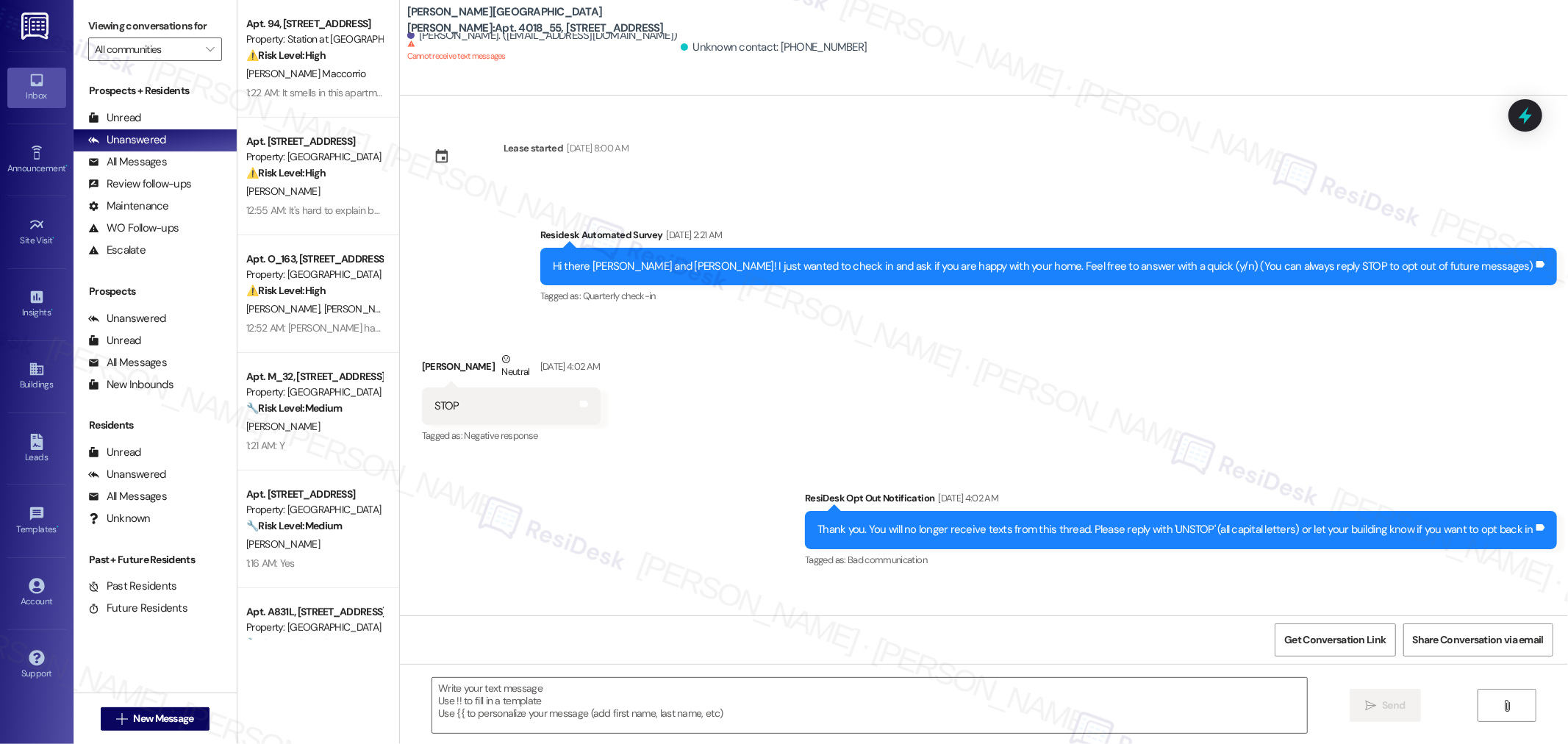
type textarea "Fetching suggested responses. Please feel free to read through the conversation…"
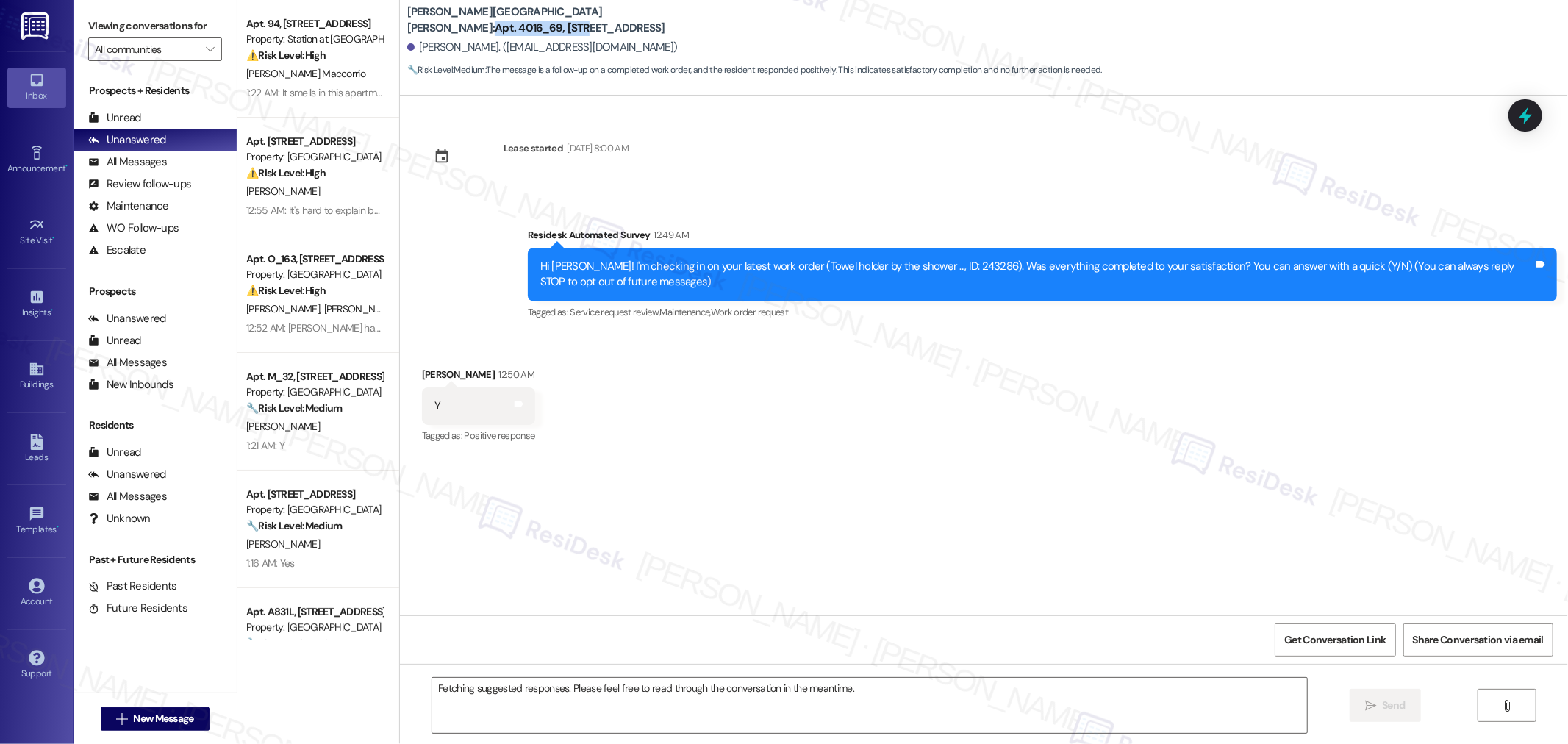
drag, startPoint x: 483, startPoint y: 21, endPoint x: 575, endPoint y: 22, distance: 91.9
click at [575, 22] on b "[PERSON_NAME][GEOGRAPHIC_DATA][PERSON_NAME]: Apt. [STREET_ADDRESS]" at bounding box center [554, 20] width 294 height 32
copy b "Apt. 4016_69, 4275"
drag, startPoint x: 409, startPoint y: 46, endPoint x: 493, endPoint y: 42, distance: 83.9
click at [493, 42] on div "[PERSON_NAME]. ([EMAIL_ADDRESS][DOMAIN_NAME])" at bounding box center [542, 47] width 271 height 15
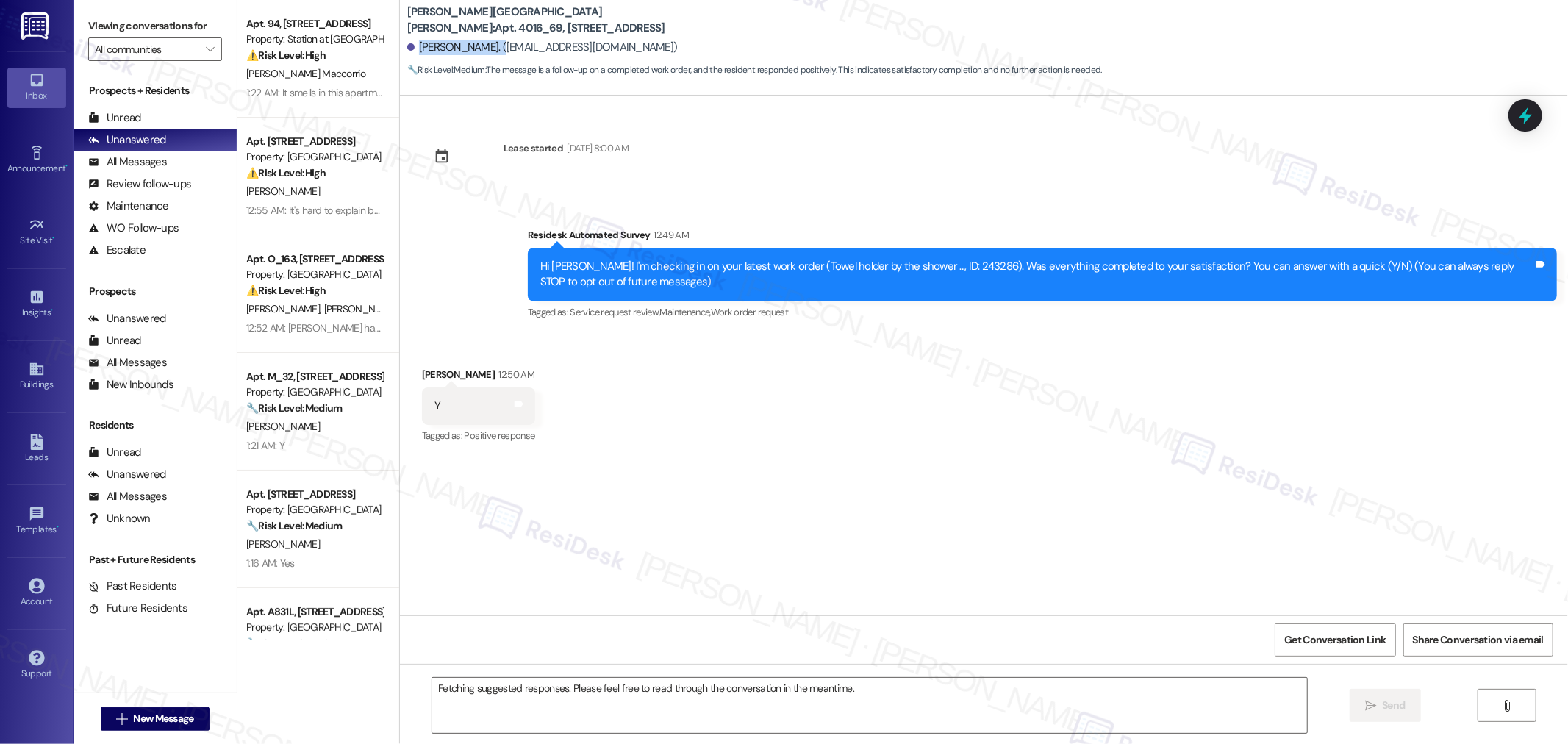
copy div "[PERSON_NAME]"
drag, startPoint x: 1263, startPoint y: 540, endPoint x: 1237, endPoint y: 530, distance: 27.5
click at [1263, 540] on div "Lease started [DATE] 8:00 AM Survey, sent via SMS Residesk Automated Survey 12:…" at bounding box center [984, 356] width 1168 height 520
click at [952, 273] on div "Hi [PERSON_NAME]! I'm checking in on your latest work order (Towel holder by th…" at bounding box center [1036, 275] width 993 height 32
click at [949, 270] on div "Hi [PERSON_NAME]! I'm checking in on your latest work order (Towel holder by th…" at bounding box center [1036, 275] width 993 height 32
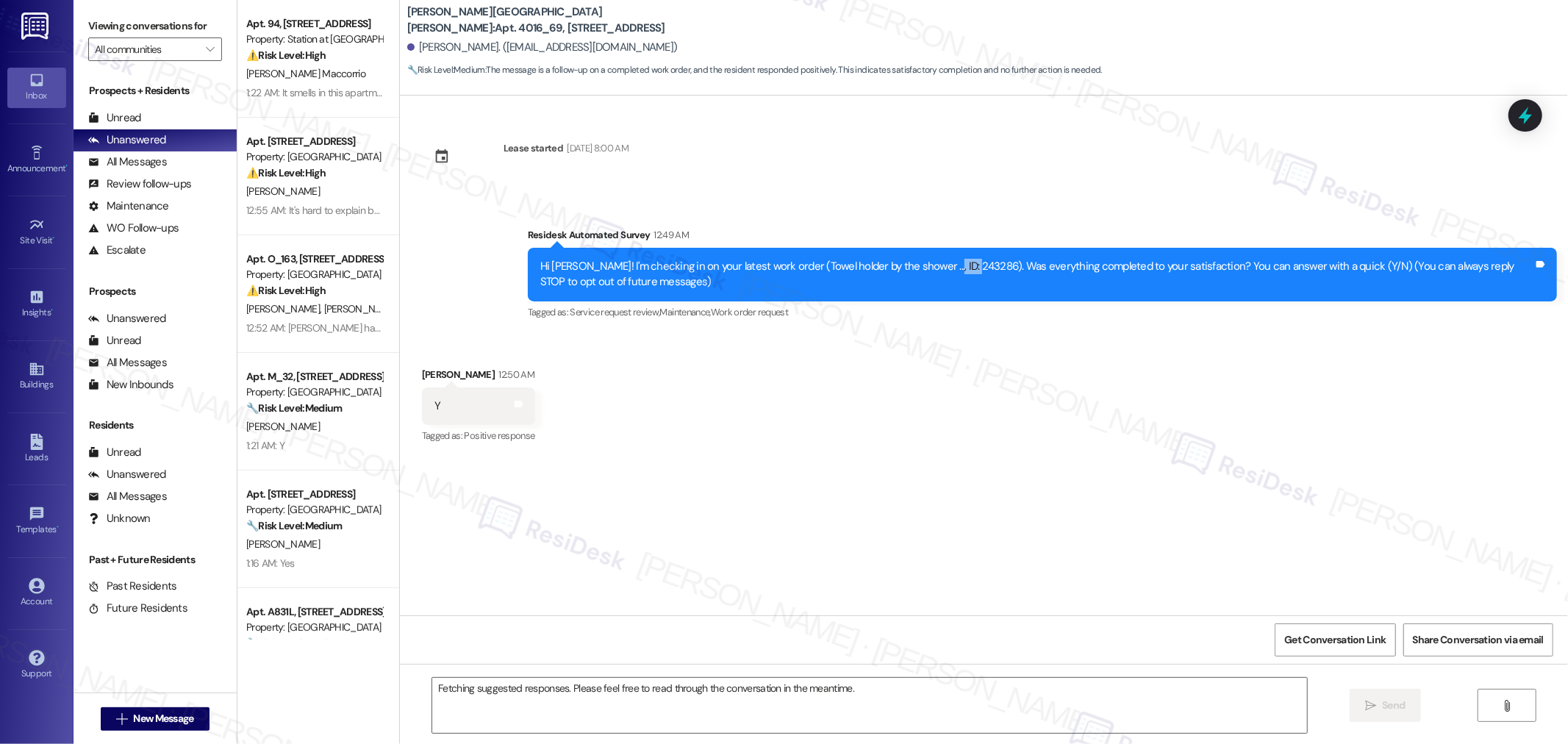
click at [949, 270] on div "Hi [PERSON_NAME]! I'm checking in on your latest work order (Towel holder by th…" at bounding box center [1036, 275] width 993 height 32
copy div "243286"
click at [1329, 629] on span "Get Conversation Link" at bounding box center [1335, 640] width 107 height 32
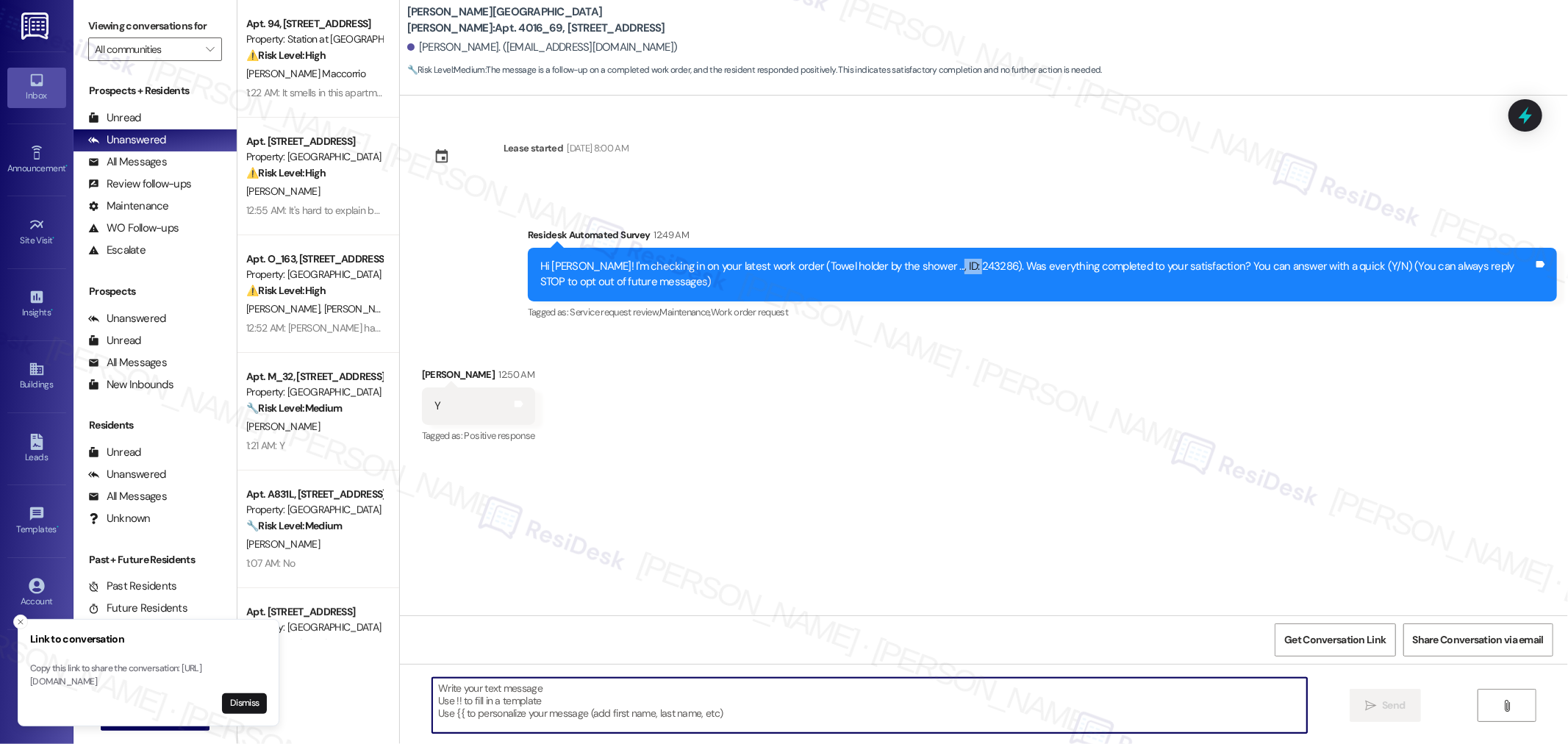
click at [740, 701] on textarea at bounding box center [869, 705] width 875 height 55
paste textarea "I’m so glad to hear you were pleased with how maintenance handled everything, {…"
type textarea "I’m so glad to hear you were pleased with how maintenance handled everything, {…"
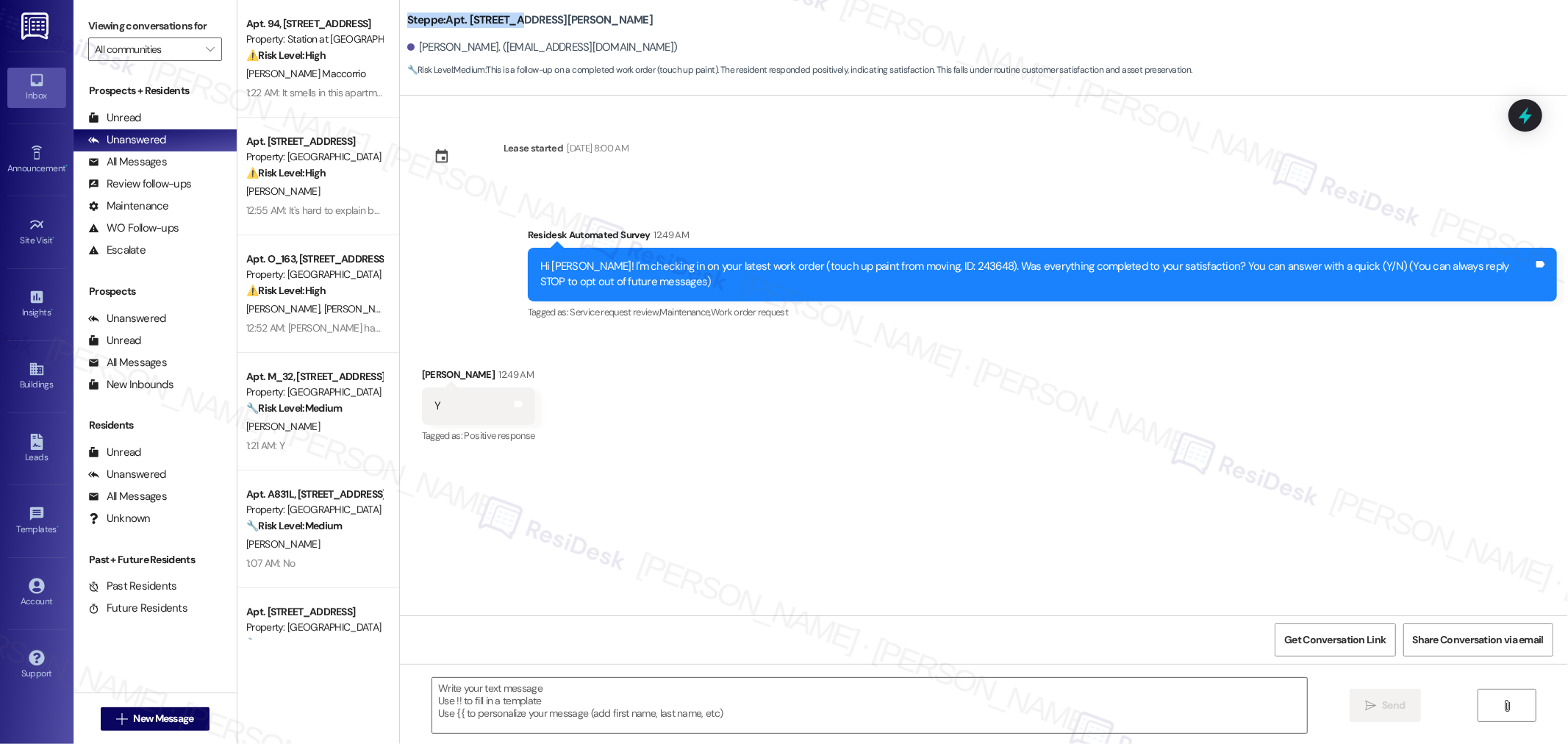
drag, startPoint x: 397, startPoint y: 18, endPoint x: 504, endPoint y: 17, distance: 107.4
click at [504, 17] on b "Steppe: Apt. [STREET_ADDRESS][PERSON_NAME]" at bounding box center [530, 20] width 246 height 15
copy b "Steppe: Apt. 225, 2365"
drag, startPoint x: 408, startPoint y: 46, endPoint x: 482, endPoint y: 48, distance: 73.5
click at [482, 48] on div "[PERSON_NAME]. ([EMAIL_ADDRESS][DOMAIN_NAME])" at bounding box center [542, 47] width 271 height 15
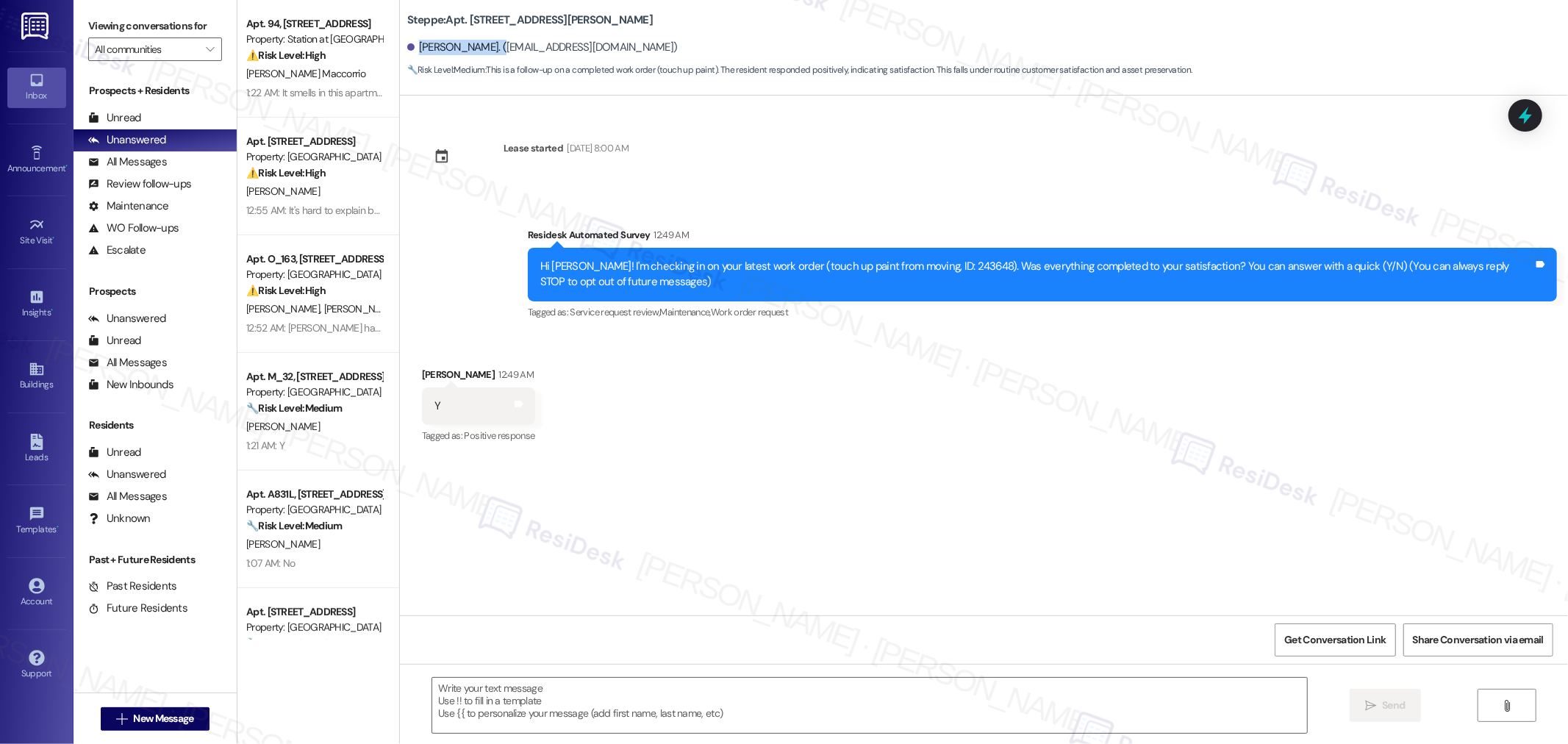
copy div "[PERSON_NAME]"
click at [945, 268] on div "Hi Florencia! I'm checking in on your latest work order (touch up paint from mo…" at bounding box center [1036, 275] width 993 height 32
copy div "243648"
click at [1322, 629] on span "Get Conversation Link" at bounding box center [1335, 640] width 107 height 32
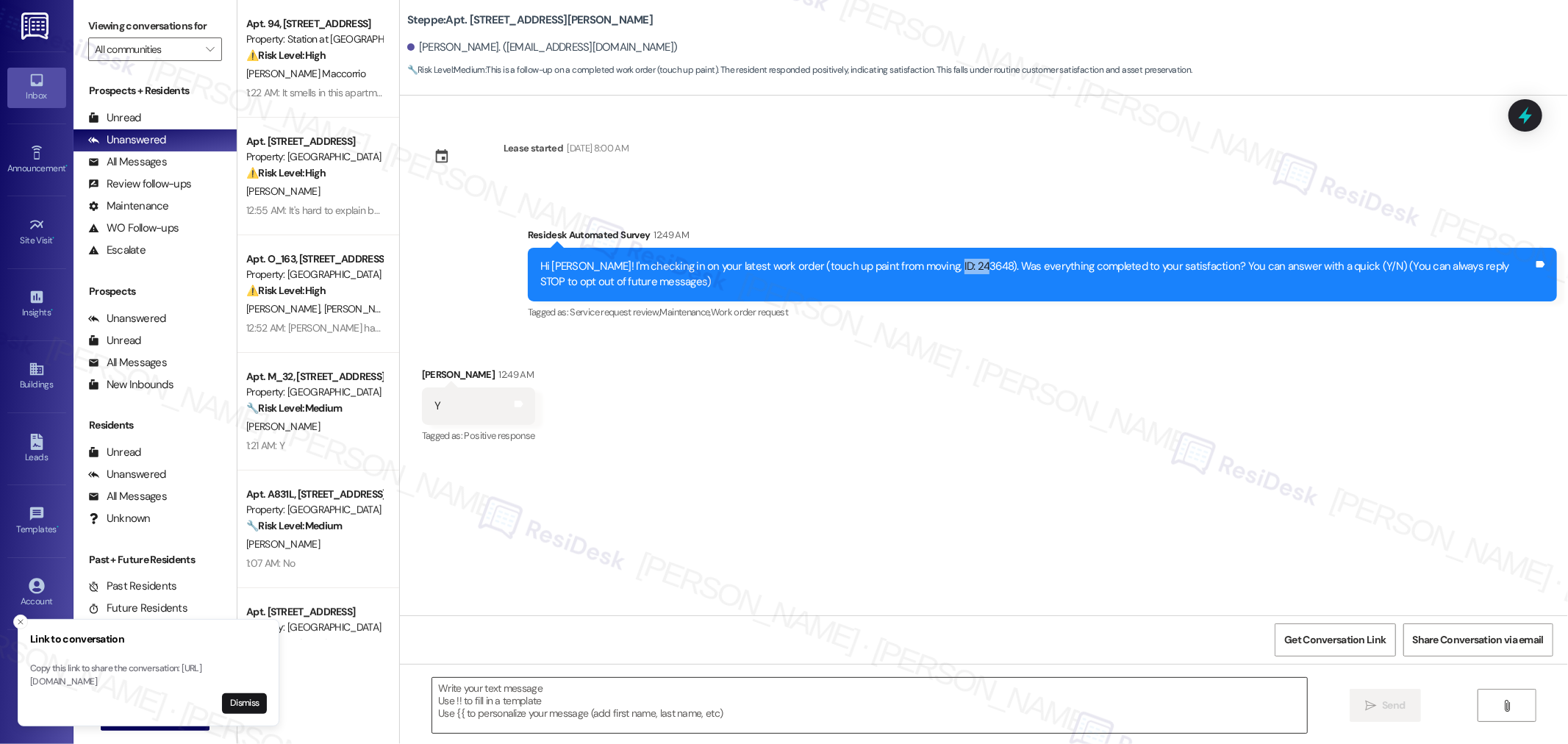
click at [717, 702] on textarea at bounding box center [869, 705] width 875 height 55
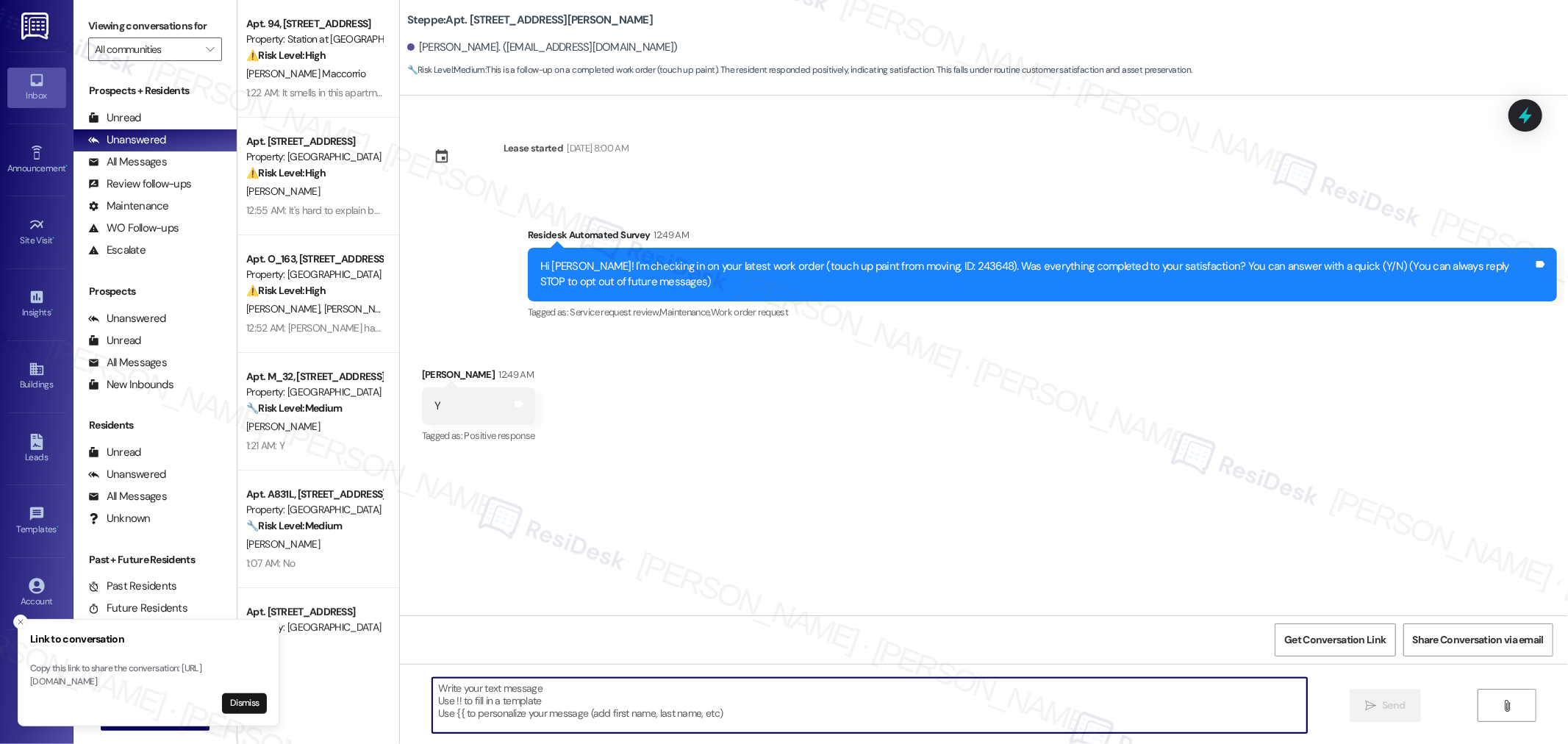
paste textarea "I’m so glad to hear you were pleased with how maintenance handled everything, {…"
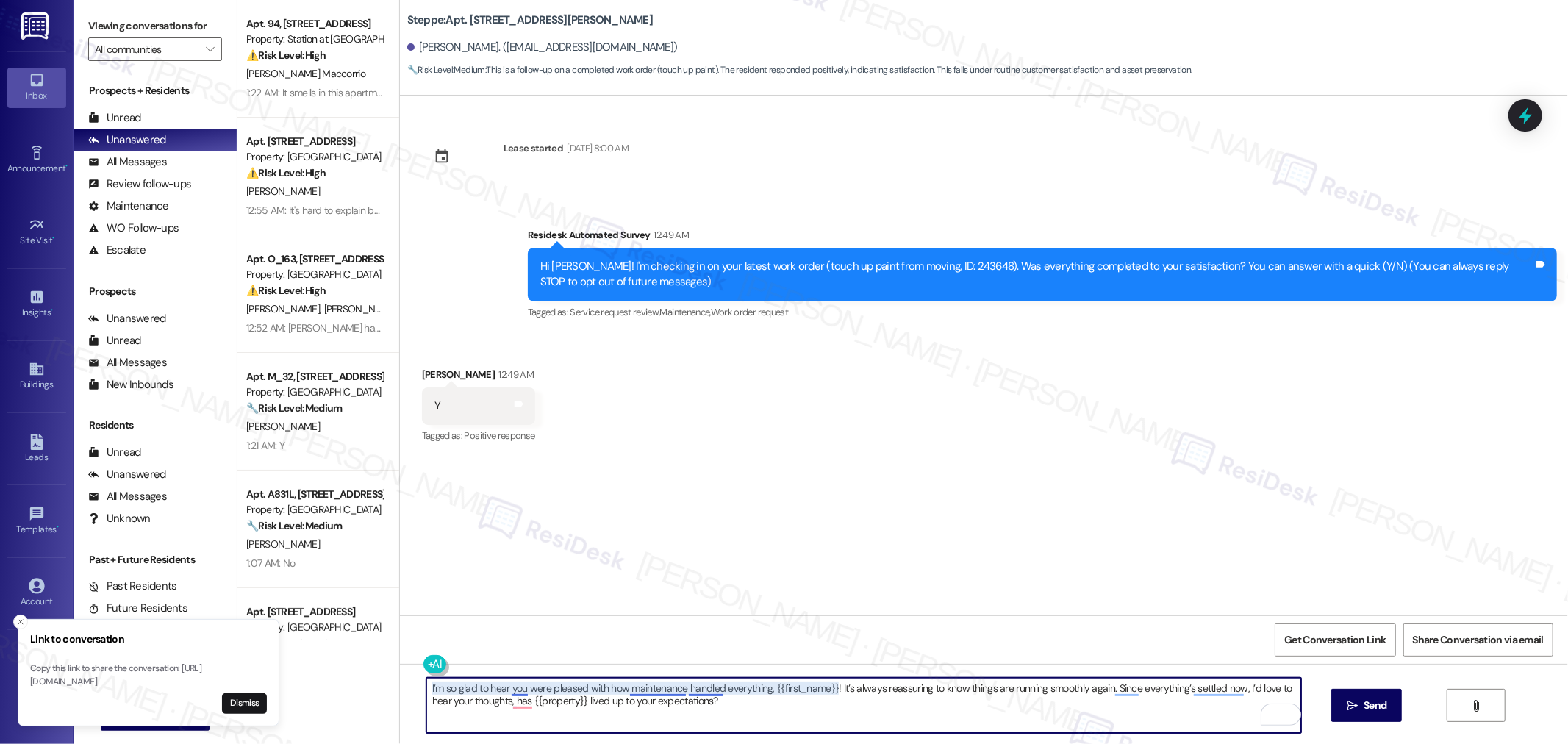
click at [663, 691] on textarea "I’m so glad to hear you were pleased with how maintenance handled everything, {…" at bounding box center [863, 705] width 875 height 55
click at [1182, 691] on textarea "I’m so glad to hear that you were pleased with how the maintenance team handled…" at bounding box center [863, 705] width 875 height 55
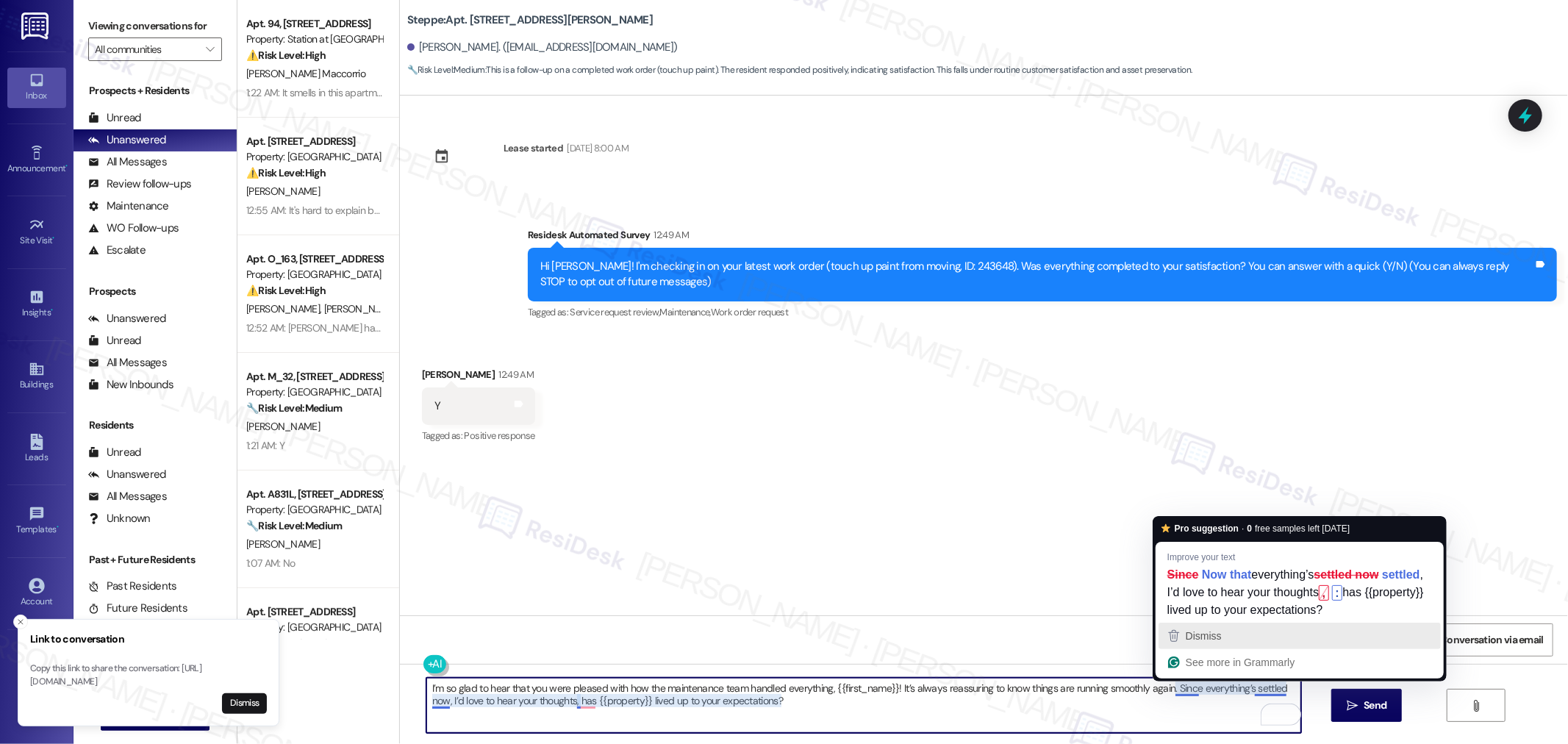
click at [1196, 637] on span "Dismiss" at bounding box center [1204, 636] width 36 height 12
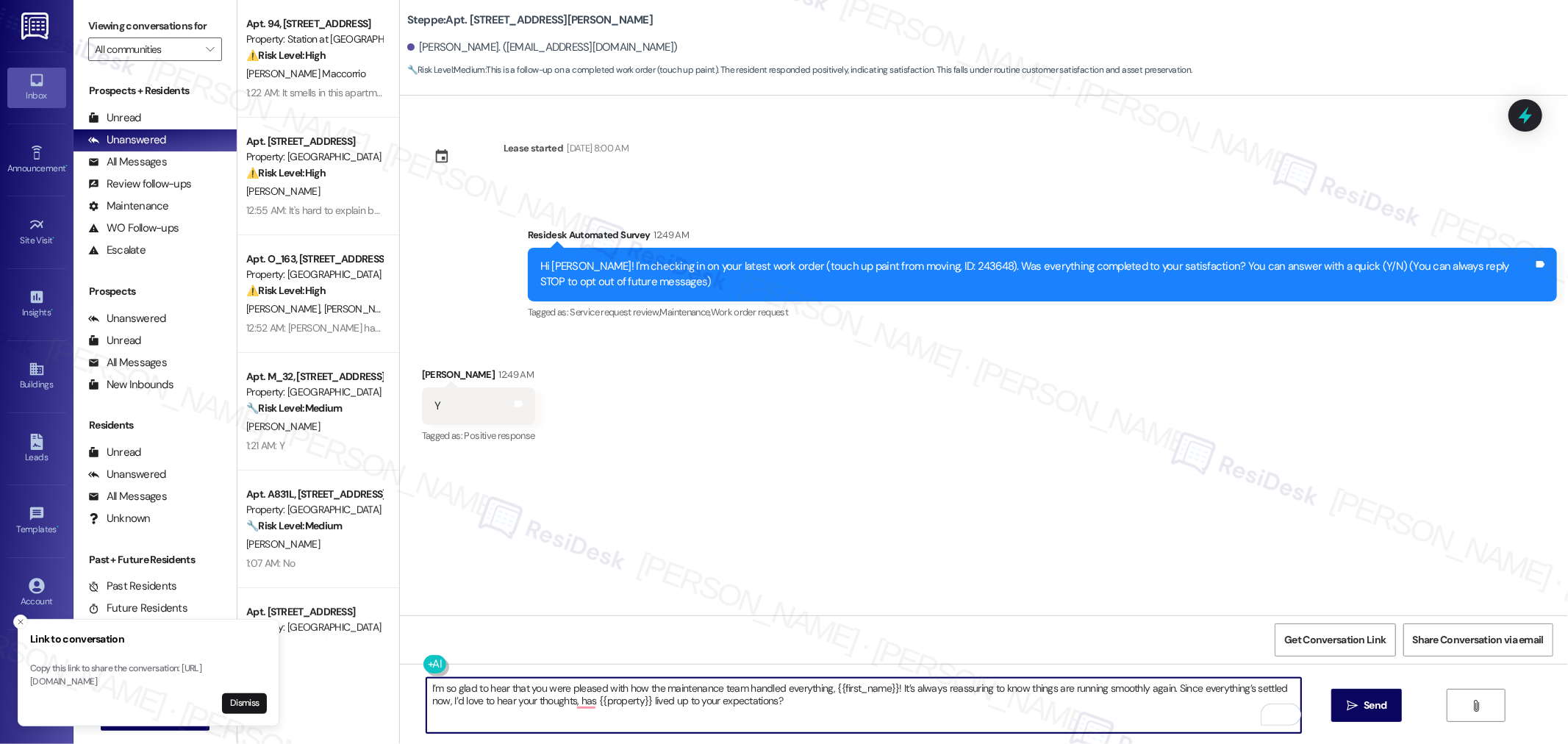
click at [1185, 694] on textarea "I’m so glad to hear that you were pleased with how the maintenance team handled…" at bounding box center [863, 705] width 875 height 55
paste textarea "Now that everything’s settled, I’d love to hear your thoughts:"
click at [953, 696] on textarea "I’m so glad to hear that you were pleased with how the maintenance team handled…" at bounding box center [863, 705] width 875 height 55
type textarea "I’m so glad to hear that you were pleased with how the maintenance team handled…"
click at [1385, 695] on button " Send" at bounding box center [1367, 705] width 71 height 33
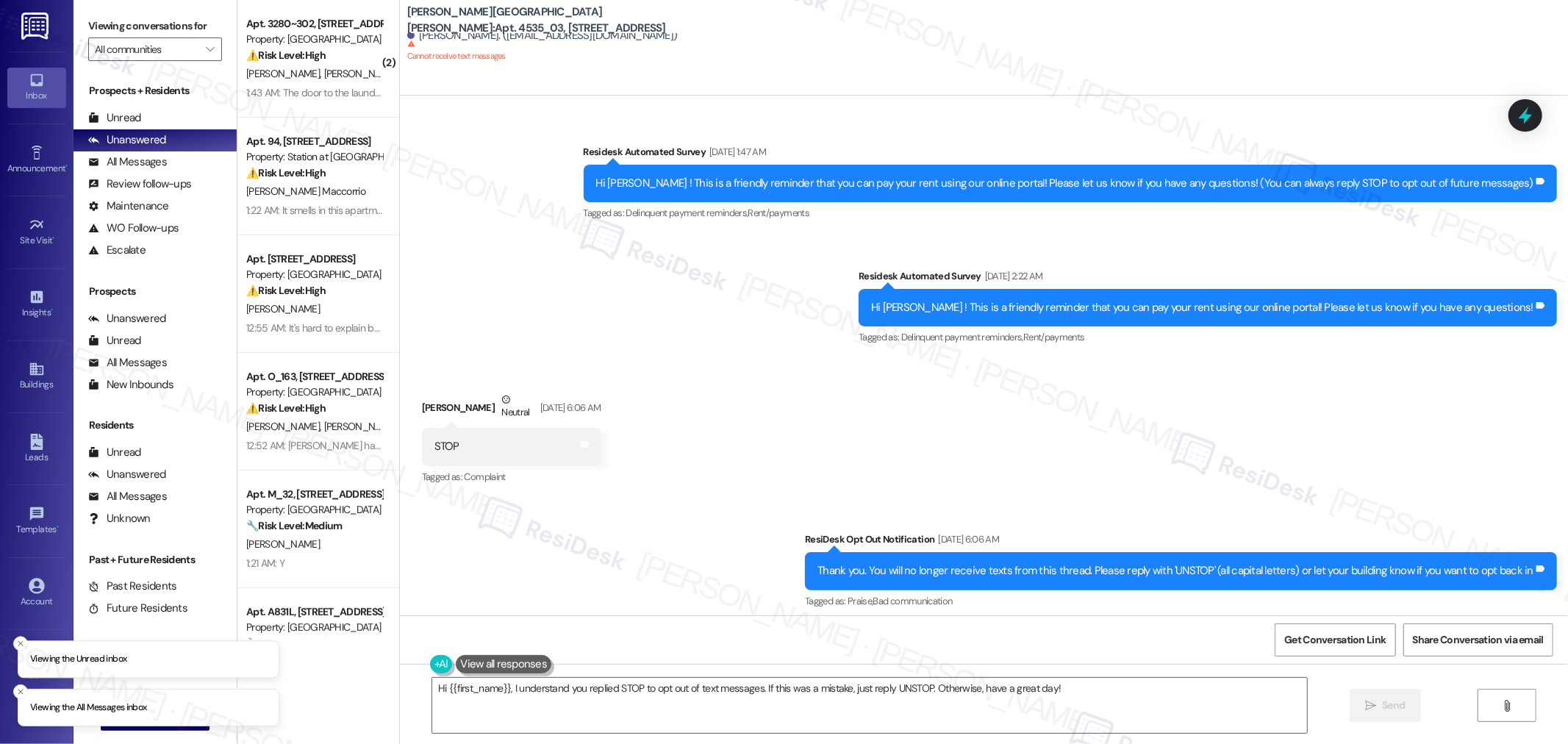
scroll to position [90, 0]
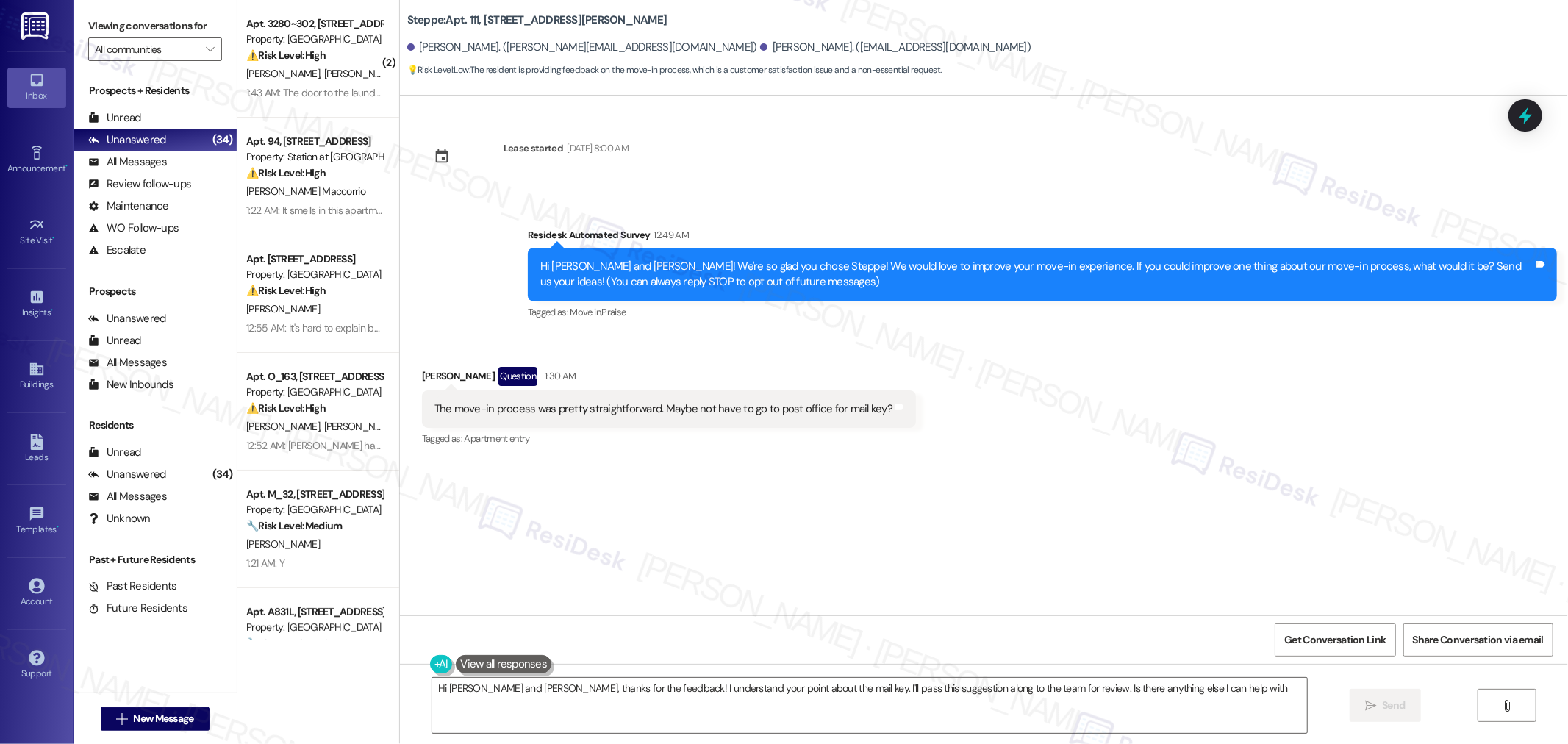
click at [674, 412] on div "The move-in process was pretty straightforward. Maybe not have to go to post of…" at bounding box center [664, 408] width 458 height 15
copy div "The move-in process was pretty straightforward. Maybe not have to go to post of…"
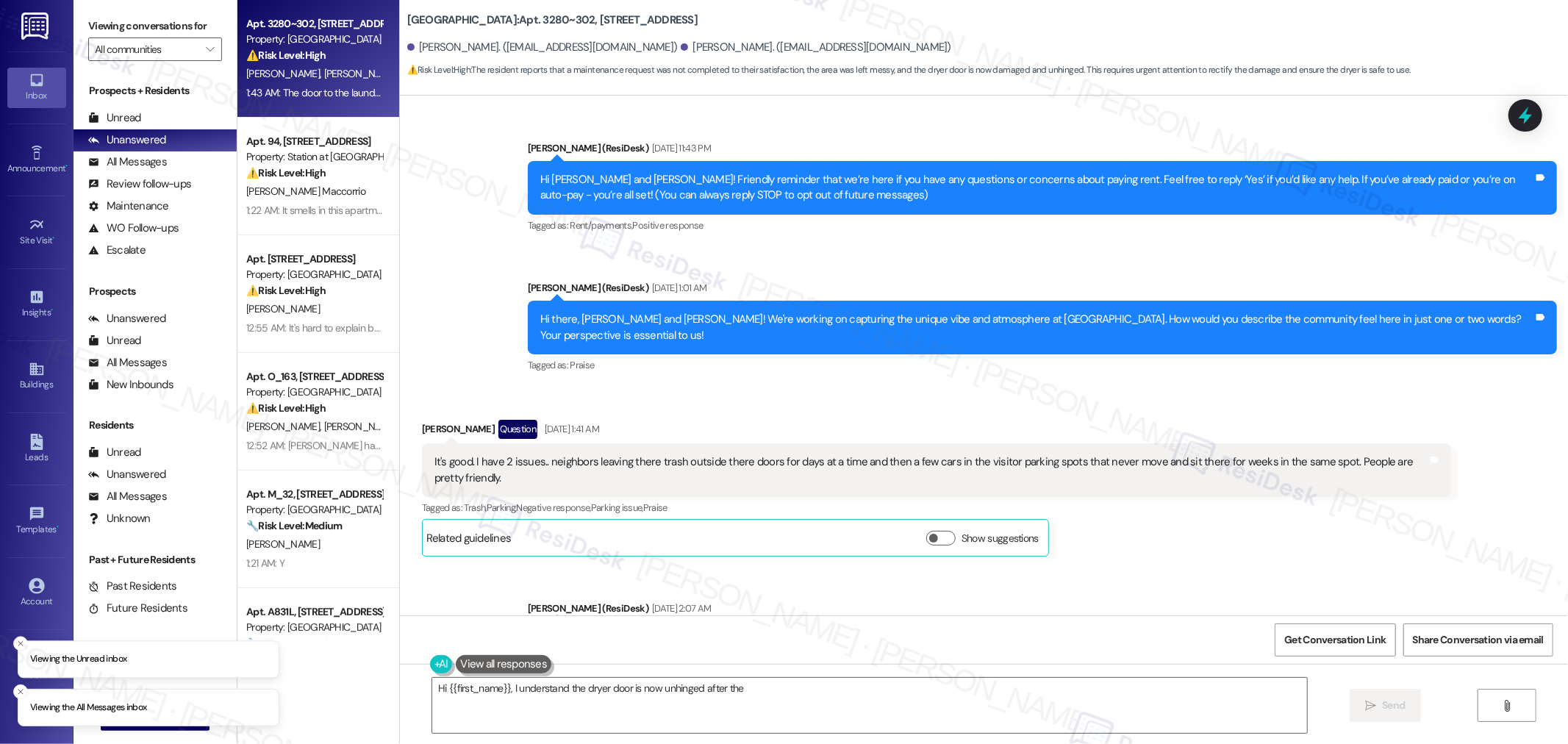
scroll to position [34086, 0]
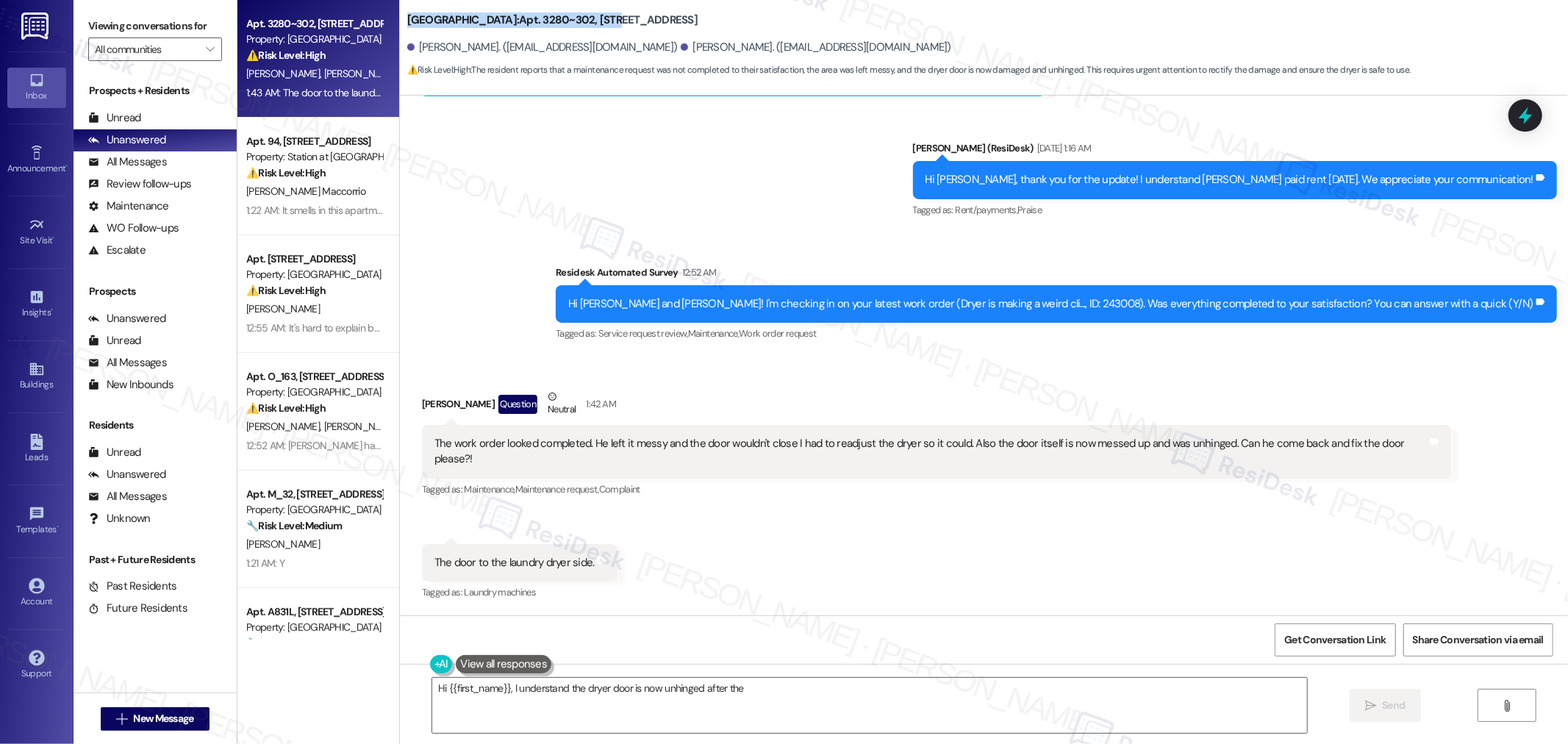
drag, startPoint x: 397, startPoint y: 19, endPoint x: 585, endPoint y: 22, distance: 187.5
click at [585, 22] on b "Willow Tree Place: Apt. 3280~302, 3220 Lansing Avenue NE" at bounding box center [552, 20] width 290 height 15
copy b "Willow Tree Place: Apt. 3280~302, 3220"
drag, startPoint x: 410, startPoint y: 46, endPoint x: 503, endPoint y: 46, distance: 93.4
click at [503, 46] on div "Ana Torres-Martinez. (k.torres49@yahoo.com)" at bounding box center [542, 47] width 271 height 15
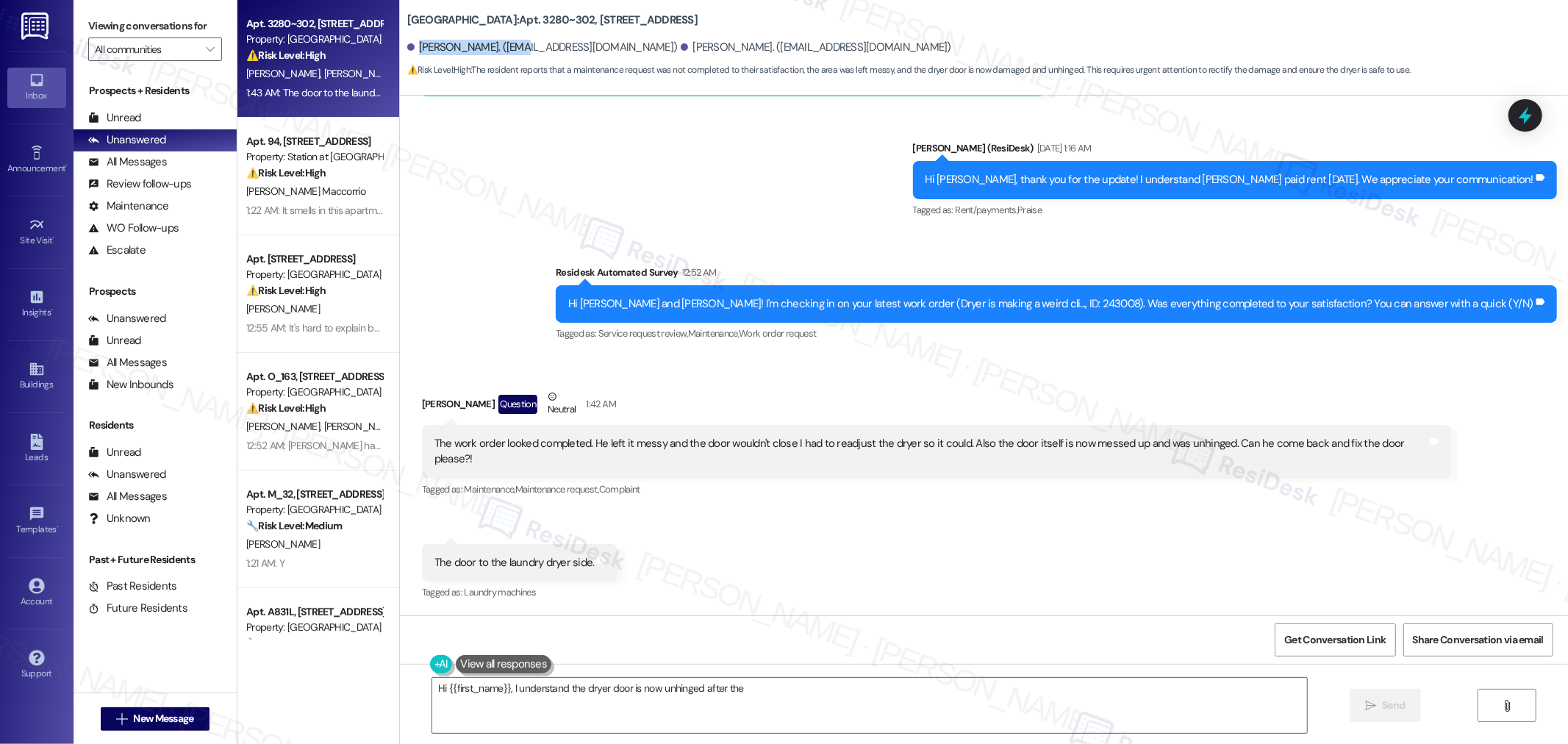
copy div "Ana Torres-Martinez."
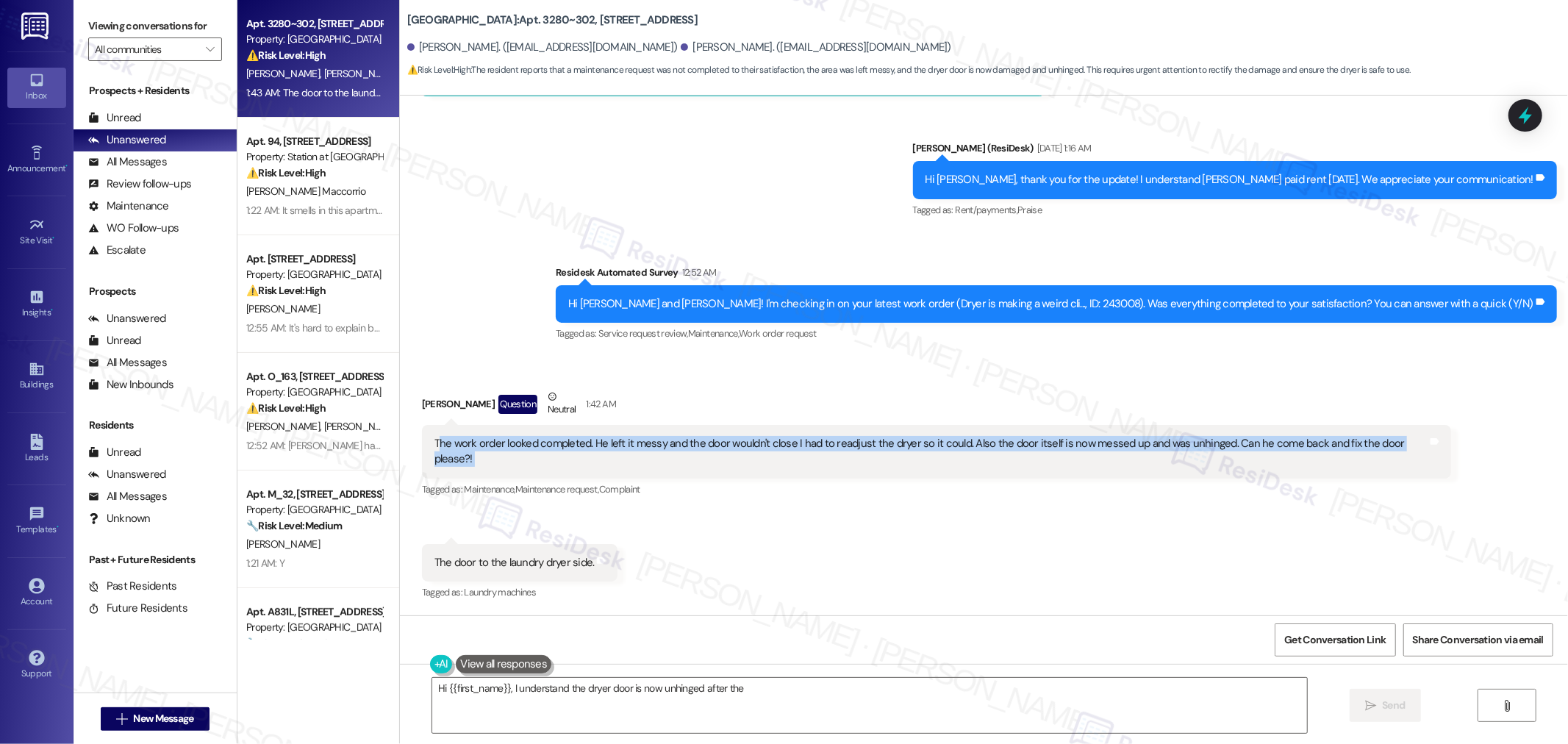
drag, startPoint x: 428, startPoint y: 453, endPoint x: 1465, endPoint y: 464, distance: 1037.6
click at [1465, 464] on div "Received via SMS Reynaldo Arce Question Neutral 1:42 AM The work order looked c…" at bounding box center [984, 485] width 1168 height 259
click at [1276, 460] on div "The work order looked completed. He left it messy and the door wouldn't close I…" at bounding box center [931, 452] width 993 height 32
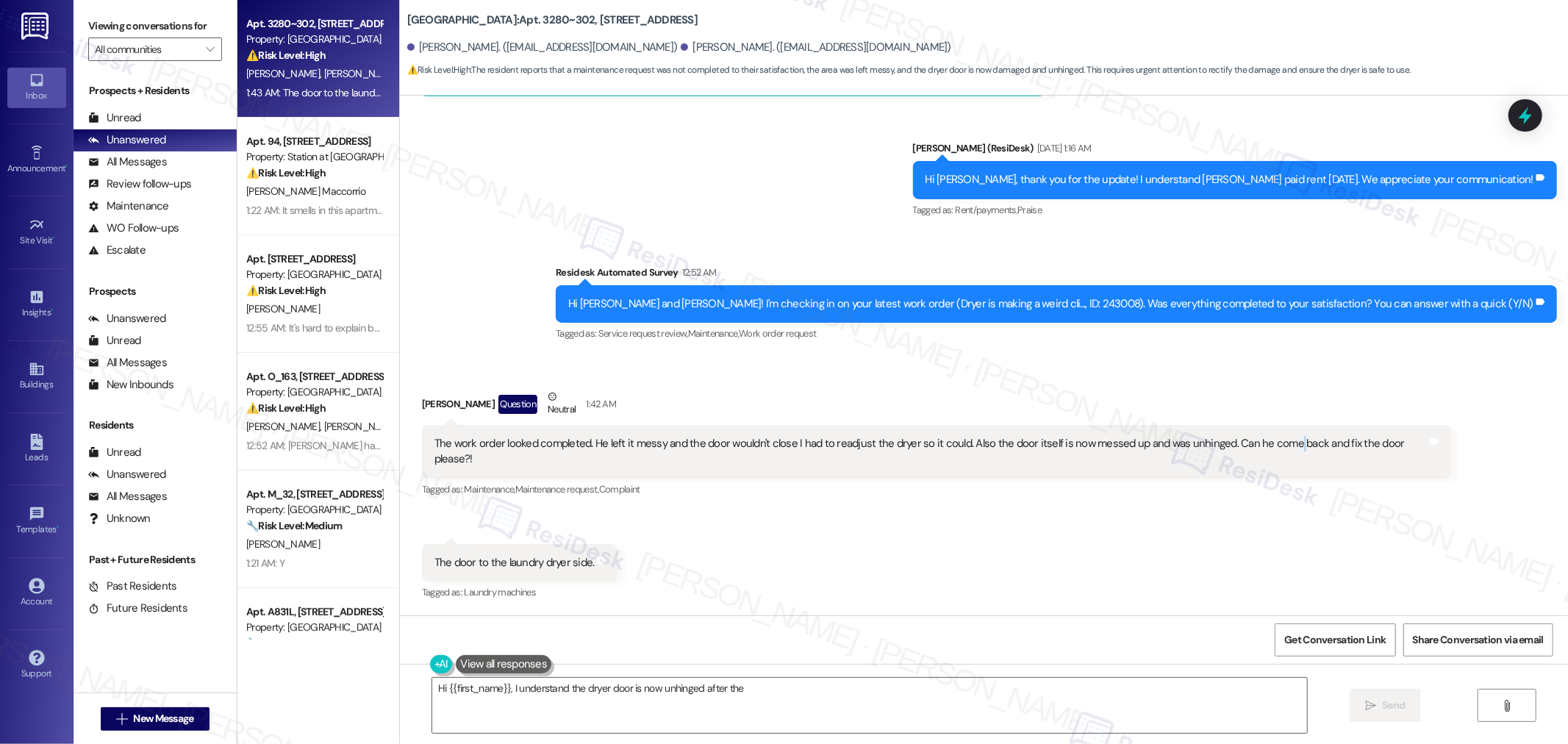
click at [1276, 460] on div "The work order looked completed. He left it messy and the door wouldn't close I…" at bounding box center [931, 452] width 993 height 32
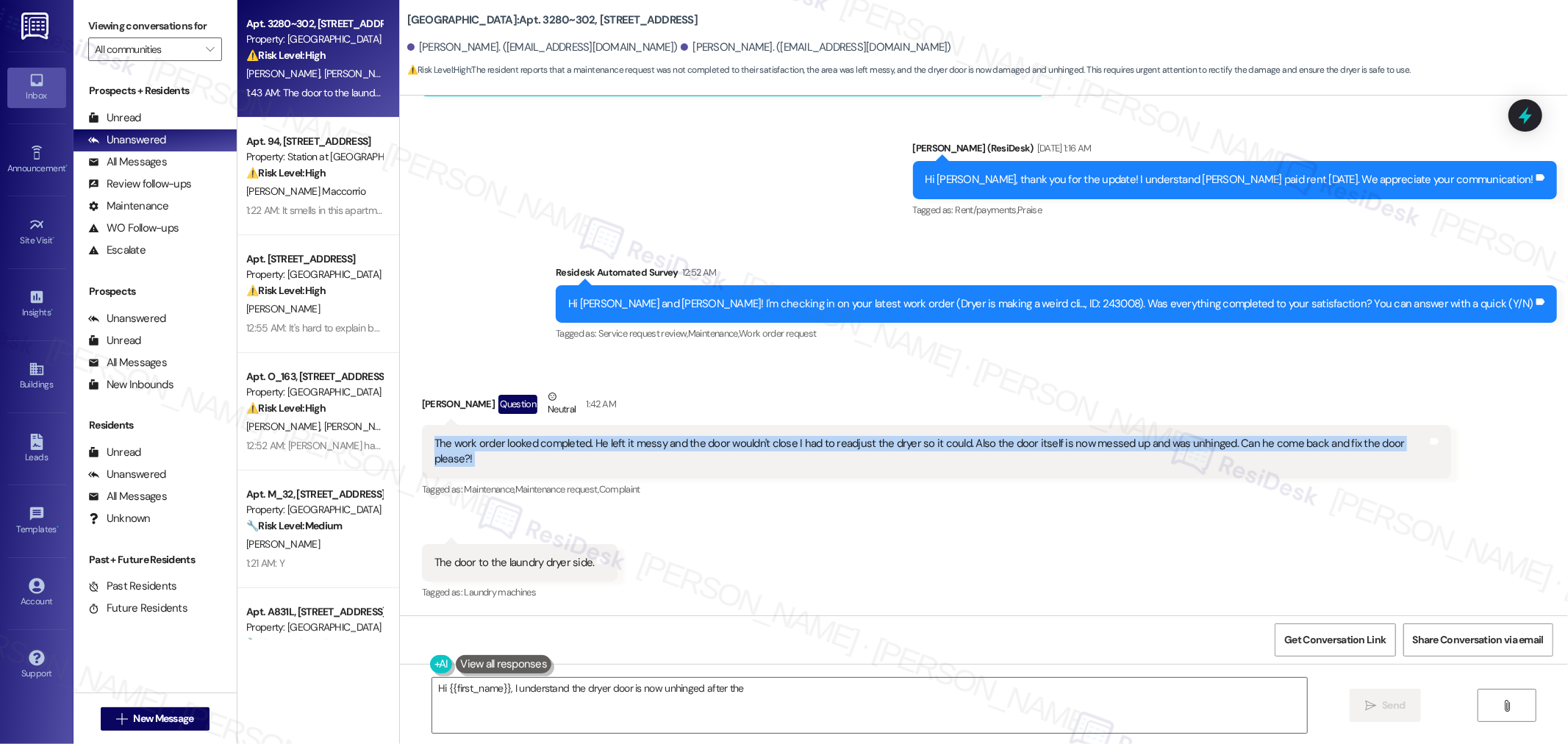
click at [1276, 460] on div "The work order looked completed. He left it messy and the door wouldn't close I…" at bounding box center [931, 452] width 993 height 32
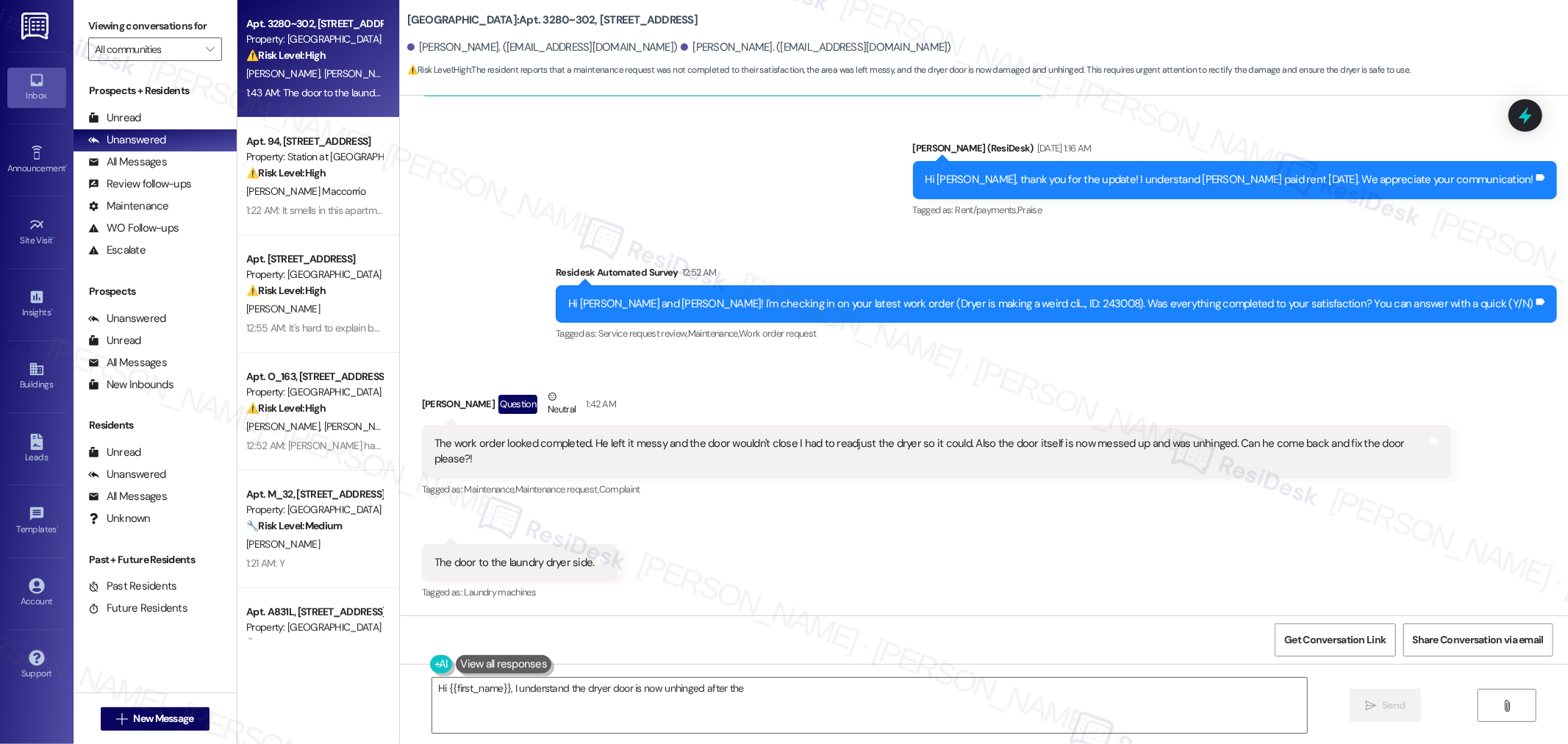
click at [494, 559] on div "The door to the laundry dryer side." at bounding box center [515, 562] width 160 height 15
click at [495, 559] on div "The door to the laundry dryer side." at bounding box center [515, 562] width 160 height 15
copy div "The door to the laundry dryer side. Tags and notes"
click at [912, 706] on textarea "Hi {{first_name}}, I understand the dryer door is now unhinged after the mainte…" at bounding box center [869, 705] width 875 height 55
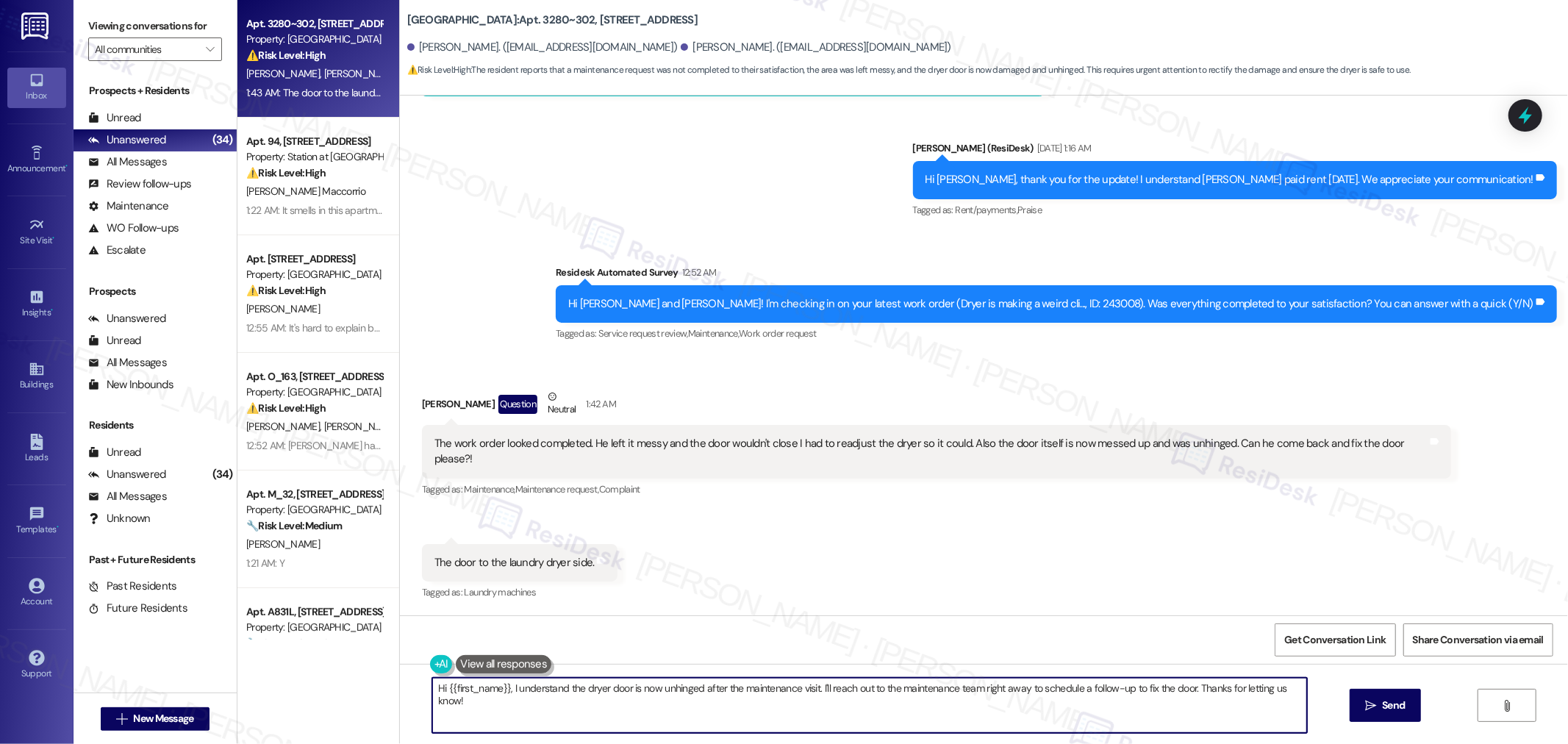
paste textarea "Thanks for the update—I’m really sorry the door ended up like that after the wo…"
click at [513, 689] on textarea "Thanks for the update—I’m really sorry the door ended up like that after the wo…" at bounding box center [863, 705] width 875 height 55
click at [848, 686] on textarea "Thanks for the update, Reynaldo—I’m really sorry the door ended up like that af…" at bounding box center [863, 705] width 875 height 55
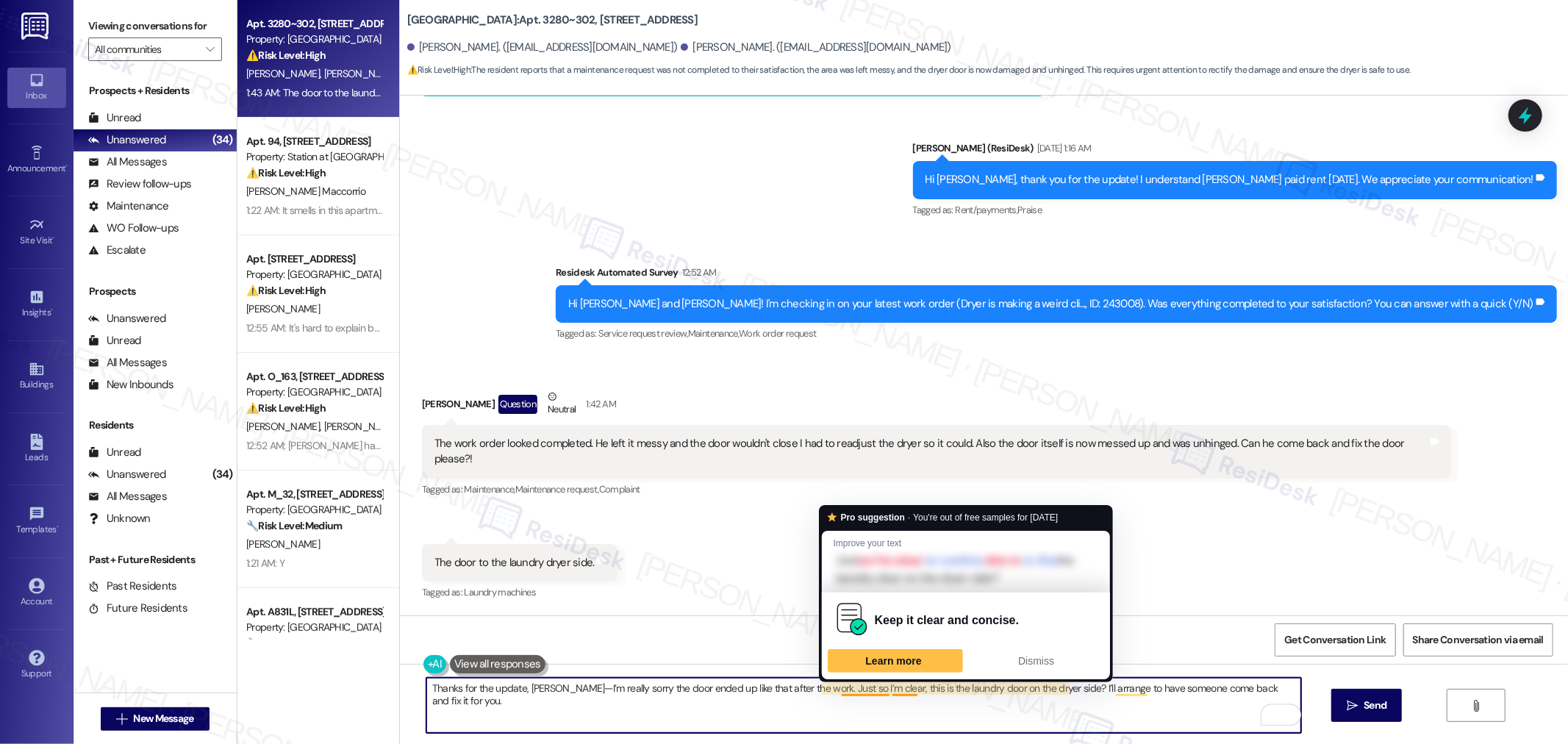
click at [981, 709] on textarea "Thanks for the update, Reynaldo—I’m really sorry the door ended up like that af…" at bounding box center [863, 705] width 875 height 55
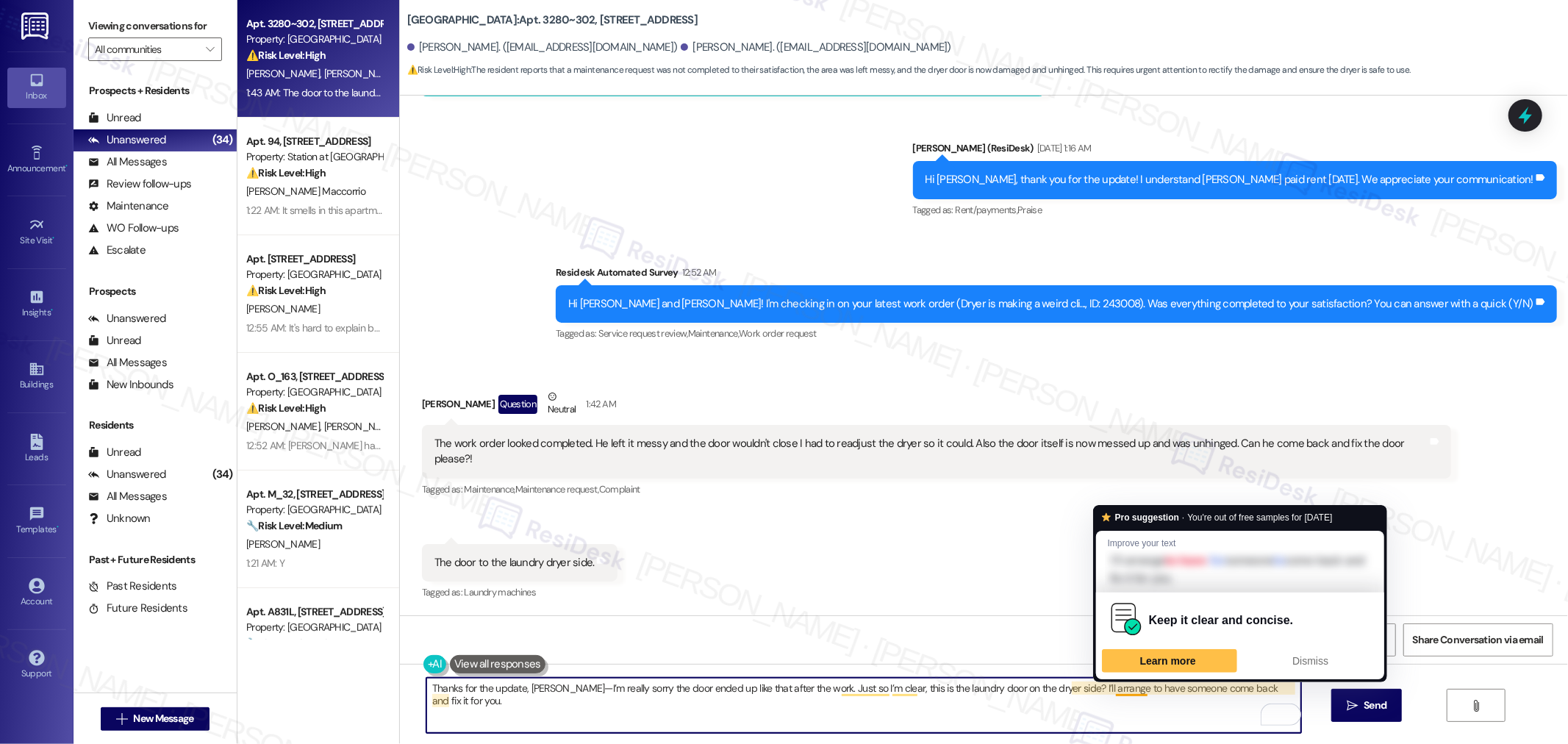
click at [1052, 718] on textarea "Thanks for the update, Reynaldo—I’m really sorry the door ended up like that af…" at bounding box center [863, 705] width 875 height 55
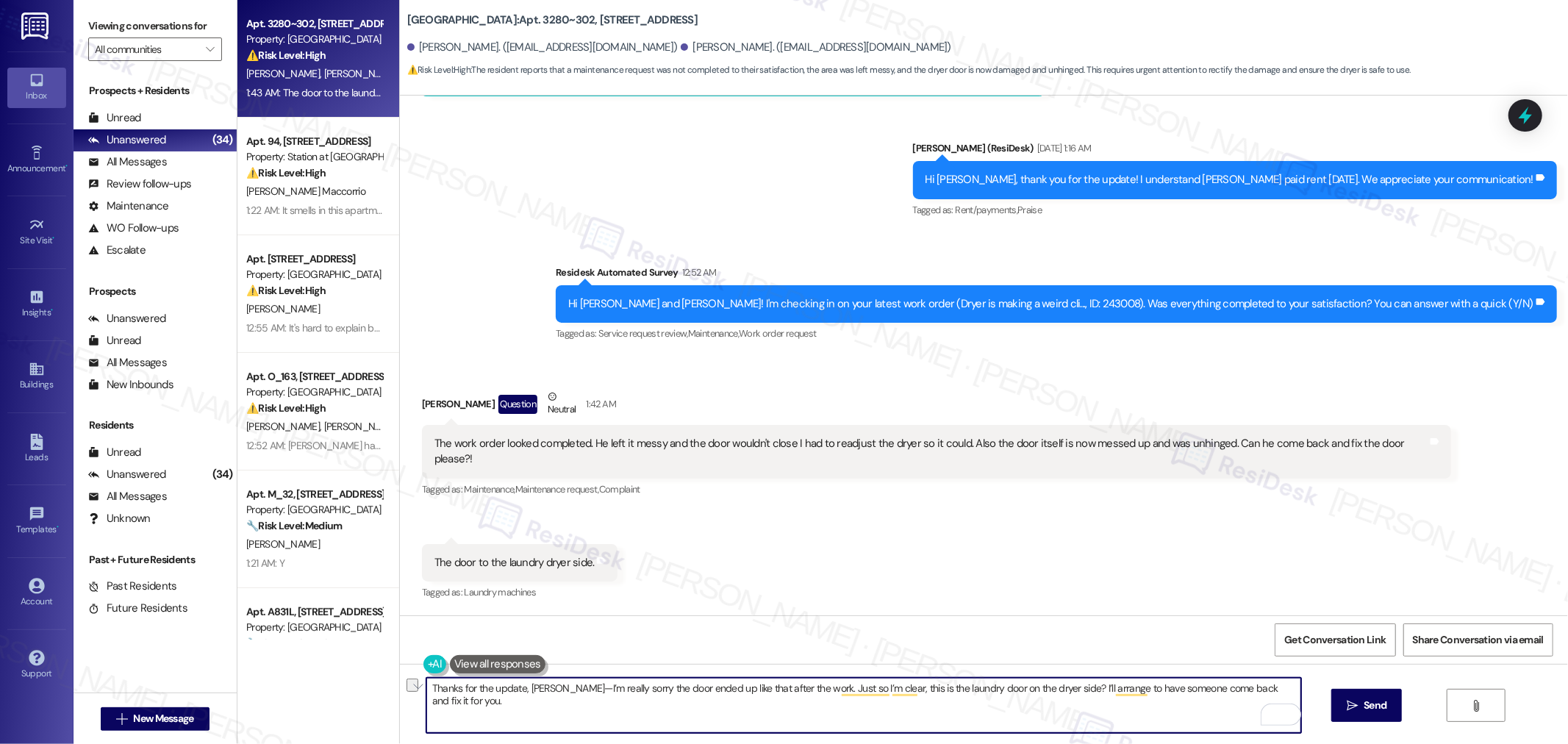
drag, startPoint x: 810, startPoint y: 689, endPoint x: 1165, endPoint y: 677, distance: 355.4
click at [1059, 688] on textarea "Thanks for the update, Reynaldo—I’m really sorry the door ended up like that af…" at bounding box center [863, 705] width 875 height 55
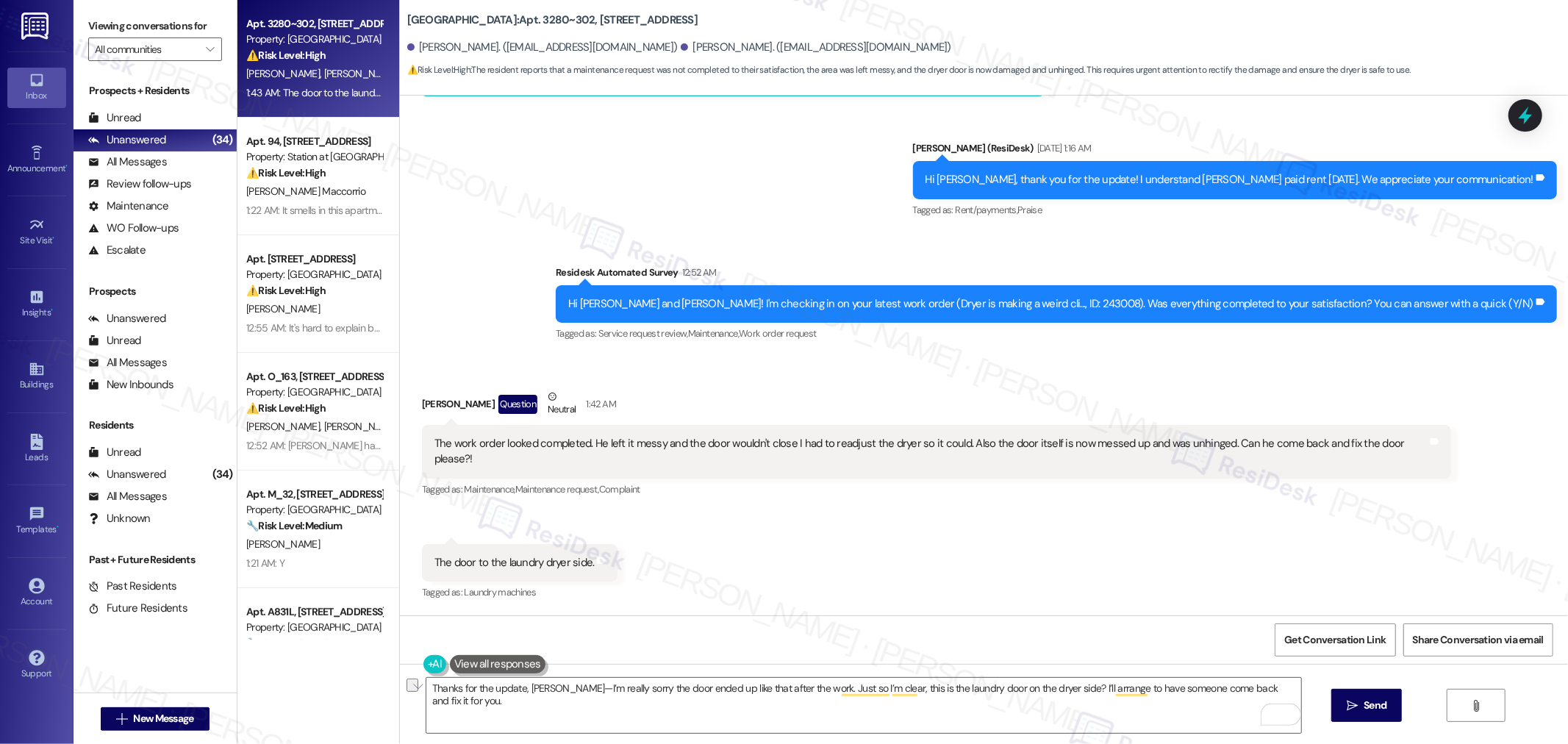
click at [868, 676] on div "Thanks for the update, Reynaldo—I’m really sorry the door ended up like that af…" at bounding box center [984, 719] width 1168 height 110
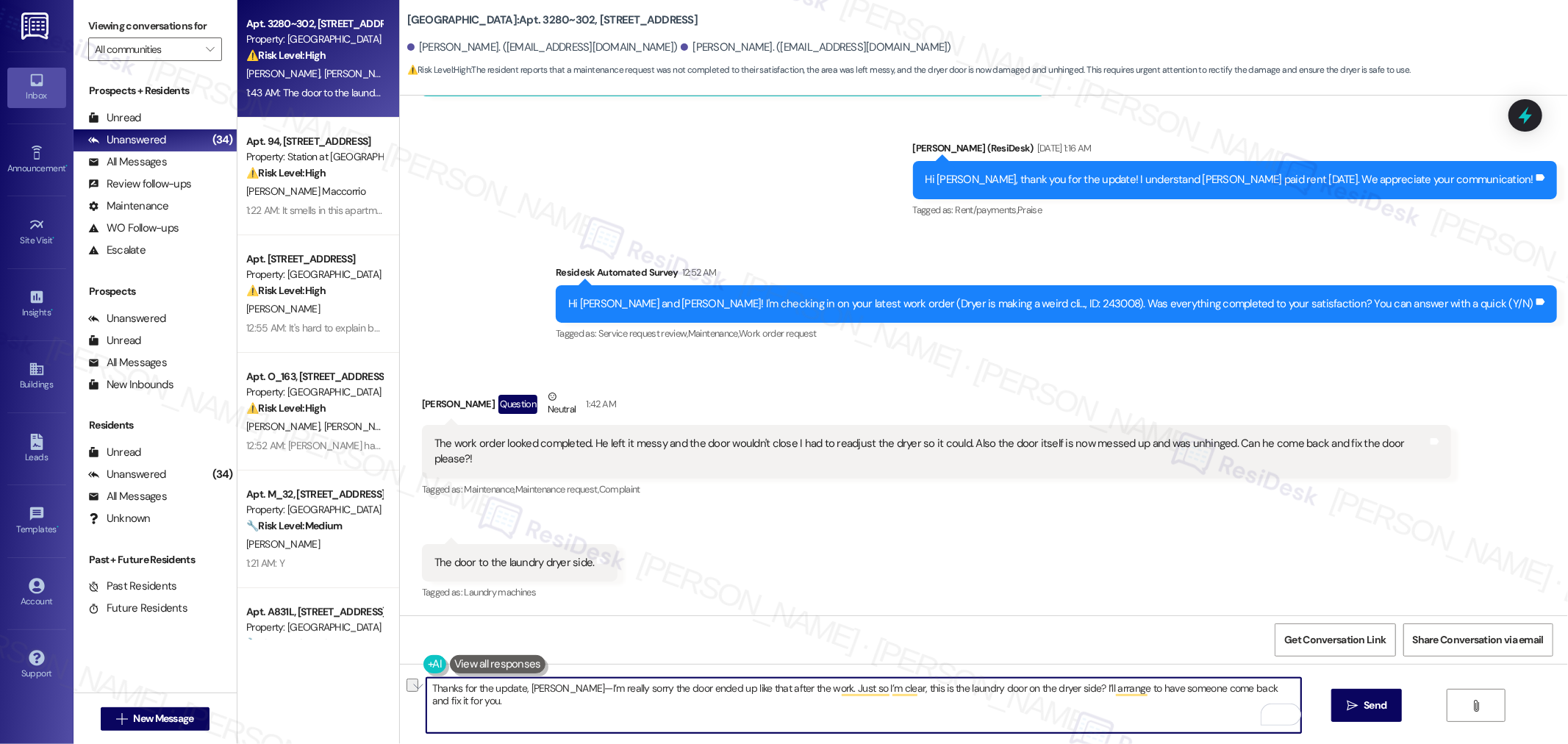
drag, startPoint x: 811, startPoint y: 688, endPoint x: 1293, endPoint y: 688, distance: 481.6
click at [1293, 688] on textarea "Thanks for the update, Reynaldo—I’m really sorry the door ended up like that af…" at bounding box center [863, 705] width 875 height 55
paste textarea "to confirm, this is the laundry door on the dryer side, correct? If possible, c…"
click at [961, 718] on textarea "Thanks for the update, Reynaldo—I’m really sorry the door ended up like that af…" at bounding box center [863, 705] width 875 height 55
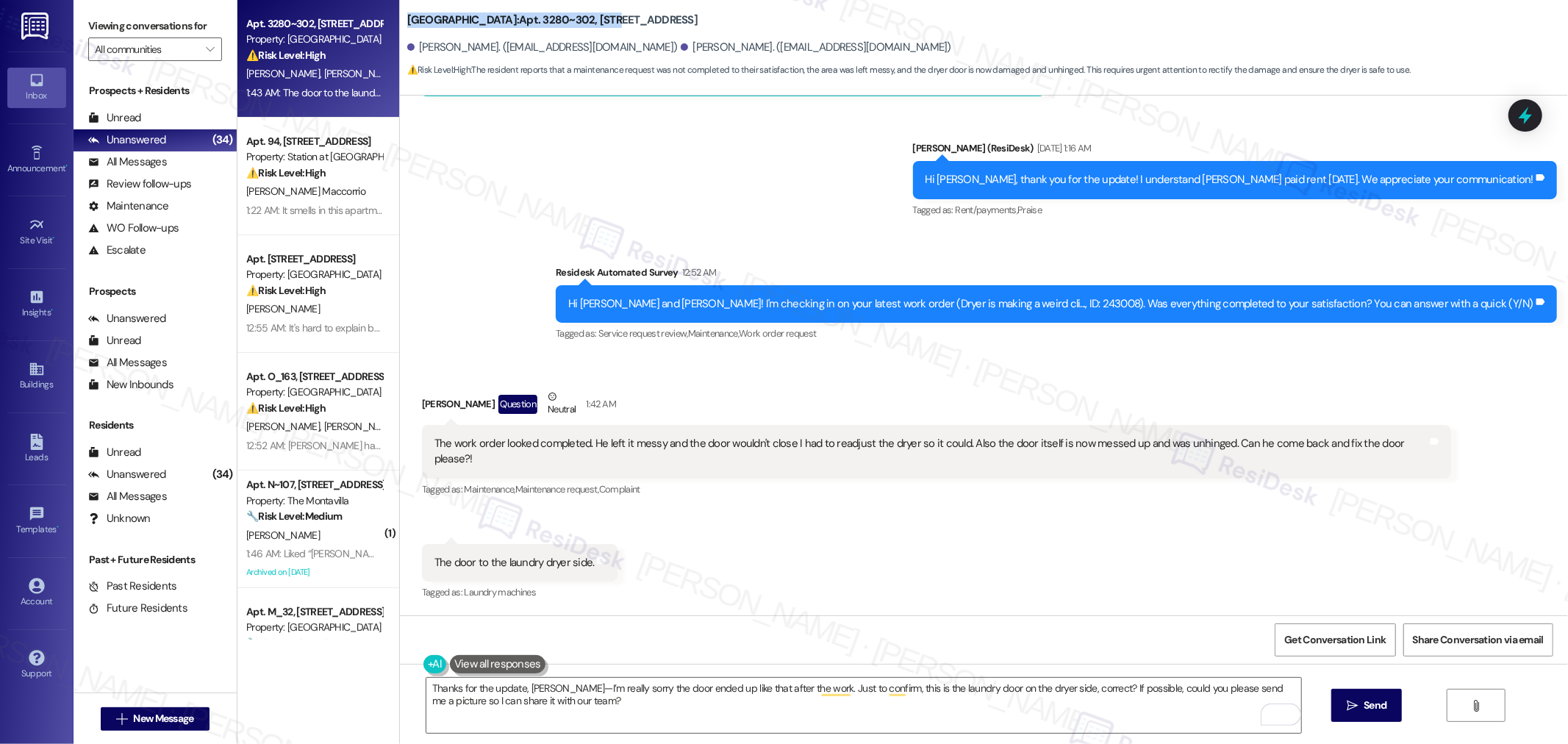
drag, startPoint x: 398, startPoint y: 20, endPoint x: 586, endPoint y: 18, distance: 188.2
click at [586, 18] on b "Willow Tree Place: Apt. 3280~302, 3220 Lansing Avenue NE" at bounding box center [552, 20] width 290 height 15
copy b "Willow Tree Place: Apt. 3280~302, 3220"
click at [1144, 312] on div "Hi [PERSON_NAME] and [PERSON_NAME]! I'm checking in on your latest work order (…" at bounding box center [1050, 303] width 965 height 15
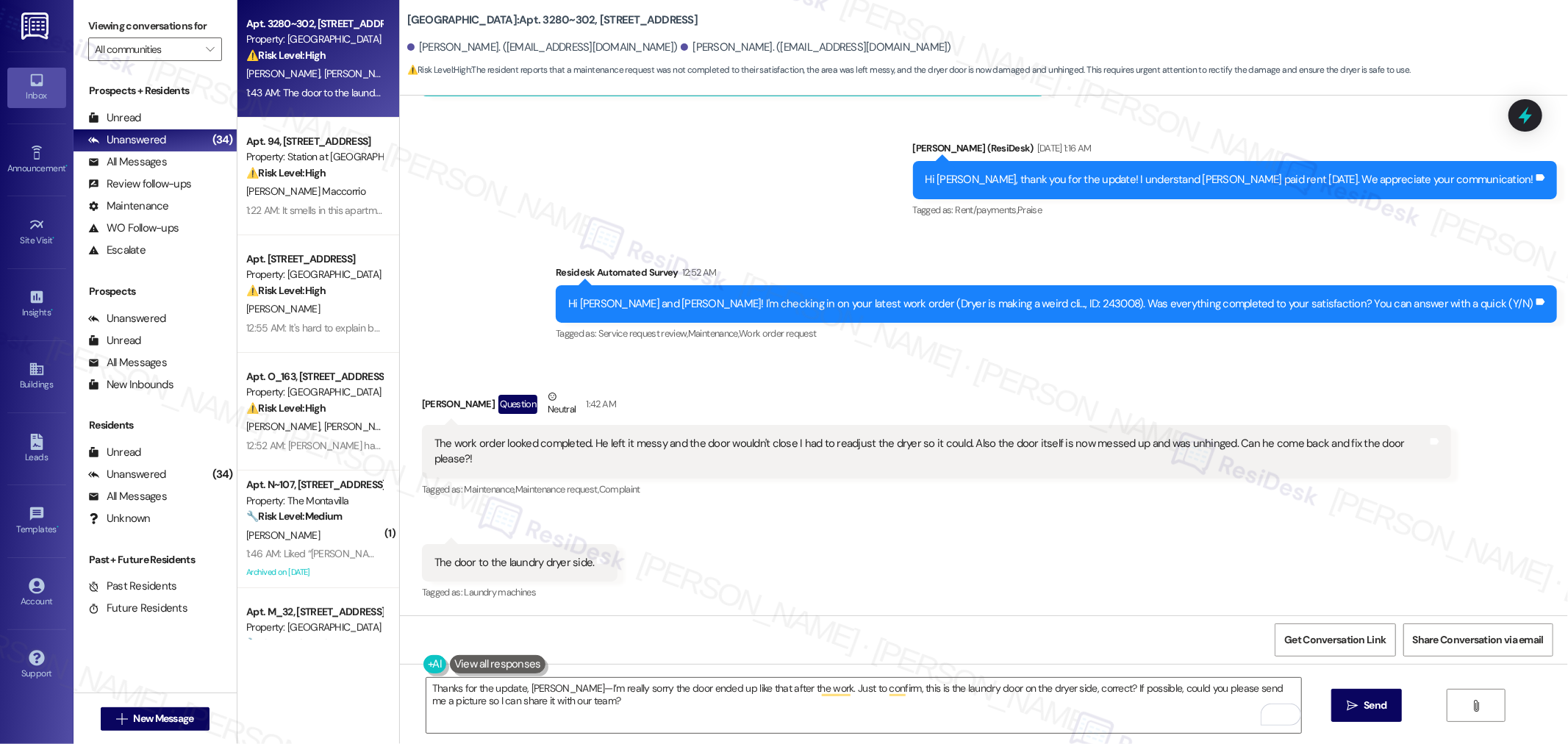
click at [1140, 312] on div "Hi [PERSON_NAME] and [PERSON_NAME]! I'm checking in on your latest work order (…" at bounding box center [1050, 303] width 965 height 15
copy div "243008"
click at [565, 685] on textarea "Thanks for the update, Reynaldo—I’m really sorry the door ended up like that af…" at bounding box center [863, 705] width 875 height 55
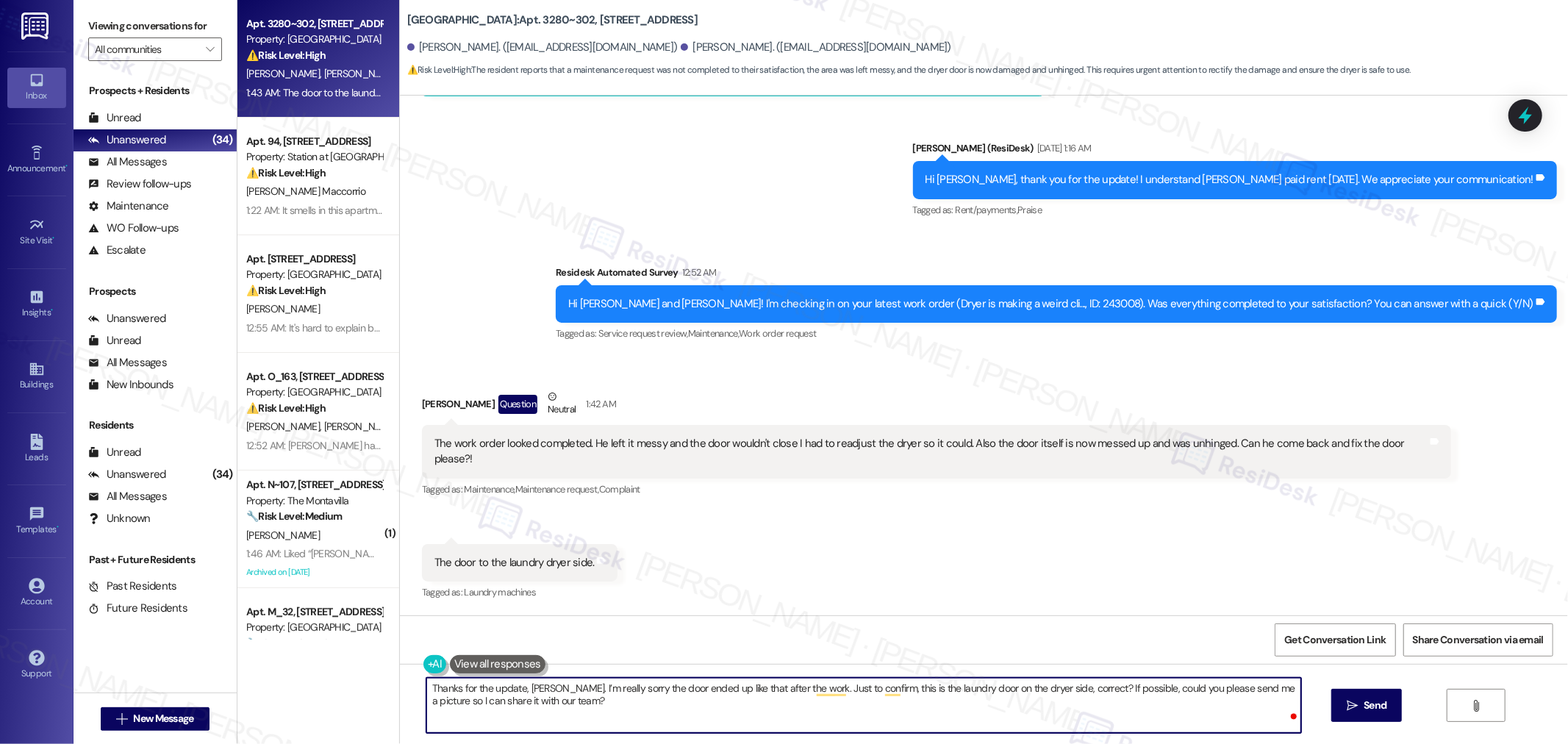
paste textarea "We’re really glad to hear your work order went well!"
click at [1144, 312] on div "Hi [PERSON_NAME] and [PERSON_NAME]! I'm checking in on your latest work order (…" at bounding box center [1050, 303] width 965 height 15
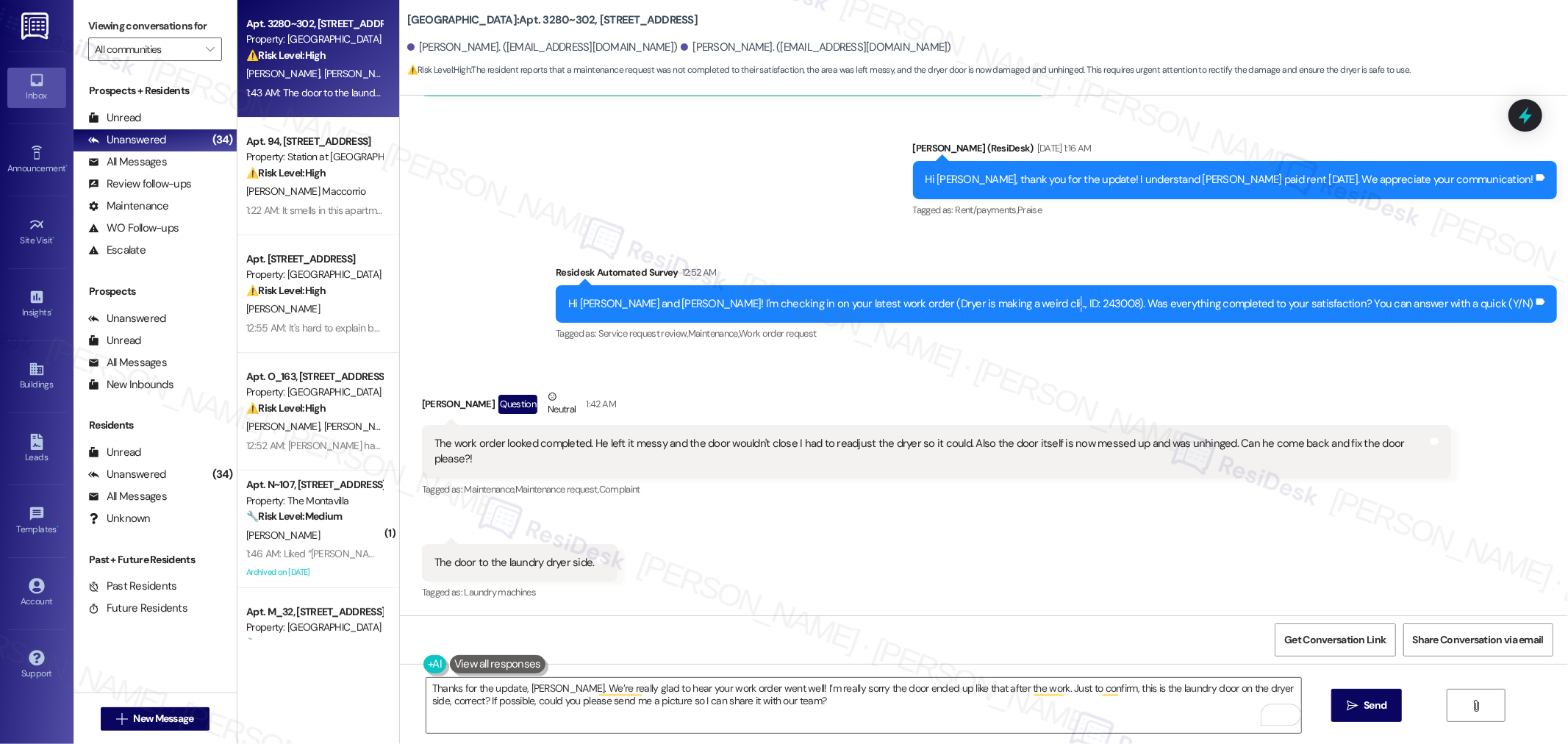
click at [1144, 312] on div "Hi [PERSON_NAME] and [PERSON_NAME]! I'm checking in on your latest work order (…" at bounding box center [1050, 303] width 965 height 15
click at [1132, 312] on div "Hi [PERSON_NAME] and [PERSON_NAME]! I'm checking in on your latest work order (…" at bounding box center [1050, 303] width 965 height 15
copy div "243008"
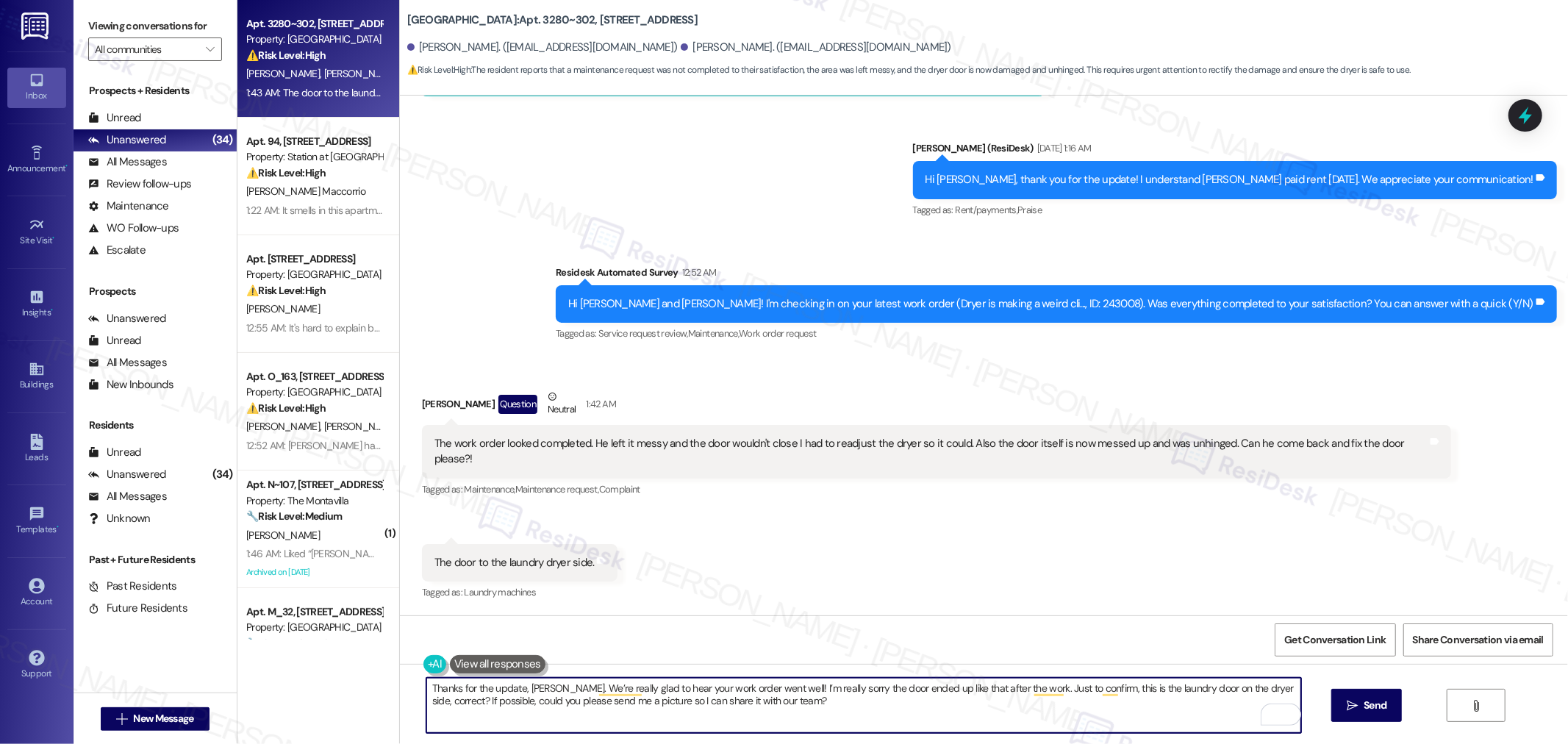
click at [733, 685] on textarea "Thanks for the update, Reynaldo. We’re really glad to hear your work order went…" at bounding box center [863, 705] width 875 height 55
paste textarea "243008"
click at [920, 708] on textarea "Thanks for the update, Reynaldo. We’re really glad to hear your work order #243…" at bounding box center [863, 705] width 875 height 55
click at [599, 690] on textarea "Thanks for the update, Reynaldo. We’re really glad to hear your work order #243…" at bounding box center [863, 705] width 875 height 55
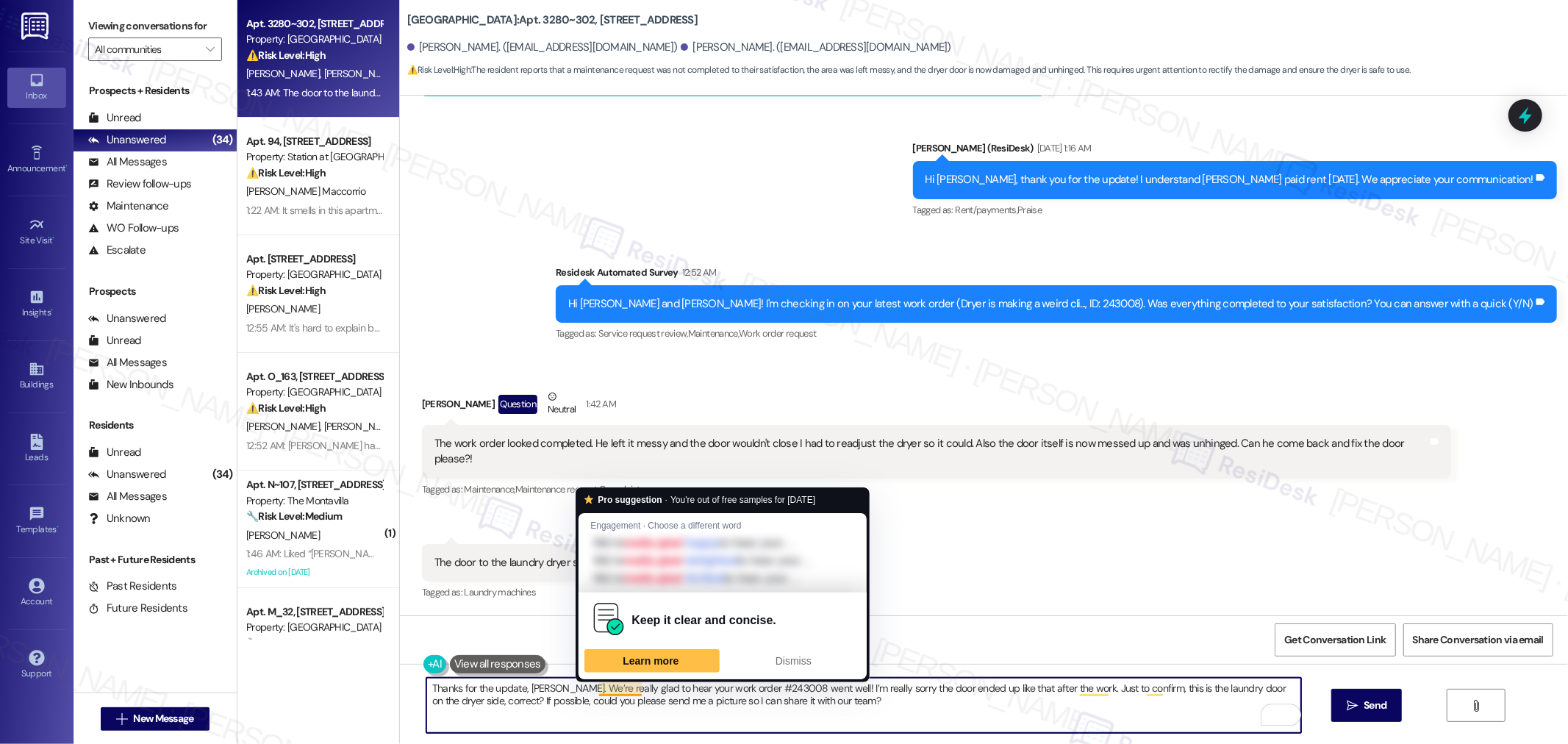
click at [634, 699] on textarea "Thanks for the update, Reynaldo. We’re really glad to hear your work order #243…" at bounding box center [863, 705] width 875 height 55
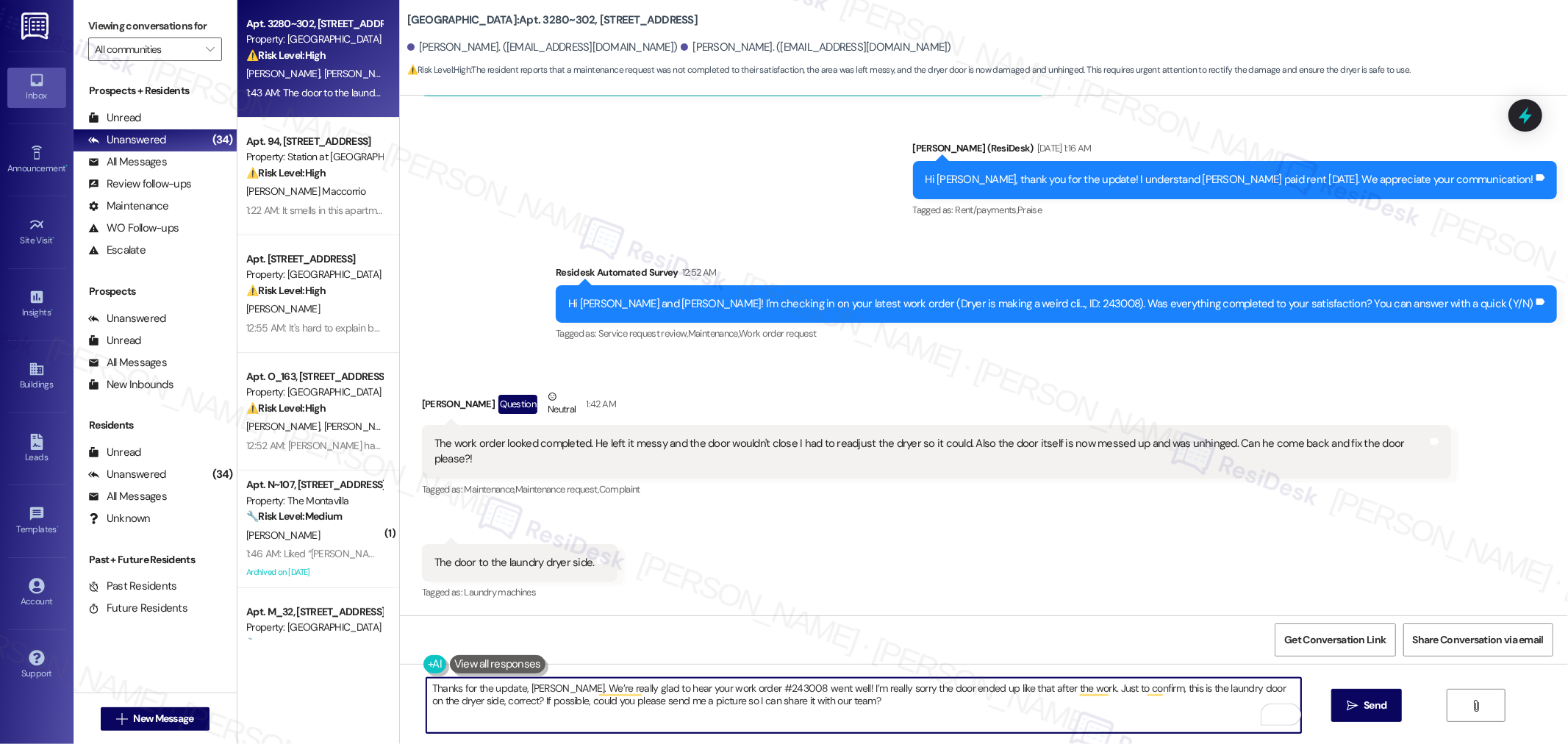
click at [643, 694] on textarea "Thanks for the update, Reynaldo. We’re really glad to hear your work order #243…" at bounding box center [863, 705] width 875 height 55
click at [859, 721] on textarea "Thanks for the update, Reynaldo. We’re really glad to hear your work order #243…" at bounding box center [863, 705] width 875 height 55
paste textarea "sorry to hear the door ended up like that afterward"
type textarea "Thanks for the update, [PERSON_NAME]. We’re really glad to hear your work order…"
click at [1392, 702] on button " Send" at bounding box center [1367, 705] width 71 height 33
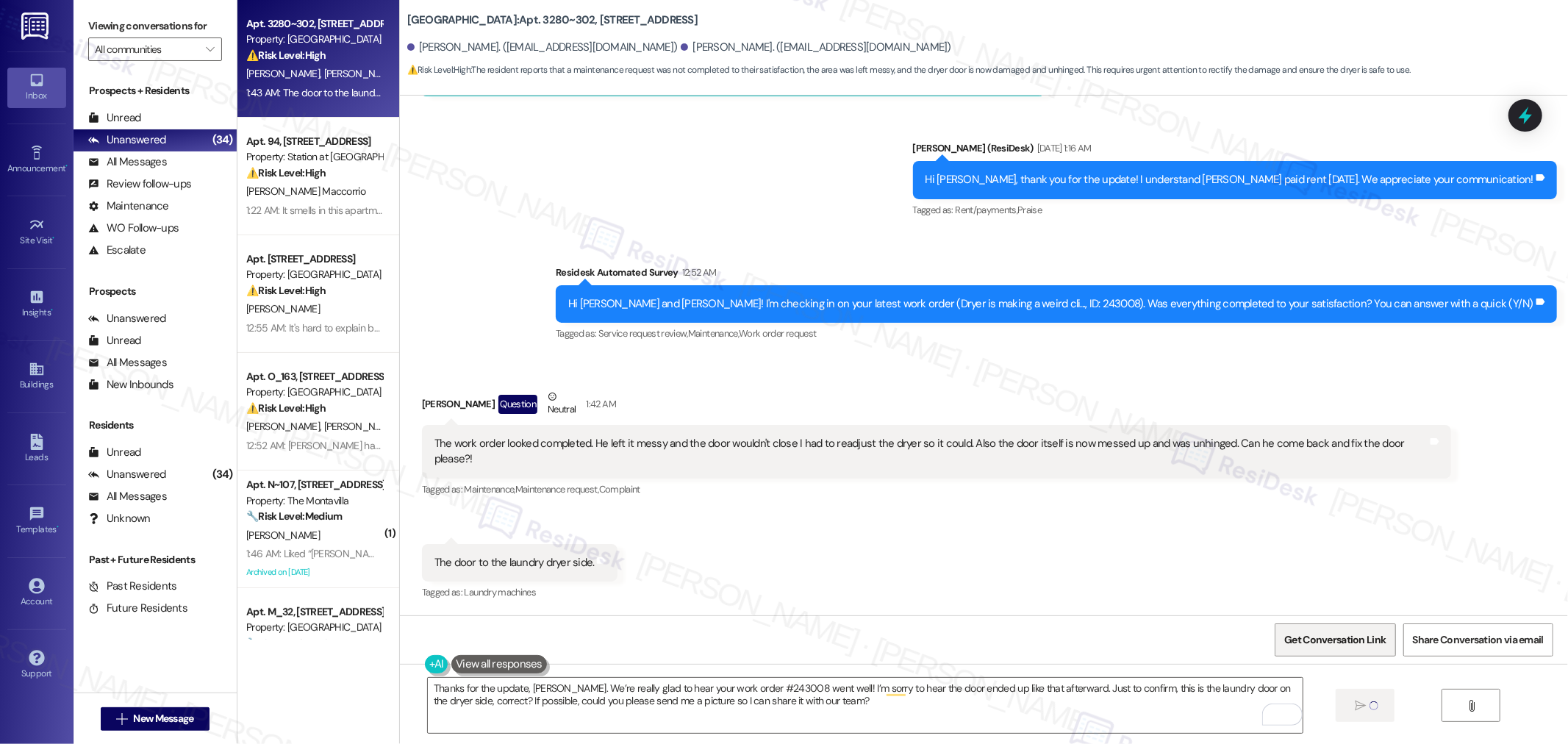
click at [1358, 636] on span "Get Conversation Link" at bounding box center [1335, 639] width 101 height 15
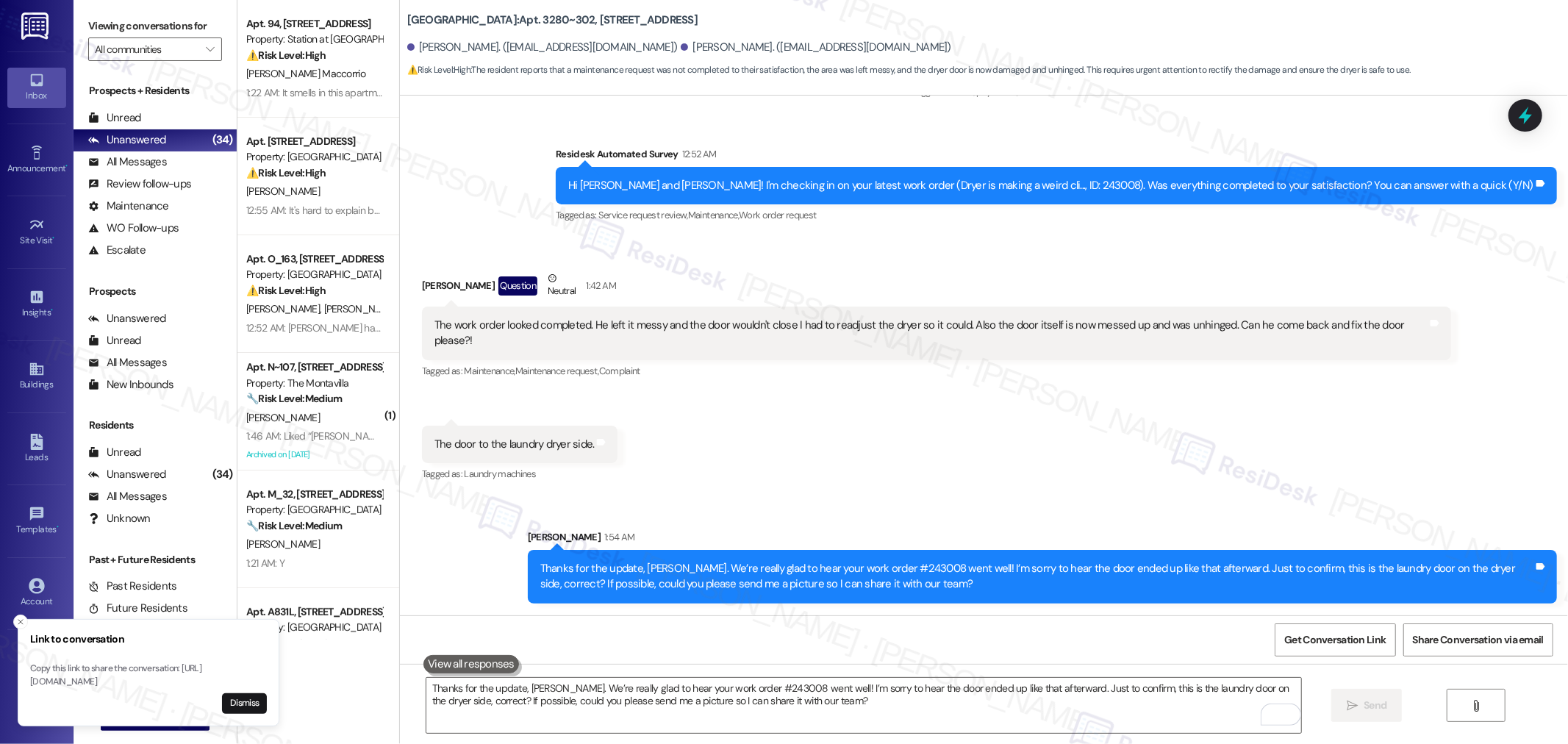
scroll to position [34204, 0]
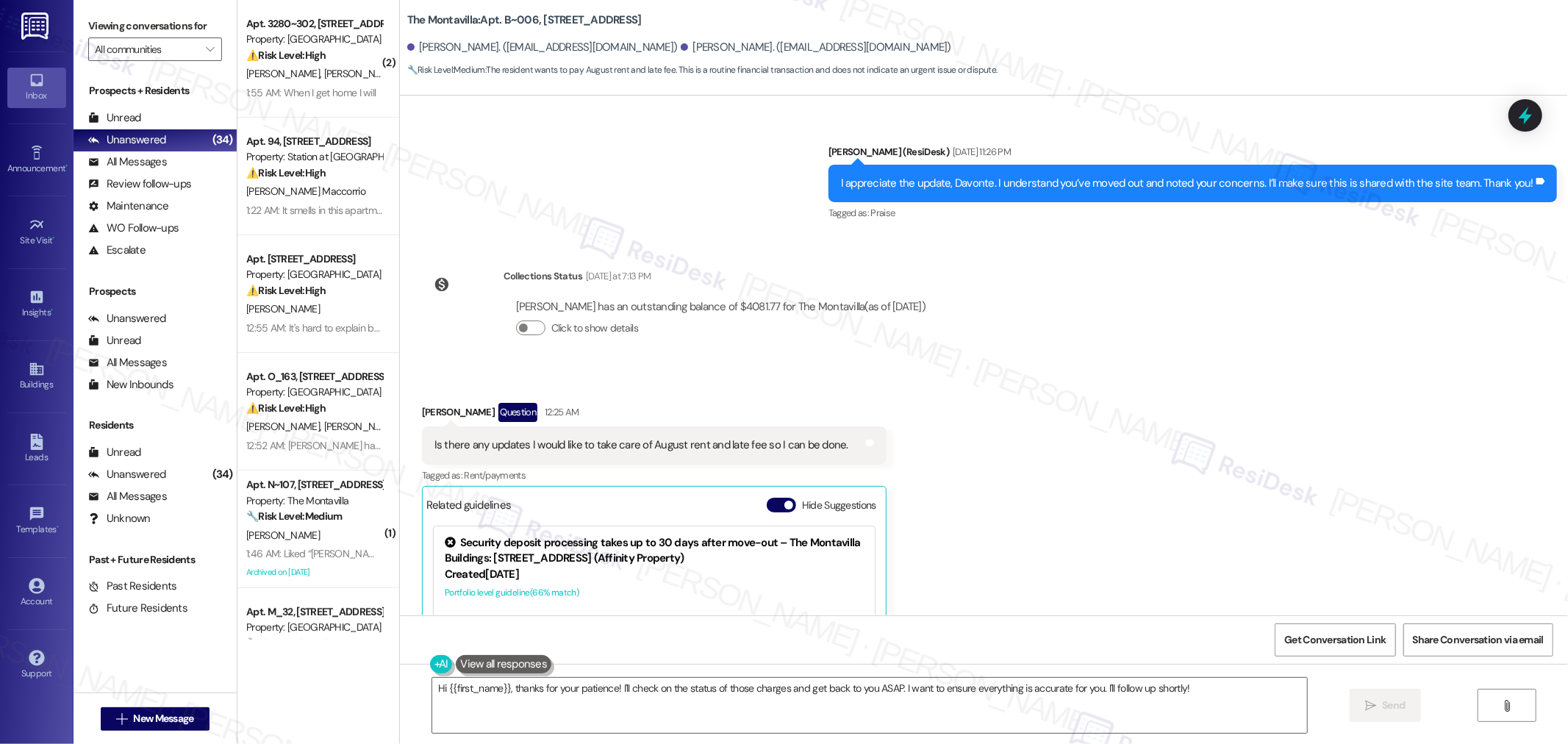
scroll to position [7969, 0]
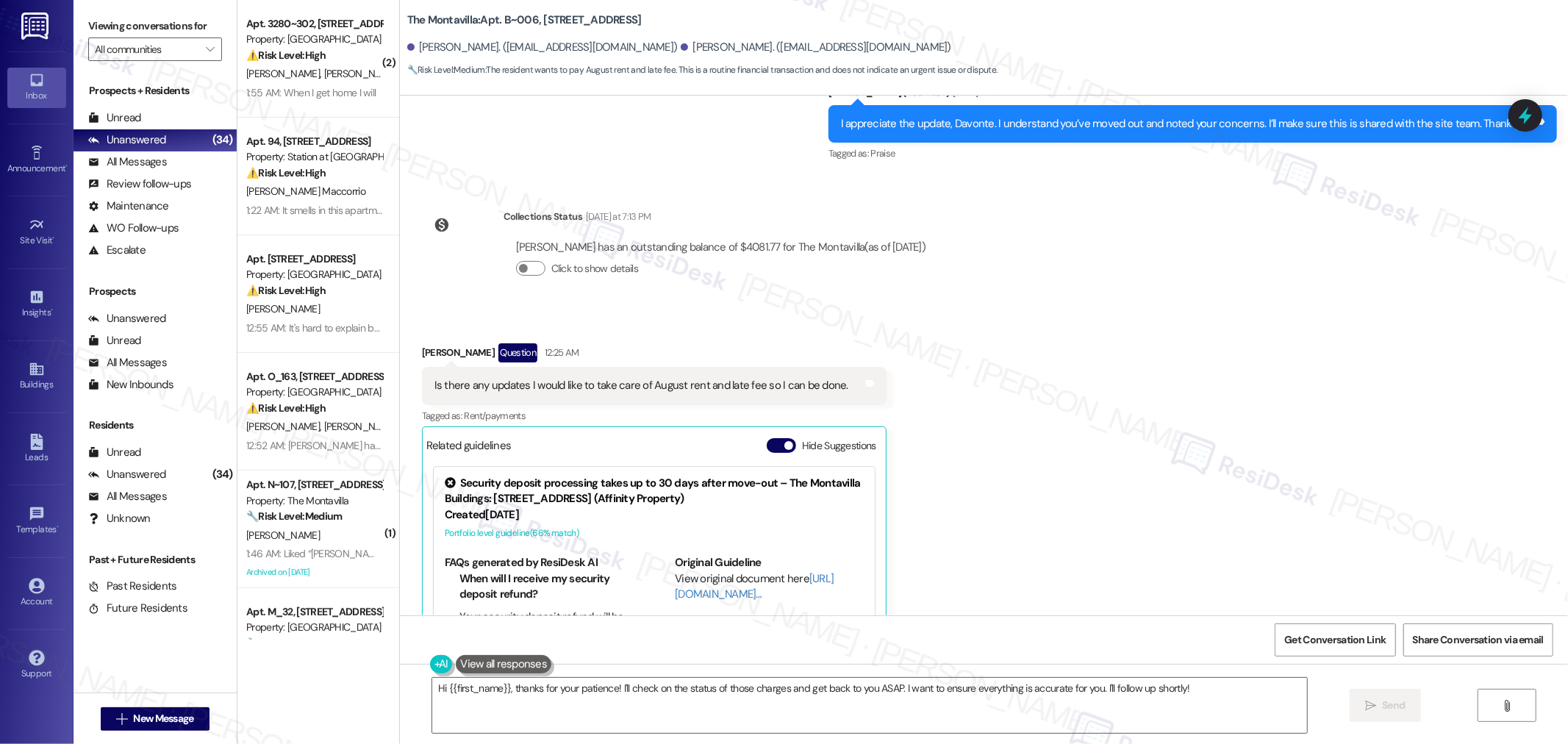
click at [684, 378] on div "Is there any updates I would like to take care of August rent and late fee so I…" at bounding box center [642, 385] width 414 height 15
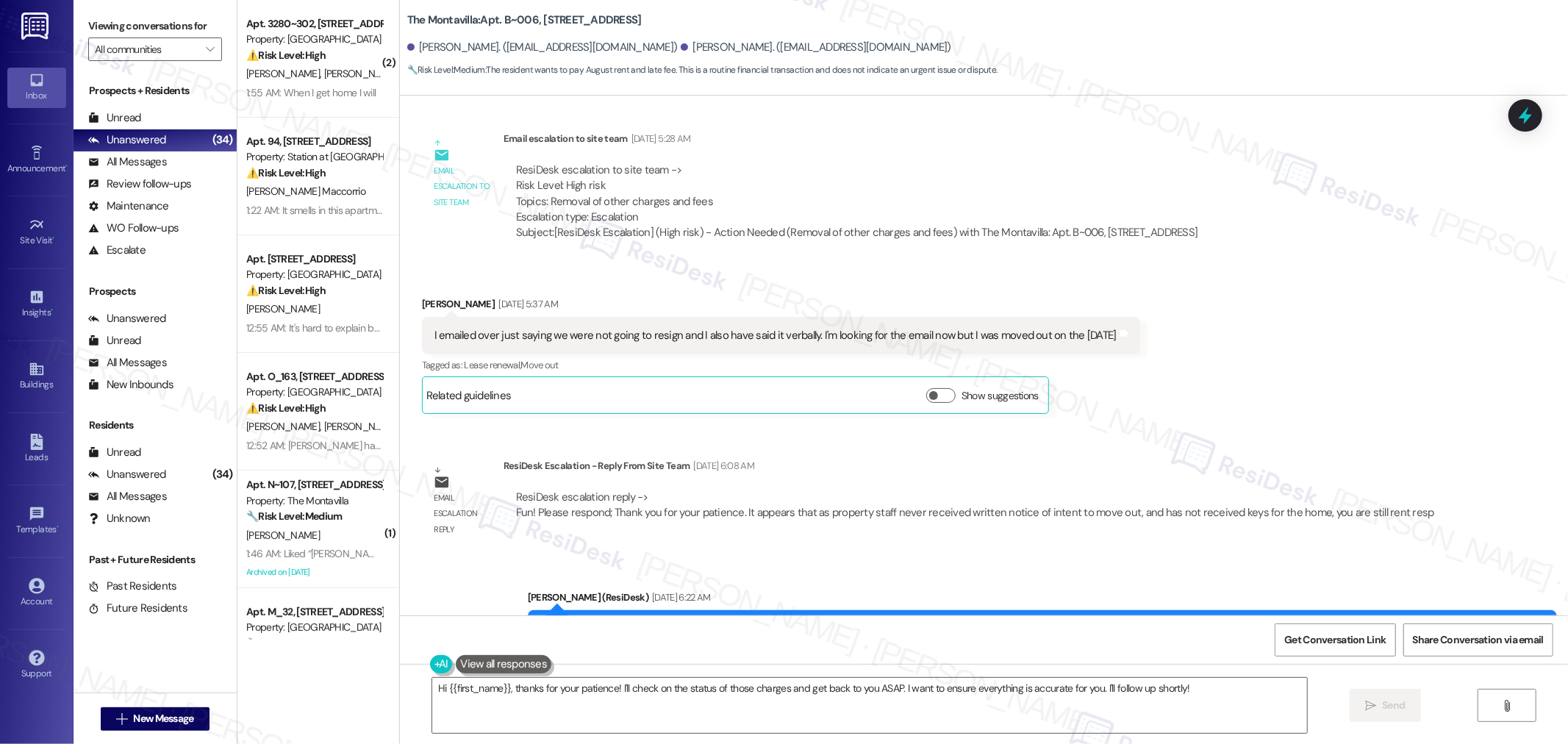
scroll to position [6988, 0]
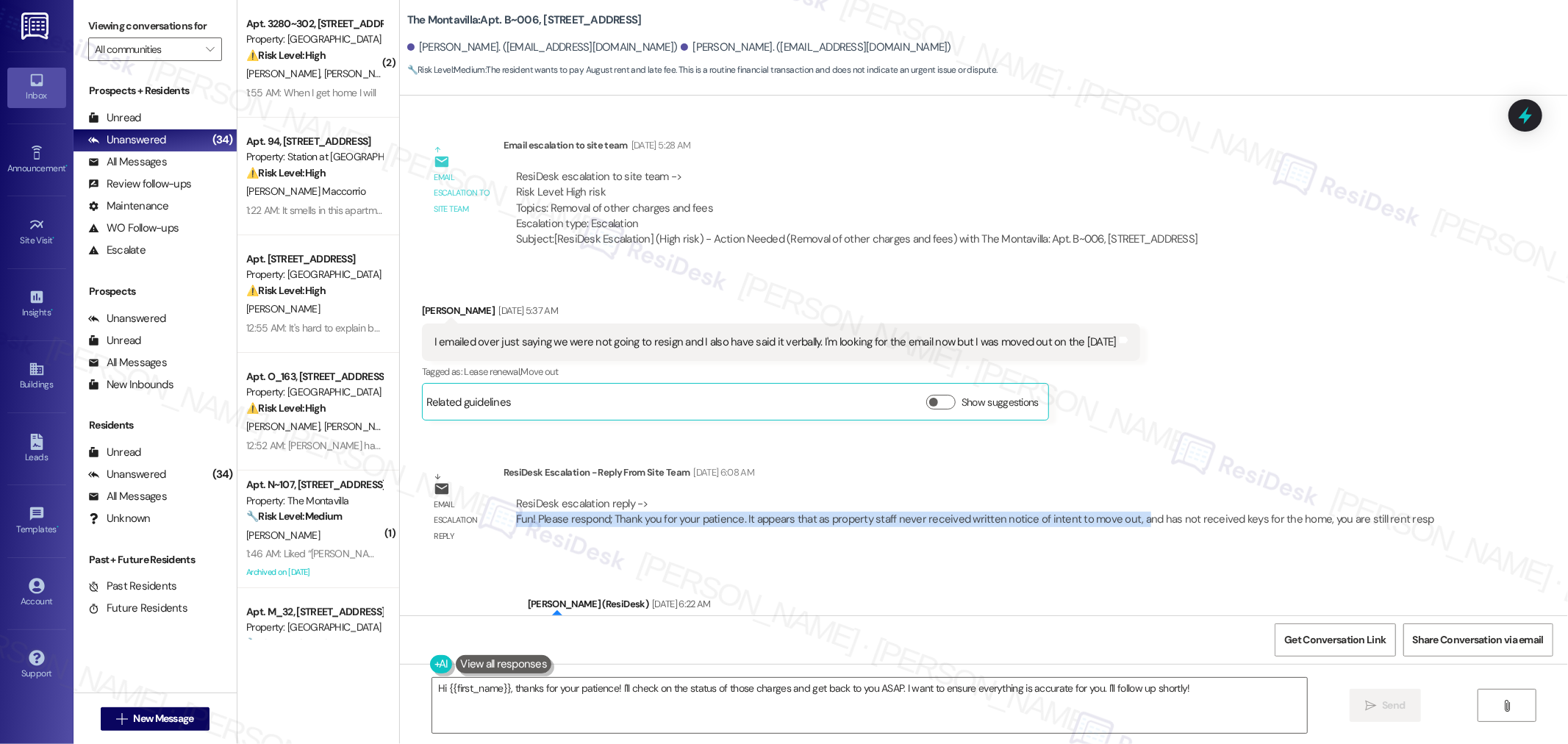
drag, startPoint x: 503, startPoint y: 362, endPoint x: 1120, endPoint y: 379, distance: 617.2
click at [1120, 485] on div "ResiDesk escalation reply -> Fun! Please respond; Thank you for your patience. …" at bounding box center [975, 512] width 943 height 54
copy div "Fun! Please respond; Thank you for your patience. It appears that as property s…"
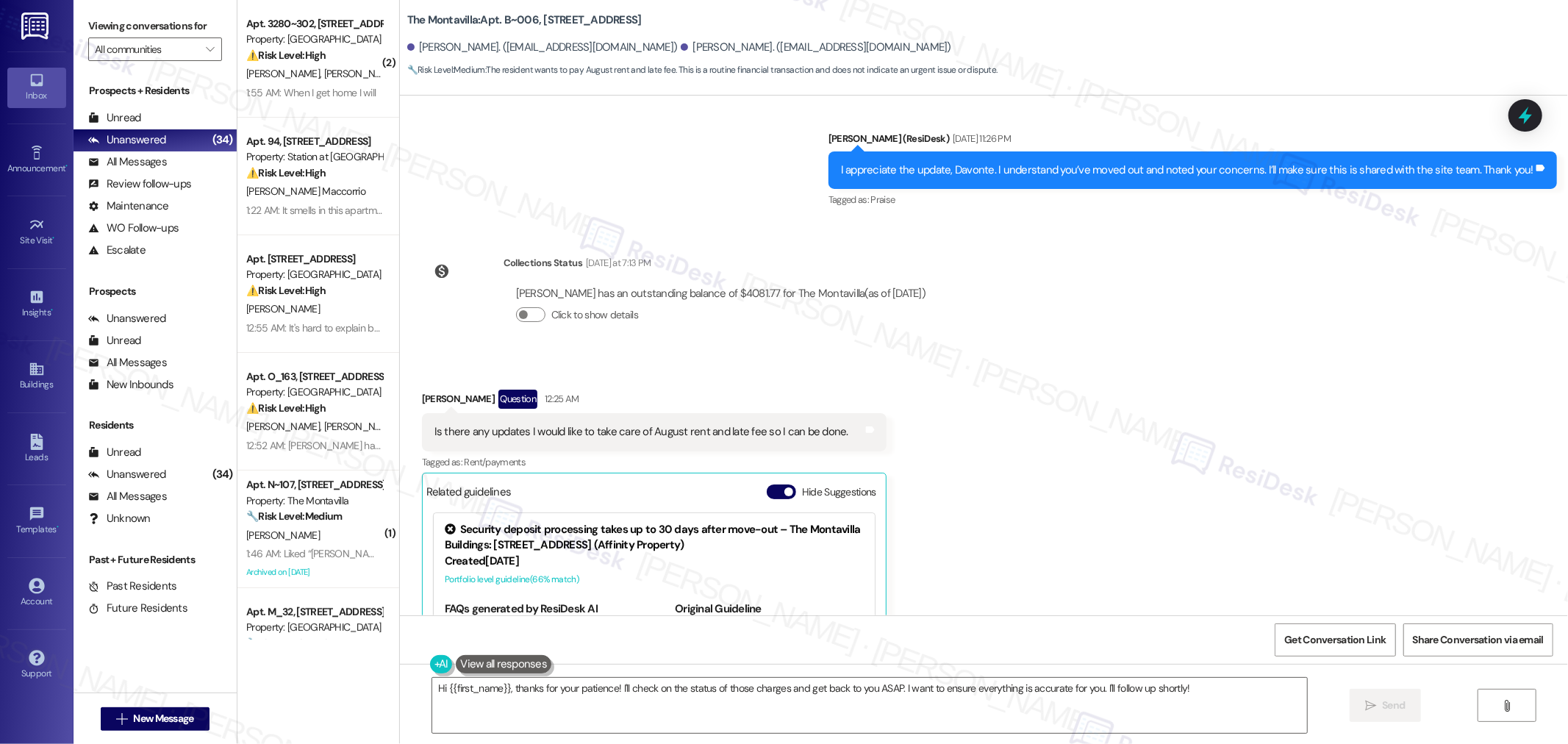
scroll to position [7969, 0]
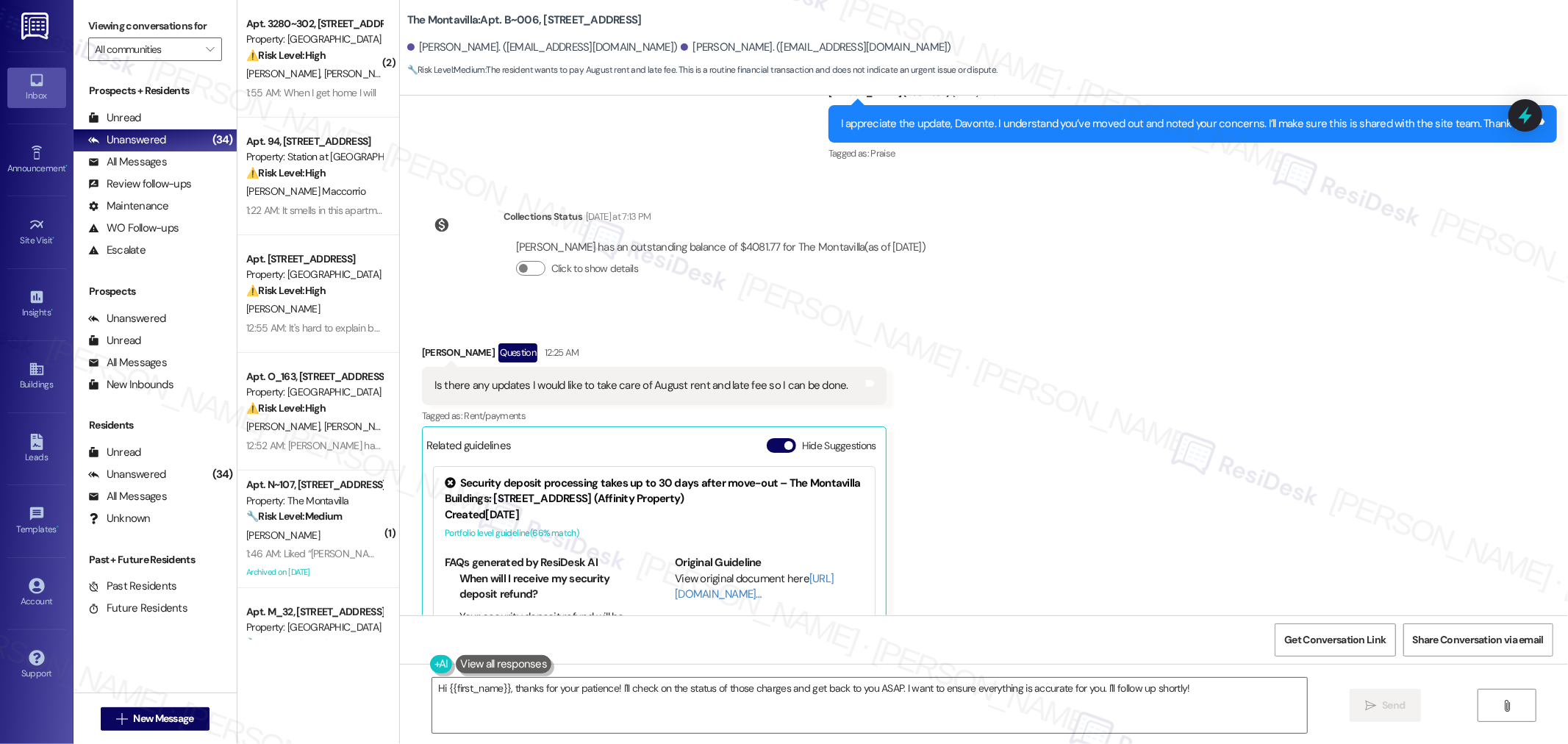
click at [457, 378] on div "Is there any updates I would like to take care of August rent and late fee so I…" at bounding box center [642, 385] width 414 height 15
copy div "Is there any updates I would like to take care of August rent and late fee so I…"
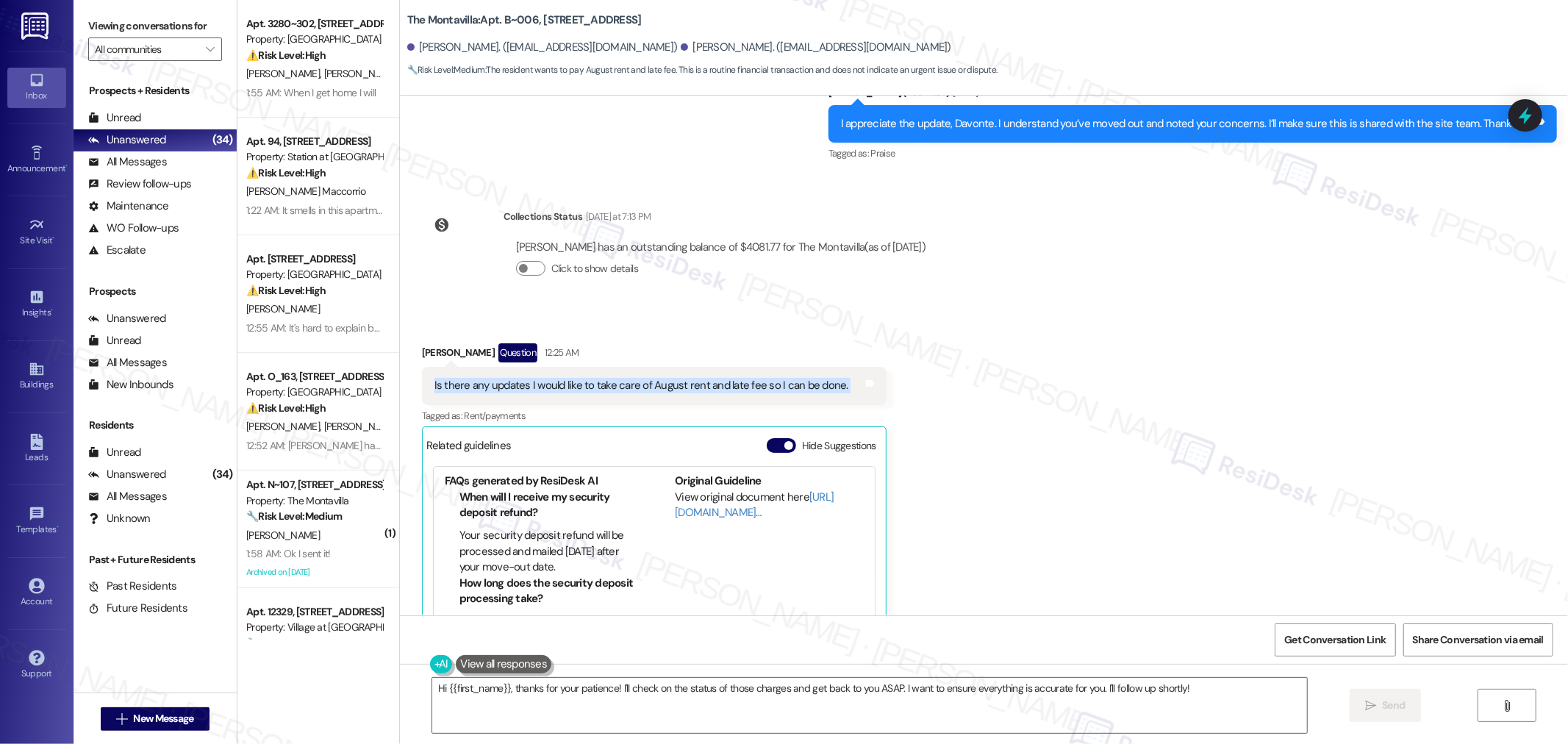
scroll to position [137, 0]
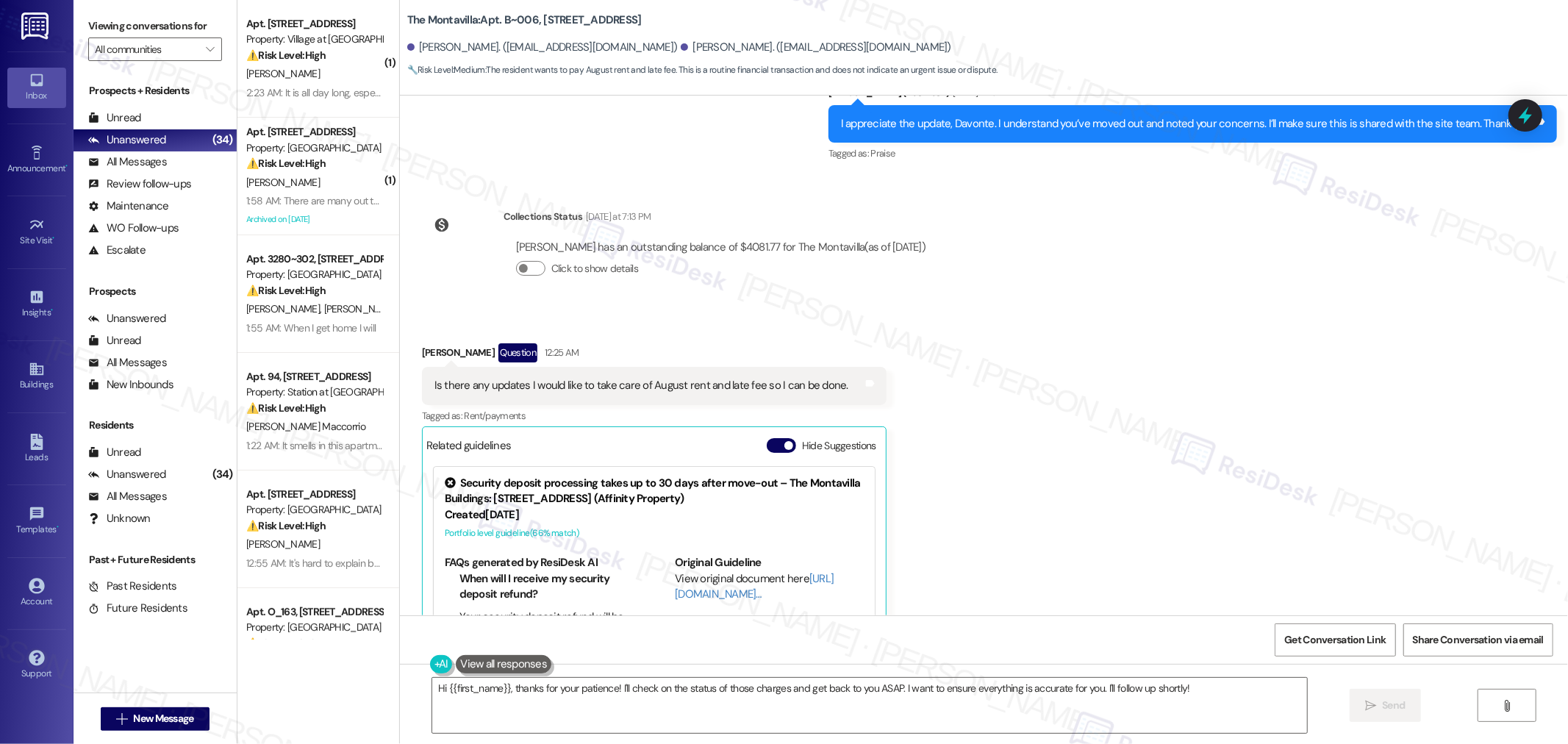
click at [1017, 407] on div "Received via SMS Davonte Pettis Question 12:25 AM Is there any updates I would …" at bounding box center [984, 541] width 1168 height 463
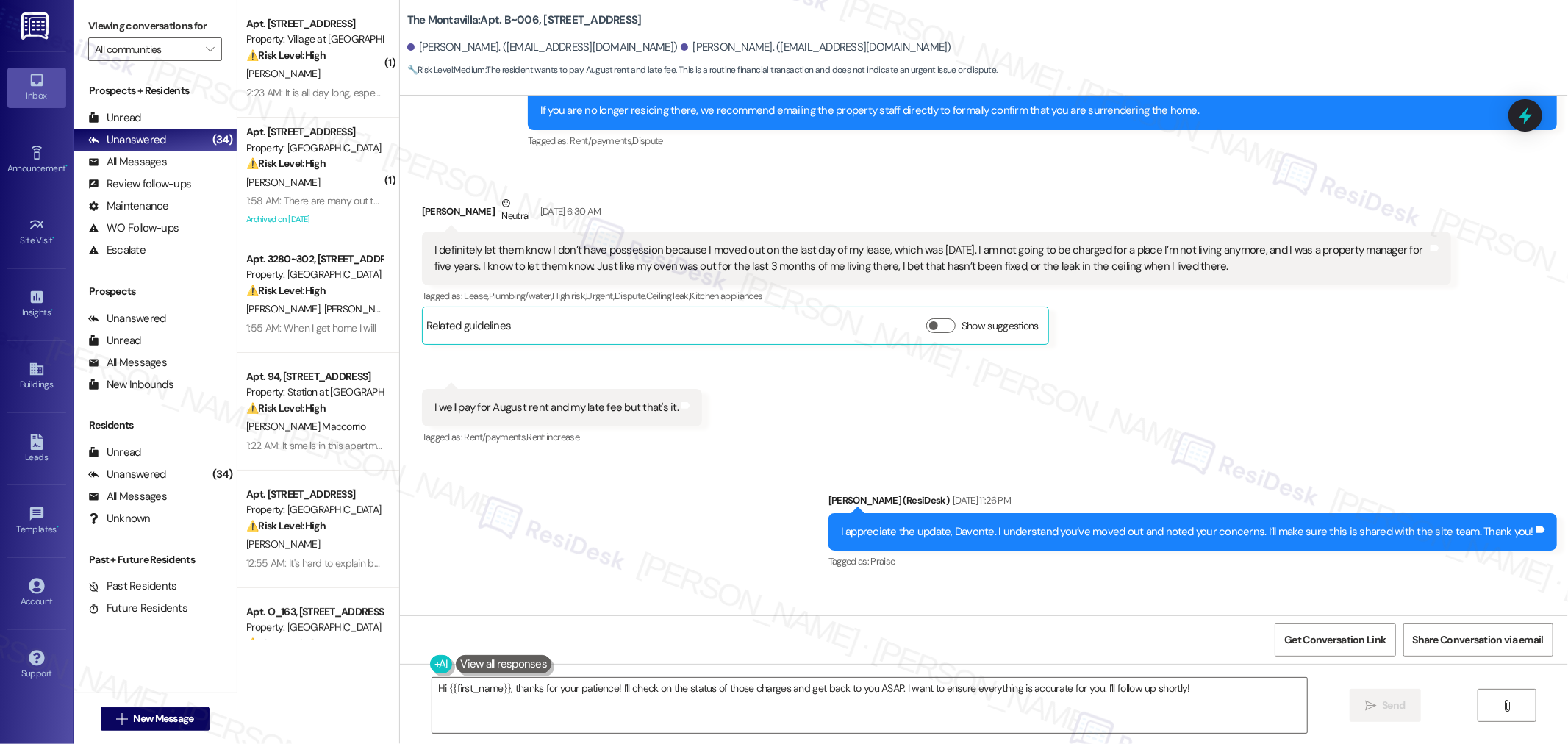
scroll to position [7969, 0]
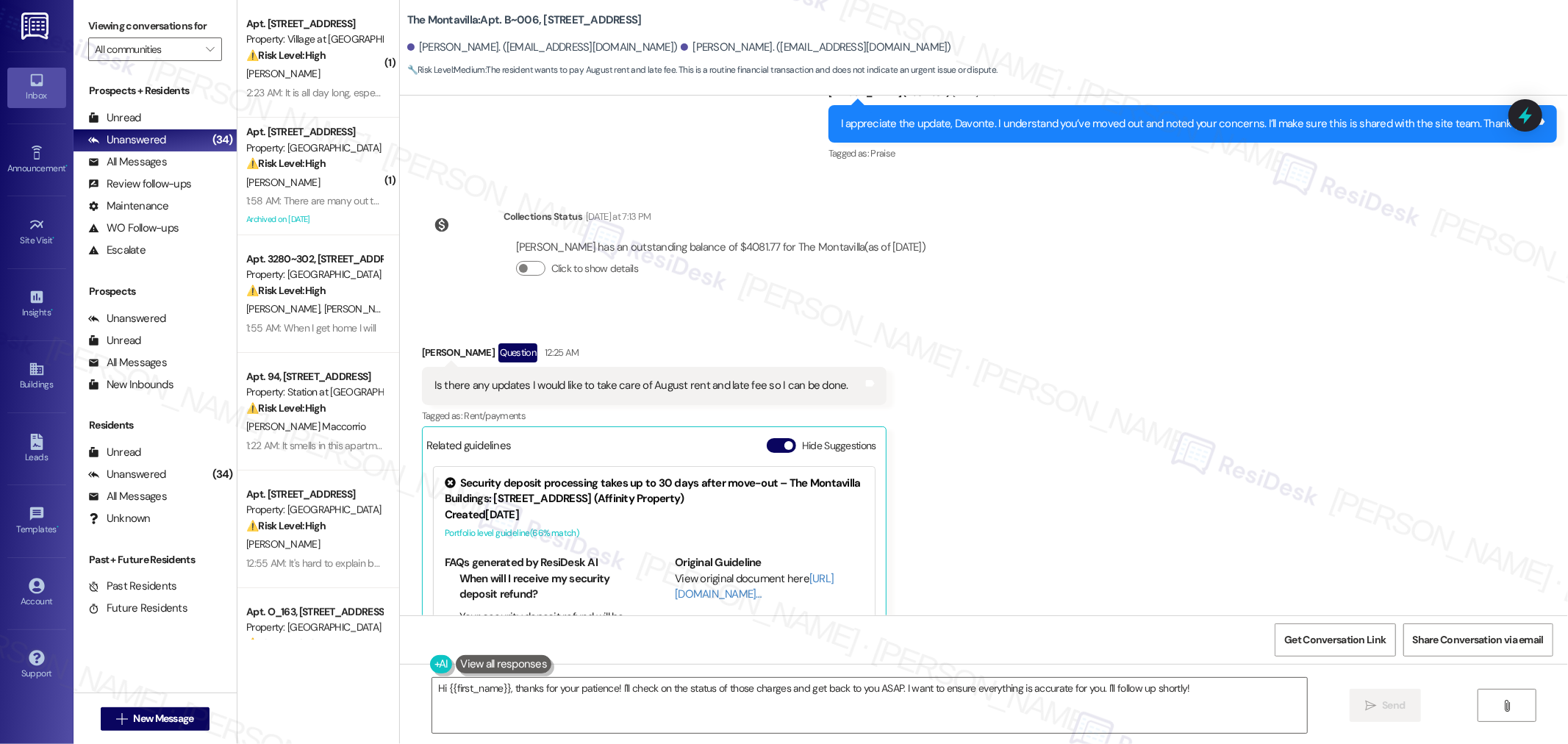
click at [1045, 310] on div "Received via SMS Davonte Pettis Question 12:25 AM Is there any updates I would …" at bounding box center [984, 541] width 1168 height 463
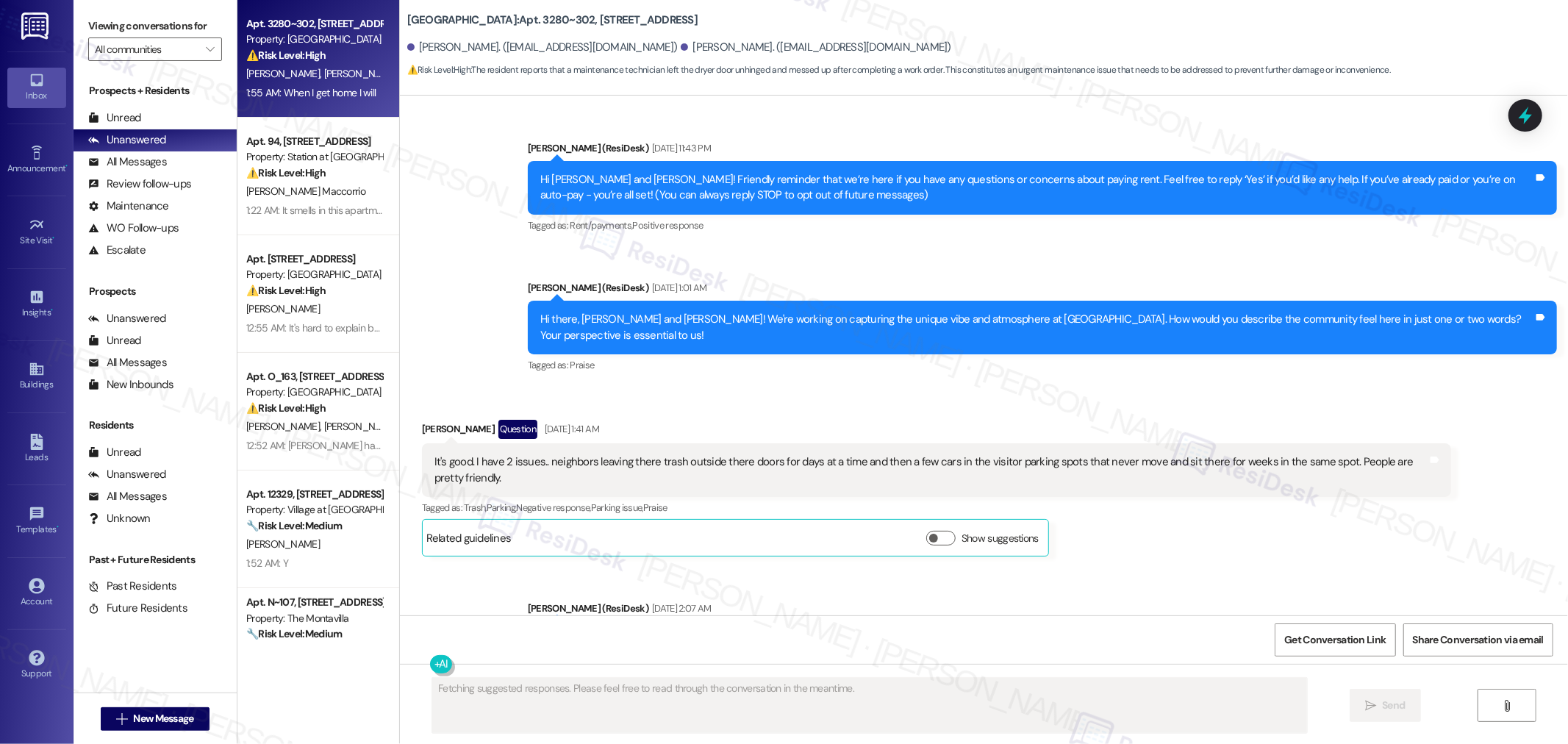
scroll to position [34431, 0]
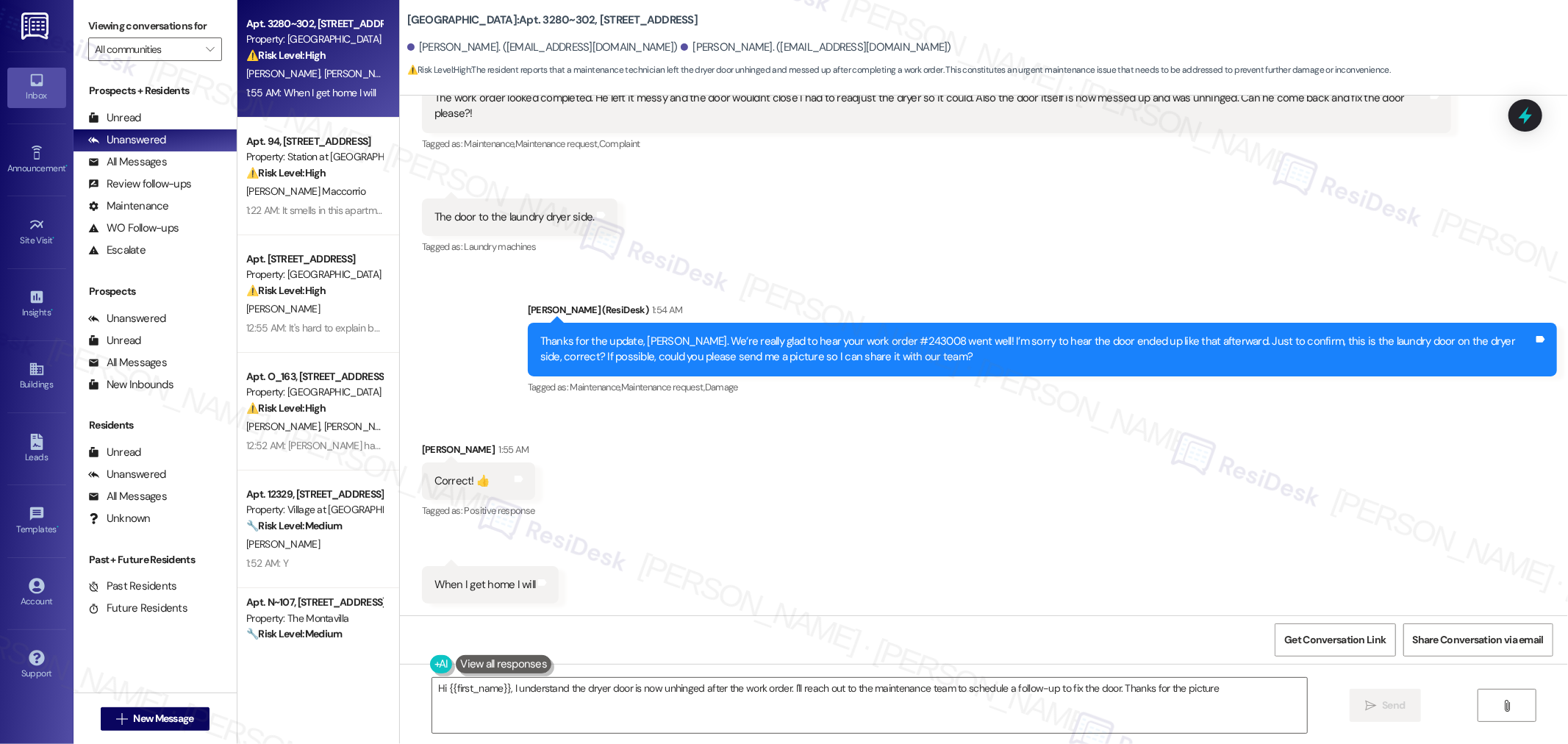
type textarea "Hi {{first_name}}, I understand the dryer door is now unhinged after the work o…"
